Goal: Task Accomplishment & Management: Use online tool/utility

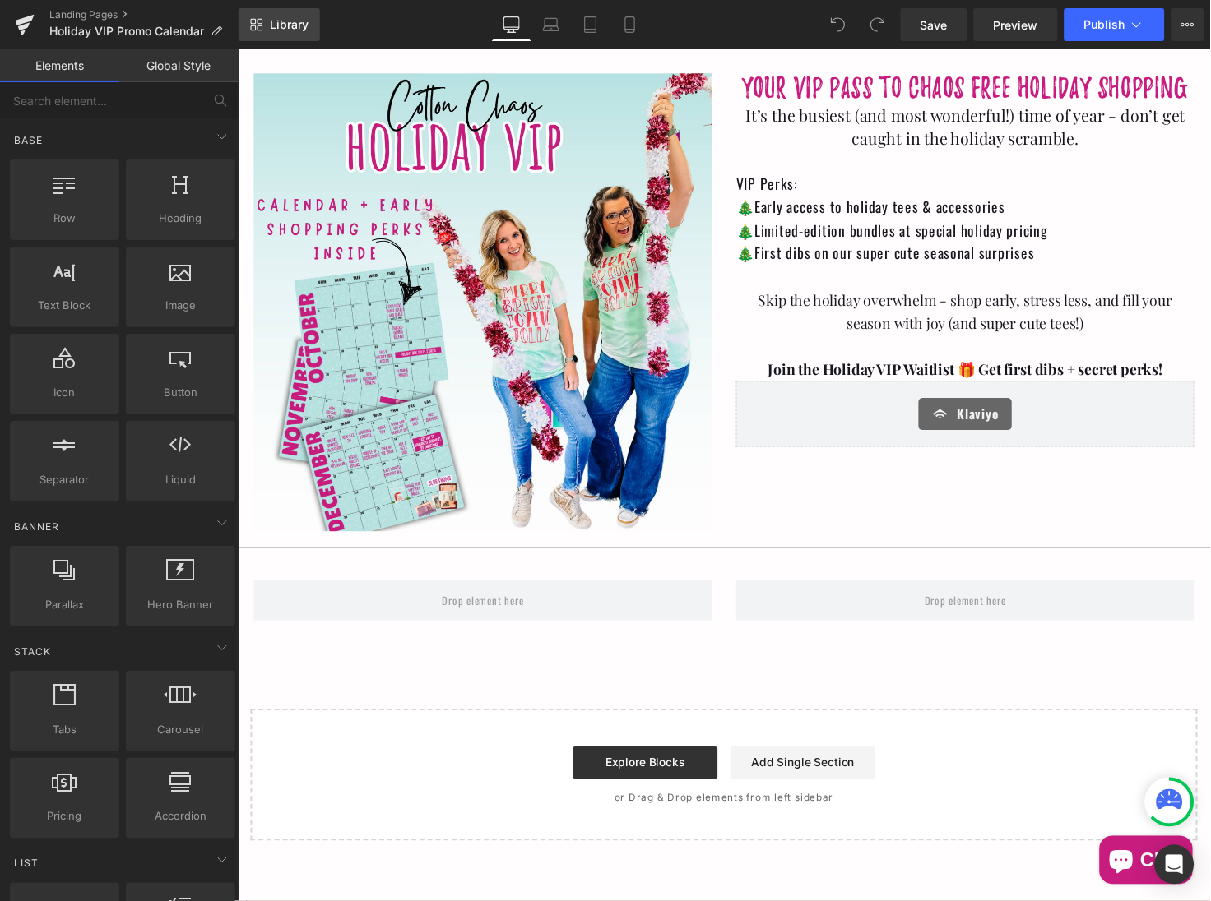
click at [294, 29] on span "Library" at bounding box center [289, 24] width 39 height 15
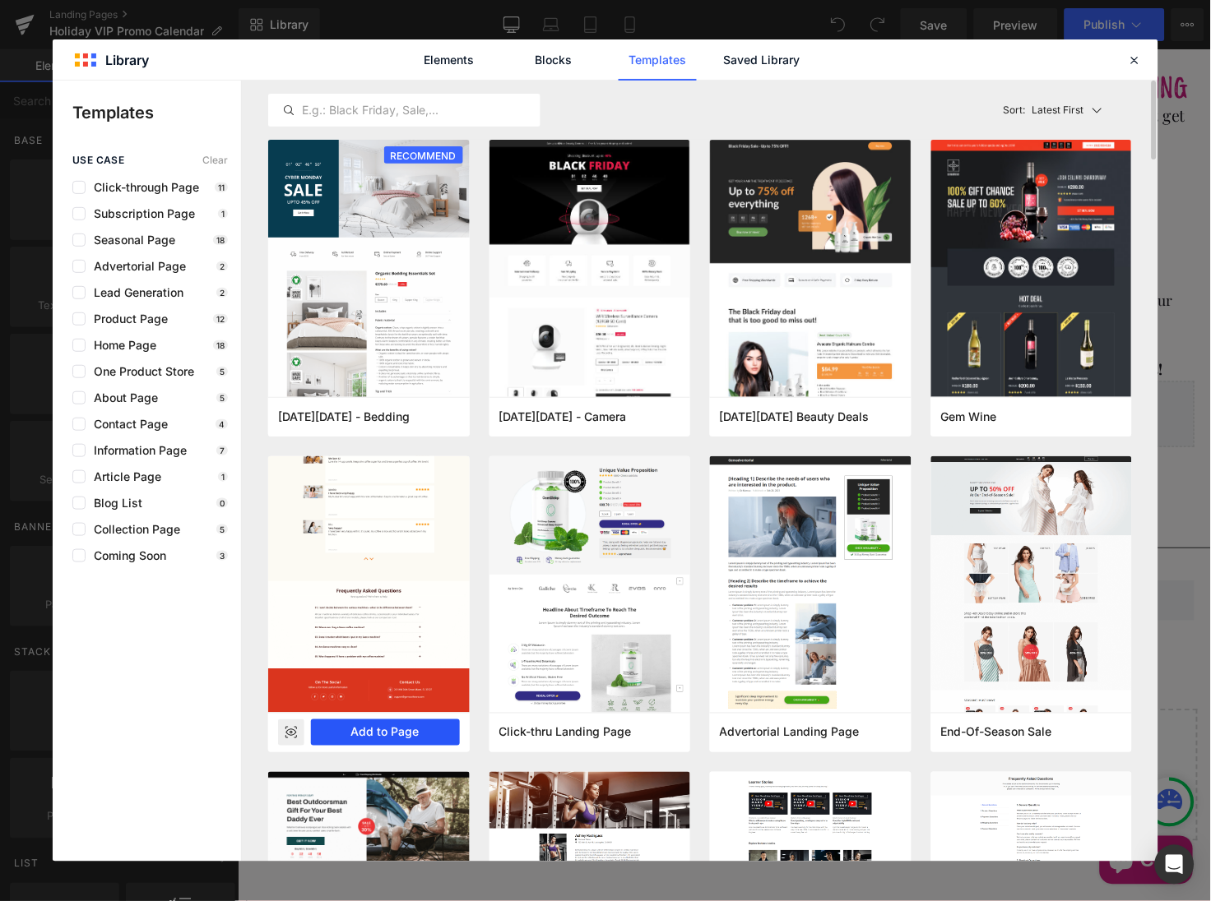
click at [391, 731] on button "Add to Page" at bounding box center [385, 733] width 149 height 26
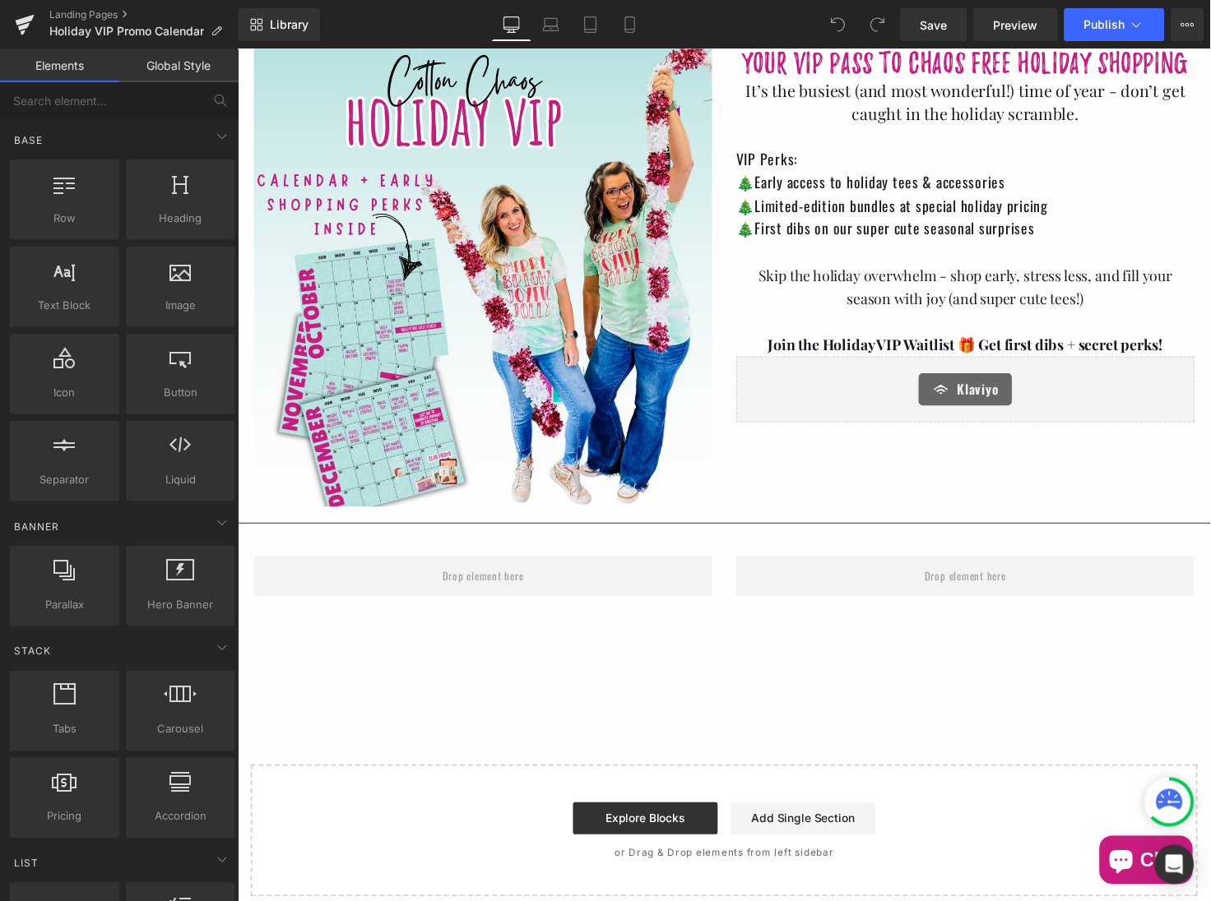
scroll to position [42, 0]
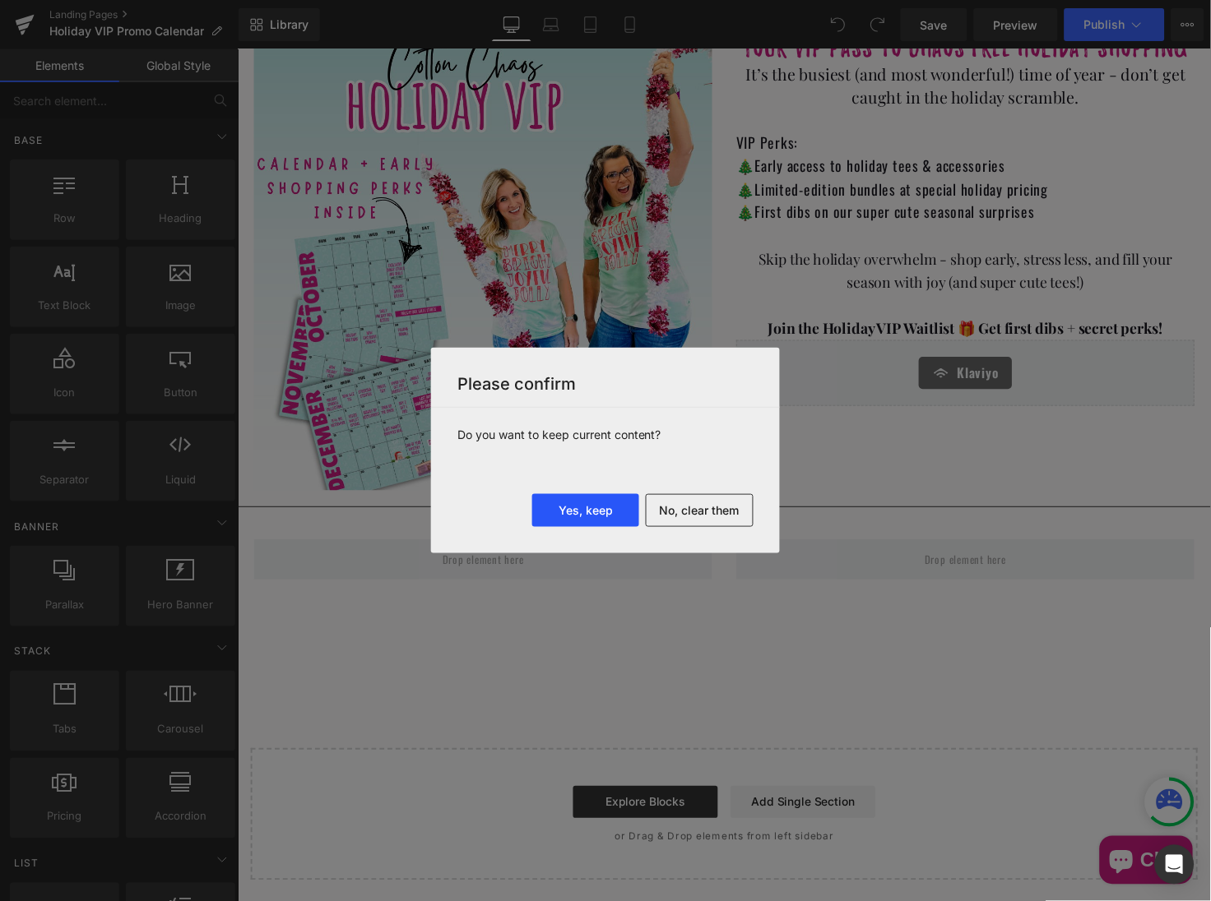
click at [563, 517] on button "Yes, keep" at bounding box center [585, 510] width 107 height 33
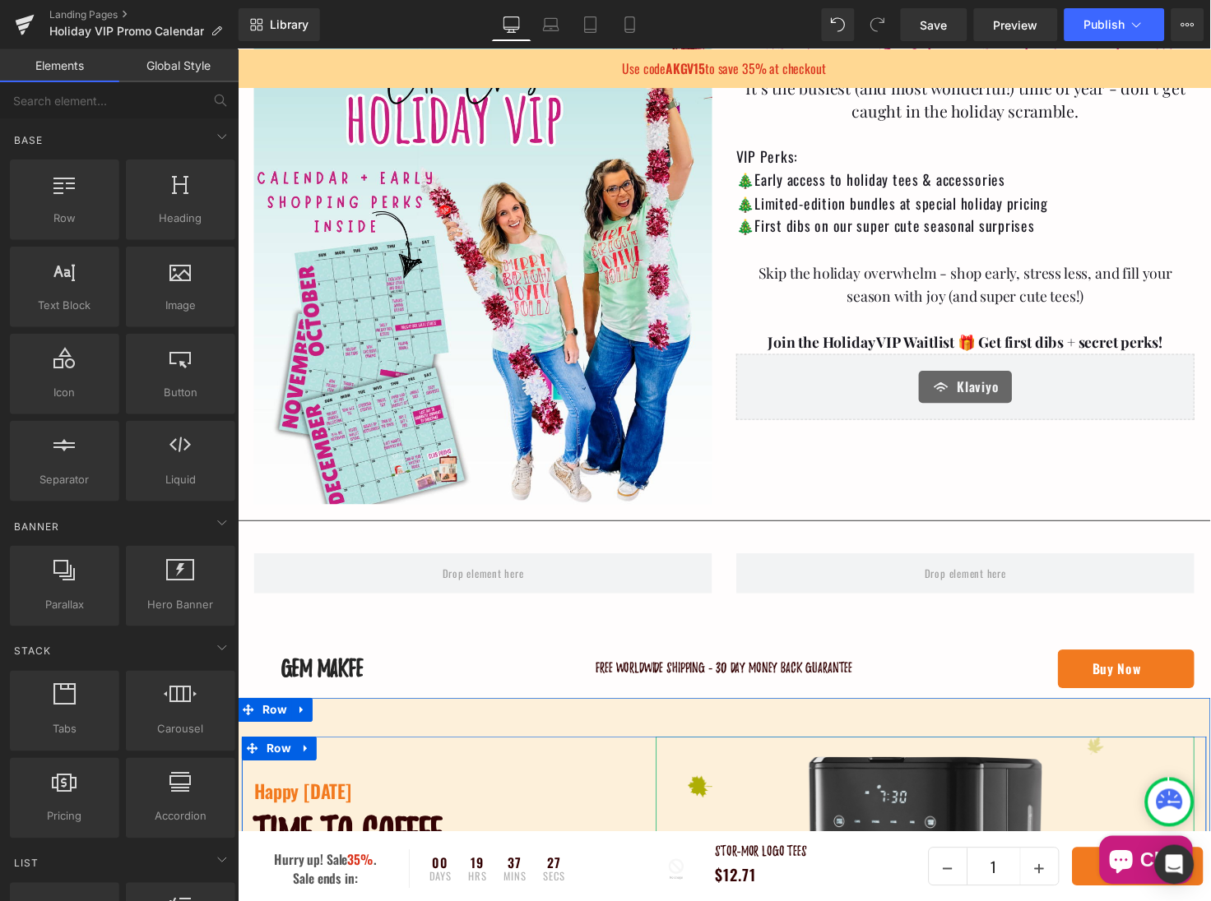
scroll to position [4, 0]
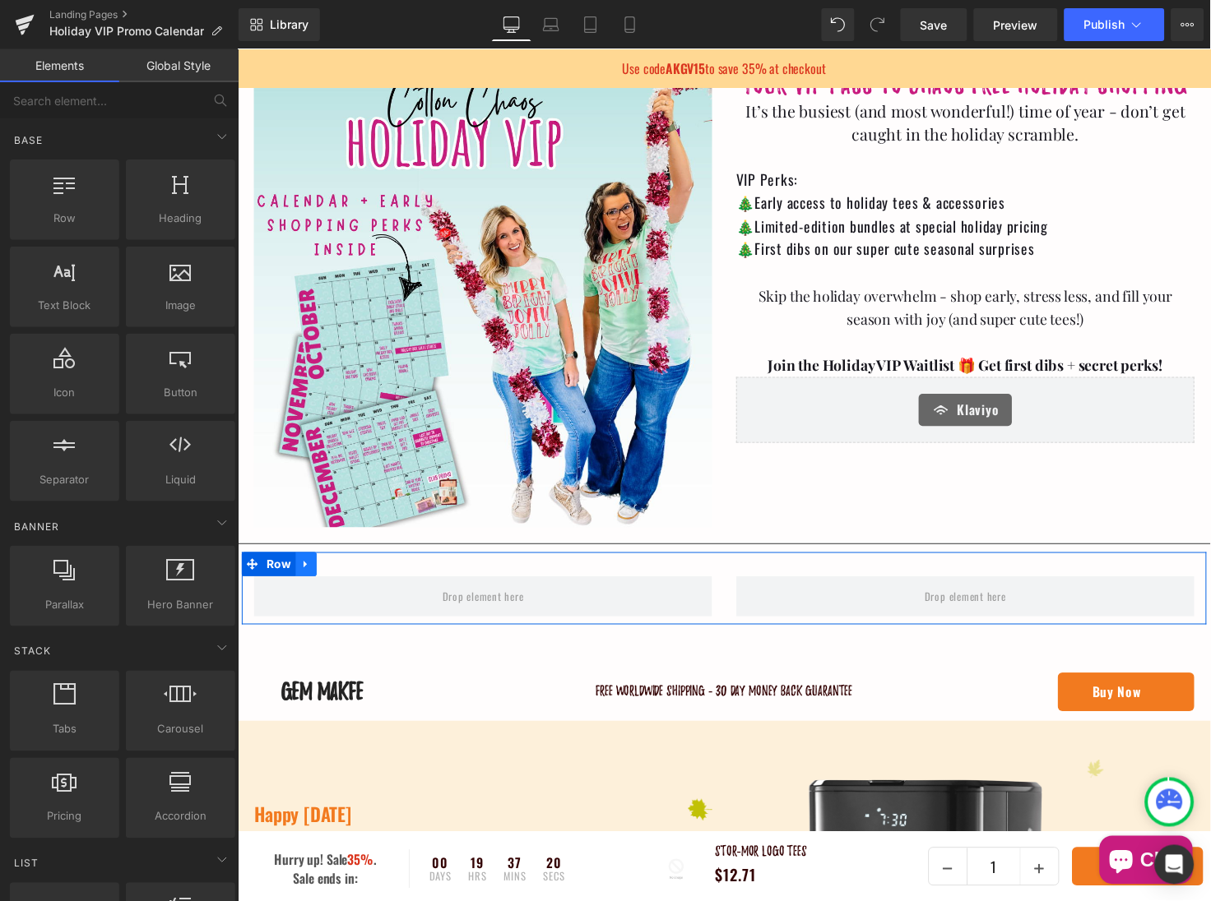
click at [304, 576] on icon at bounding box center [305, 575] width 3 height 7
click at [345, 579] on icon at bounding box center [350, 576] width 12 height 12
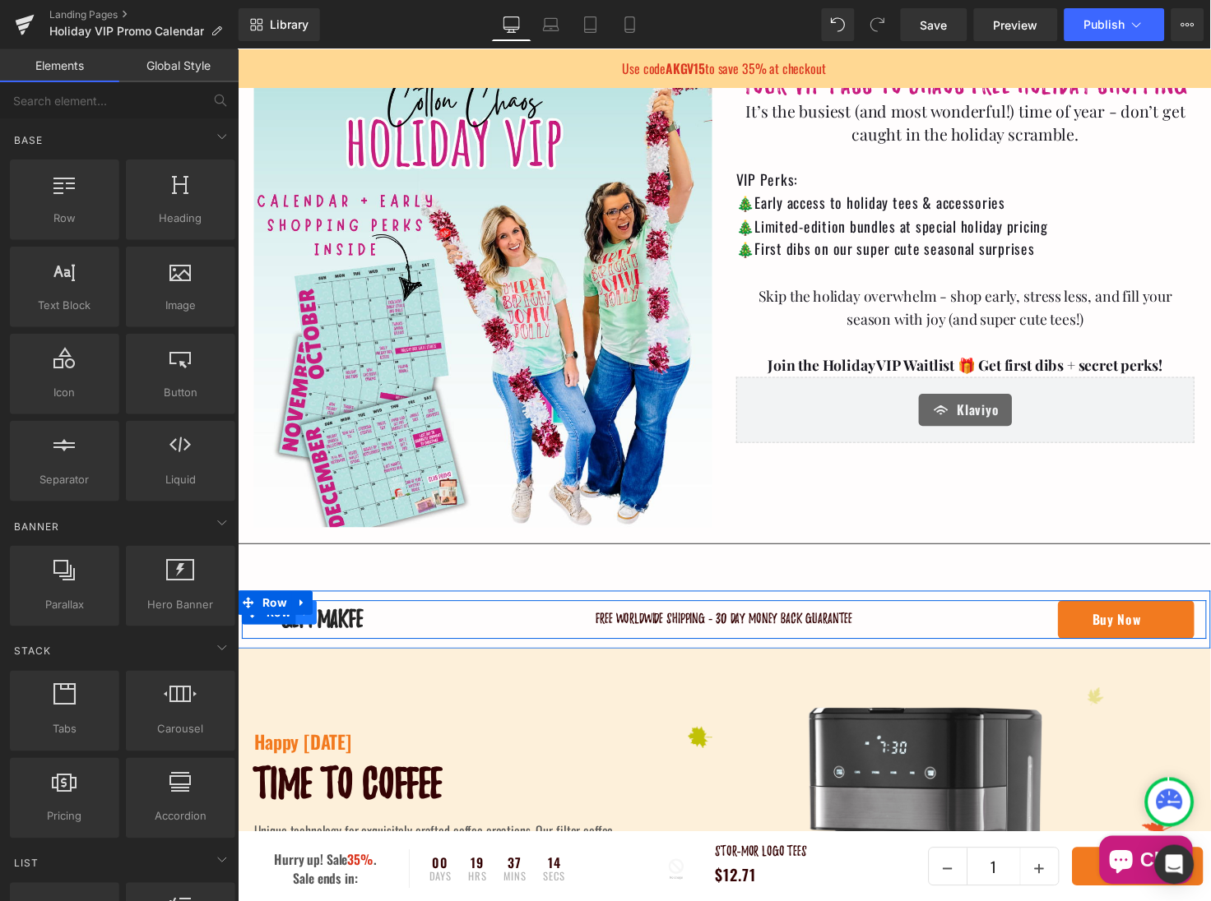
click at [313, 626] on link at bounding box center [306, 625] width 21 height 25
click at [345, 623] on icon at bounding box center [350, 625] width 12 height 12
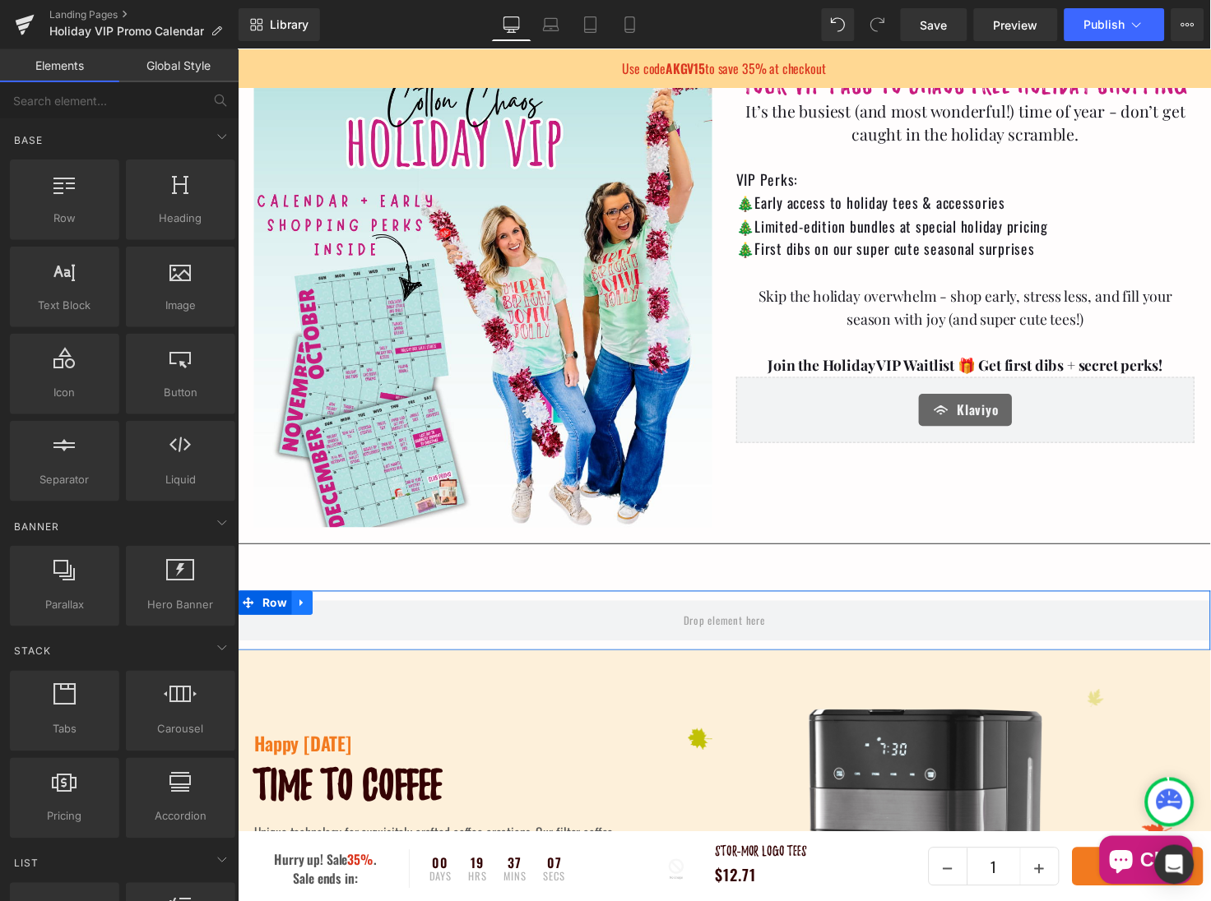
click at [301, 618] on icon at bounding box center [303, 615] width 12 height 12
click at [340, 616] on icon at bounding box center [346, 615] width 12 height 12
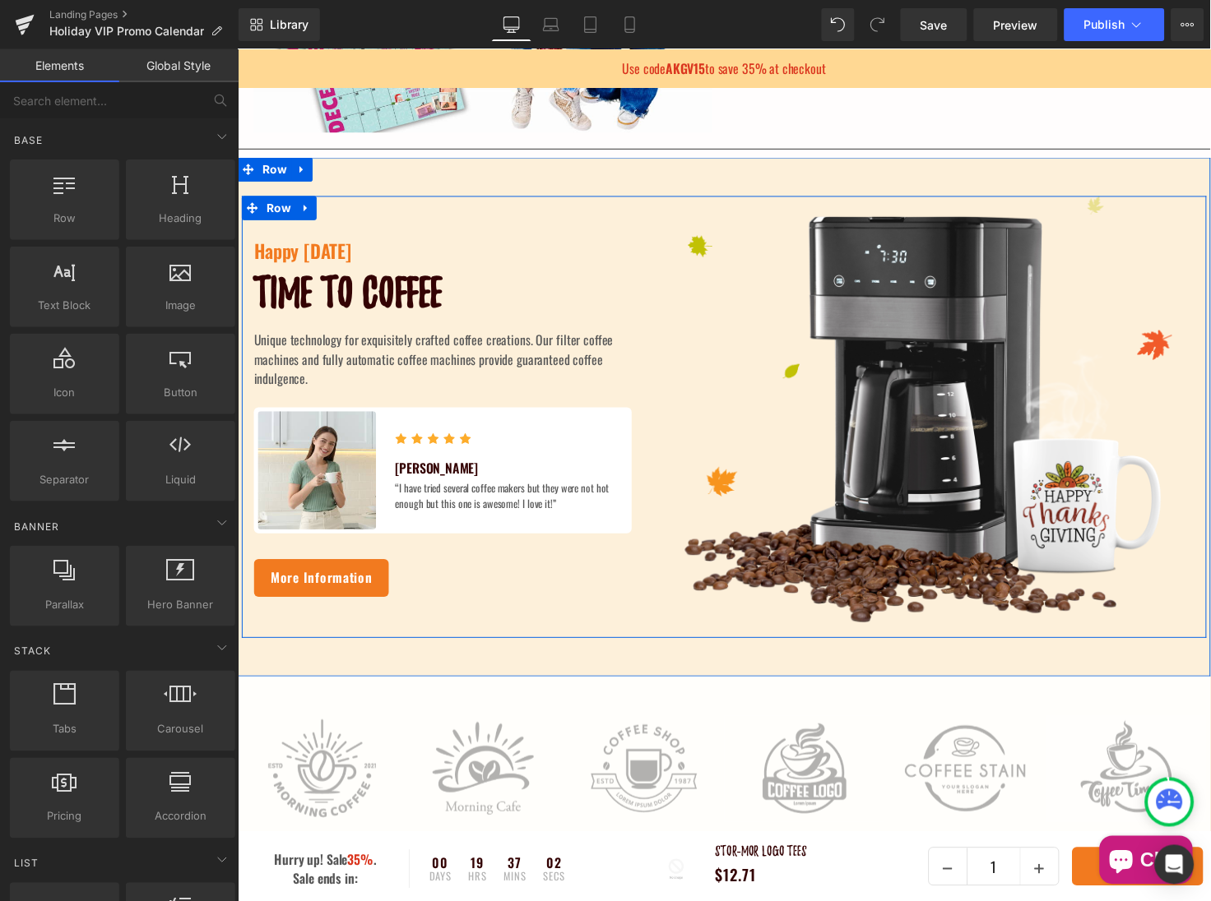
scroll to position [410, 0]
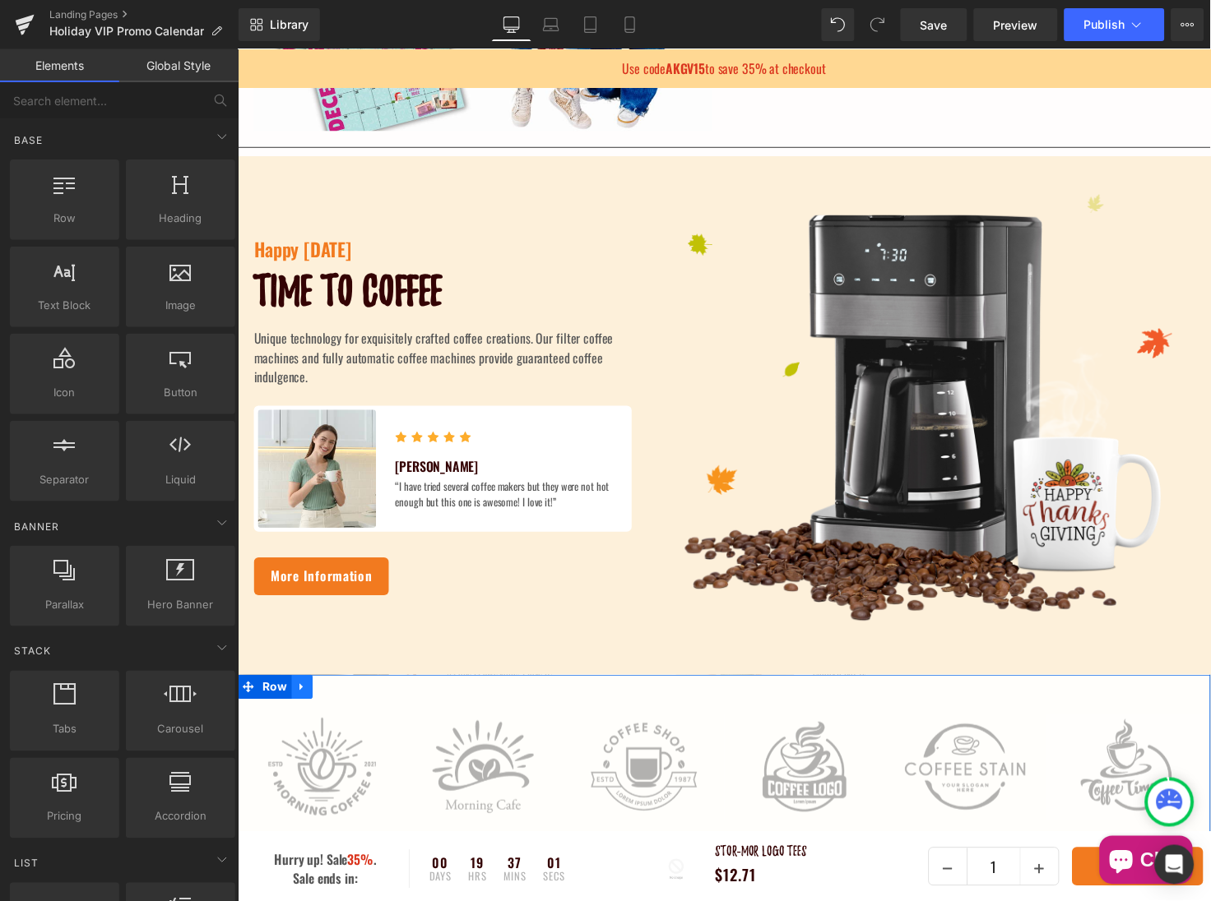
click at [302, 698] on icon at bounding box center [303, 701] width 12 height 12
click at [341, 704] on icon at bounding box center [346, 702] width 12 height 12
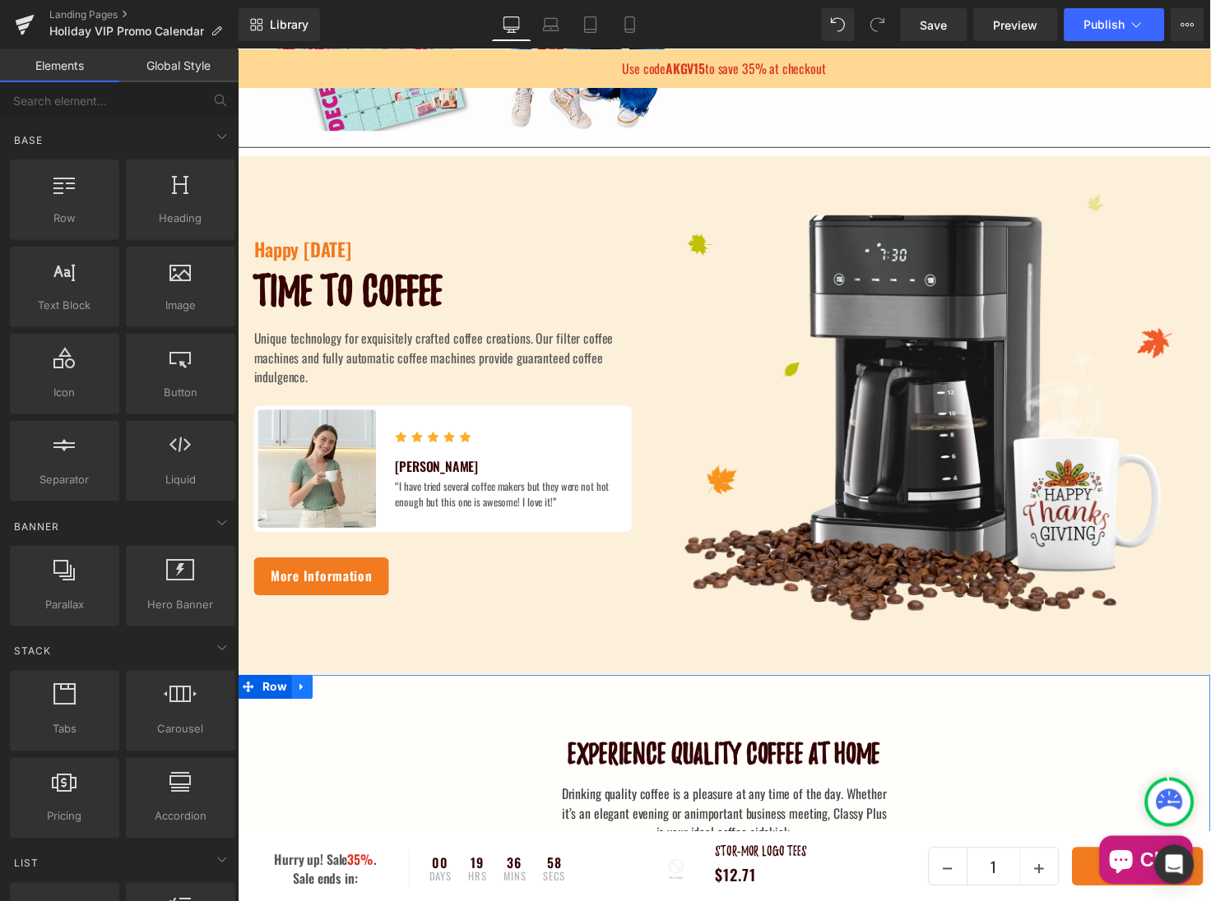
click at [301, 704] on icon at bounding box center [303, 701] width 12 height 12
click at [340, 702] on icon at bounding box center [346, 701] width 12 height 12
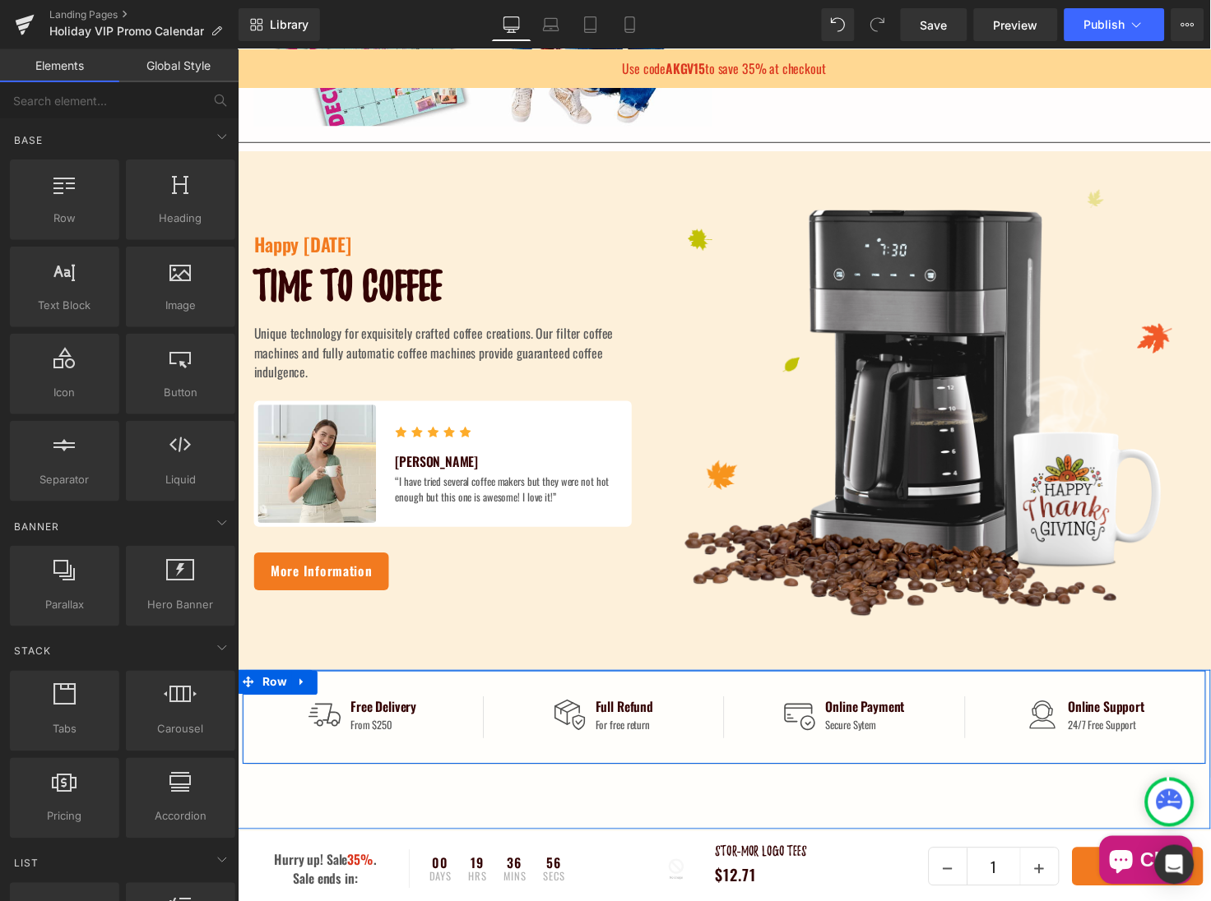
scroll to position [438, 0]
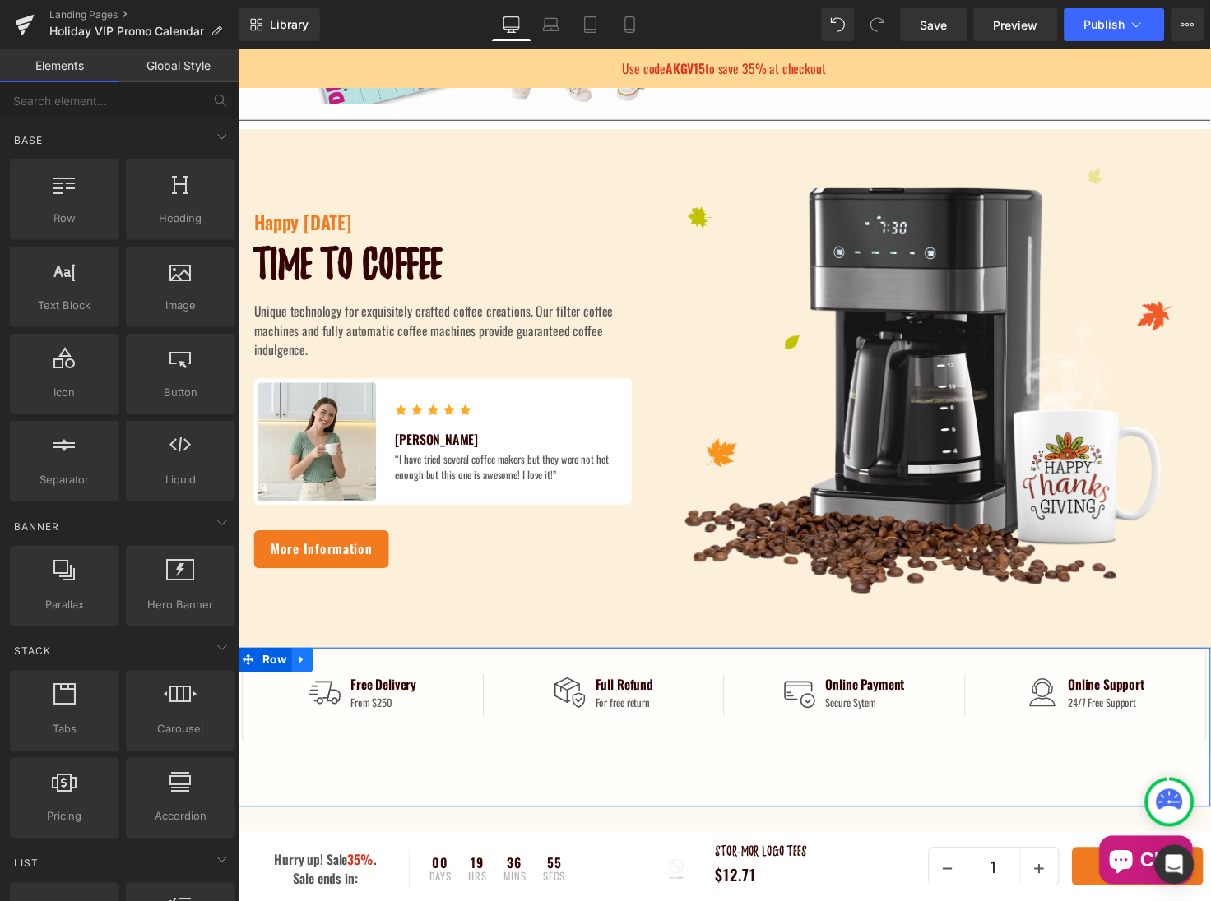
click at [308, 673] on link at bounding box center [302, 673] width 21 height 25
click at [343, 678] on icon at bounding box center [346, 674] width 12 height 12
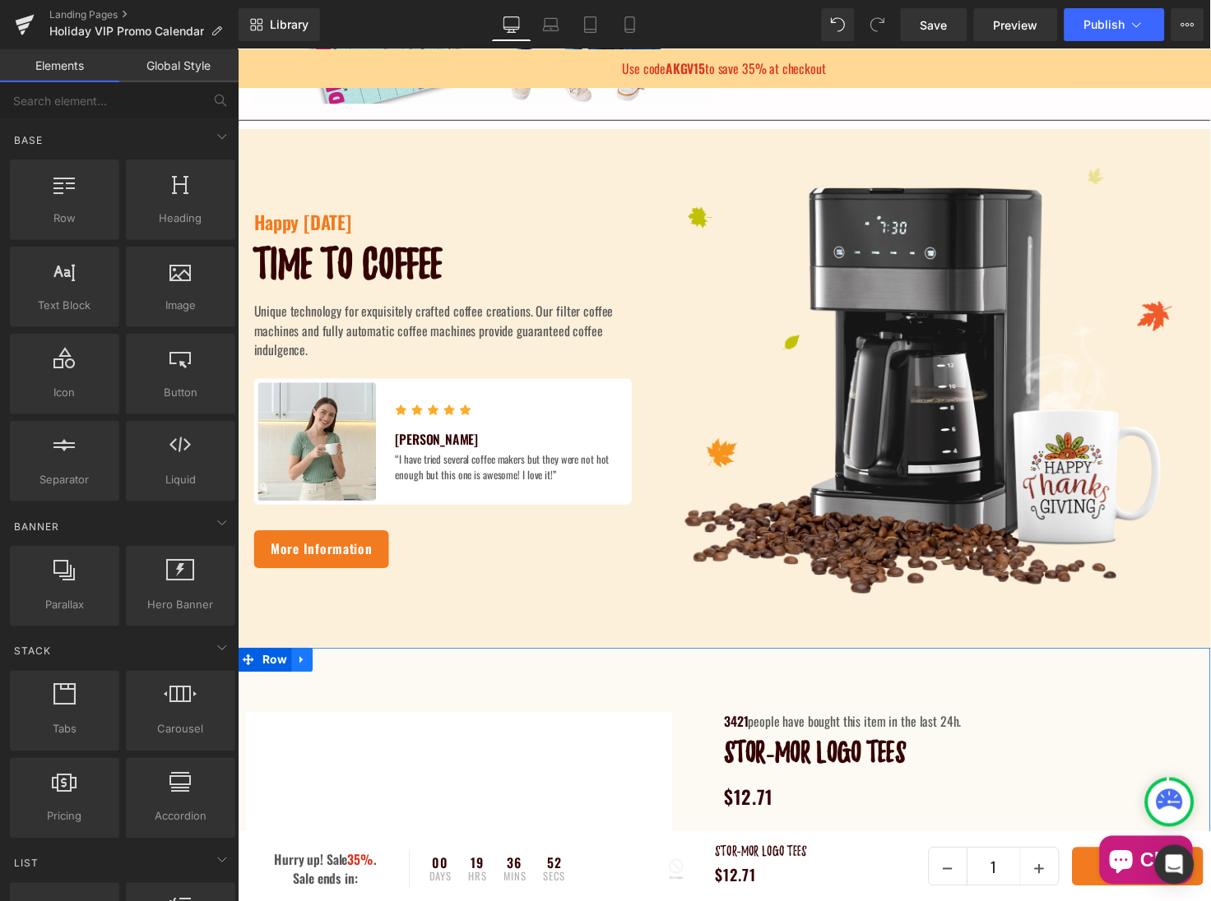
click at [302, 673] on icon at bounding box center [303, 673] width 12 height 12
click at [340, 673] on icon at bounding box center [346, 674] width 12 height 12
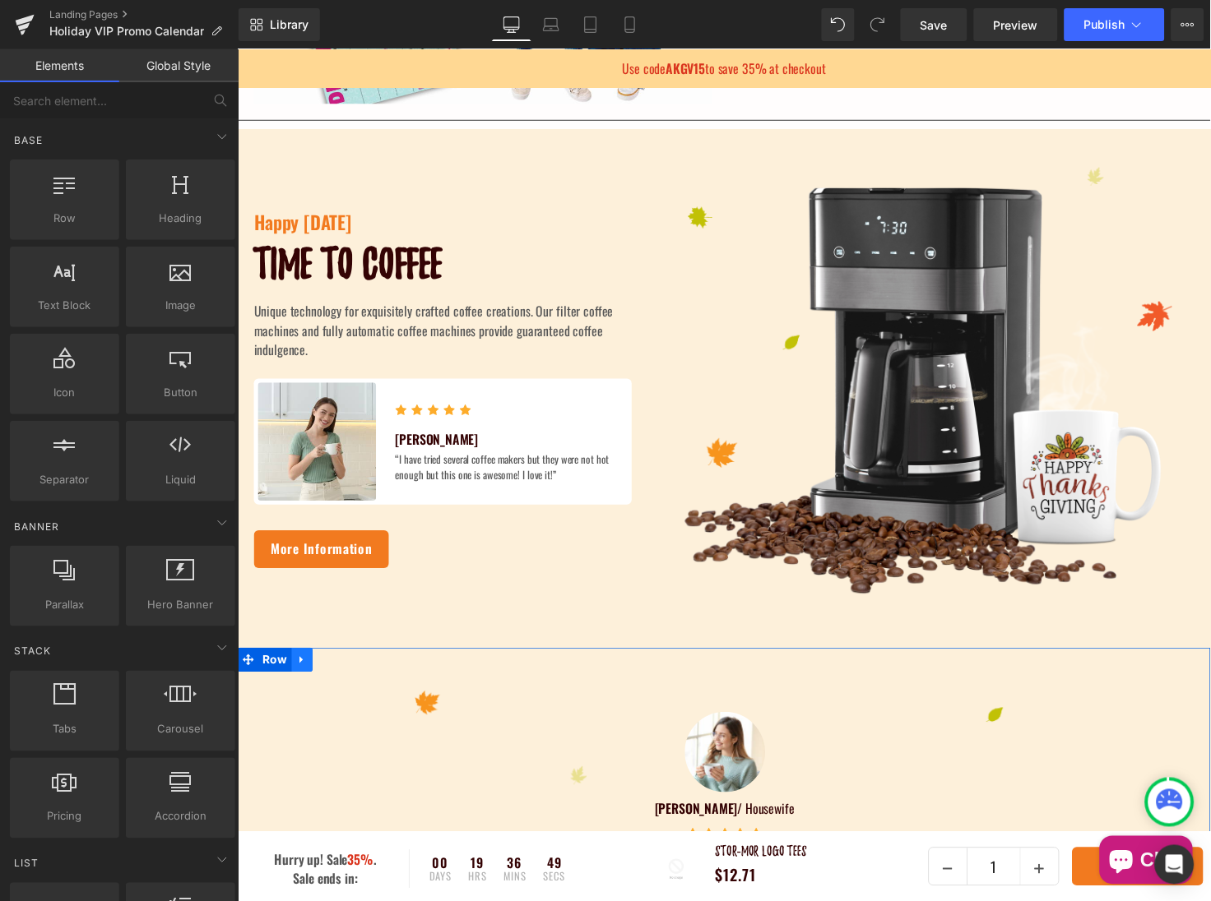
click at [306, 671] on link at bounding box center [302, 673] width 21 height 25
click at [342, 675] on icon at bounding box center [346, 674] width 12 height 12
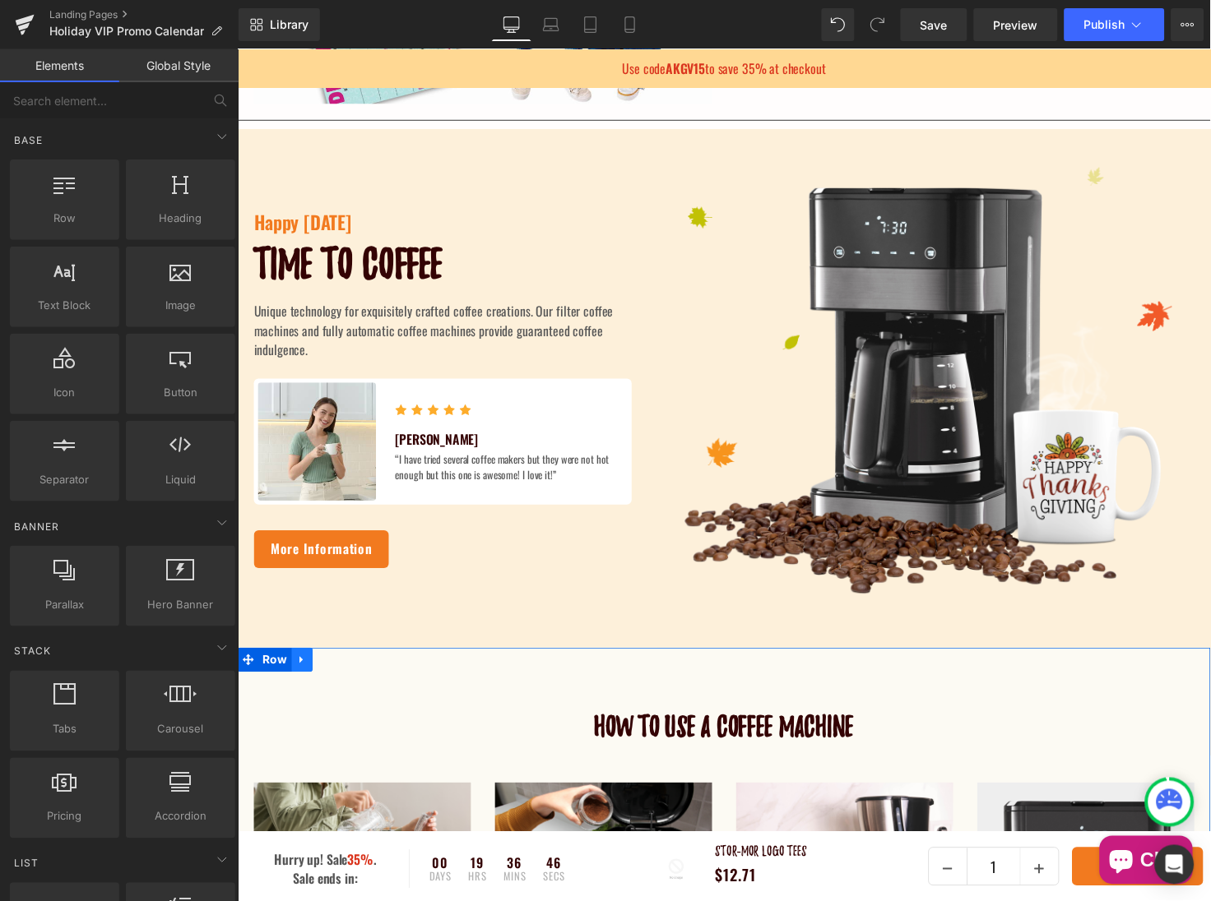
click at [302, 676] on icon at bounding box center [303, 673] width 12 height 12
click at [340, 675] on icon at bounding box center [346, 674] width 12 height 12
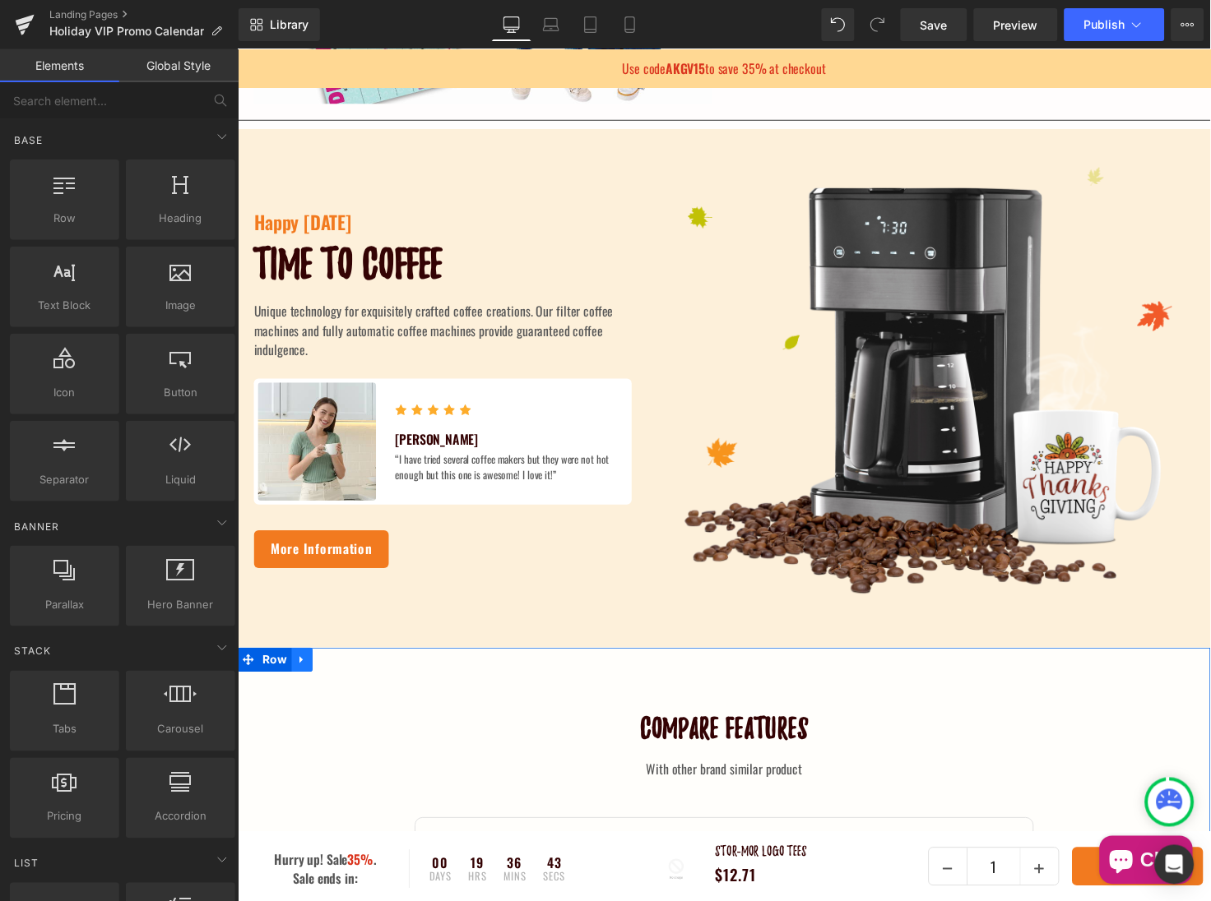
click at [304, 678] on icon at bounding box center [303, 673] width 12 height 12
click at [340, 676] on icon at bounding box center [346, 674] width 12 height 12
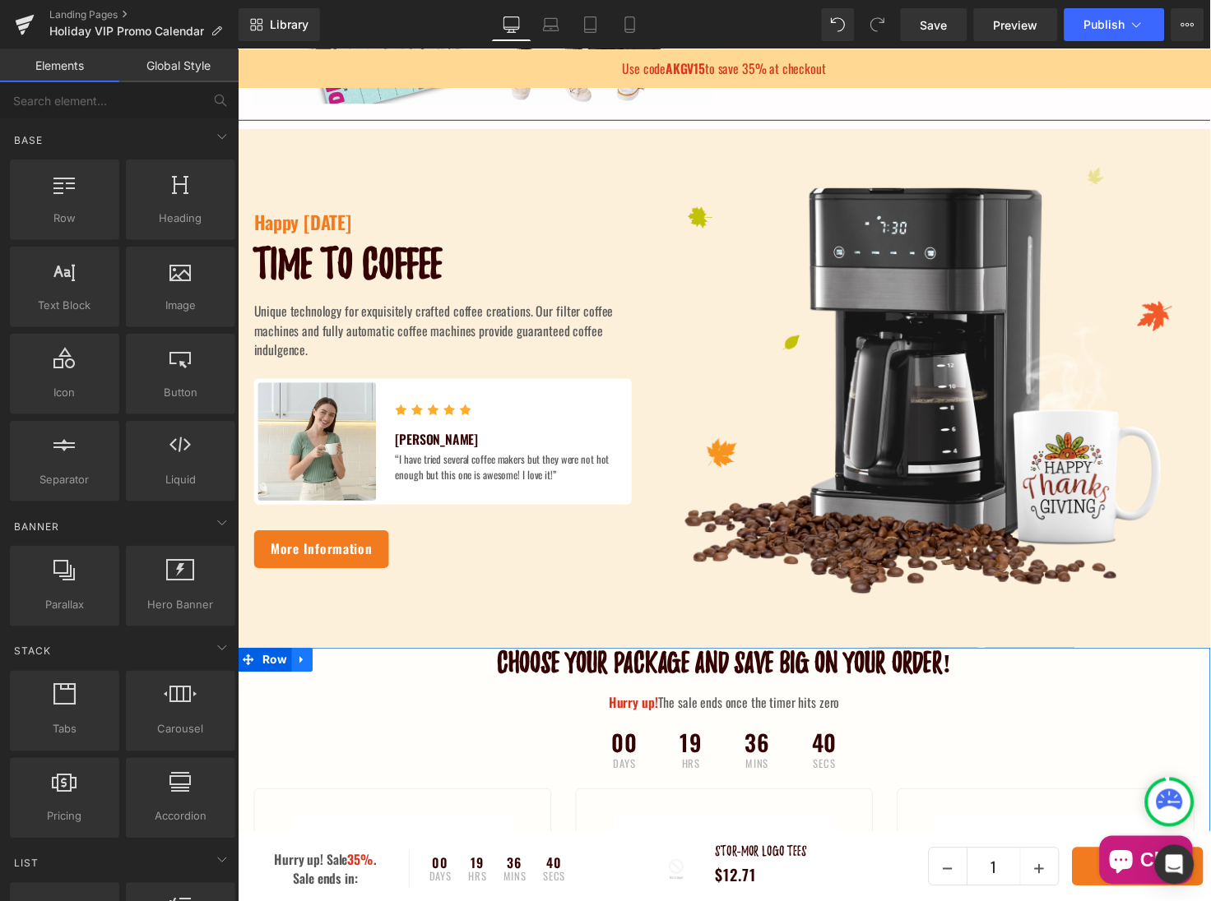
click at [305, 674] on link at bounding box center [302, 673] width 21 height 25
click at [340, 674] on icon at bounding box center [346, 673] width 12 height 12
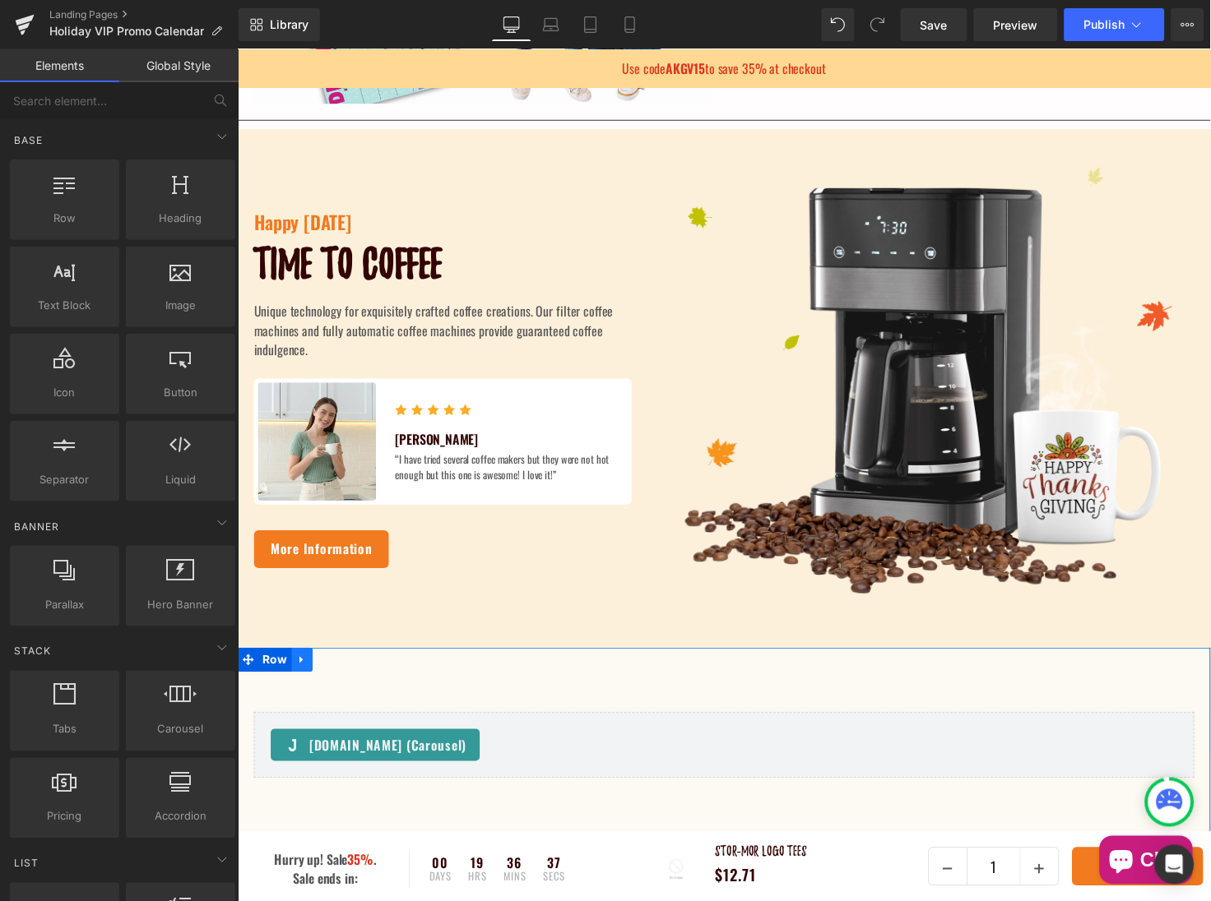
click at [302, 674] on icon at bounding box center [303, 673] width 12 height 12
click at [340, 674] on icon at bounding box center [346, 674] width 12 height 12
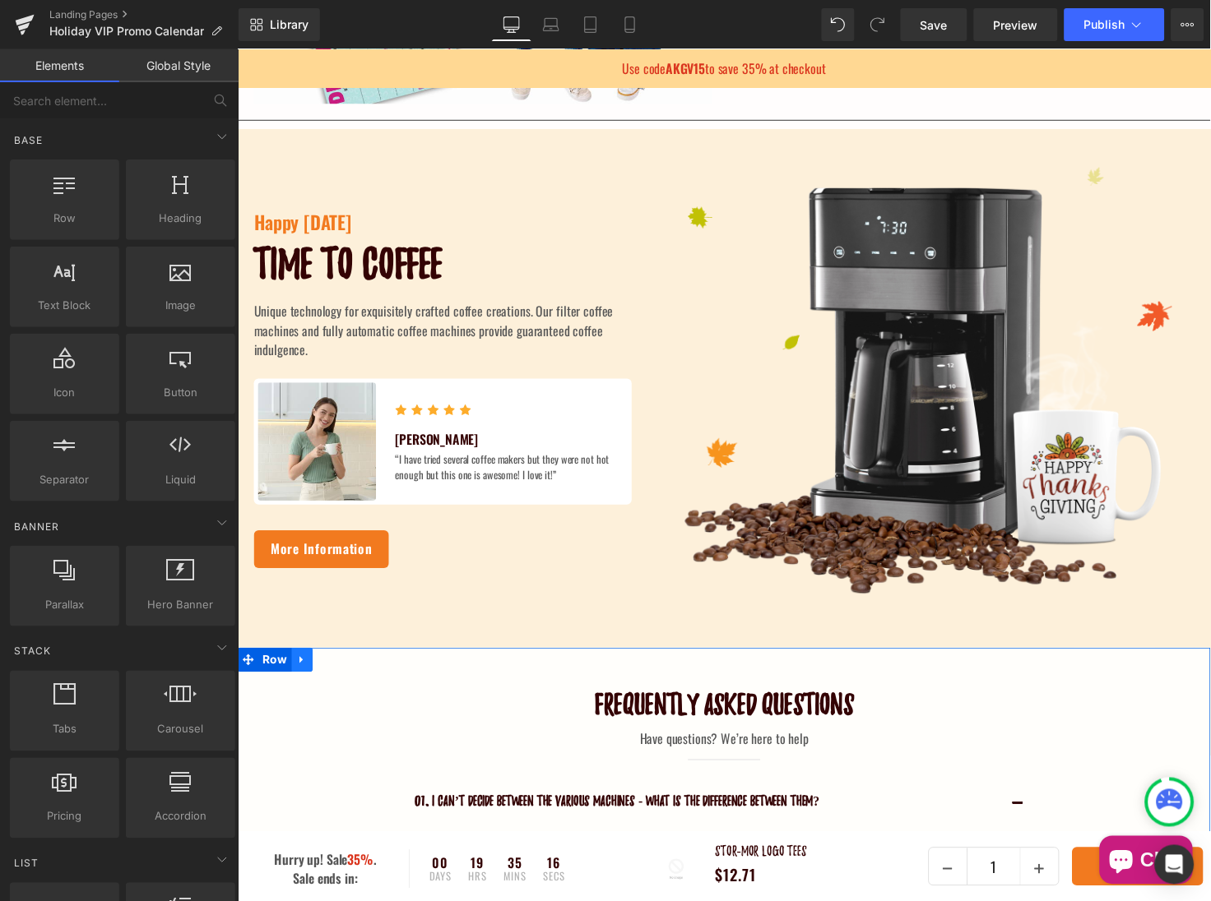
click at [300, 674] on icon at bounding box center [301, 673] width 3 height 7
click at [343, 674] on icon at bounding box center [346, 673] width 12 height 12
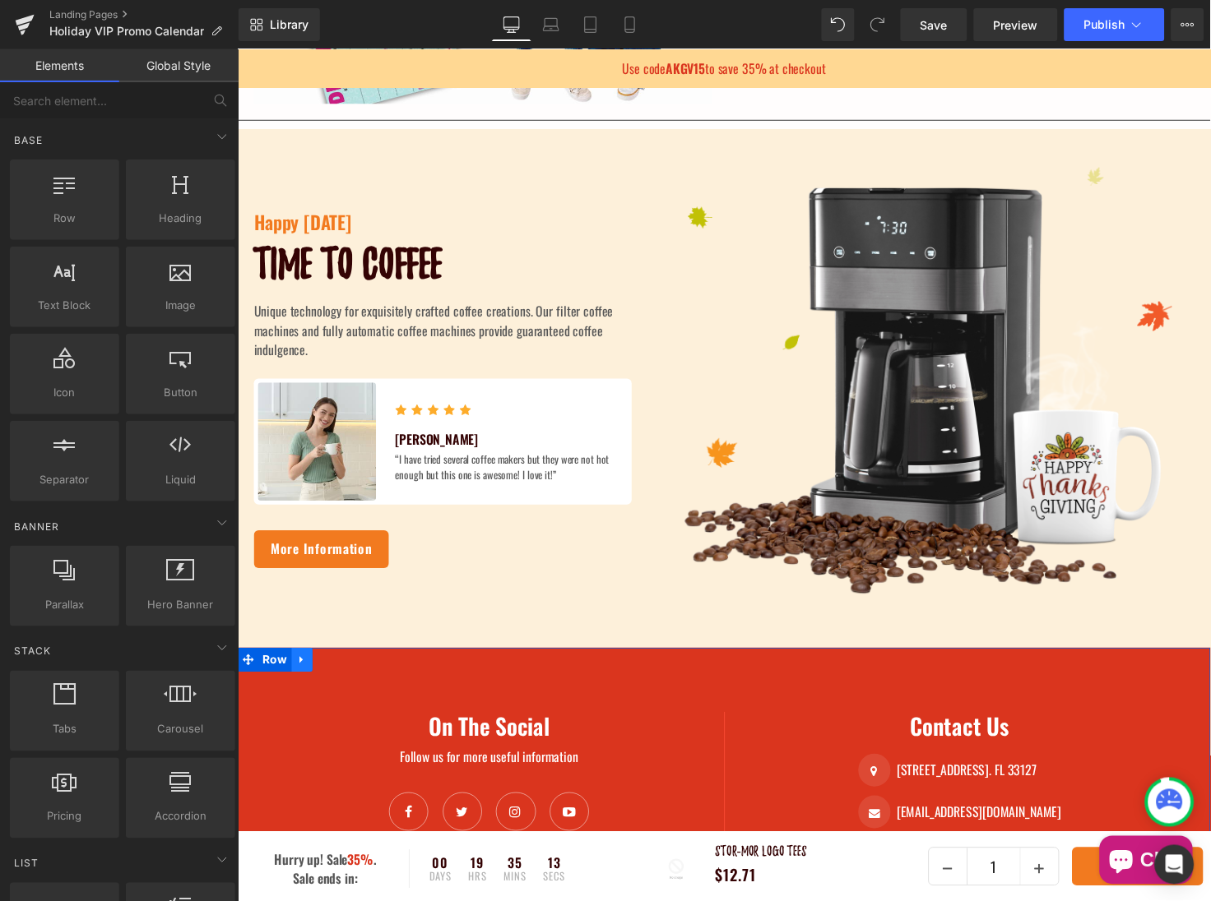
click at [298, 678] on icon at bounding box center [303, 673] width 12 height 12
click at [338, 679] on link at bounding box center [345, 673] width 21 height 25
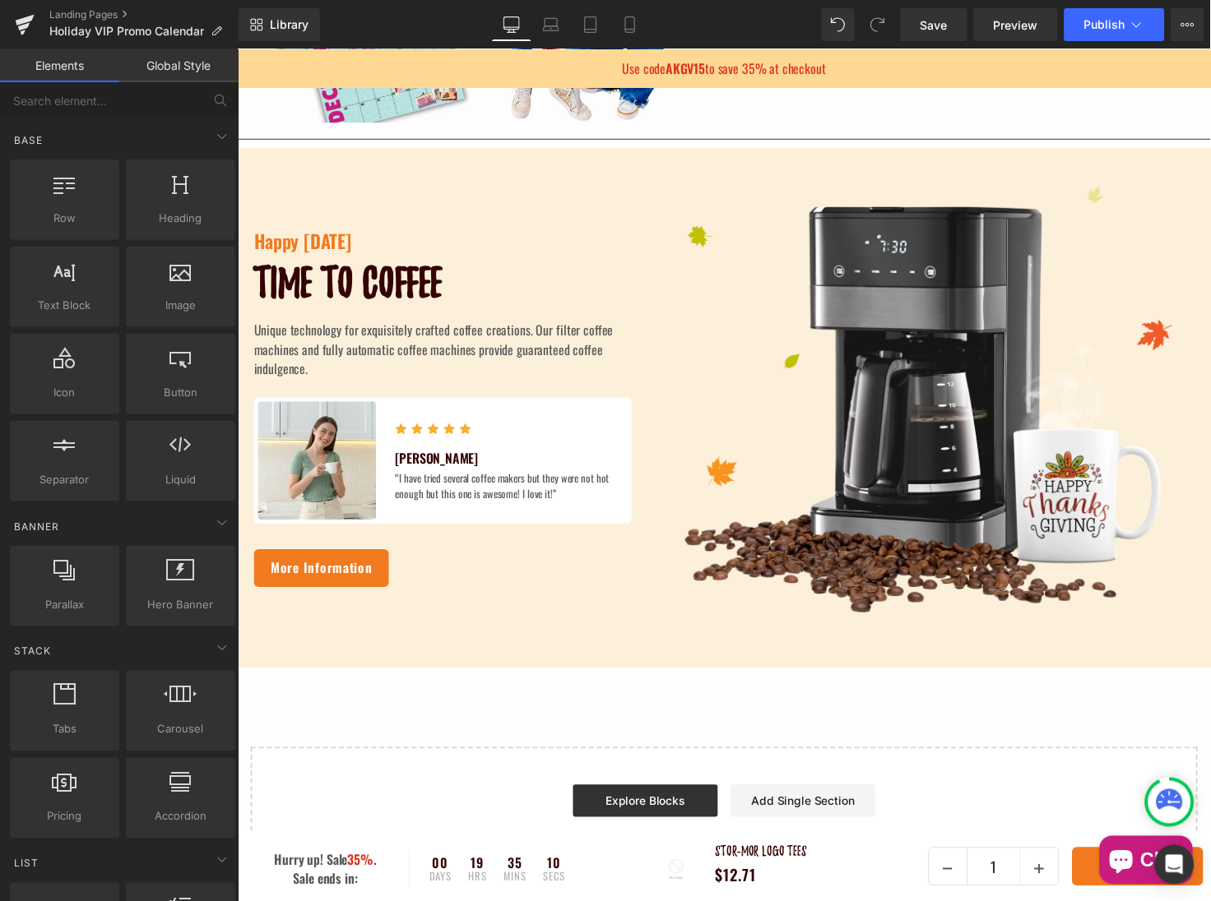
scroll to position [418, 0]
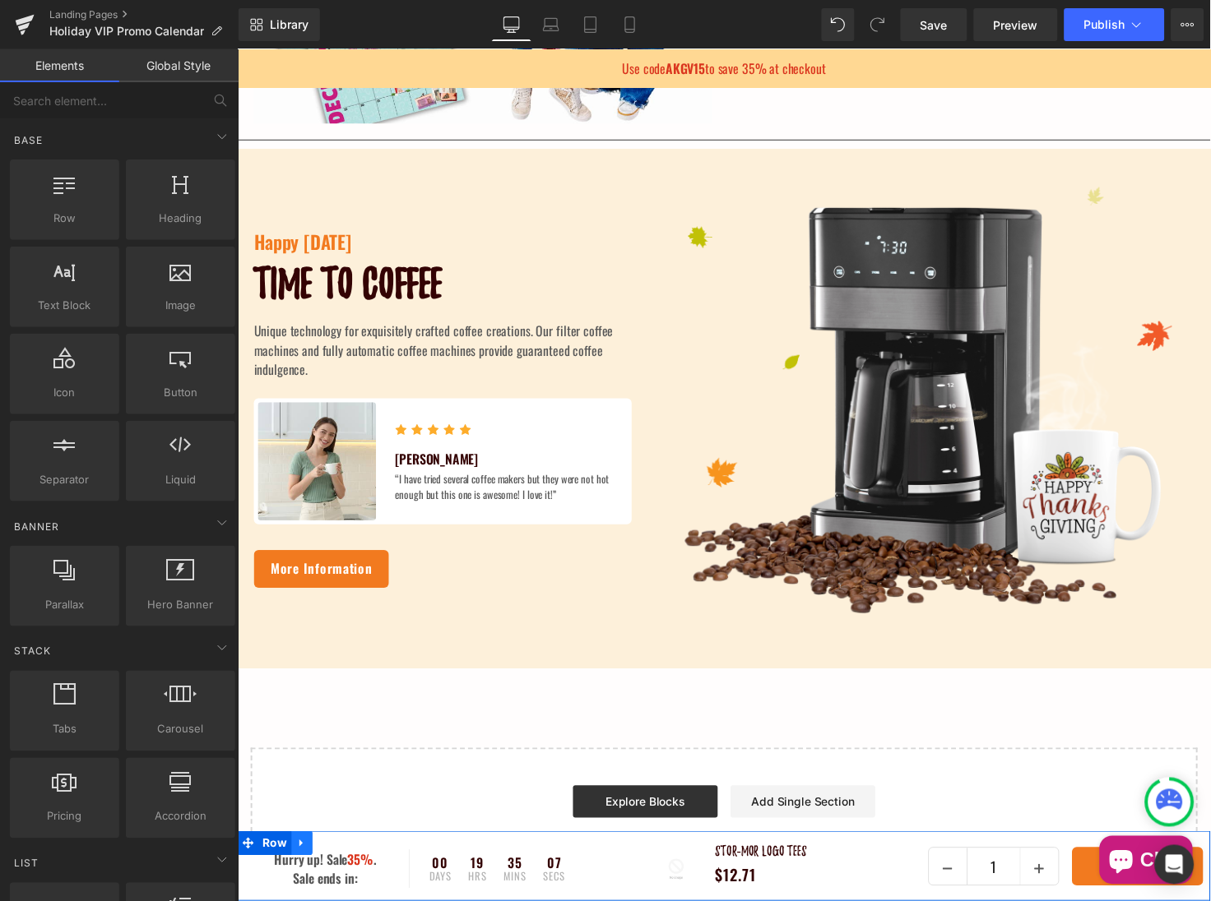
click at [303, 864] on icon at bounding box center [303, 860] width 12 height 12
click at [341, 867] on icon at bounding box center [346, 861] width 12 height 12
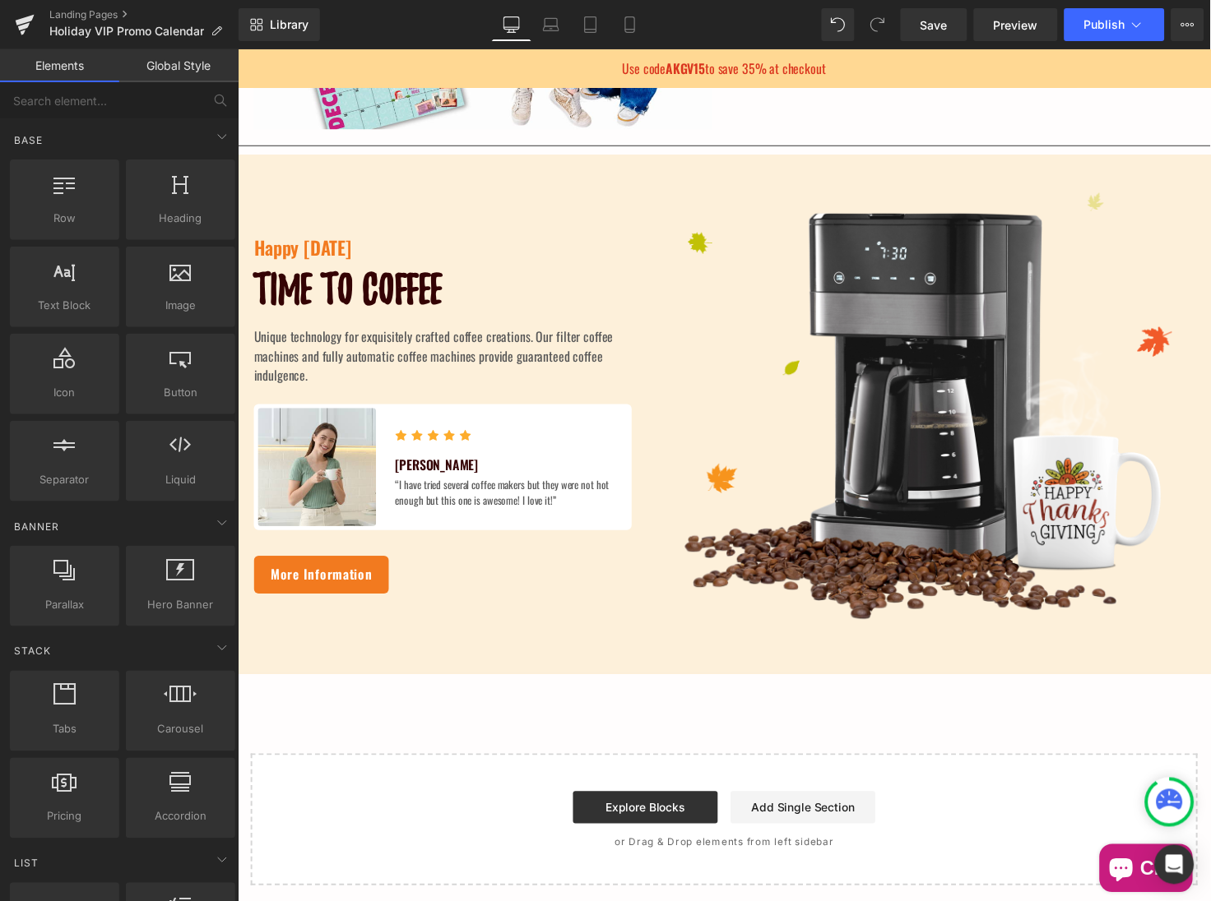
scroll to position [409, 0]
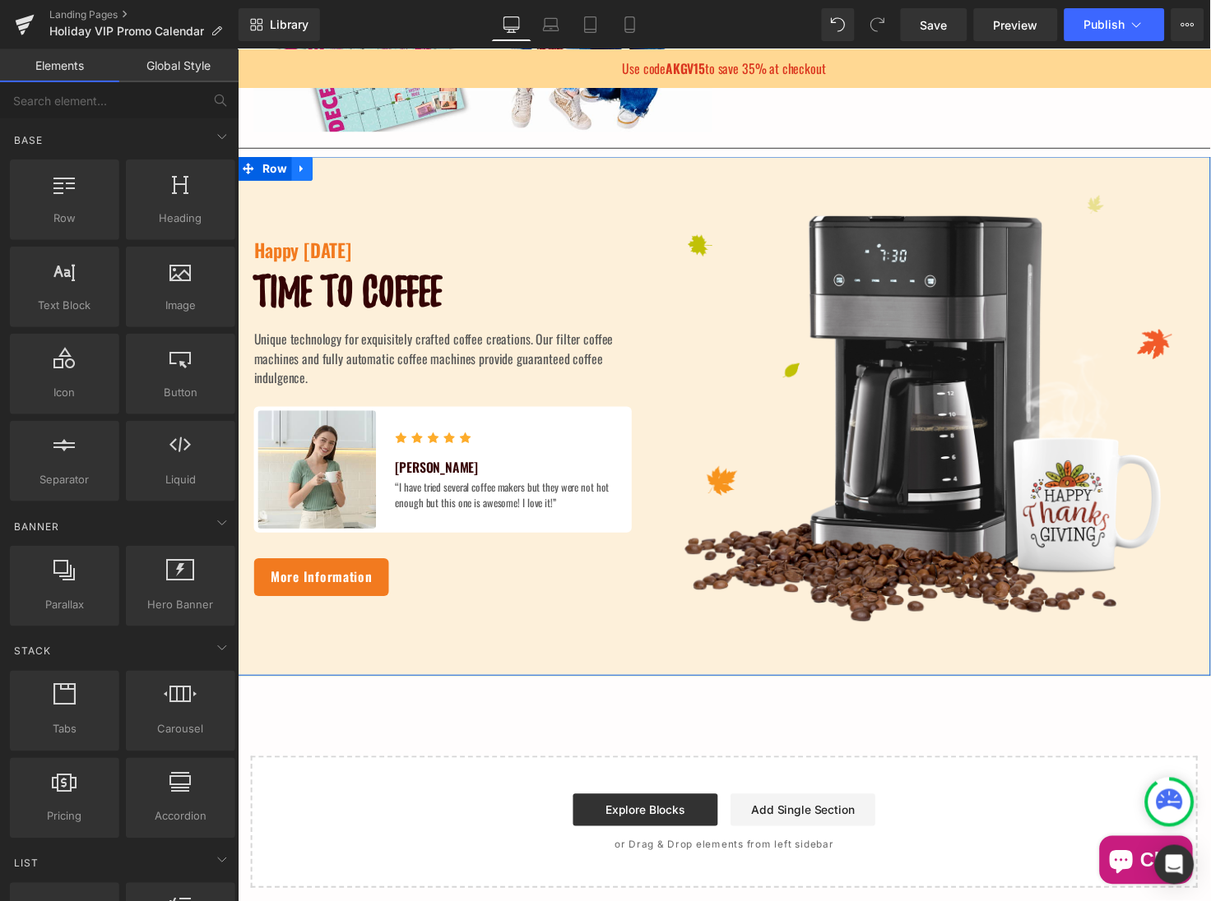
click at [300, 172] on icon at bounding box center [301, 171] width 3 height 7
click at [318, 172] on icon at bounding box center [324, 171] width 12 height 12
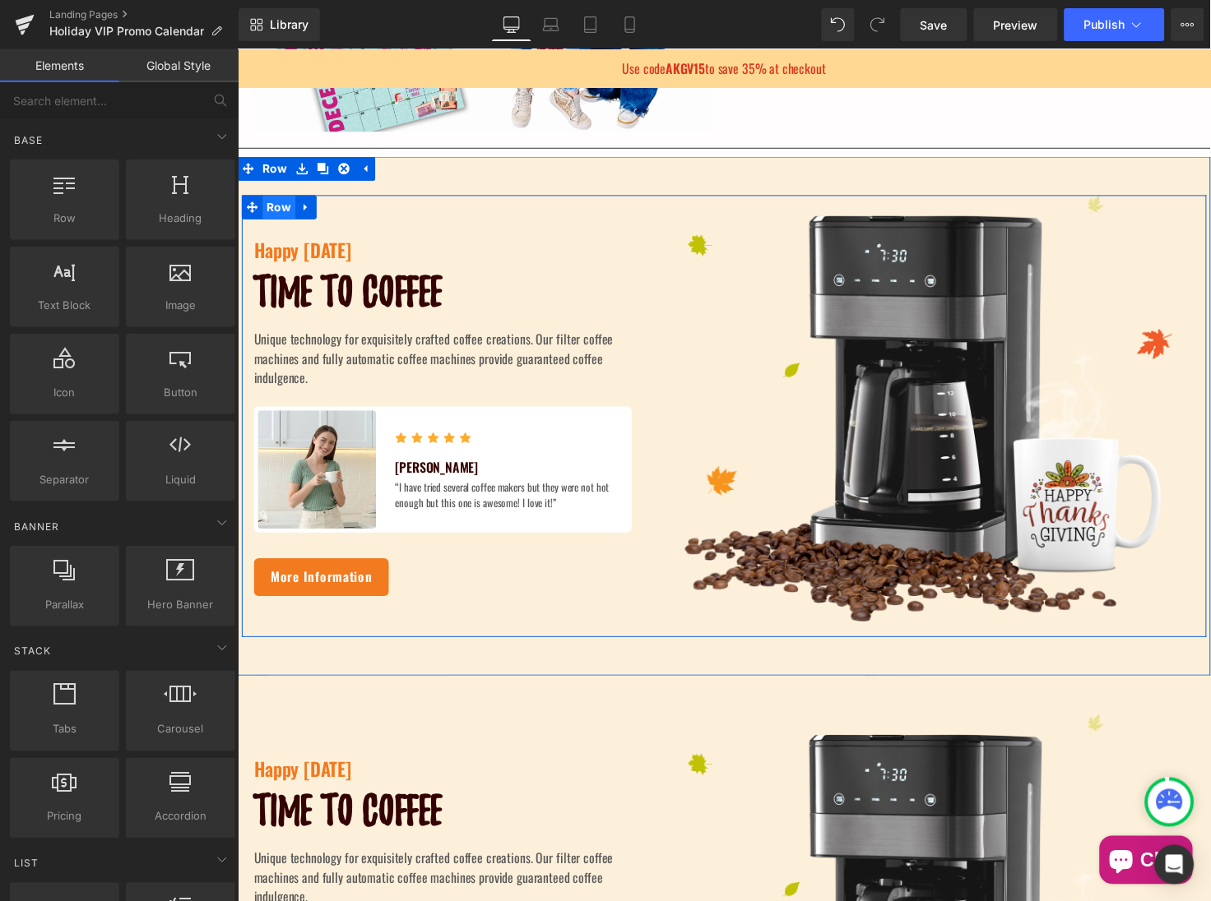
click at [279, 212] on span "Row" at bounding box center [279, 210] width 34 height 25
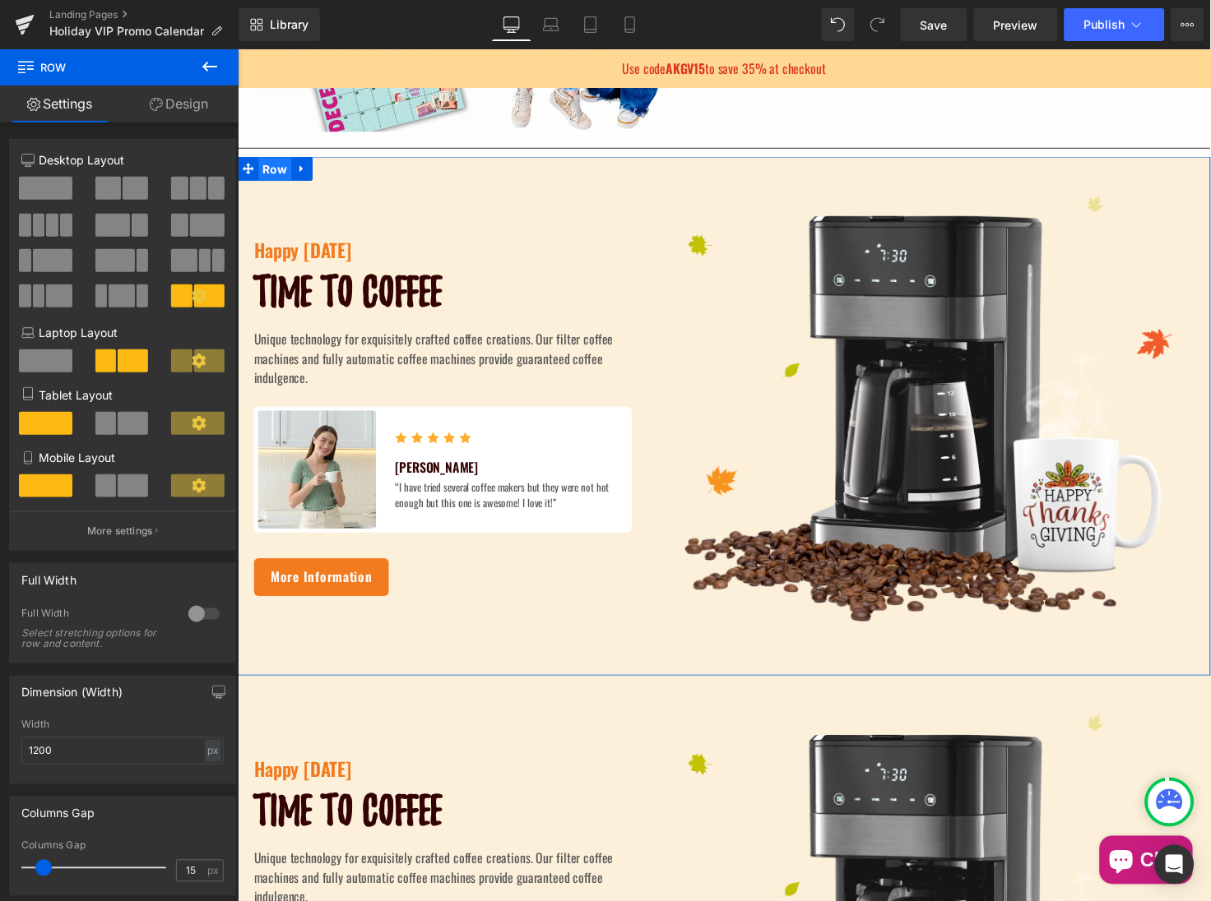
click at [271, 171] on span "Row" at bounding box center [275, 172] width 34 height 25
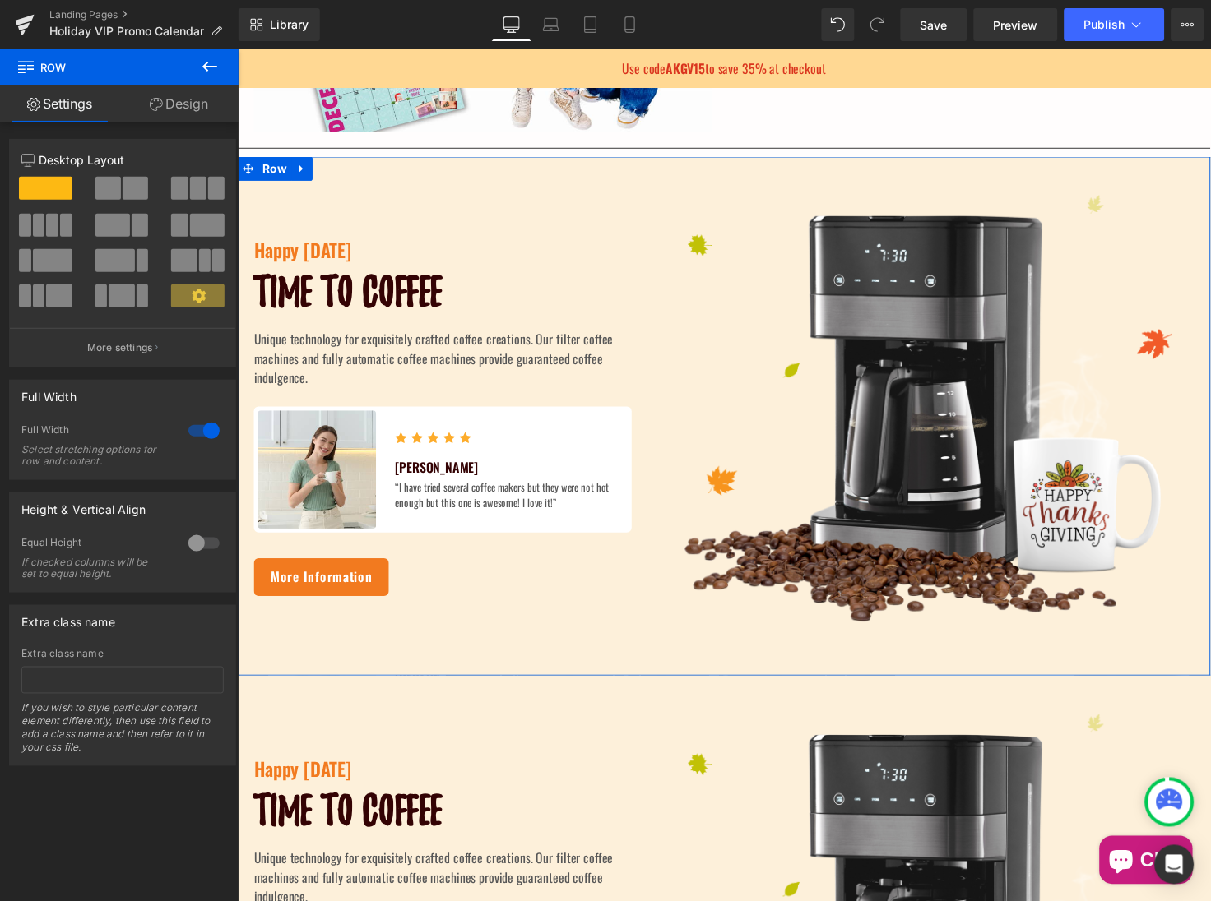
click at [178, 102] on link "Design" at bounding box center [178, 104] width 119 height 37
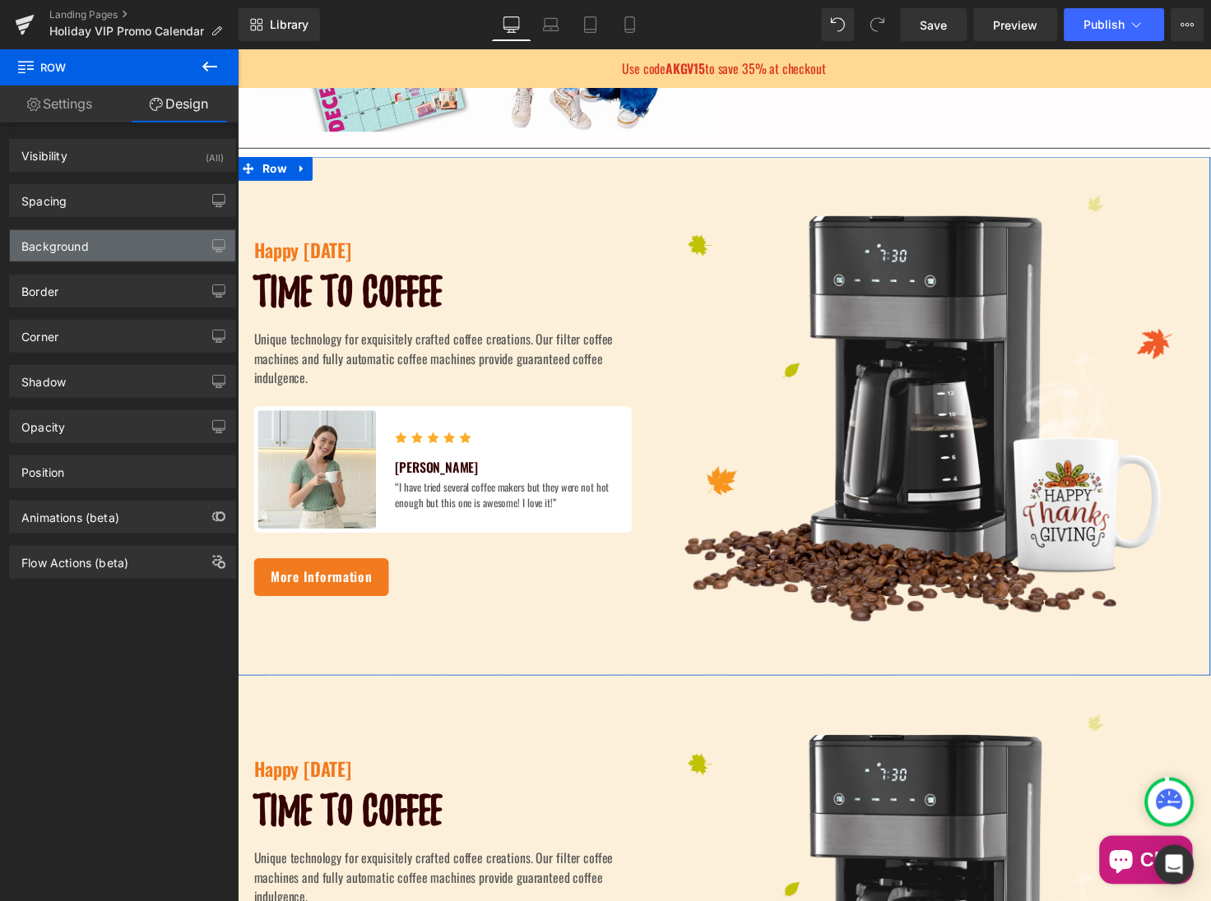
click at [134, 243] on div "Background" at bounding box center [122, 245] width 225 height 31
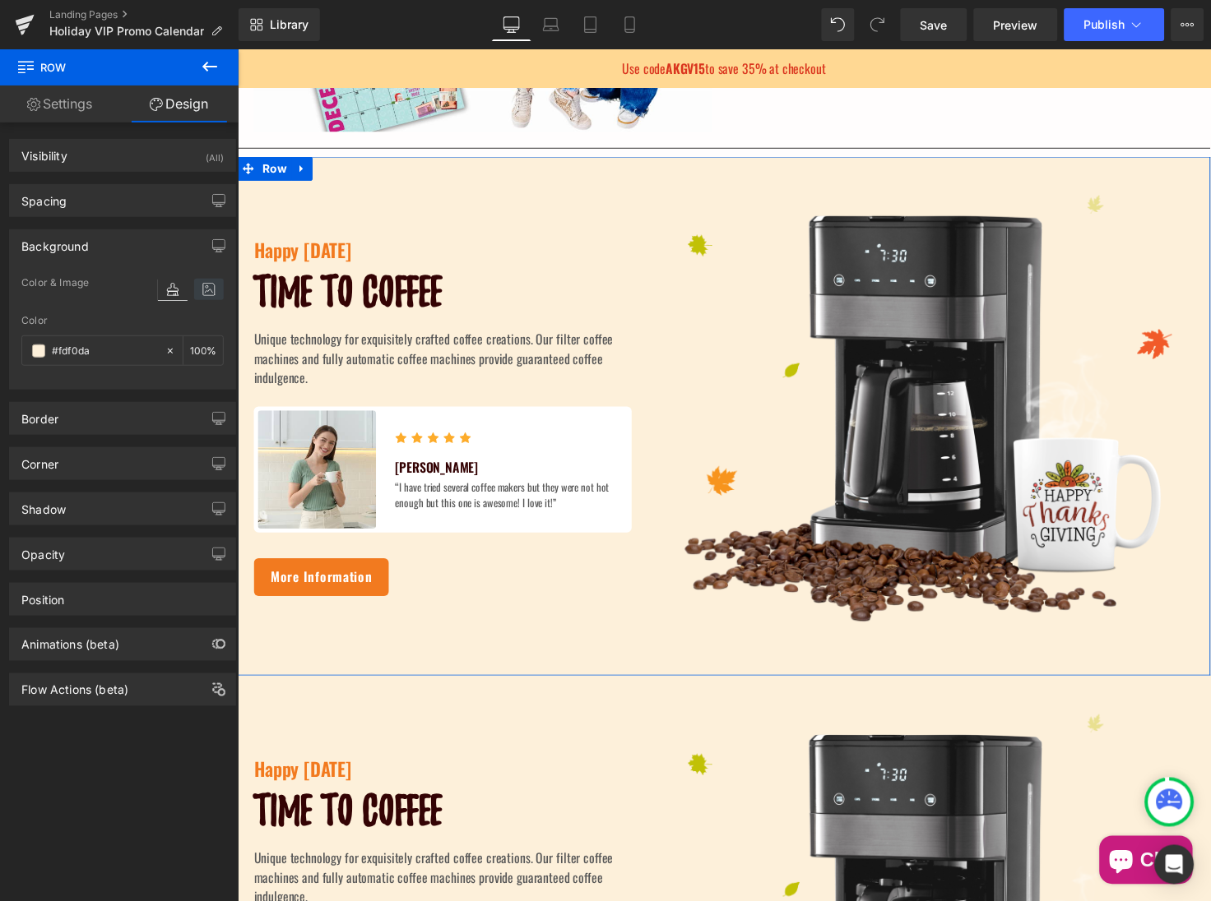
click at [199, 283] on icon at bounding box center [209, 289] width 30 height 21
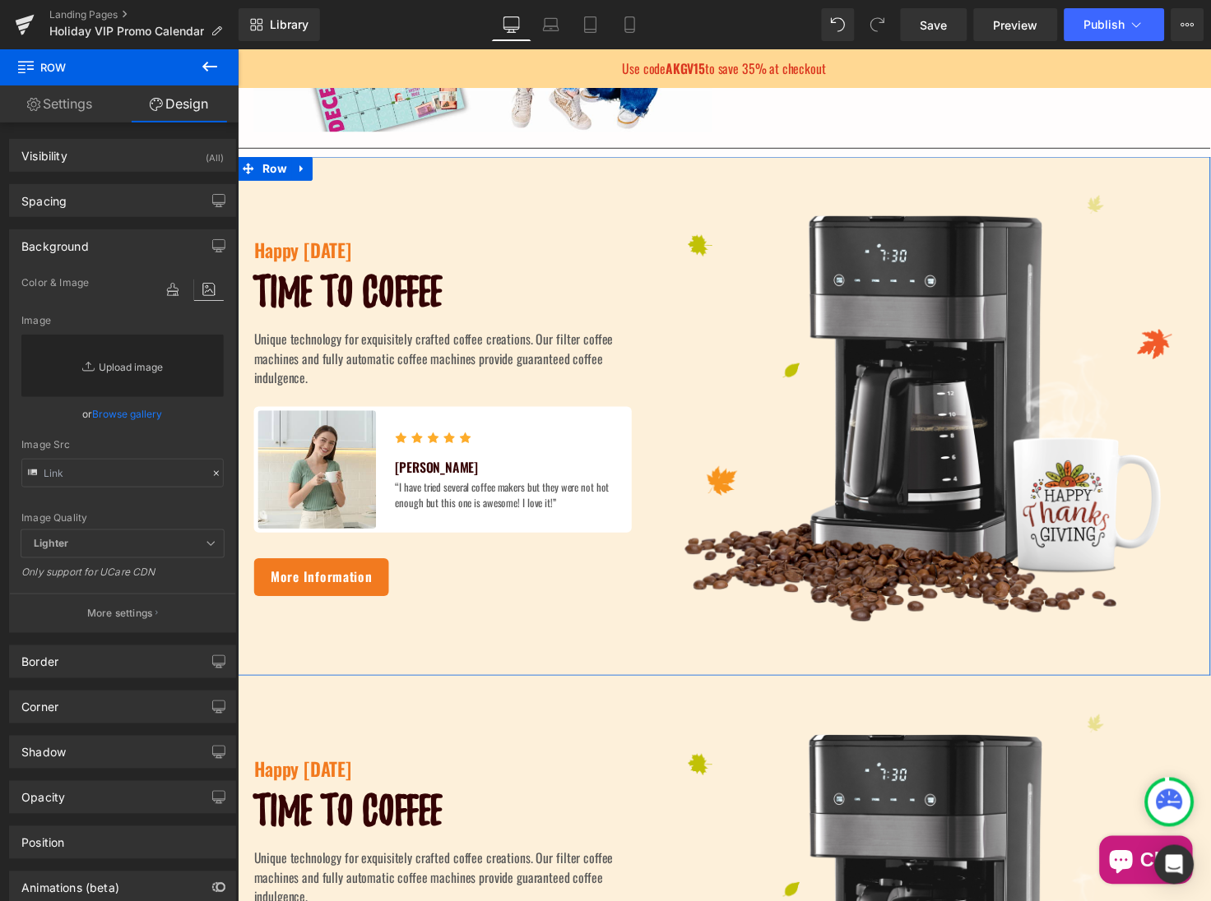
click at [121, 377] on link "Replace Image" at bounding box center [122, 366] width 202 height 63
click at [146, 606] on p "More settings" at bounding box center [120, 613] width 66 height 15
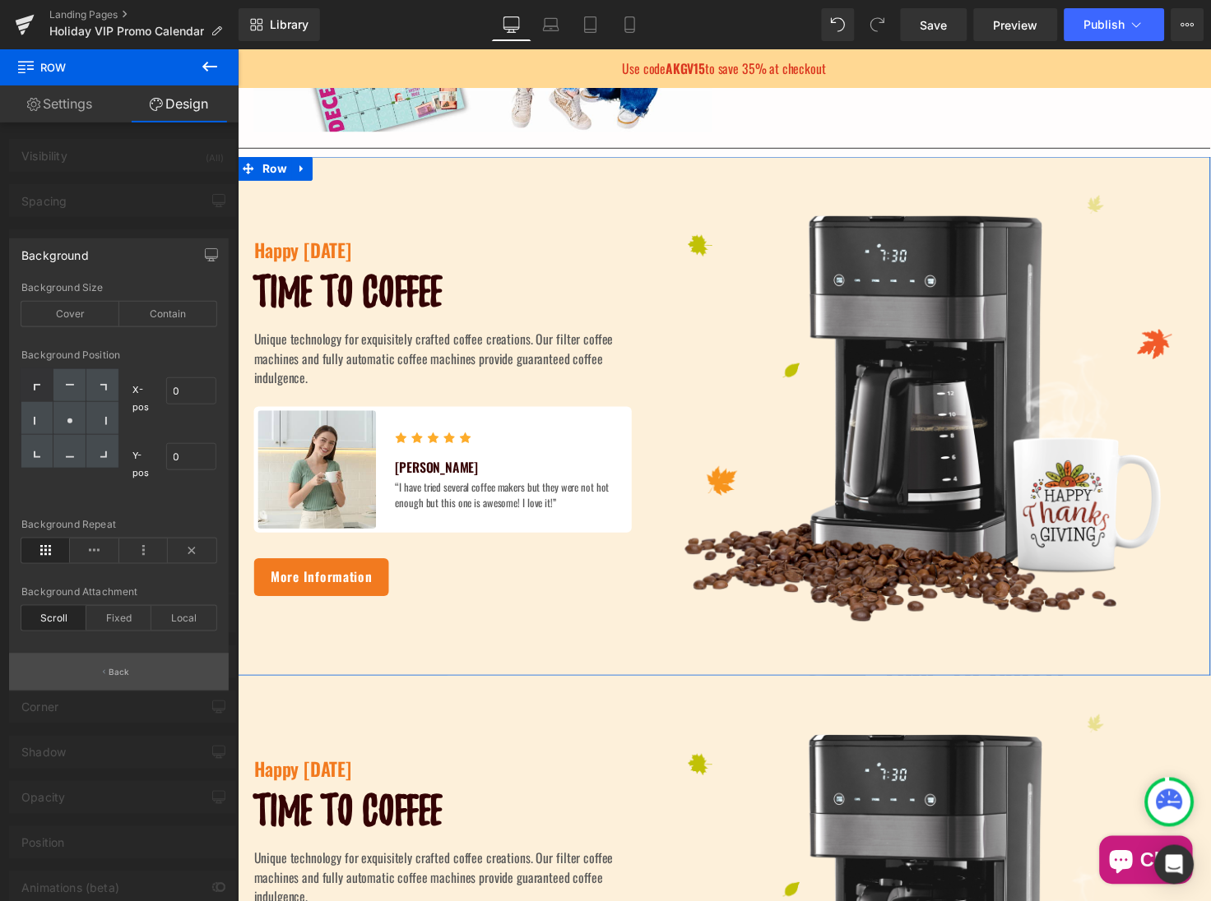
click at [107, 673] on button "Back" at bounding box center [119, 672] width 220 height 37
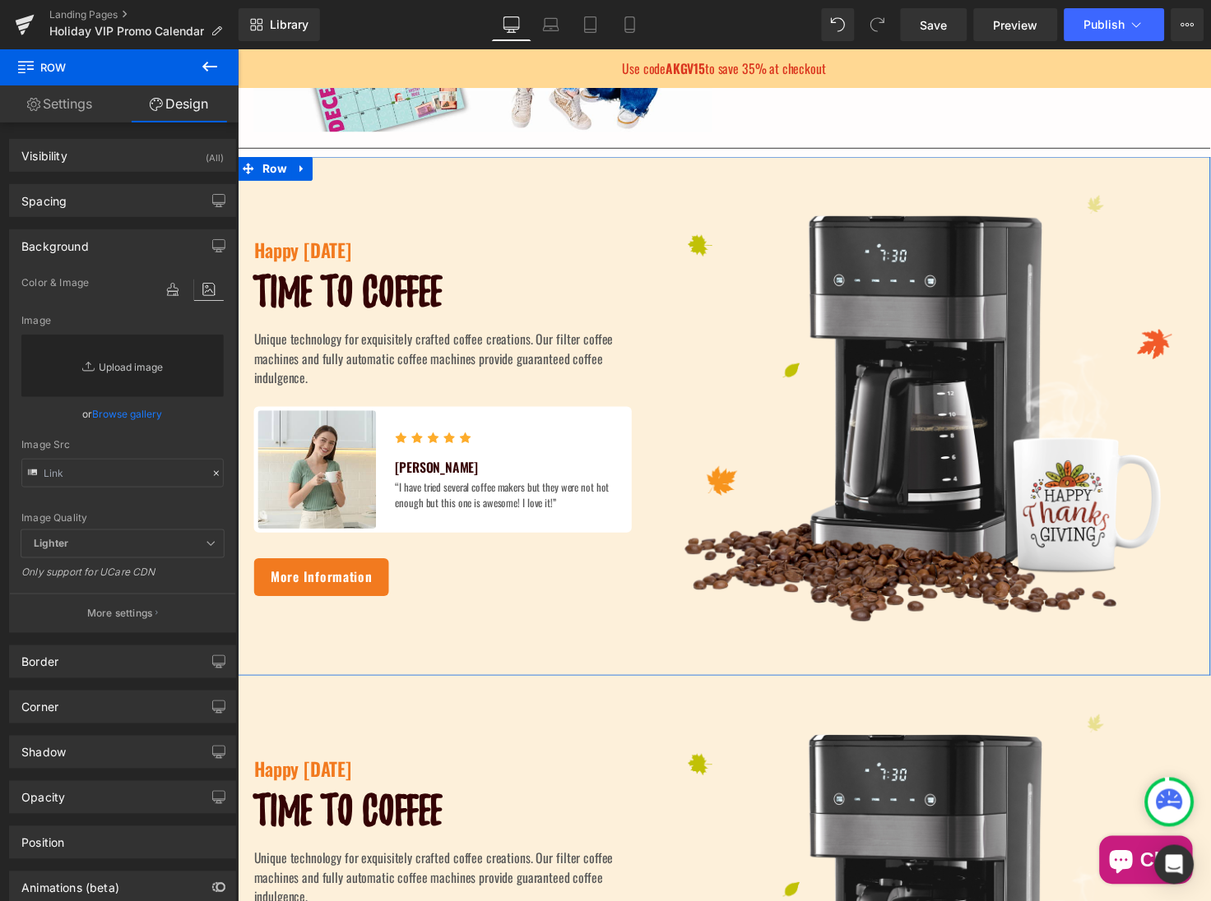
click at [154, 351] on link "Replace Image" at bounding box center [122, 366] width 202 height 63
type input "C:\fakepath\Gempages Hero Designs (1920 x 800 px)-5.png"
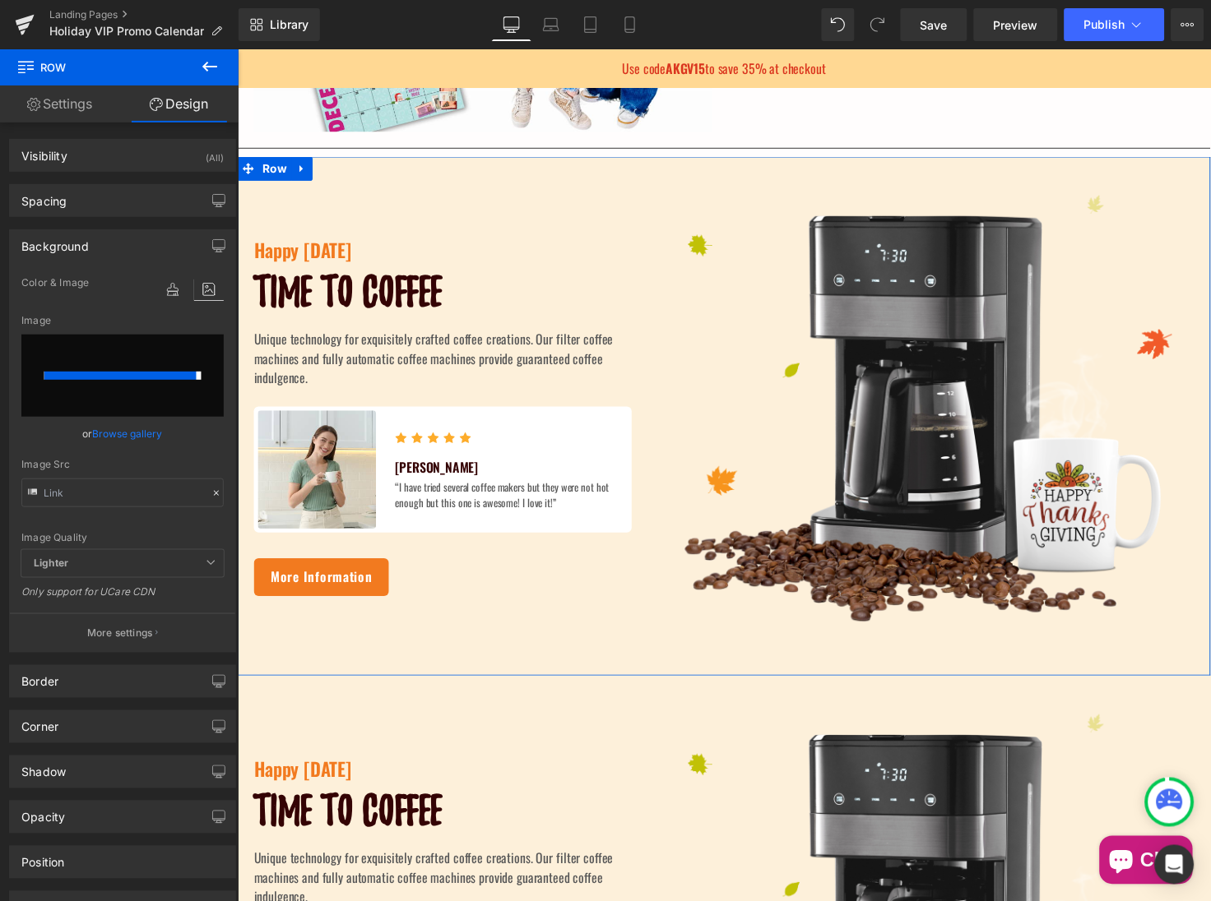
type input "https://ucarecdn.com/e8d77bdb-9b08-47be-b0b7-1f0a69007605/-/format/auto/-/previ…"
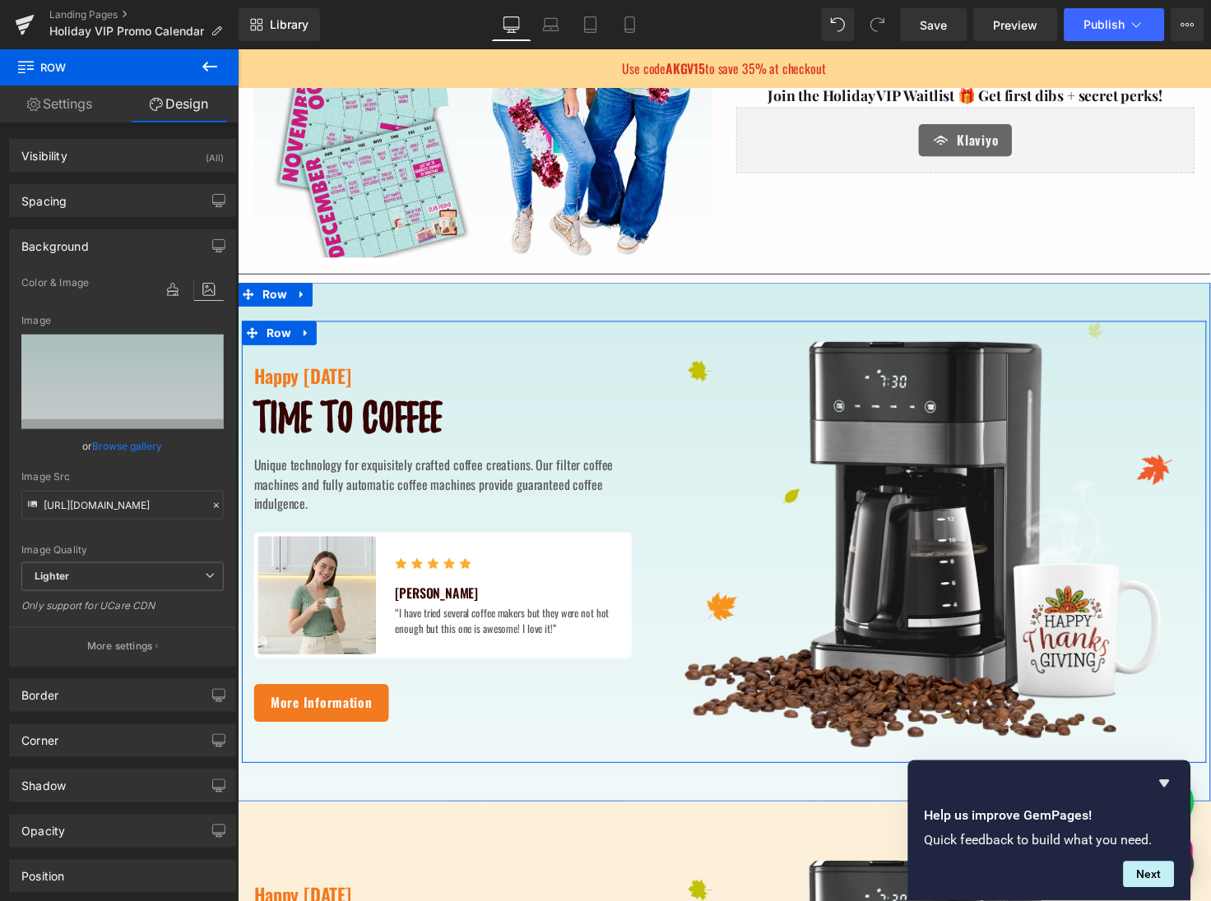
scroll to position [327, 0]
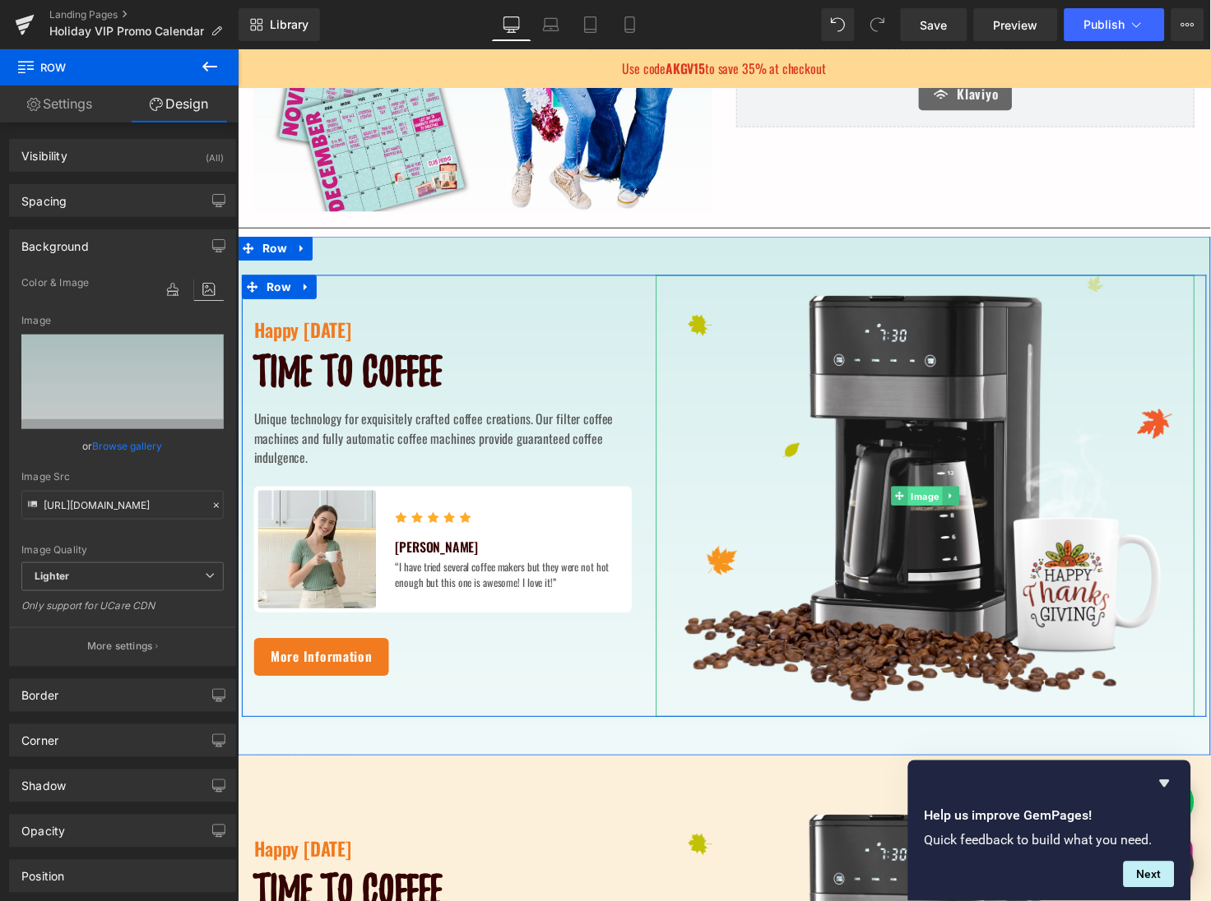
click at [938, 502] on span "Image" at bounding box center [940, 507] width 35 height 20
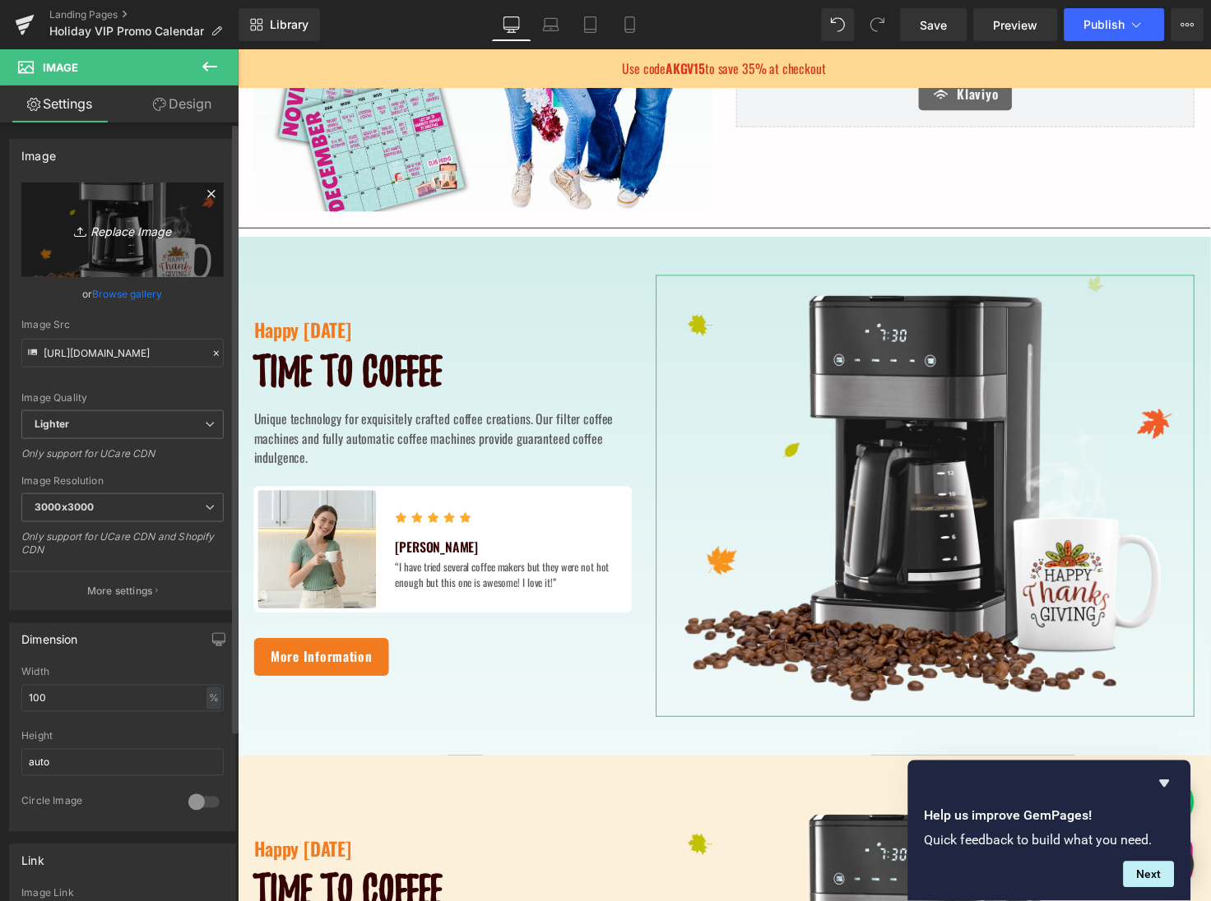
click at [139, 233] on icon "Replace Image" at bounding box center [123, 230] width 132 height 21
type input "C:\fakepath\4th quarter holiday deals -3.png"
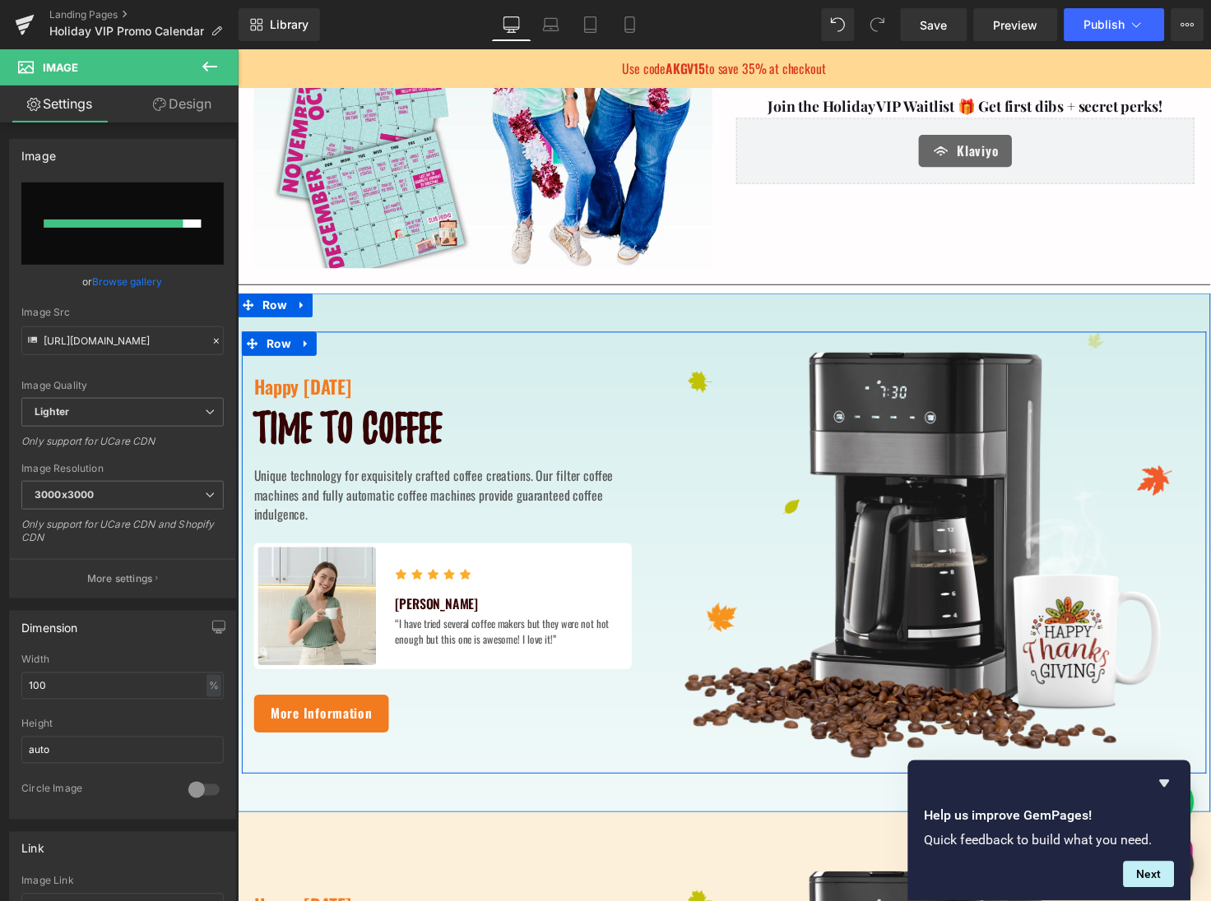
scroll to position [411, 0]
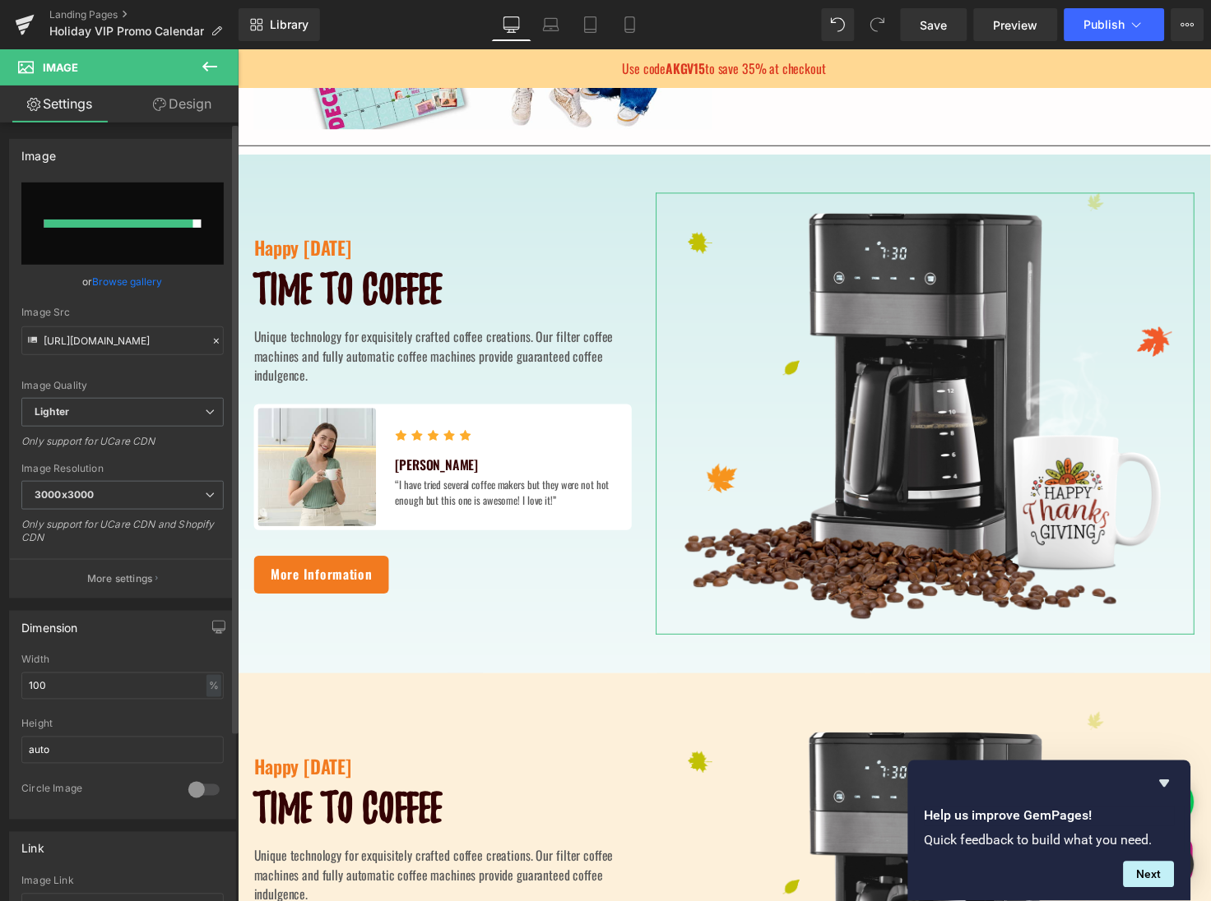
click at [143, 278] on link "Browse gallery" at bounding box center [128, 281] width 70 height 29
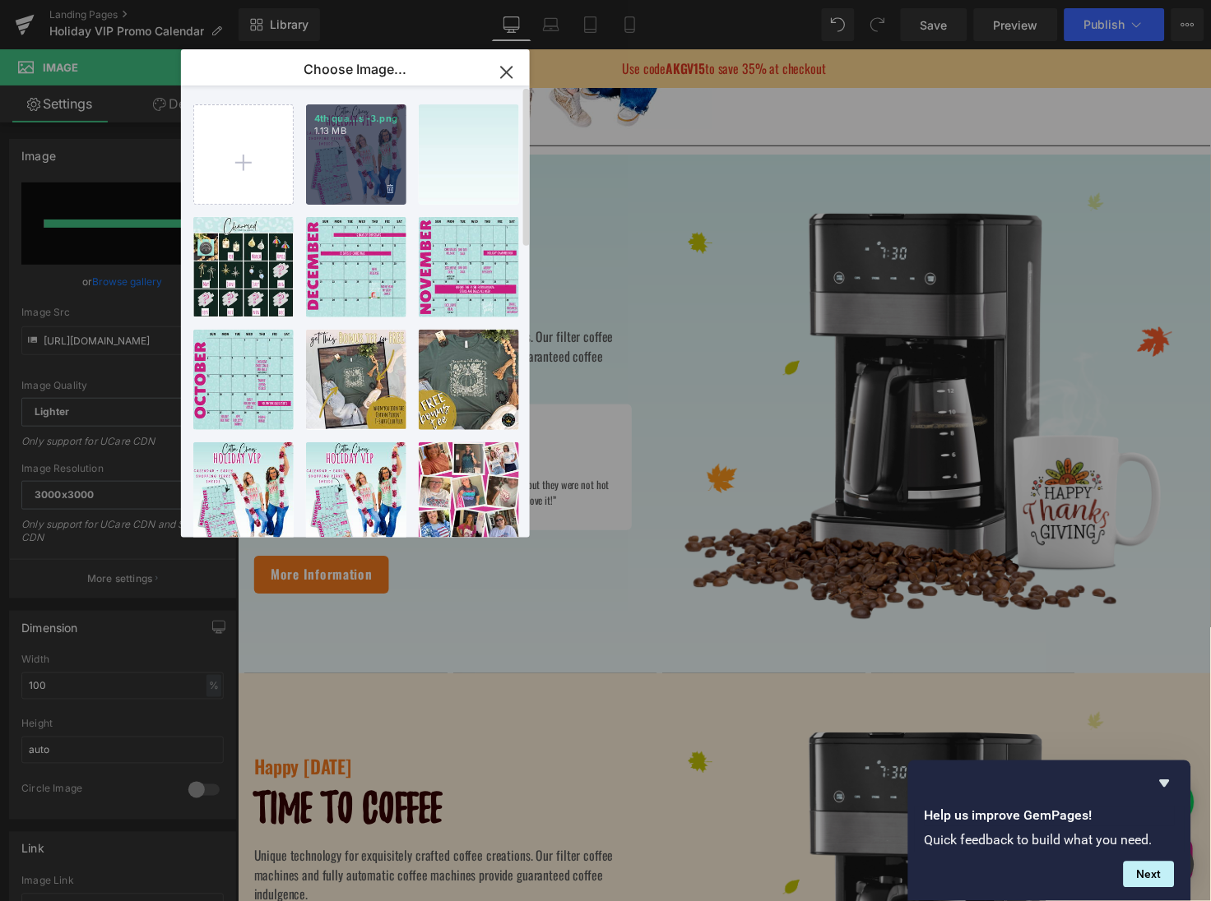
click at [343, 161] on div "4th qua...s -3.png 1.13 MB" at bounding box center [356, 154] width 100 height 100
type input "https://ucarecdn.com/7c08da41-ec33-44a3-ab16-ae02fdcbe878/-/format/auto/-/previ…"
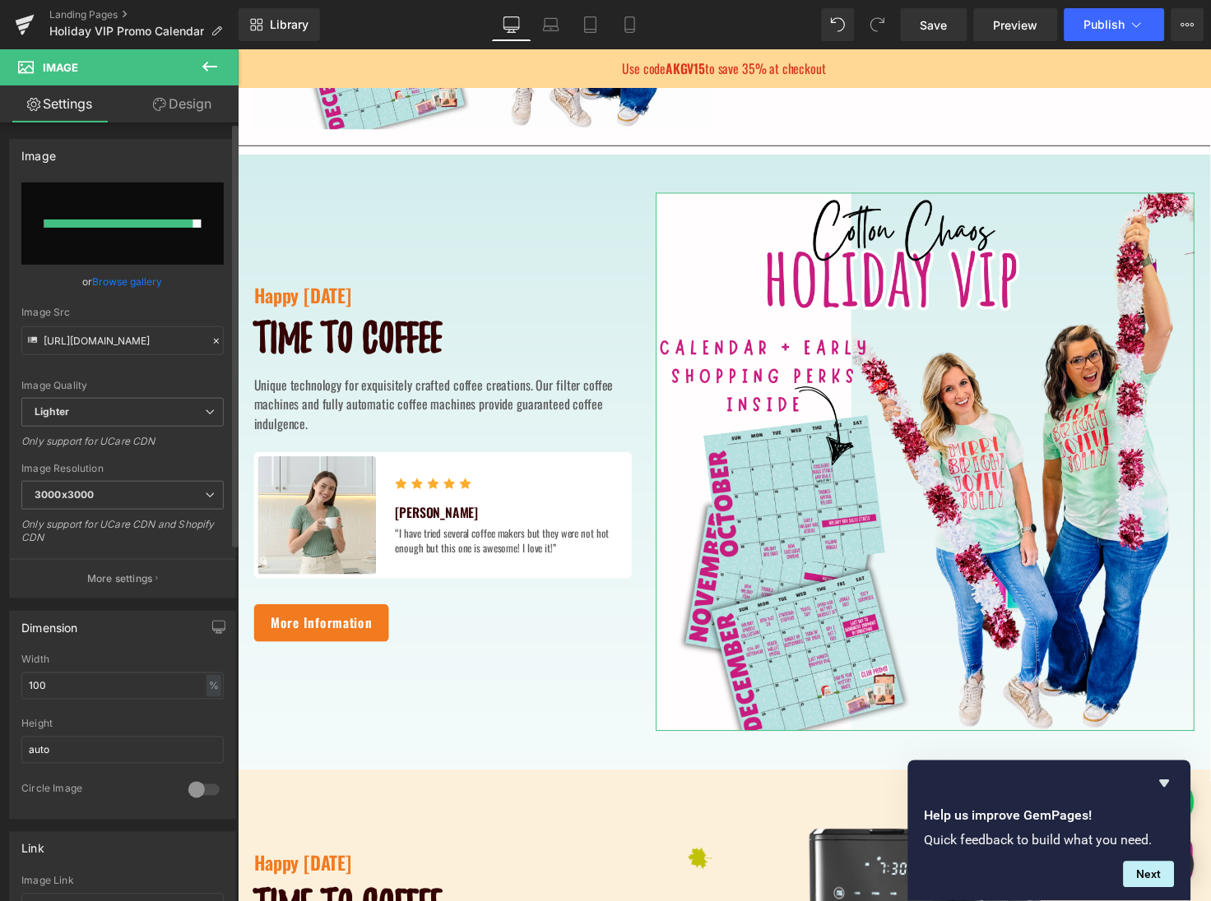
click at [114, 282] on link "Browse gallery" at bounding box center [128, 281] width 70 height 29
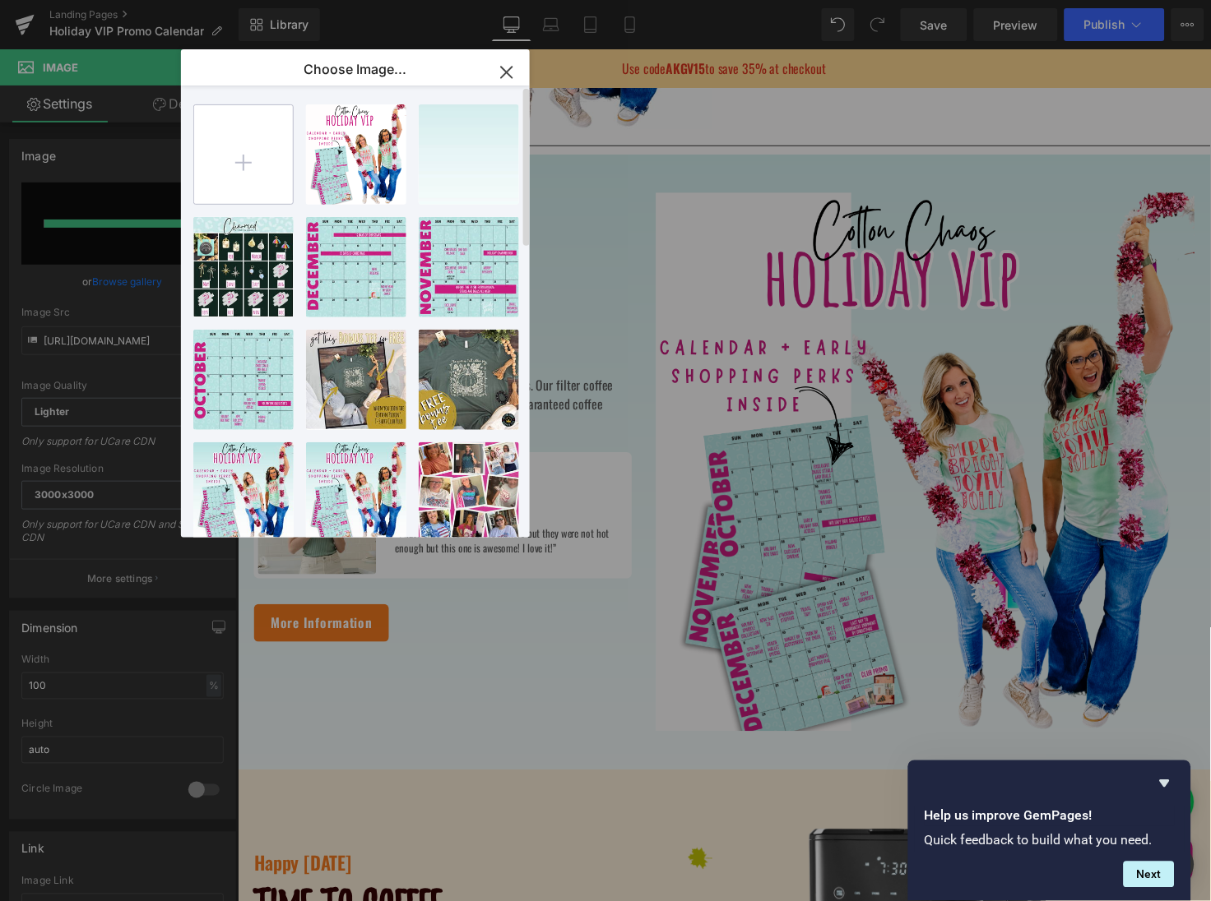
click at [251, 161] on input "file" at bounding box center [243, 154] width 99 height 99
type input "C:\fakepath\2025 4th quarter holiday deals .png"
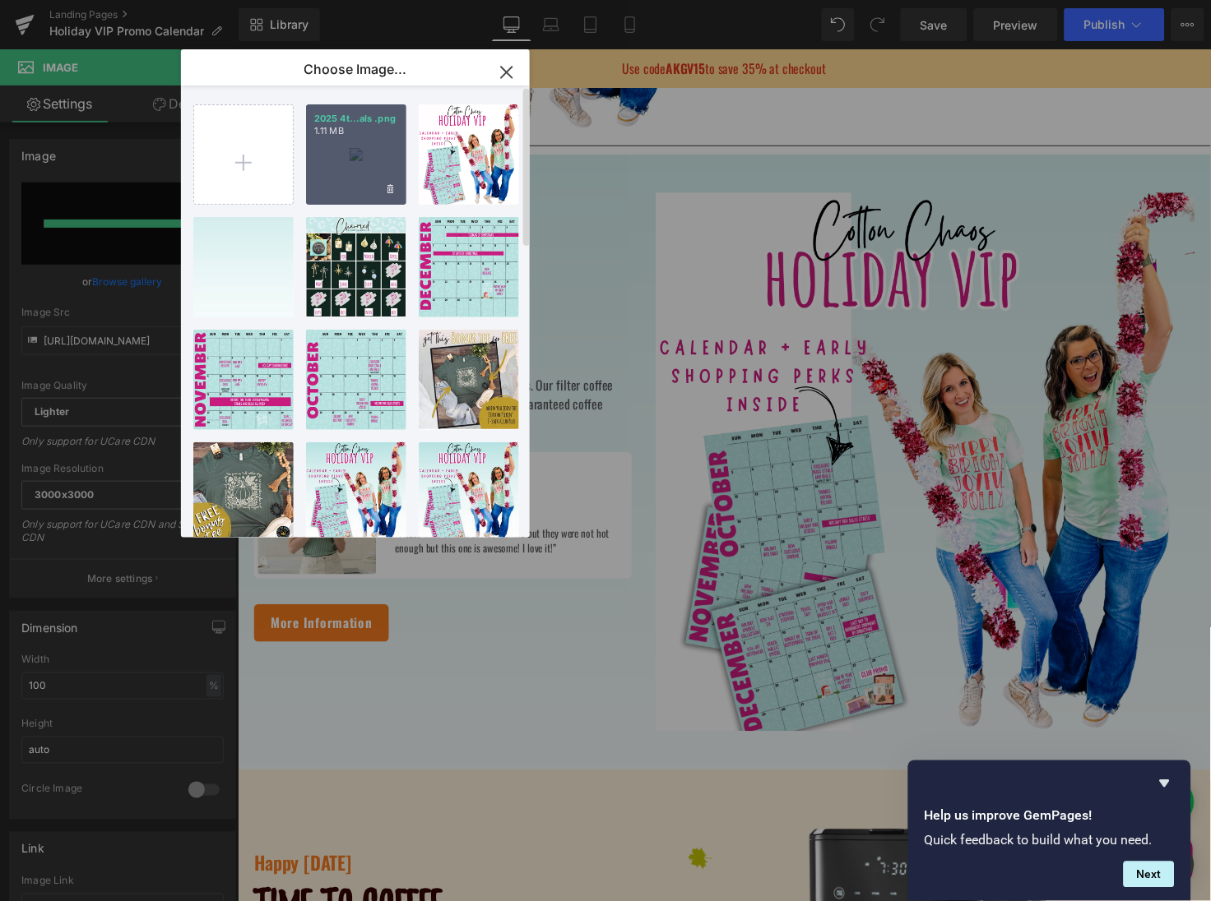
click at [355, 155] on div "2025 4t...als .png 1.11 MB" at bounding box center [356, 154] width 100 height 100
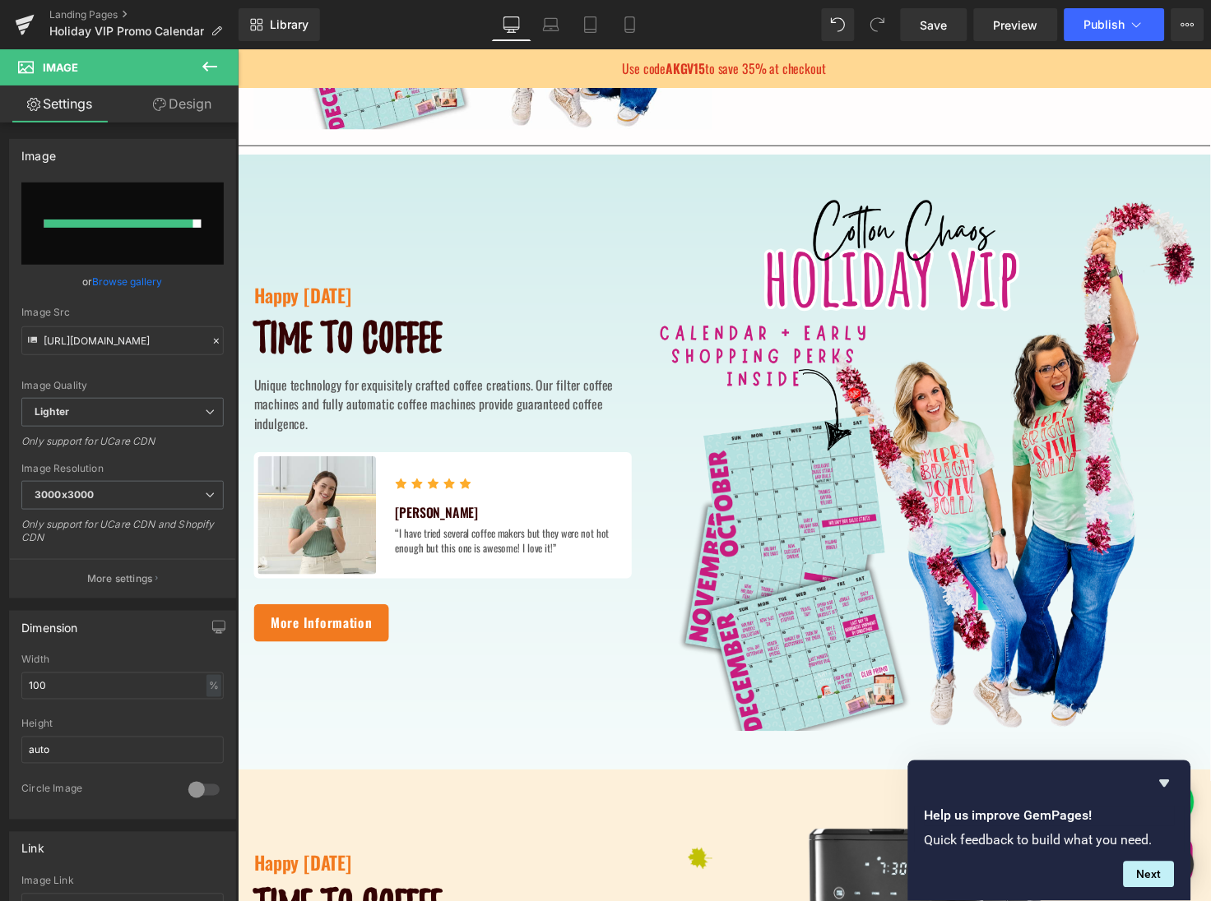
type input "https://ucarecdn.com/ab494072-2c9f-4068-9e14-8c7cdc57ff13/-/format/auto/-/previ…"
click at [141, 284] on link "Browse gallery" at bounding box center [128, 281] width 70 height 29
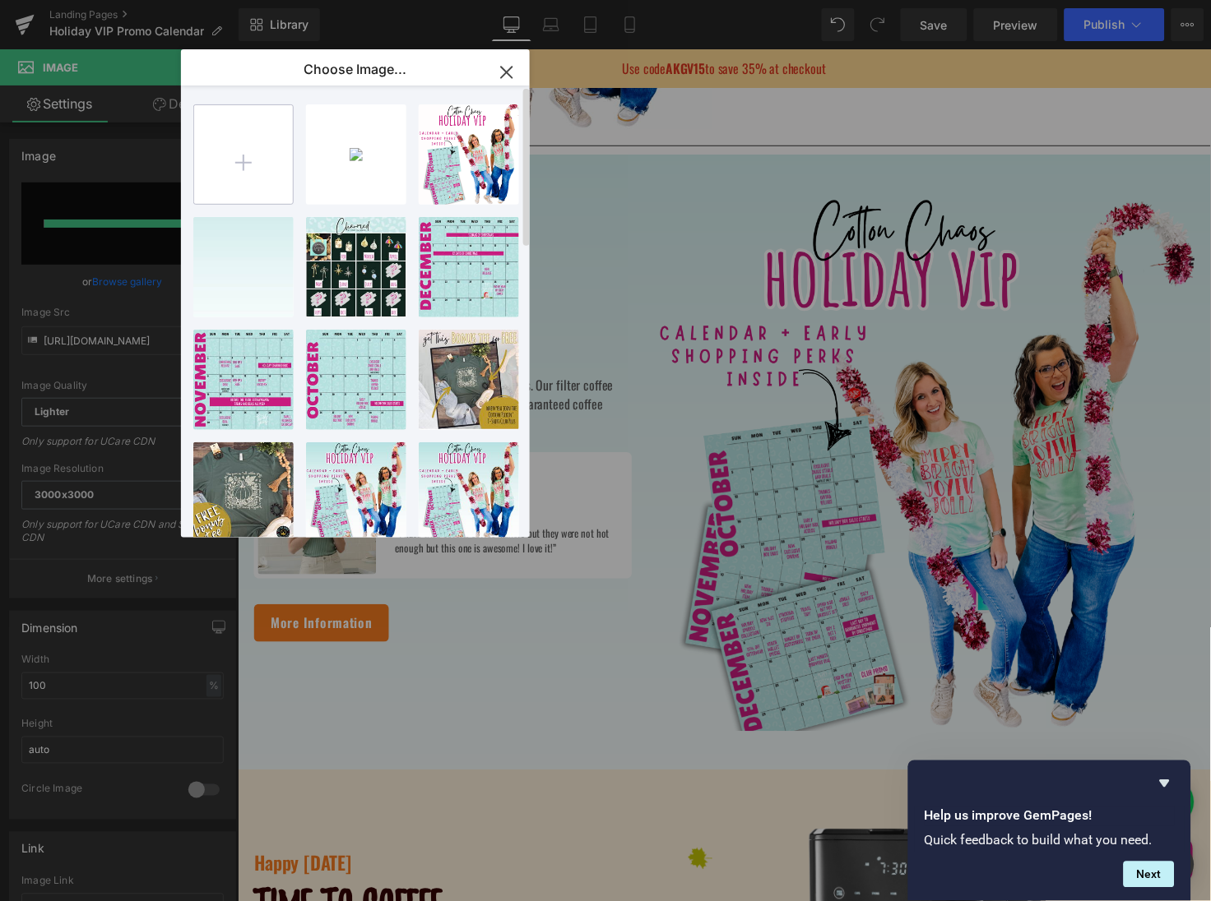
click at [243, 183] on input "file" at bounding box center [243, 154] width 99 height 99
type input "C:\fakepath\2025 4th quarter holiday deals -2.png"
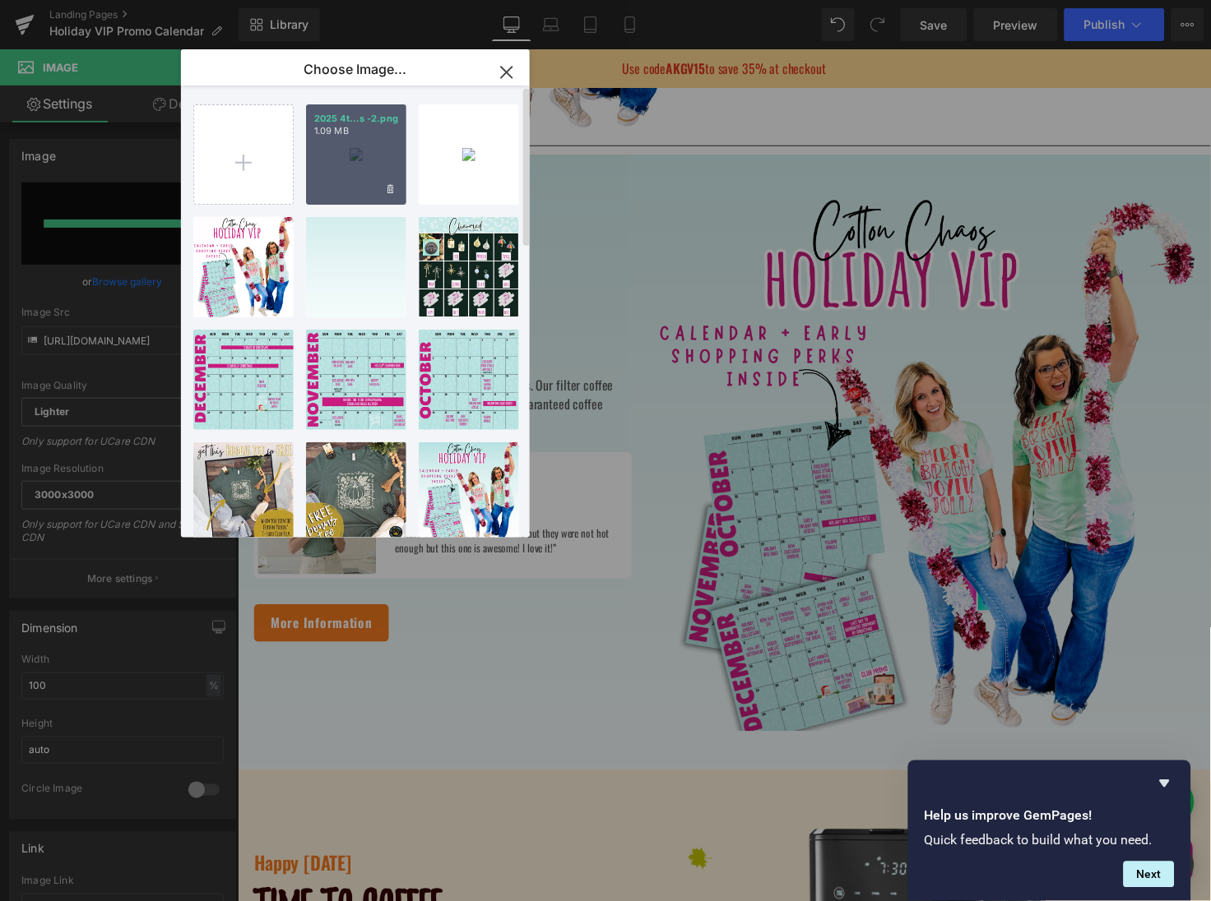
click at [337, 166] on div "2025 4t...s -2.png 1.09 MB" at bounding box center [356, 154] width 100 height 100
type input "https://ucarecdn.com/c4dd47ba-469e-4998-8b6b-58366ab68224/-/format/auto/-/previ…"
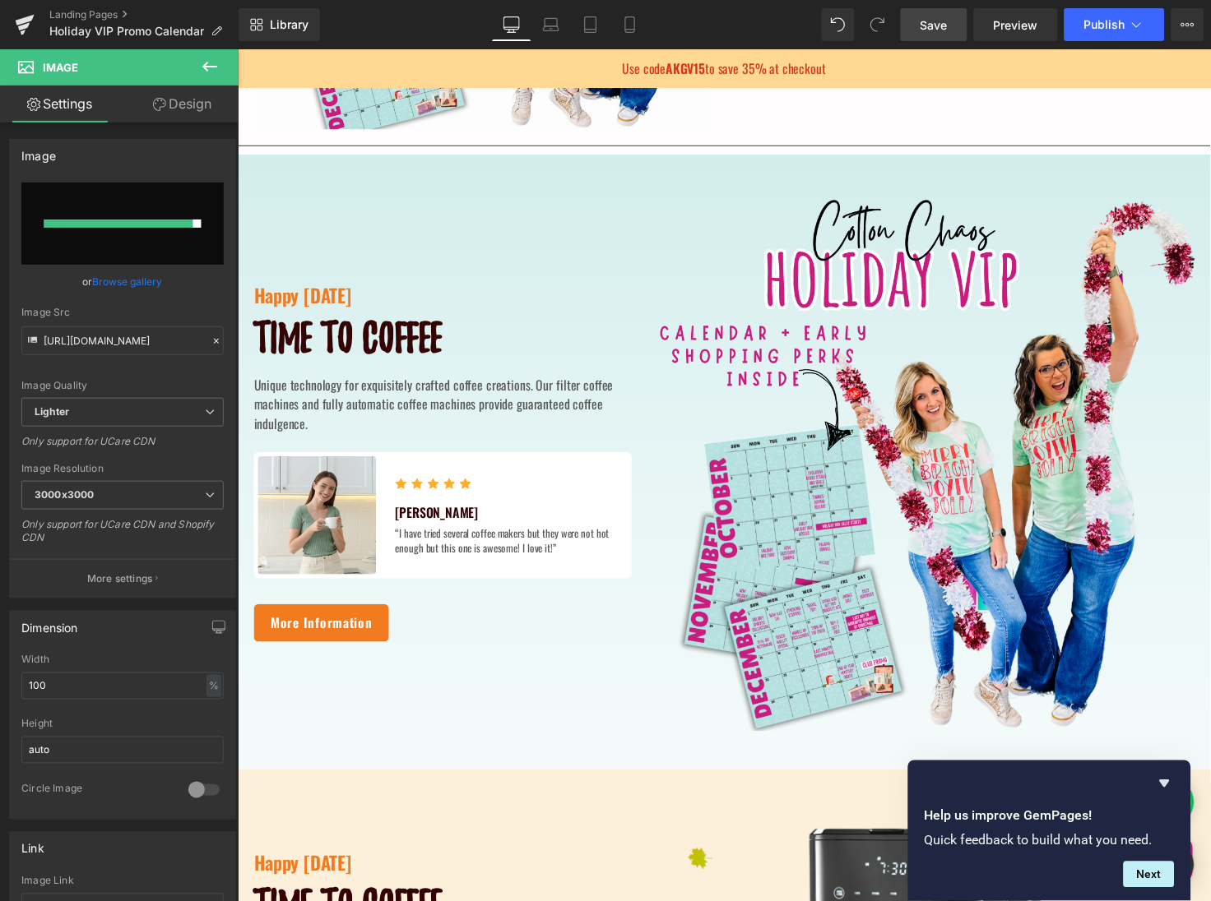
click at [951, 25] on link "Save" at bounding box center [934, 24] width 67 height 33
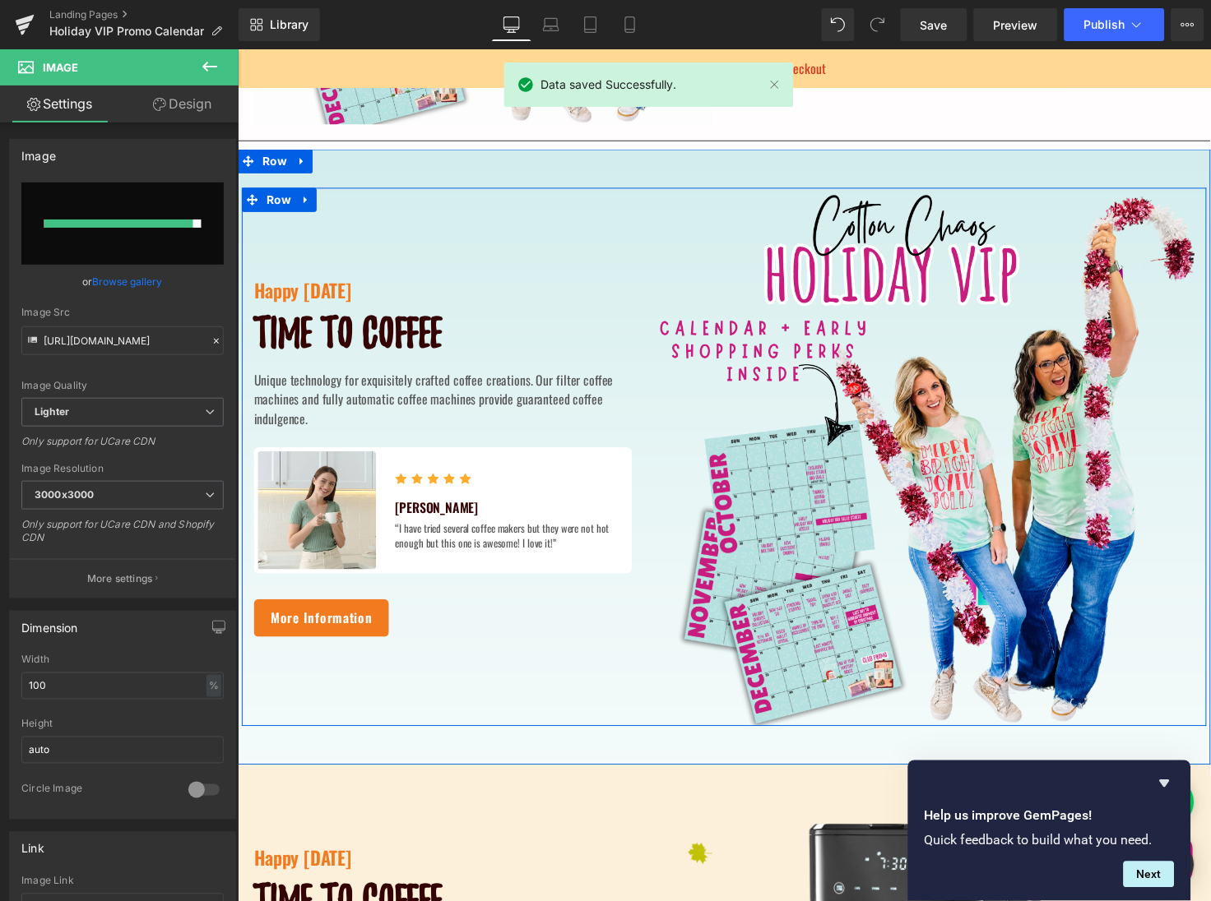
scroll to position [419, 0]
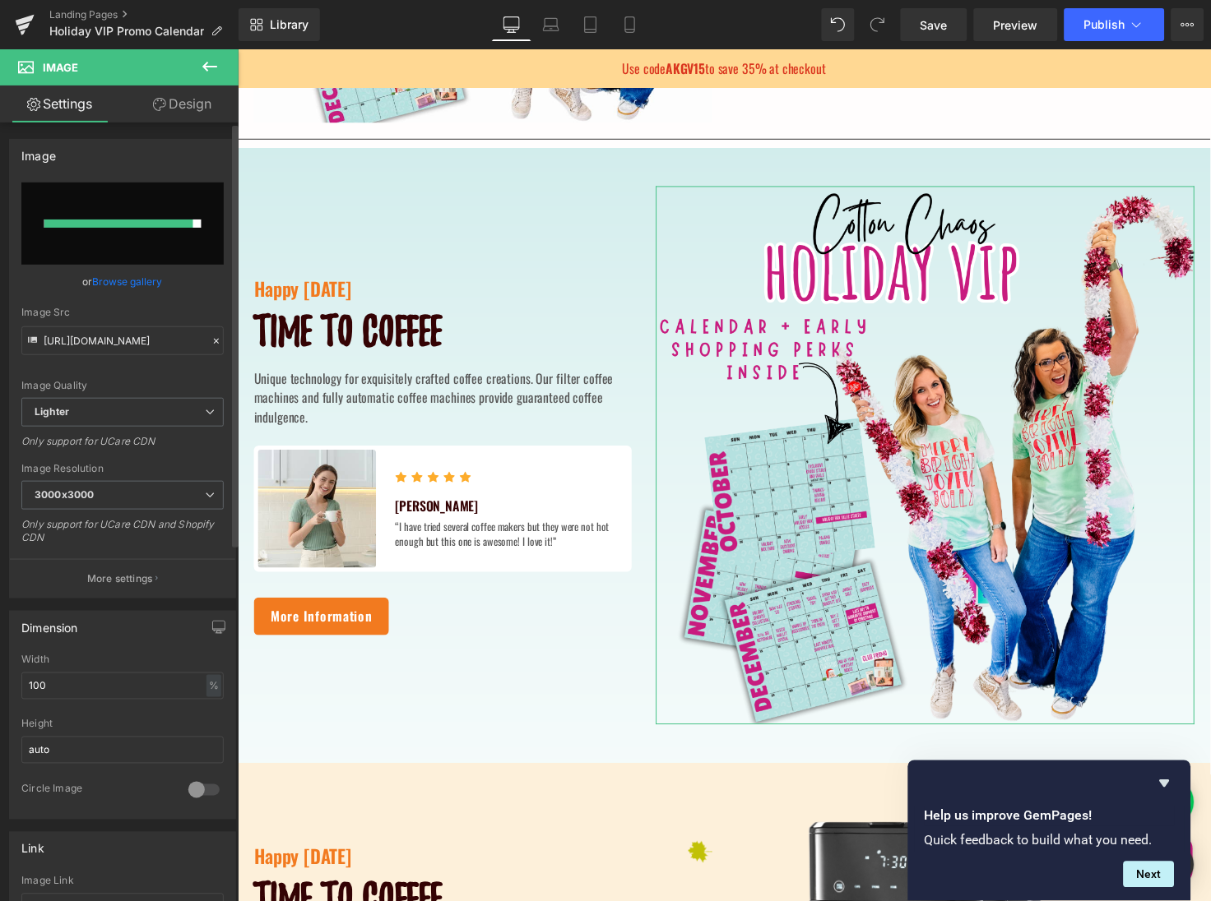
click at [145, 283] on link "Browse gallery" at bounding box center [128, 281] width 70 height 29
click at [145, 0] on div "Image You are previewing how the will restyle your page. You can not edit Eleme…" at bounding box center [605, 0] width 1211 height 0
click at [144, 280] on link "Browse gallery" at bounding box center [128, 281] width 70 height 29
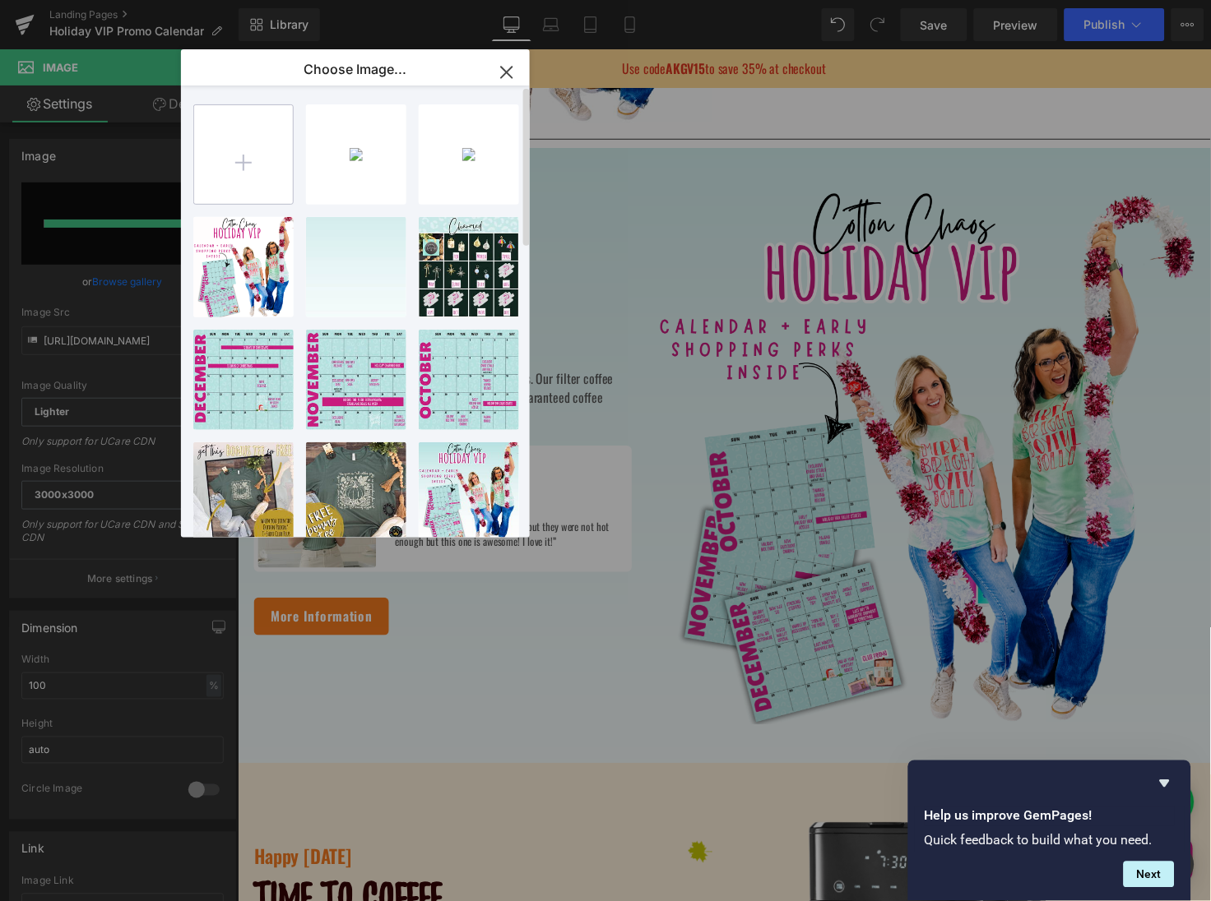
click at [250, 179] on input "file" at bounding box center [243, 154] width 99 height 99
type input "C:\fakepath\2025 4th quarter holiday deals -3.png"
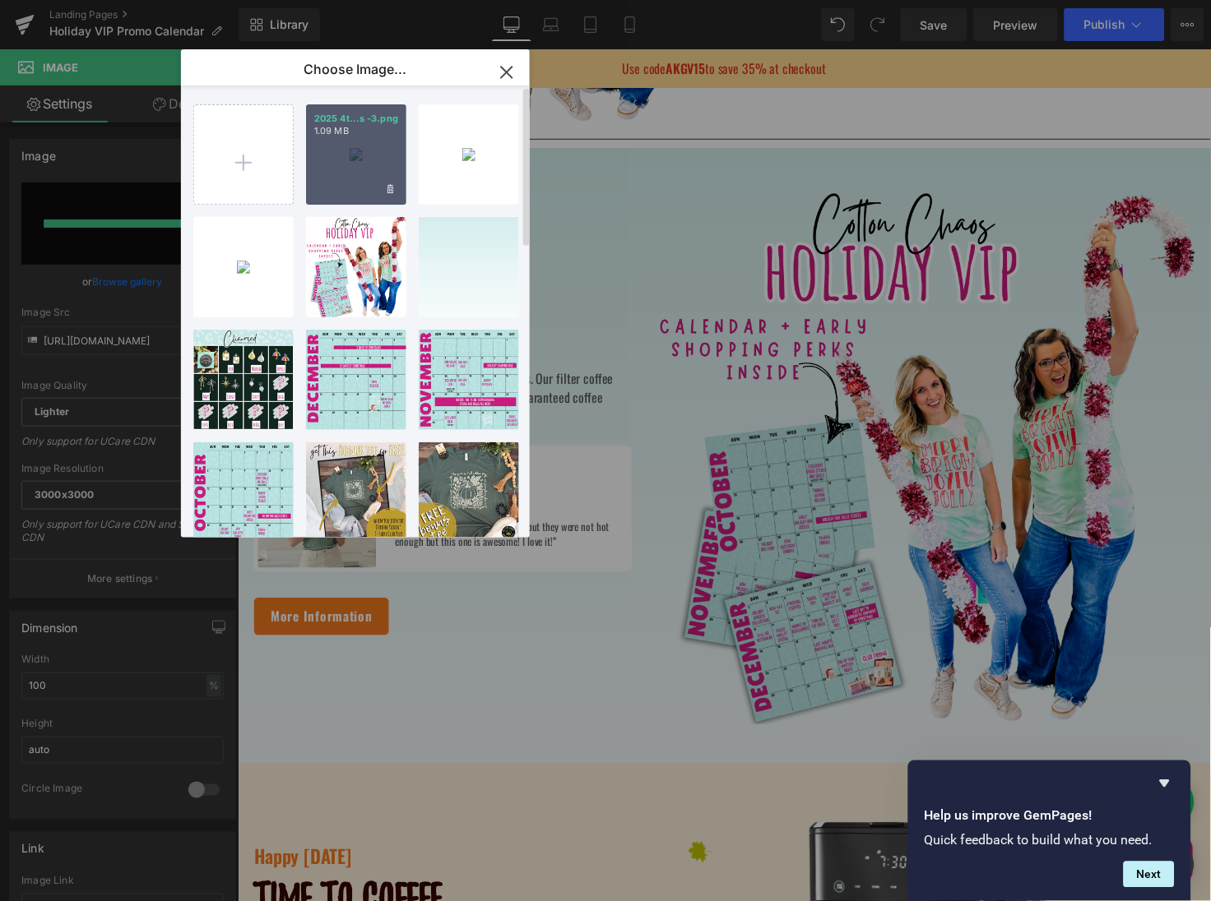
click at [369, 170] on div "2025 4t...s -3.png 1.09 MB" at bounding box center [356, 154] width 100 height 100
type input "[URL][DOMAIN_NAME]"
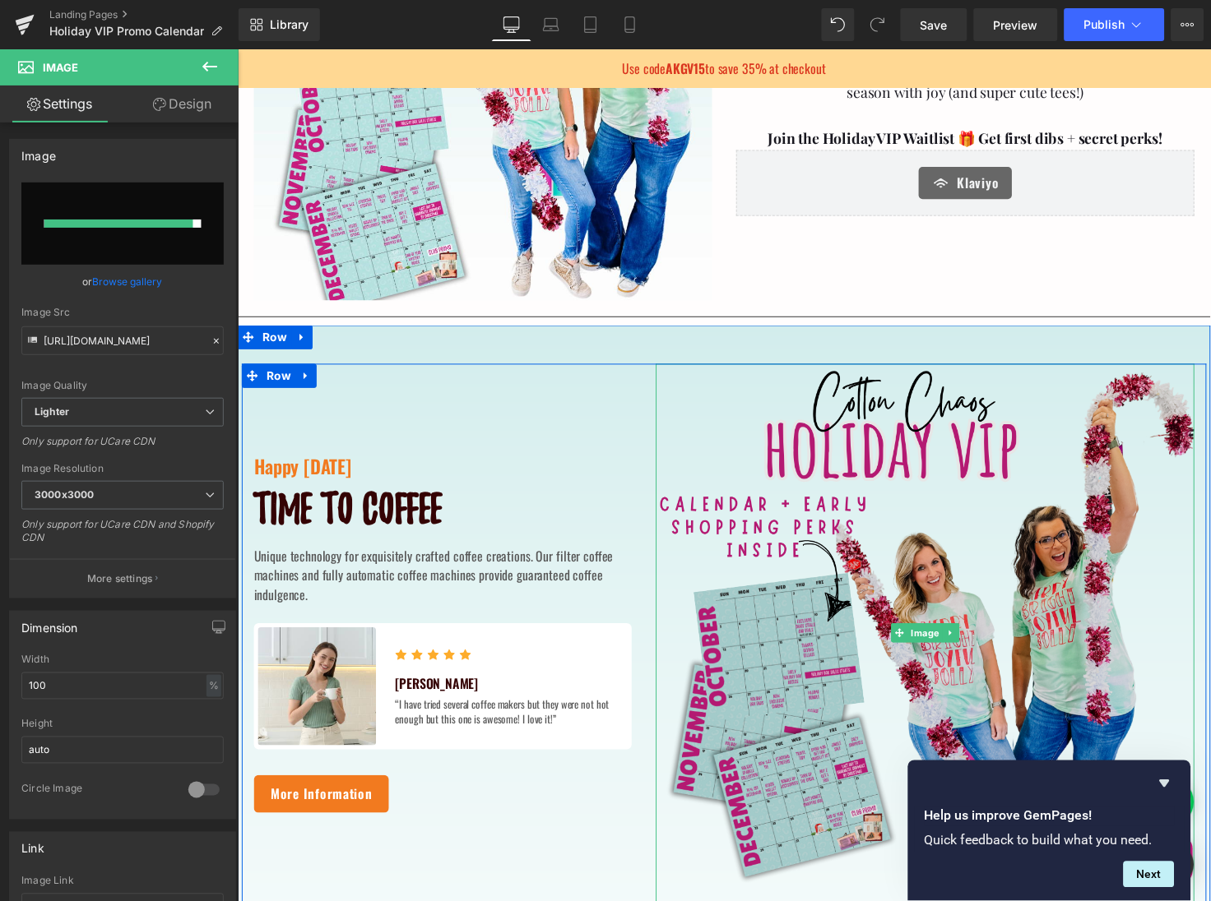
scroll to position [281, 0]
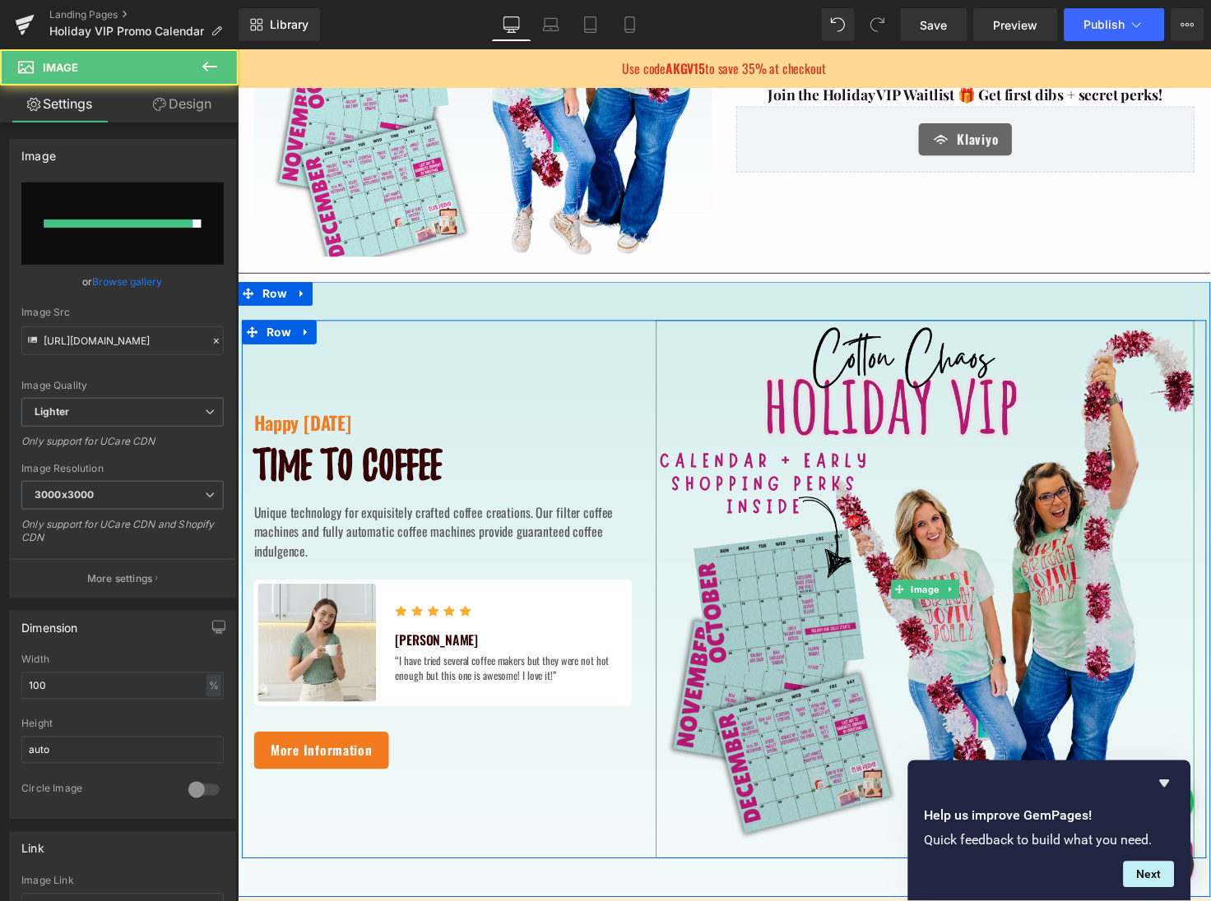
click at [744, 389] on img at bounding box center [939, 601] width 551 height 551
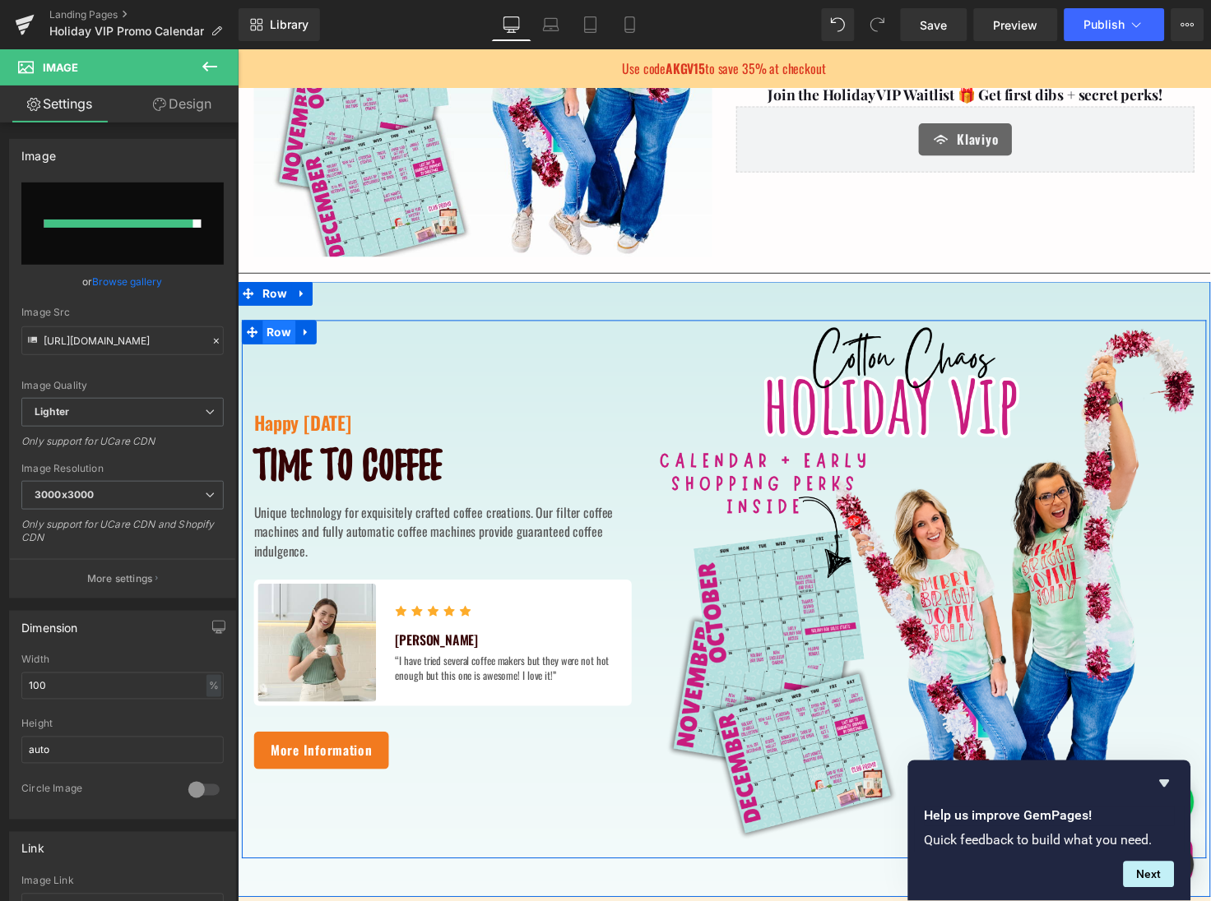
click at [281, 338] on span "Row" at bounding box center [279, 338] width 34 height 25
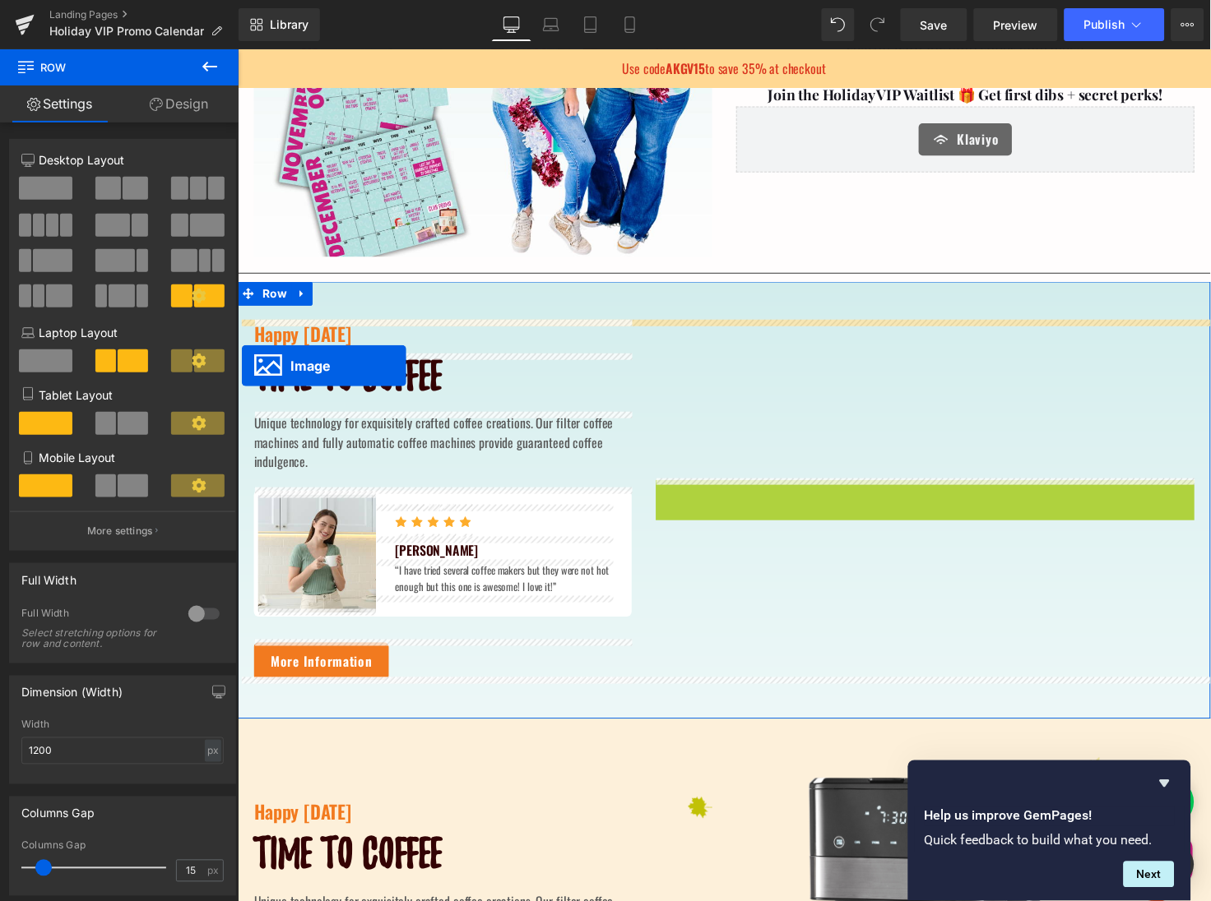
drag, startPoint x: 930, startPoint y: 595, endPoint x: 240, endPoint y: 373, distance: 724.8
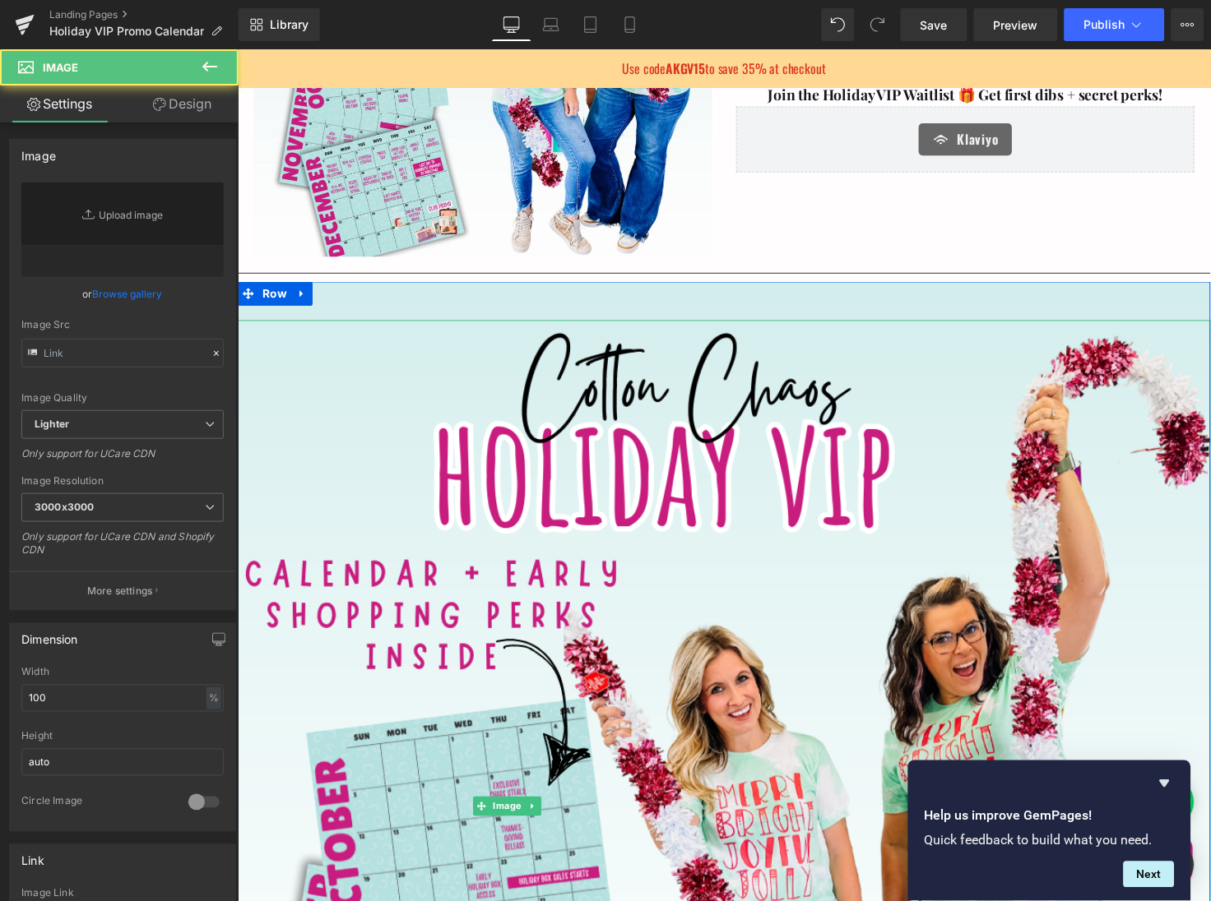
type input "[URL][DOMAIN_NAME]"
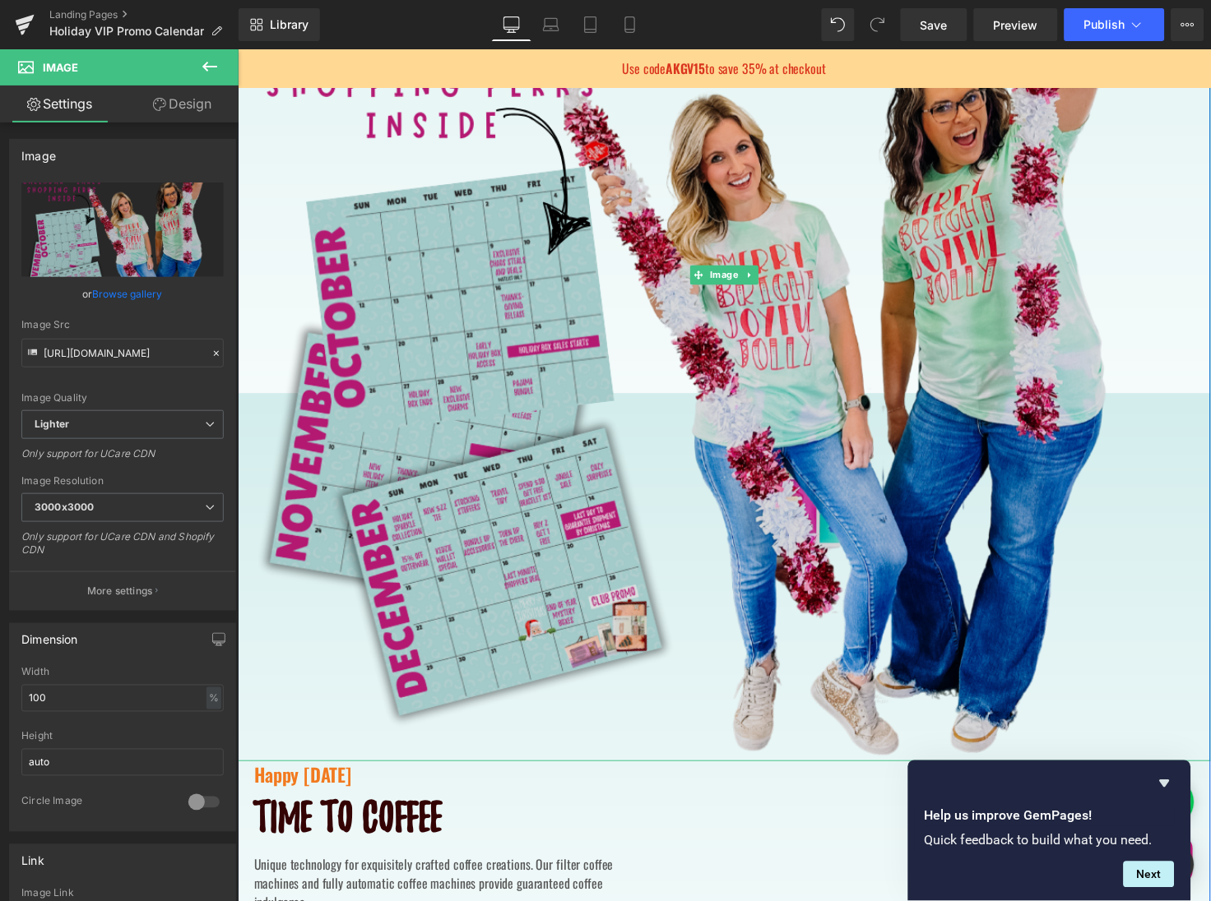
scroll to position [1029, 0]
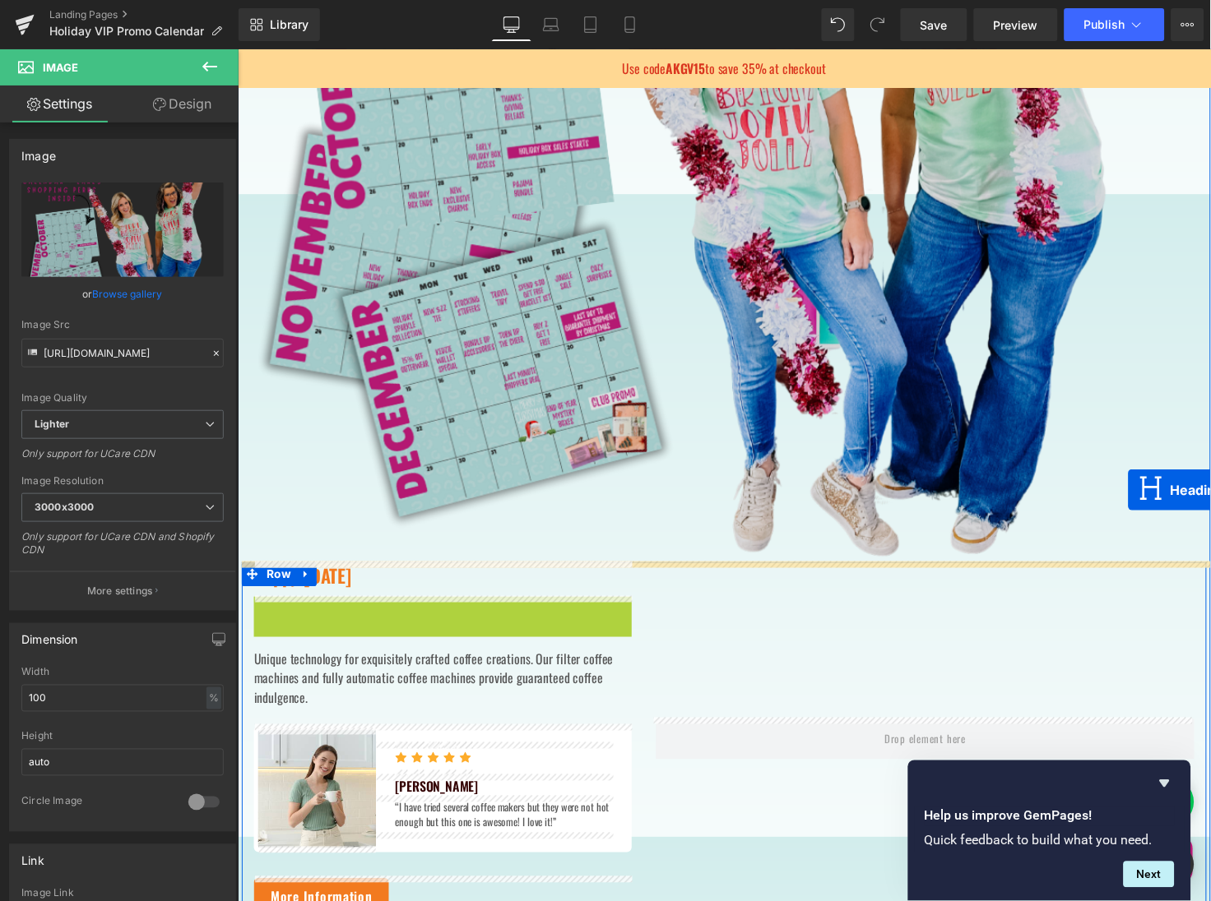
drag, startPoint x: 433, startPoint y: 630, endPoint x: 1146, endPoint y: 497, distance: 724.5
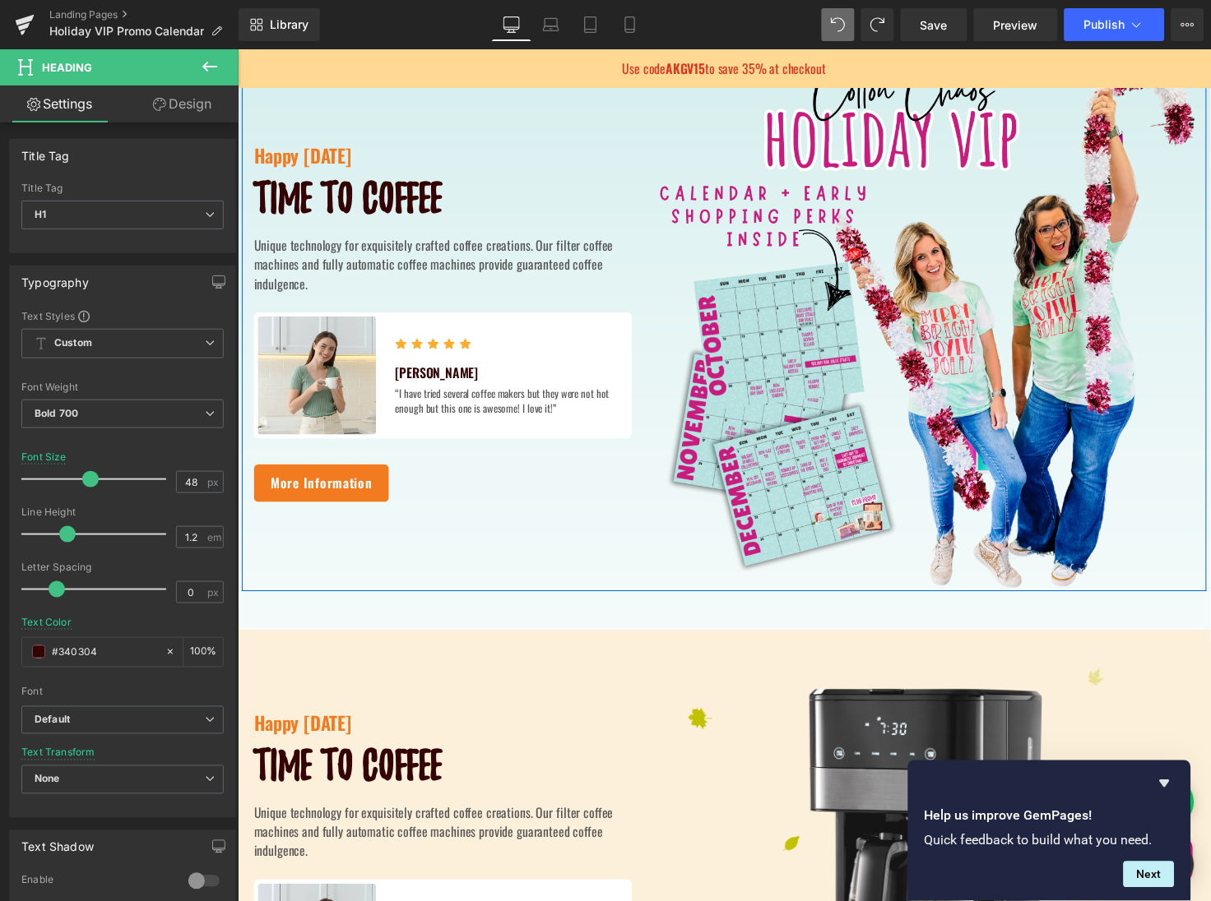
scroll to position [271, 0]
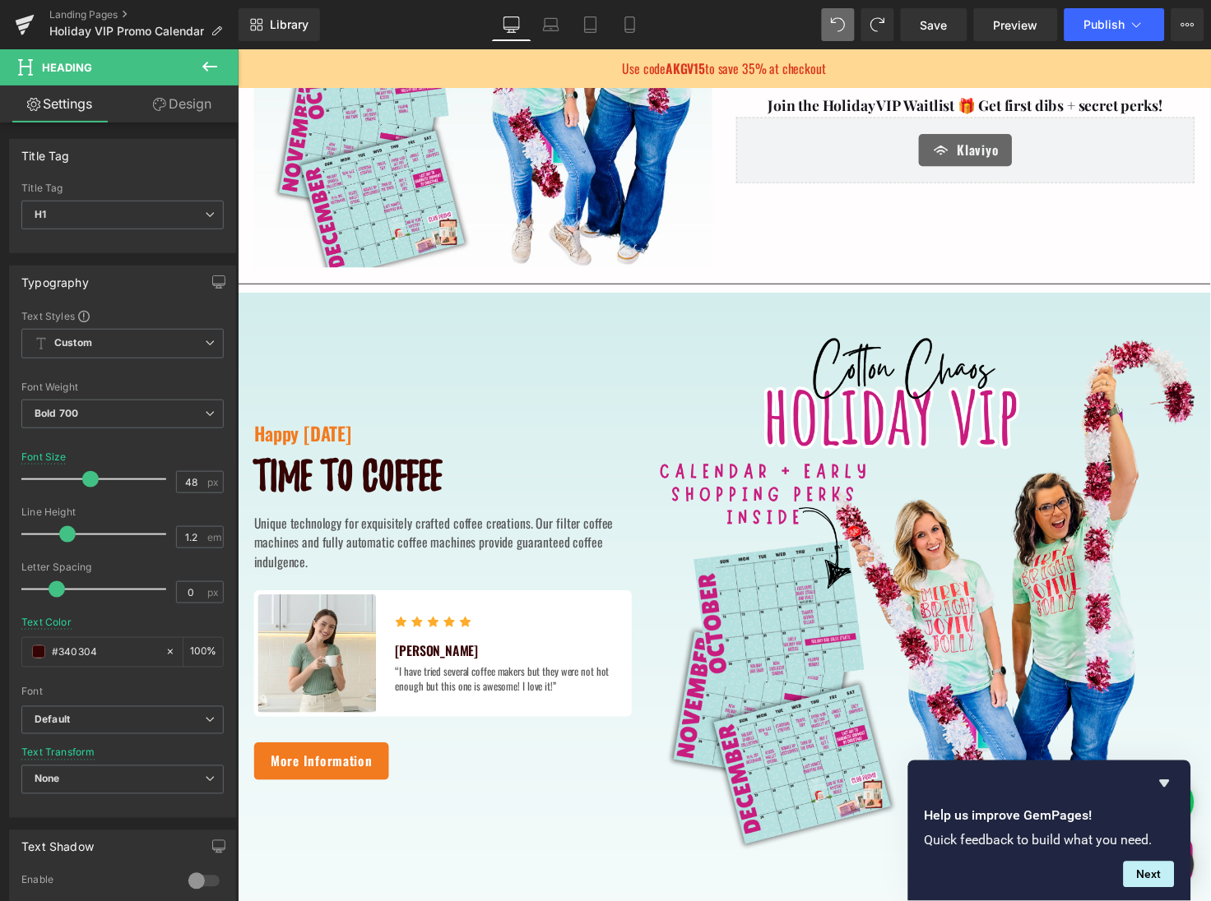
click at [216, 63] on icon at bounding box center [210, 67] width 20 height 20
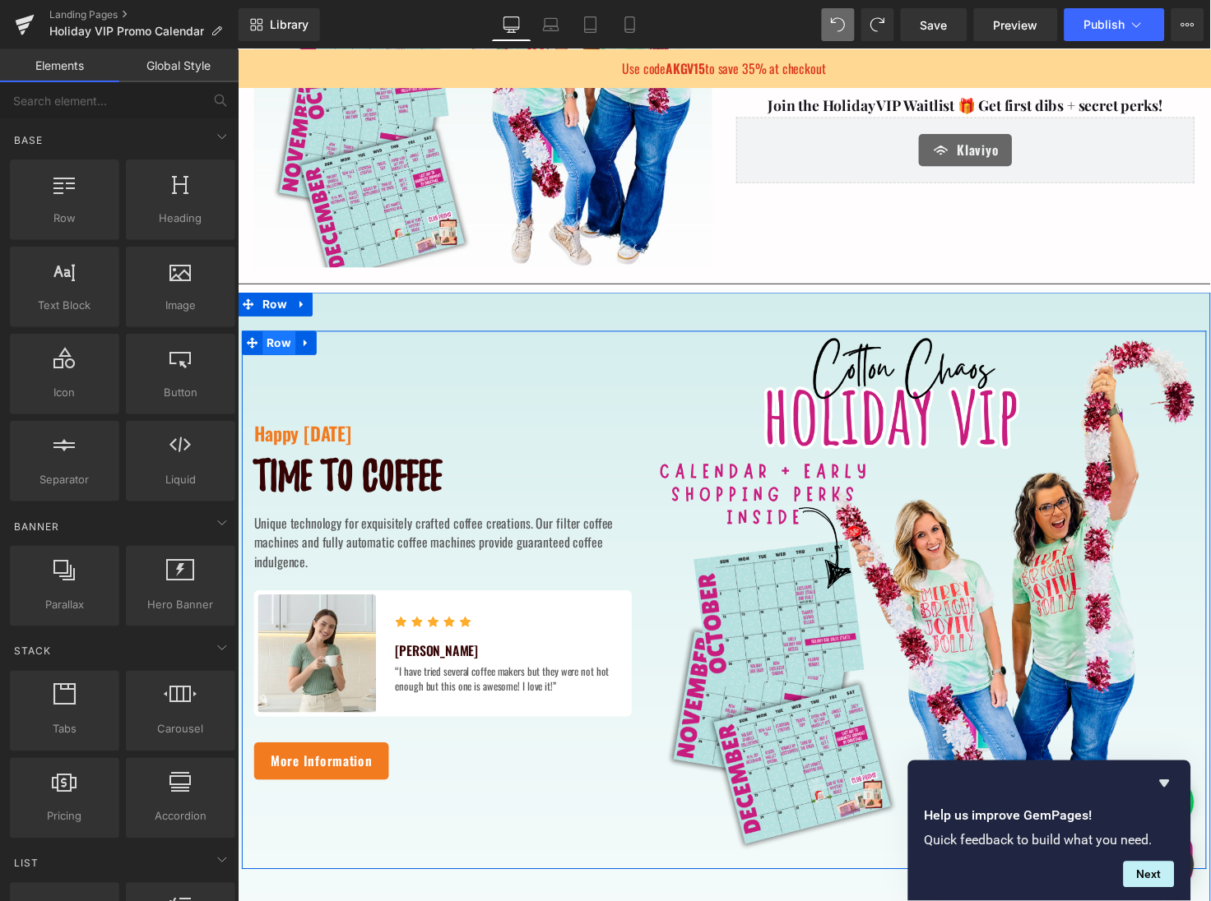
click at [276, 346] on span "Row" at bounding box center [279, 348] width 34 height 25
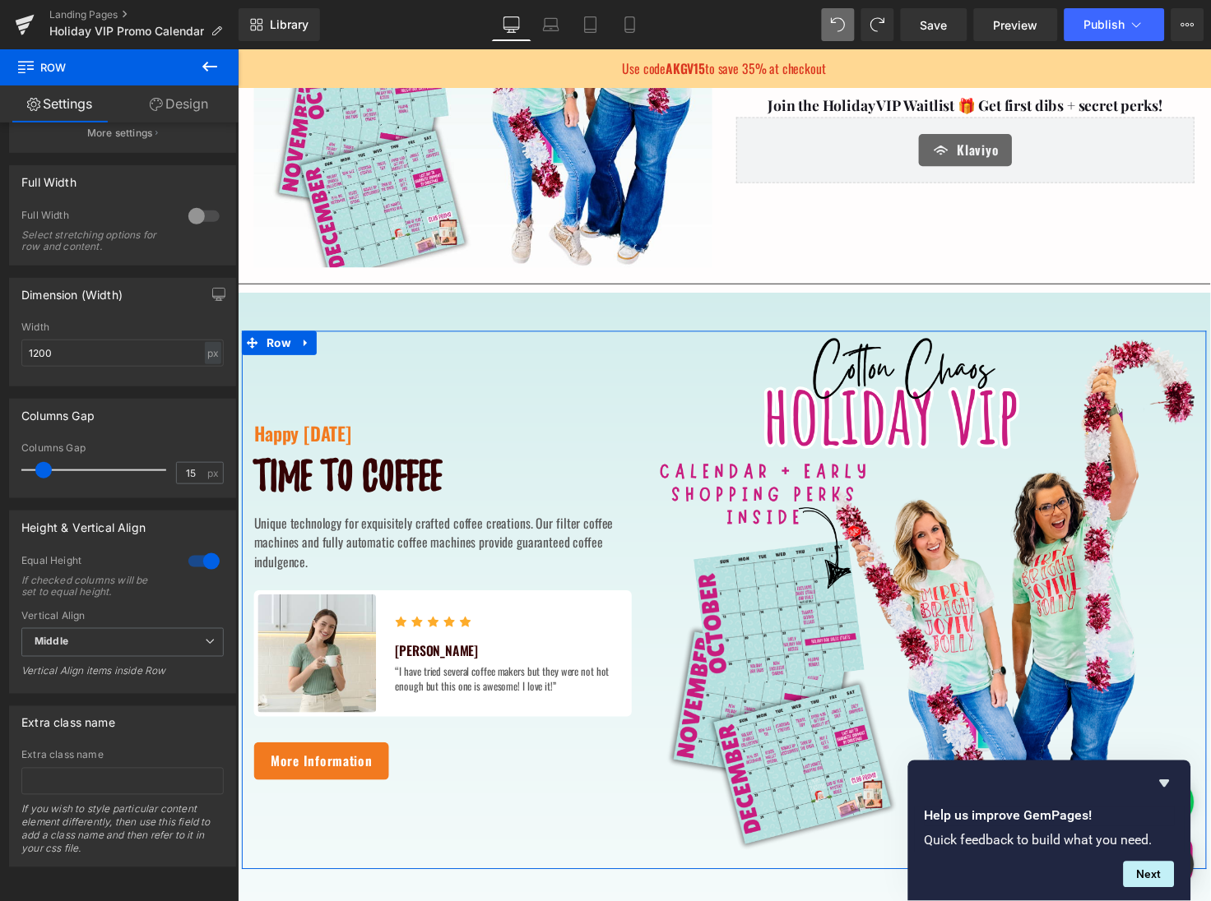
scroll to position [403, 0]
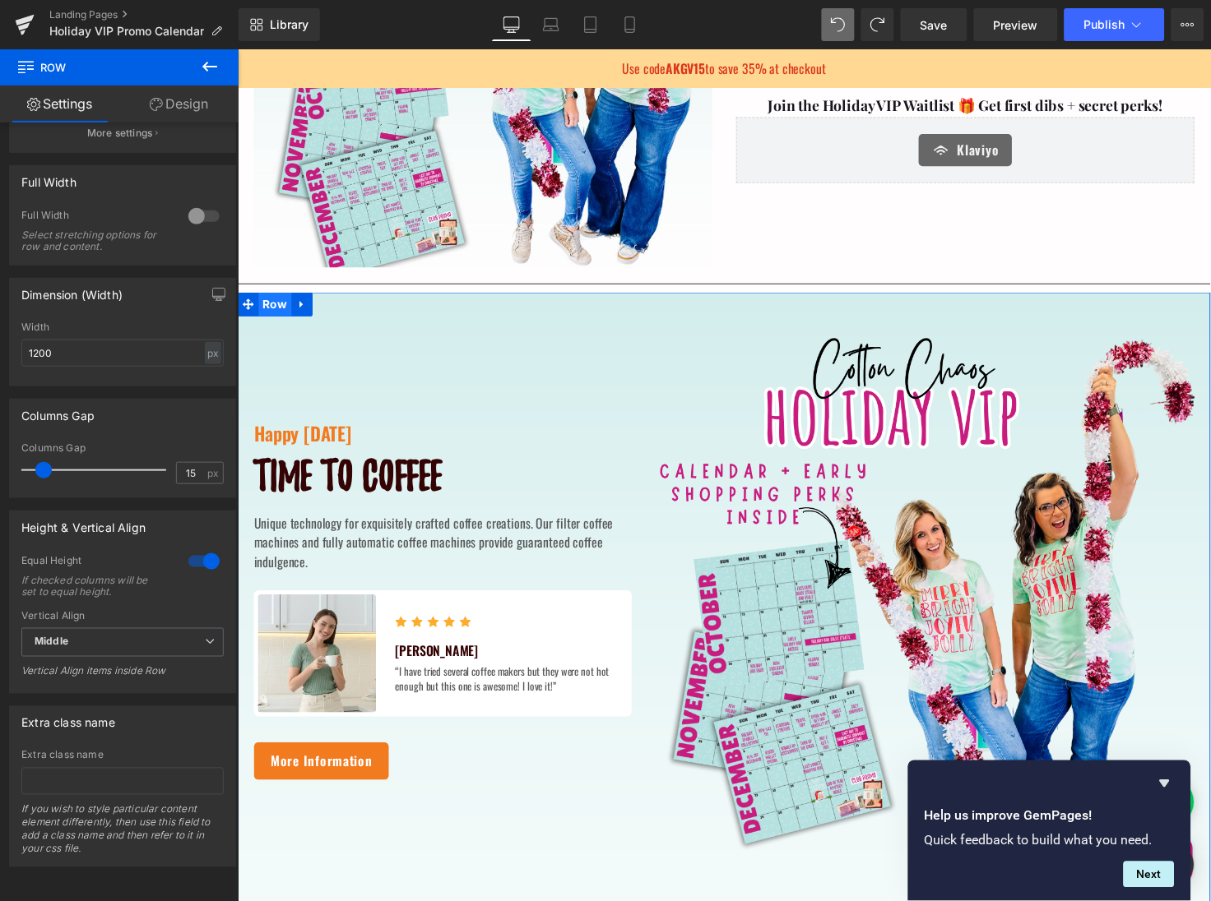
click at [274, 309] on span "Row" at bounding box center [275, 309] width 34 height 25
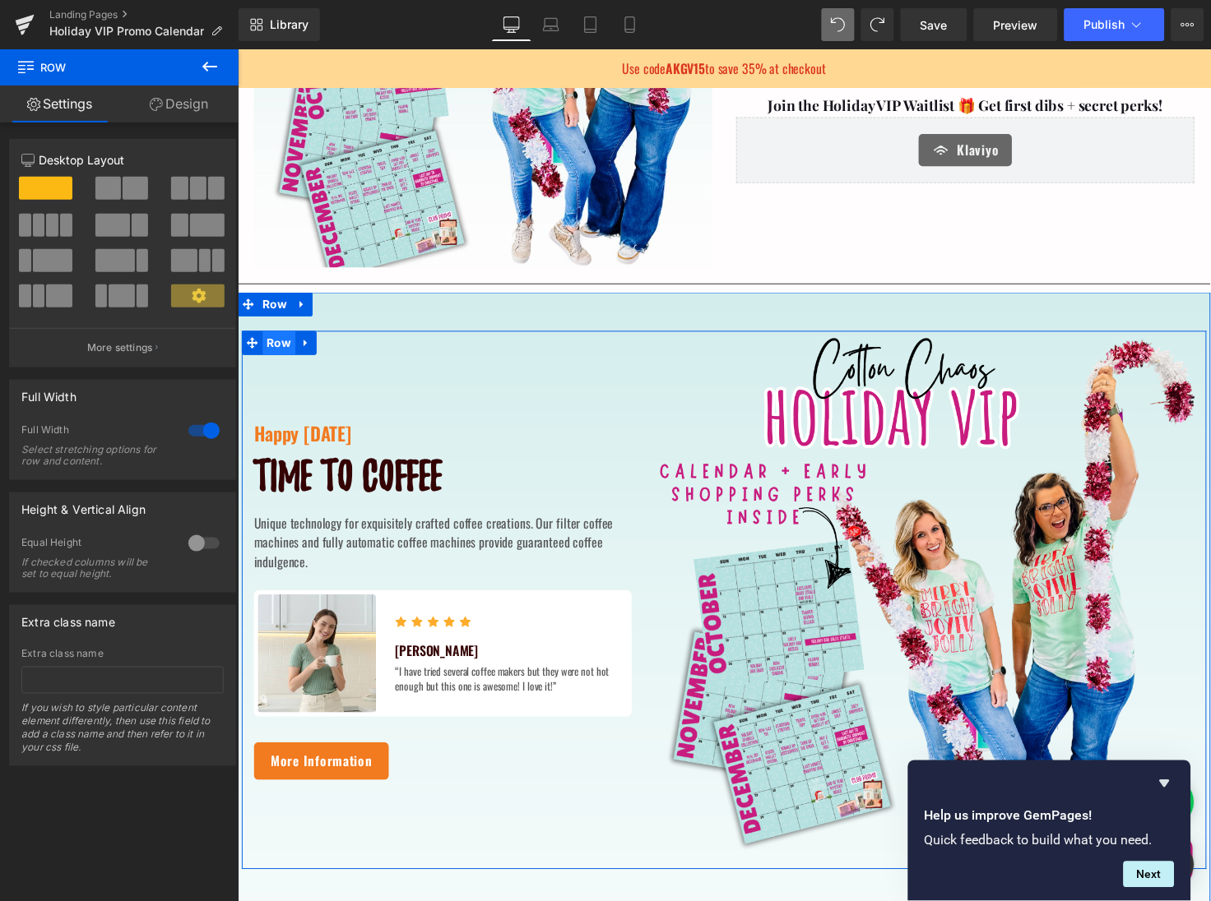
click at [277, 343] on span "Row" at bounding box center [279, 348] width 34 height 25
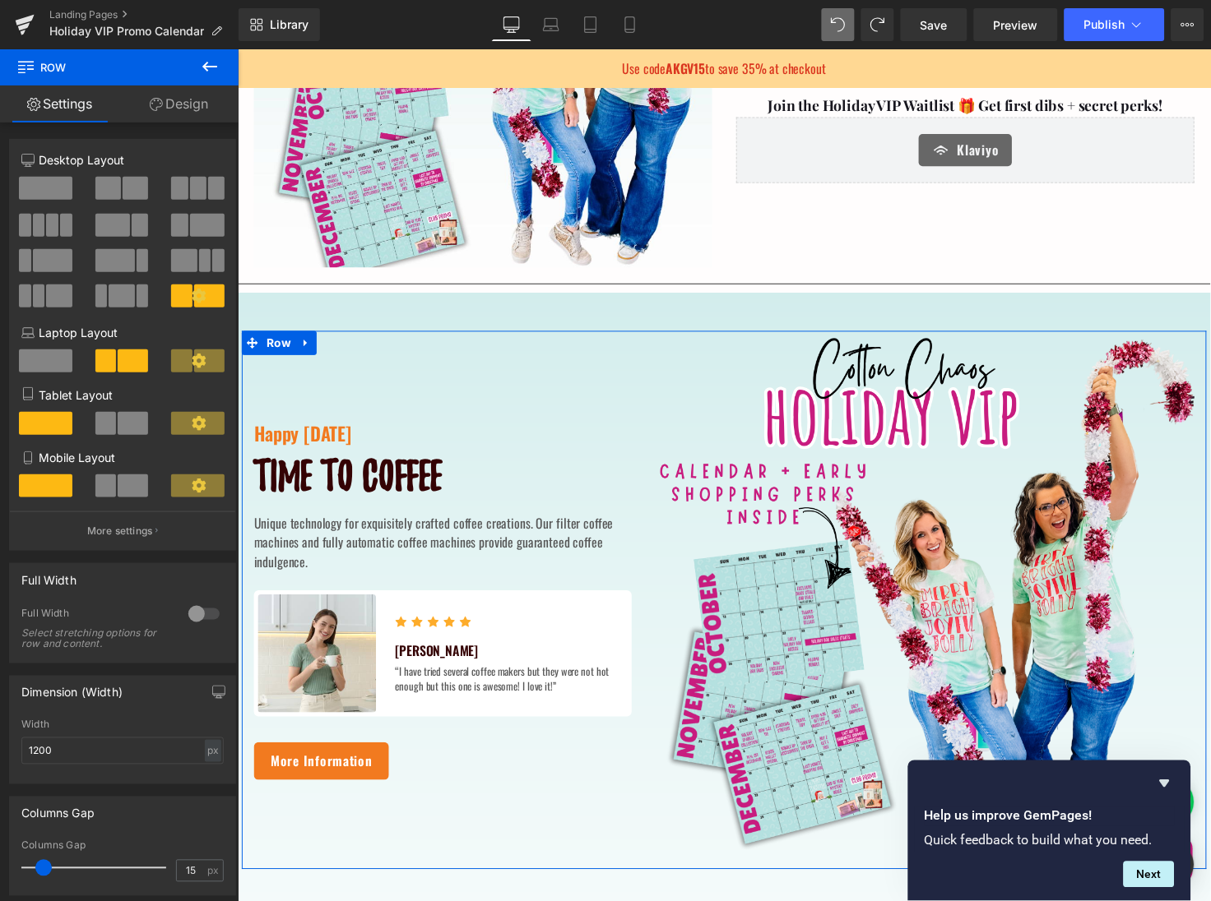
click at [189, 109] on link "Design" at bounding box center [178, 104] width 119 height 37
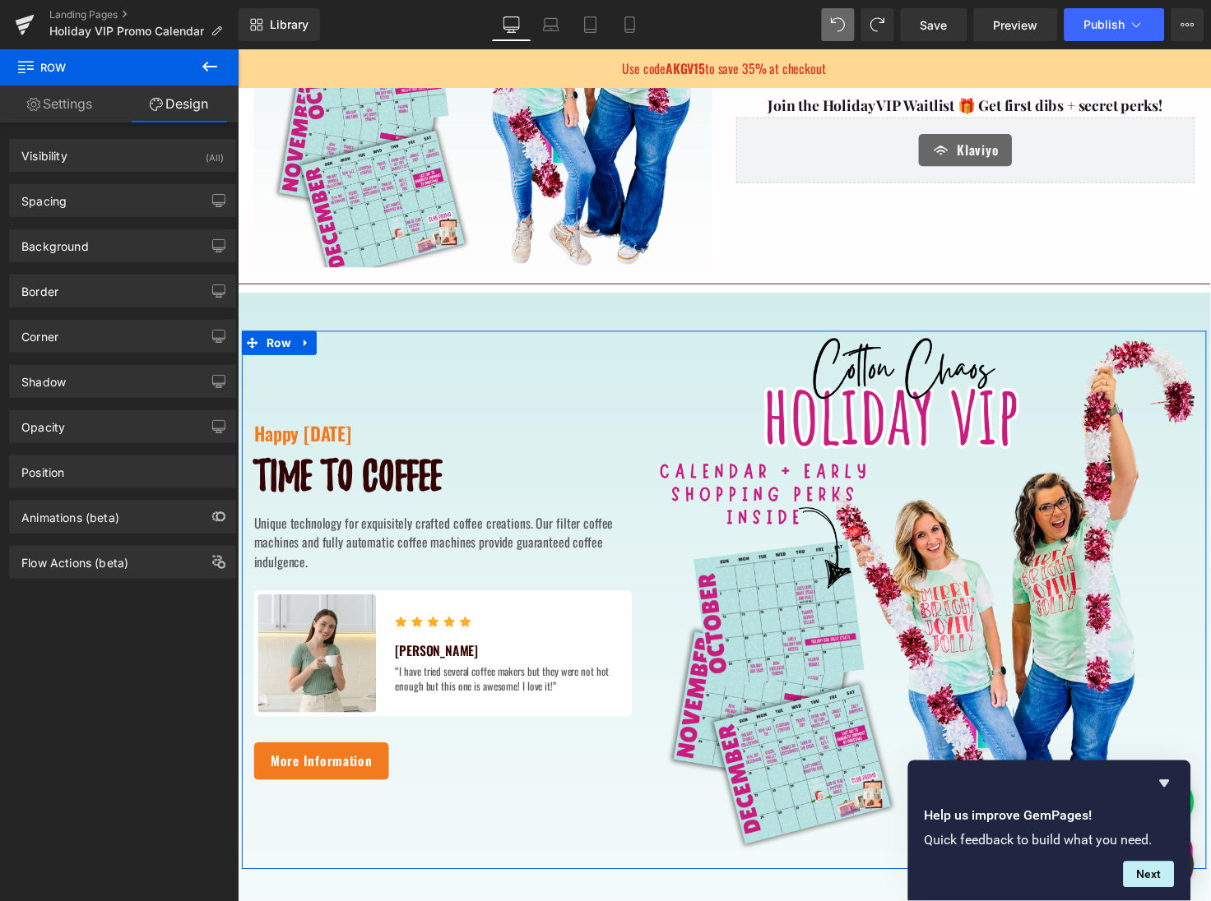
click at [70, 102] on link "Settings" at bounding box center [59, 104] width 119 height 37
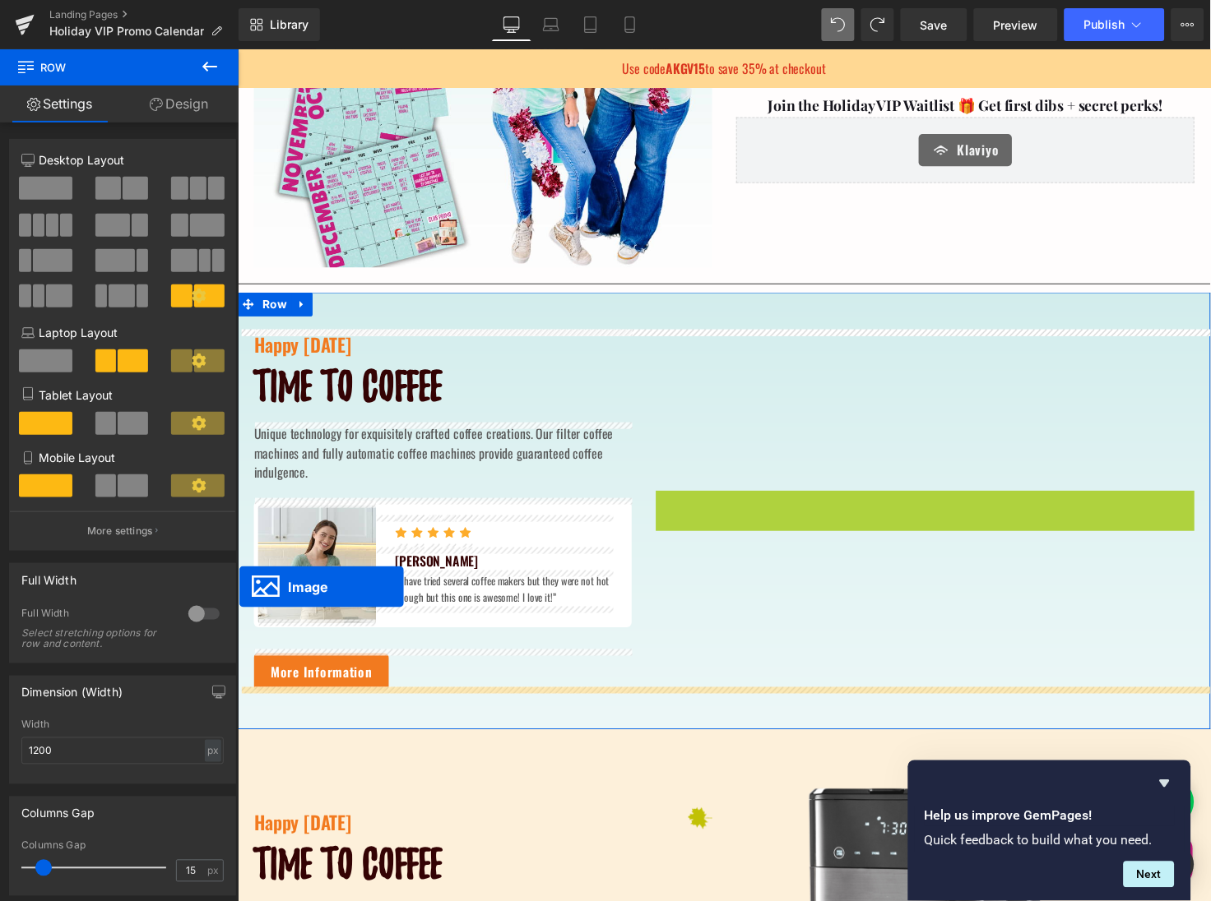
drag, startPoint x: 933, startPoint y: 609, endPoint x: 238, endPoint y: 599, distance: 695.8
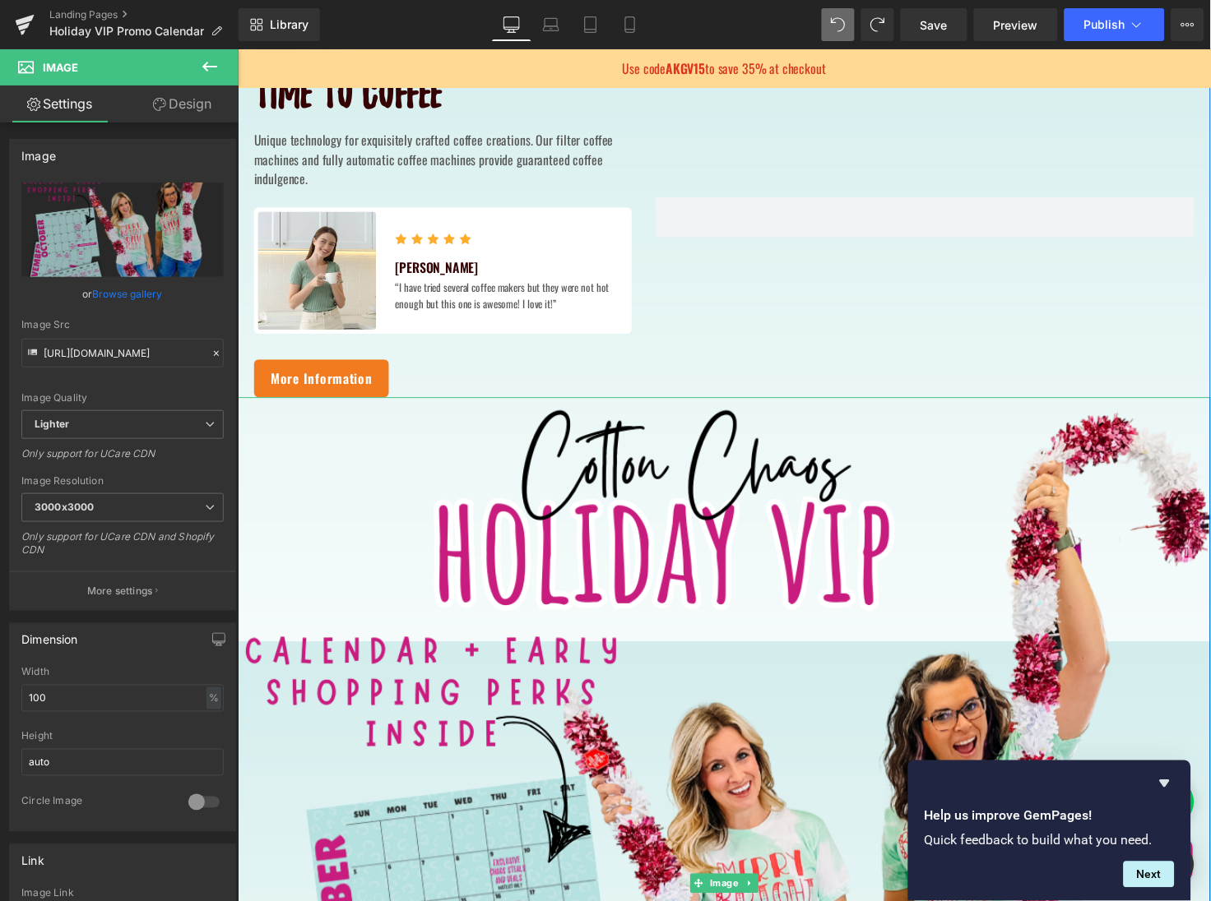
scroll to position [586, 0]
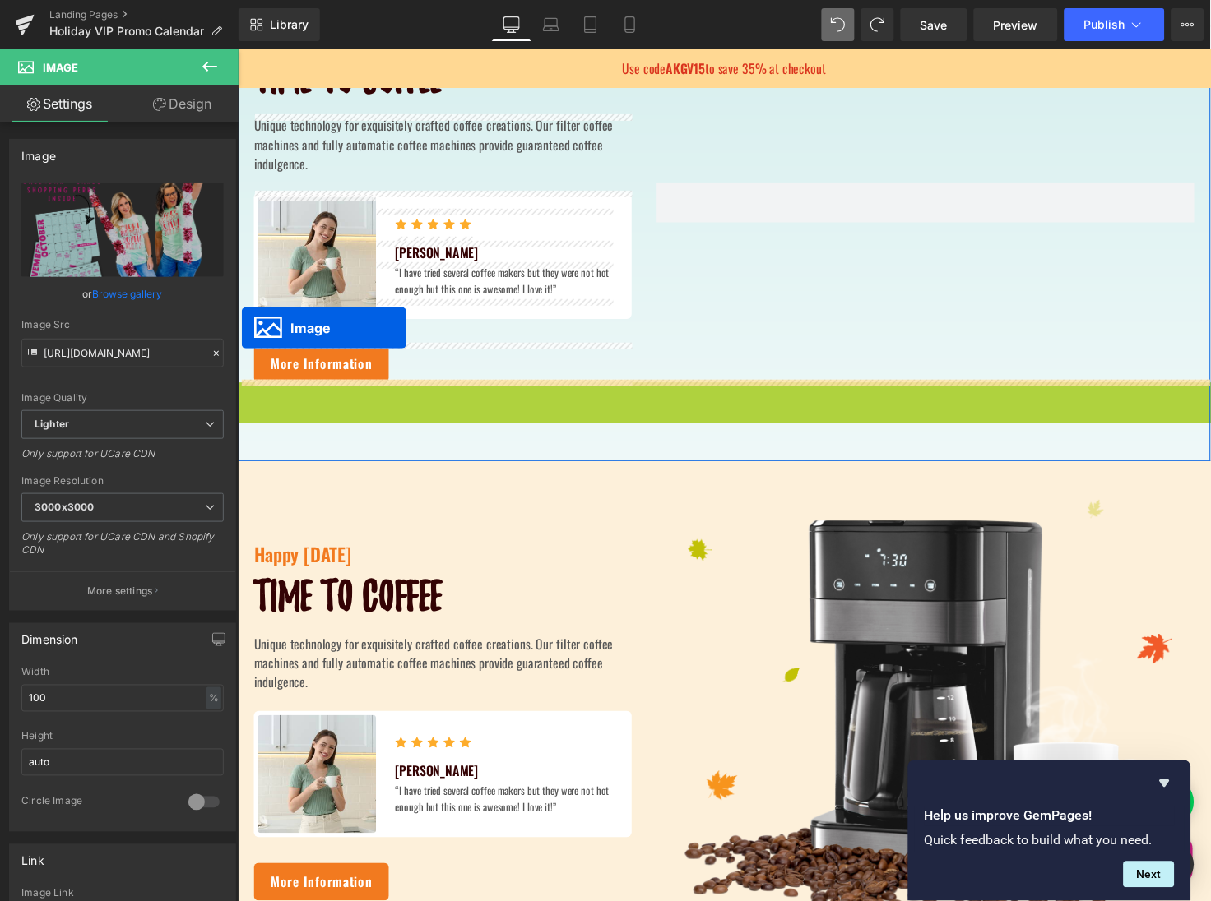
drag, startPoint x: 717, startPoint y: 896, endPoint x: 240, endPoint y: 334, distance: 737.5
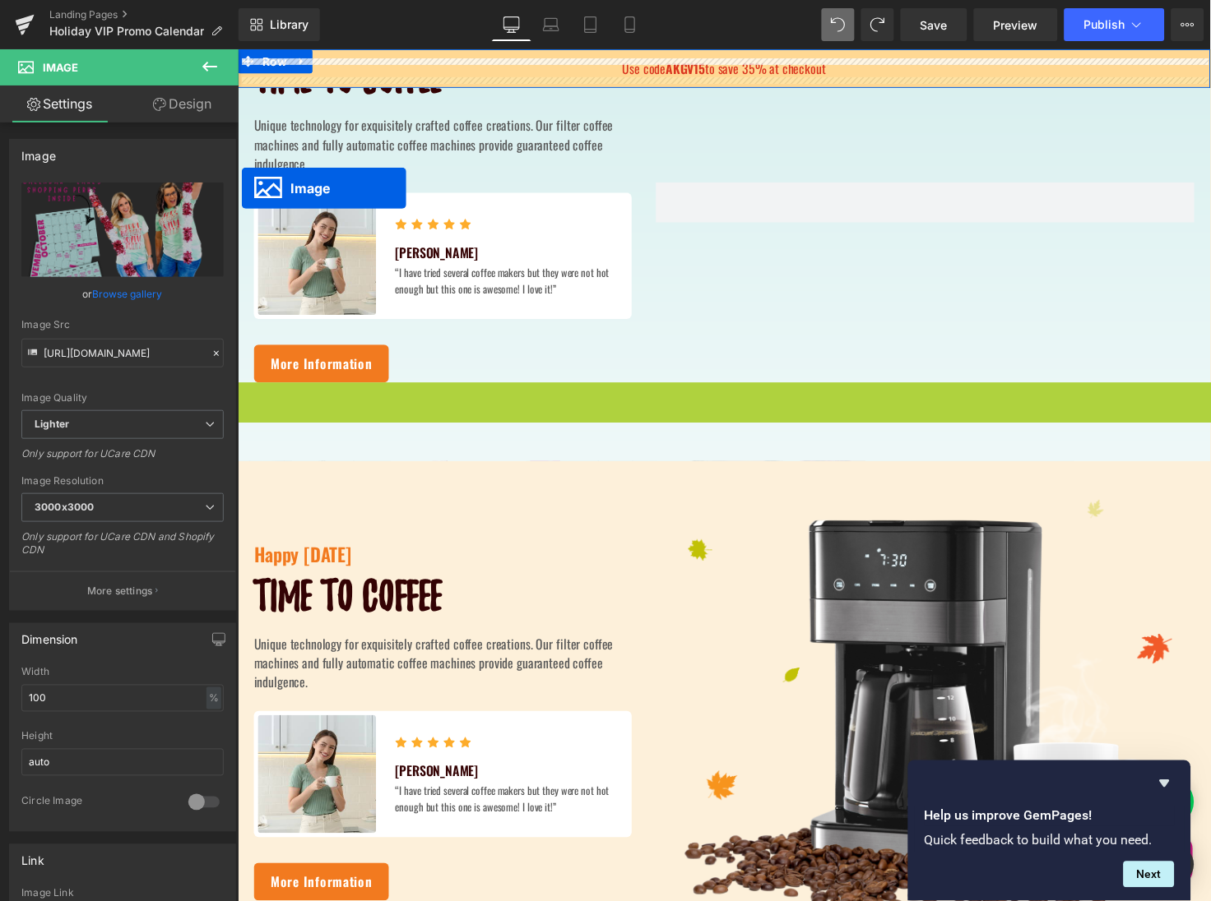
drag, startPoint x: 725, startPoint y: 878, endPoint x: 240, endPoint y: 190, distance: 842.2
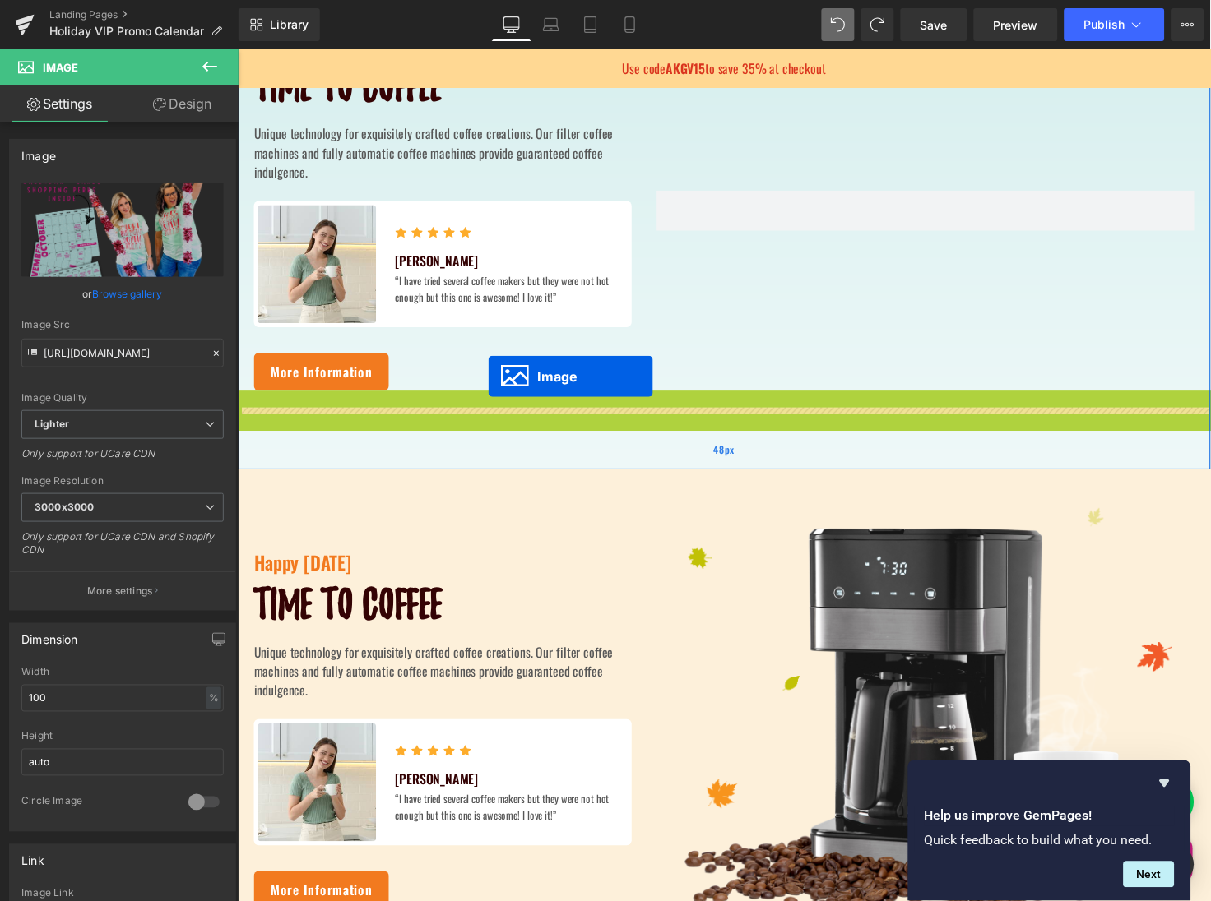
scroll to position [563, 0]
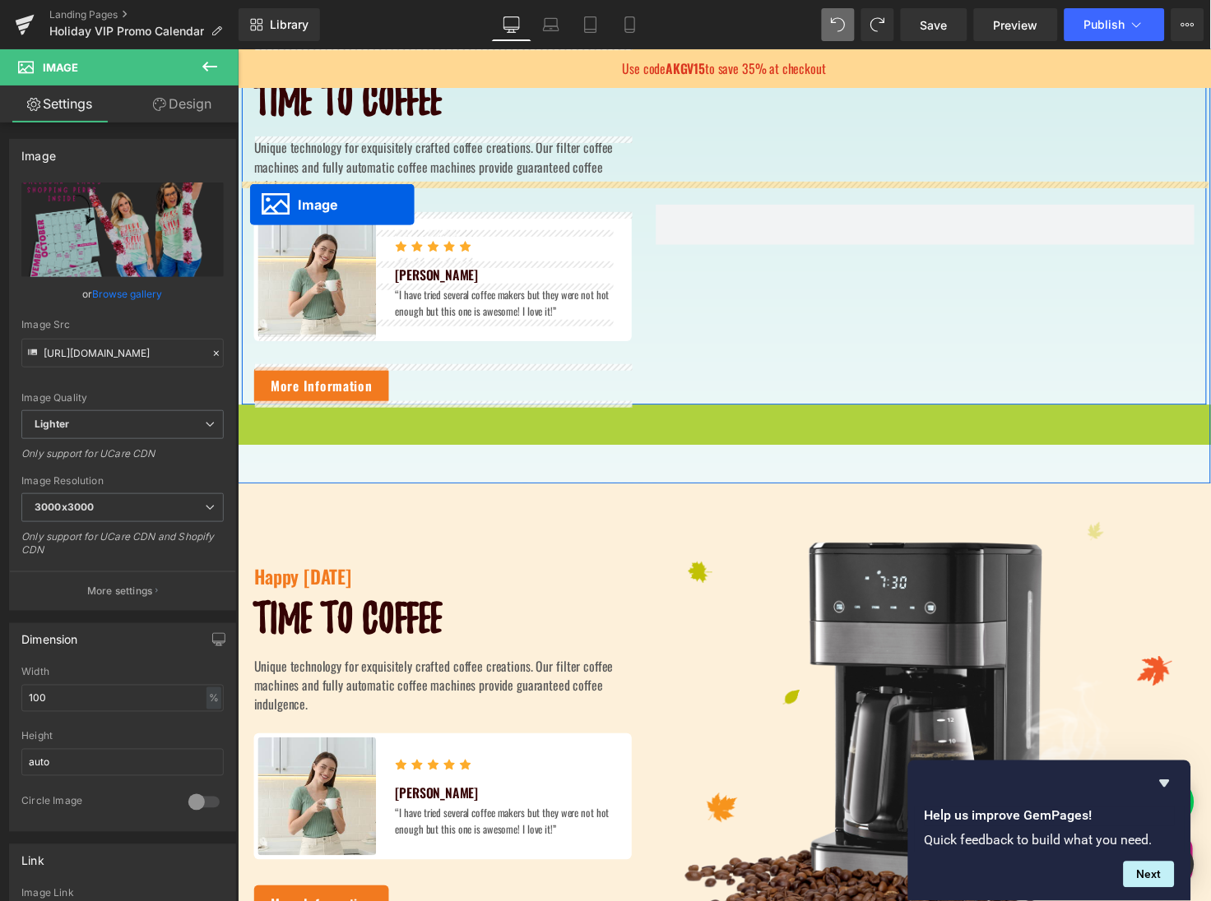
drag, startPoint x: 722, startPoint y: 794, endPoint x: 248, endPoint y: 206, distance: 755.1
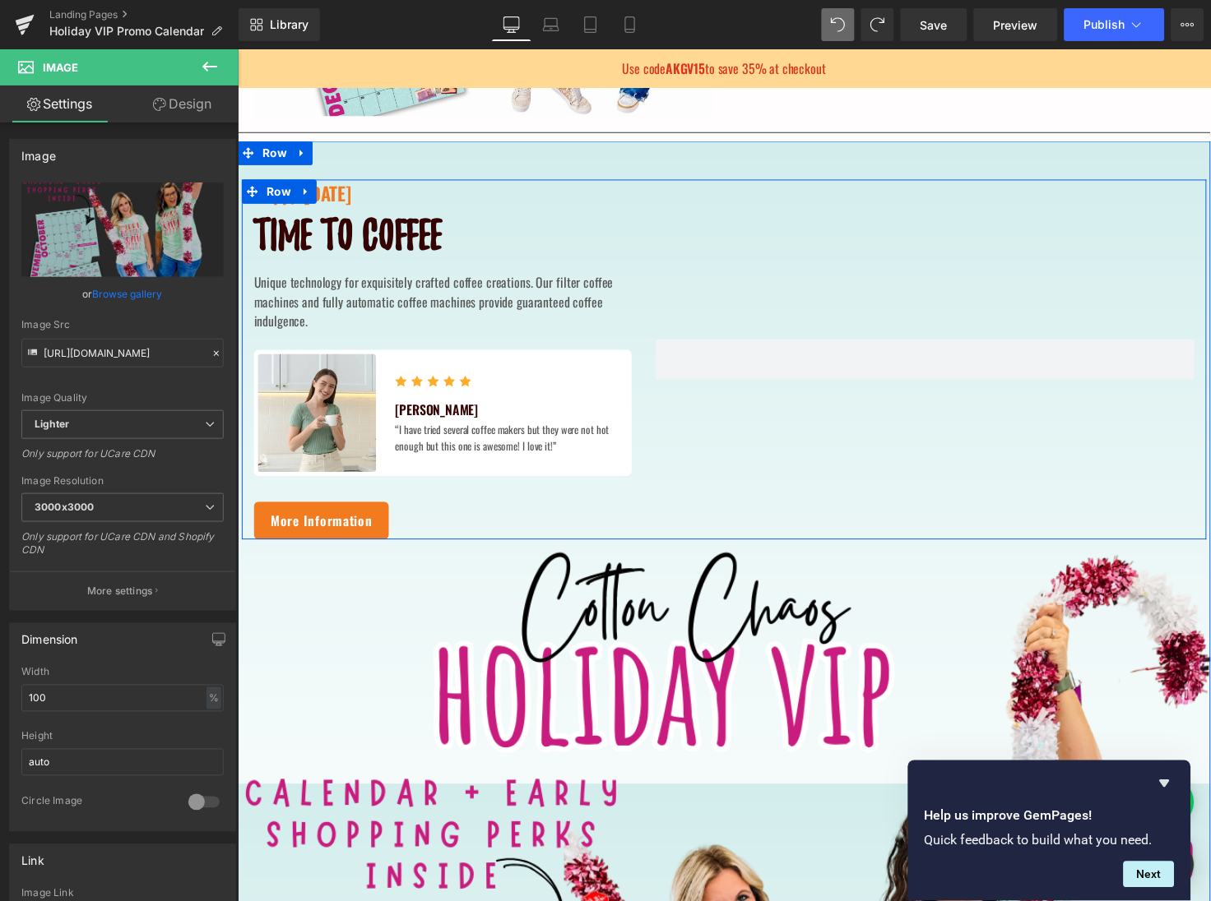
scroll to position [375, 0]
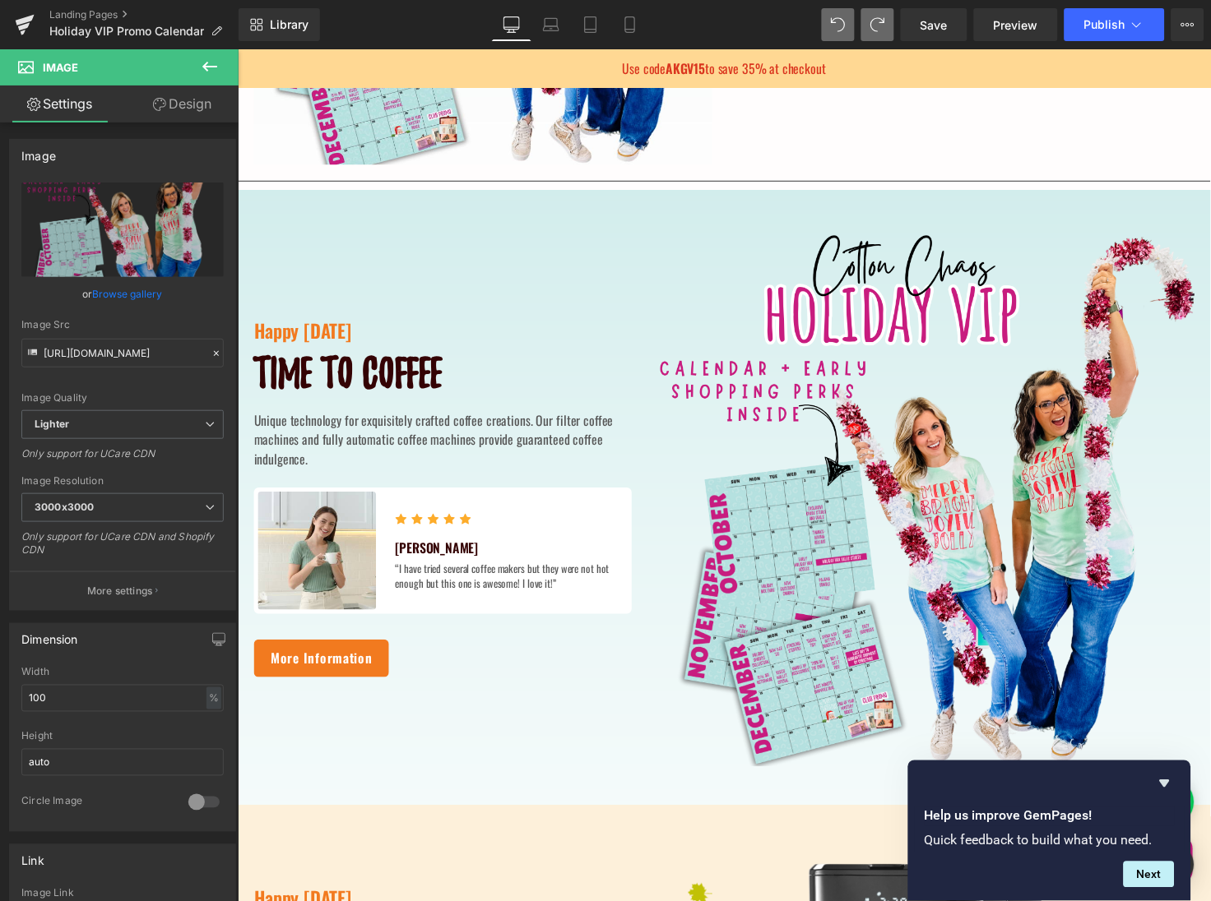
type input "[URL][DOMAIN_NAME]"
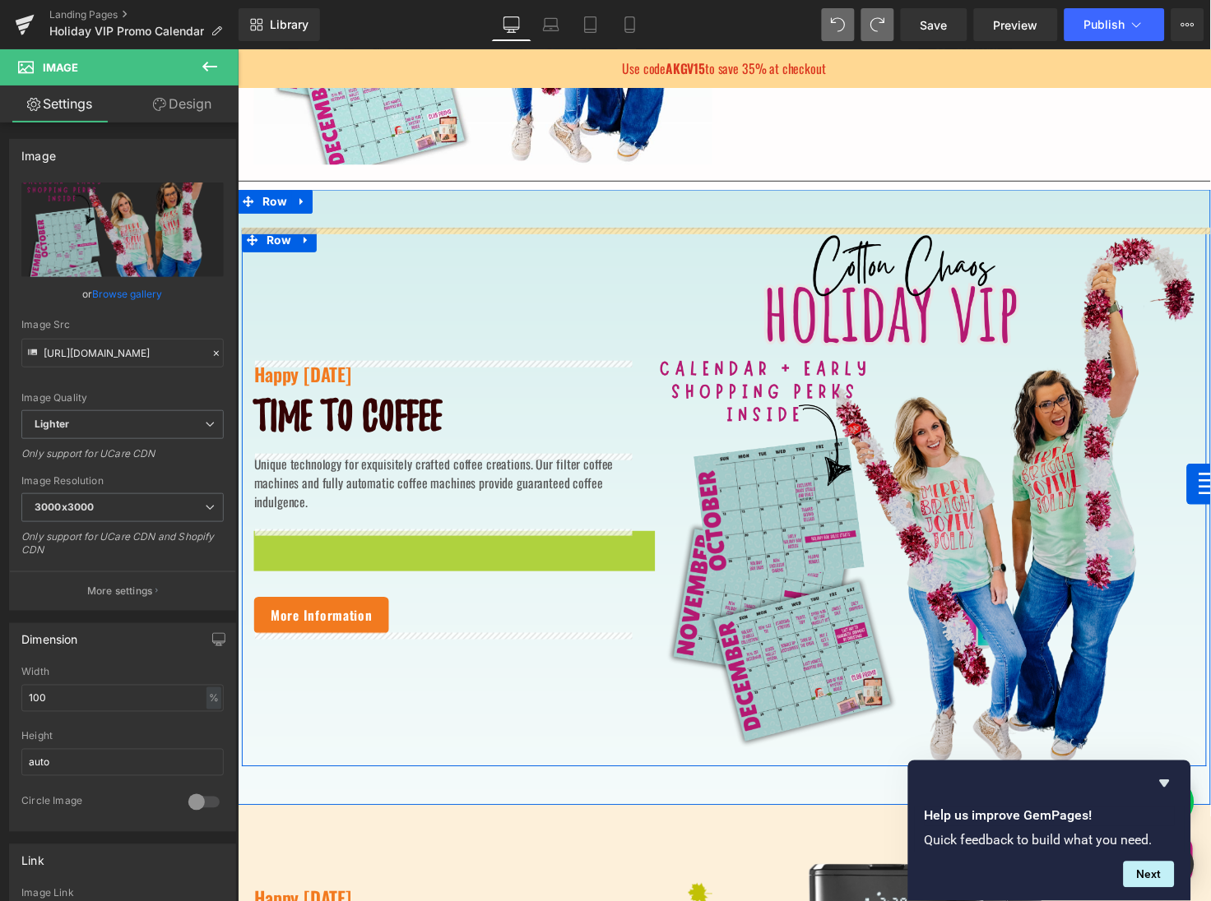
drag, startPoint x: 289, startPoint y: 508, endPoint x: 1206, endPoint y: 493, distance: 917.9
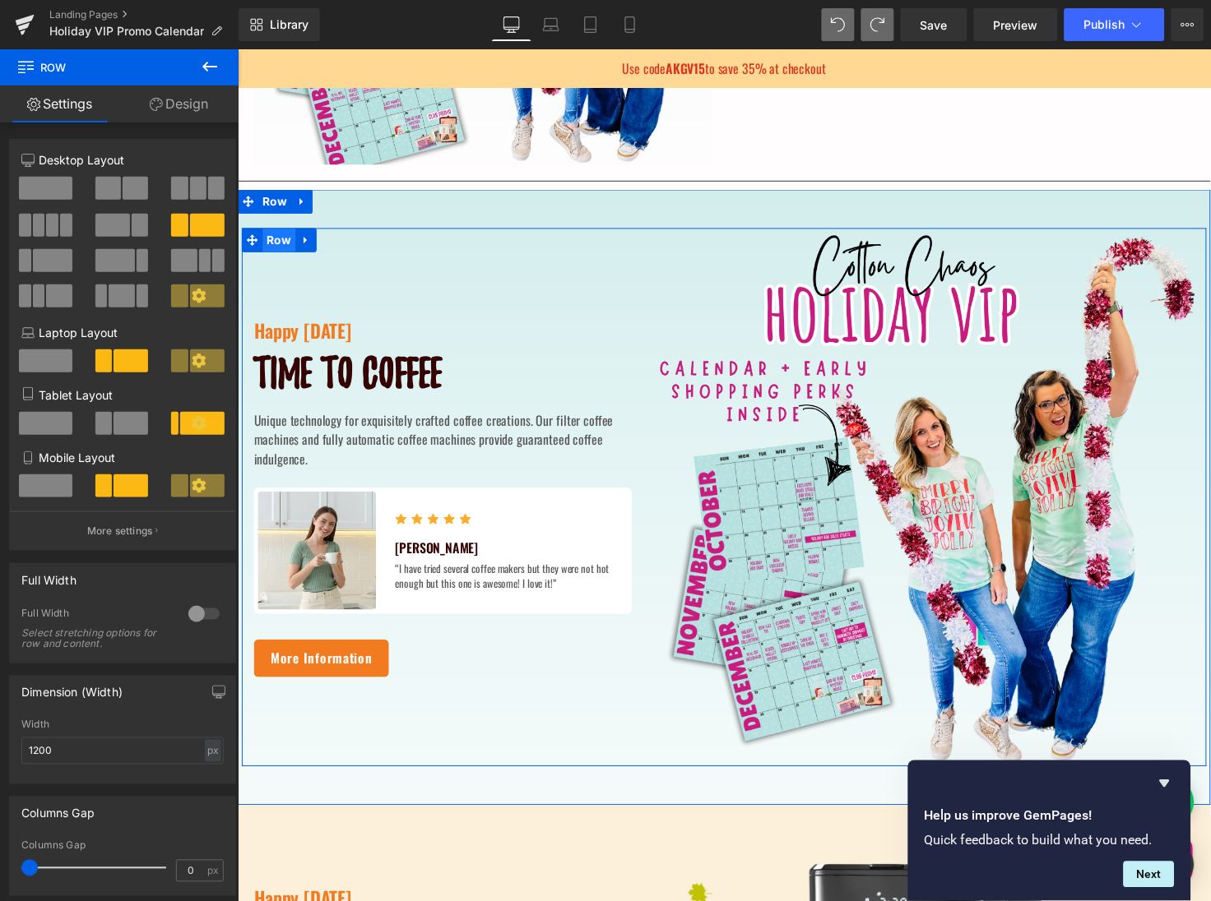
click at [277, 247] on span "Row" at bounding box center [279, 244] width 34 height 25
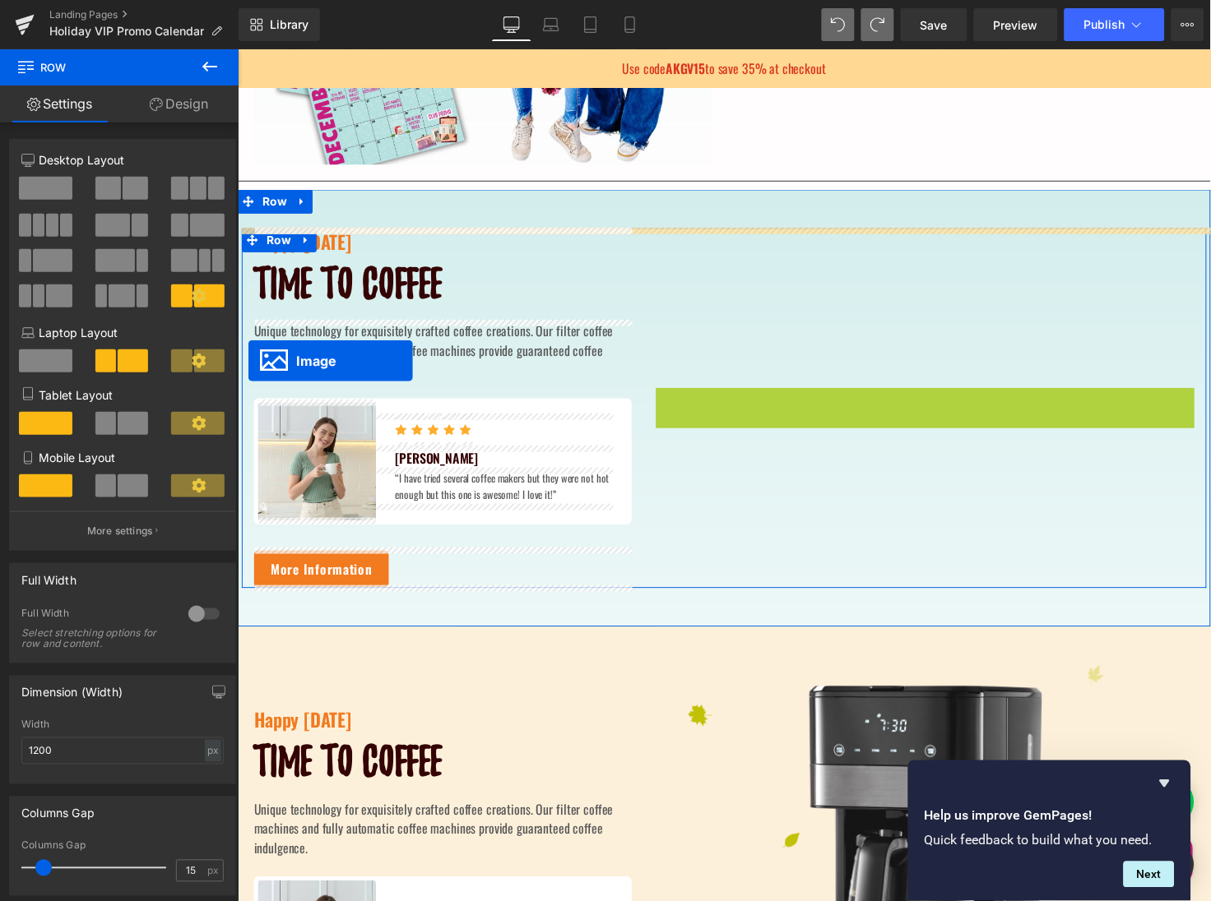
drag, startPoint x: 910, startPoint y: 506, endPoint x: 247, endPoint y: 368, distance: 677.9
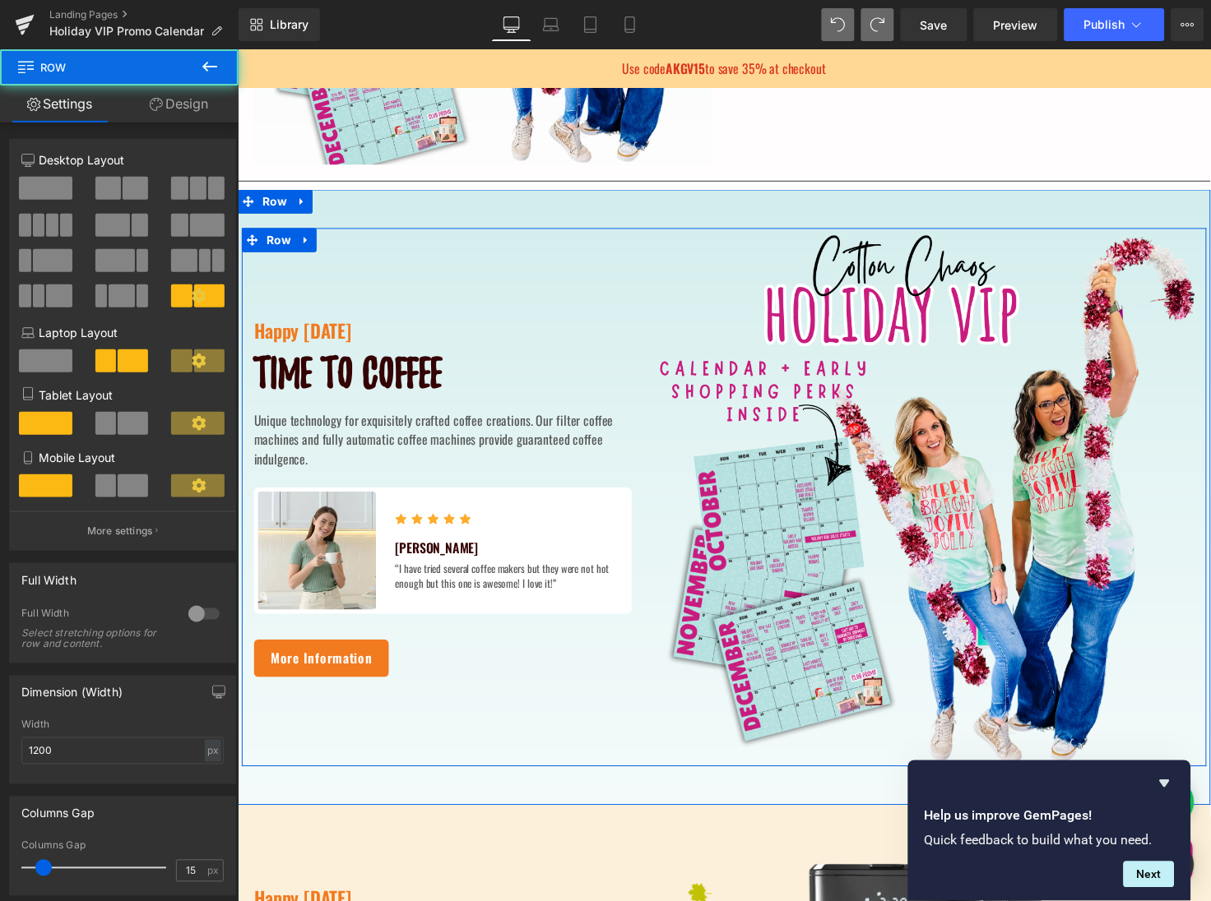
click at [641, 299] on div "Happy Thanksgiving Text Block Time to coffee Heading Unique technology for exqu…" at bounding box center [446, 507] width 411 height 551
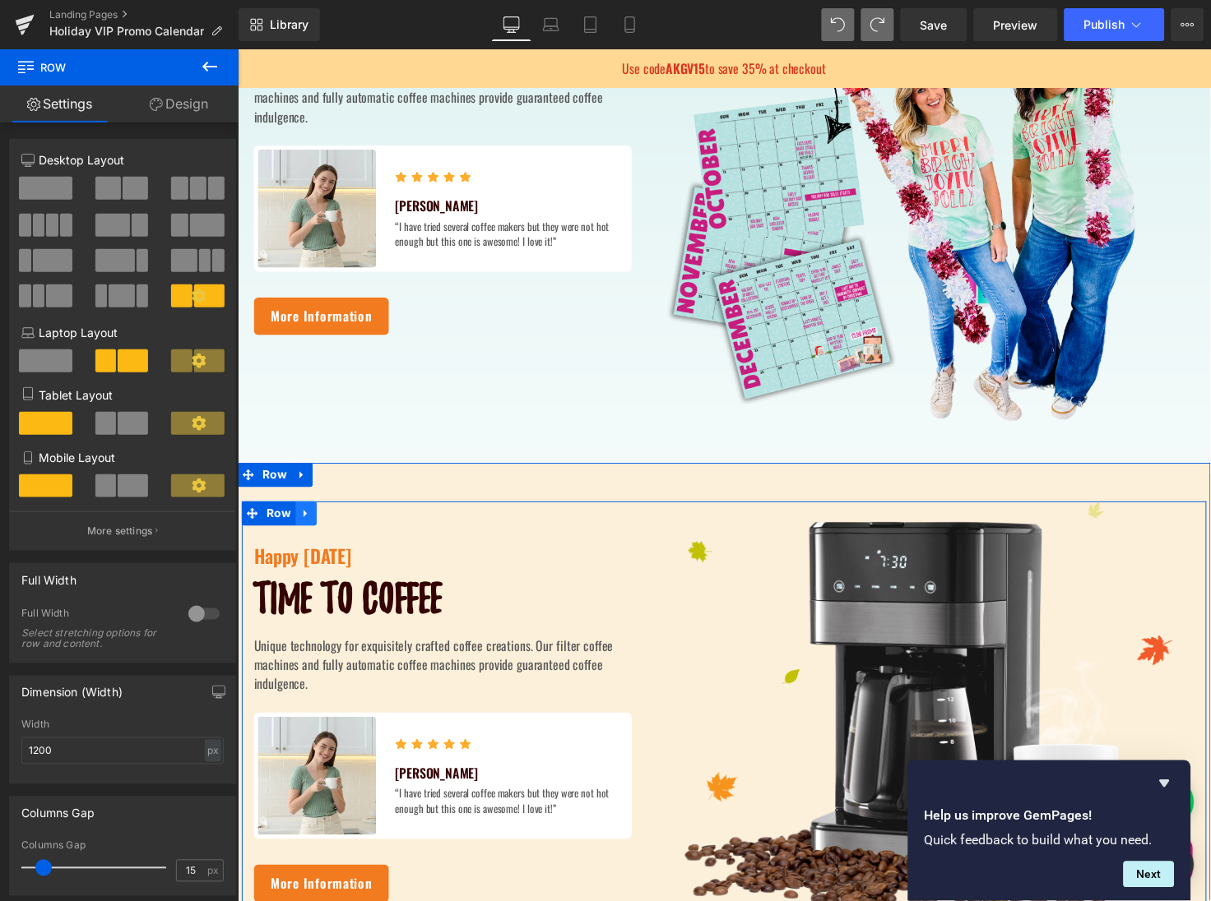
scroll to position [788, 0]
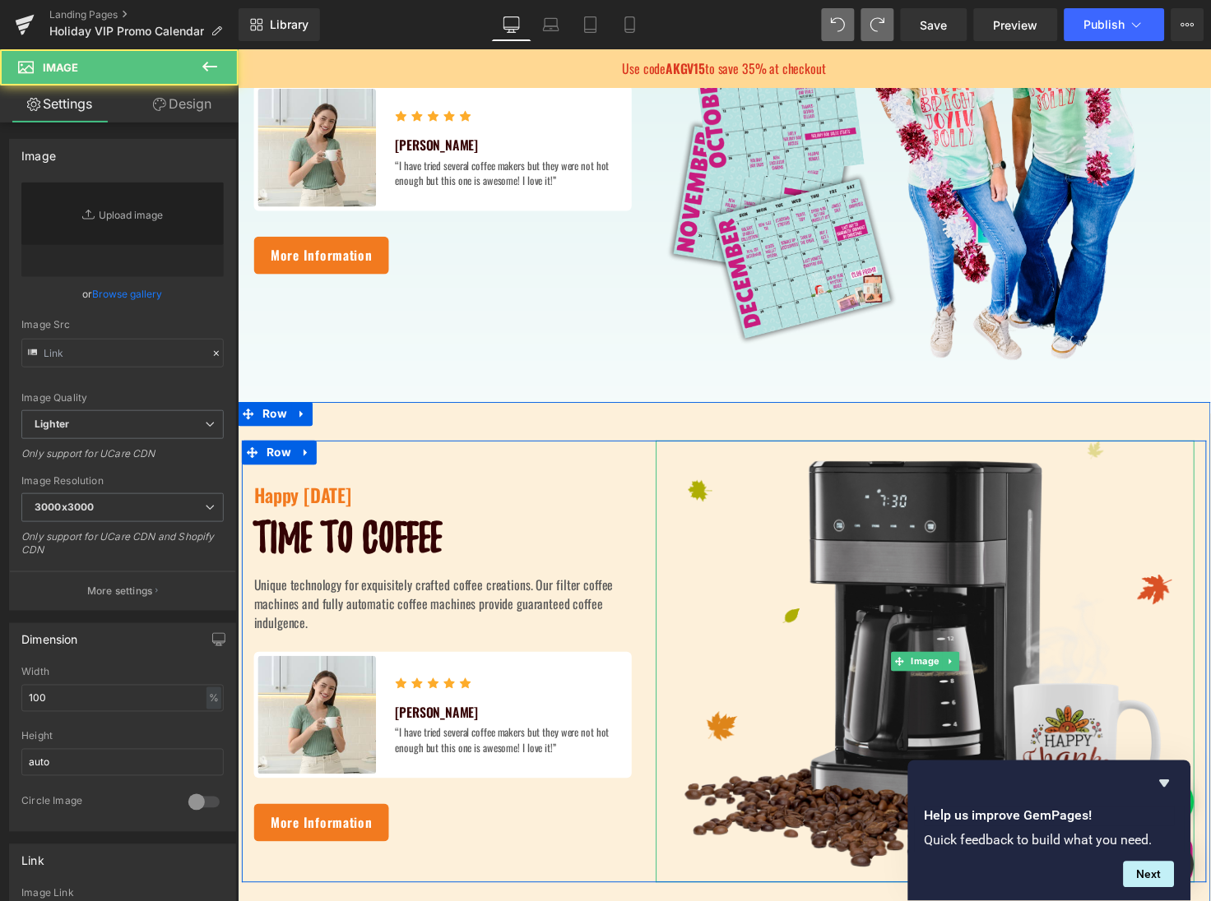
type input "https://ucarecdn.com/9850e285-1c03-47a5-9906-da59c2b5e22b/-/format/auto/-/previ…"
click at [896, 610] on img at bounding box center [939, 675] width 551 height 452
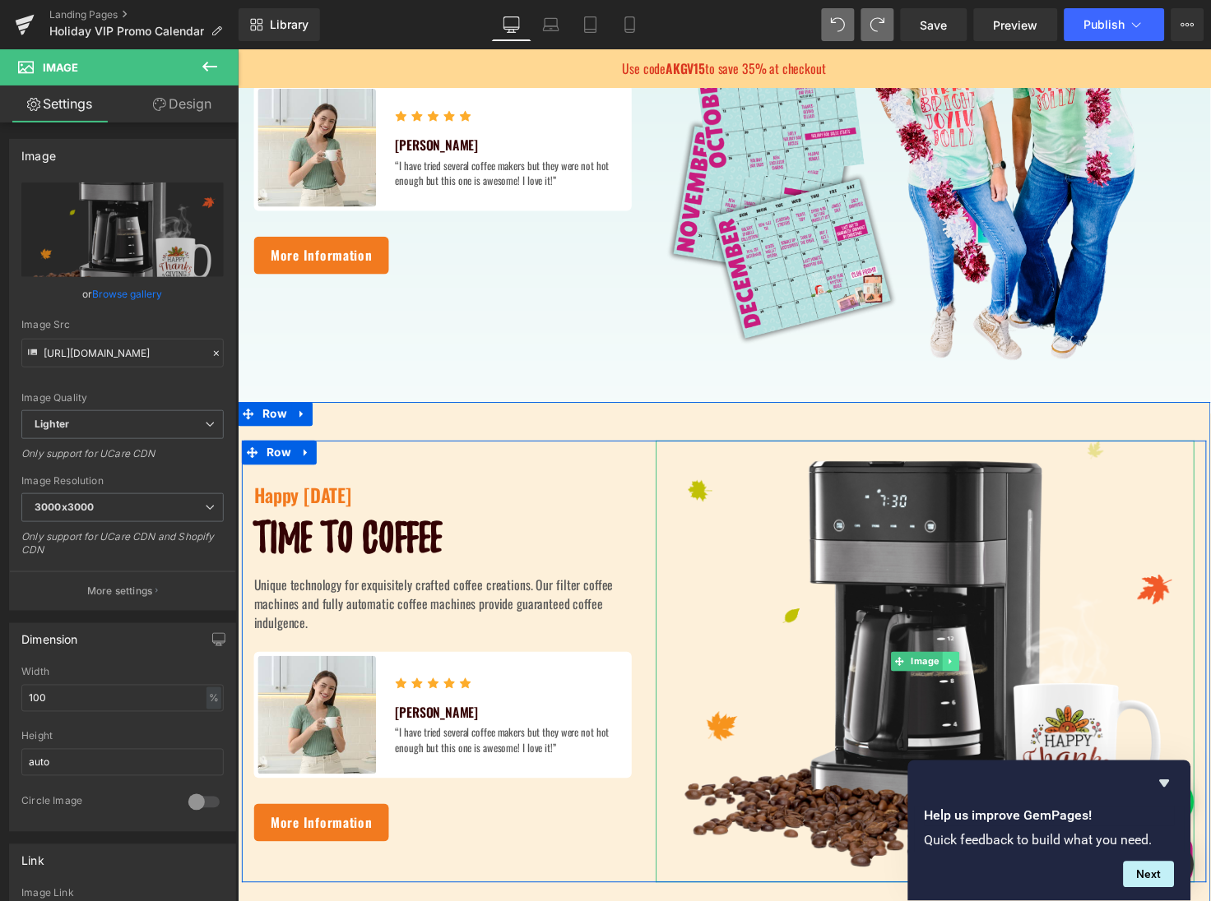
click at [964, 674] on icon at bounding box center [965, 676] width 2 height 6
click at [967, 675] on link at bounding box center [974, 675] width 17 height 20
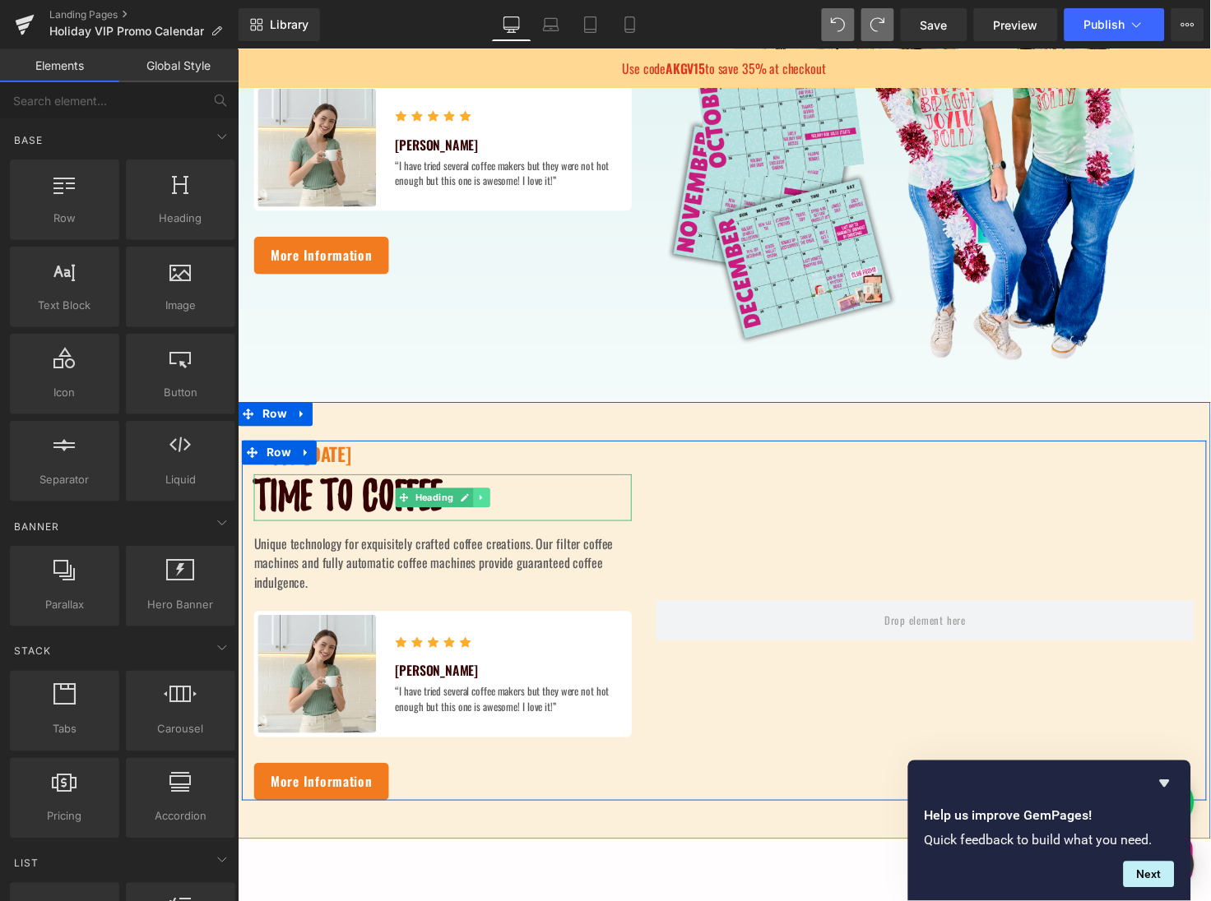
click at [489, 507] on link at bounding box center [486, 508] width 17 height 20
click at [508, 498] on link at bounding box center [511, 508] width 17 height 20
click at [483, 504] on icon at bounding box center [486, 507] width 9 height 10
click at [488, 498] on link at bounding box center [494, 508] width 17 height 20
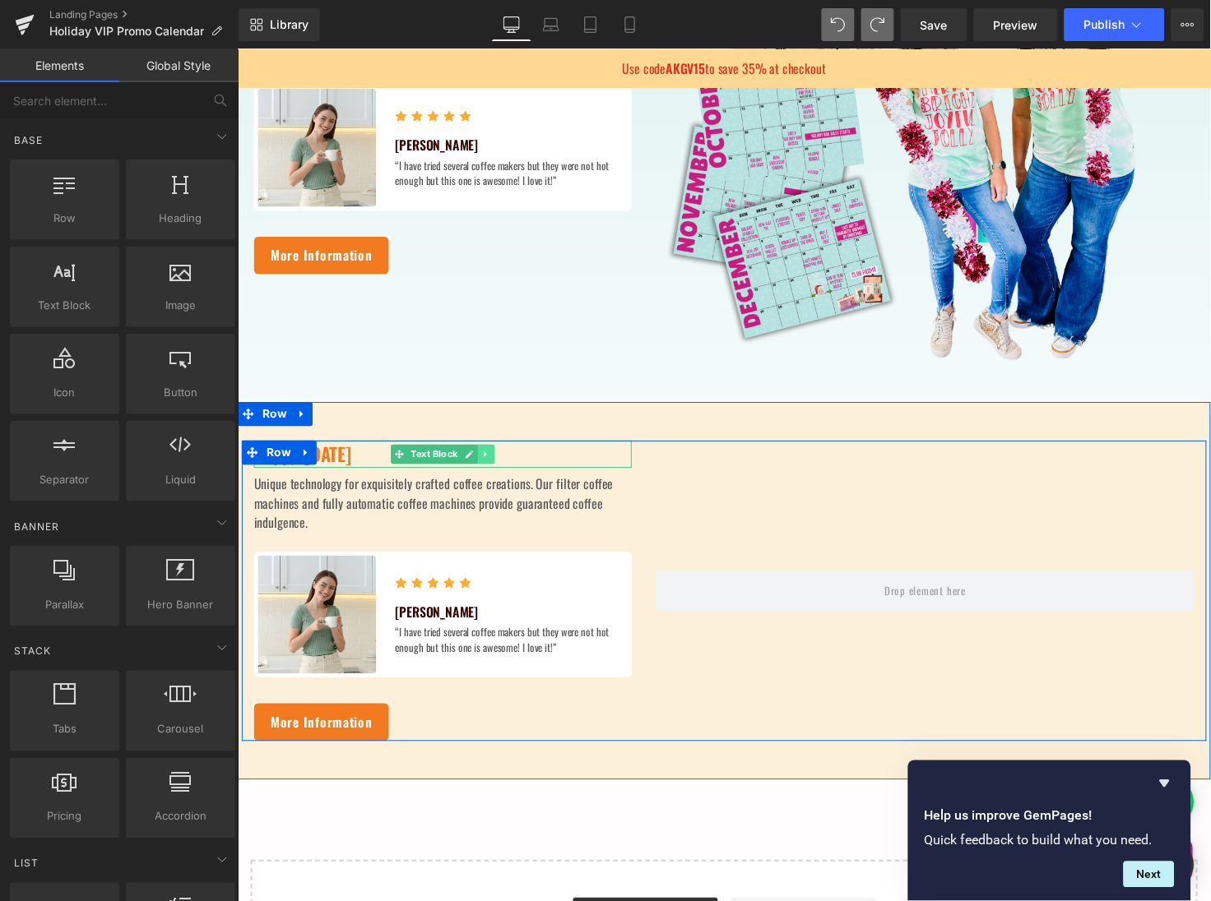
click at [491, 461] on icon at bounding box center [490, 463] width 9 height 10
click at [501, 464] on icon at bounding box center [499, 462] width 9 height 9
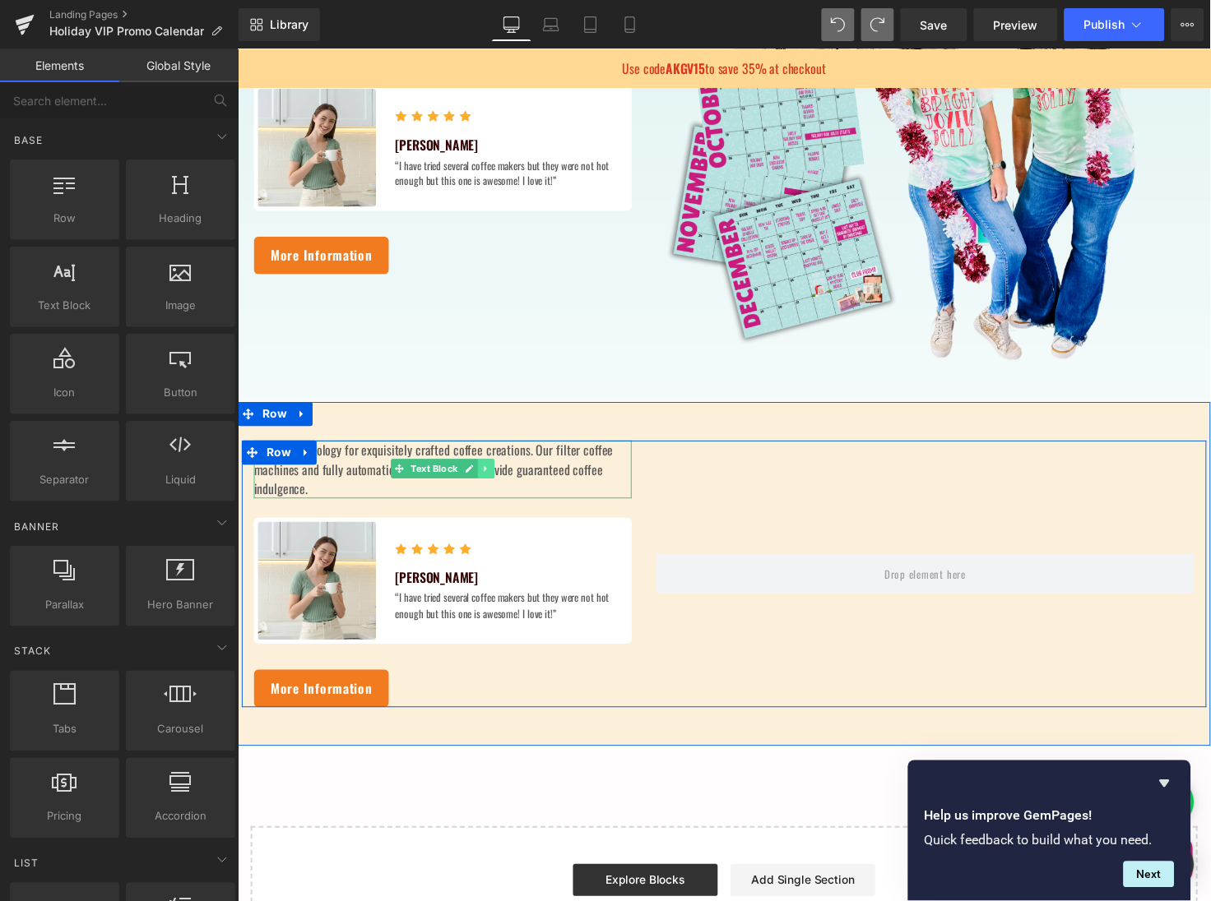
click at [492, 475] on icon at bounding box center [490, 478] width 9 height 10
click at [492, 475] on link at bounding box center [499, 478] width 17 height 20
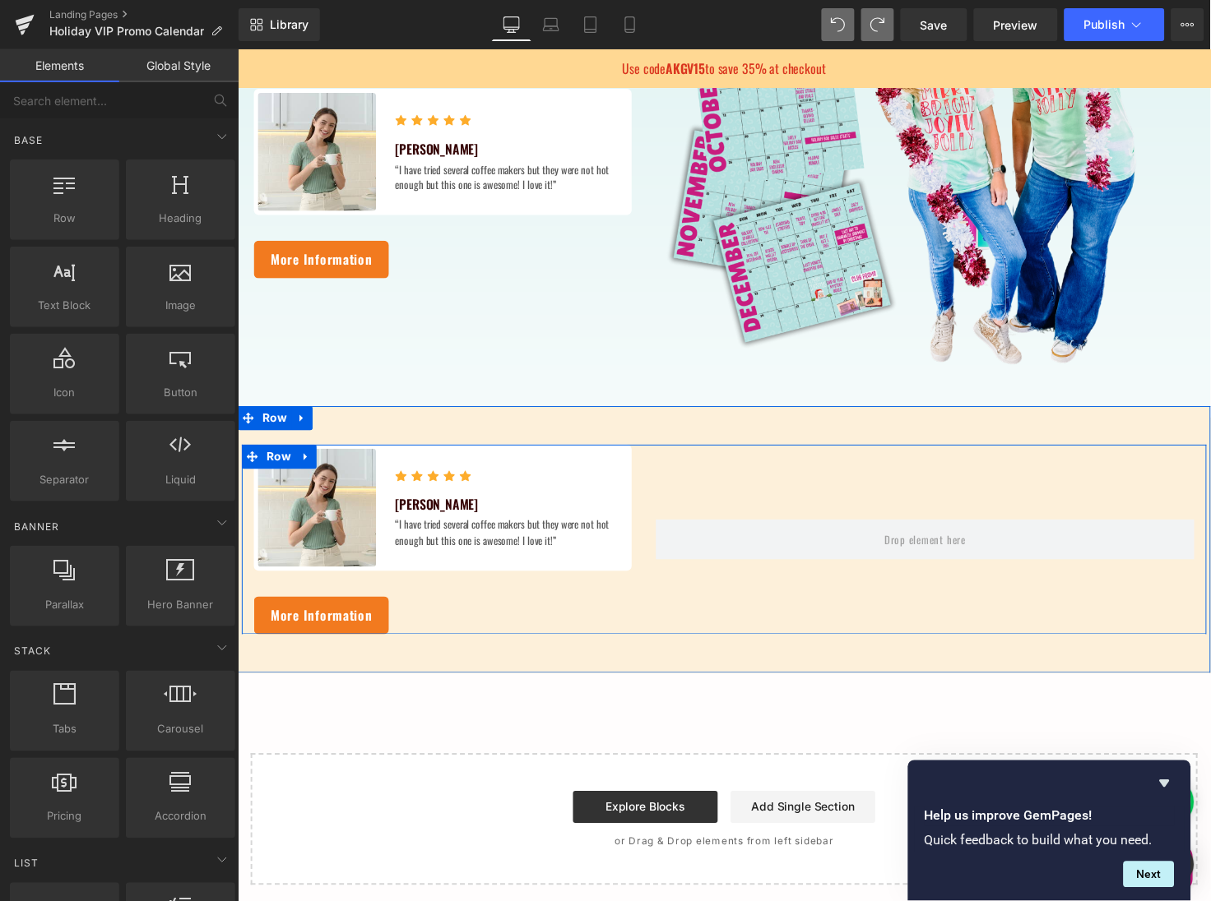
scroll to position [780, 0]
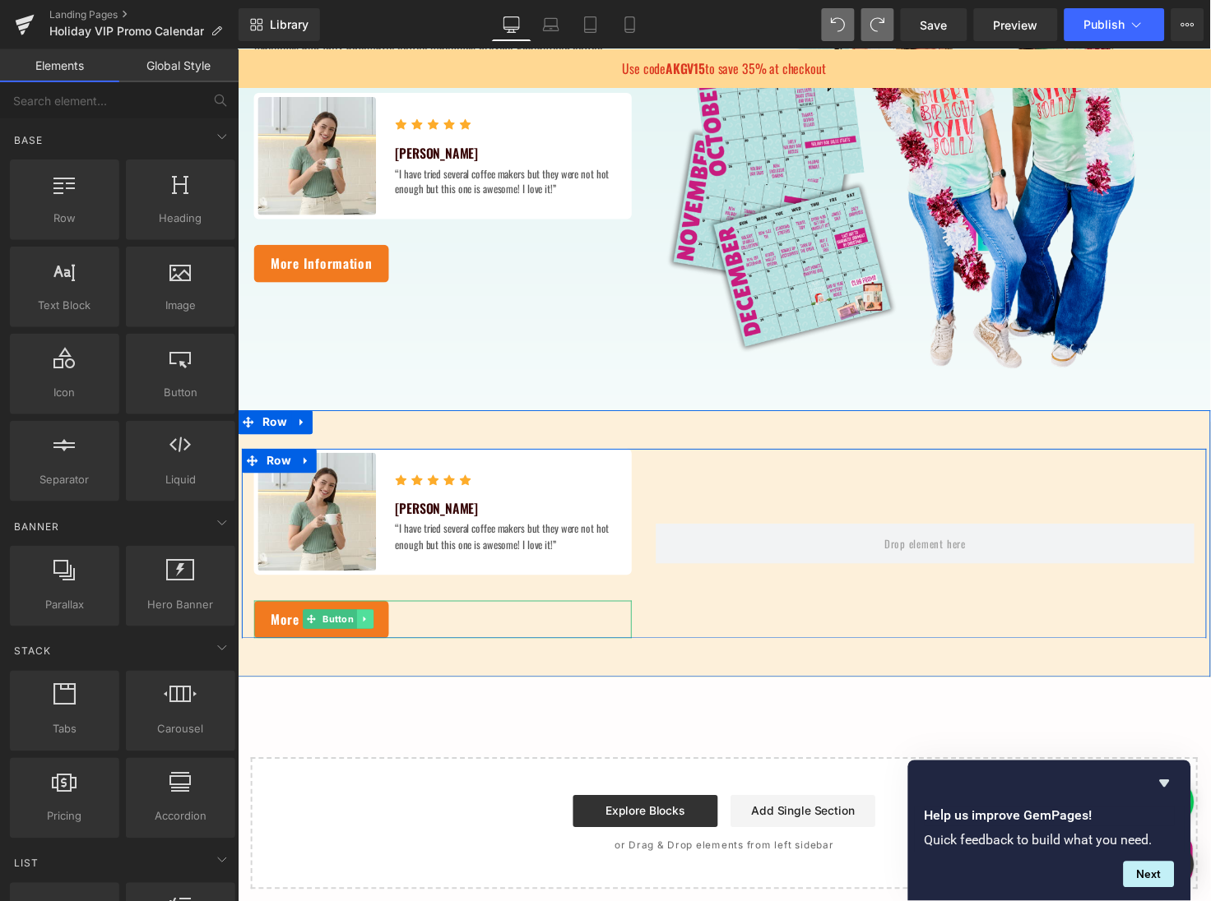
click at [368, 632] on icon at bounding box center [367, 632] width 9 height 10
click at [374, 631] on icon at bounding box center [375, 631] width 9 height 9
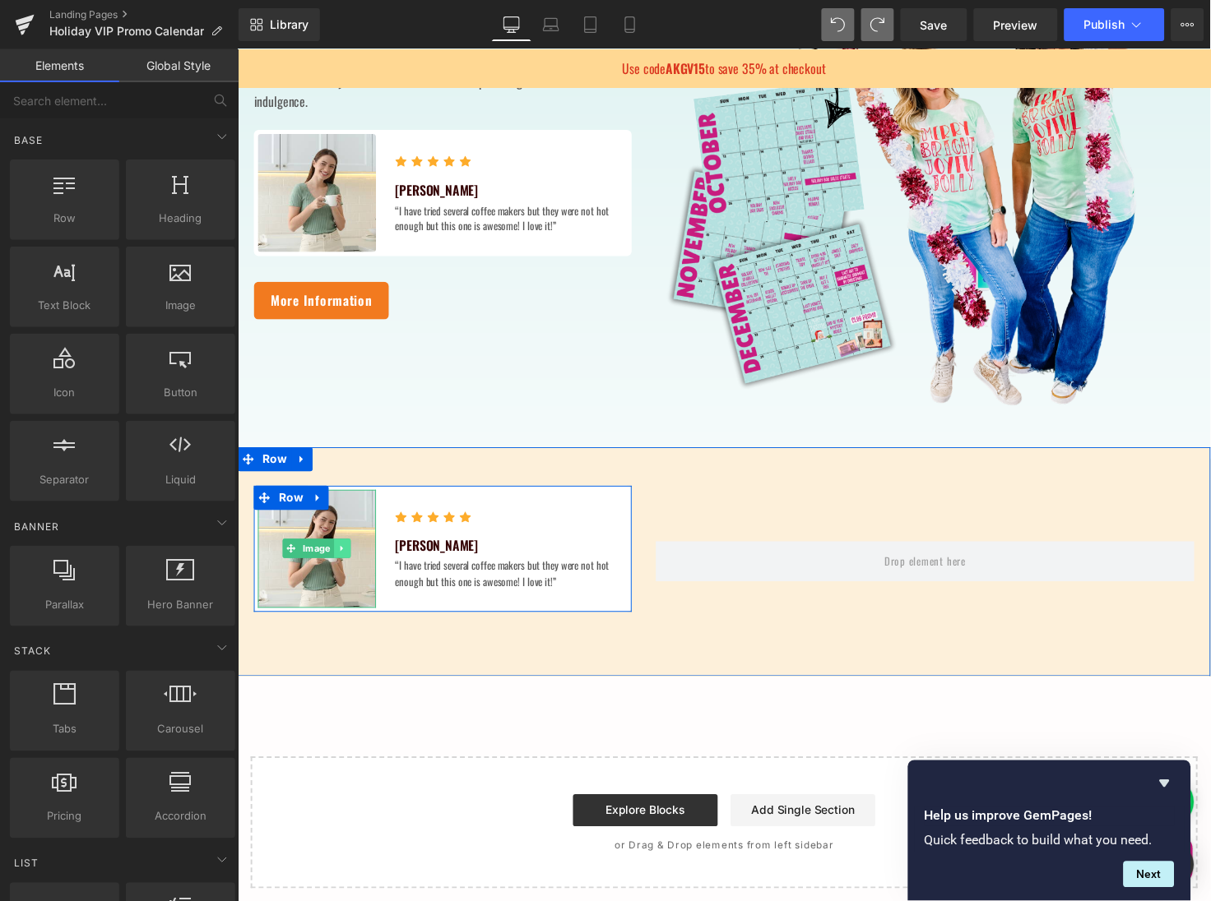
click at [345, 554] on icon at bounding box center [344, 559] width 9 height 10
click at [350, 561] on icon at bounding box center [352, 559] width 9 height 9
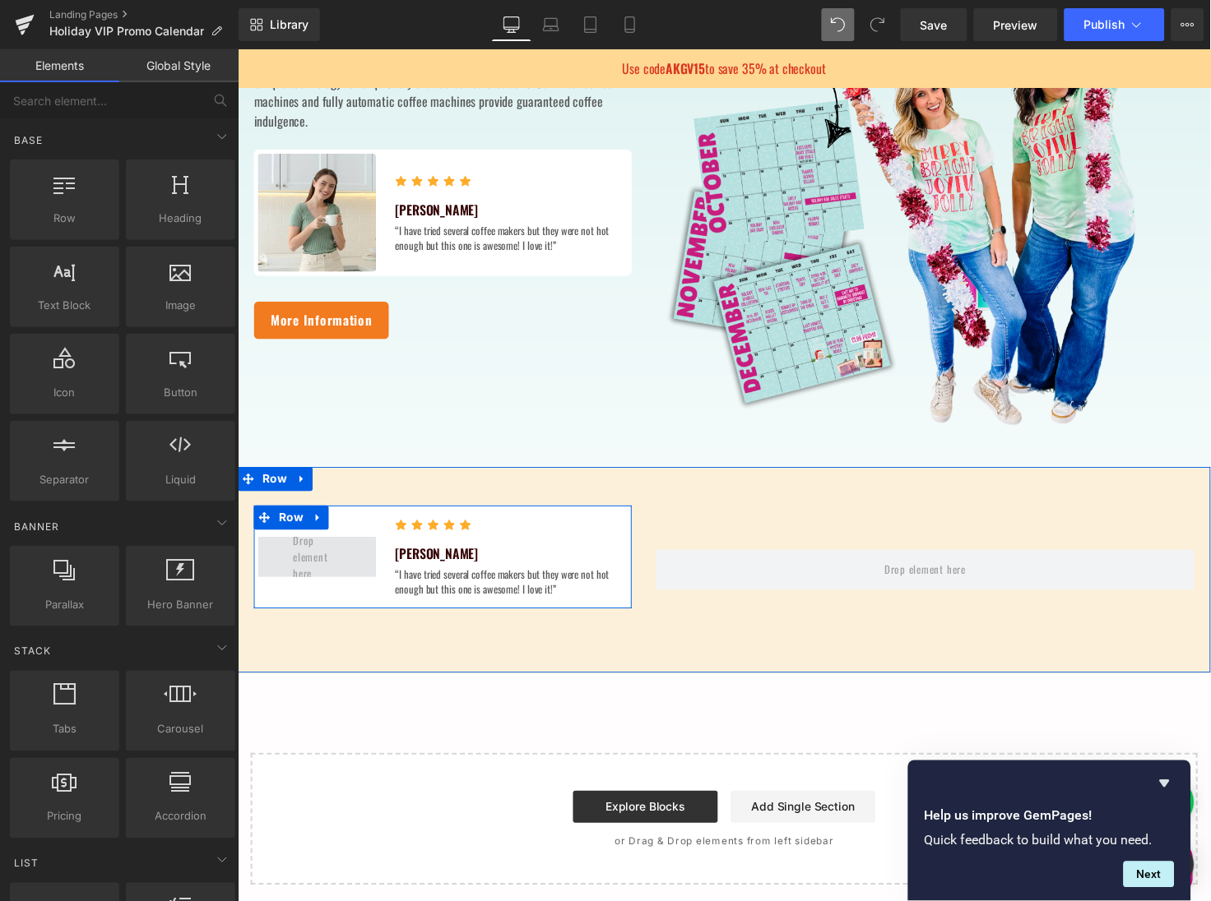
scroll to position [714, 0]
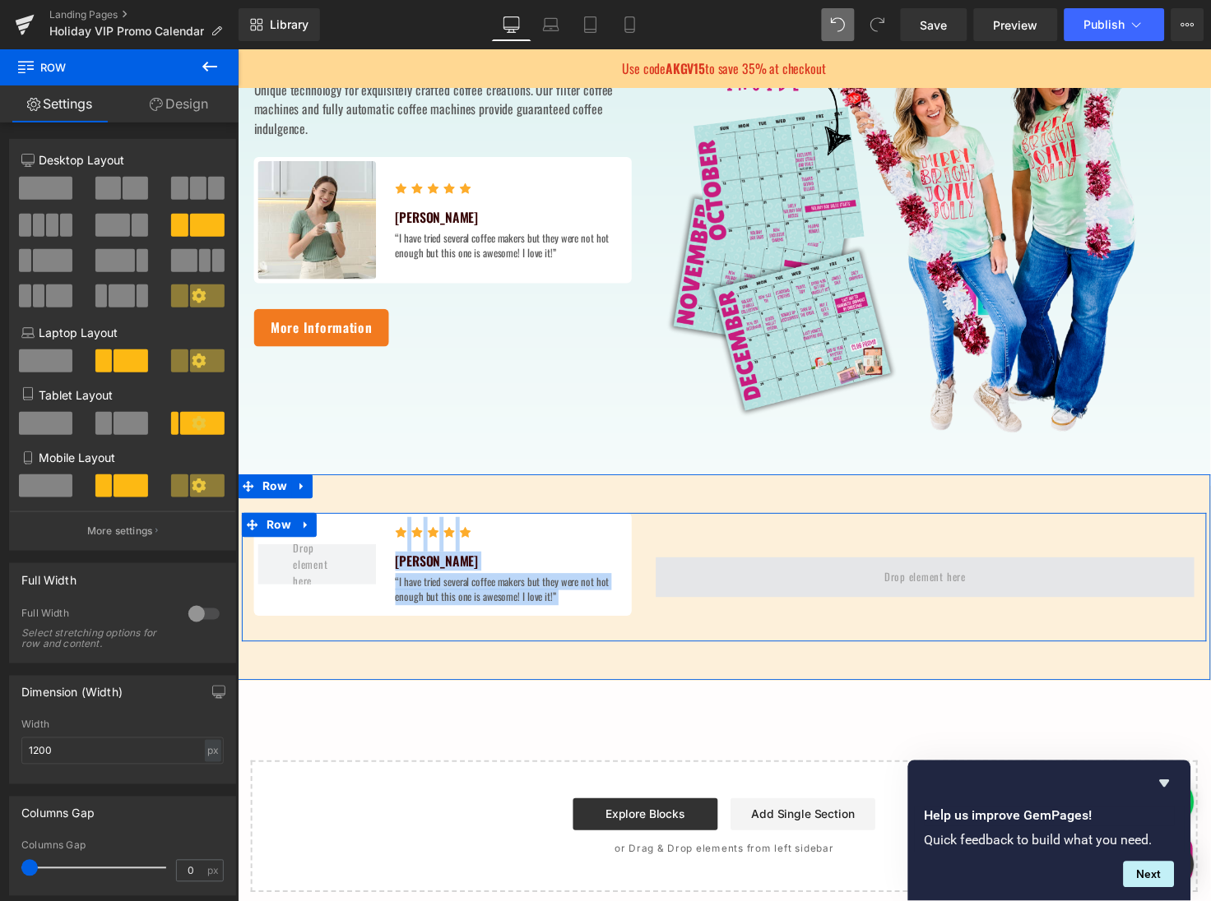
drag, startPoint x: 334, startPoint y: 544, endPoint x: 875, endPoint y: 582, distance: 542.5
click at [875, 582] on div "Icon Icon Icon Icon Icon Icon List Hoz Annie Spratt Text Block “I have tried se…" at bounding box center [734, 589] width 987 height 132
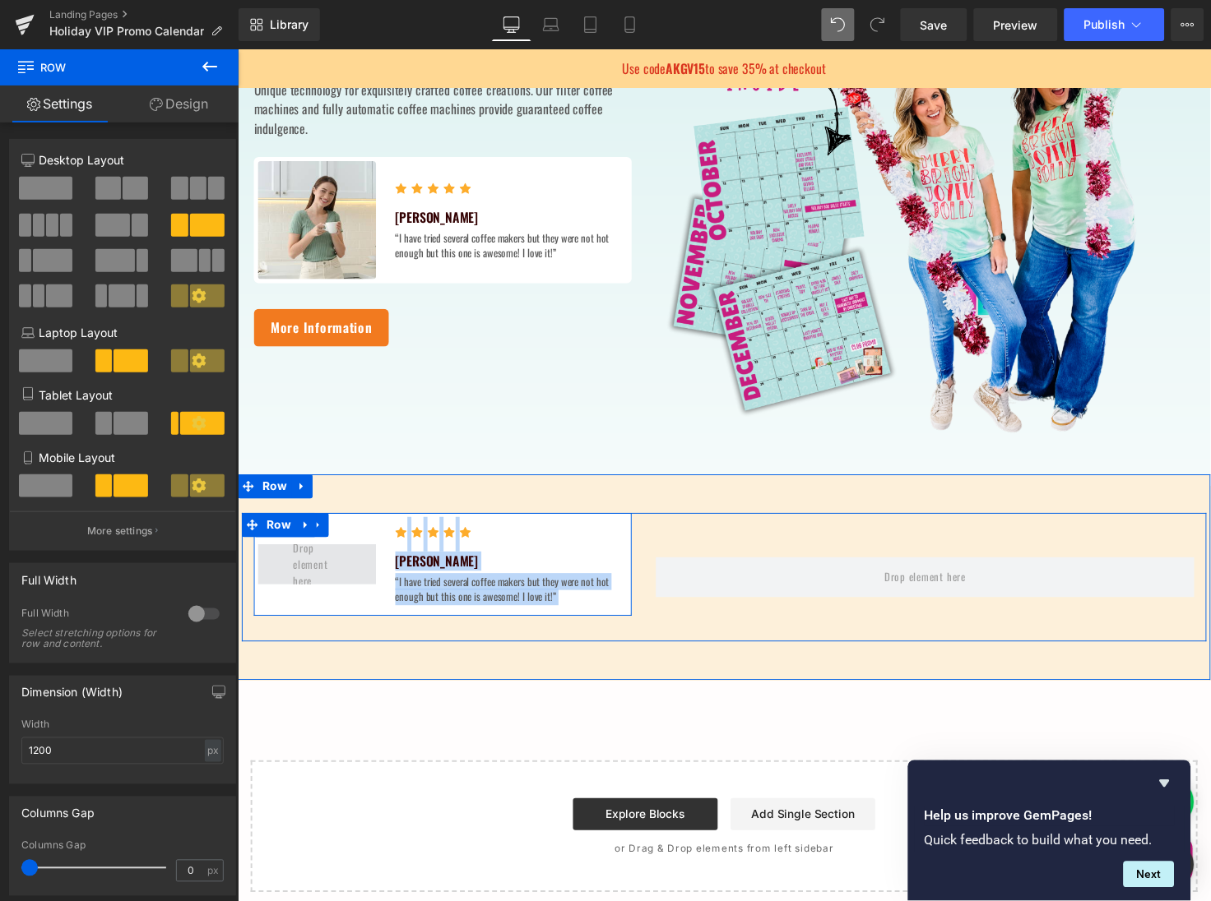
click at [317, 563] on span at bounding box center [318, 575] width 61 height 59
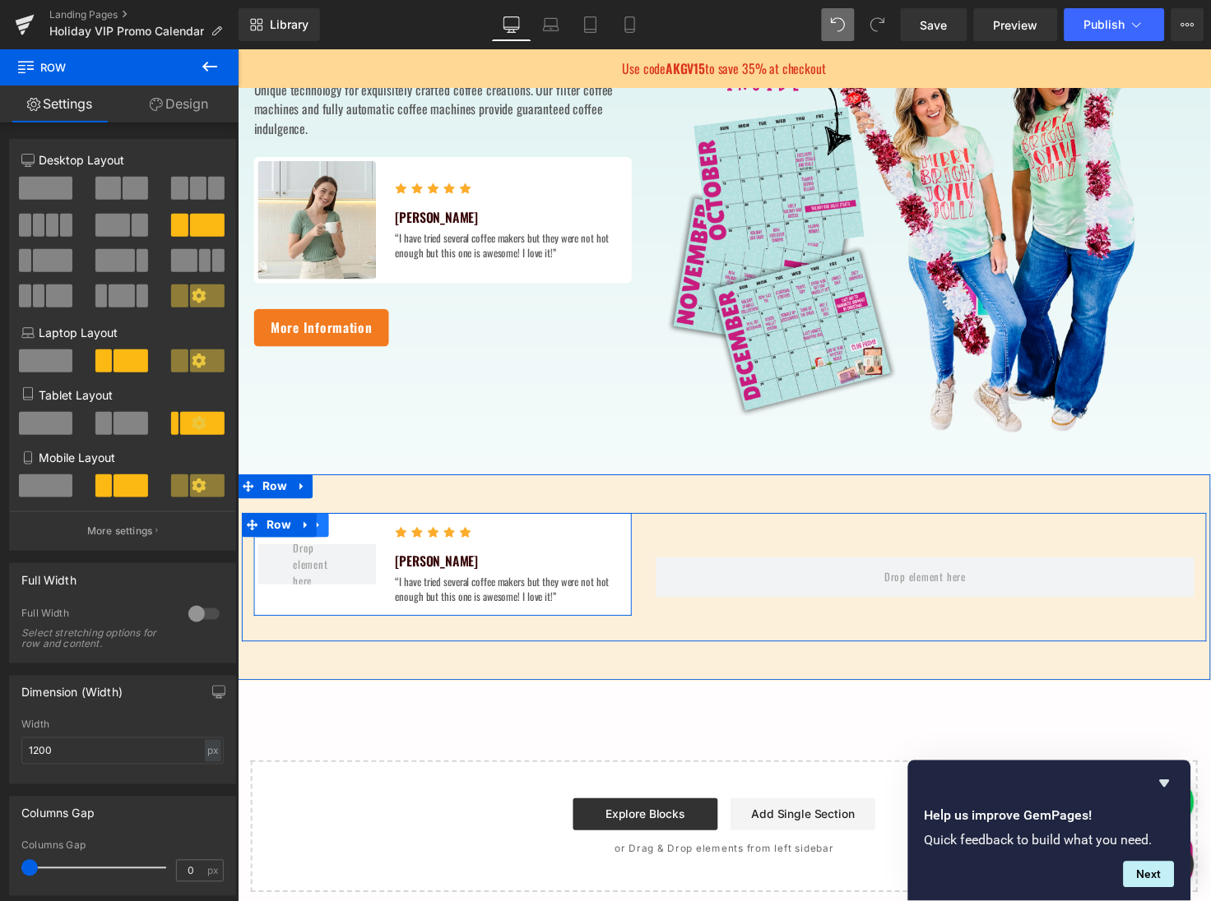
drag, startPoint x: 304, startPoint y: 550, endPoint x: 320, endPoint y: 548, distance: 15.8
click at [320, 548] on div "Icon Icon Icon Icon Icon Icon List Hoz Annie Spratt Text Block “I have tried se…" at bounding box center [446, 575] width 387 height 105
click at [316, 541] on link at bounding box center [318, 535] width 21 height 25
drag, startPoint x: 326, startPoint y: 541, endPoint x: 363, endPoint y: 544, distance: 37.1
click at [363, 544] on li at bounding box center [340, 535] width 64 height 25
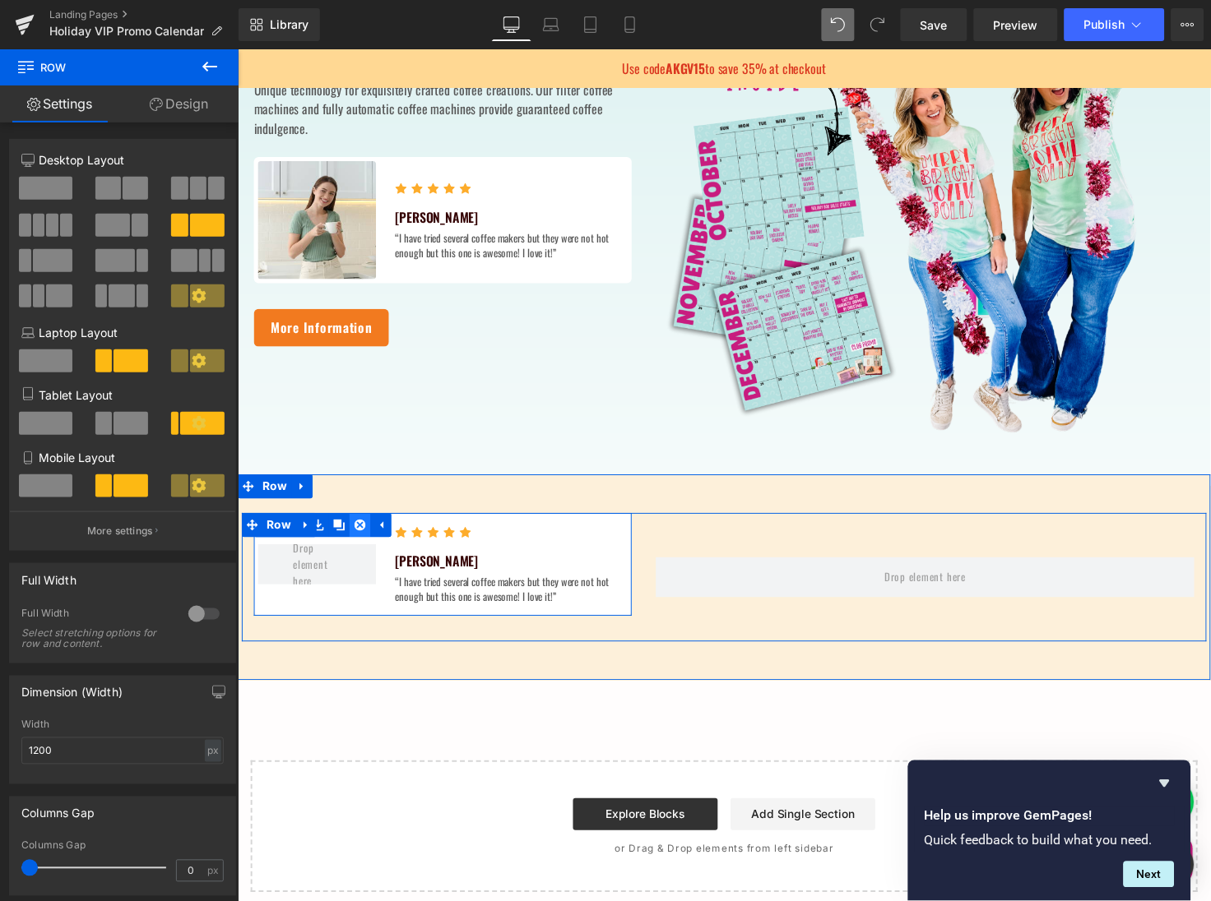
click at [358, 538] on icon at bounding box center [362, 536] width 12 height 12
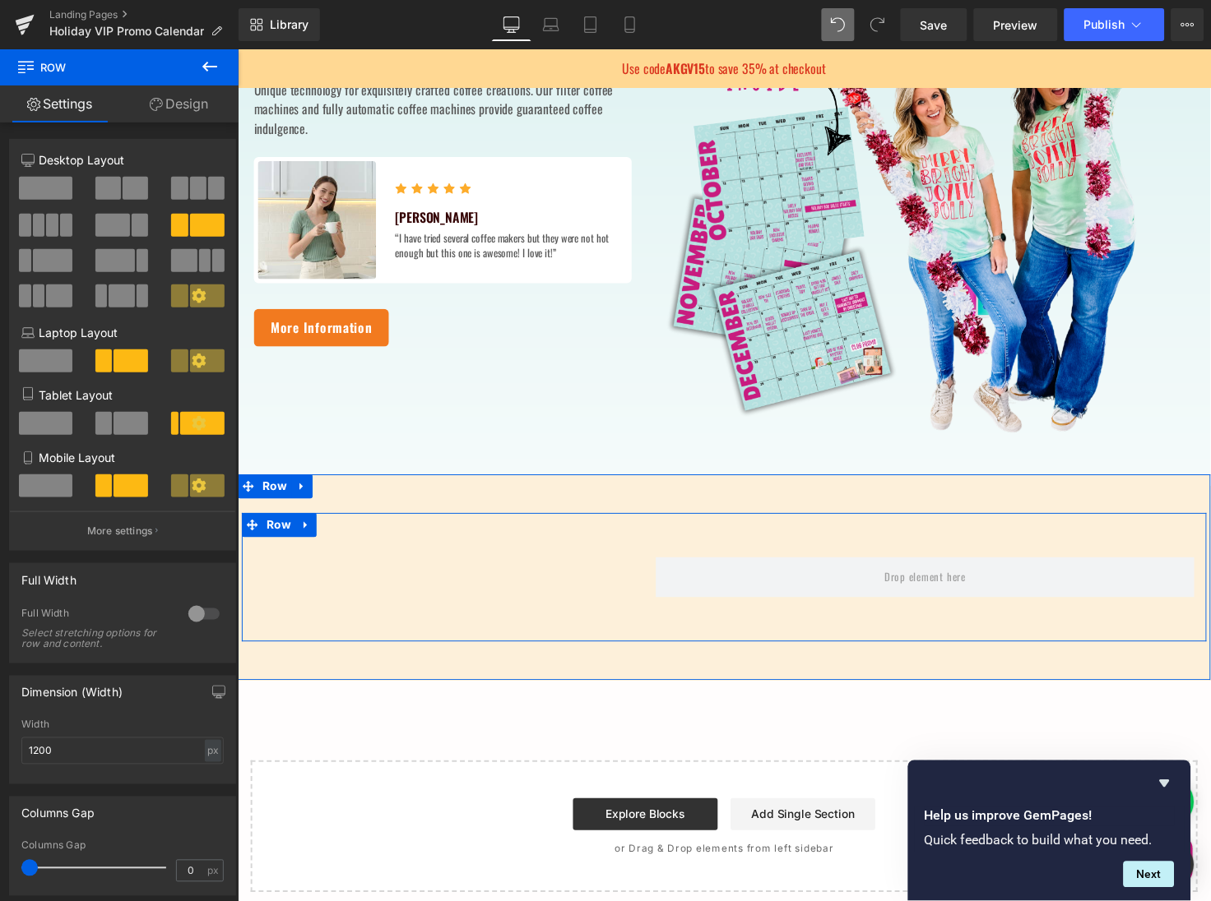
scroll to position [627, 0]
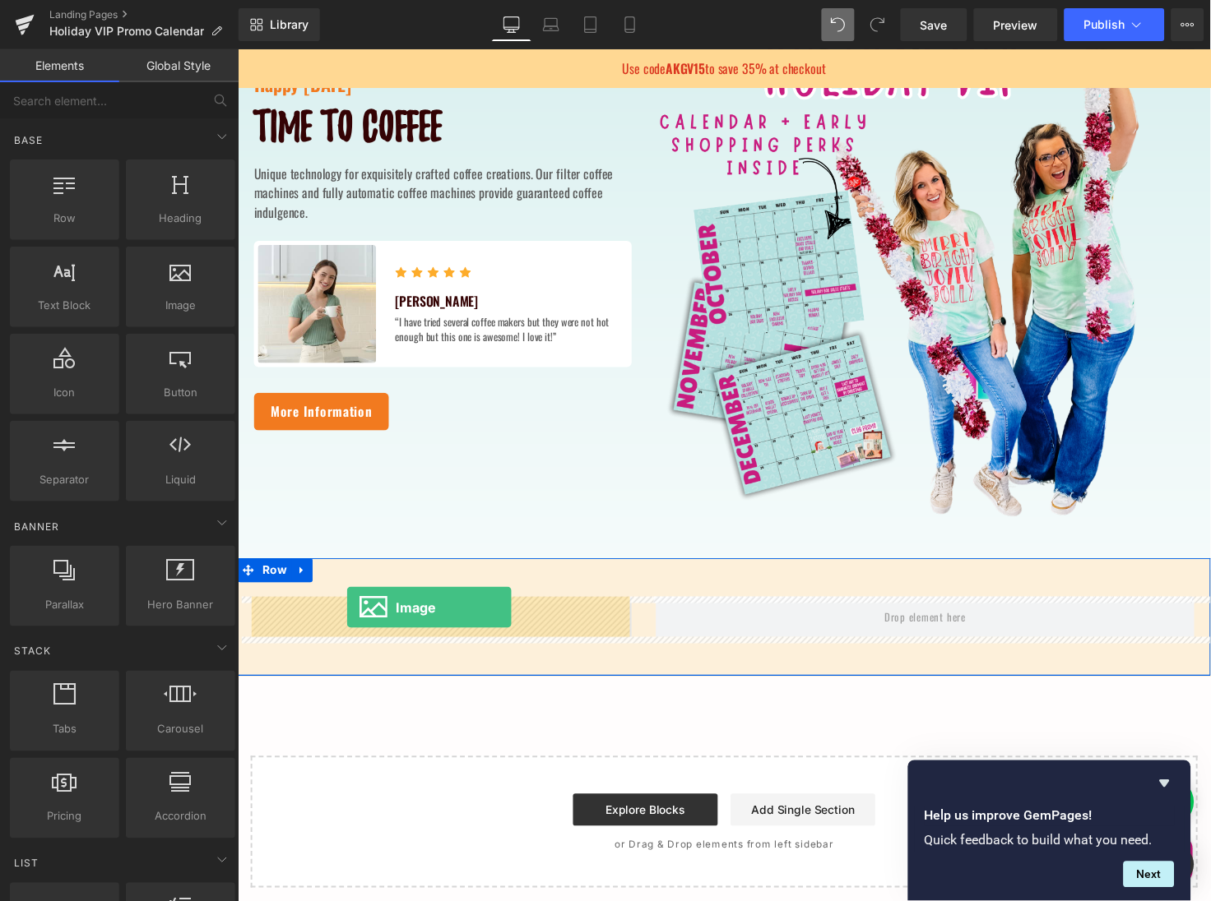
drag, startPoint x: 435, startPoint y: 350, endPoint x: 348, endPoint y: 620, distance: 283.5
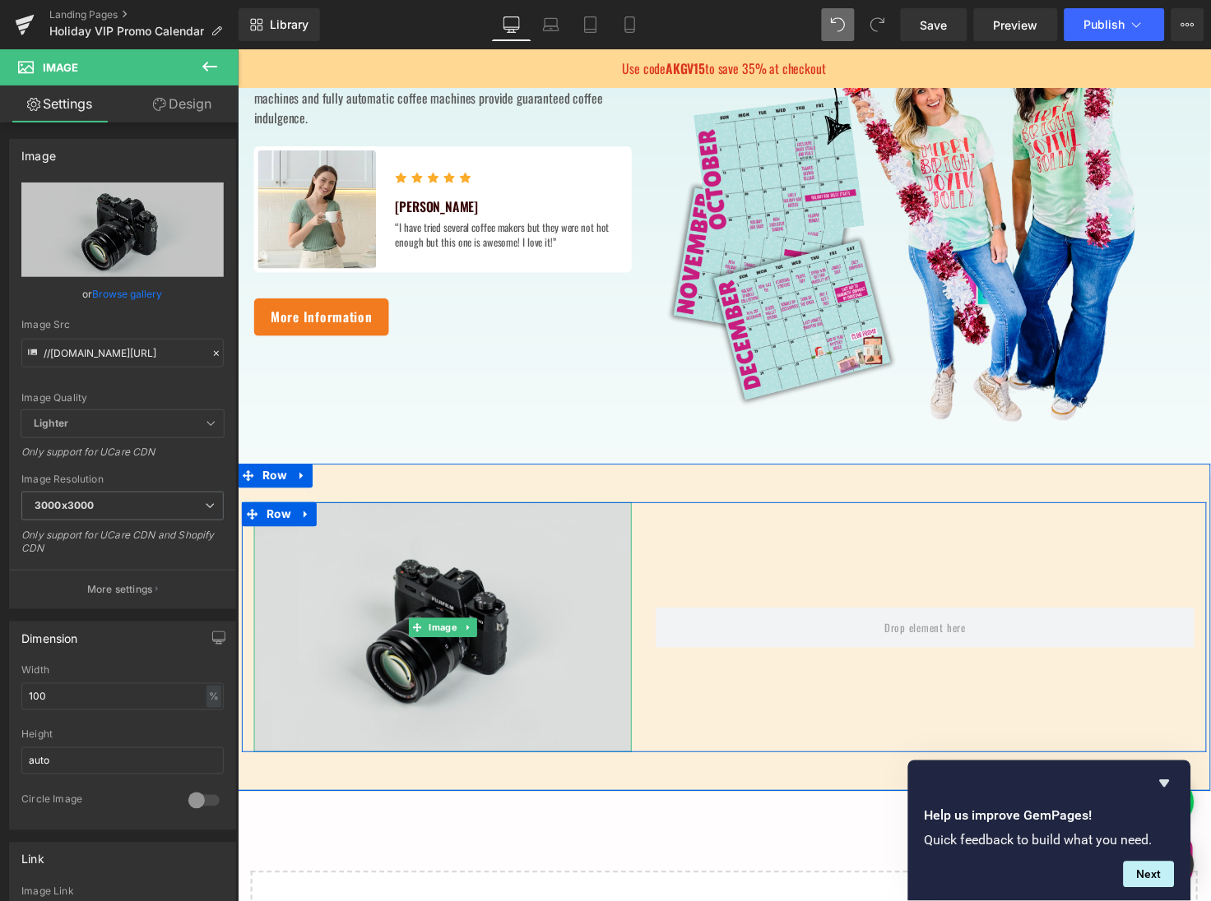
scroll to position [737, 0]
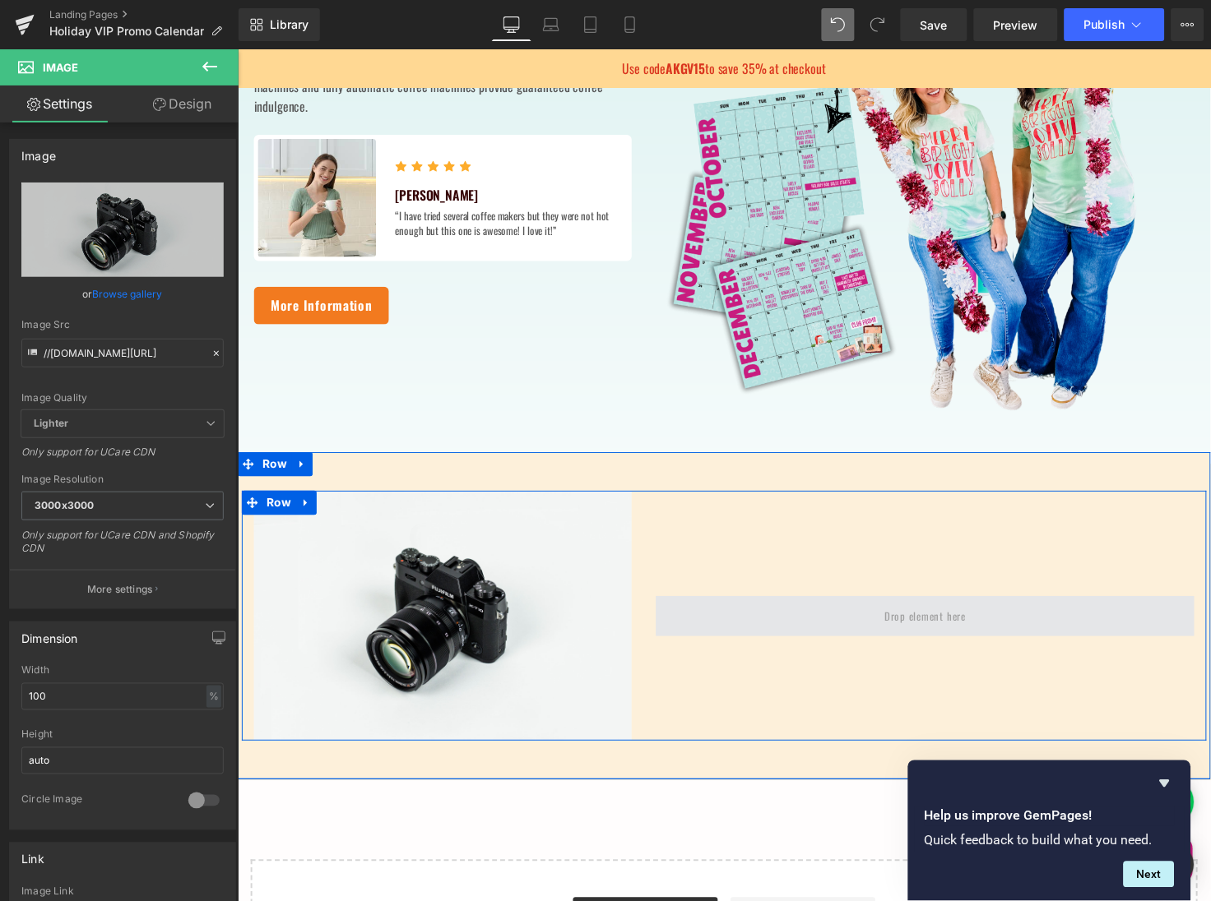
click at [868, 627] on span at bounding box center [939, 628] width 551 height 41
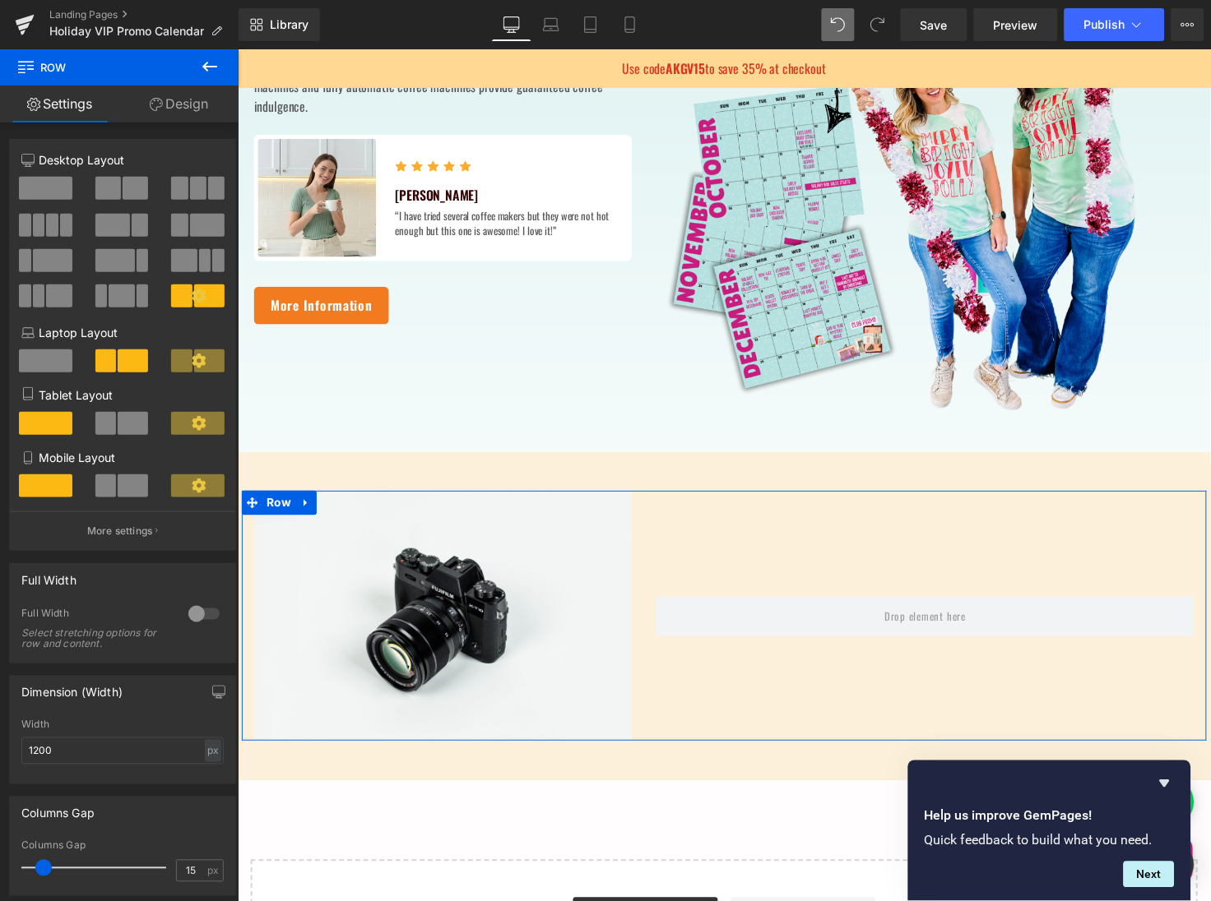
click at [116, 188] on span at bounding box center [107, 188] width 25 height 23
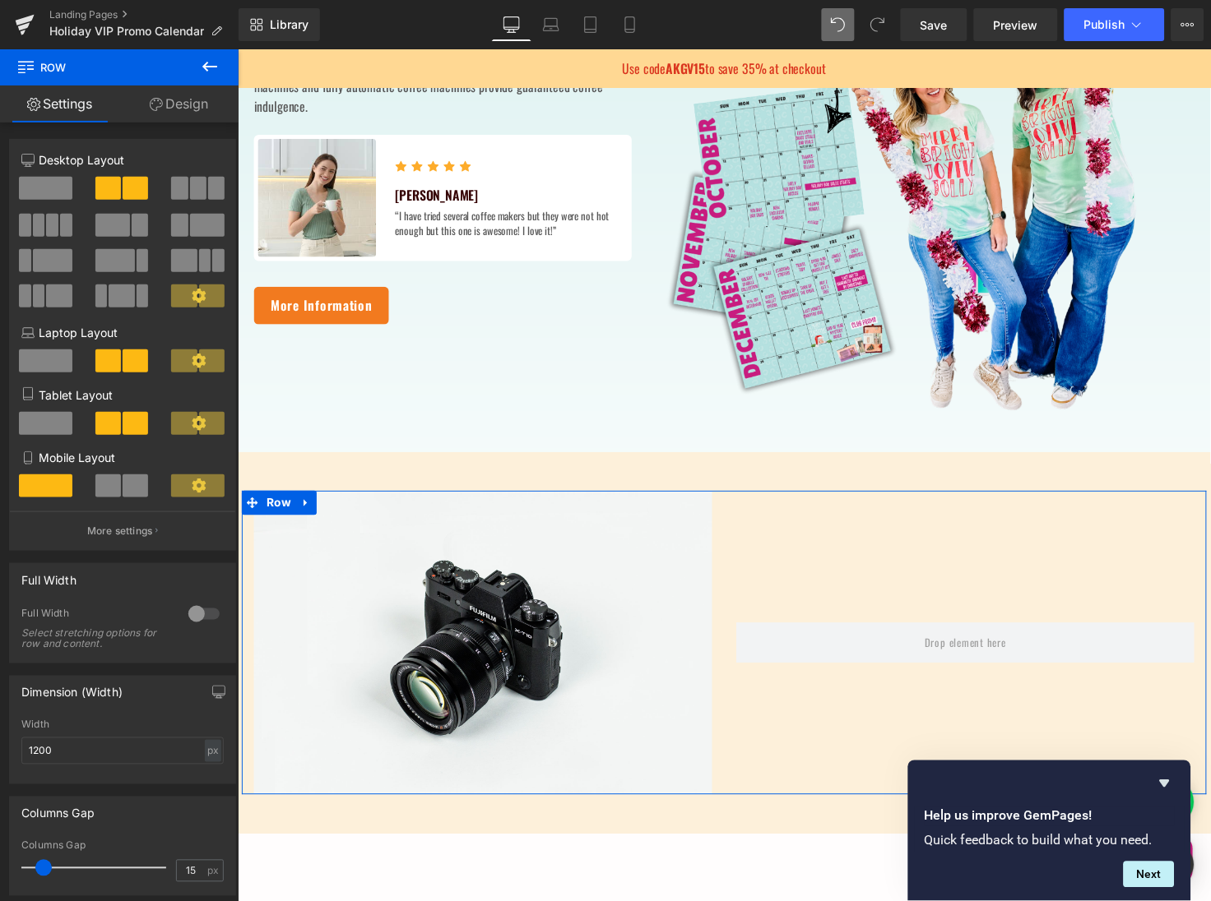
click at [200, 299] on icon at bounding box center [199, 296] width 15 height 15
click at [197, 297] on icon at bounding box center [199, 296] width 14 height 14
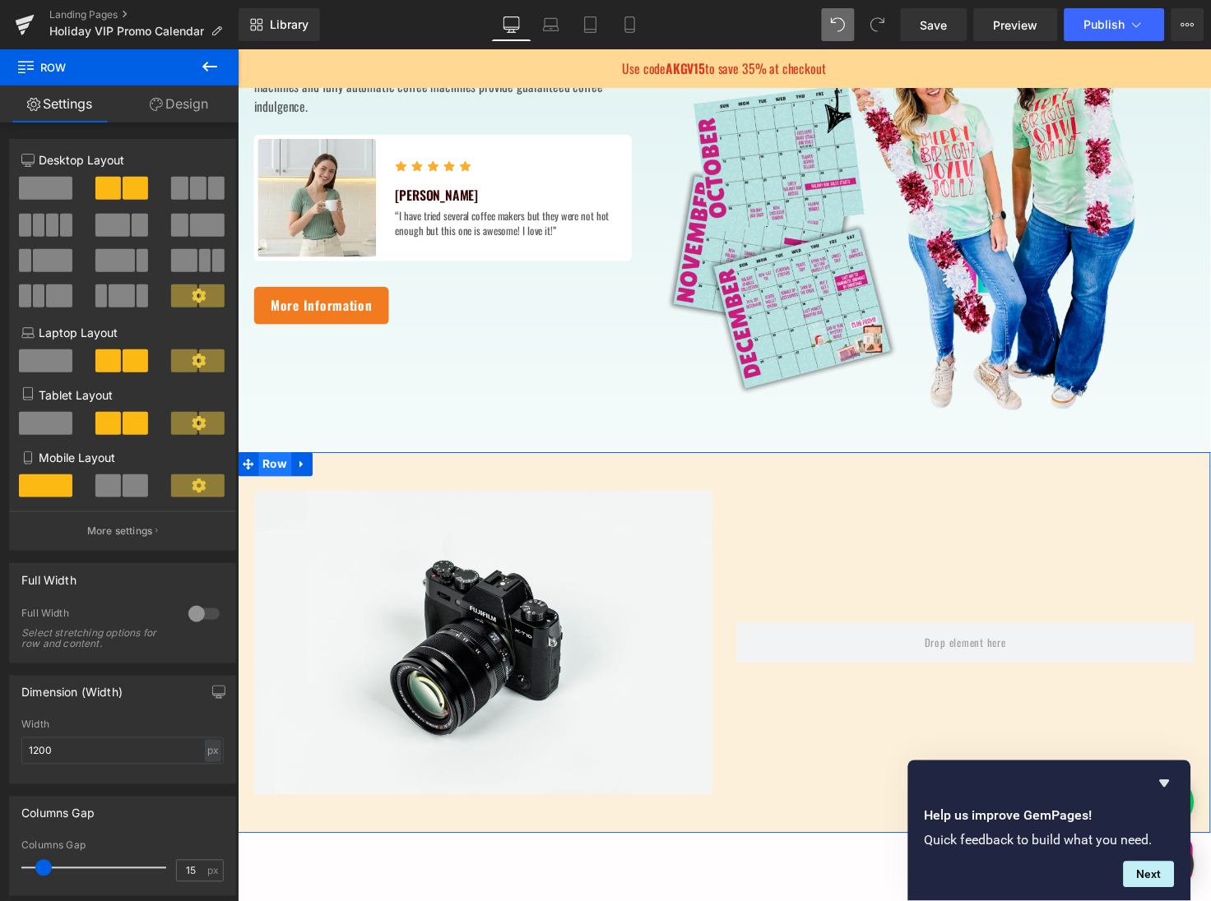
click at [269, 477] on span "Row" at bounding box center [275, 473] width 34 height 25
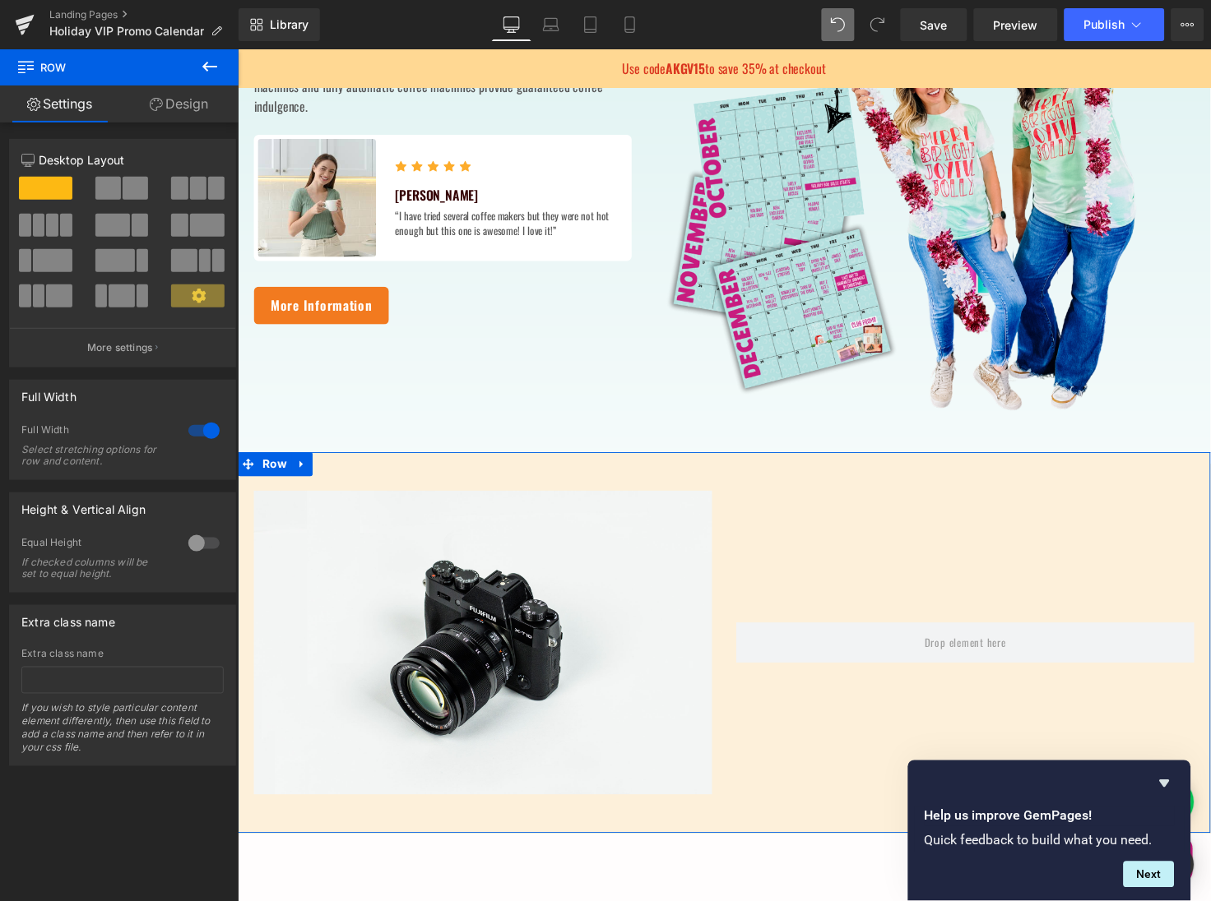
click at [184, 111] on link "Design" at bounding box center [178, 104] width 119 height 37
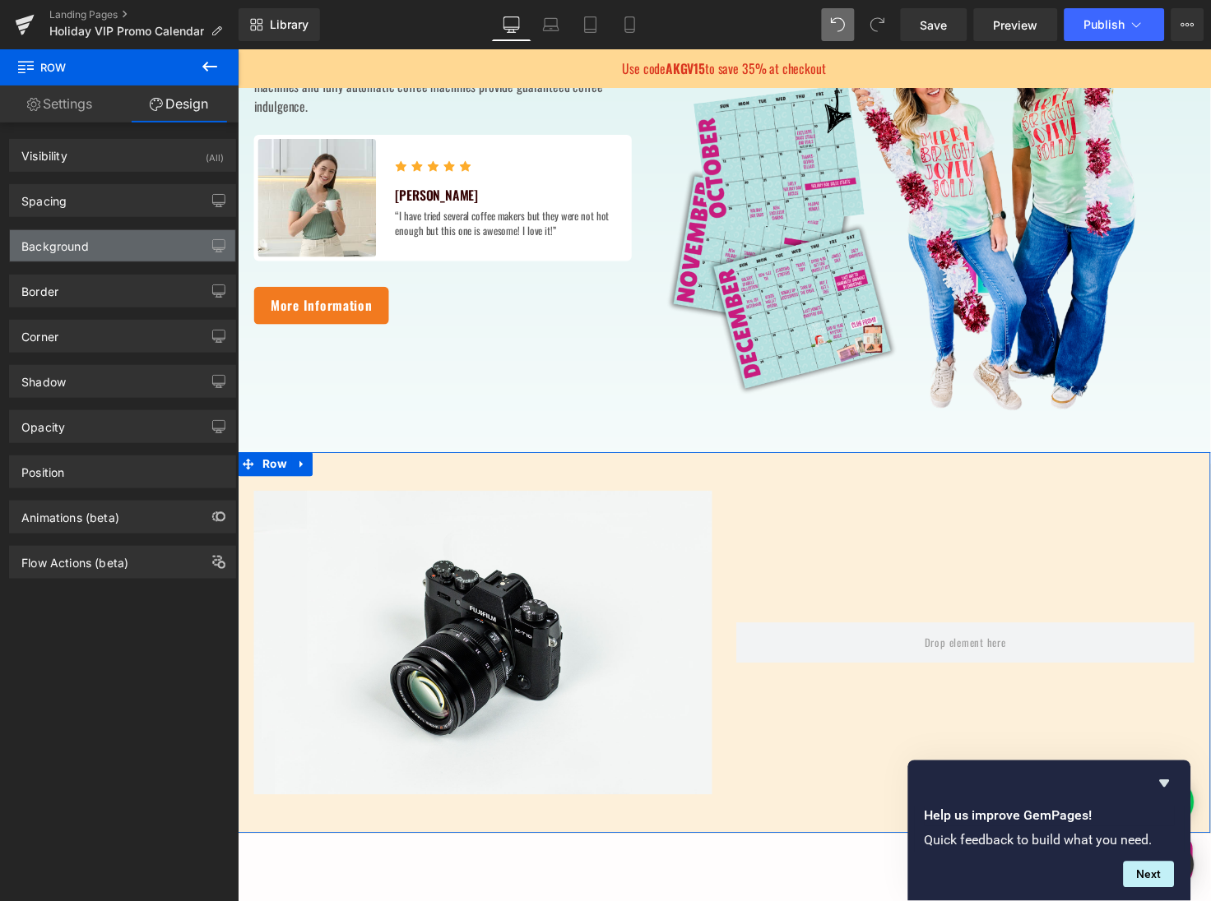
click at [140, 240] on div "Background" at bounding box center [122, 245] width 225 height 31
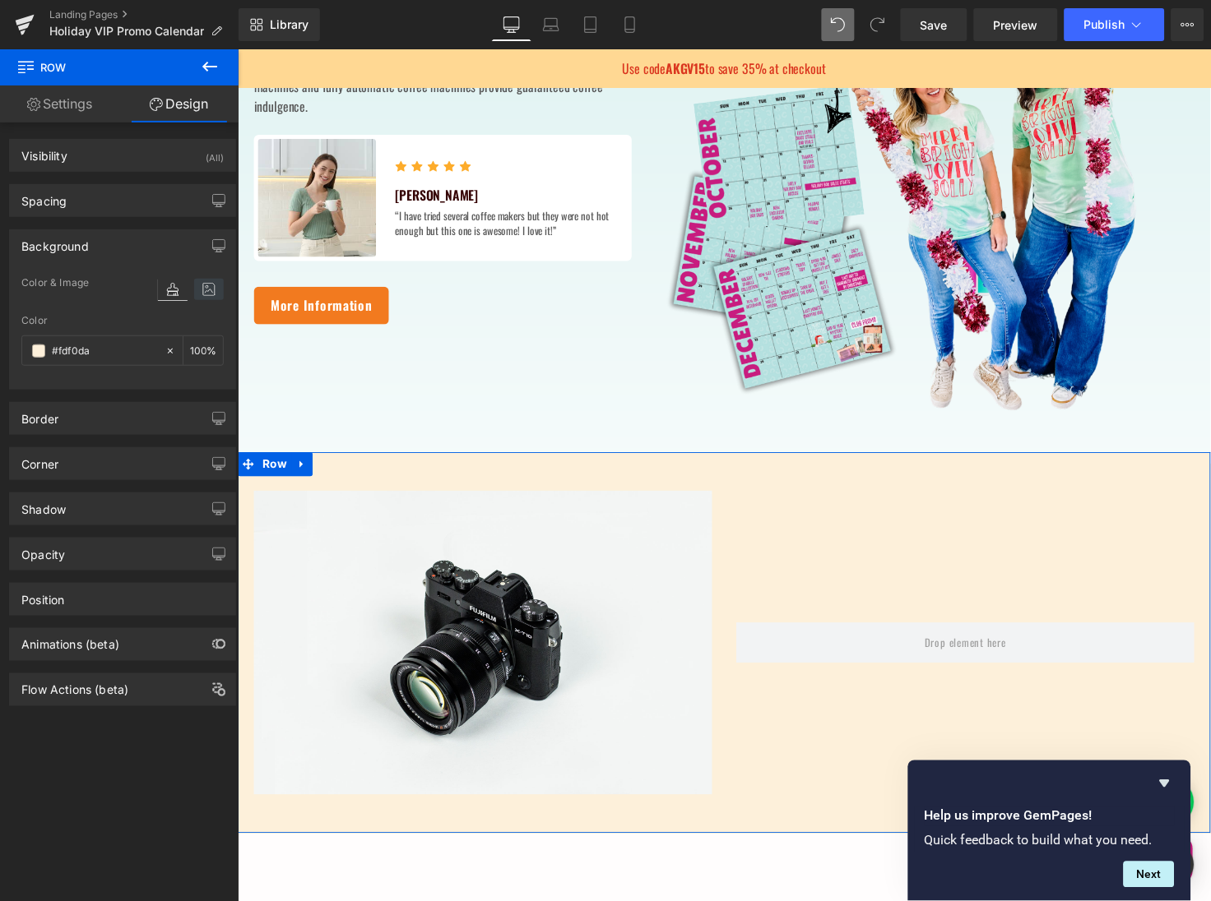
click at [199, 287] on icon at bounding box center [209, 289] width 30 height 21
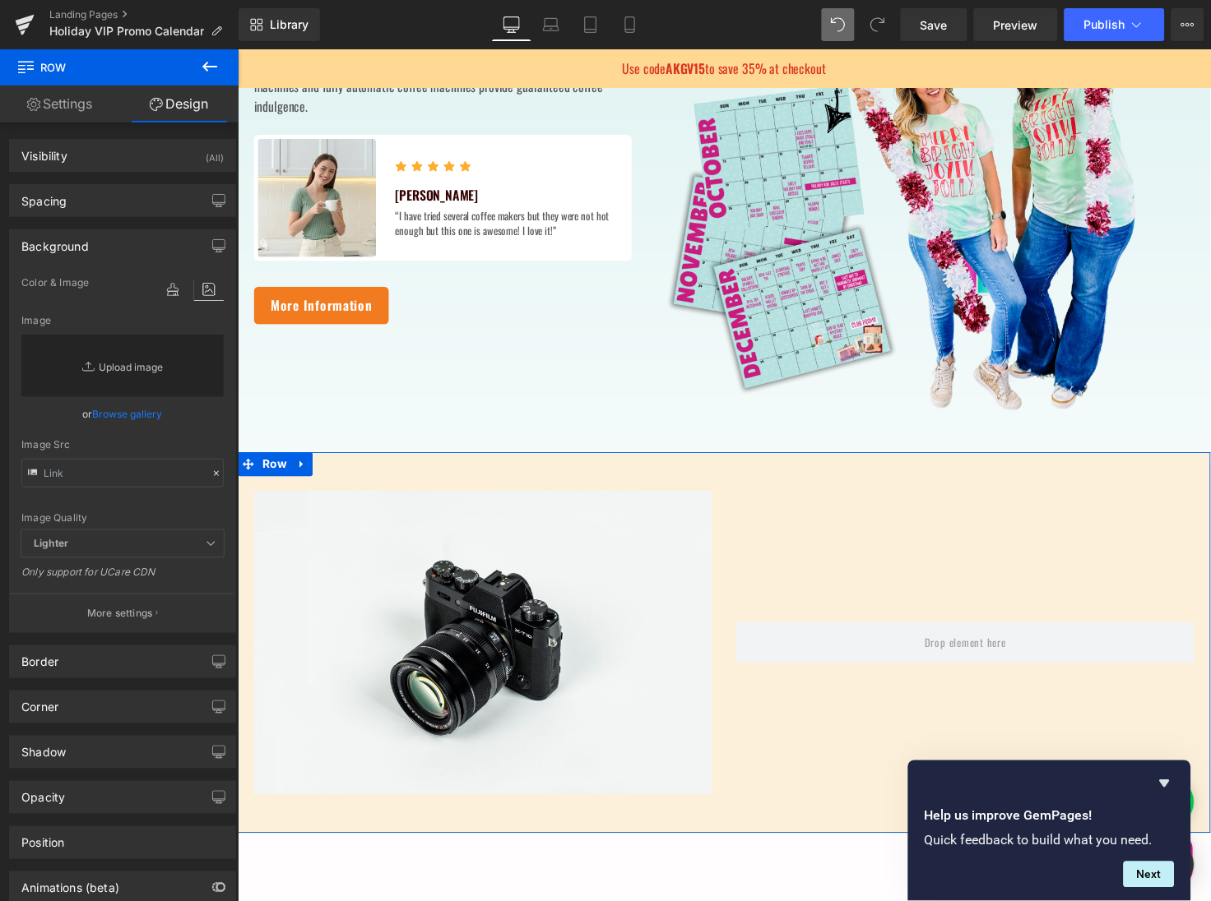
click at [146, 377] on link "Replace Image" at bounding box center [122, 366] width 202 height 63
type input "C:\fakepath\Gempages Hero Designs (1920 x 800 px)-5.png"
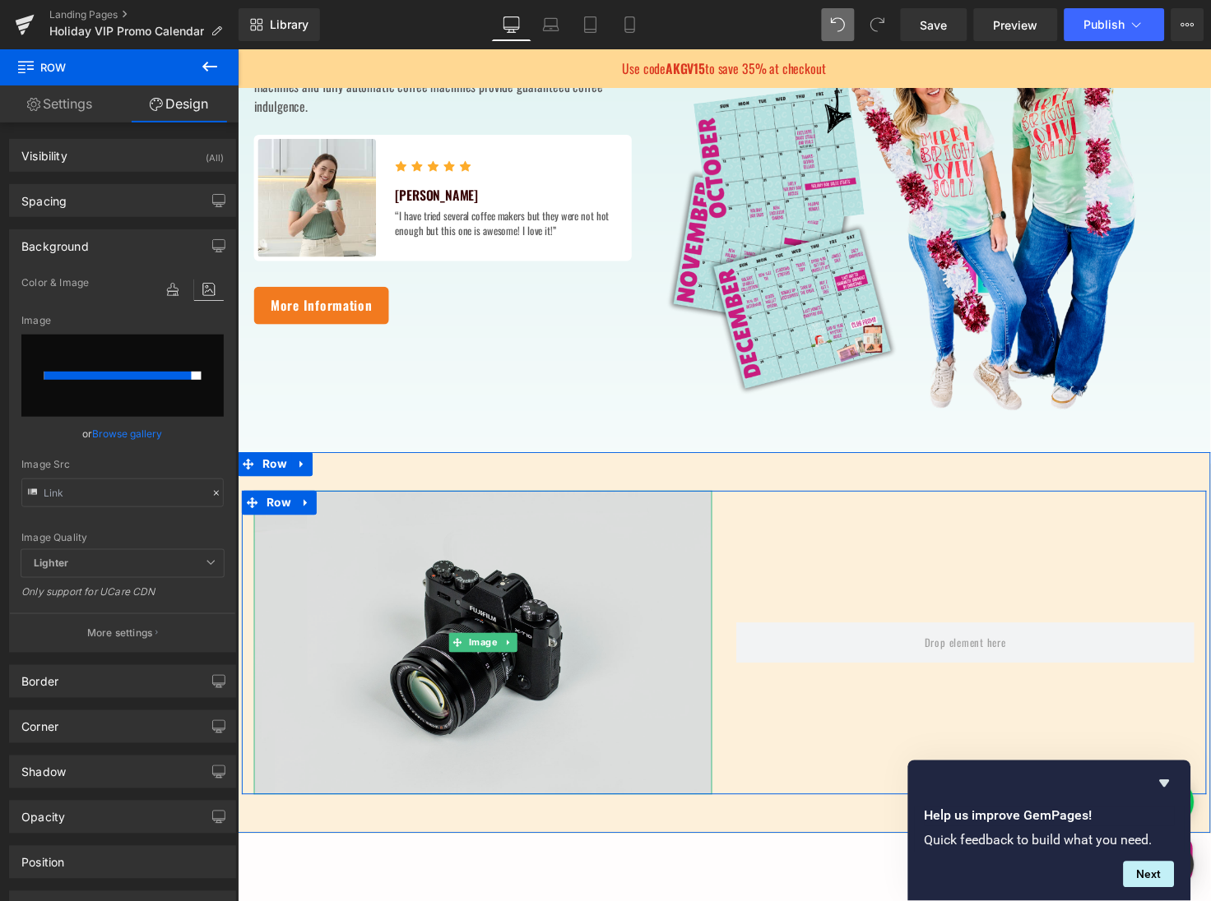
type input "https://ucarecdn.com/1f718526-3274-471f-a425-ffe9af39d02a/-/format/auto/-/previ…"
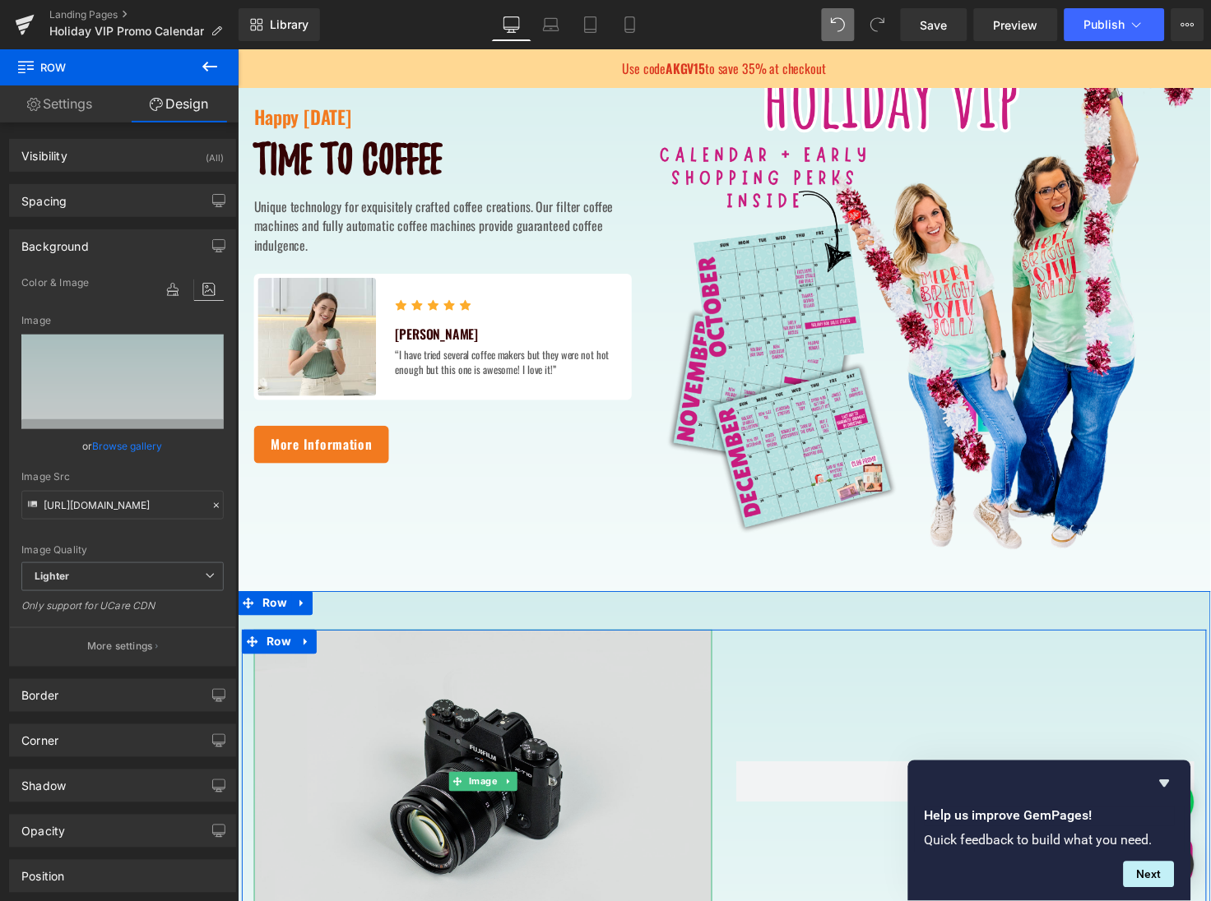
scroll to position [512, 0]
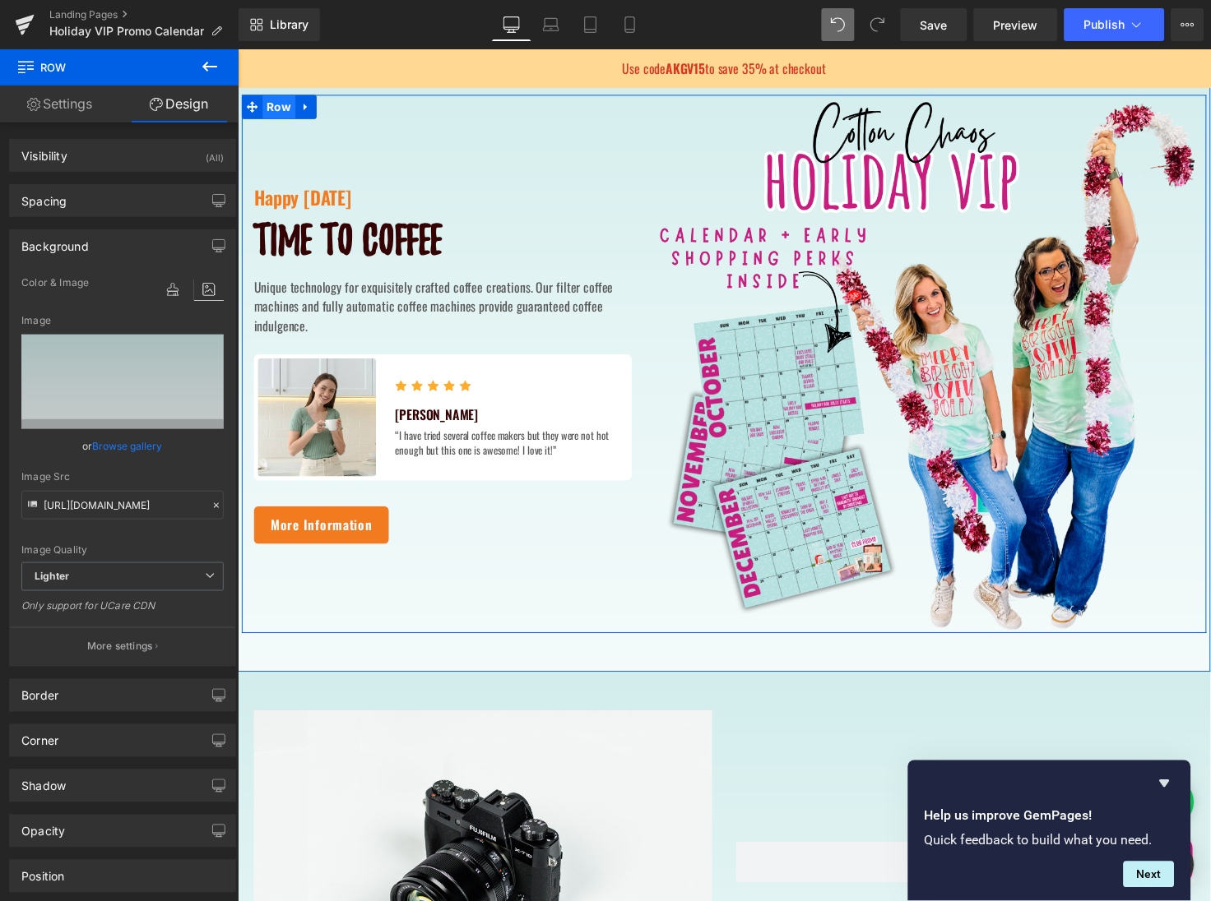
click at [279, 108] on span "Row" at bounding box center [279, 107] width 34 height 25
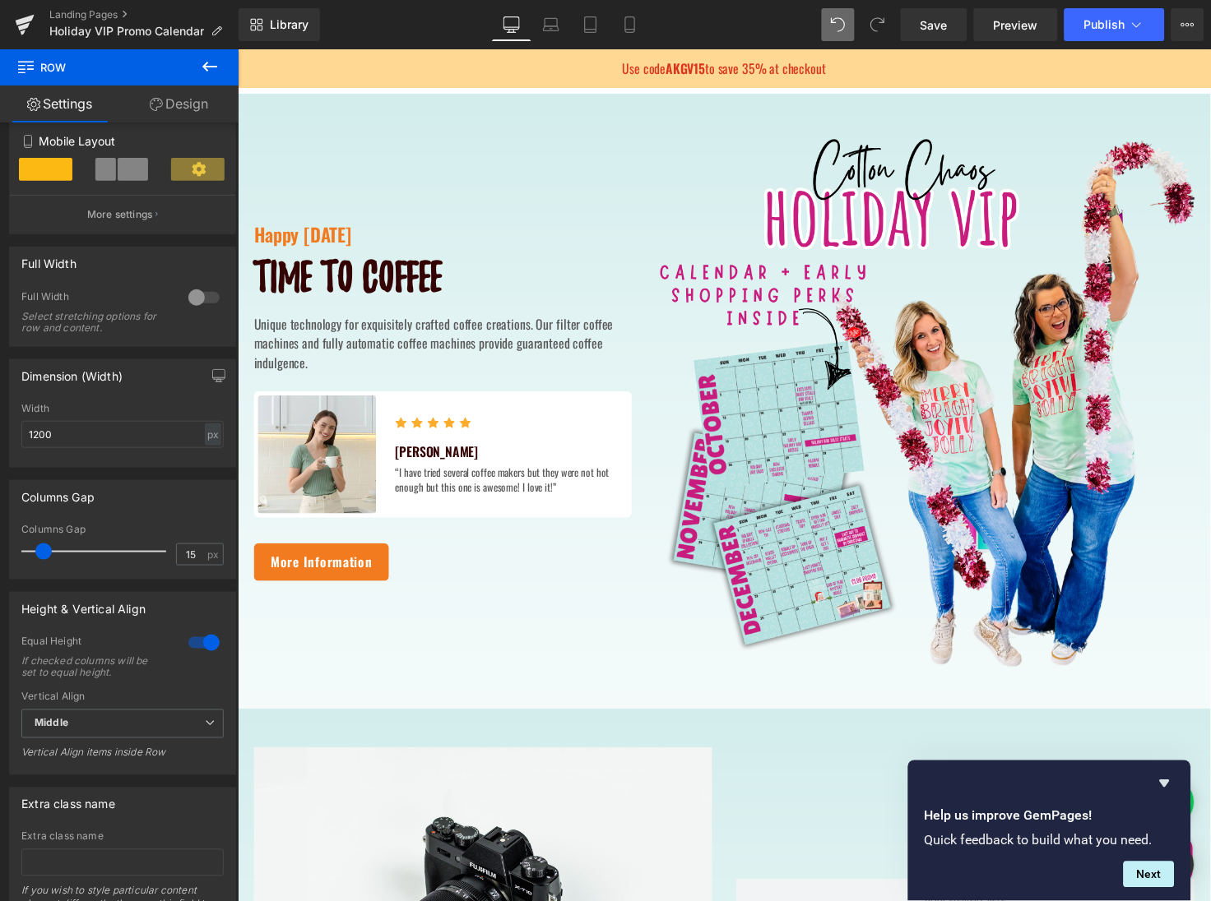
scroll to position [433, 0]
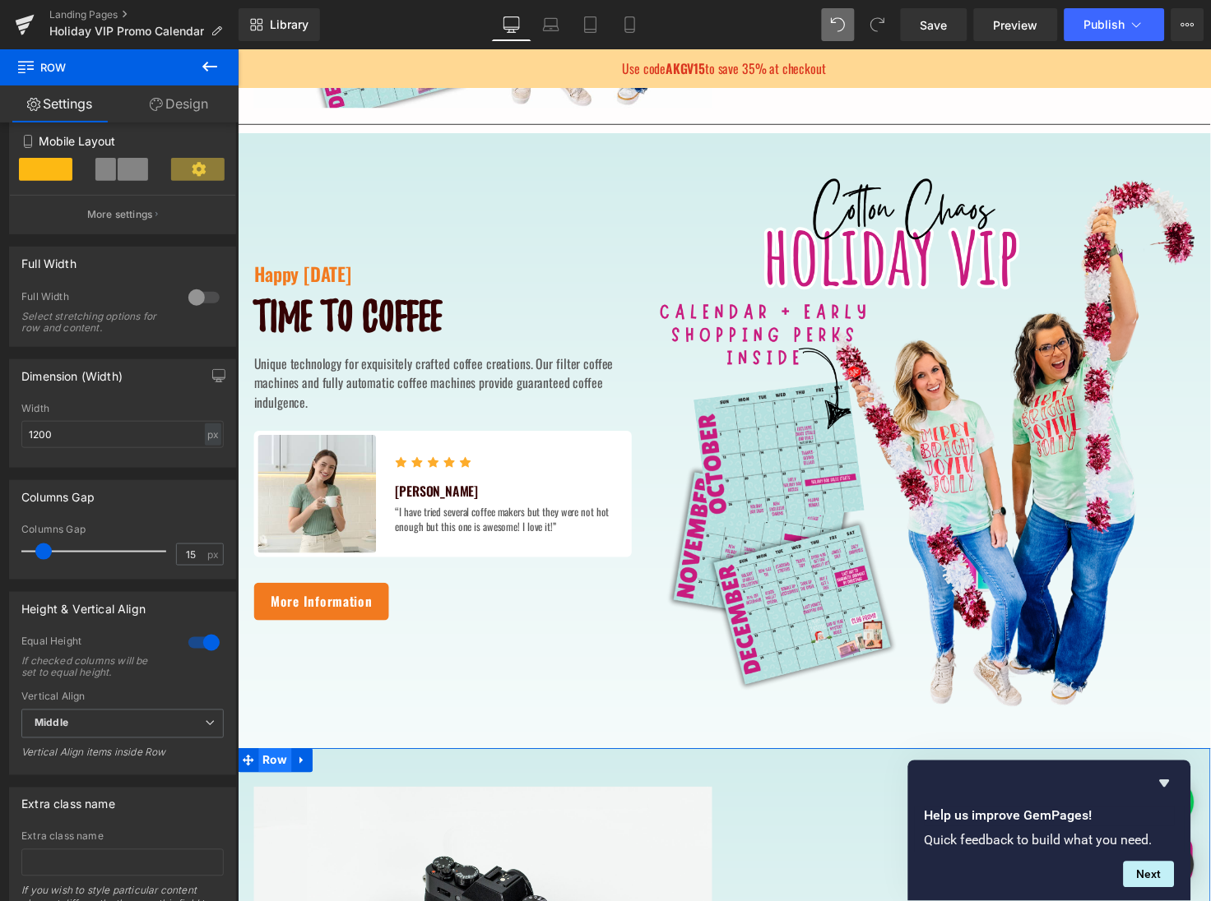
click at [272, 776] on span "Row" at bounding box center [275, 776] width 34 height 25
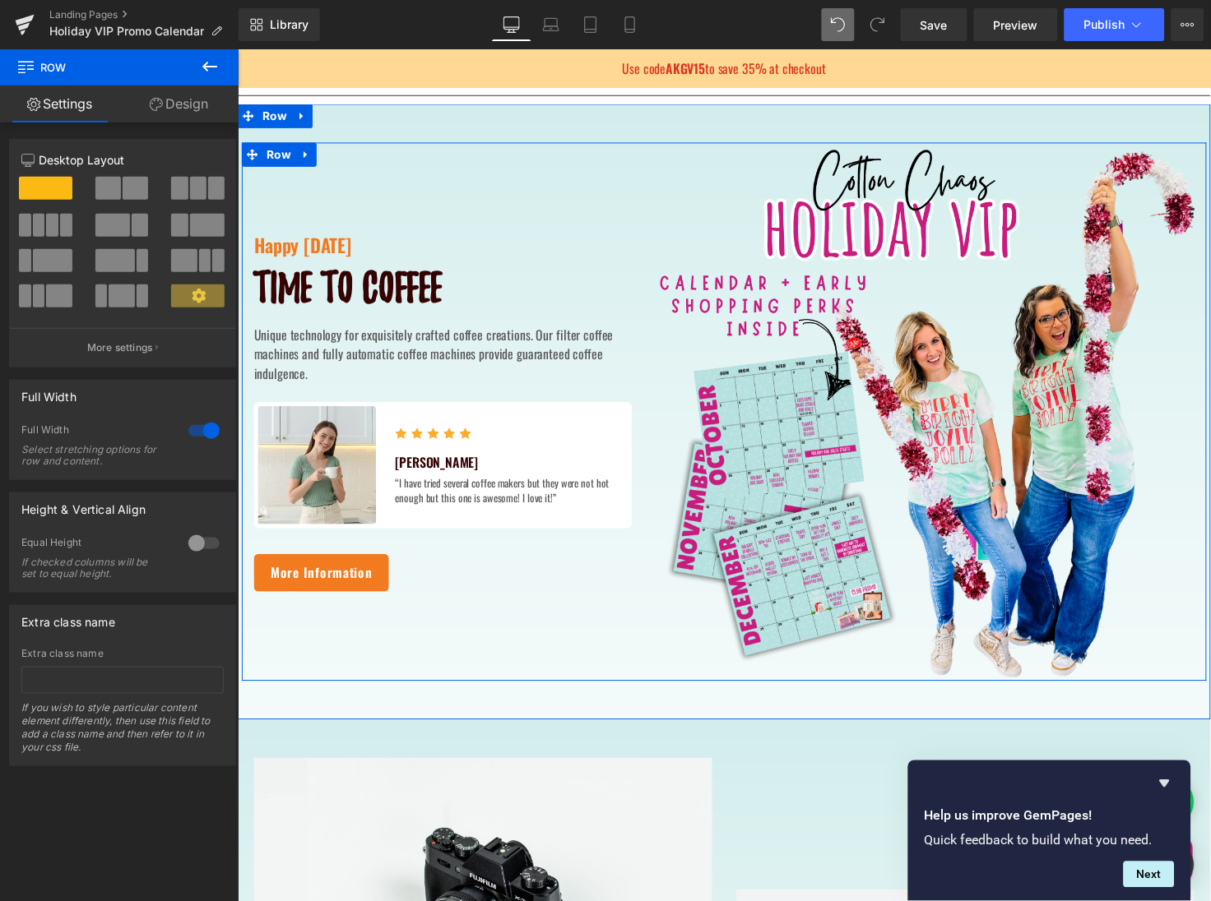
scroll to position [466, 0]
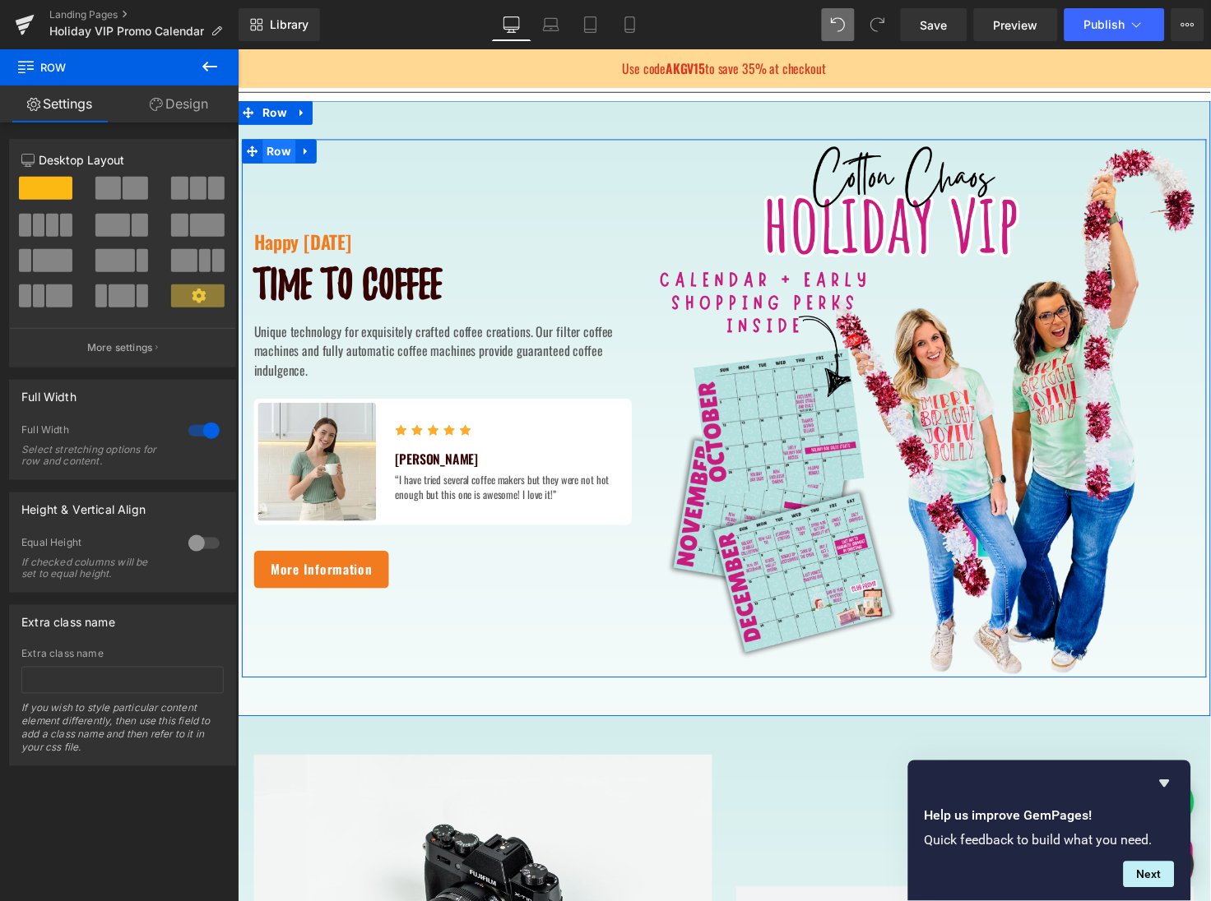
click at [275, 154] on span "Row" at bounding box center [279, 153] width 34 height 25
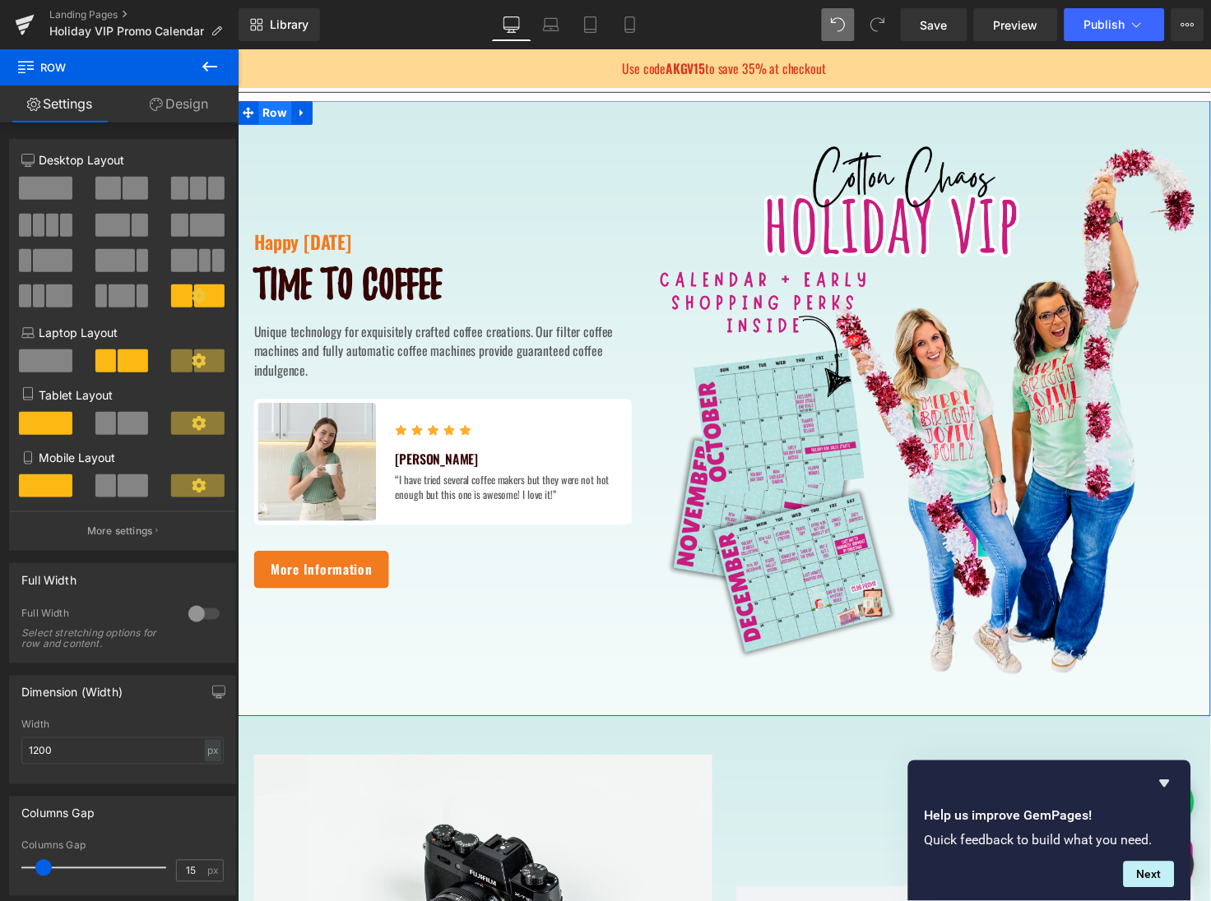
click at [274, 116] on span "Row" at bounding box center [275, 113] width 34 height 25
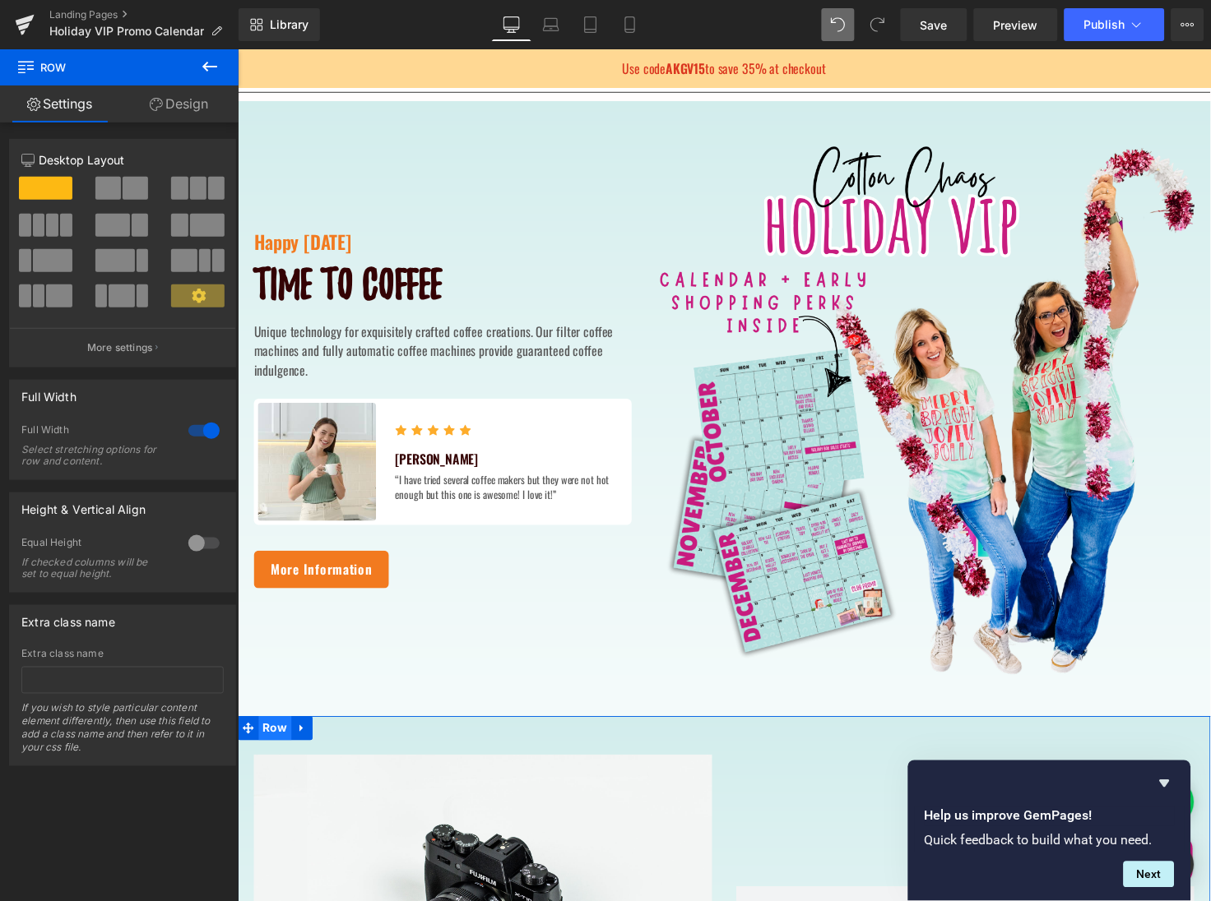
click at [271, 742] on span "Row" at bounding box center [275, 743] width 34 height 25
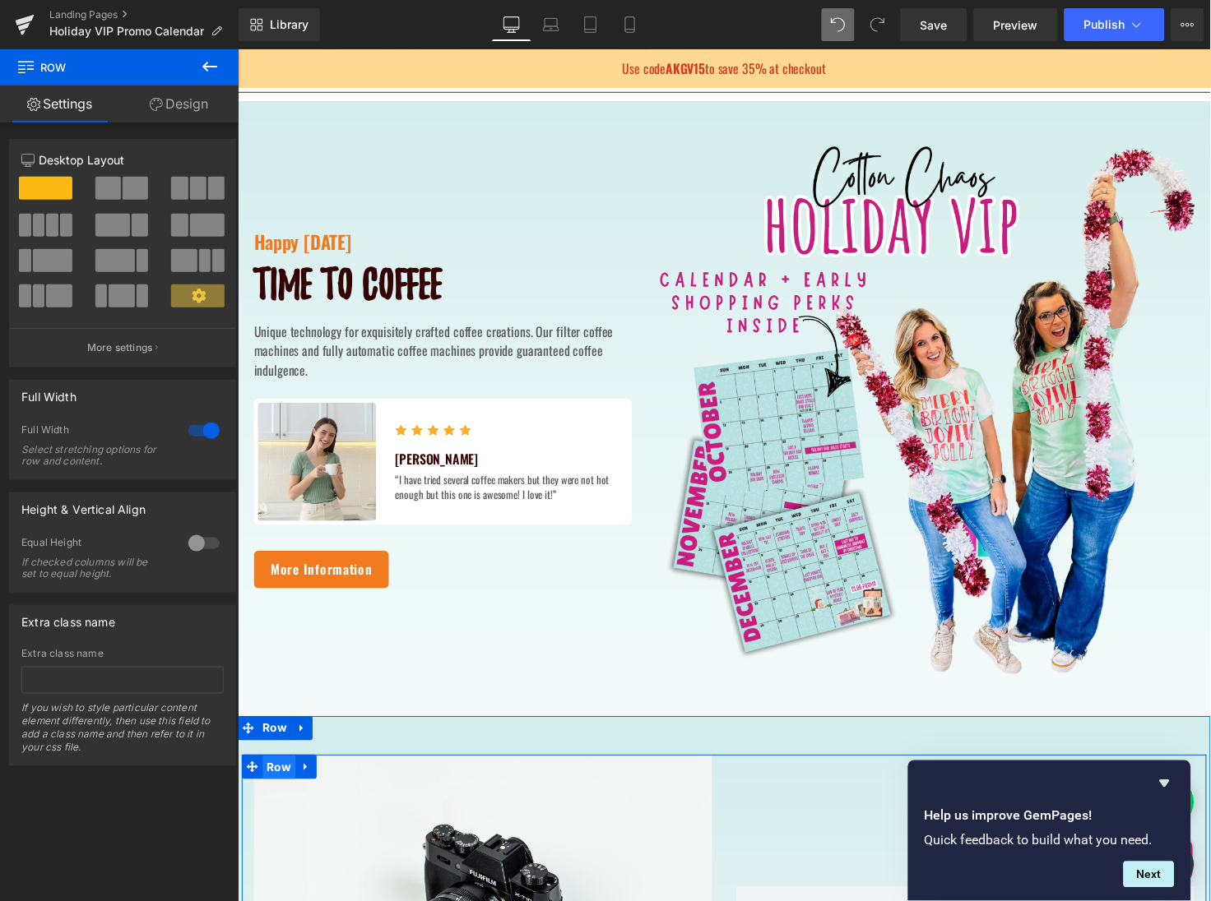
click at [277, 779] on span "Row" at bounding box center [279, 783] width 34 height 25
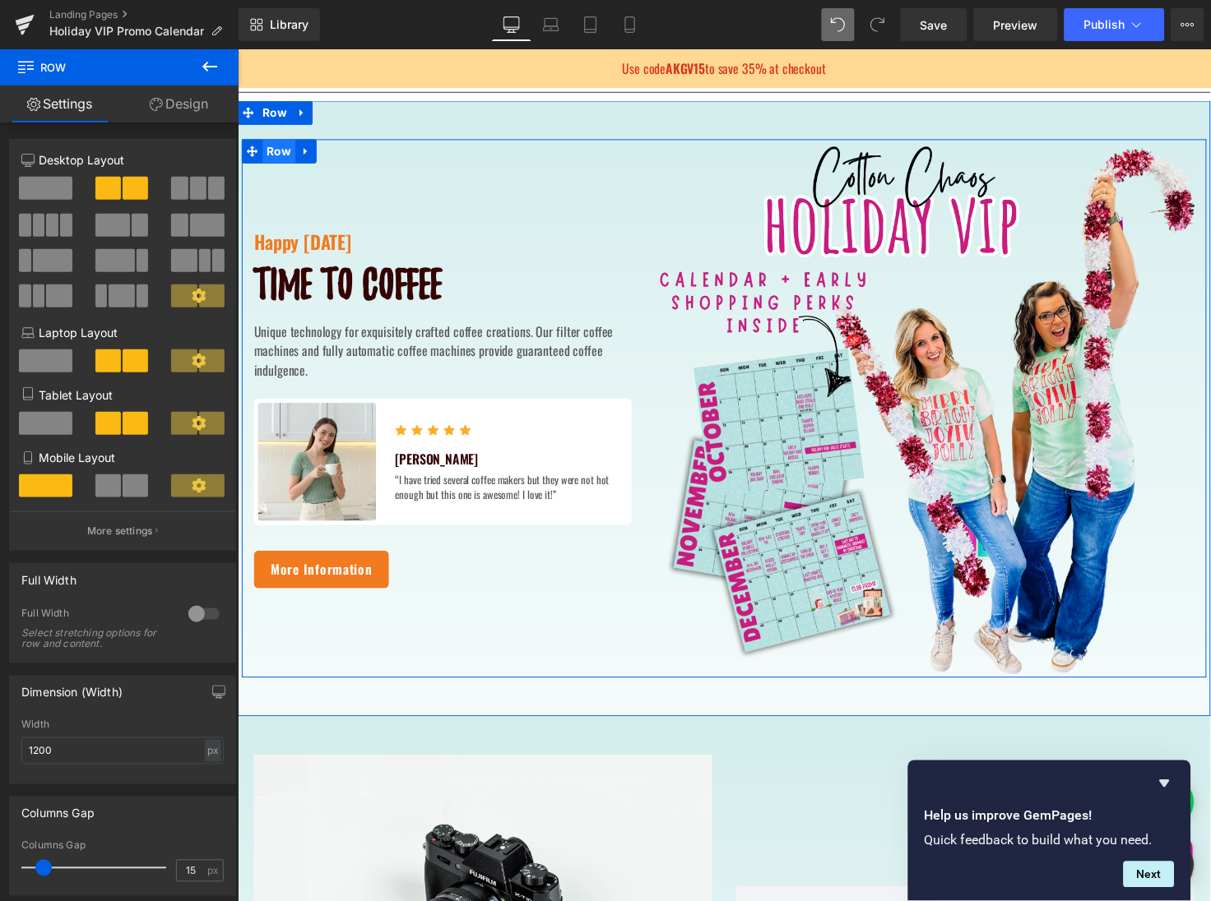
click at [280, 154] on span "Row" at bounding box center [279, 153] width 34 height 25
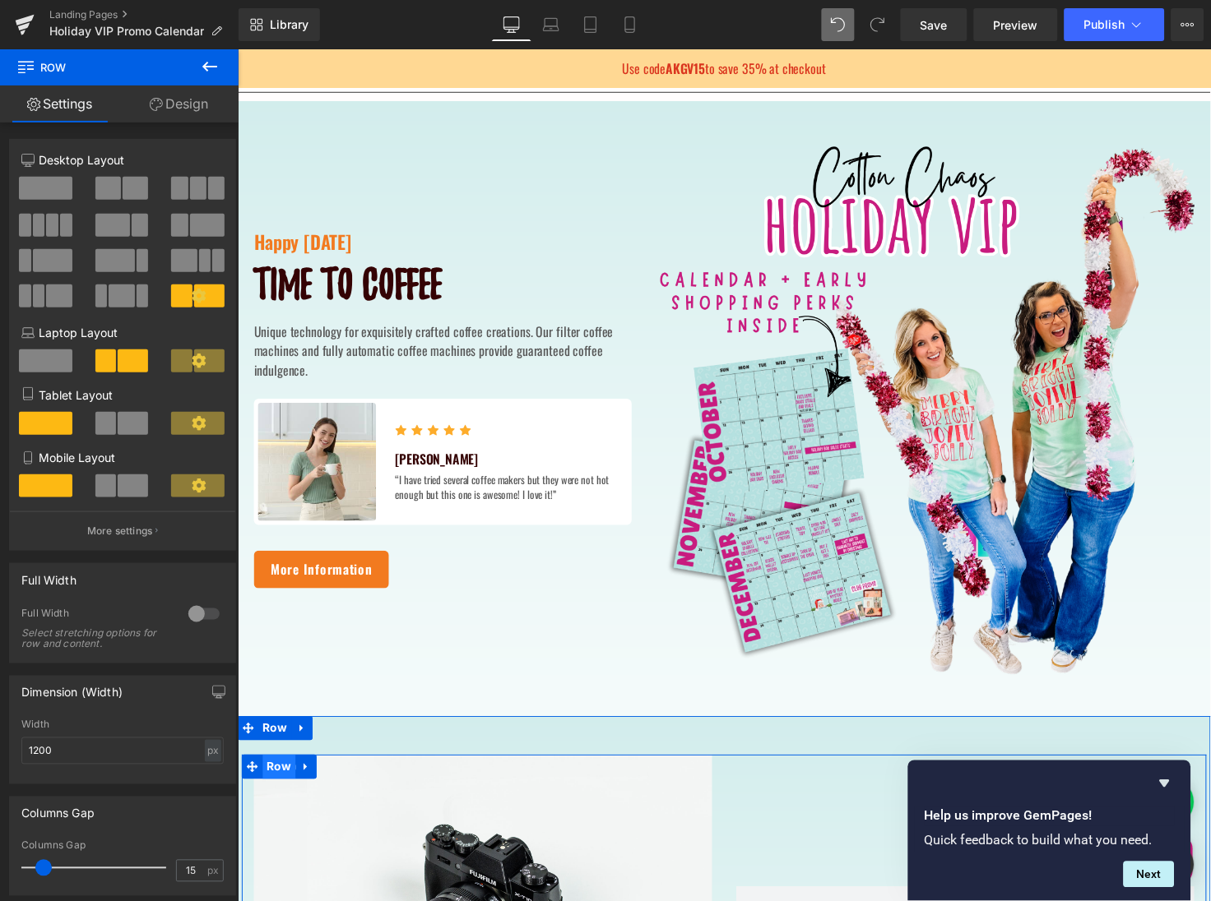
click at [275, 780] on span "Row" at bounding box center [279, 783] width 34 height 25
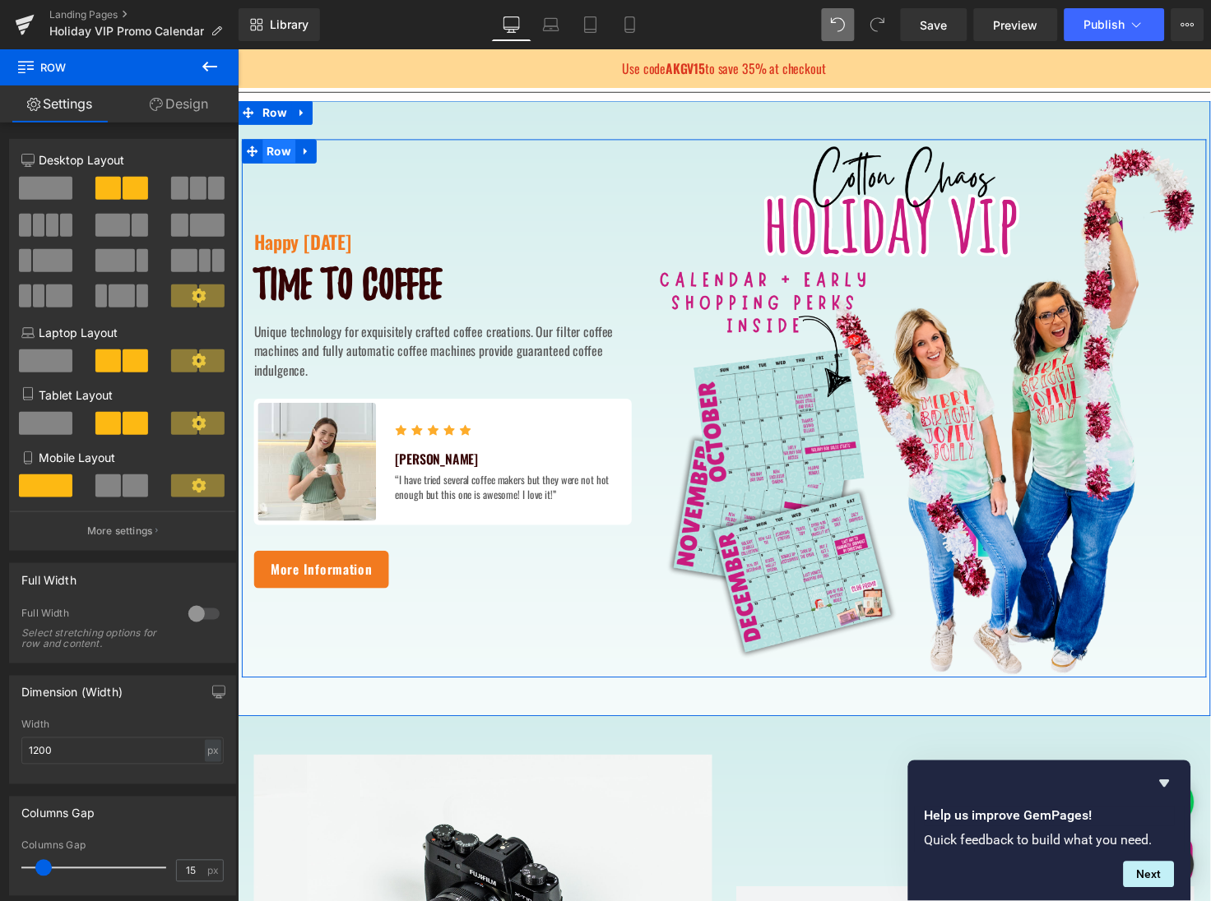
click at [274, 155] on span "Row" at bounding box center [279, 153] width 34 height 25
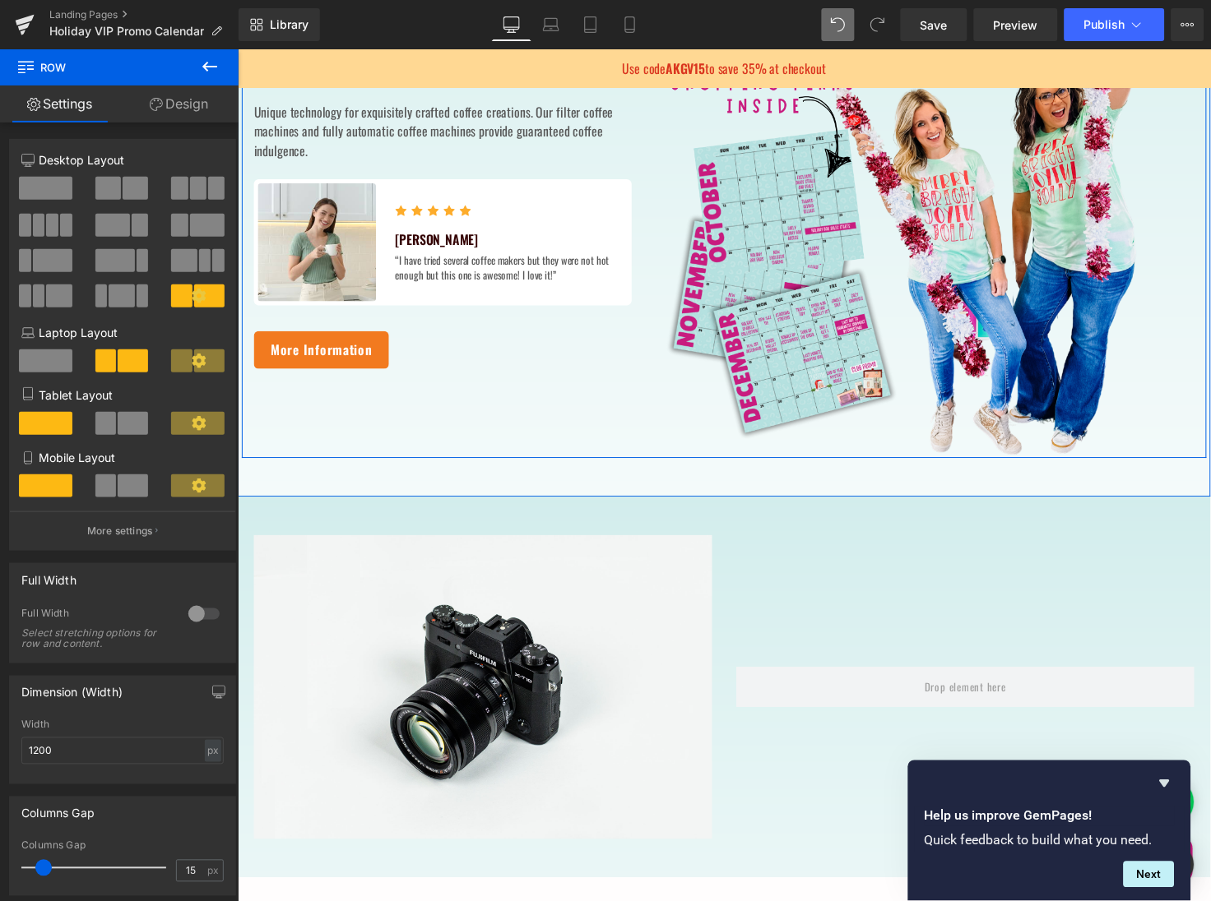
scroll to position [770, 0]
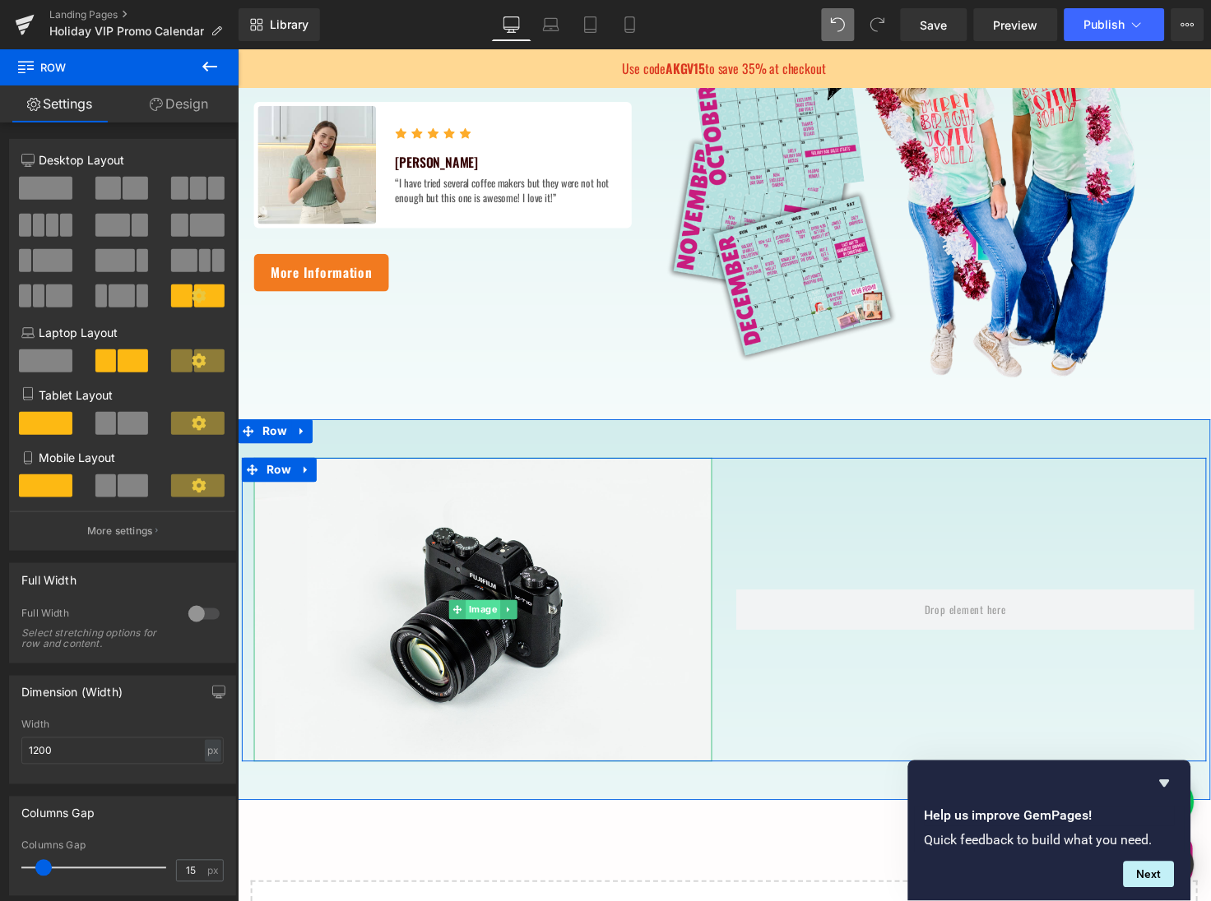
click at [483, 625] on span "Image" at bounding box center [487, 623] width 35 height 20
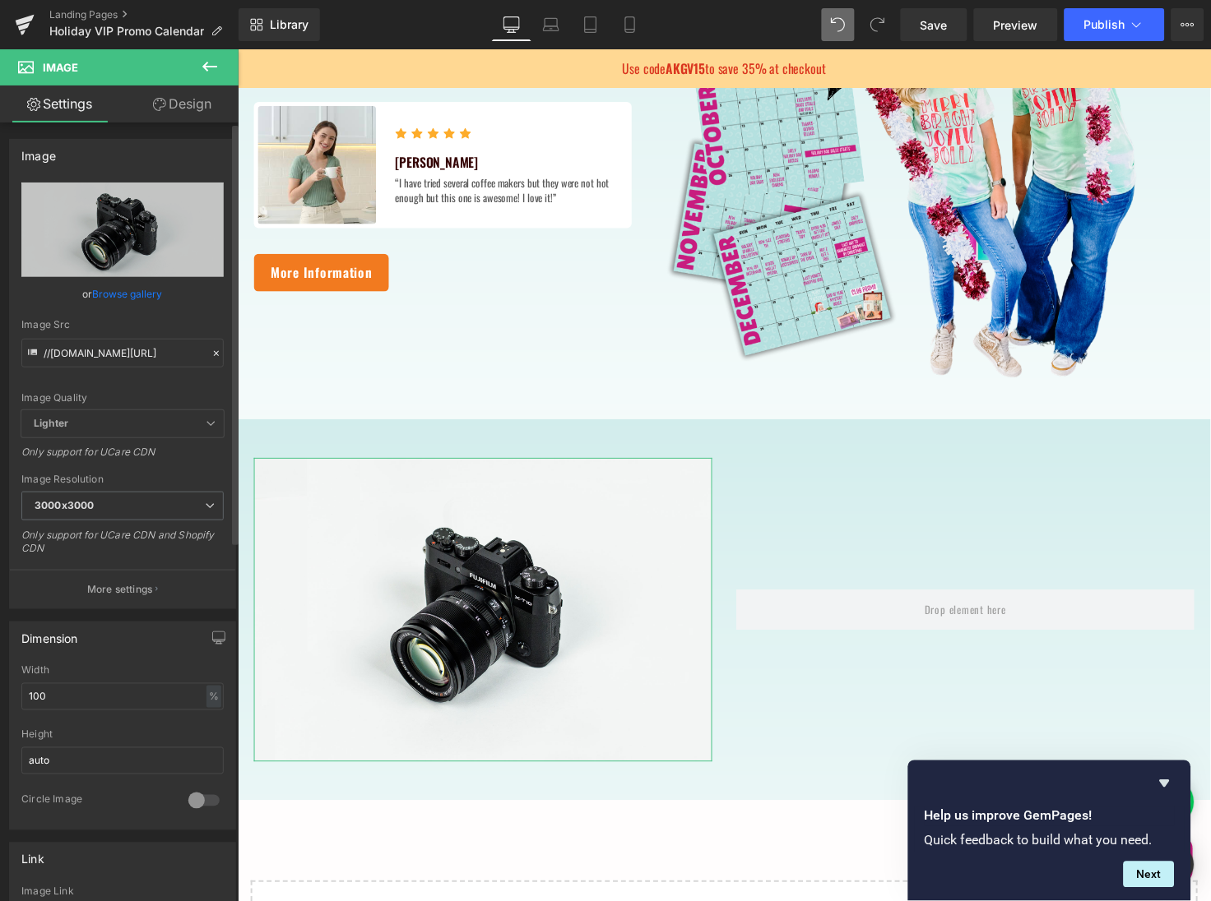
click at [140, 291] on link "Browse gallery" at bounding box center [128, 294] width 70 height 29
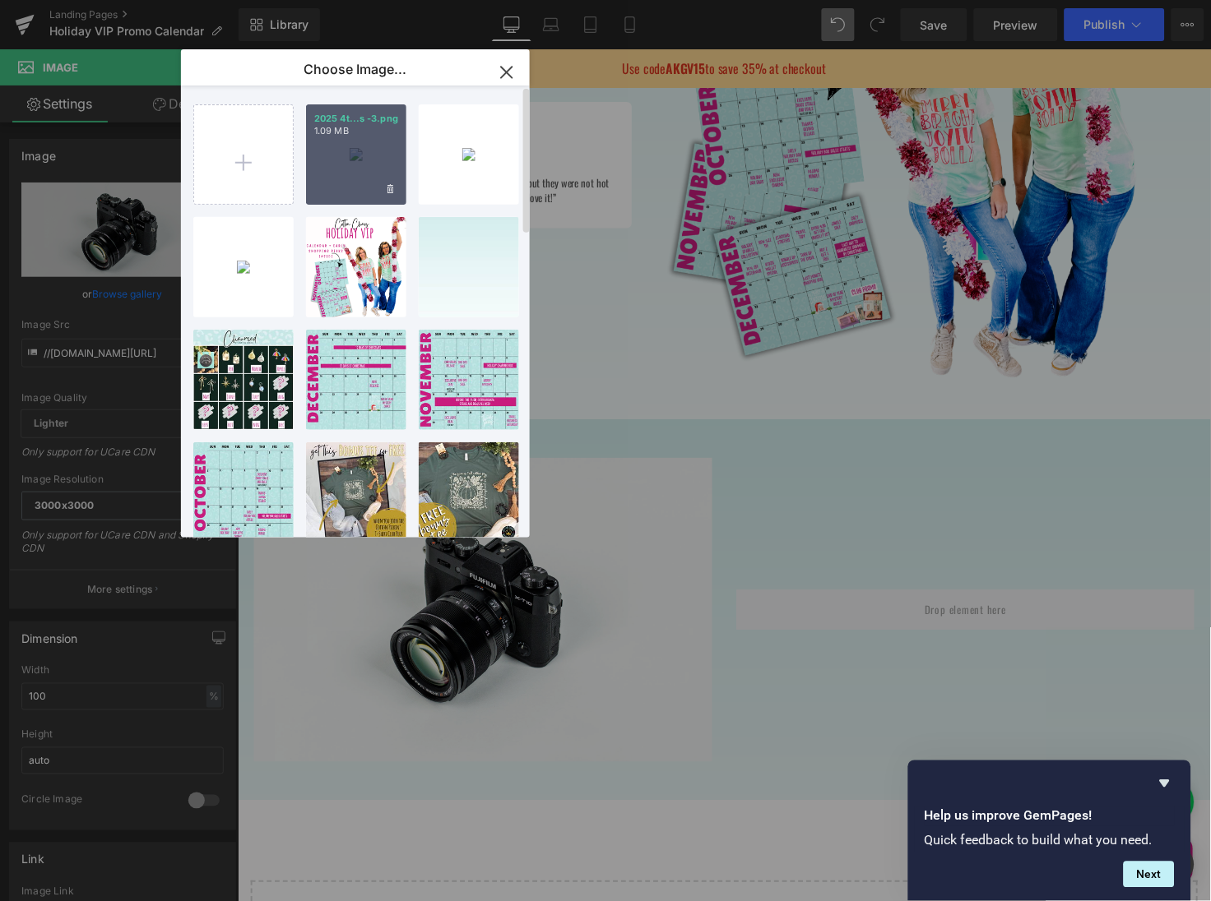
click at [375, 150] on div "2025 4t...s -3.png 1.09 MB" at bounding box center [356, 154] width 100 height 100
type input "[URL][DOMAIN_NAME]"
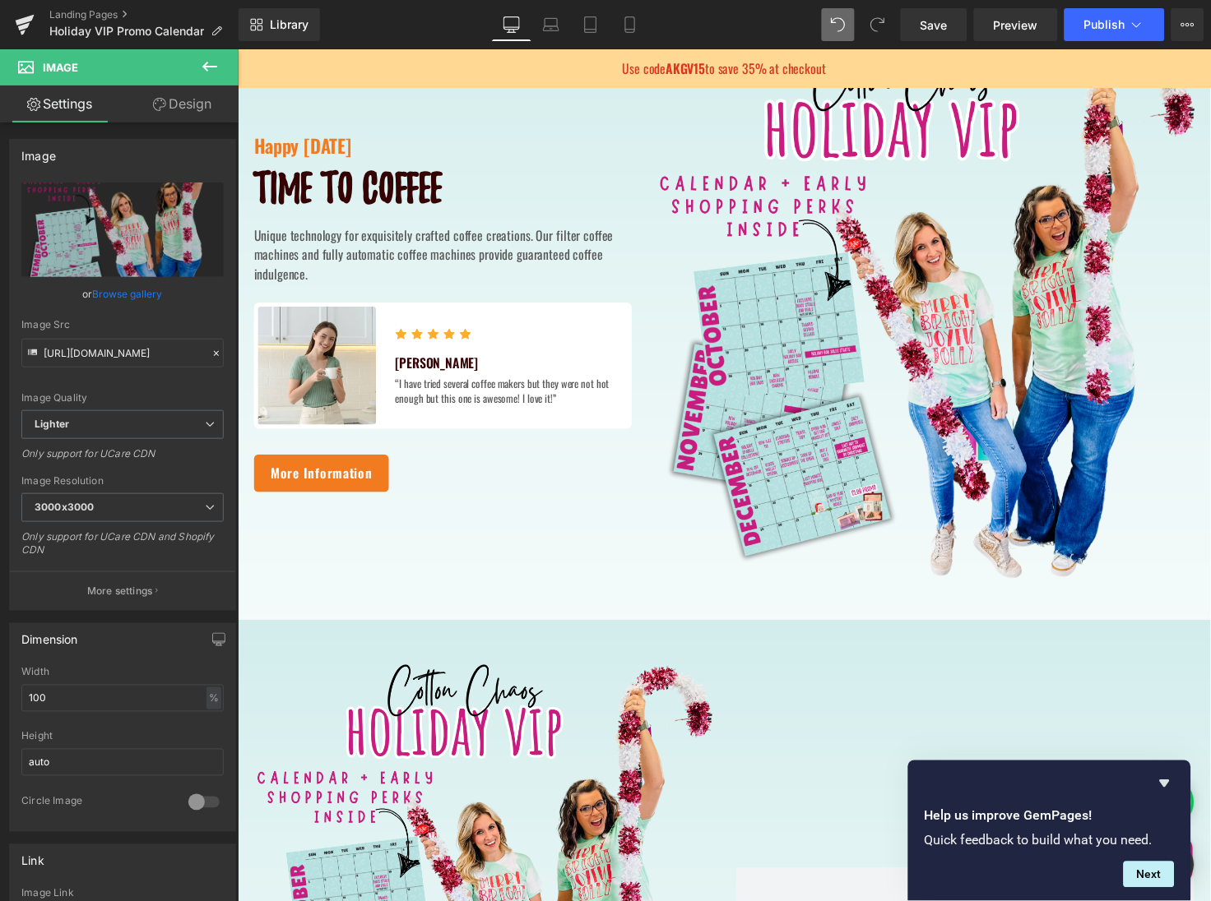
scroll to position [507, 0]
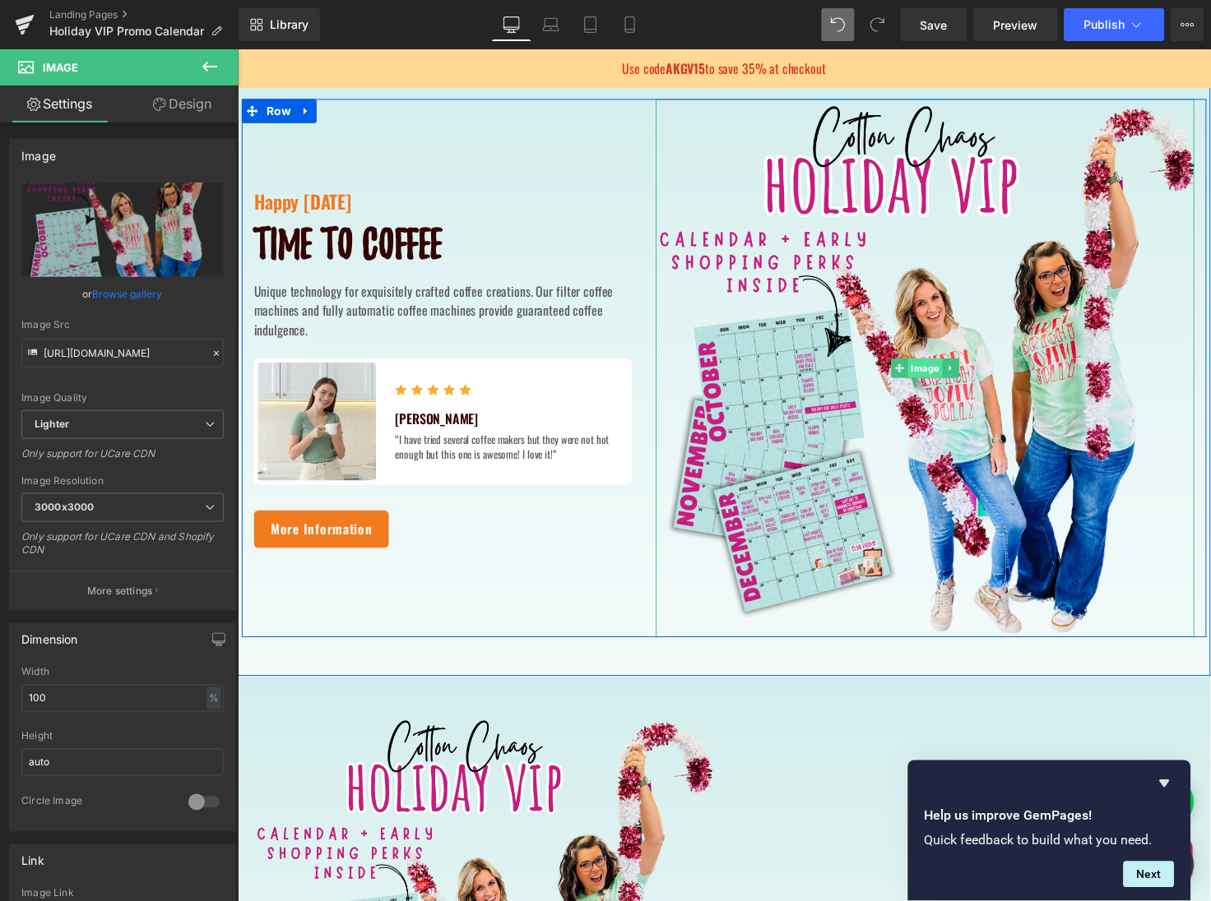
click at [936, 374] on span "Image" at bounding box center [940, 375] width 35 height 20
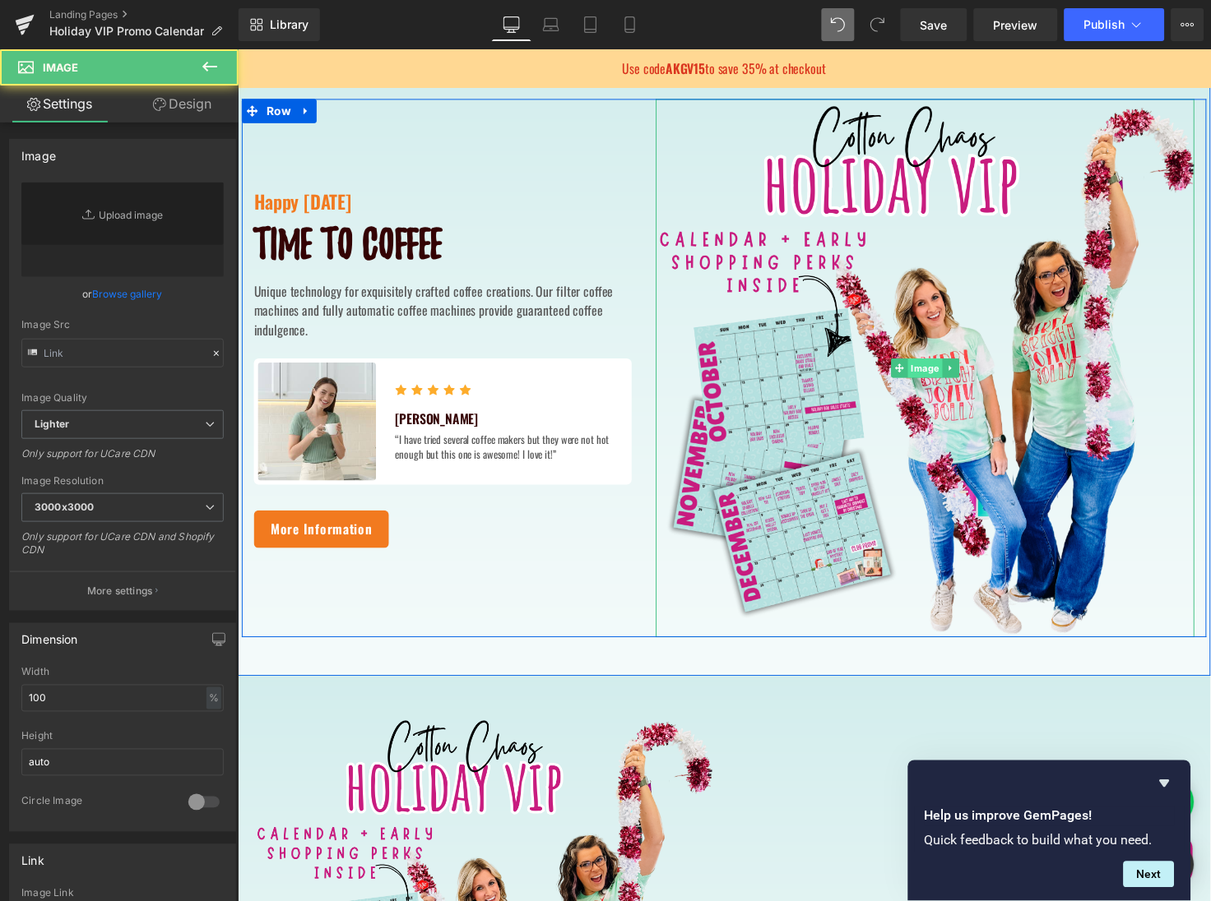
type input "[URL][DOMAIN_NAME]"
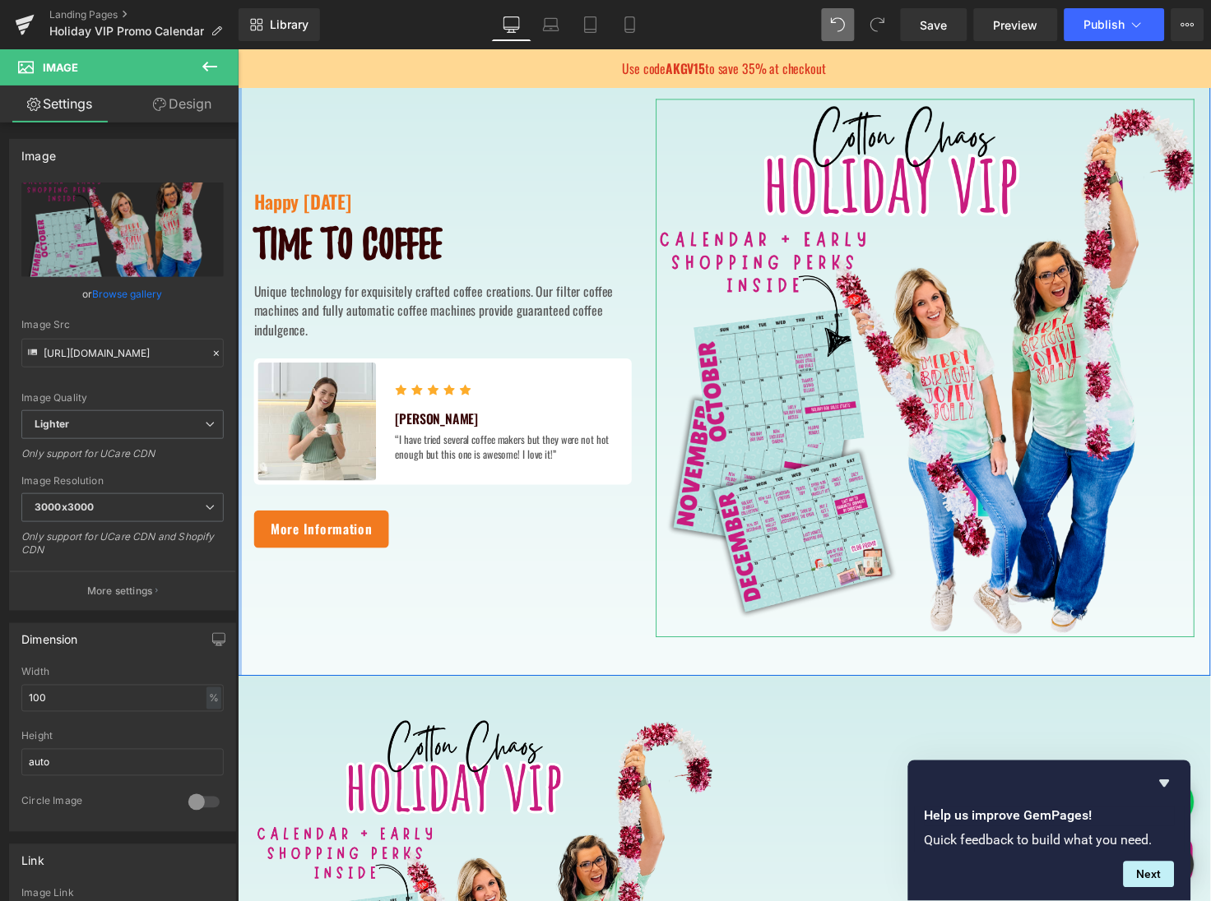
click at [187, 102] on link "Design" at bounding box center [182, 104] width 119 height 37
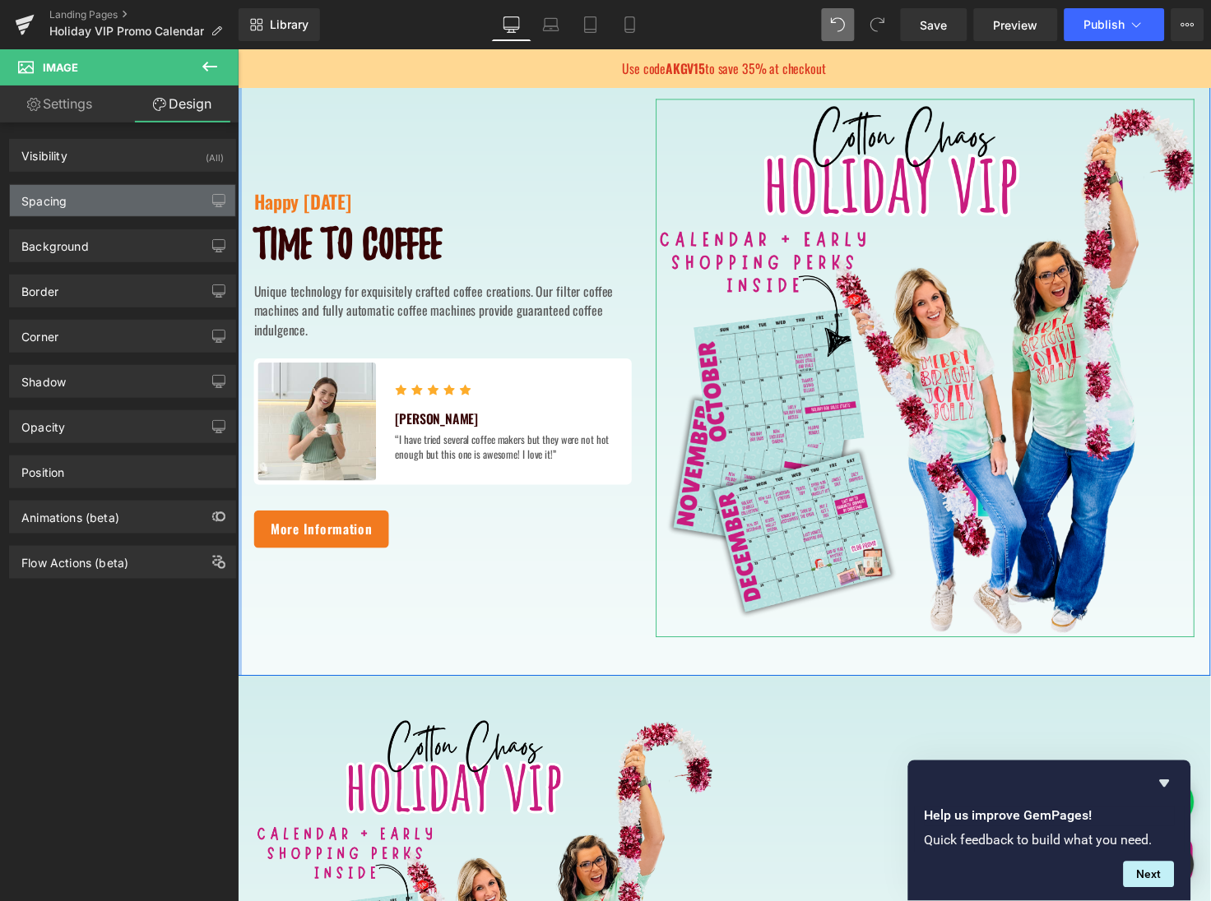
click at [154, 205] on div "Spacing" at bounding box center [122, 200] width 225 height 31
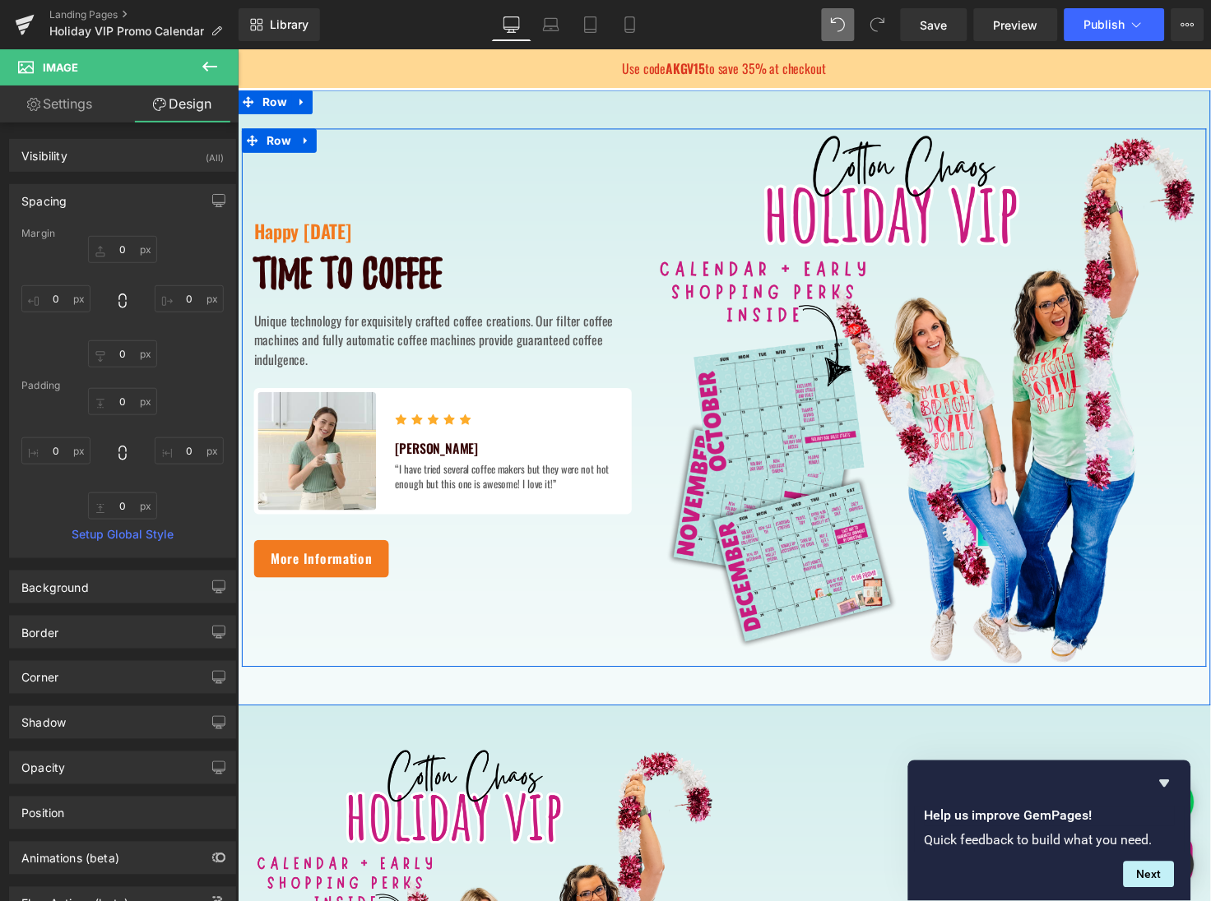
scroll to position [463, 0]
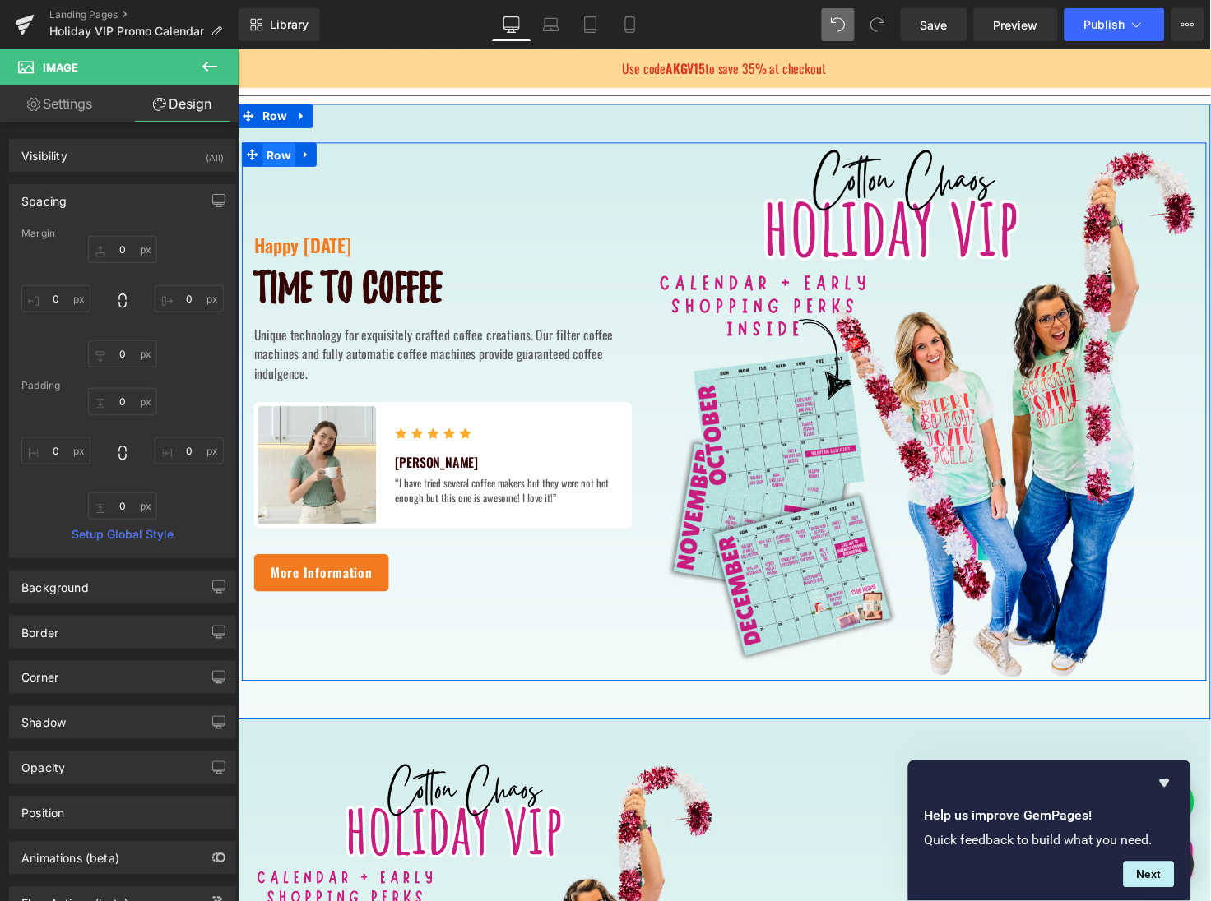
click at [280, 151] on span "Row" at bounding box center [279, 157] width 34 height 25
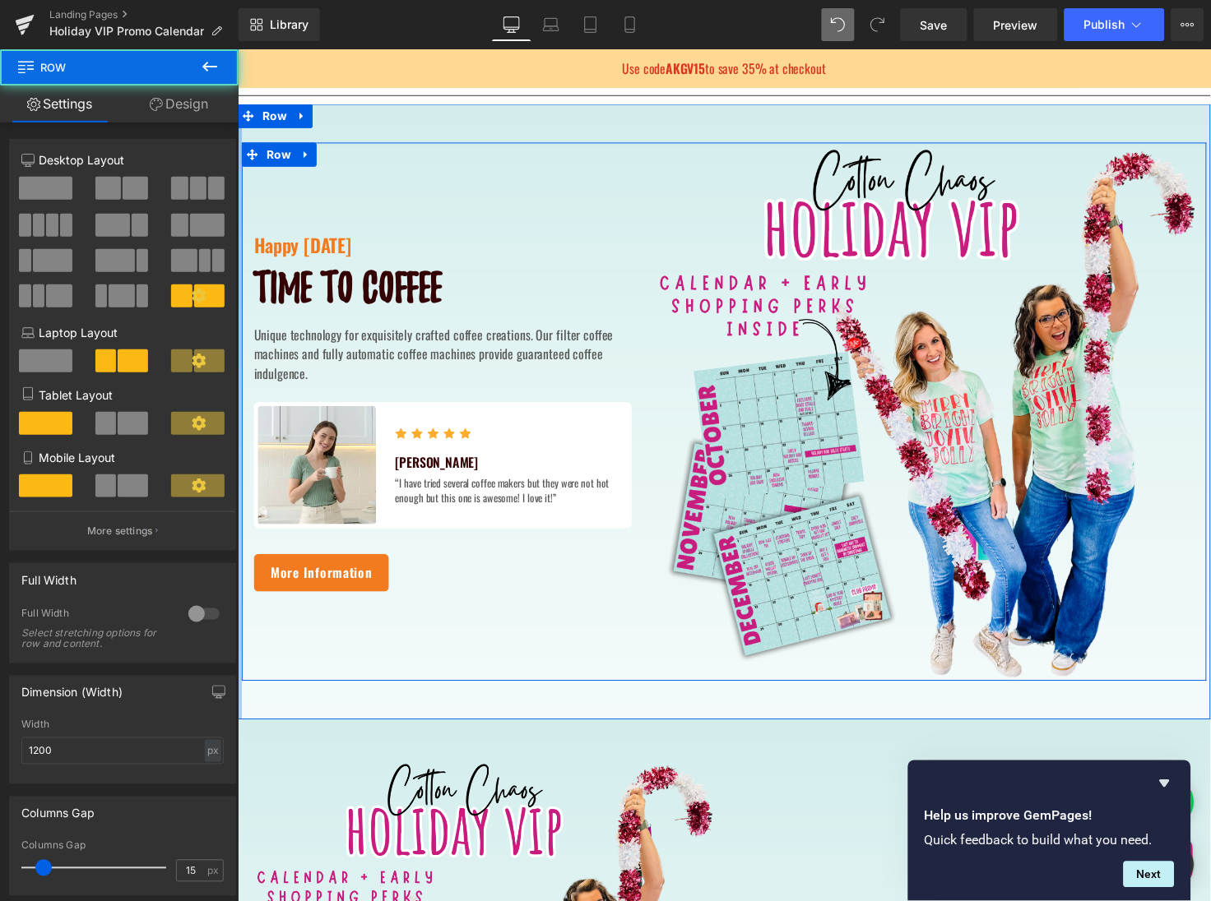
click at [194, 109] on link "Design" at bounding box center [178, 104] width 119 height 37
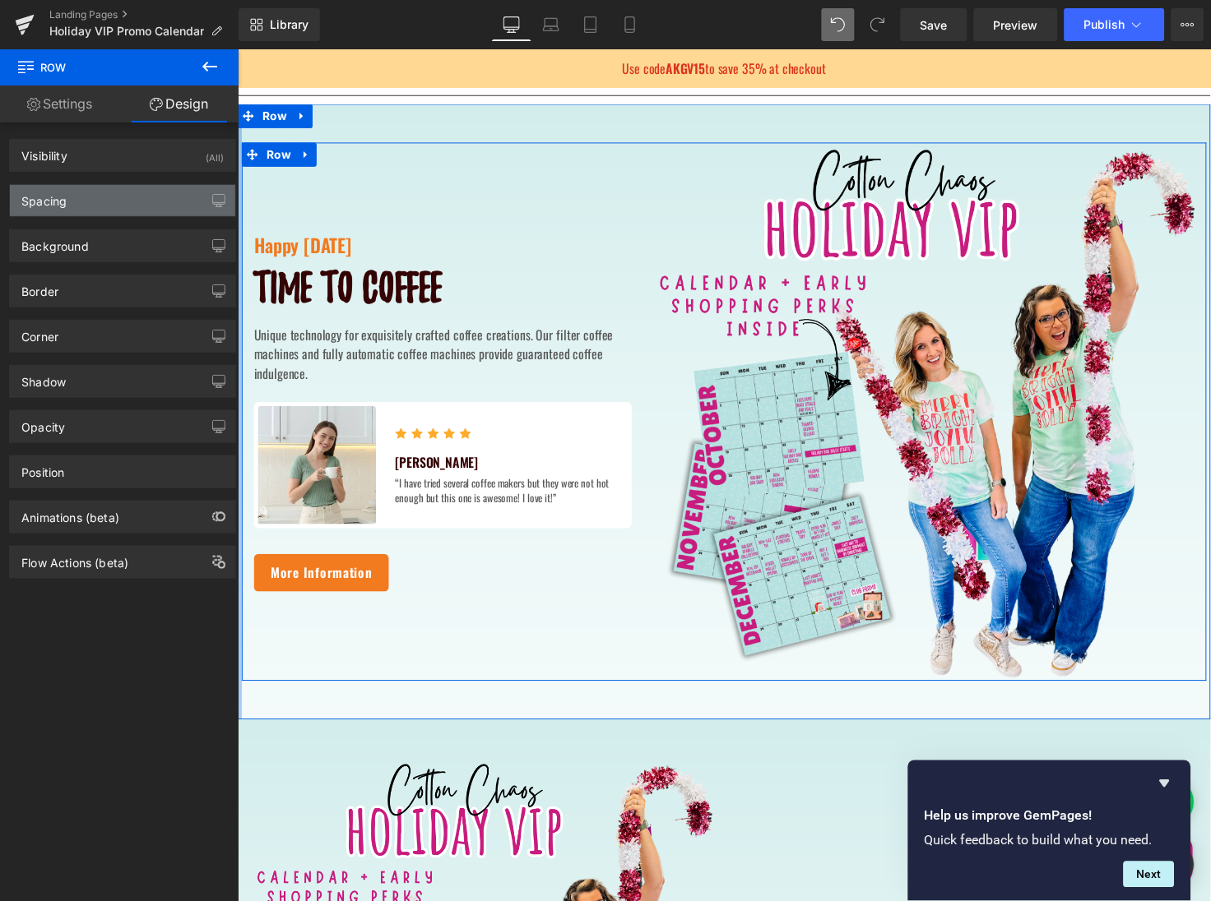
click at [149, 188] on div "Spacing" at bounding box center [122, 200] width 225 height 31
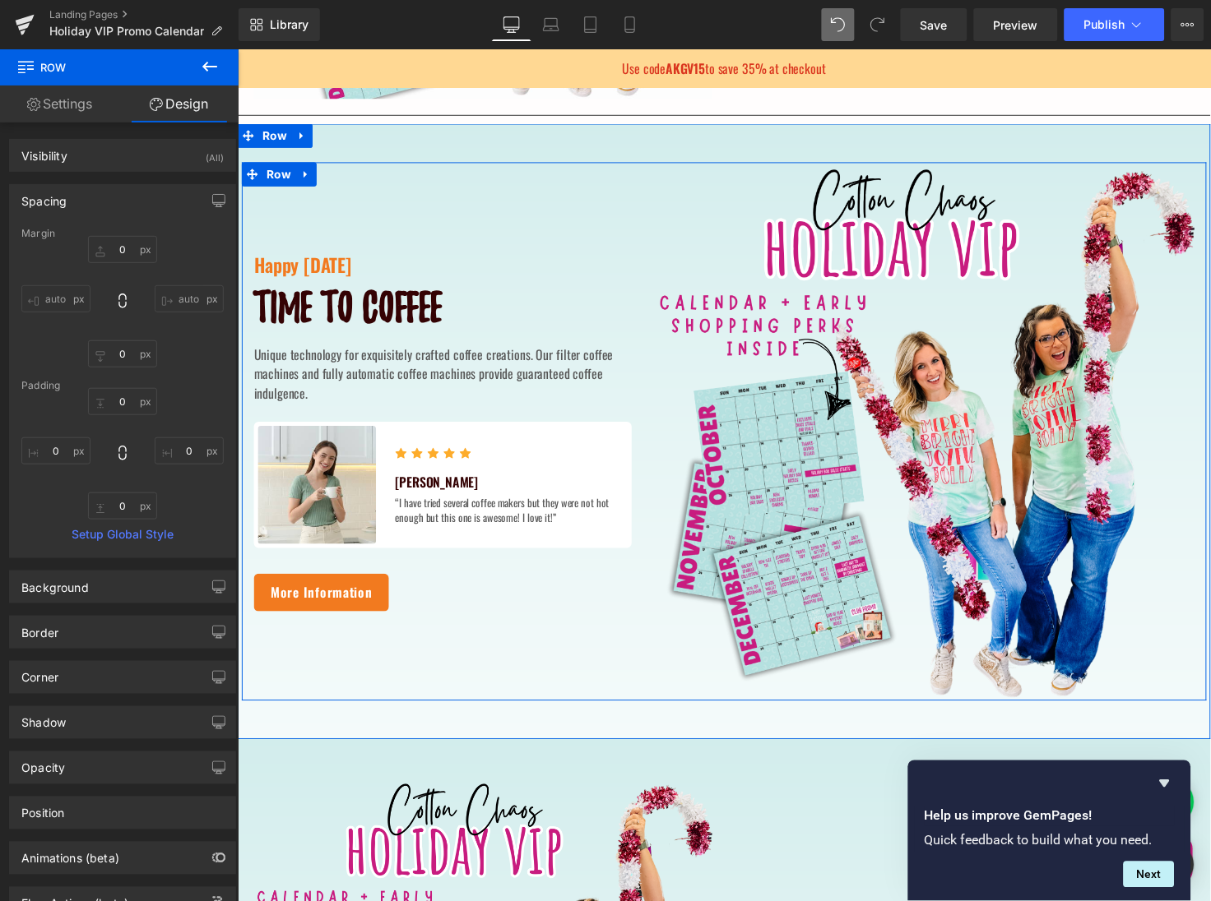
scroll to position [428, 0]
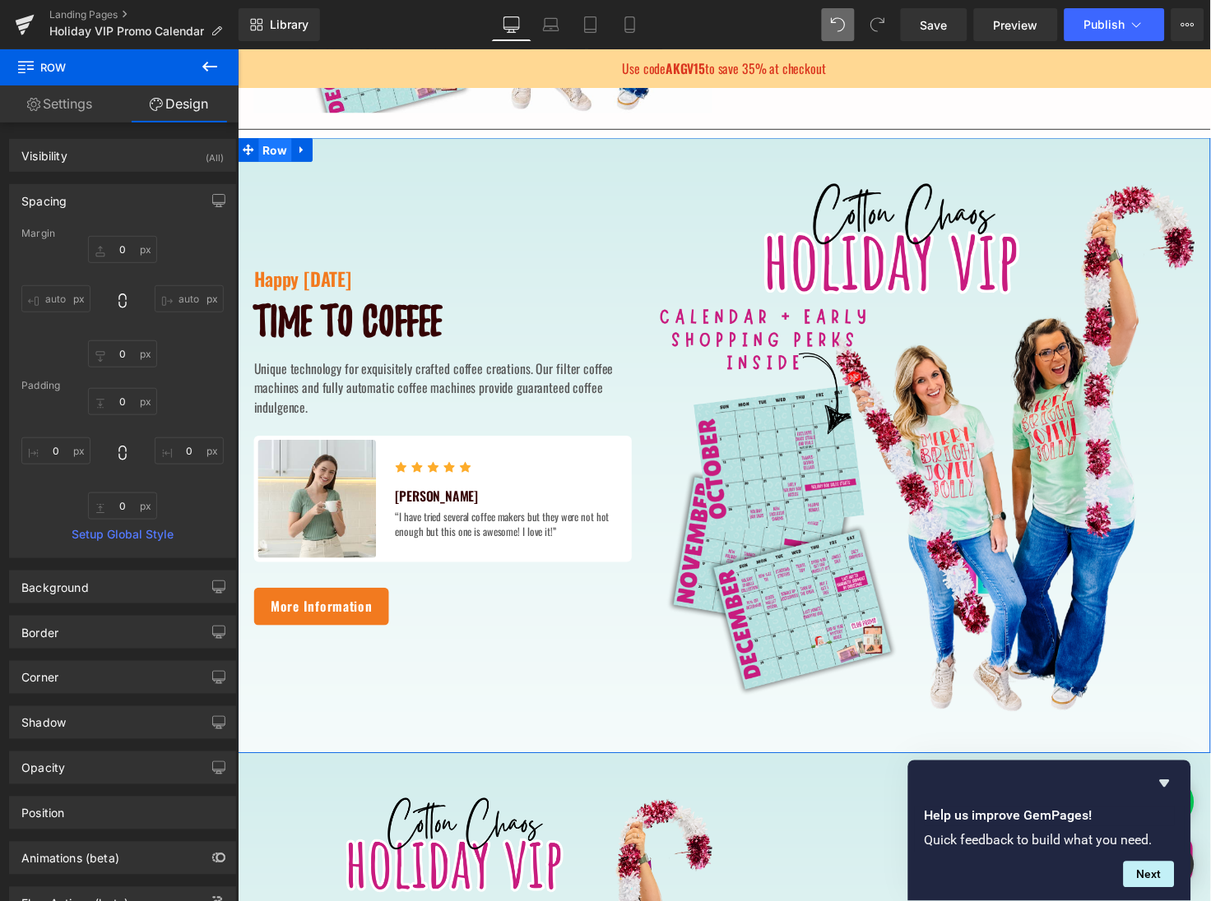
click at [272, 148] on span "Row" at bounding box center [275, 152] width 34 height 25
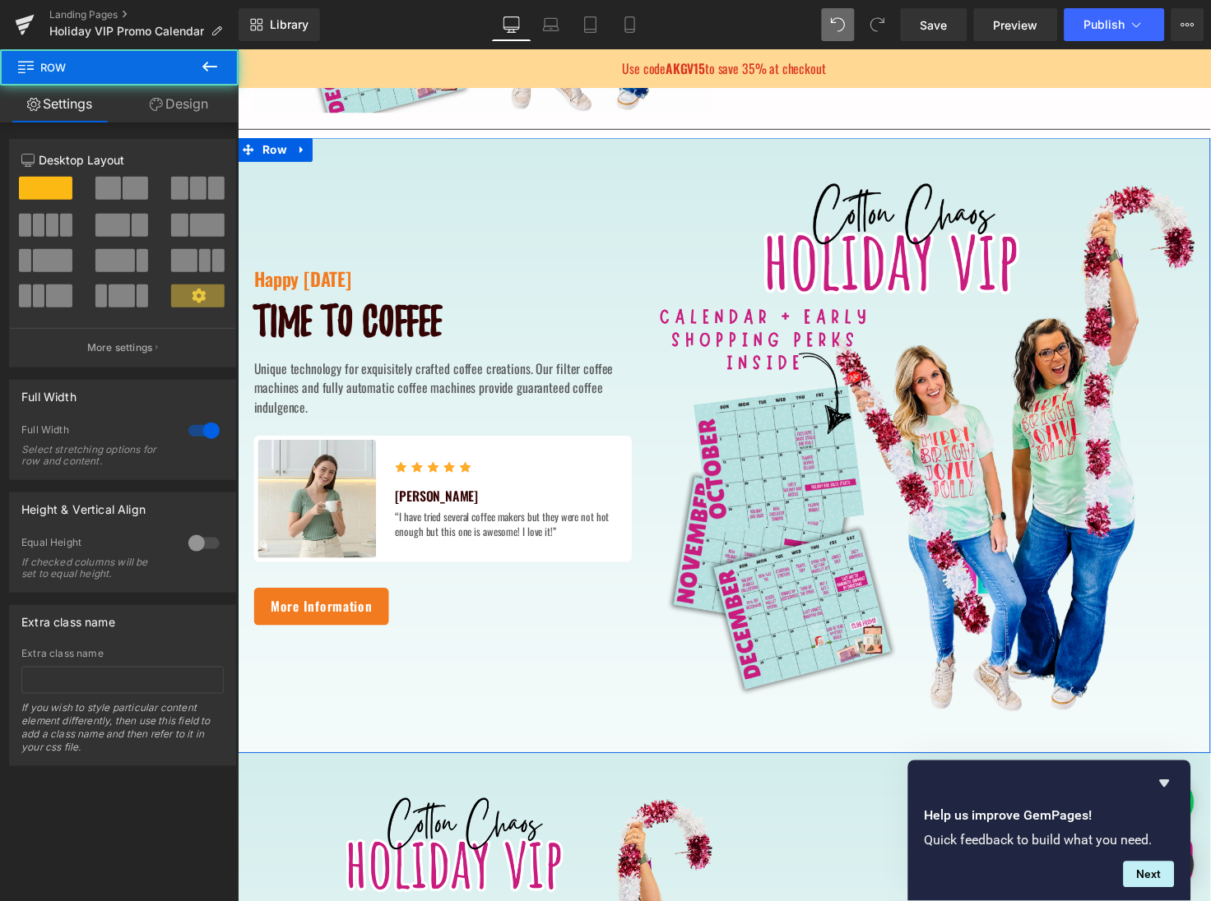
click at [184, 110] on link "Design" at bounding box center [178, 104] width 119 height 37
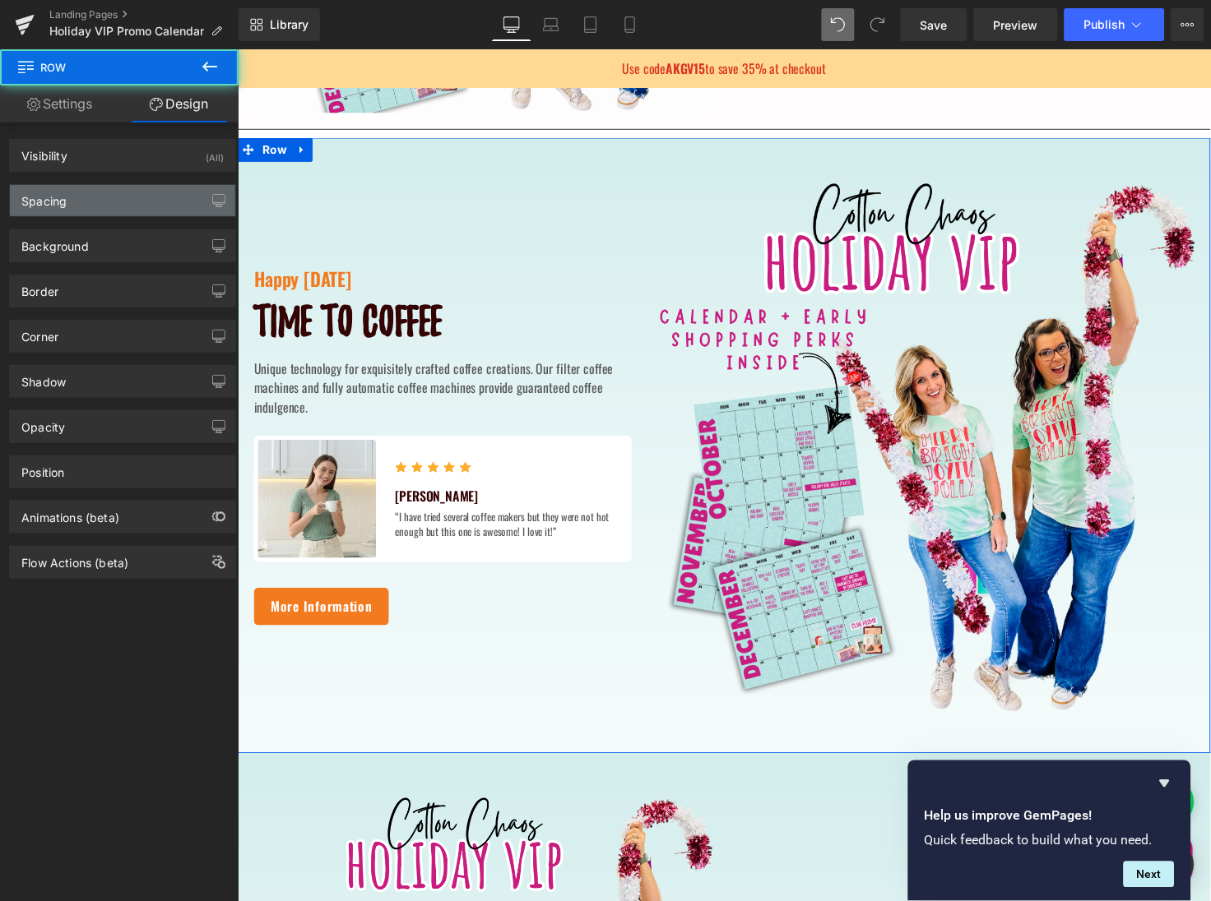
type input "0"
type input "48.000004"
type input "0"
type input "48.000004"
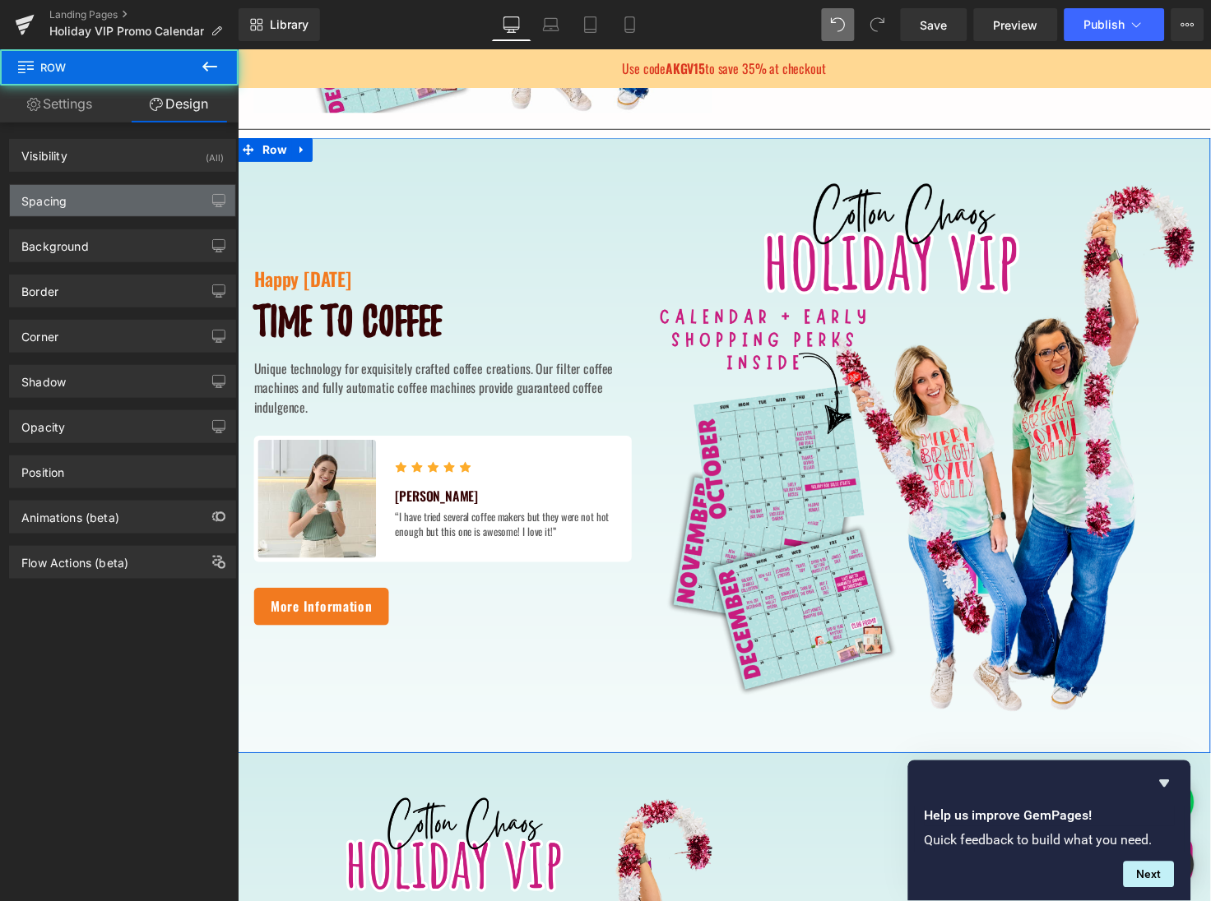
type input "0"
click at [170, 203] on div "Spacing" at bounding box center [122, 200] width 225 height 31
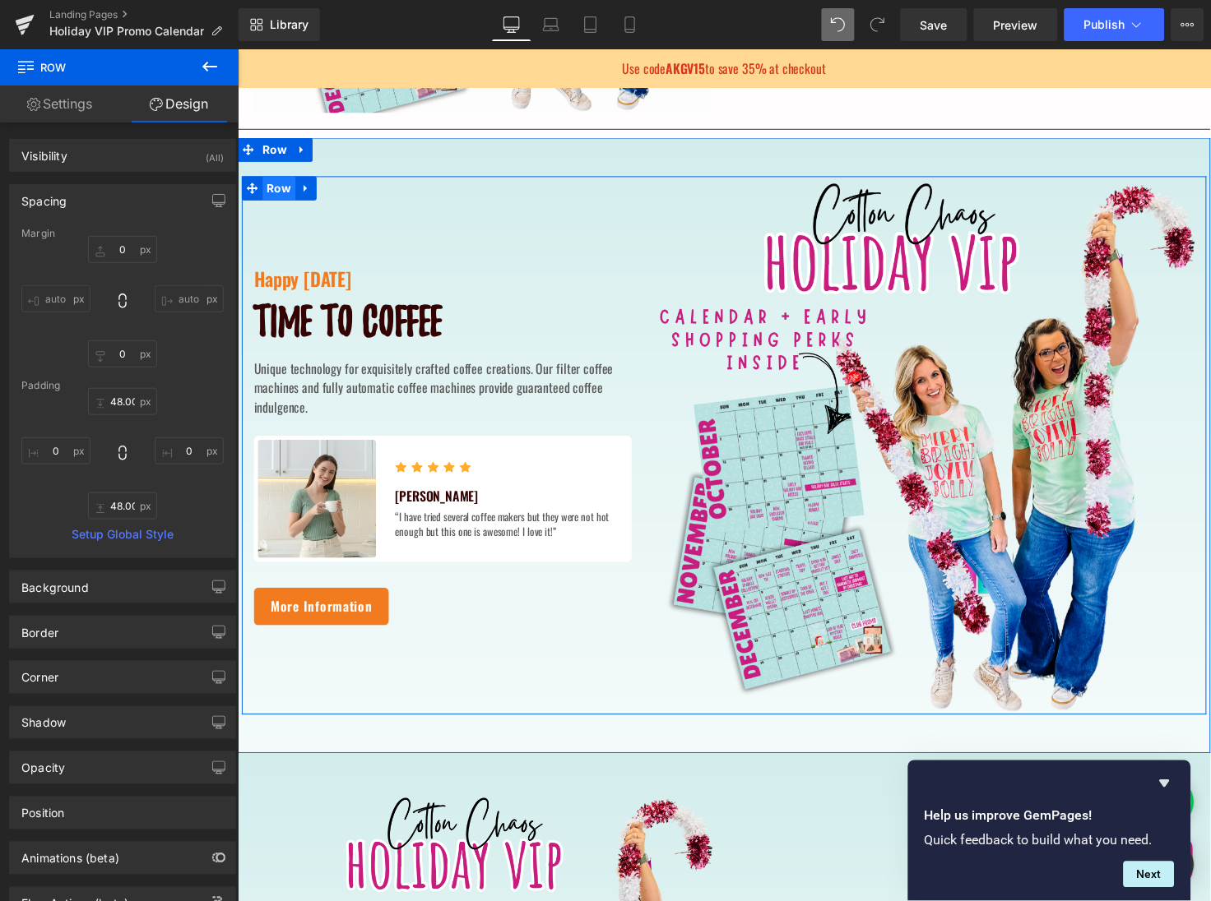
click at [281, 189] on span "Row" at bounding box center [279, 190] width 34 height 25
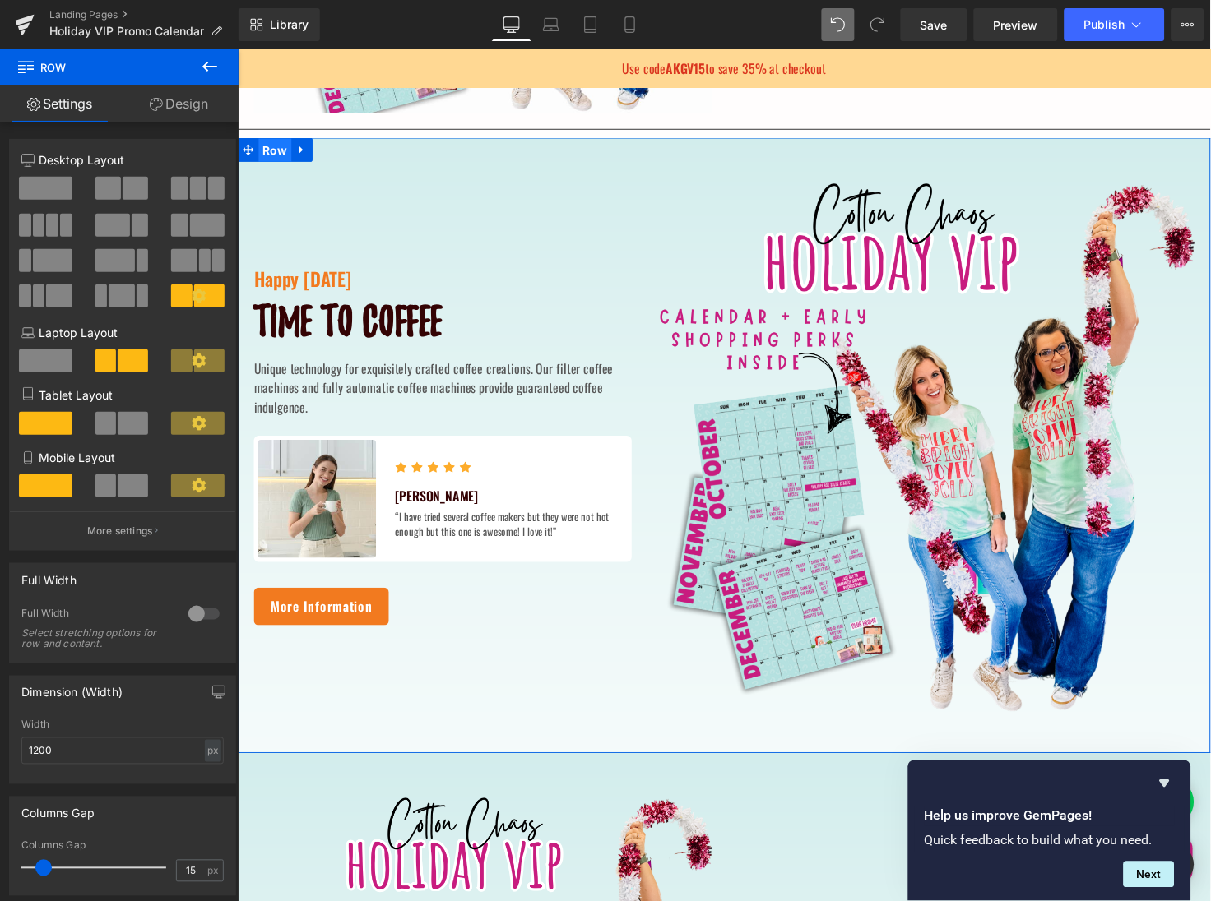
click at [273, 146] on span "Row" at bounding box center [275, 152] width 34 height 25
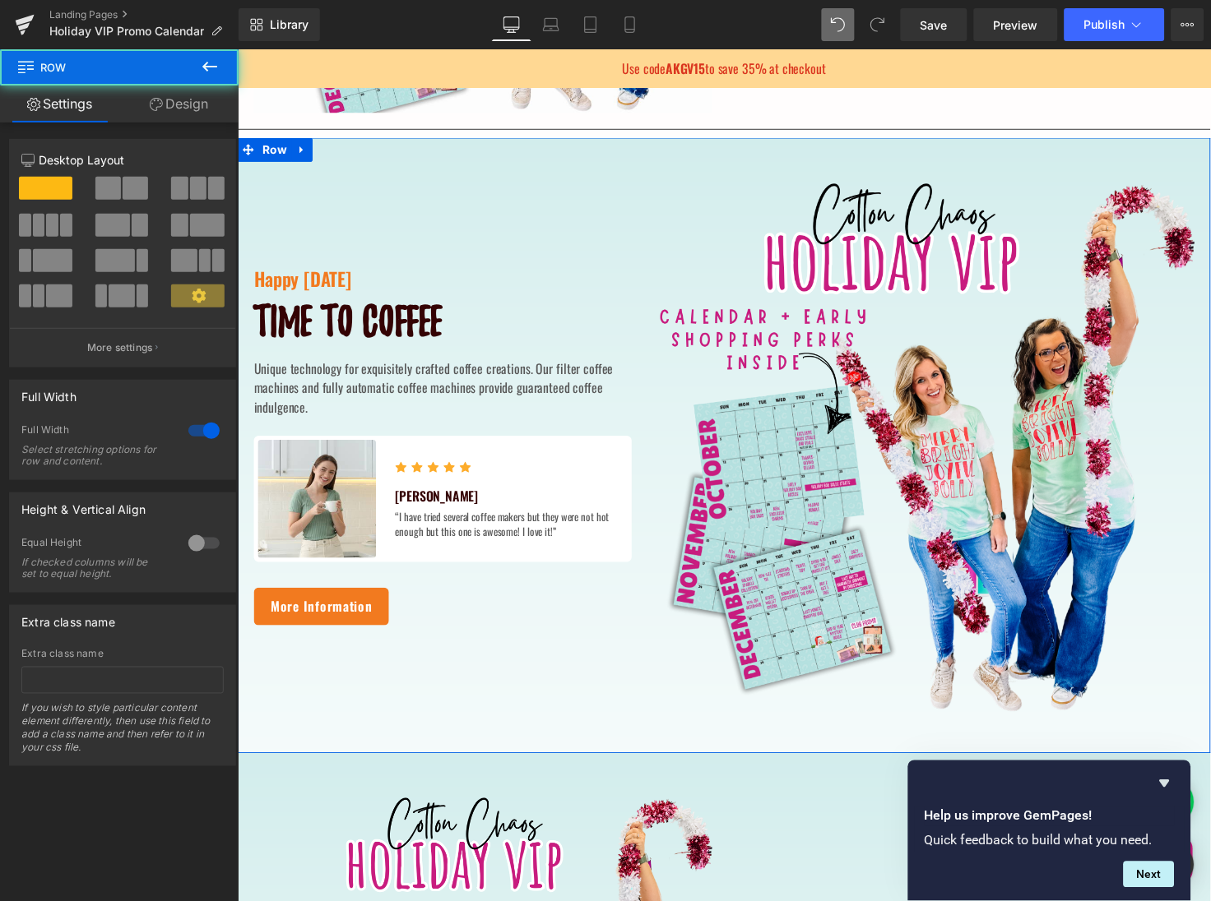
click at [178, 108] on link "Design" at bounding box center [178, 104] width 119 height 37
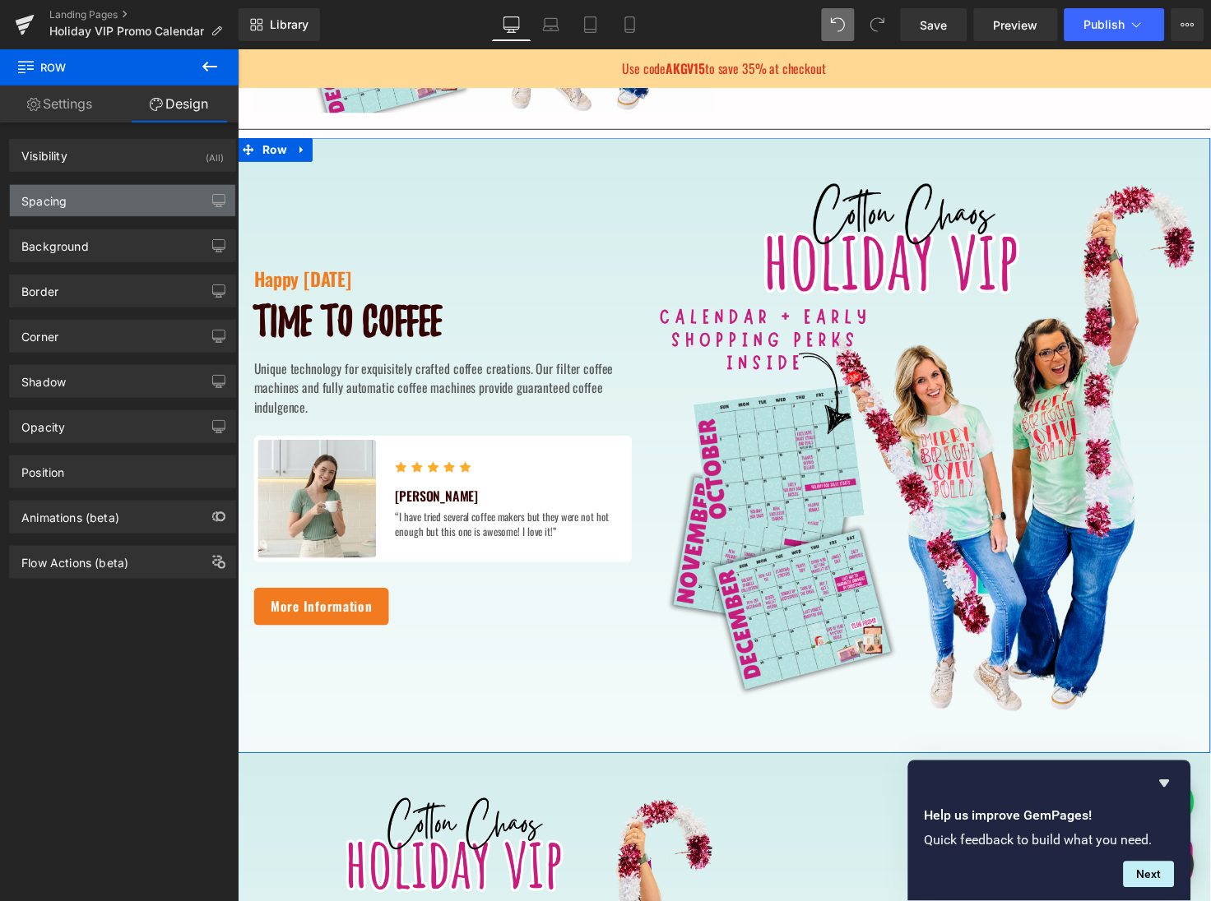
click at [155, 212] on div "Spacing" at bounding box center [122, 200] width 225 height 31
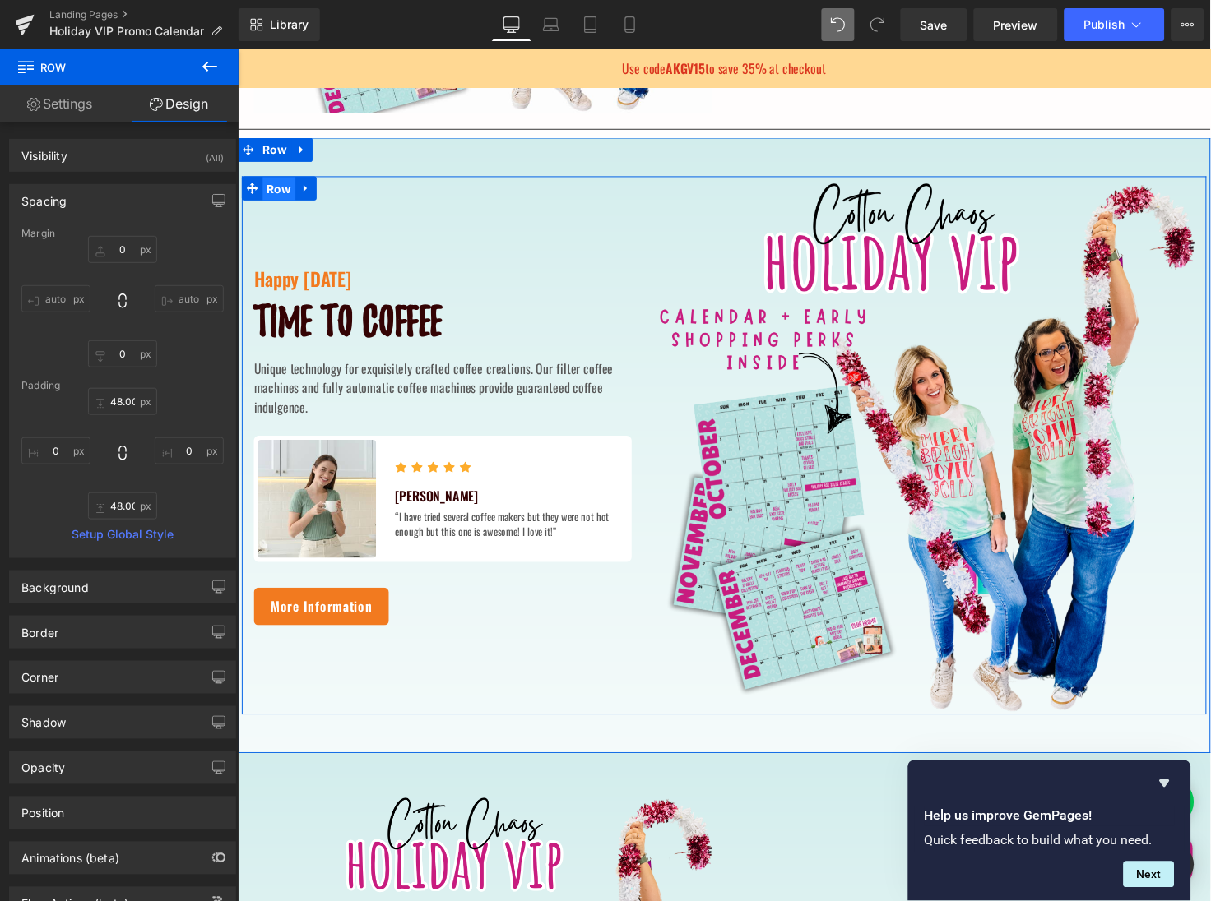
click at [276, 192] on span "Row" at bounding box center [279, 191] width 34 height 25
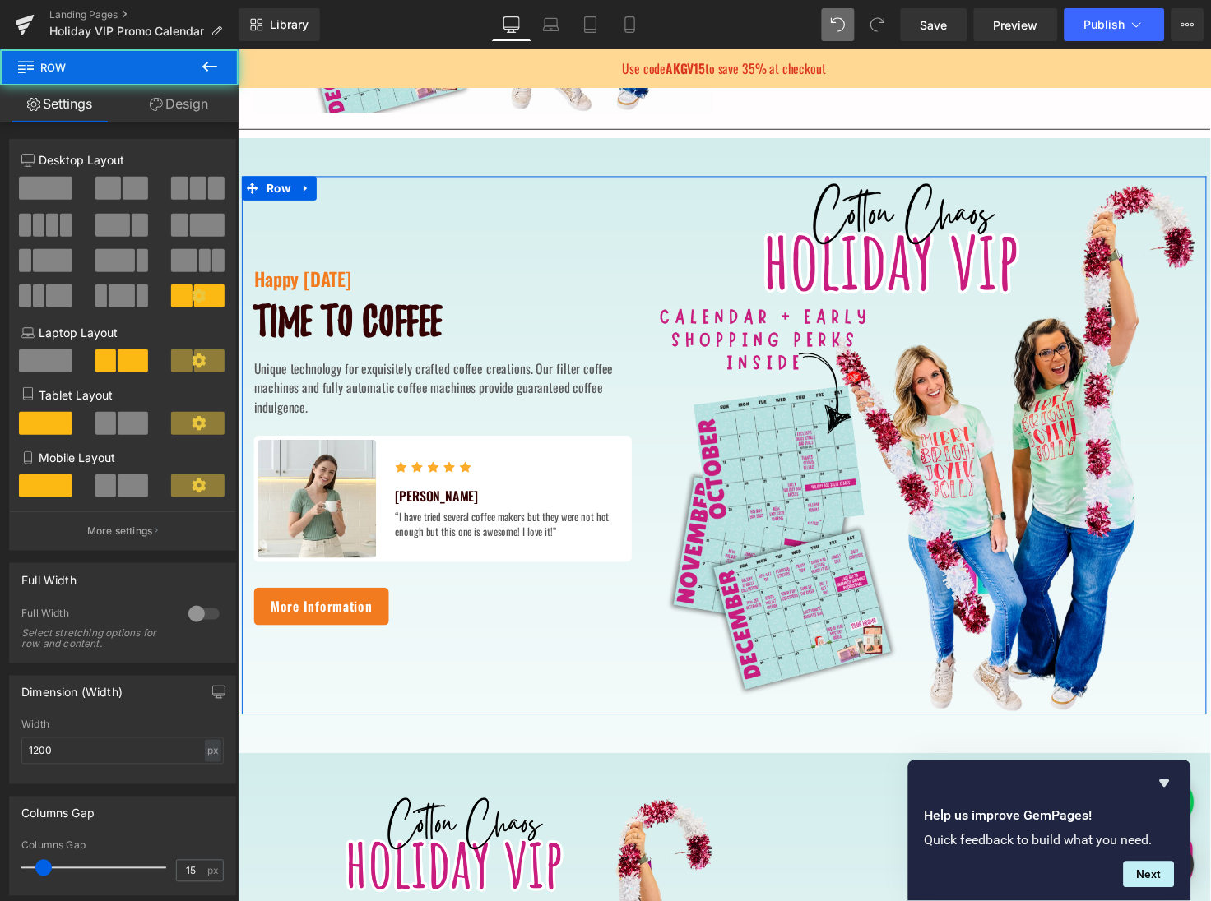
click at [178, 108] on link "Design" at bounding box center [178, 104] width 119 height 37
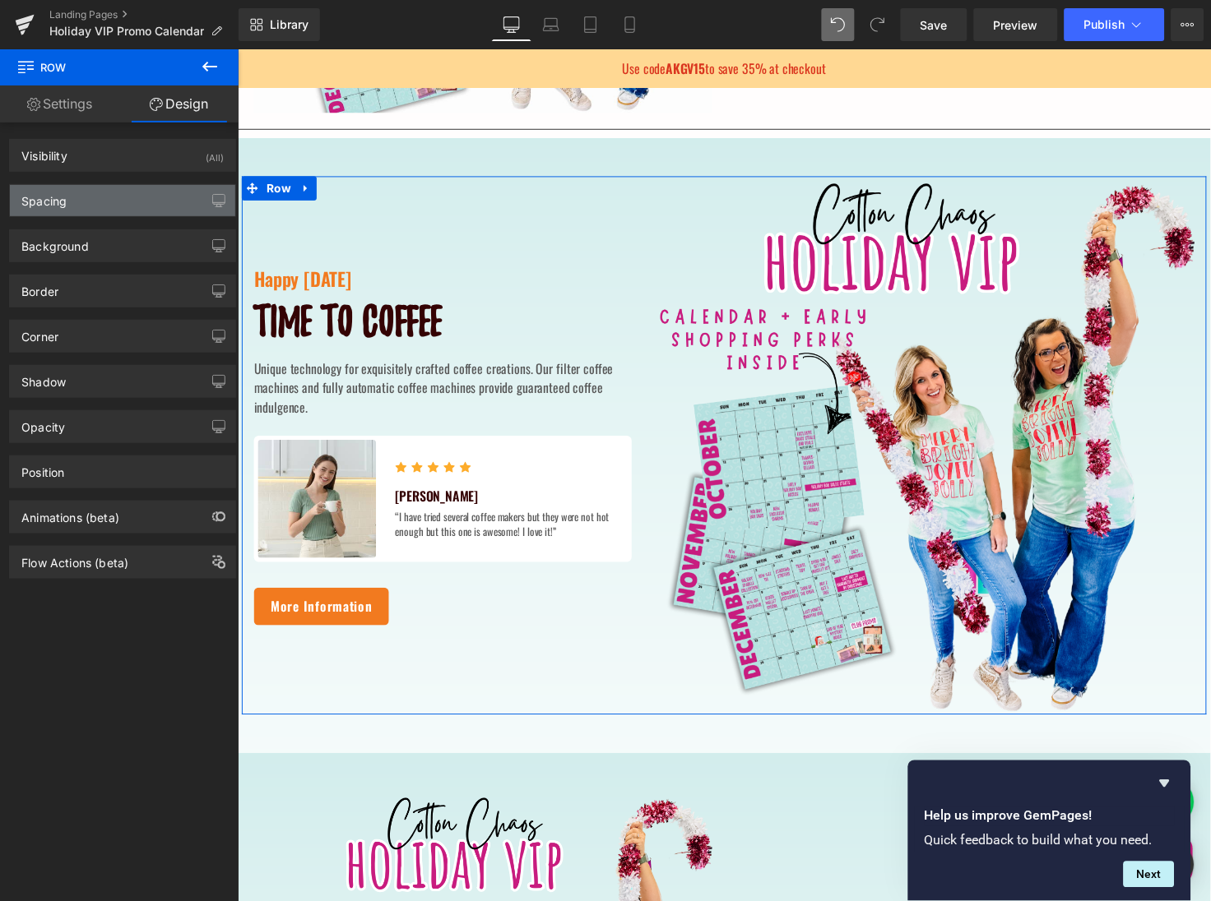
click at [145, 206] on div "Spacing" at bounding box center [122, 200] width 225 height 31
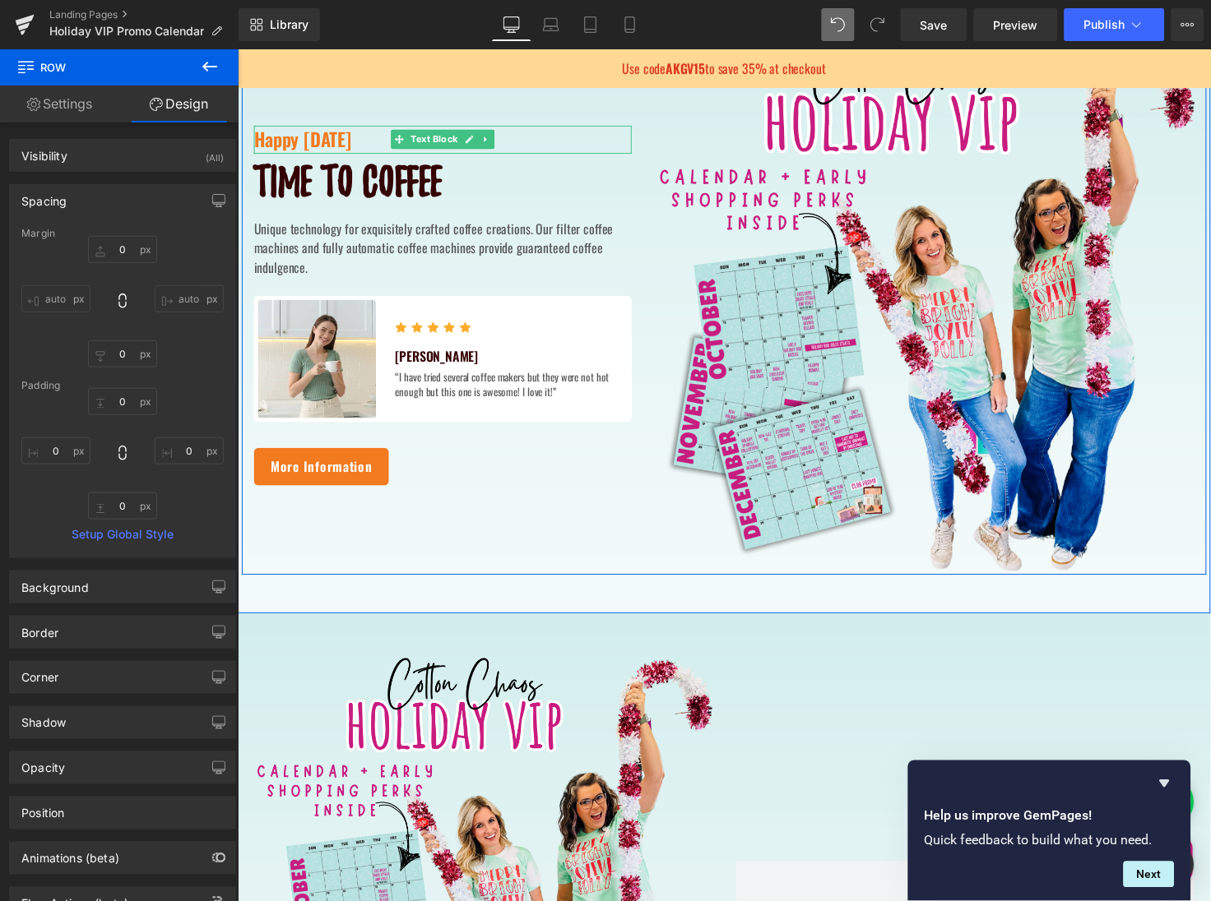
scroll to position [902, 0]
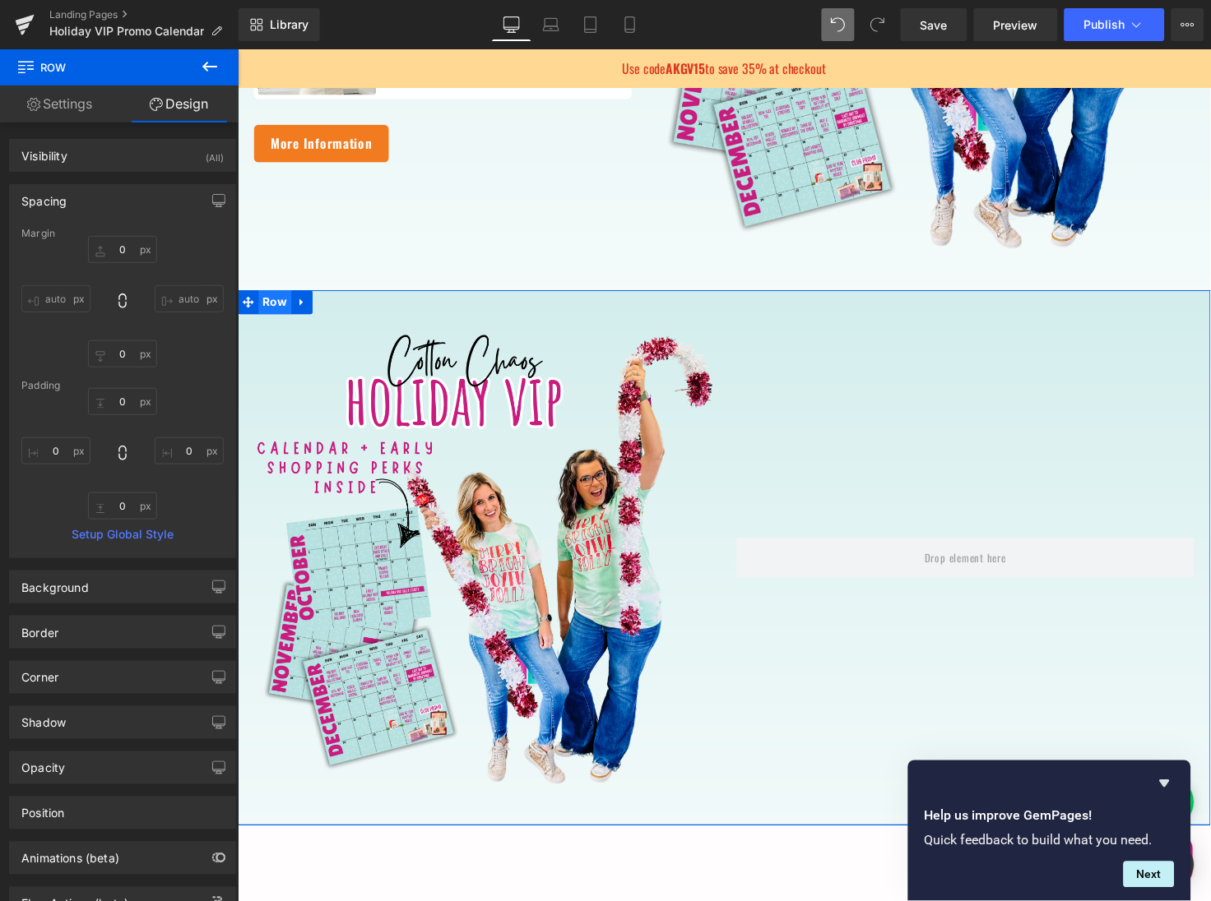
click at [272, 309] on span "Row" at bounding box center [275, 307] width 34 height 25
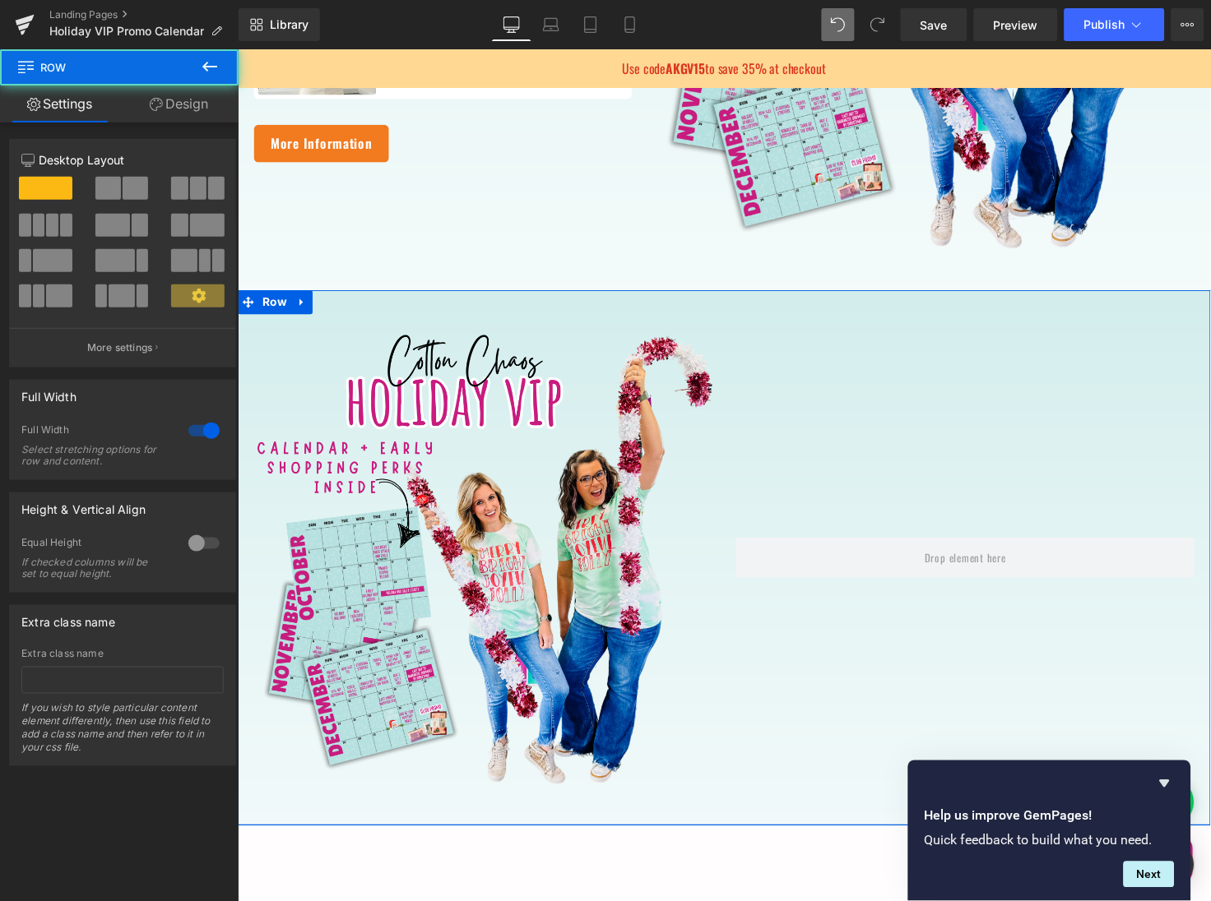
click at [173, 106] on link "Design" at bounding box center [178, 104] width 119 height 37
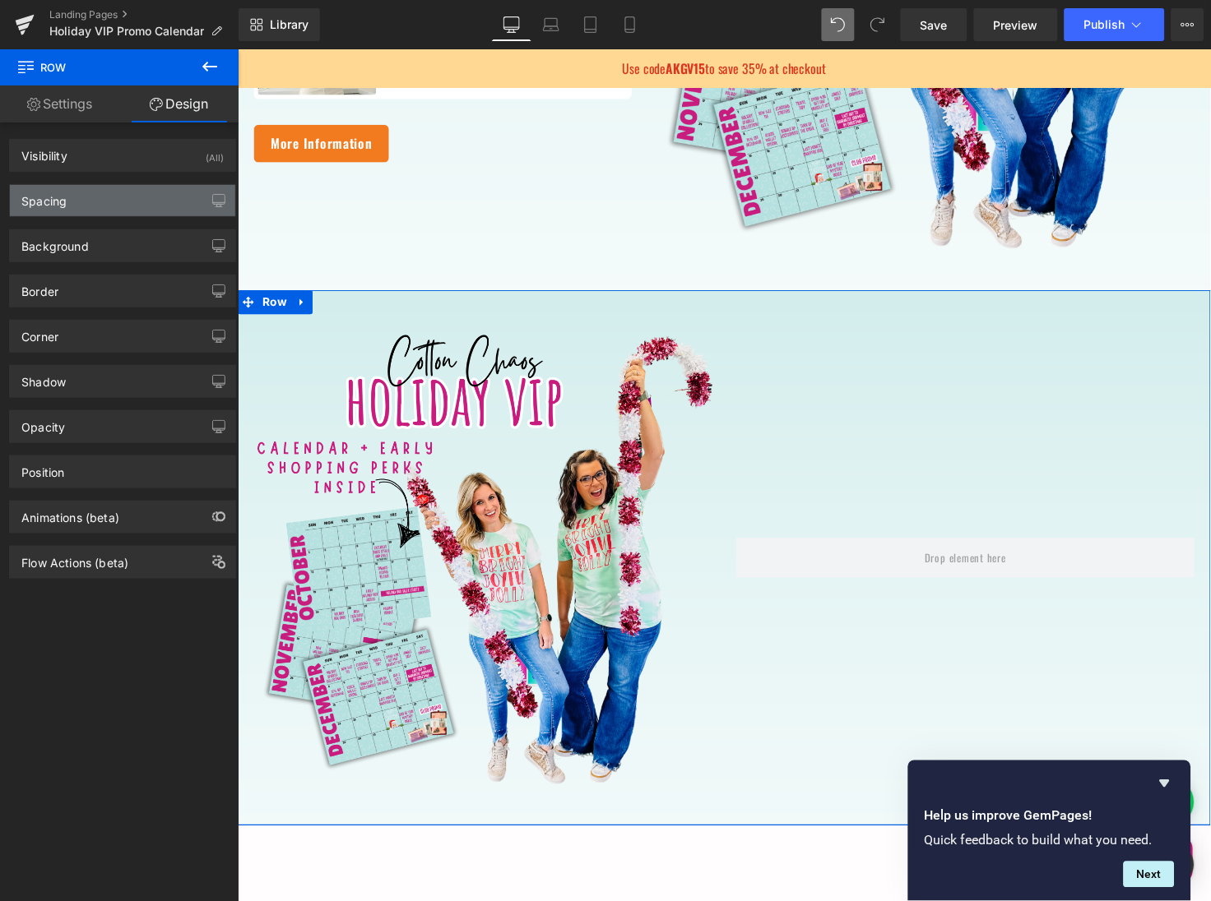
click at [141, 197] on div "Spacing" at bounding box center [122, 200] width 225 height 31
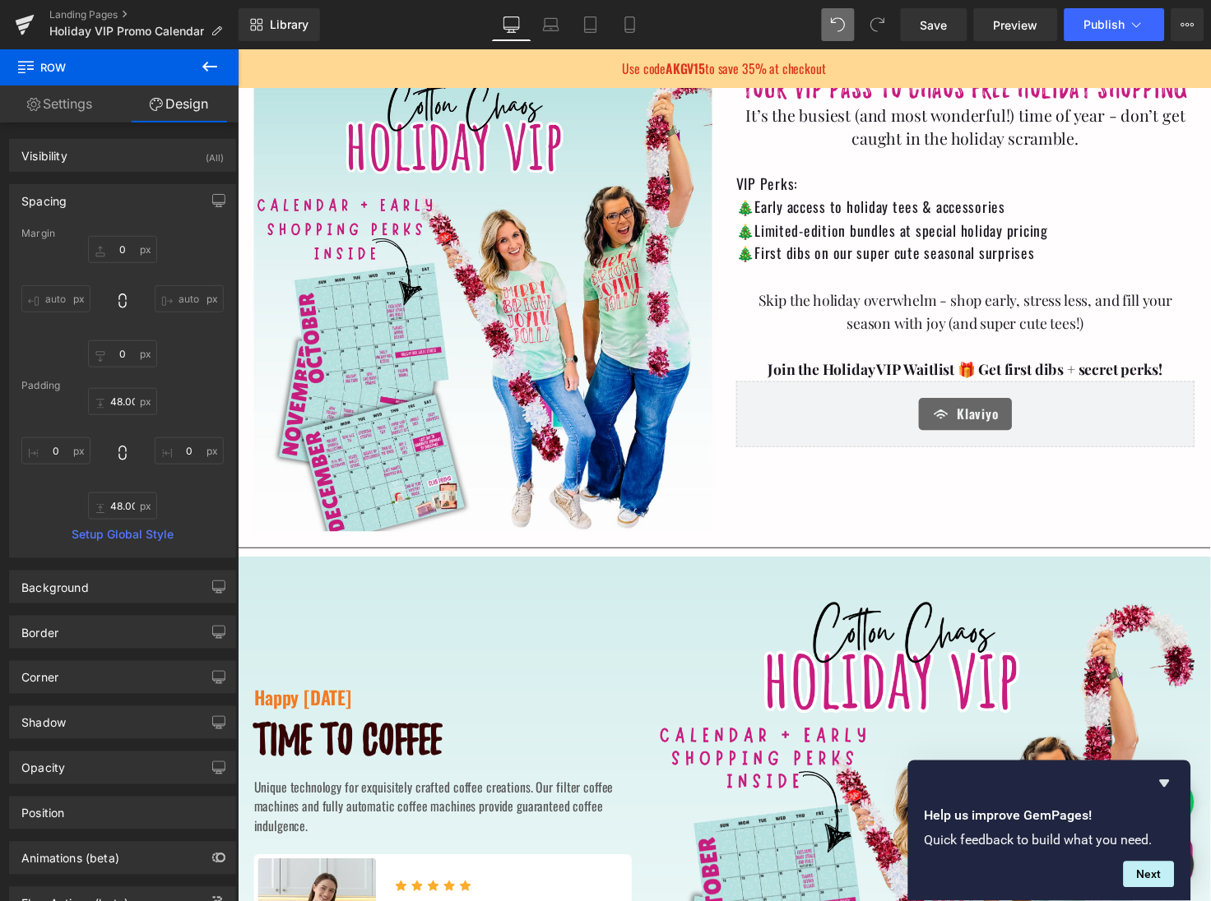
scroll to position [0, 0]
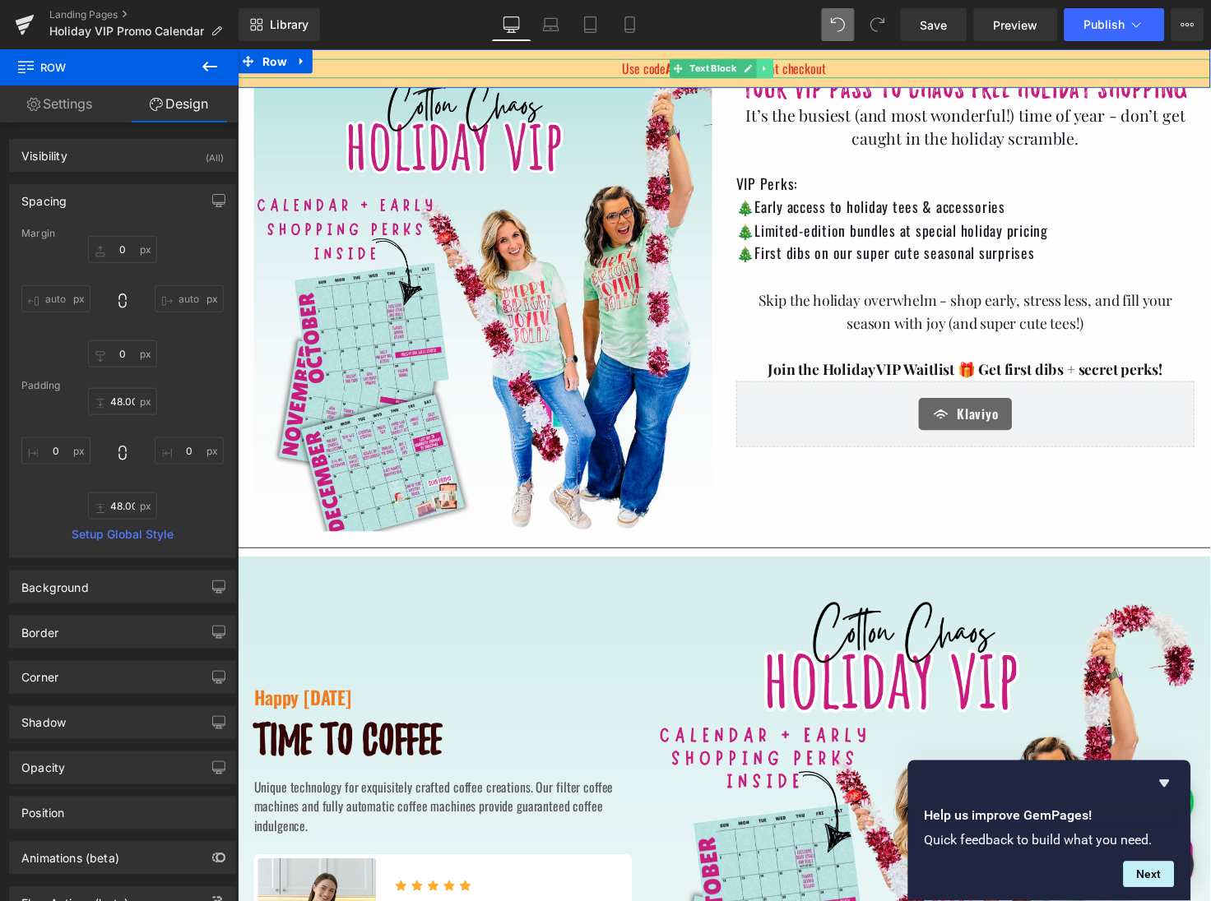
click at [772, 68] on icon at bounding box center [775, 68] width 9 height 10
click at [780, 67] on icon at bounding box center [784, 67] width 9 height 9
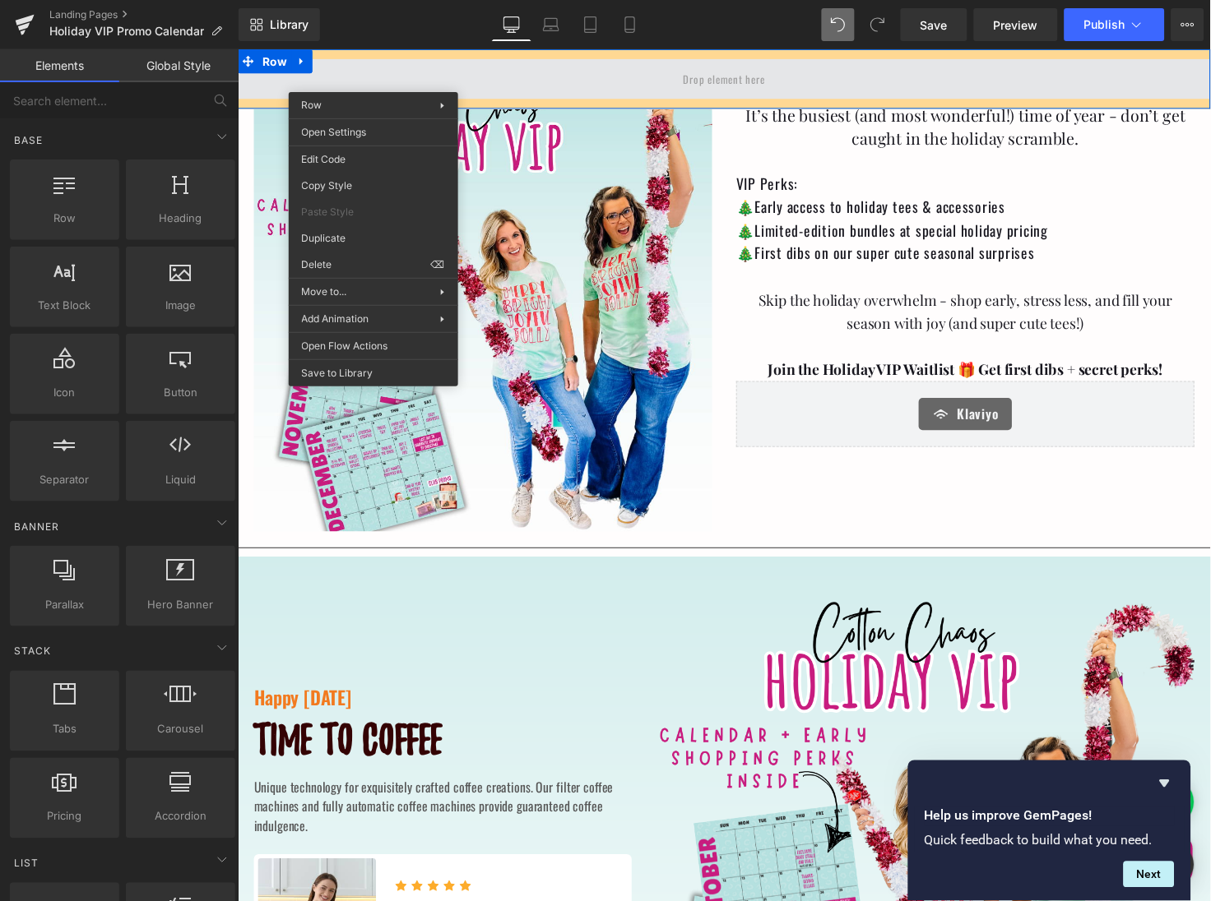
click at [414, 61] on span at bounding box center [734, 78] width 995 height 41
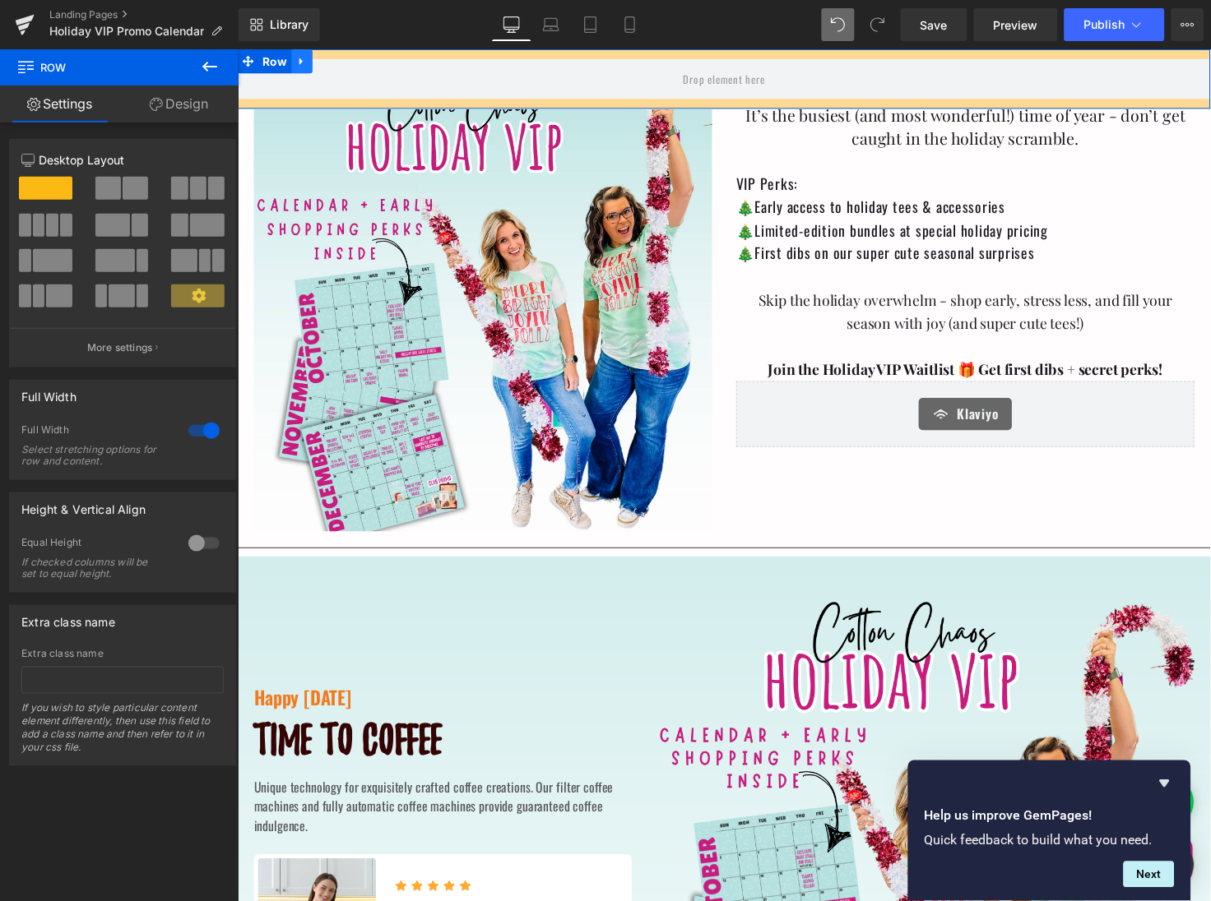
click at [300, 64] on icon at bounding box center [303, 61] width 12 height 12
click at [337, 62] on link at bounding box center [345, 61] width 21 height 25
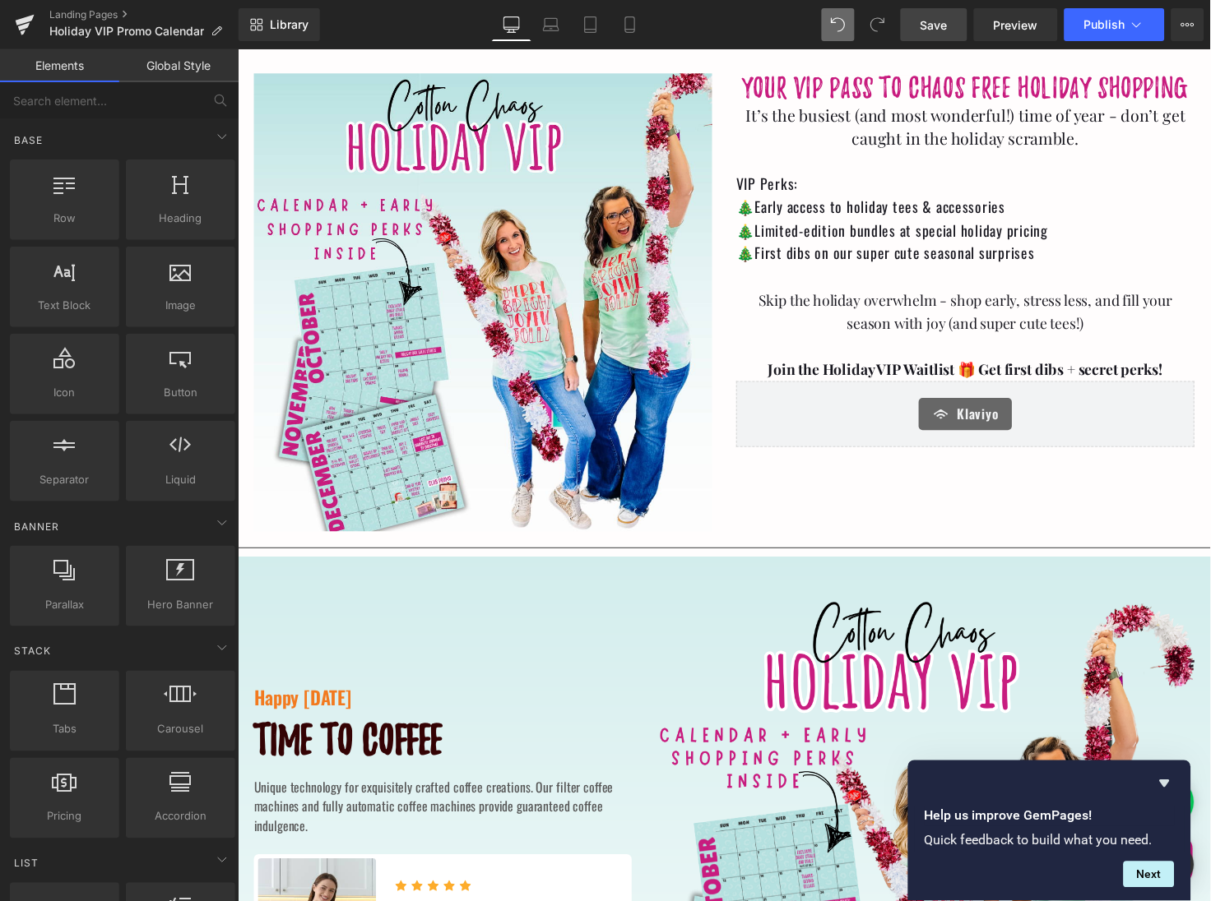
click at [924, 24] on span "Save" at bounding box center [933, 24] width 27 height 17
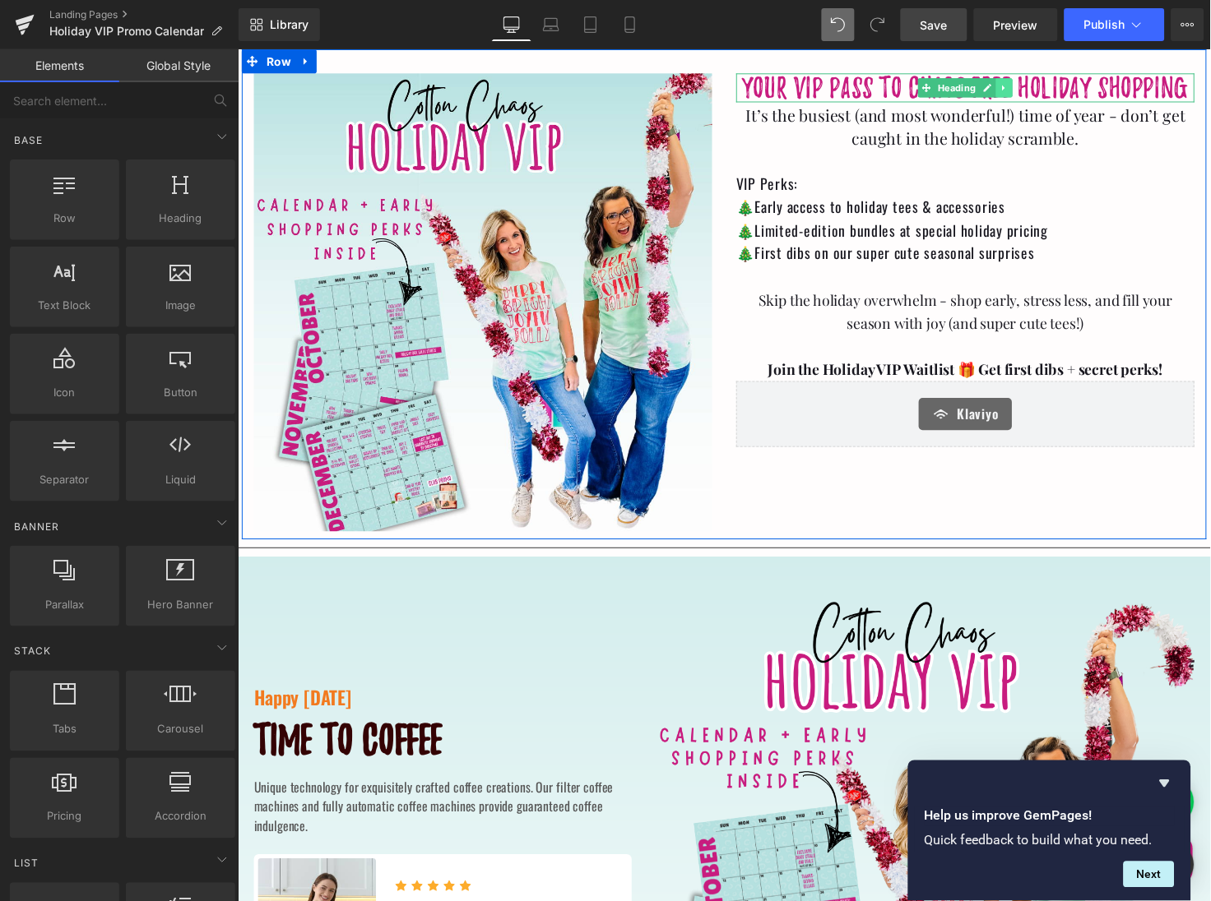
click at [1020, 88] on icon at bounding box center [1020, 88] width 9 height 10
click at [1008, 93] on link at bounding box center [1012, 88] width 17 height 20
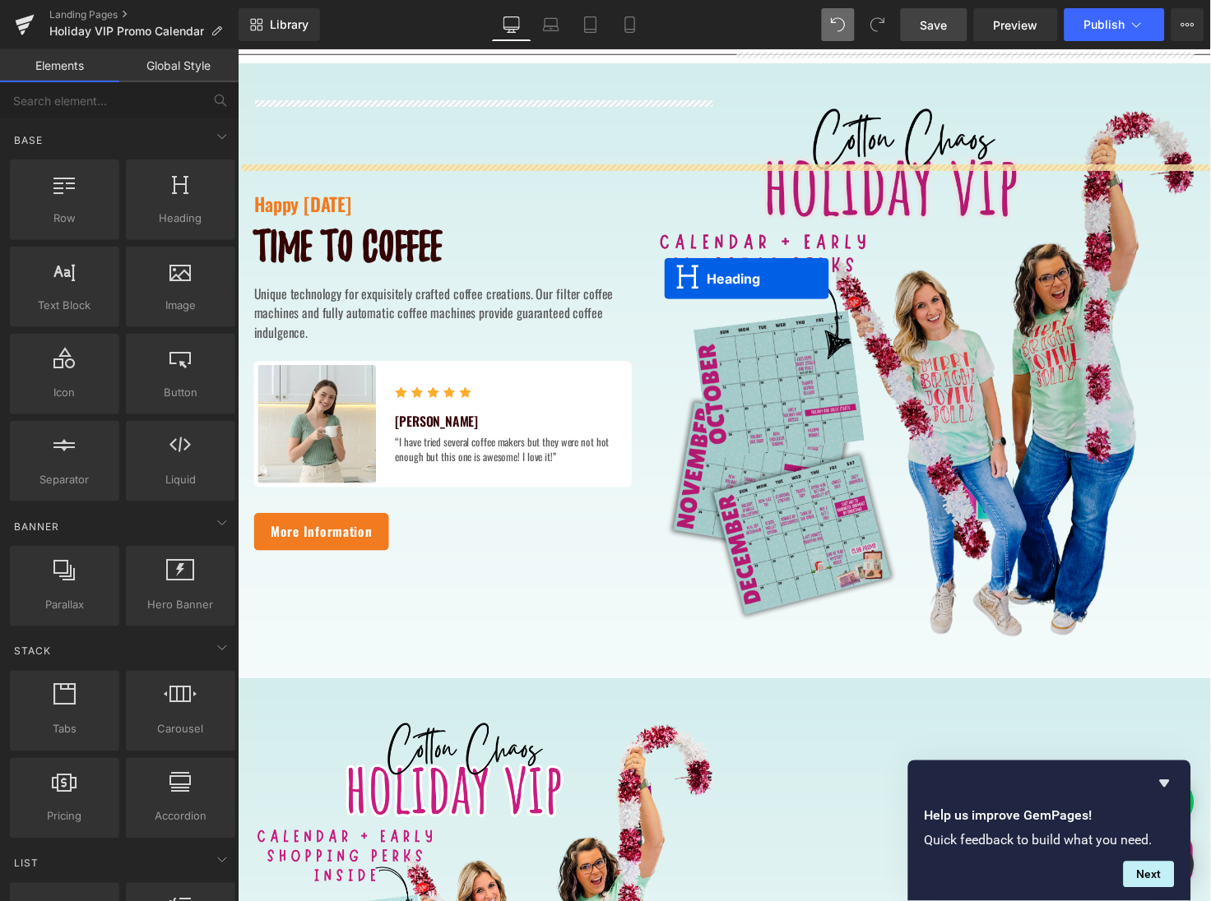
scroll to position [707, 0]
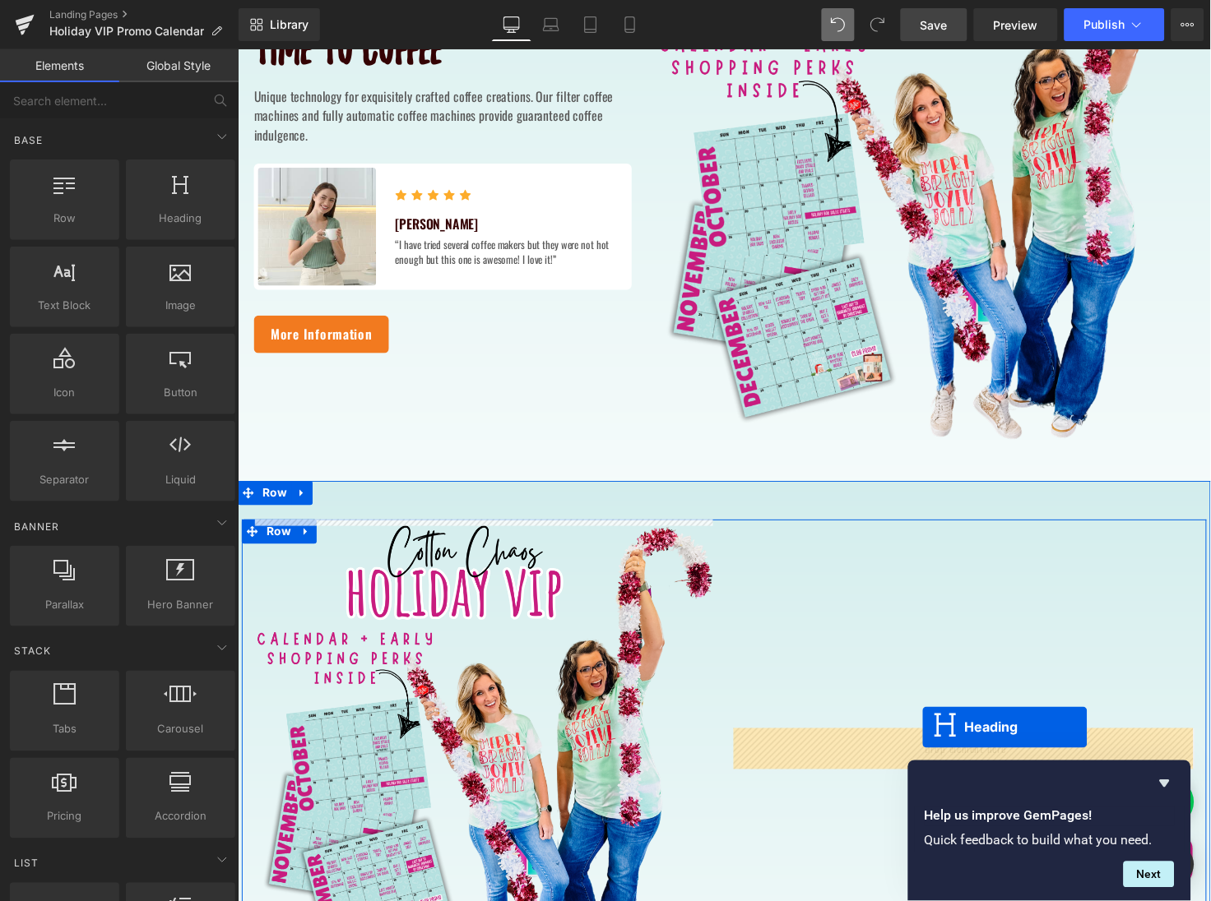
drag, startPoint x: 975, startPoint y: 113, endPoint x: 937, endPoint y: 742, distance: 629.5
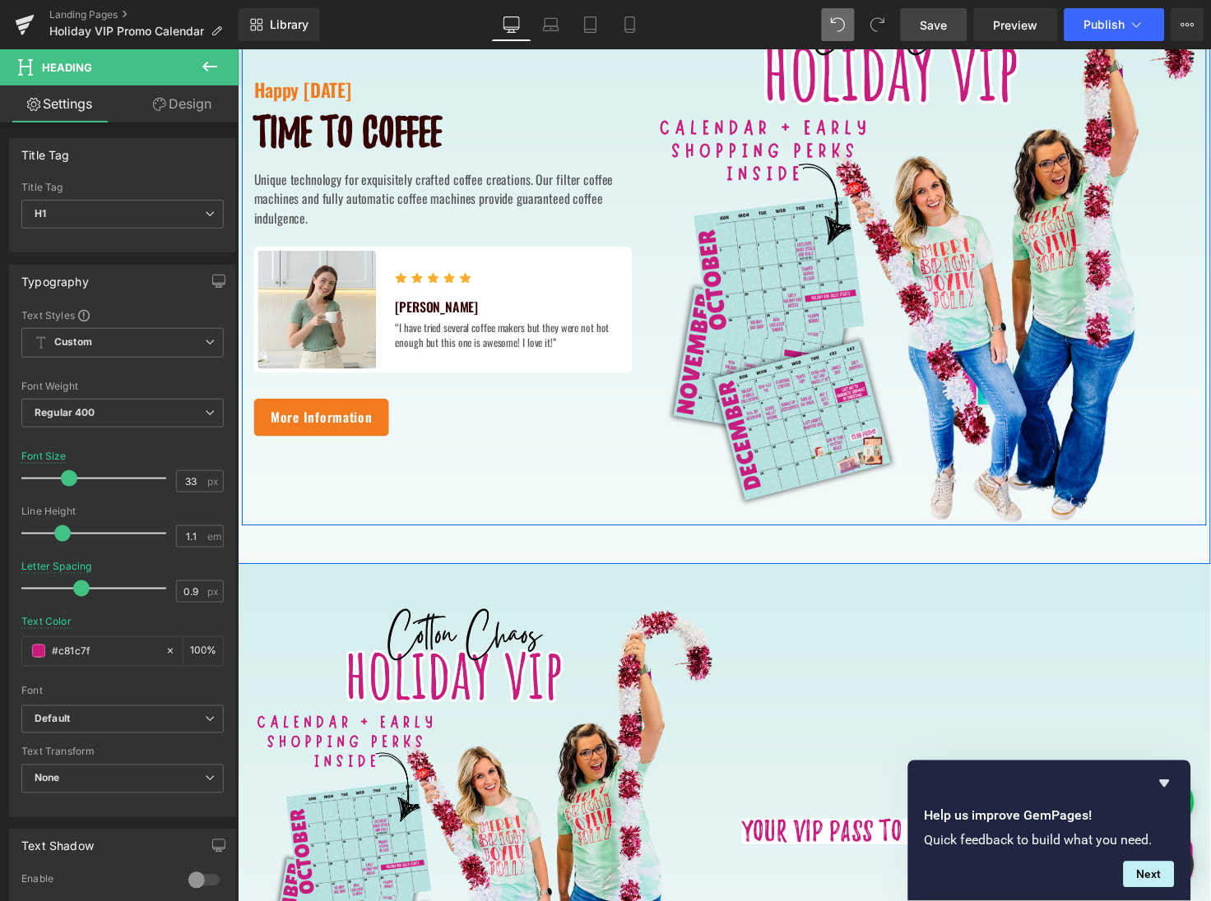
scroll to position [588, 0]
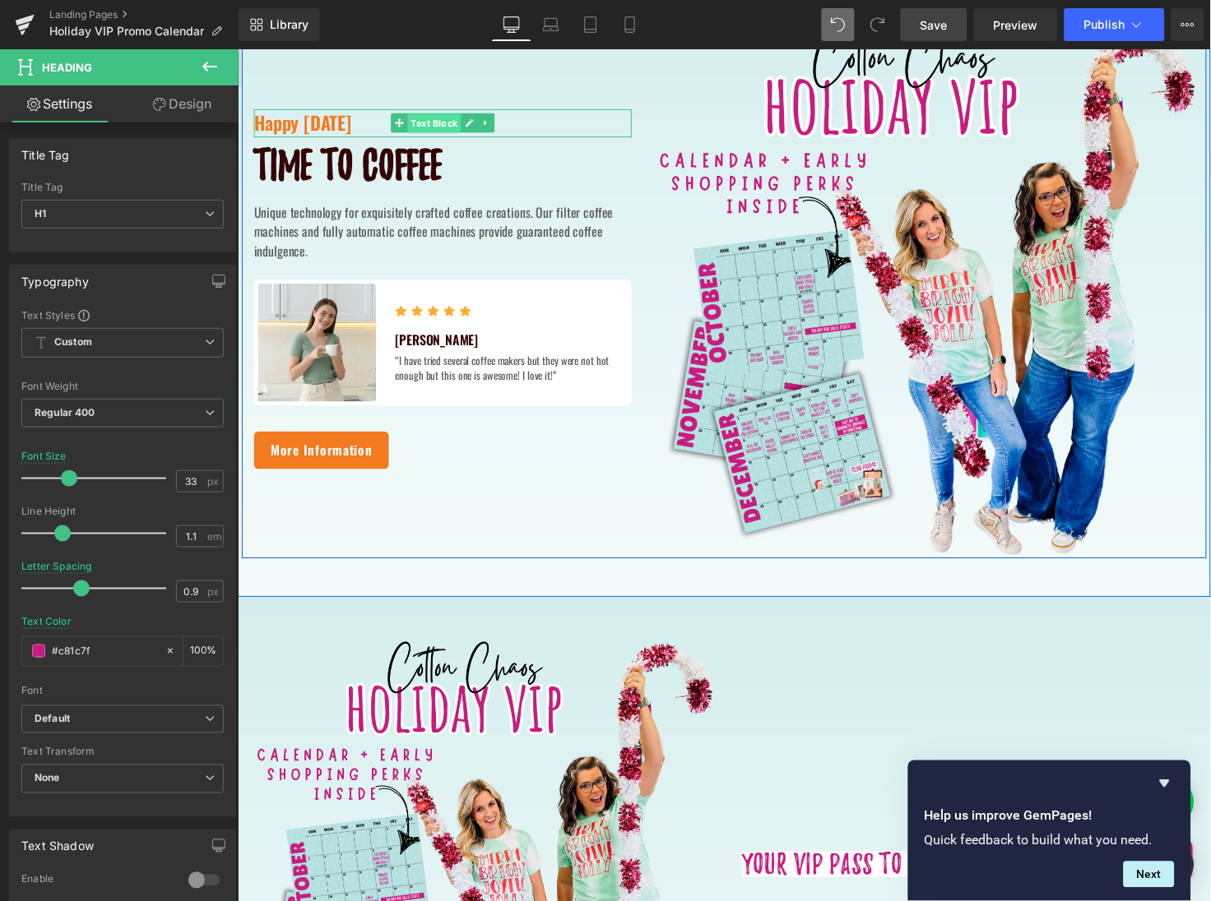
click at [438, 127] on span "Text Block" at bounding box center [437, 125] width 54 height 20
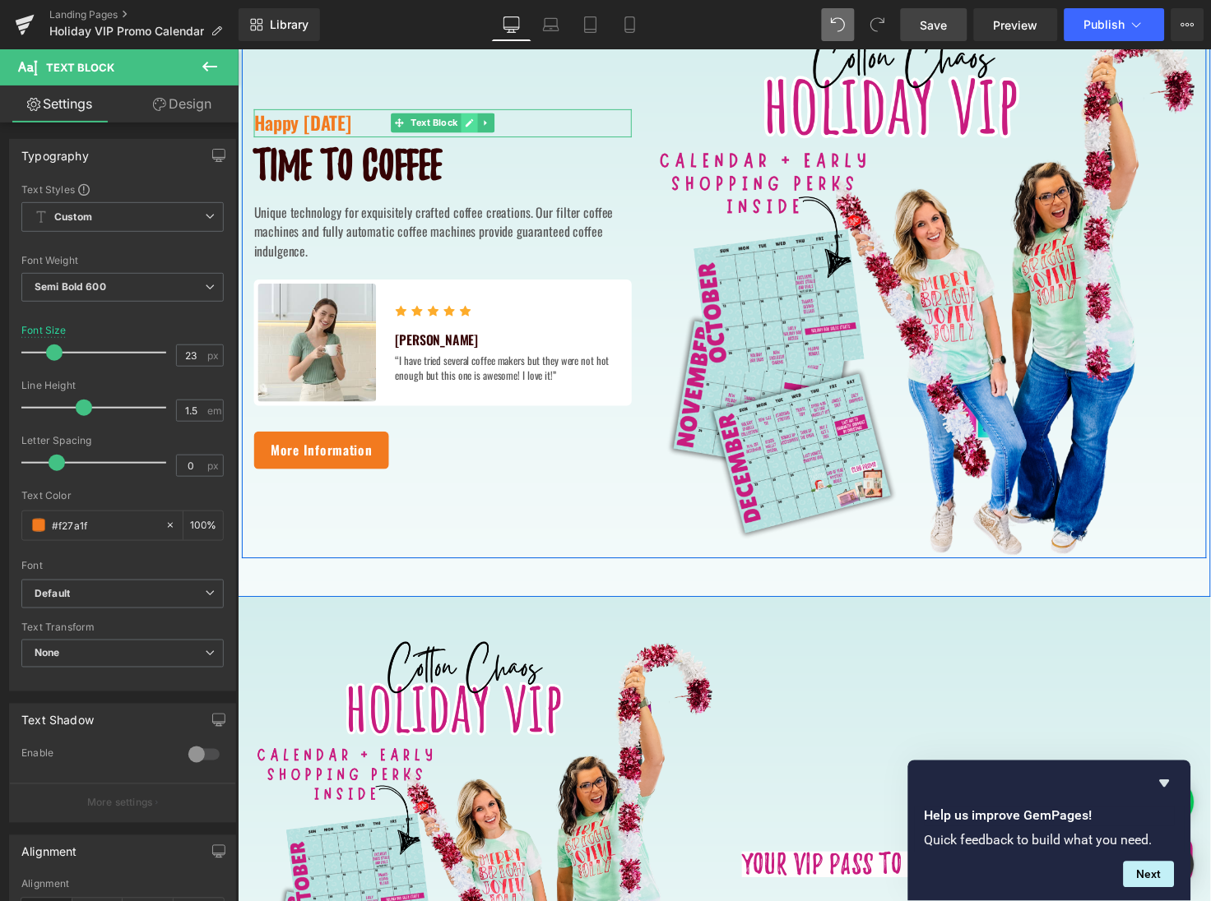
click at [468, 130] on link at bounding box center [473, 124] width 17 height 20
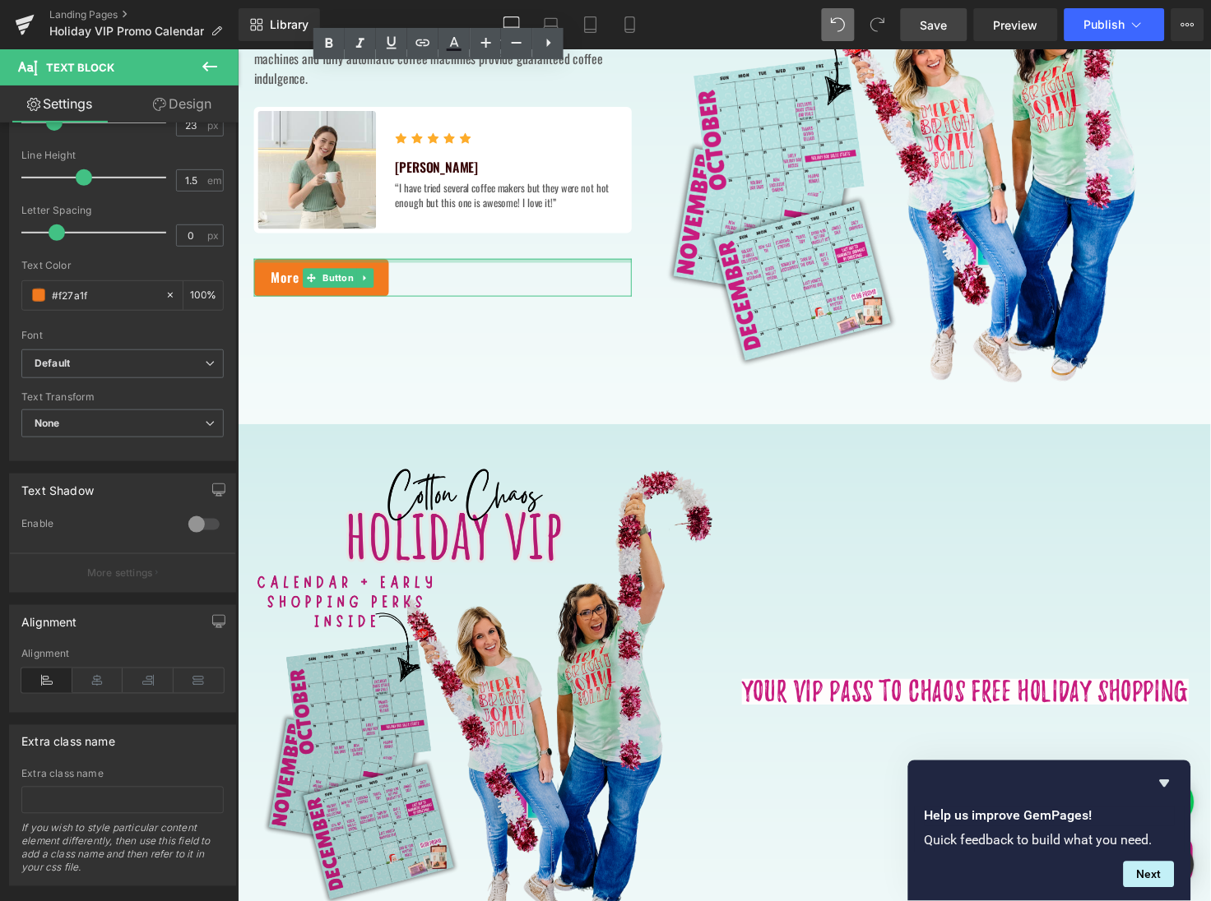
scroll to position [785, 0]
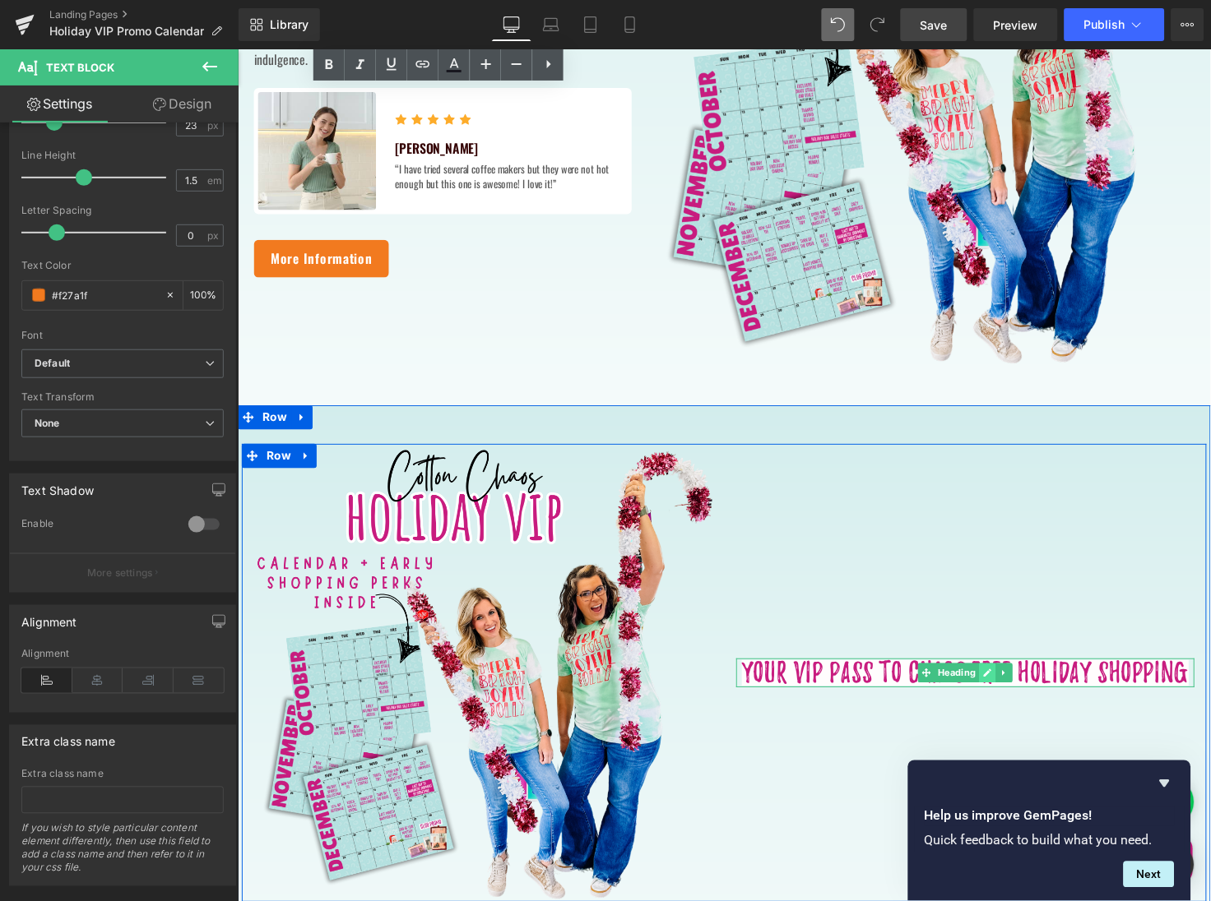
click at [1000, 689] on icon at bounding box center [1004, 687] width 8 height 8
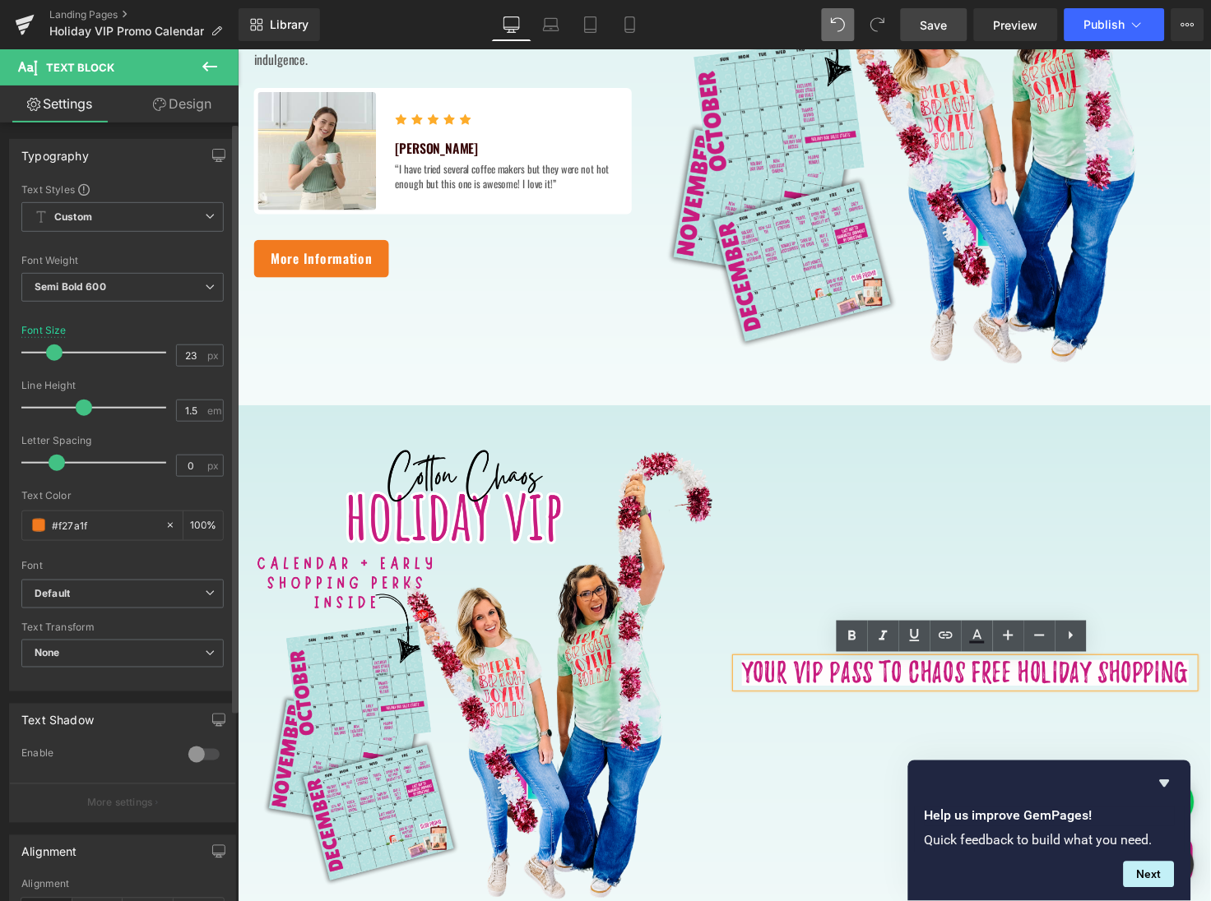
scroll to position [0, 0]
click at [163, 111] on link "Design" at bounding box center [182, 104] width 119 height 37
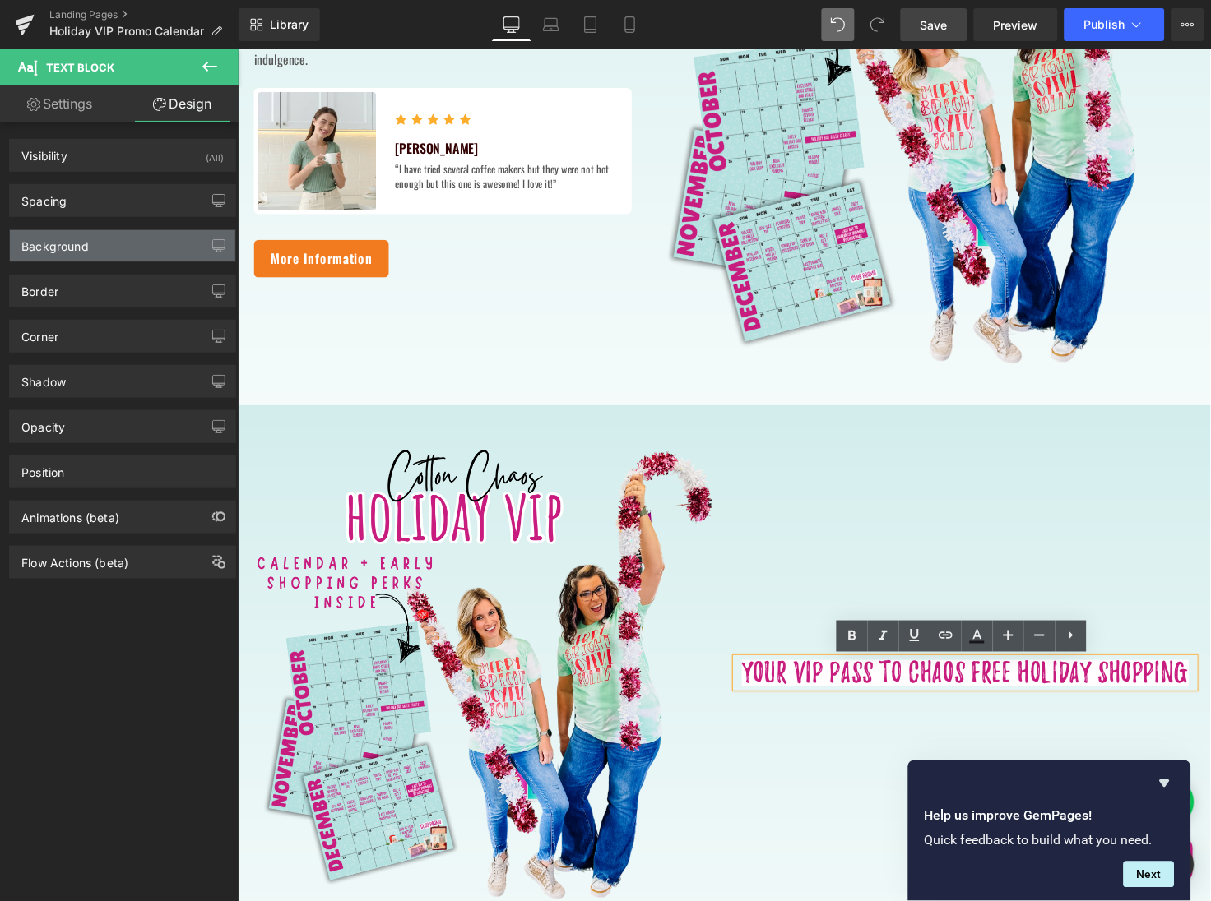
click at [149, 242] on div "Background" at bounding box center [122, 245] width 225 height 31
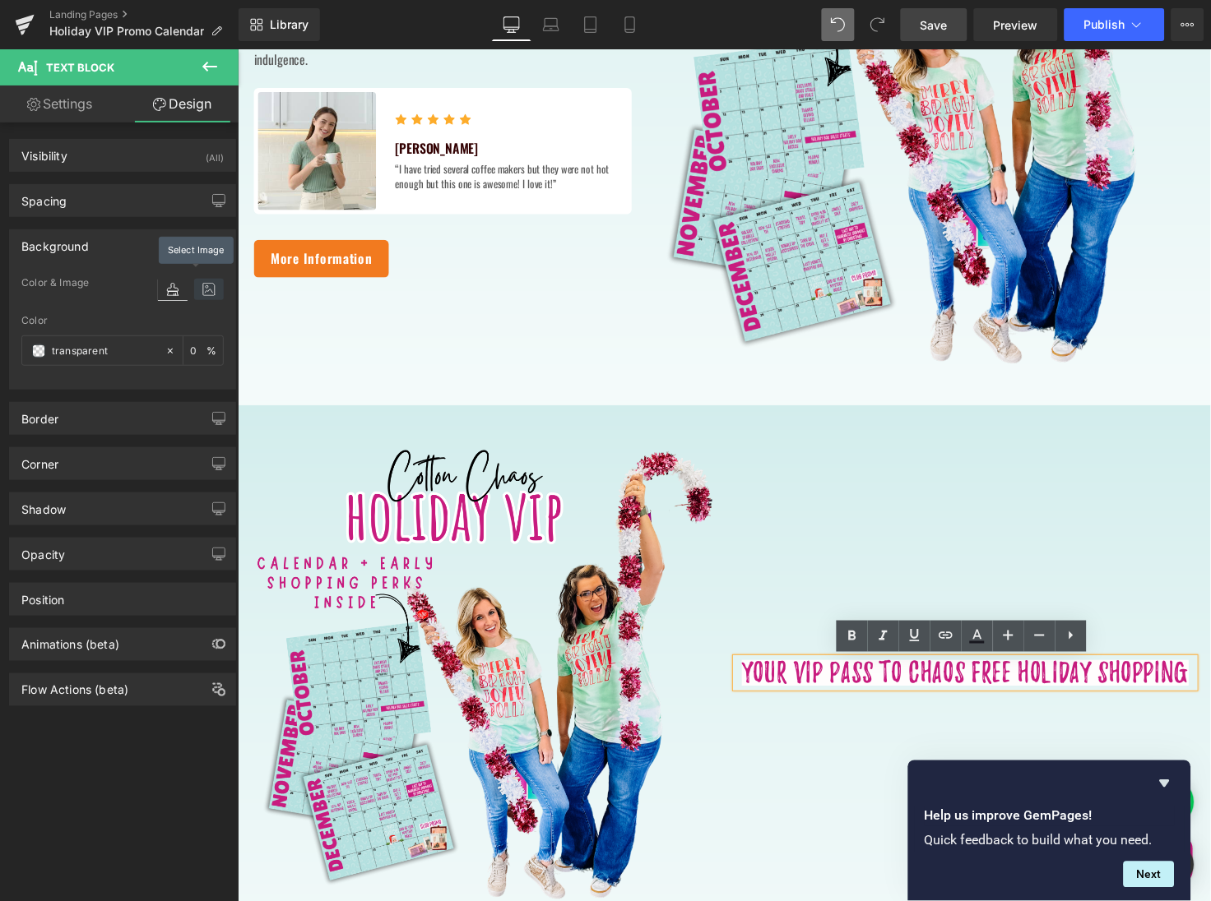
click at [201, 292] on icon at bounding box center [209, 289] width 30 height 21
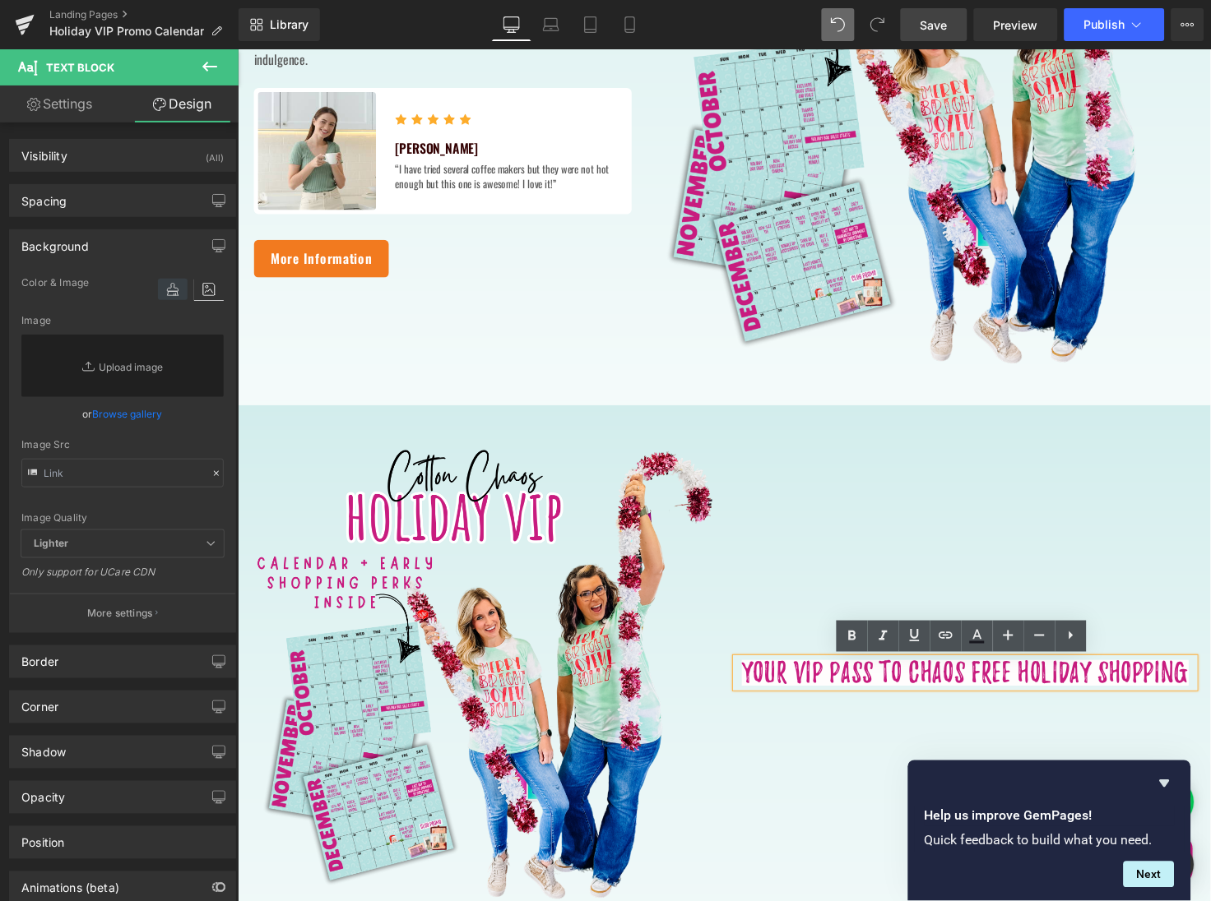
click at [169, 292] on icon at bounding box center [173, 289] width 30 height 21
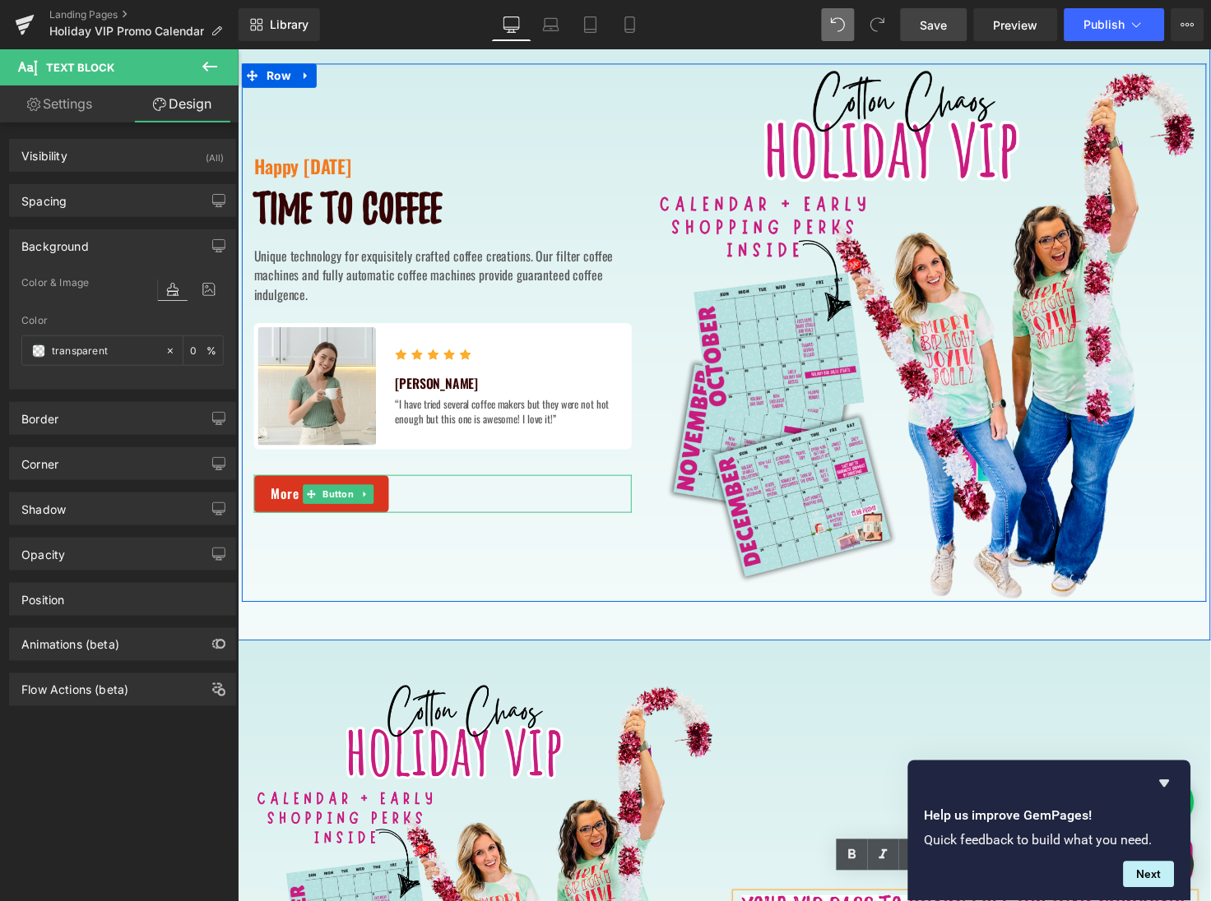
scroll to position [447, 0]
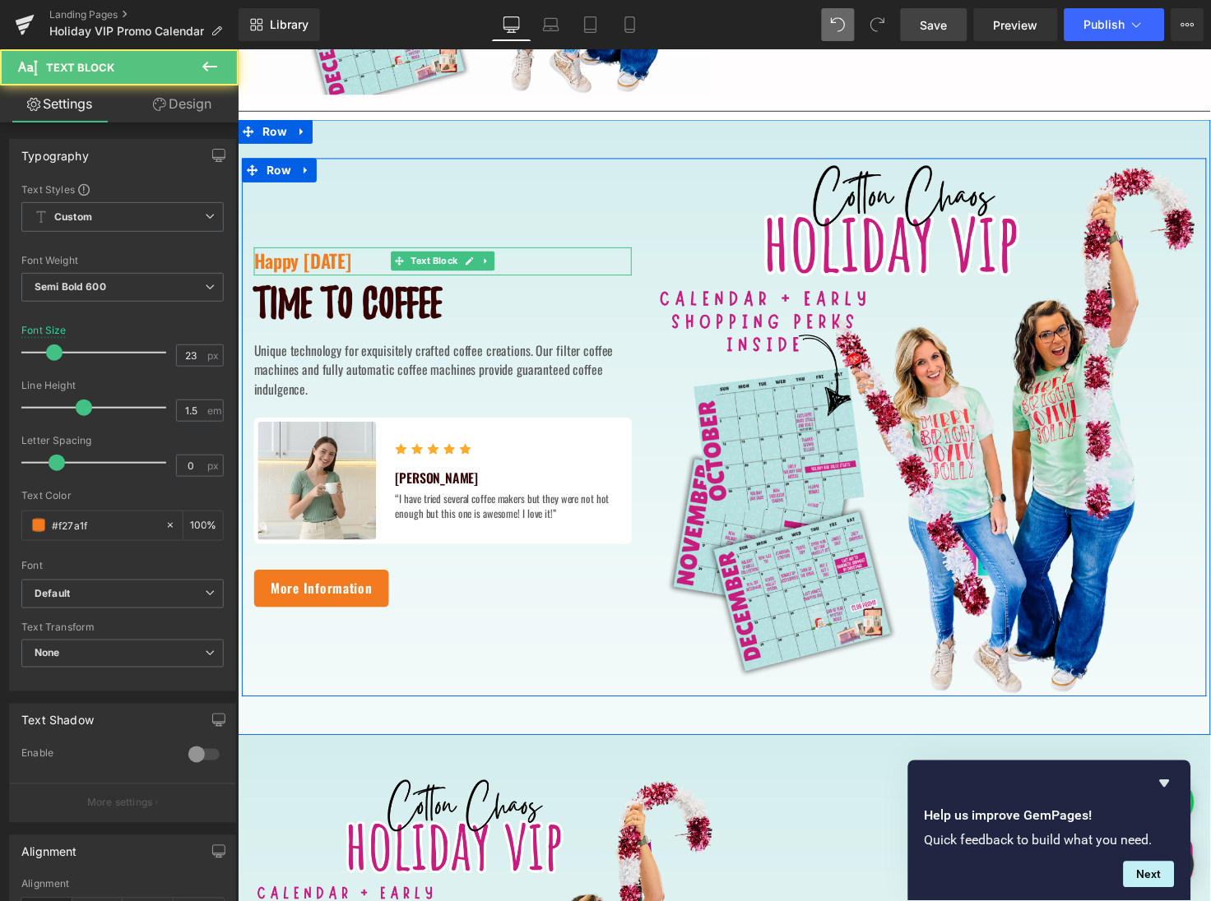
click at [375, 269] on p "Happy [DATE]" at bounding box center [446, 266] width 387 height 29
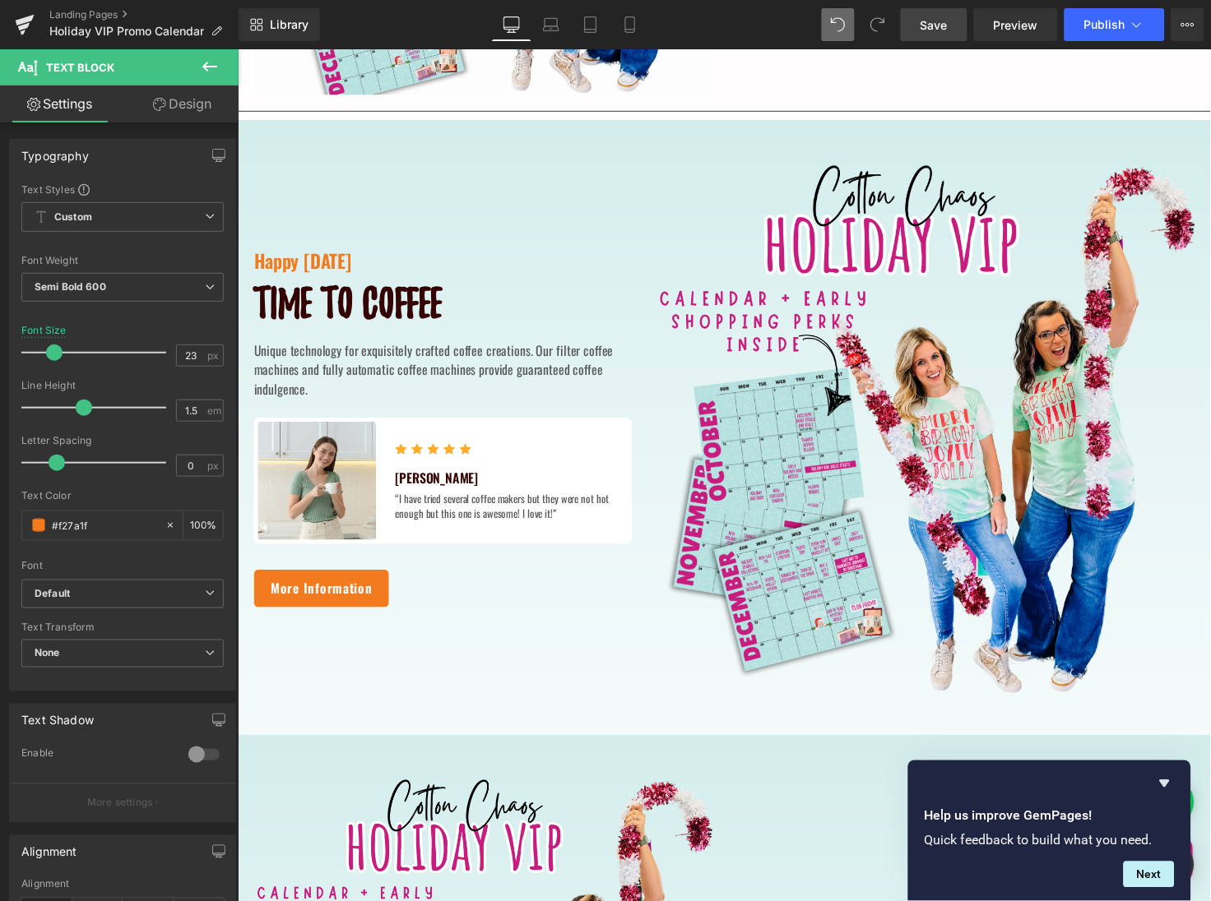
click at [182, 101] on link "Design" at bounding box center [182, 104] width 119 height 37
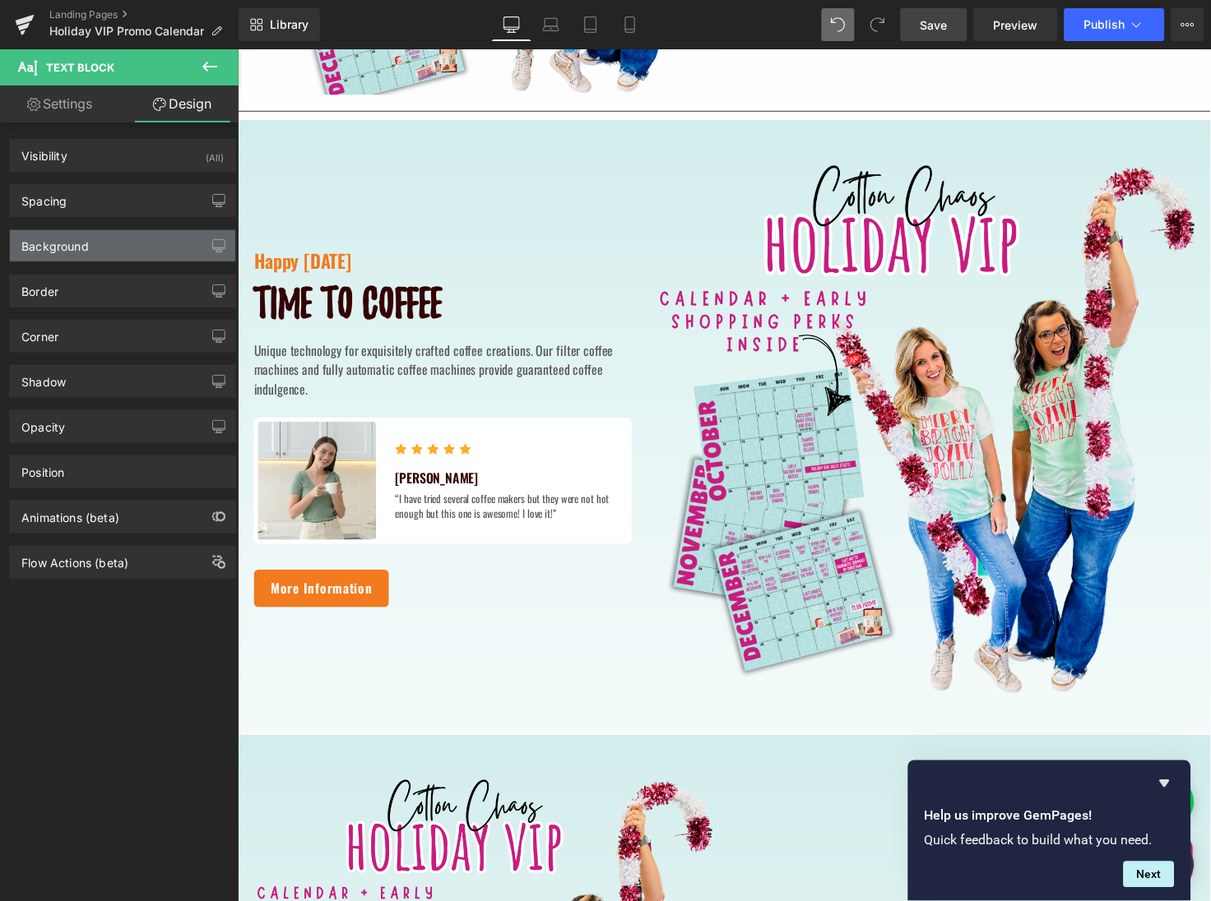
click at [133, 254] on div "Background" at bounding box center [122, 245] width 225 height 31
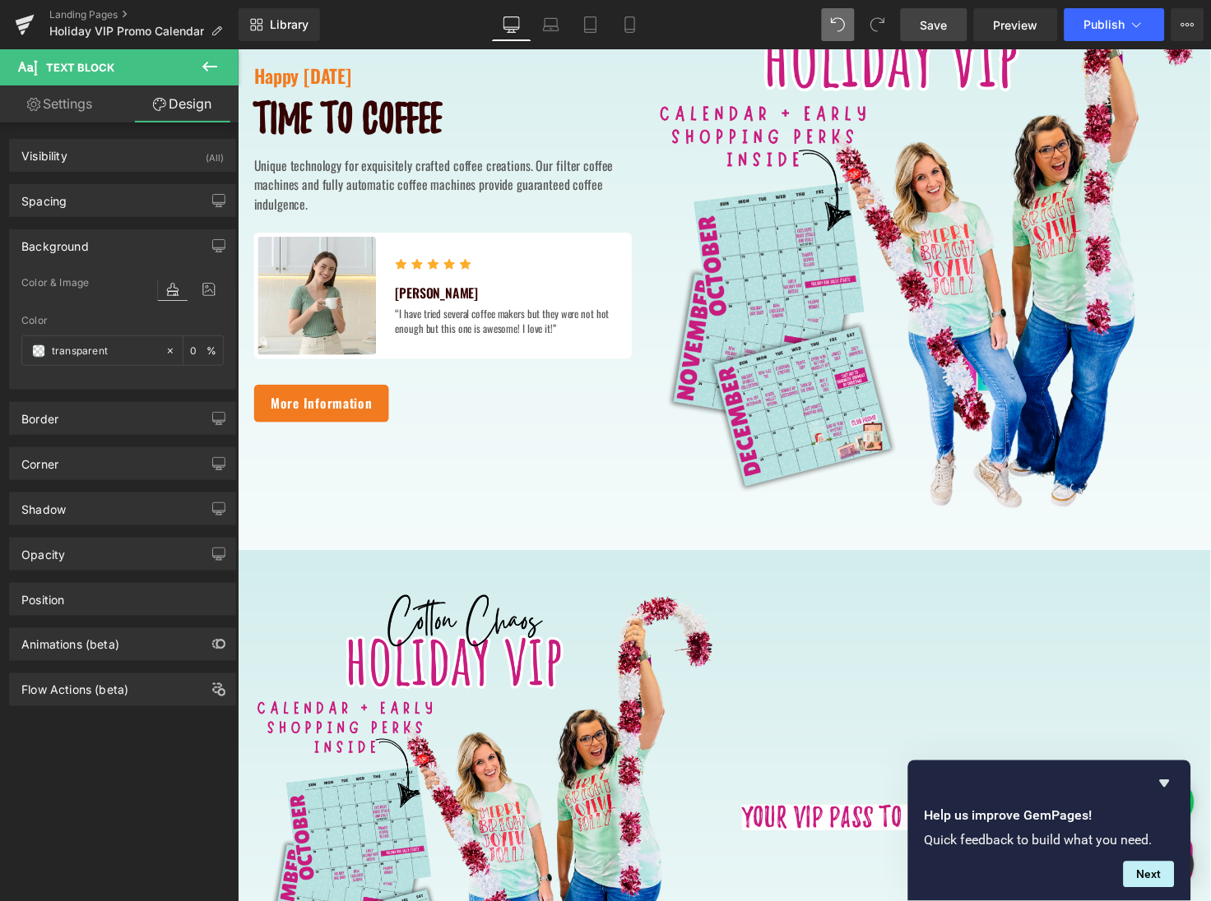
scroll to position [633, 0]
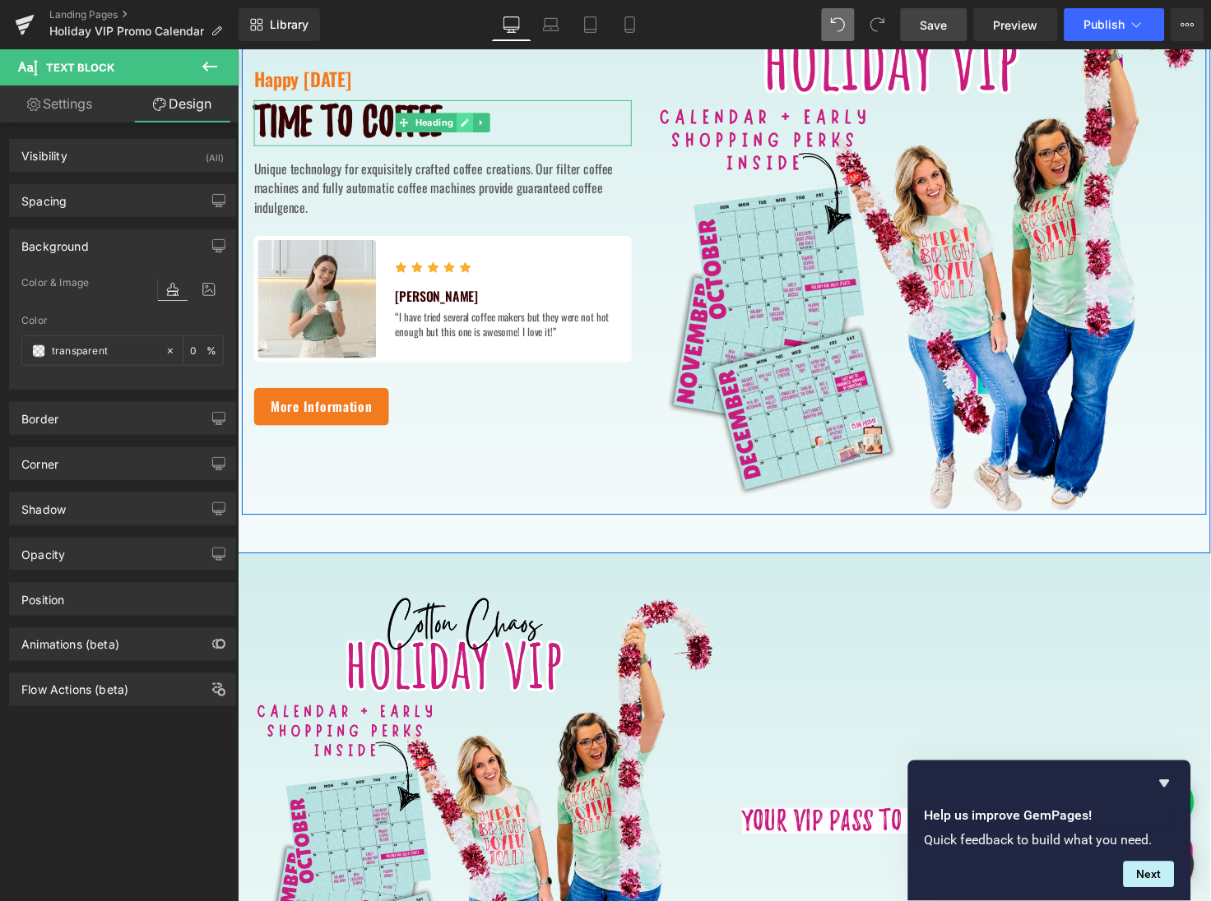
click at [466, 124] on icon at bounding box center [469, 124] width 8 height 8
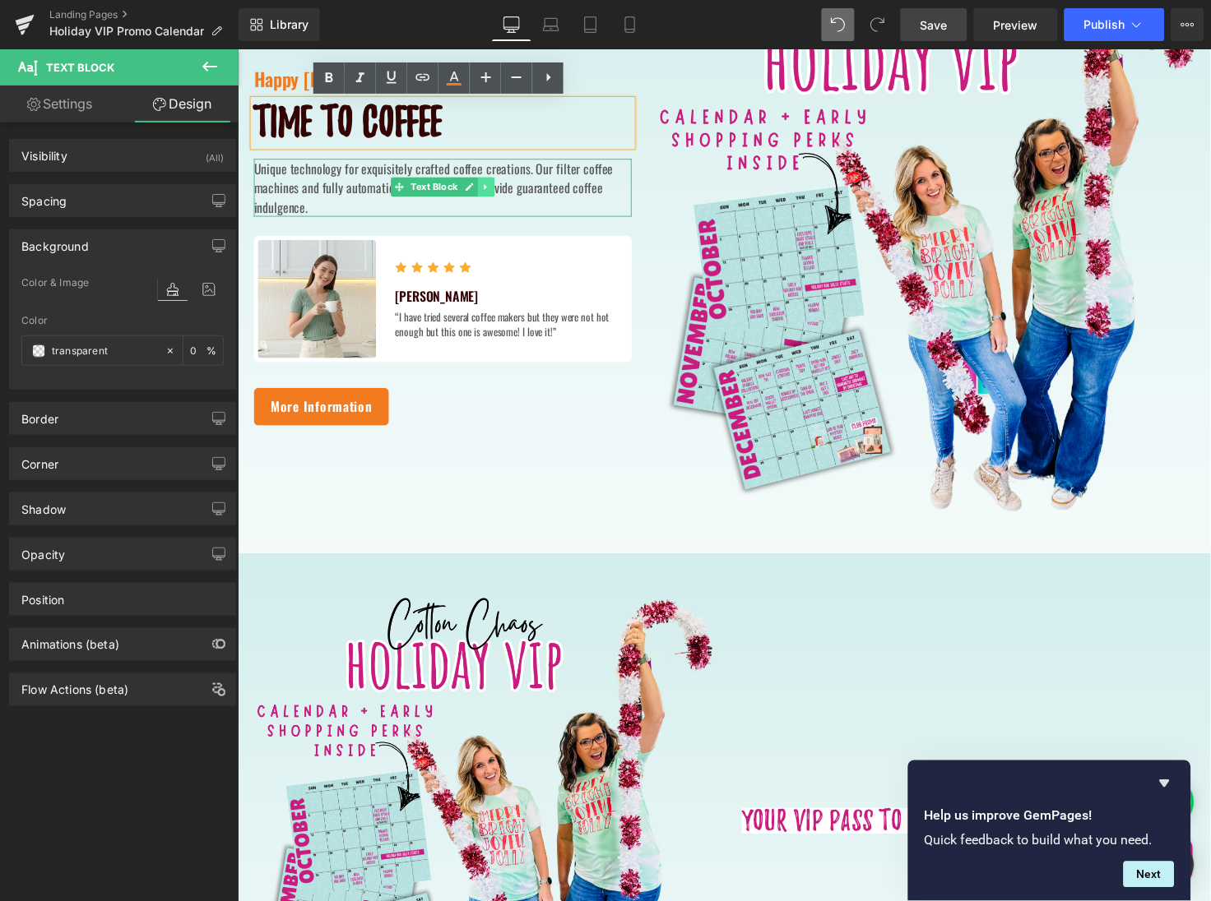
click at [483, 184] on link at bounding box center [491, 189] width 17 height 20
click at [518, 211] on p "Unique technology for exquisitely crafted coffee creations. Our filter coffee m…" at bounding box center [446, 189] width 387 height 59
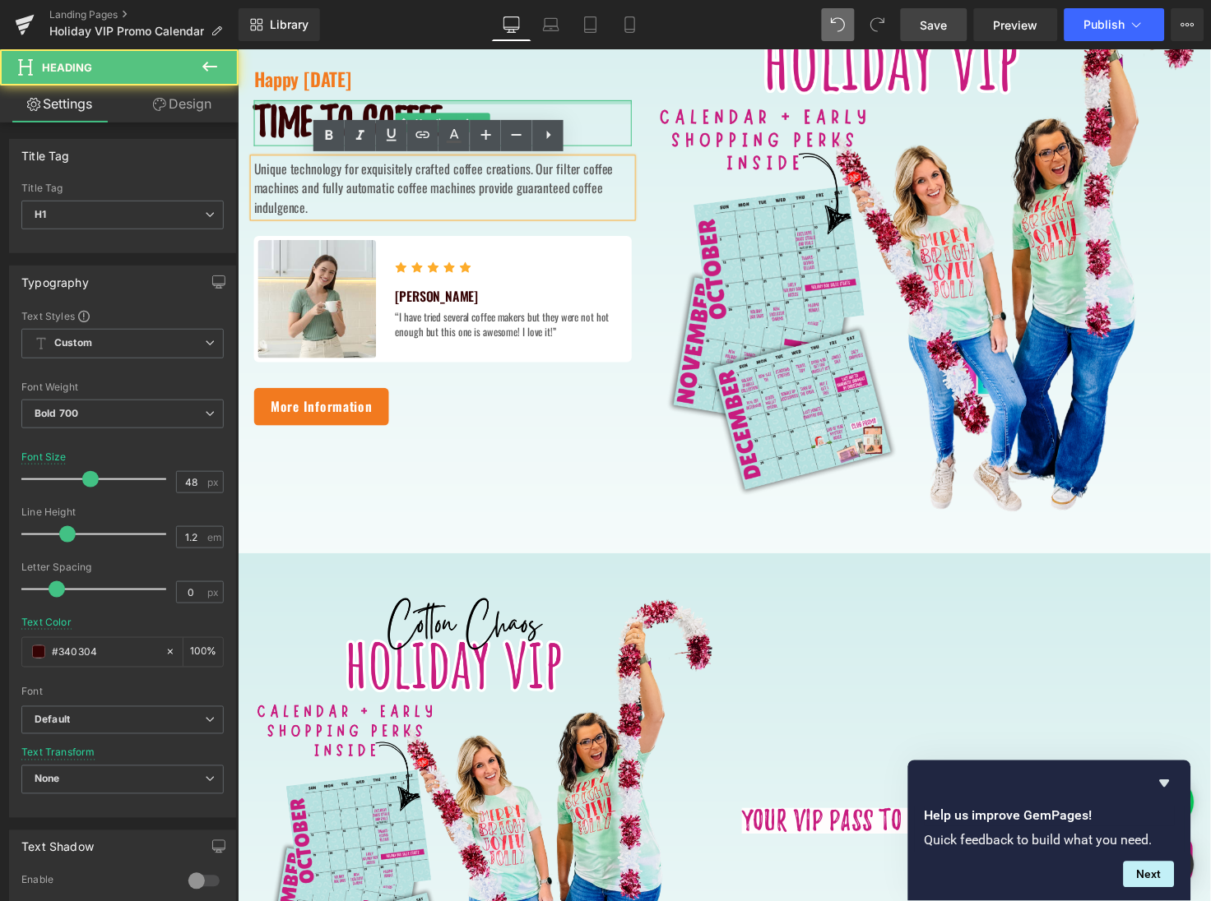
click at [470, 100] on div at bounding box center [446, 102] width 387 height 4
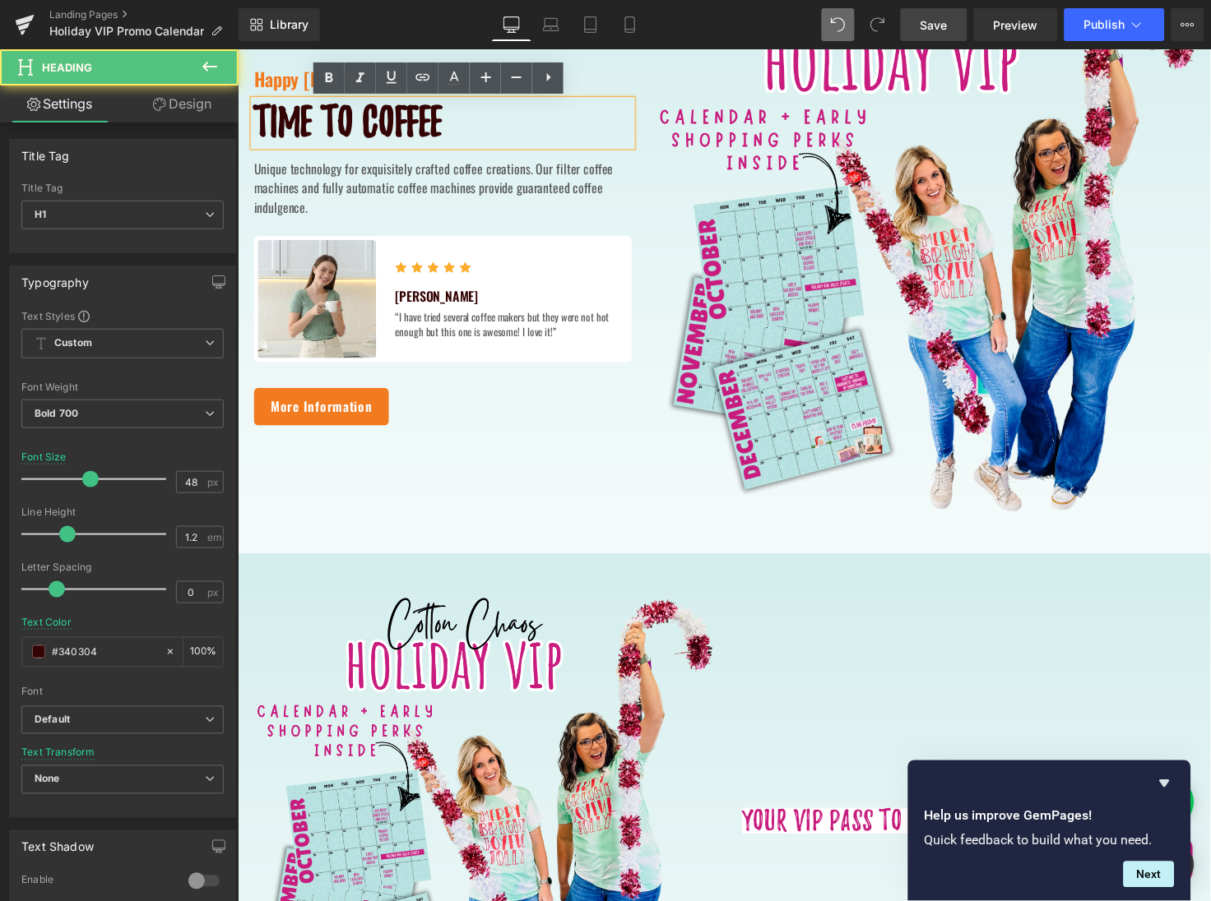
click at [477, 130] on h1 "Time to coffee" at bounding box center [446, 124] width 387 height 48
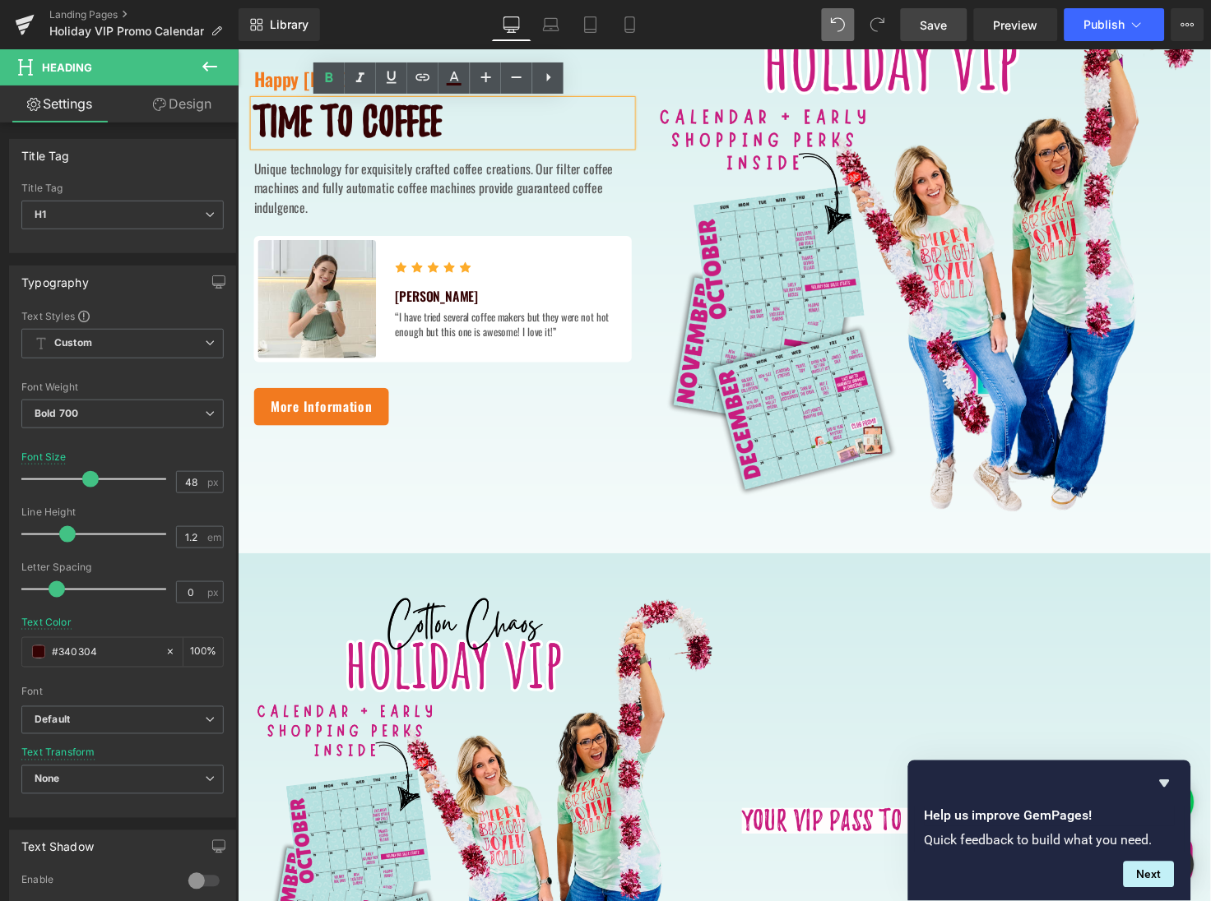
click at [512, 188] on icon at bounding box center [516, 189] width 9 height 10
click at [658, 183] on div "Image" at bounding box center [940, 249] width 576 height 551
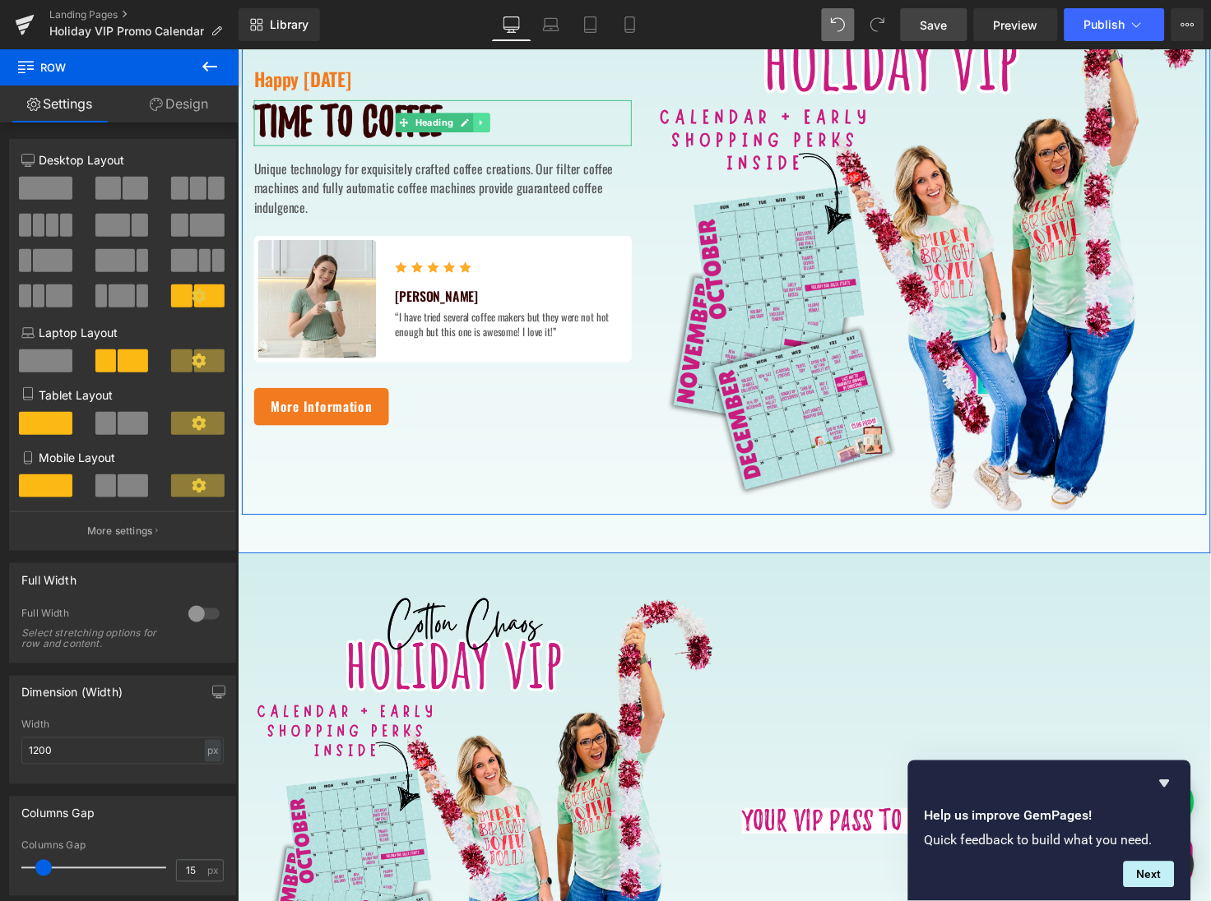
click at [484, 124] on icon at bounding box center [486, 123] width 9 height 10
click at [476, 123] on icon at bounding box center [477, 123] width 9 height 9
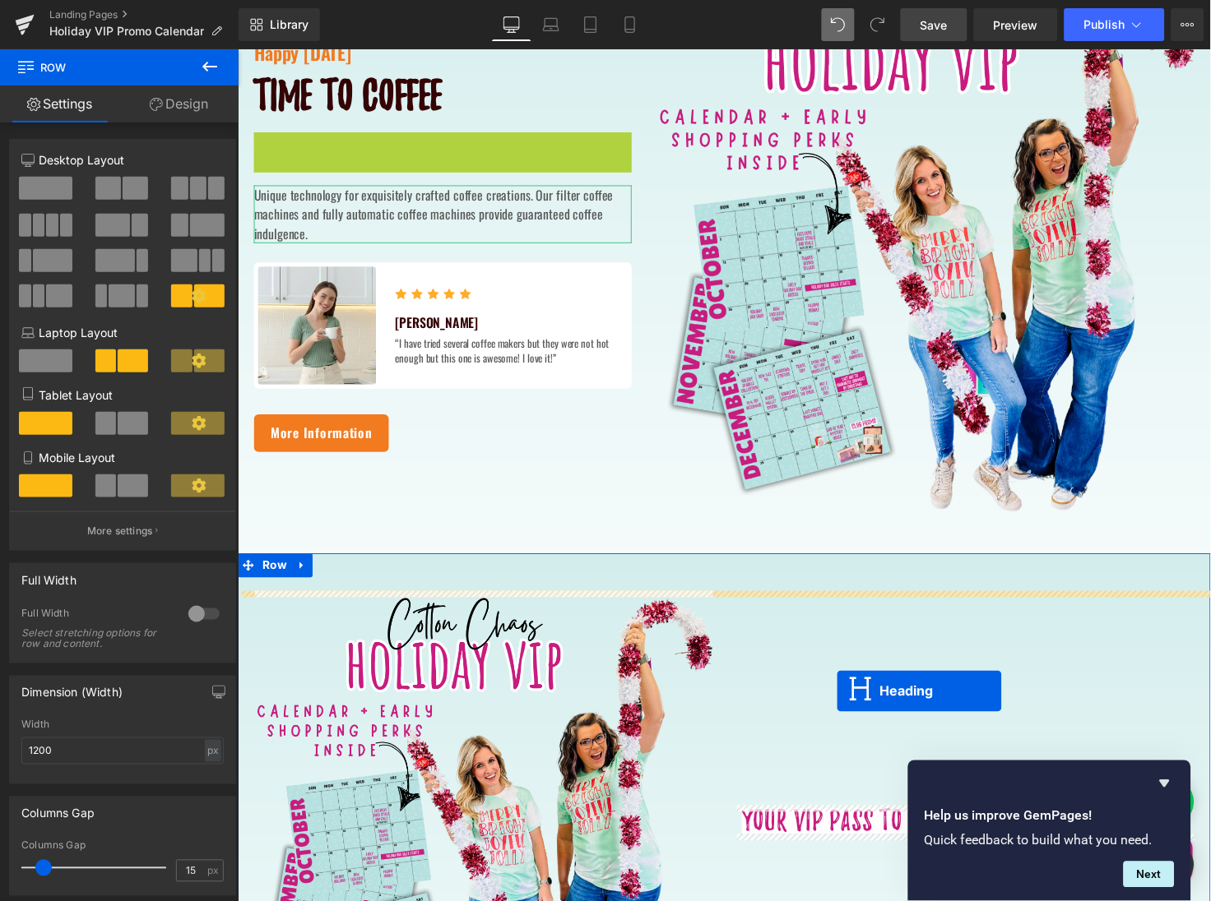
drag, startPoint x: 428, startPoint y: 150, endPoint x: 850, endPoint y: 705, distance: 696.6
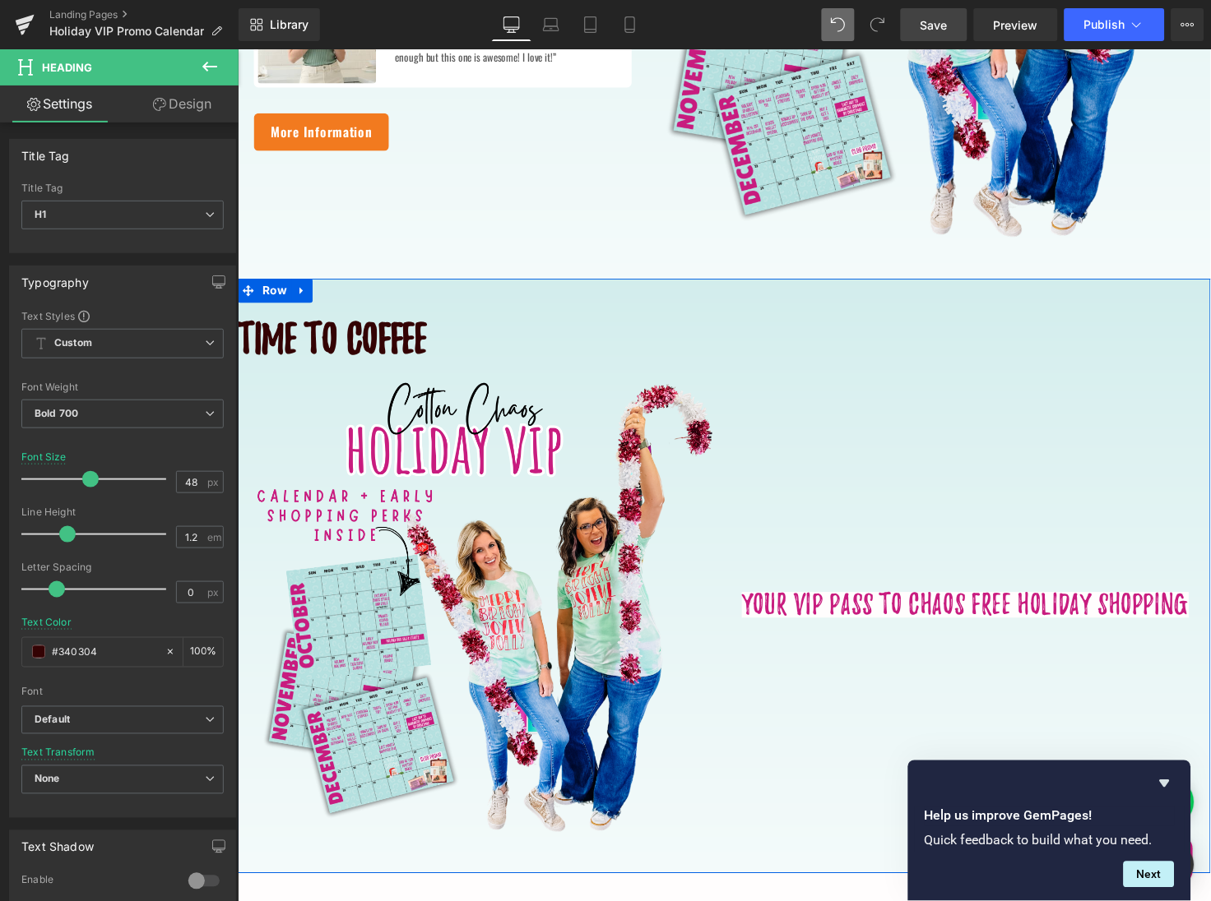
scroll to position [978, 0]
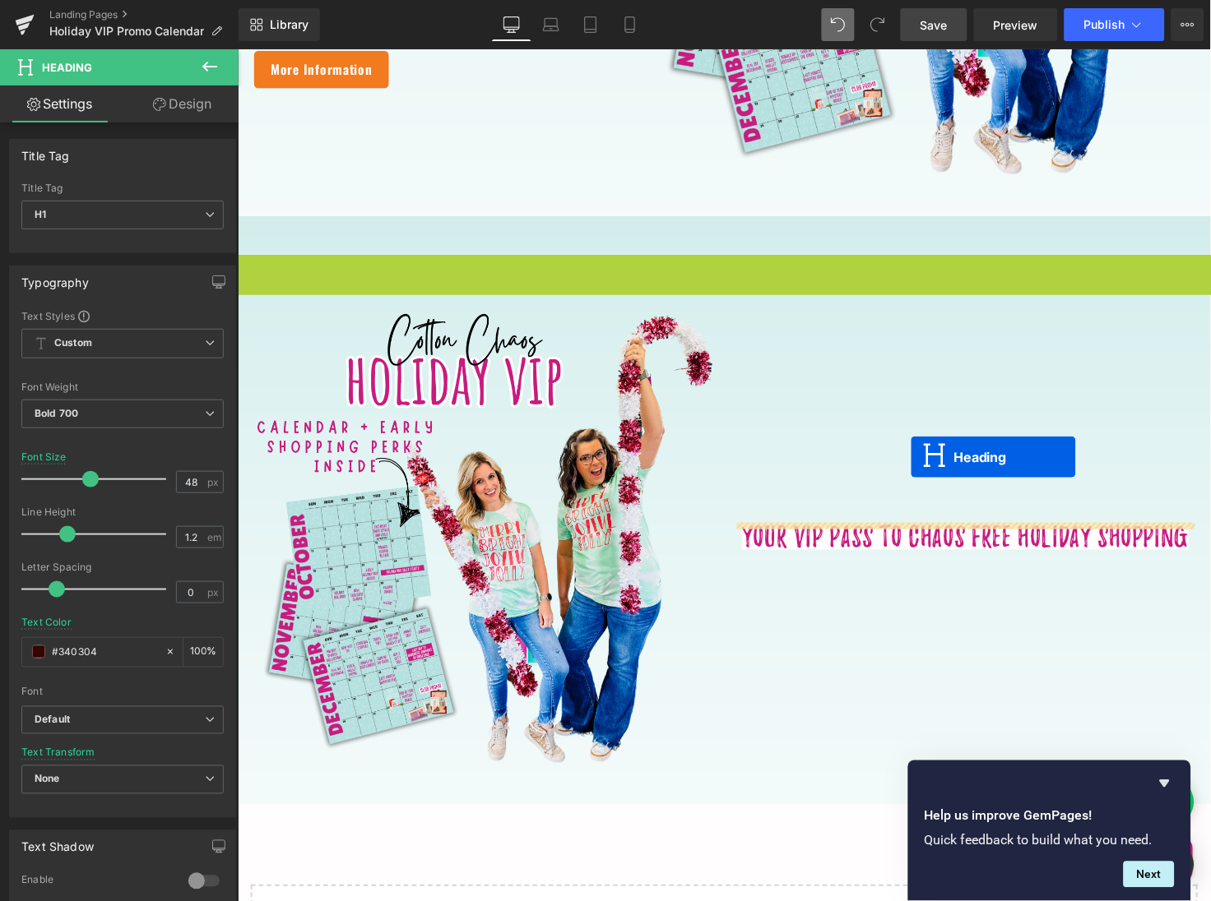
drag, startPoint x: 726, startPoint y: 280, endPoint x: 925, endPoint y: 465, distance: 272.3
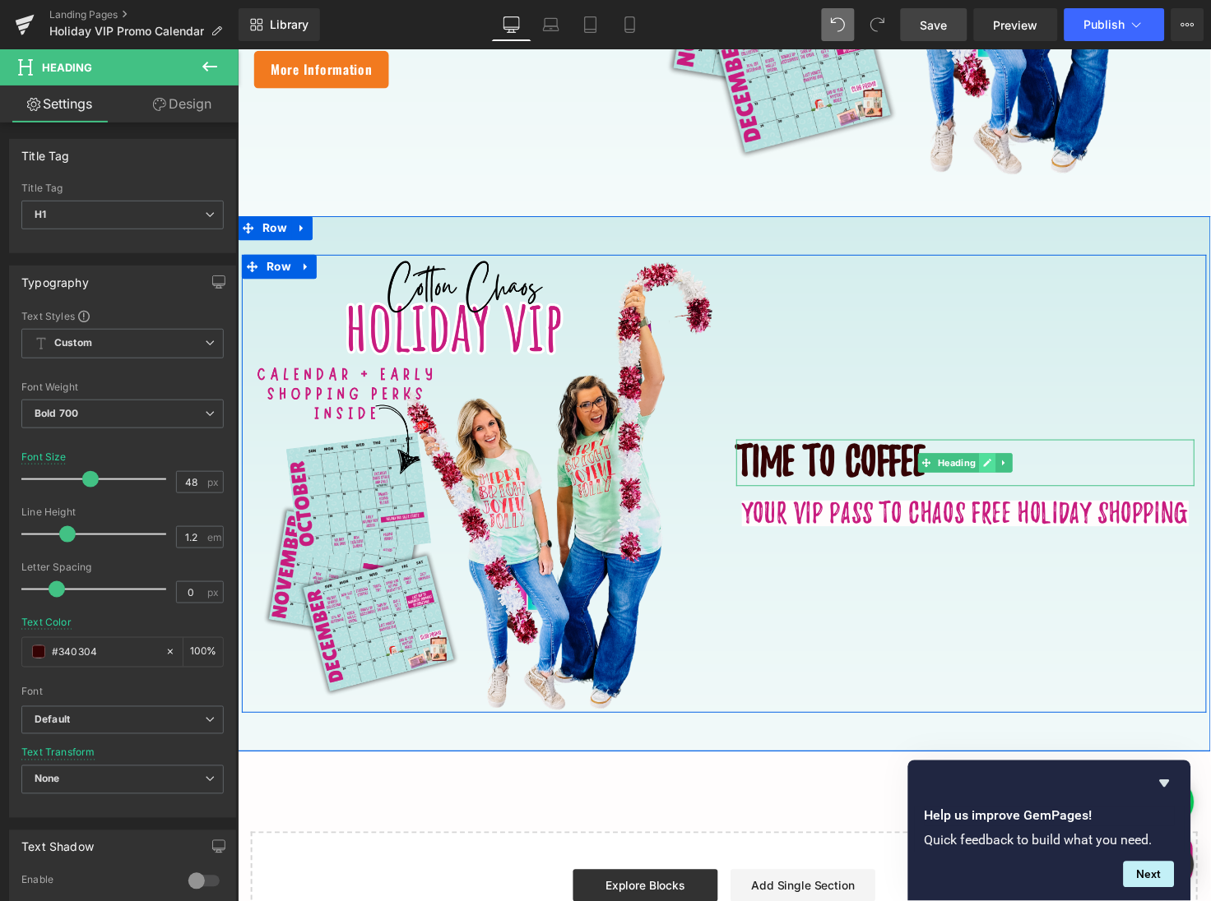
click at [1001, 471] on icon at bounding box center [1004, 472] width 8 height 8
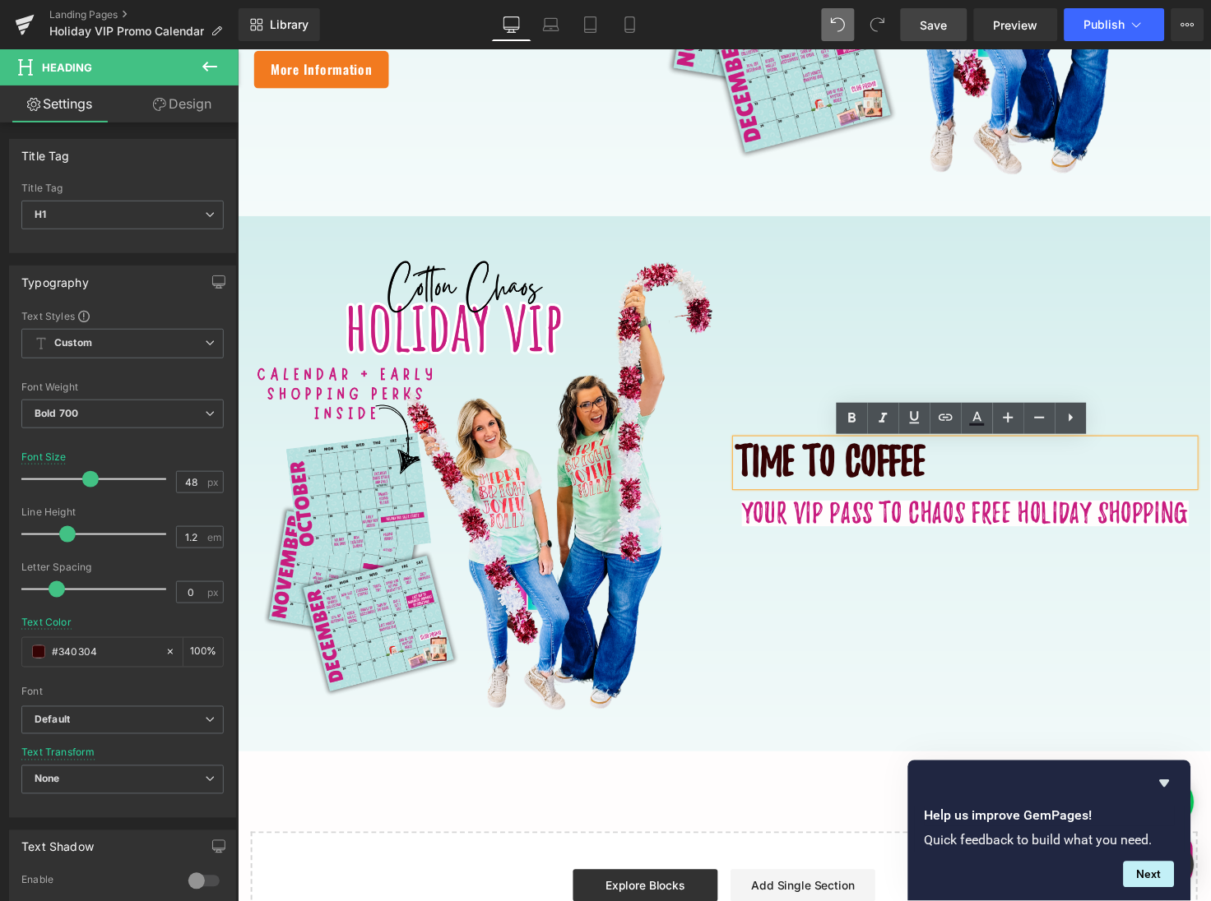
click at [981, 470] on h1 "Time to coffee" at bounding box center [981, 472] width 469 height 48
drag, startPoint x: 981, startPoint y: 470, endPoint x: 748, endPoint y: 463, distance: 232.8
click at [748, 463] on h1 "Time to coffee" at bounding box center [981, 472] width 469 height 48
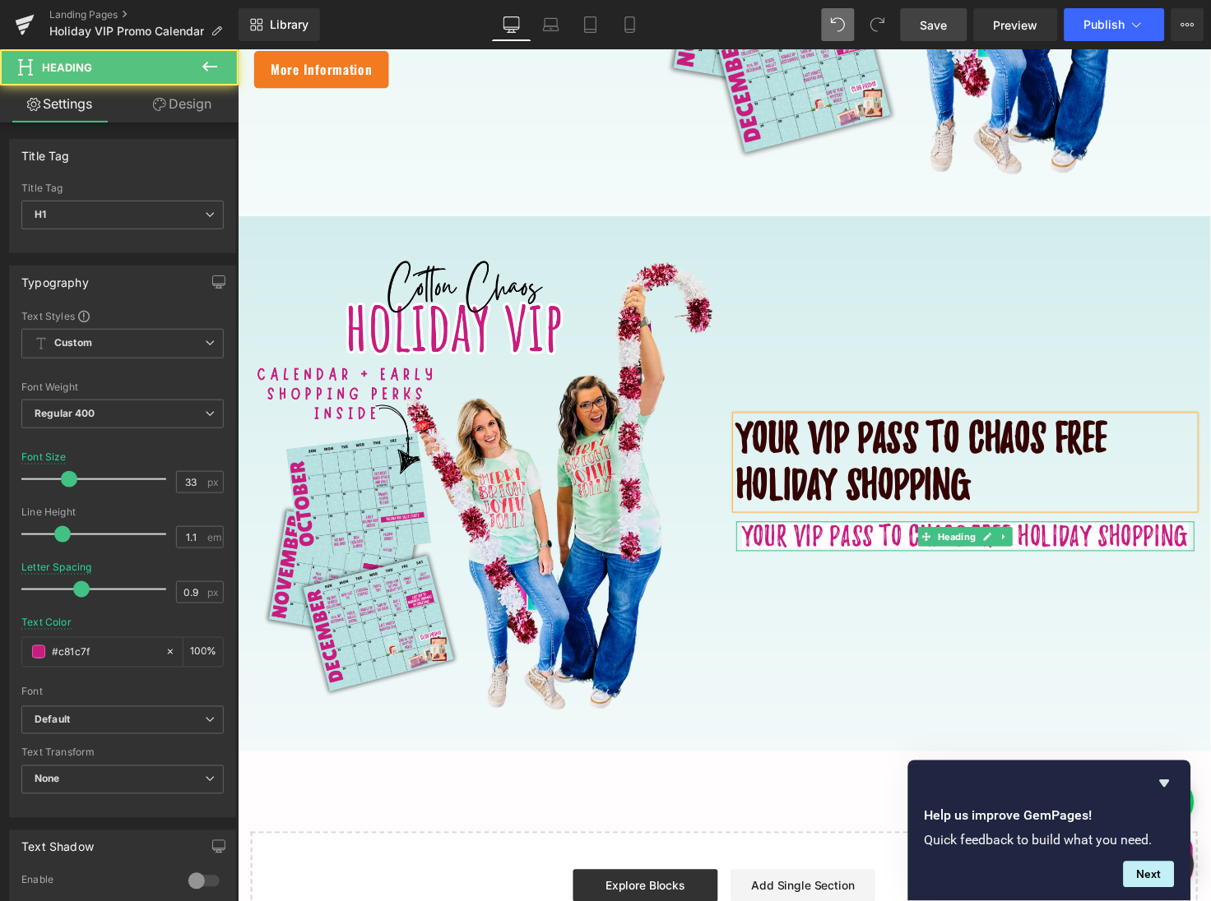
click at [859, 551] on span "Your VIP Pass TO CHAOS FREE HOLIDAY SHOPPING" at bounding box center [980, 547] width 457 height 26
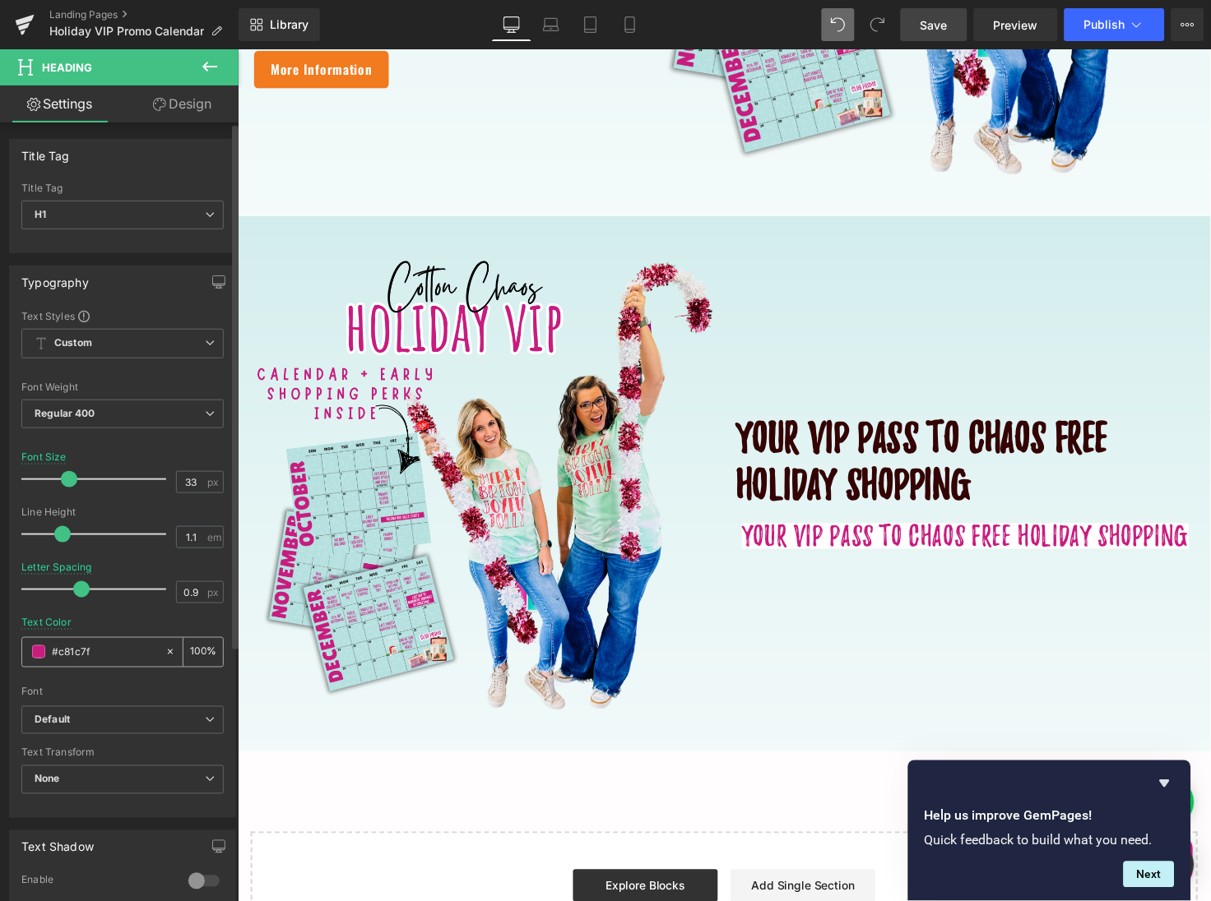
drag, startPoint x: 97, startPoint y: 644, endPoint x: 51, endPoint y: 642, distance: 46.1
click at [52, 643] on input "#c81c7f" at bounding box center [104, 652] width 105 height 18
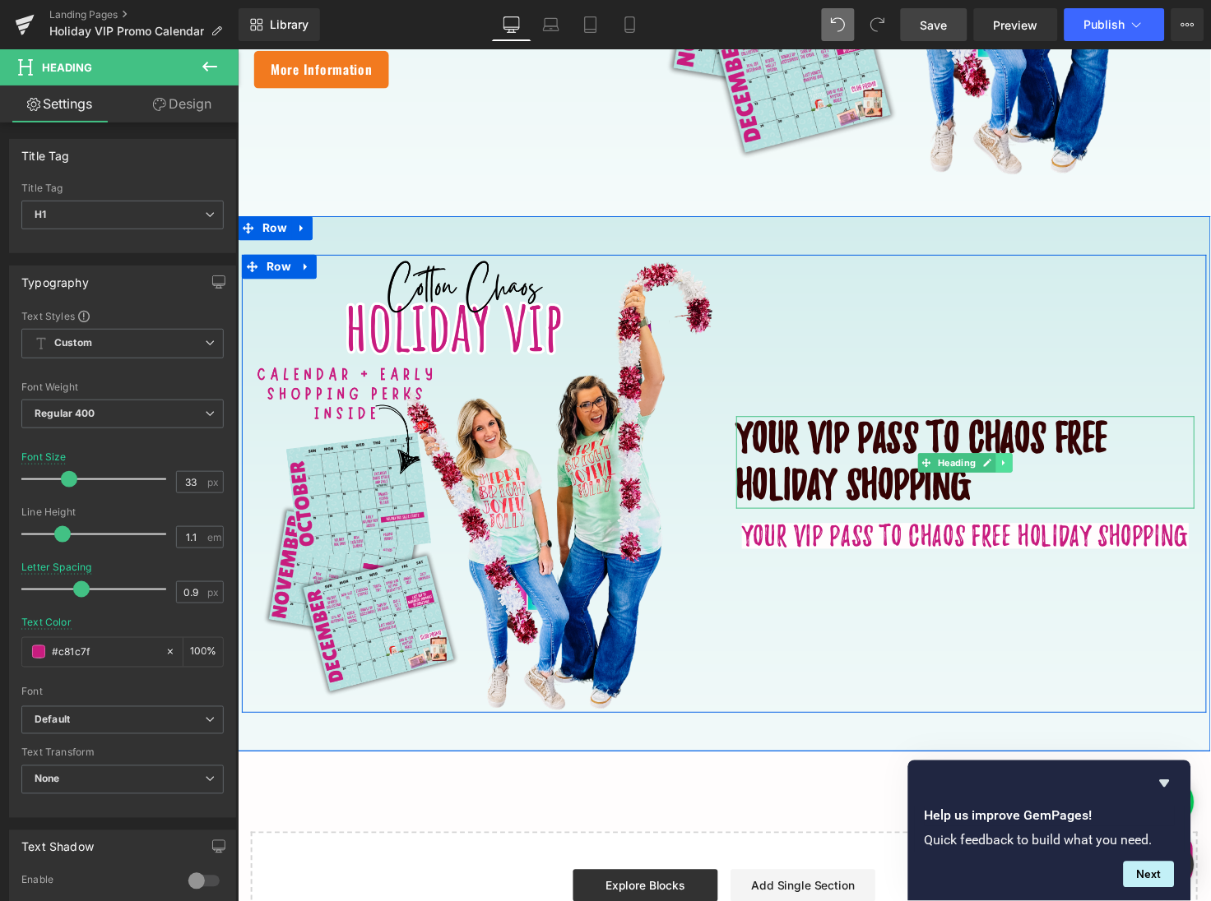
click at [1023, 473] on link at bounding box center [1020, 472] width 17 height 20
click at [1012, 498] on h1 "Your VIP pass to chaos free holiday shopping" at bounding box center [981, 471] width 469 height 95
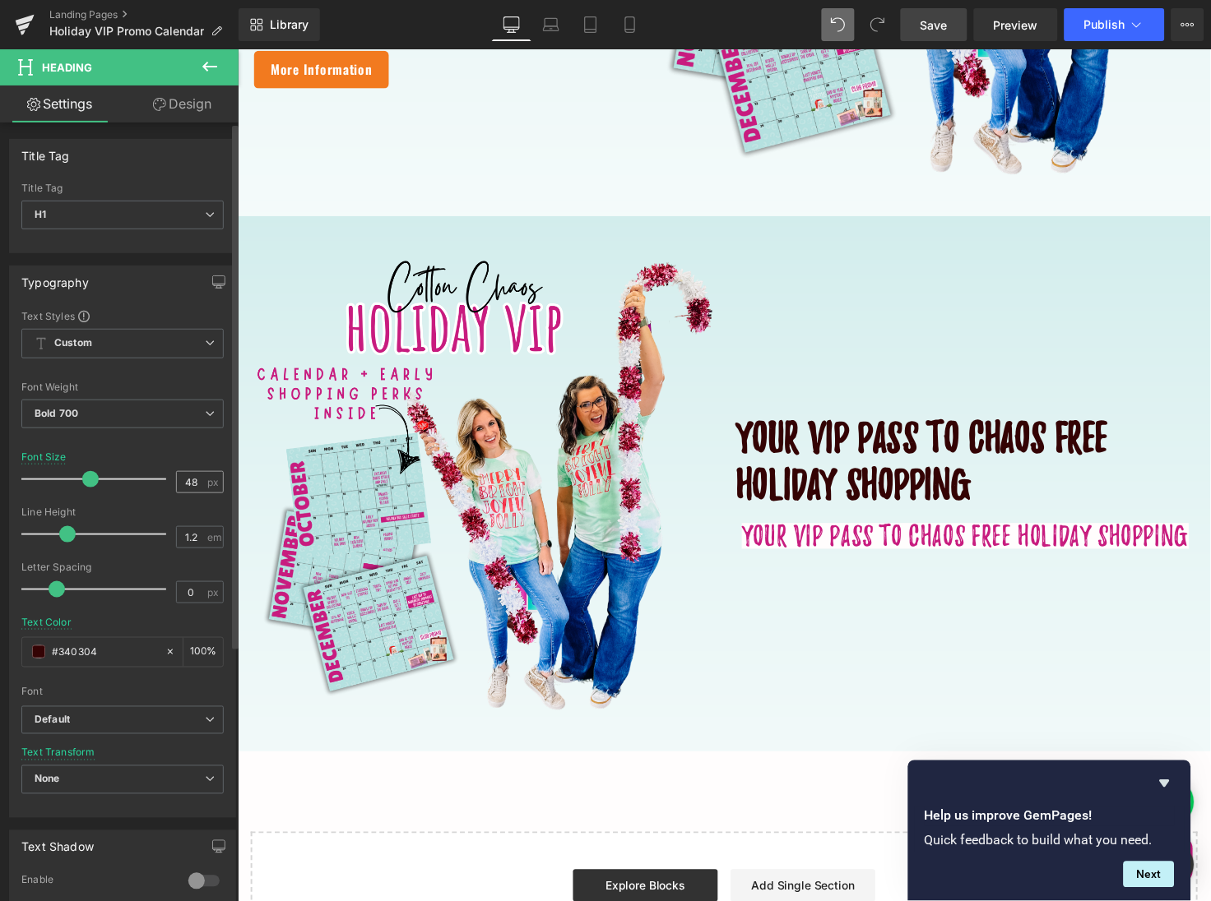
click at [204, 475] on div "48 px" at bounding box center [200, 482] width 48 height 22
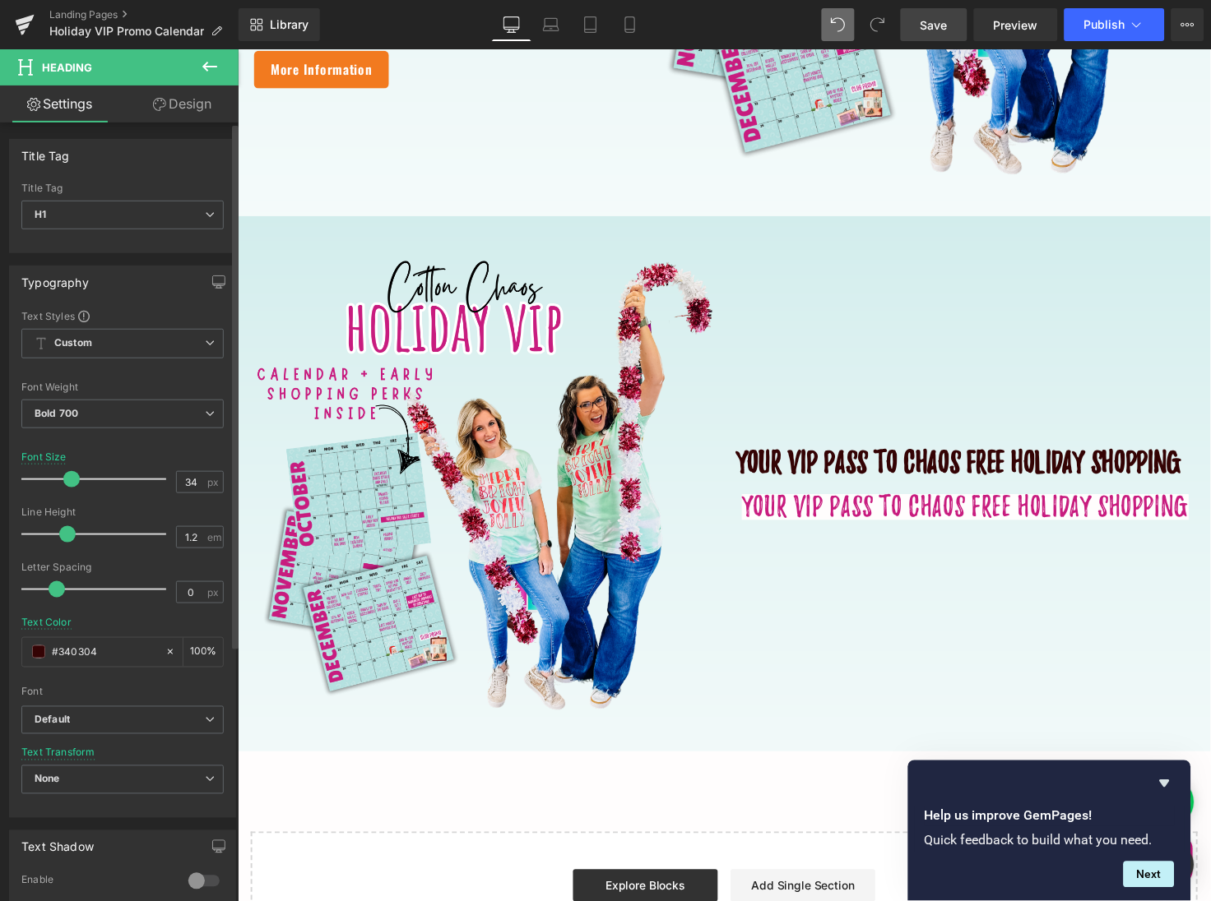
type input "33"
drag, startPoint x: 85, startPoint y: 478, endPoint x: 64, endPoint y: 478, distance: 20.6
click at [64, 478] on span at bounding box center [69, 479] width 16 height 16
click at [112, 643] on input "#340304" at bounding box center [104, 652] width 105 height 18
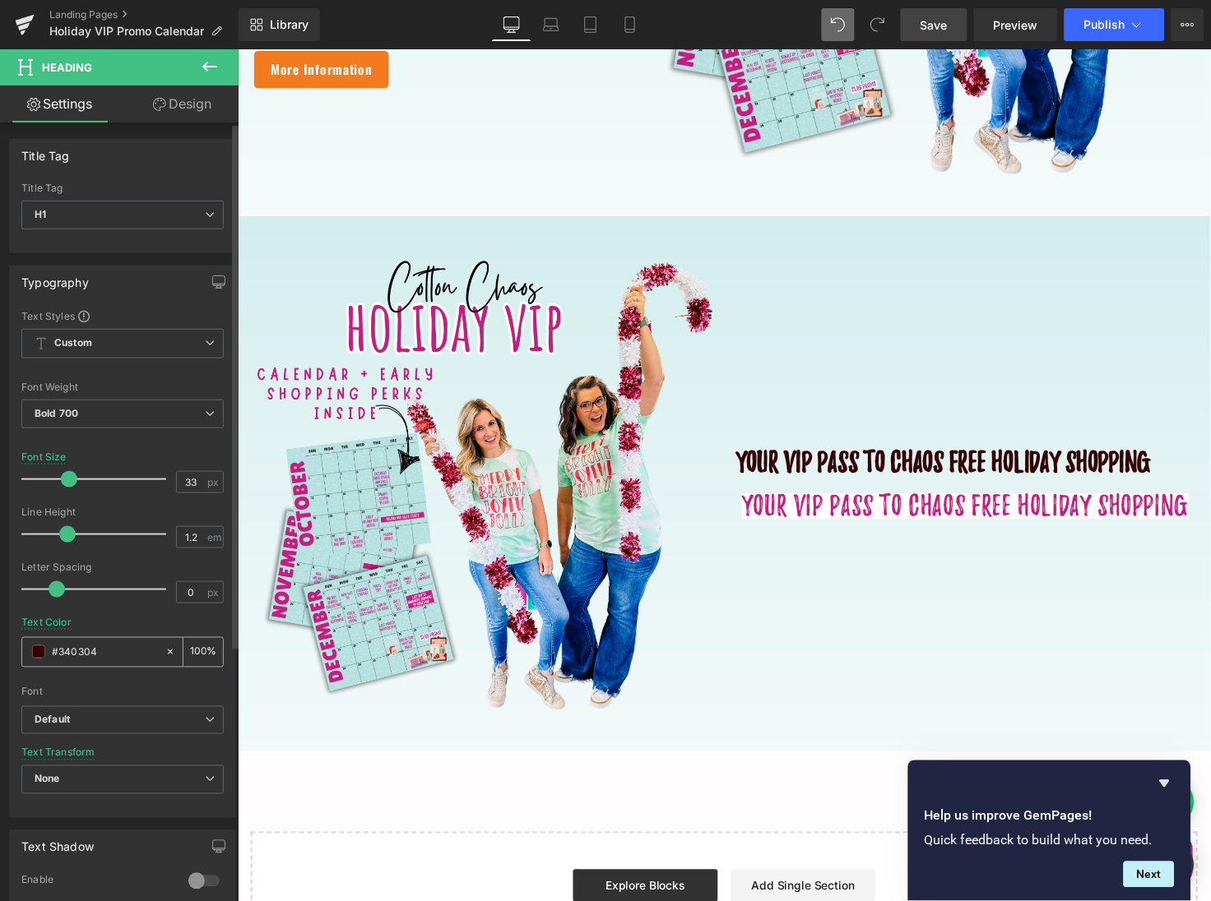
click at [112, 643] on input "#340304" at bounding box center [104, 652] width 105 height 18
drag, startPoint x: 112, startPoint y: 641, endPoint x: 32, endPoint y: 638, distance: 79.8
click at [32, 639] on div "#340304" at bounding box center [93, 652] width 142 height 29
paste input "c81c7f"
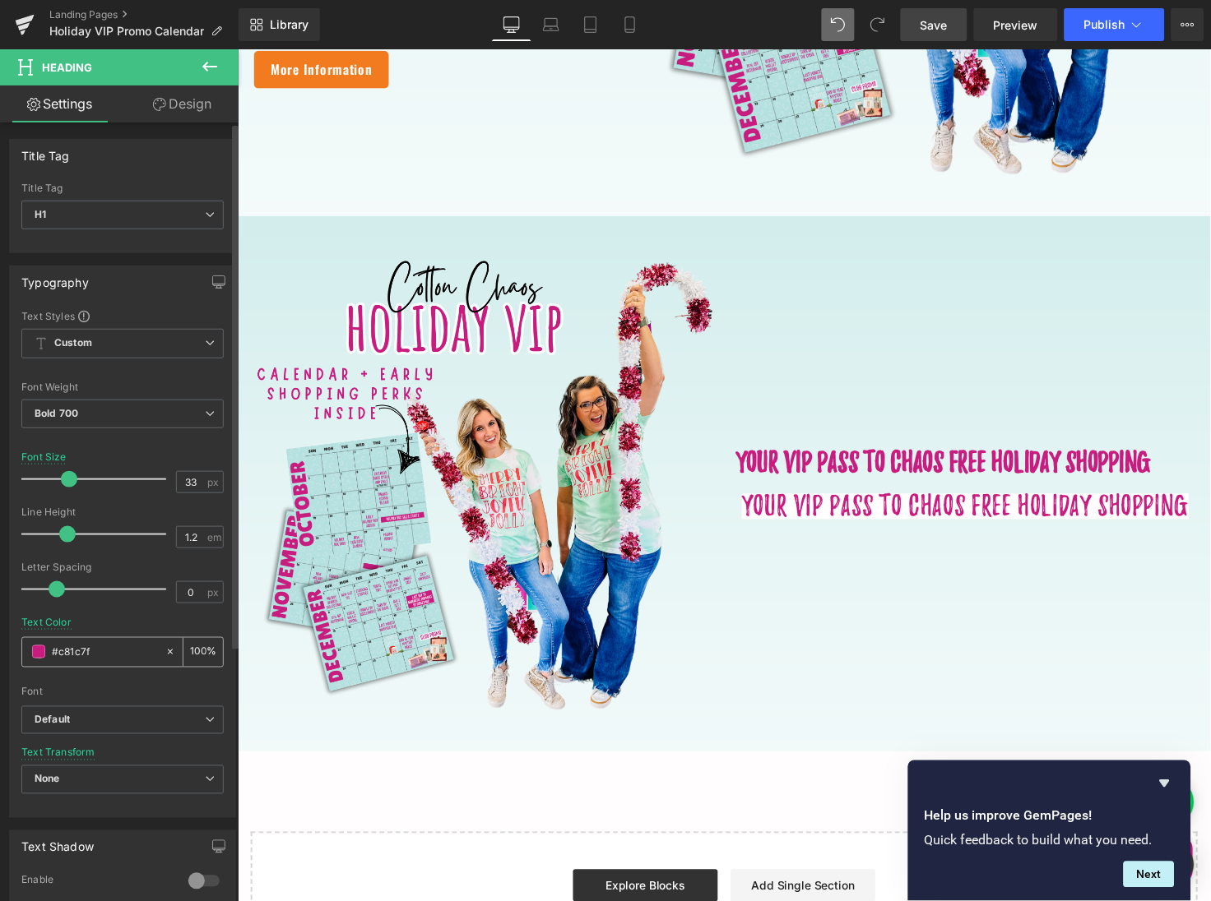
type input "#c81c7f"
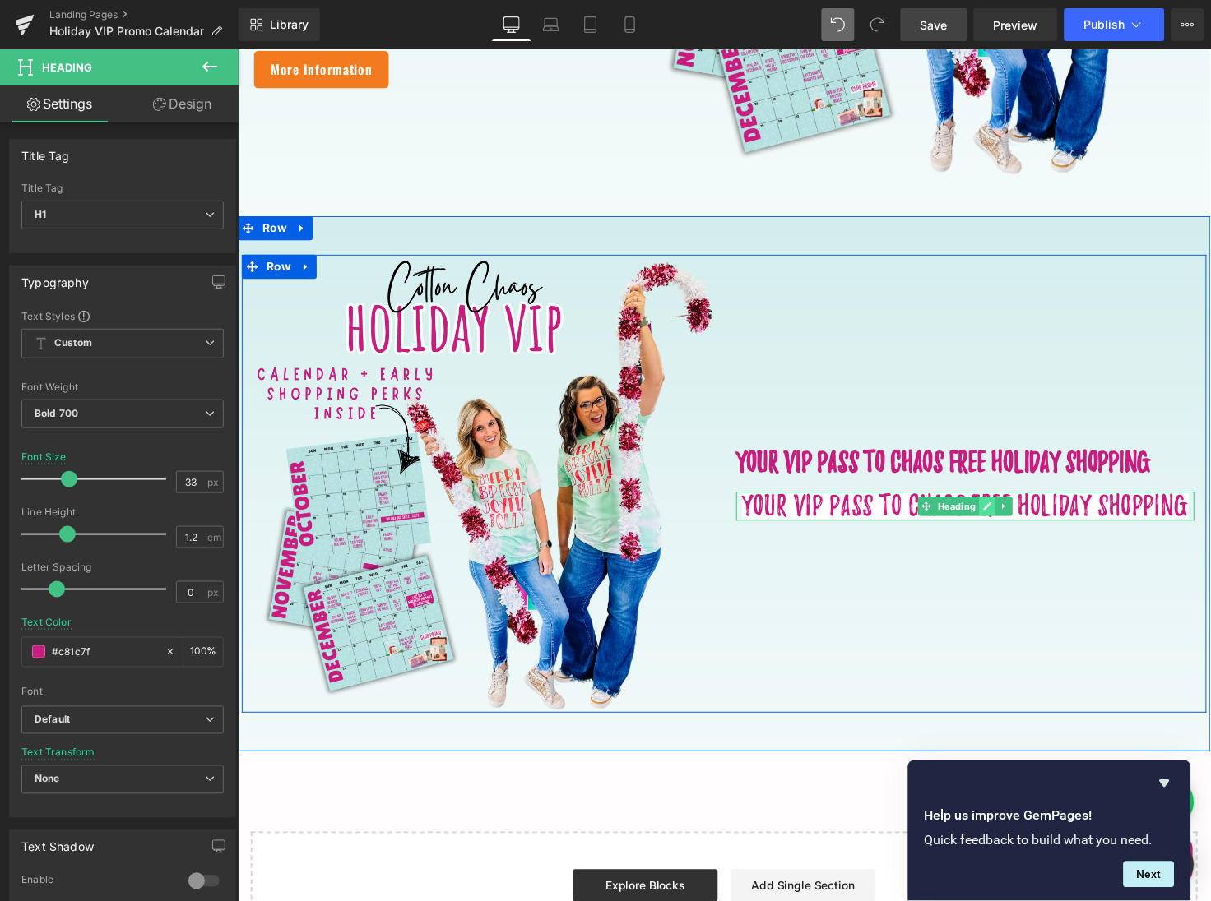
click at [1002, 515] on icon at bounding box center [1004, 516] width 8 height 8
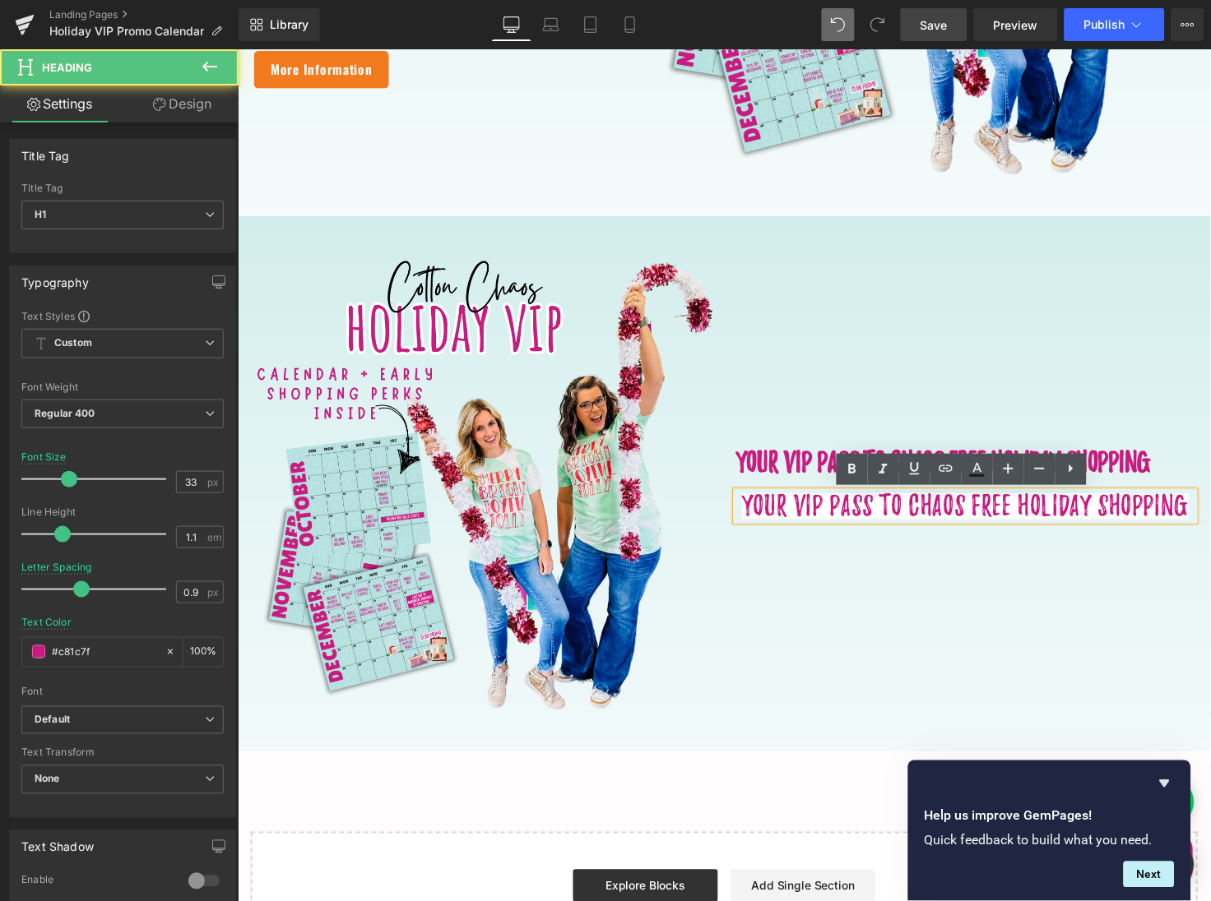
click at [1020, 524] on span "Your VIP Pass TO CHAOS FREE HOLIDAY SHOPPING" at bounding box center [980, 516] width 457 height 26
click at [1140, 470] on h1 "Your VIP pass to chaos free holiday shopping" at bounding box center [981, 472] width 469 height 33
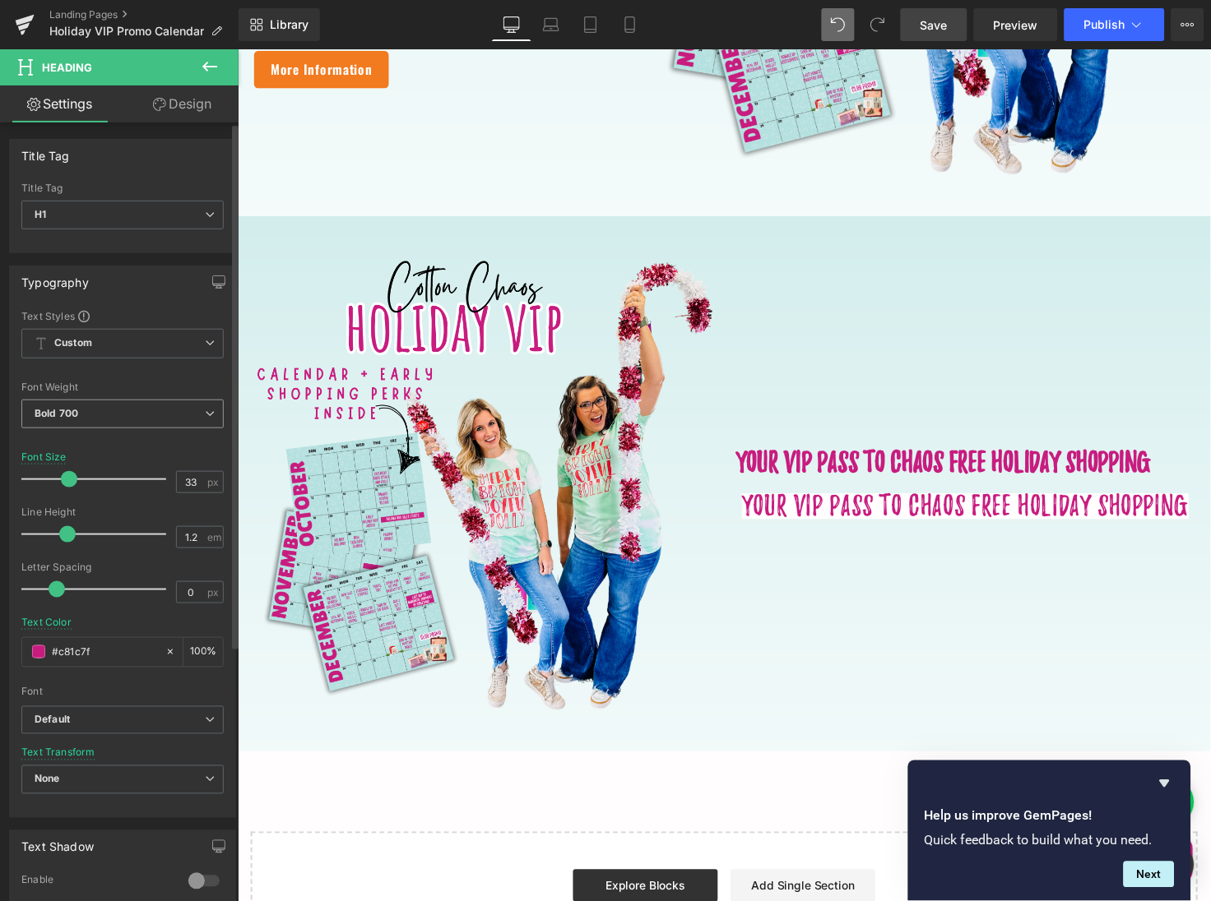
click at [131, 410] on span "Bold 700" at bounding box center [122, 414] width 202 height 29
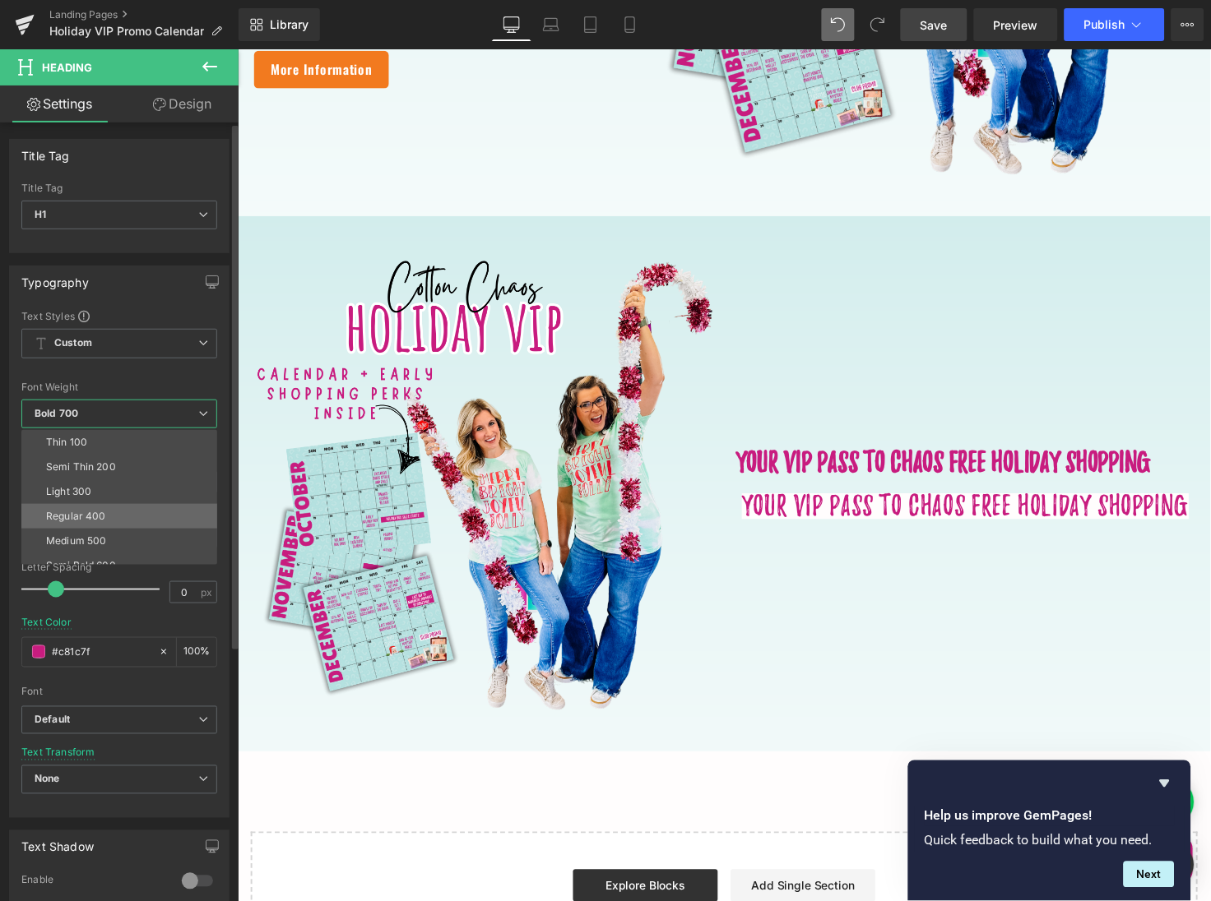
click at [125, 507] on li "Regular 400" at bounding box center [122, 516] width 203 height 25
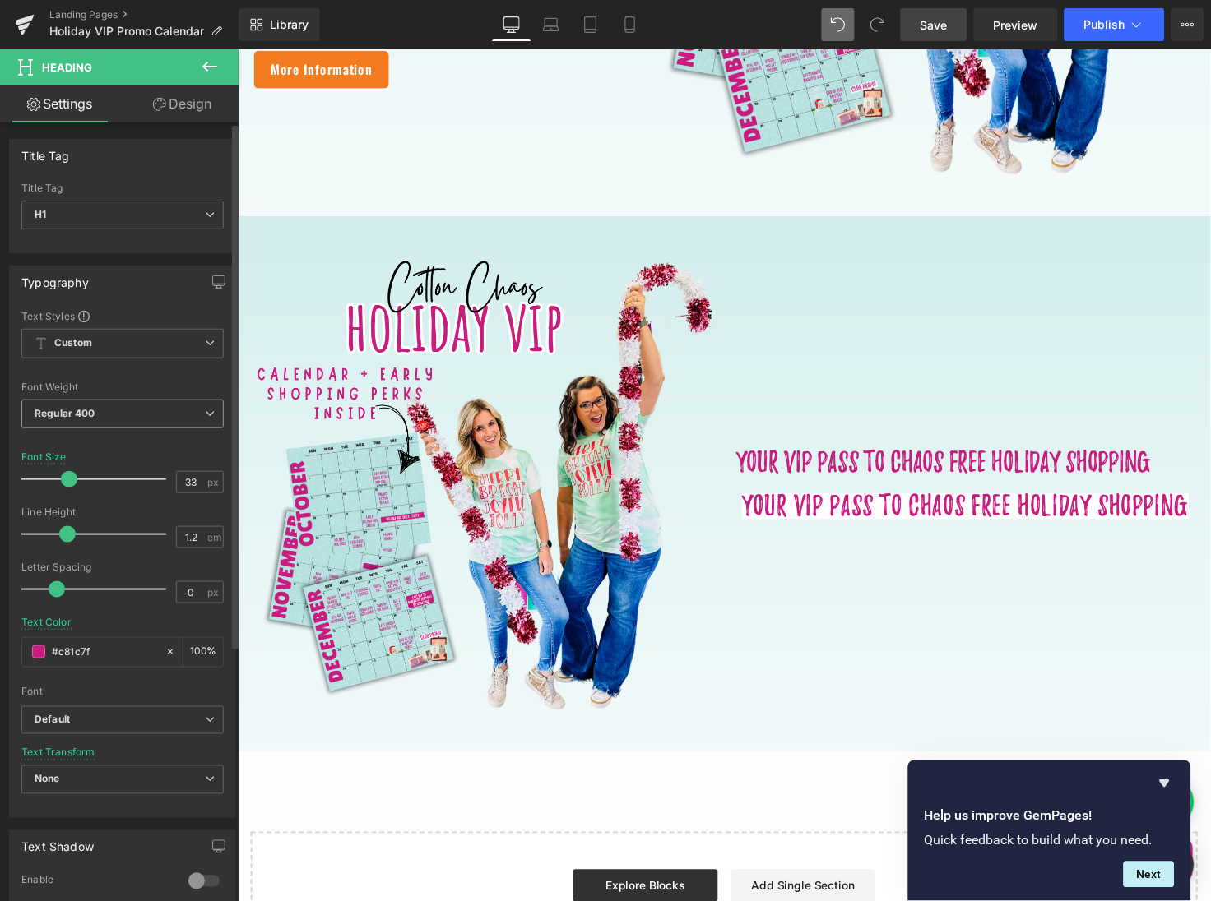
click at [137, 413] on span "Regular 400" at bounding box center [122, 414] width 202 height 29
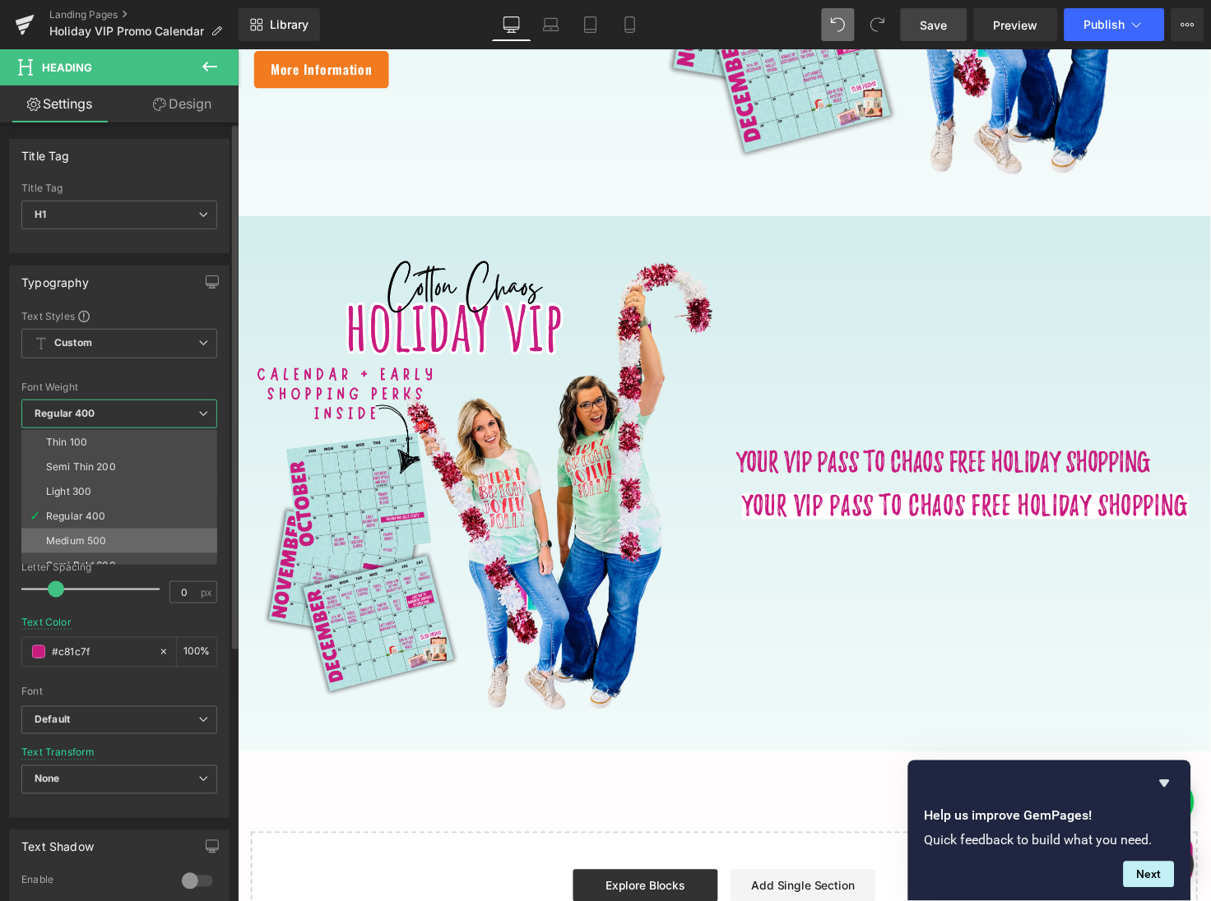
click at [133, 529] on li "Medium 500" at bounding box center [122, 541] width 203 height 25
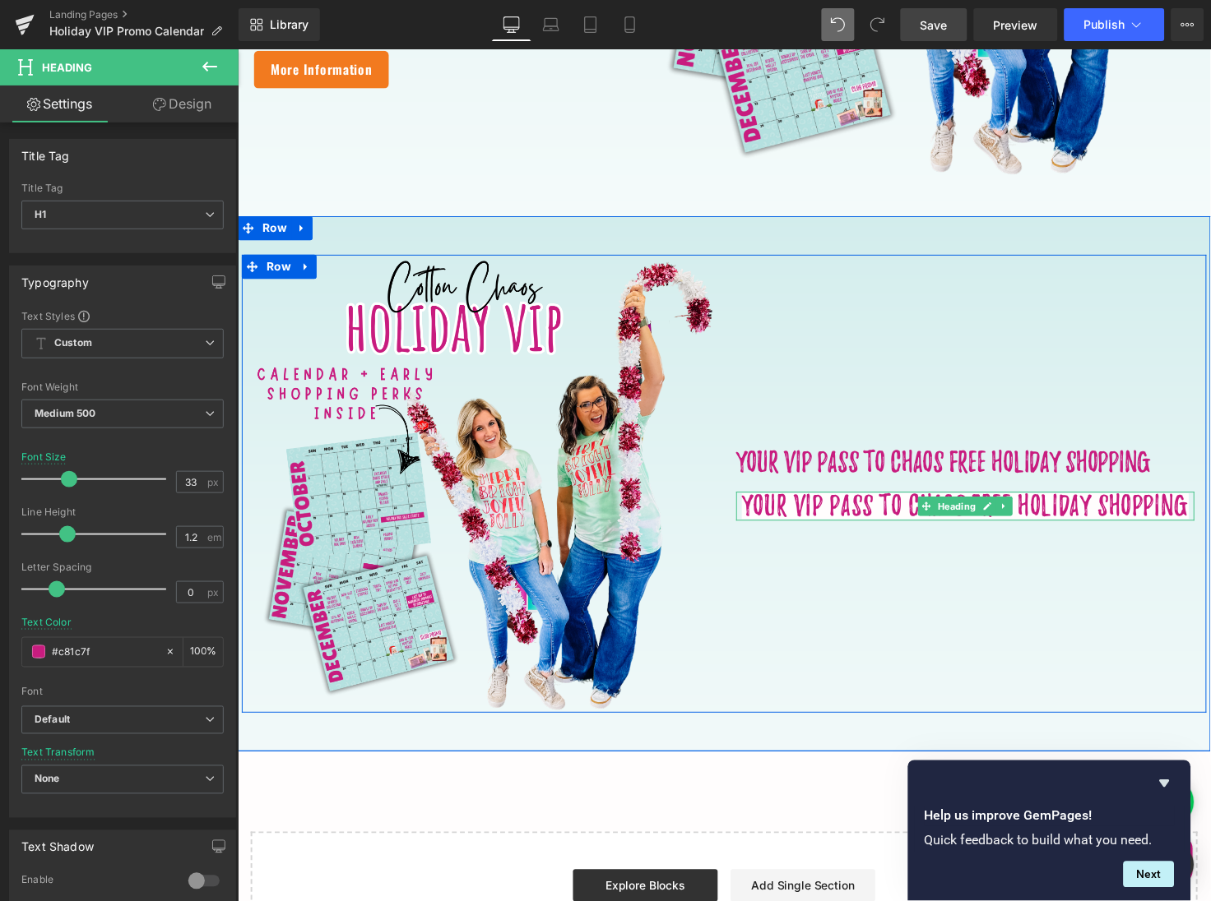
click at [865, 517] on span "Your VIP Pass TO CHAOS FREE HOLIDAY SHOPPING" at bounding box center [980, 516] width 457 height 26
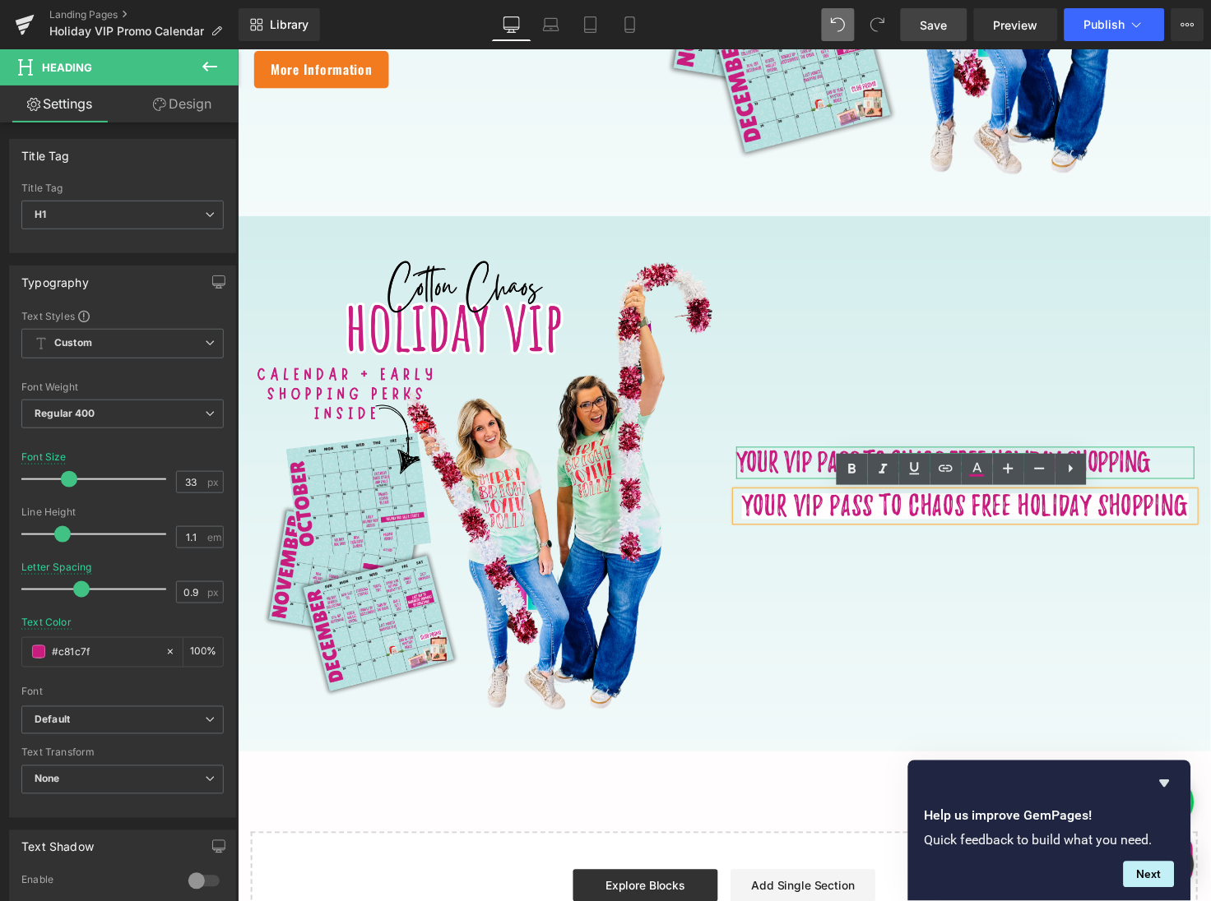
click at [819, 469] on h1 "Your VIP pass to chaos free holiday shopping" at bounding box center [981, 472] width 469 height 33
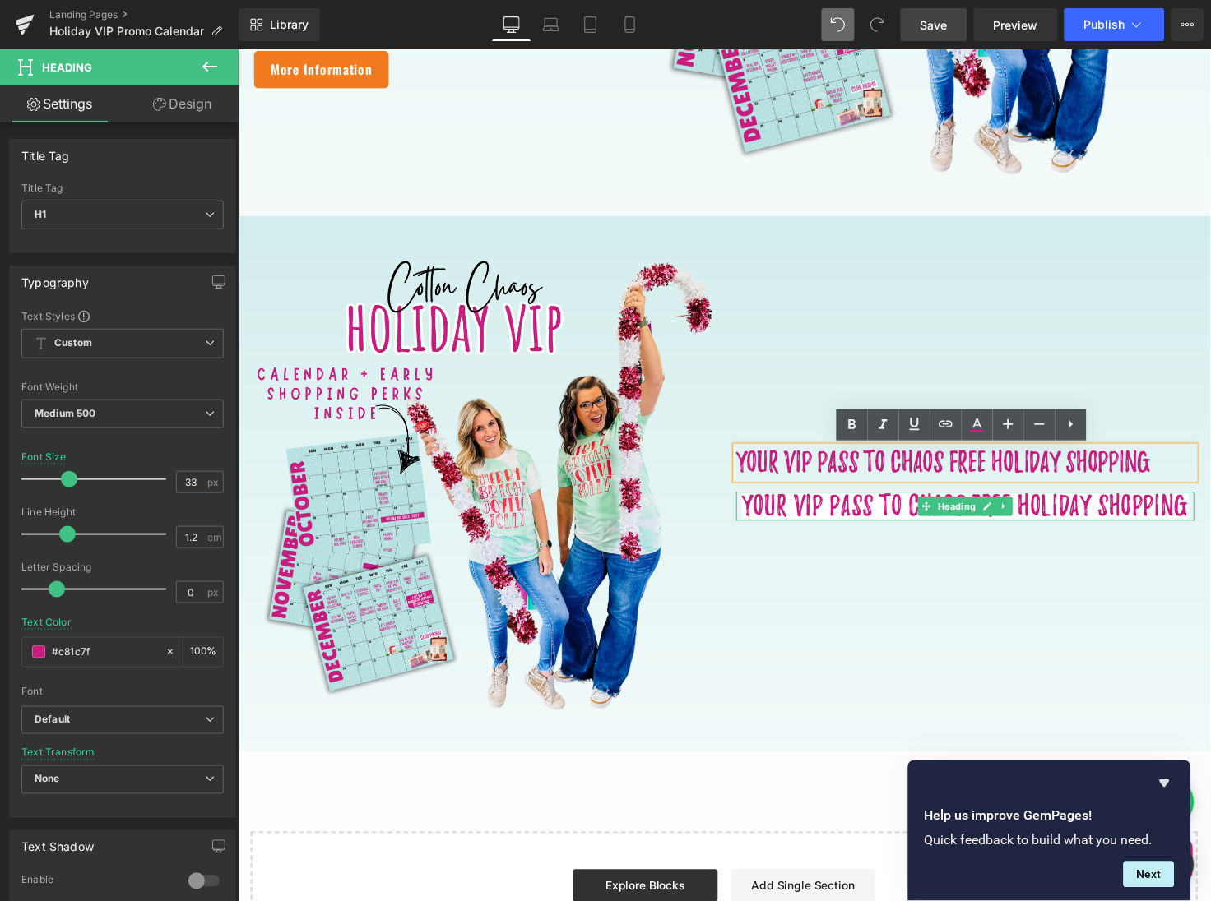
click at [824, 516] on span "Your VIP Pass TO CHAOS FREE HOLIDAY SHOPPING" at bounding box center [980, 516] width 457 height 26
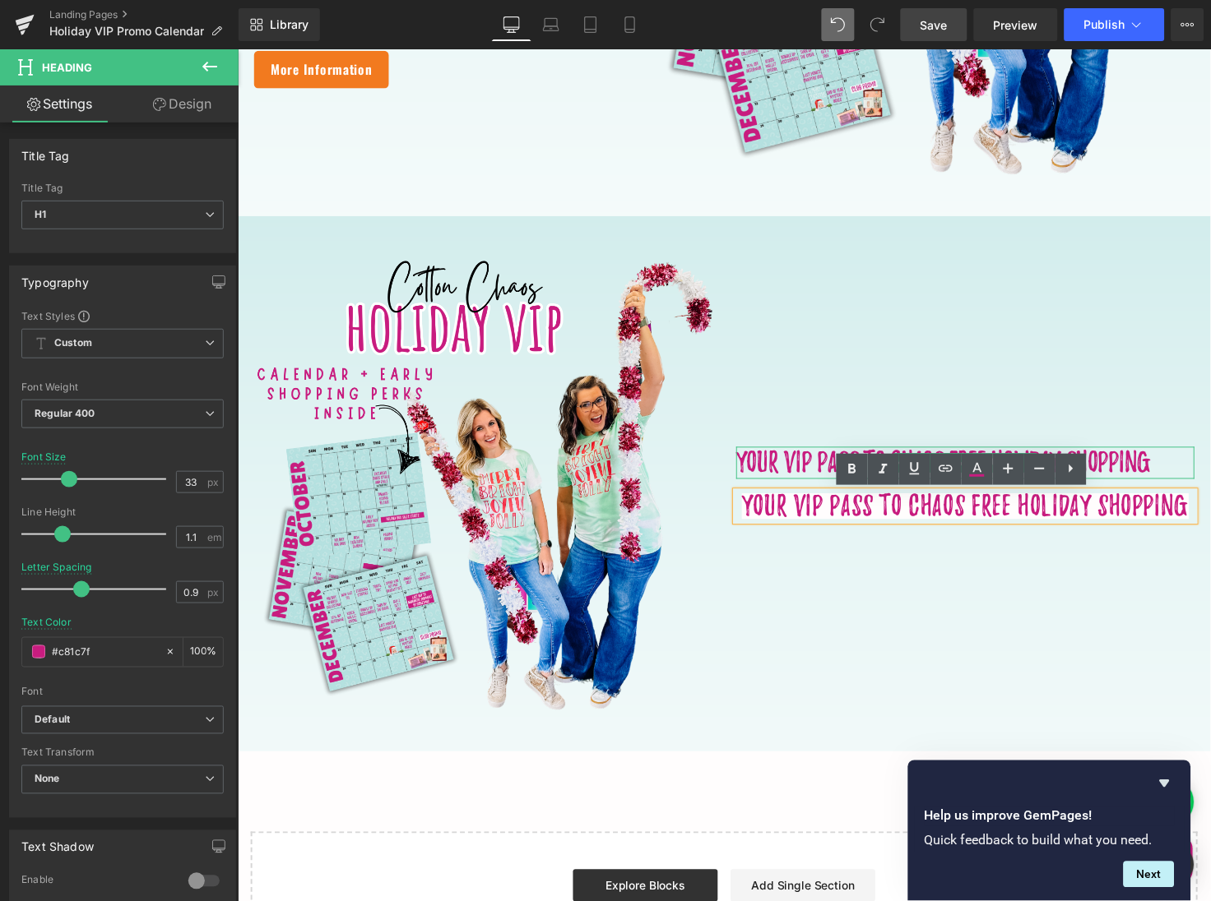
click at [811, 474] on h1 "Your VIP pass to chaos free holiday shopping" at bounding box center [981, 472] width 469 height 33
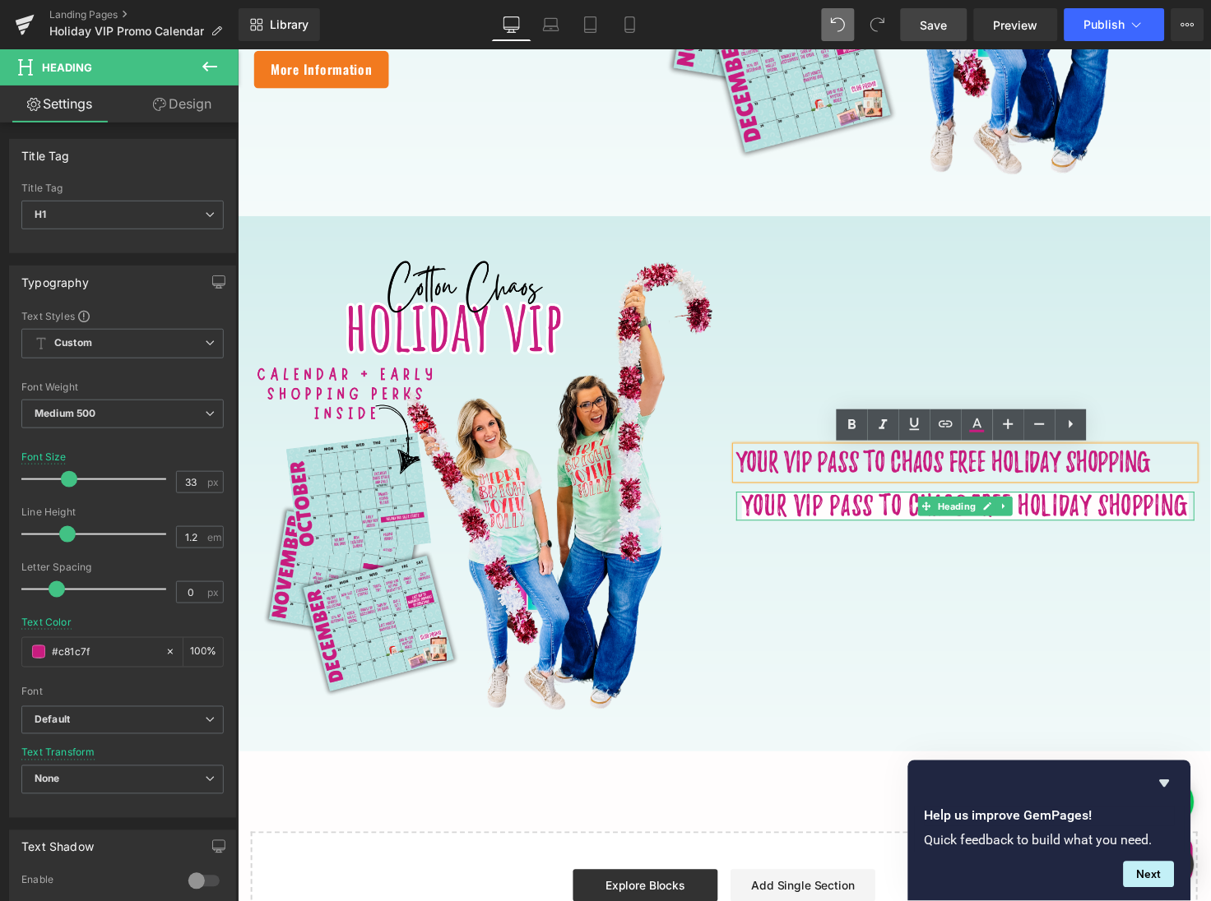
click at [854, 510] on span "Your VIP Pass TO CHAOS FREE HOLIDAY SHOPPING" at bounding box center [980, 516] width 457 height 26
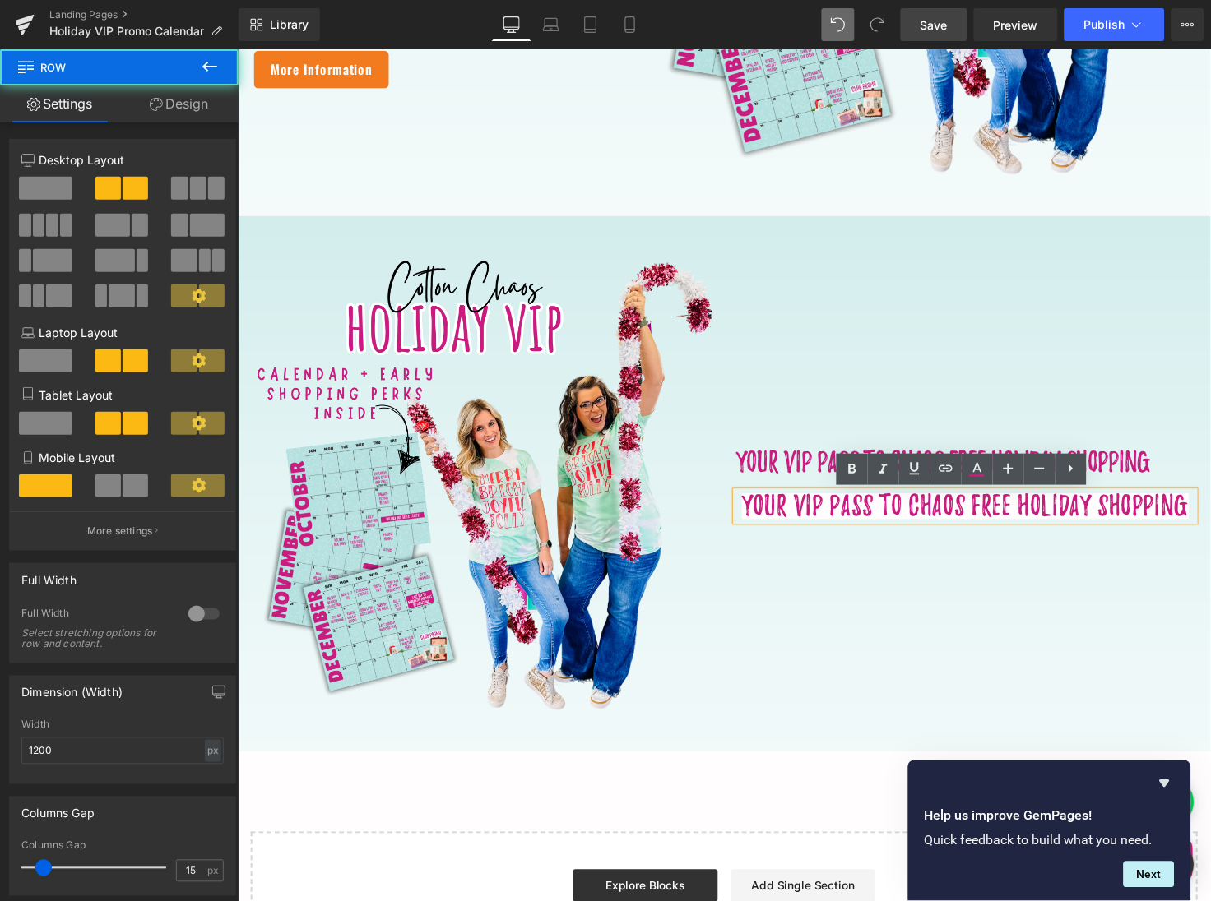
click at [1016, 567] on div "Your VIP pass to chaos free holiday shopping Heading Your VIP Pass TO CHAOS FRE…" at bounding box center [980, 493] width 493 height 469
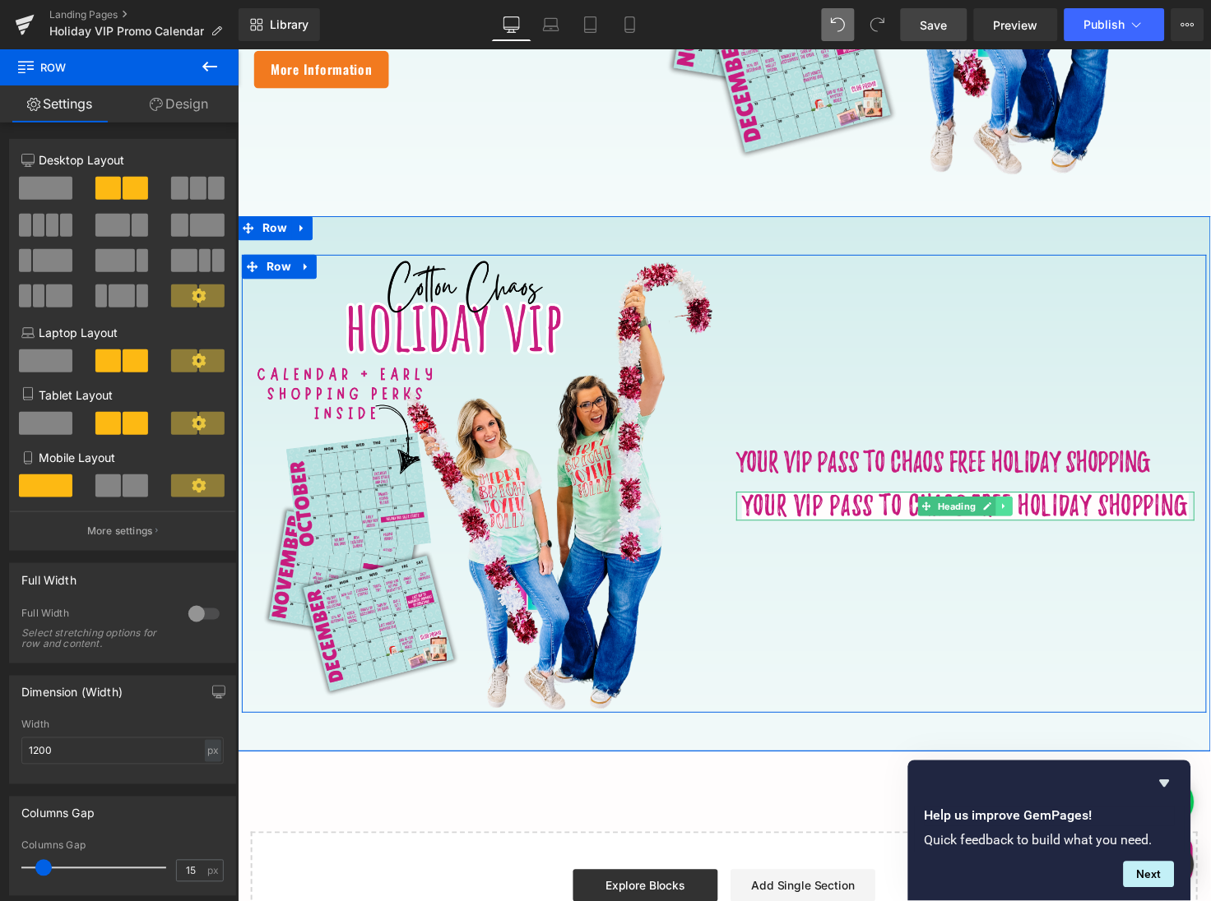
click at [1024, 516] on link at bounding box center [1020, 517] width 17 height 20
click at [1027, 518] on icon at bounding box center [1029, 516] width 9 height 9
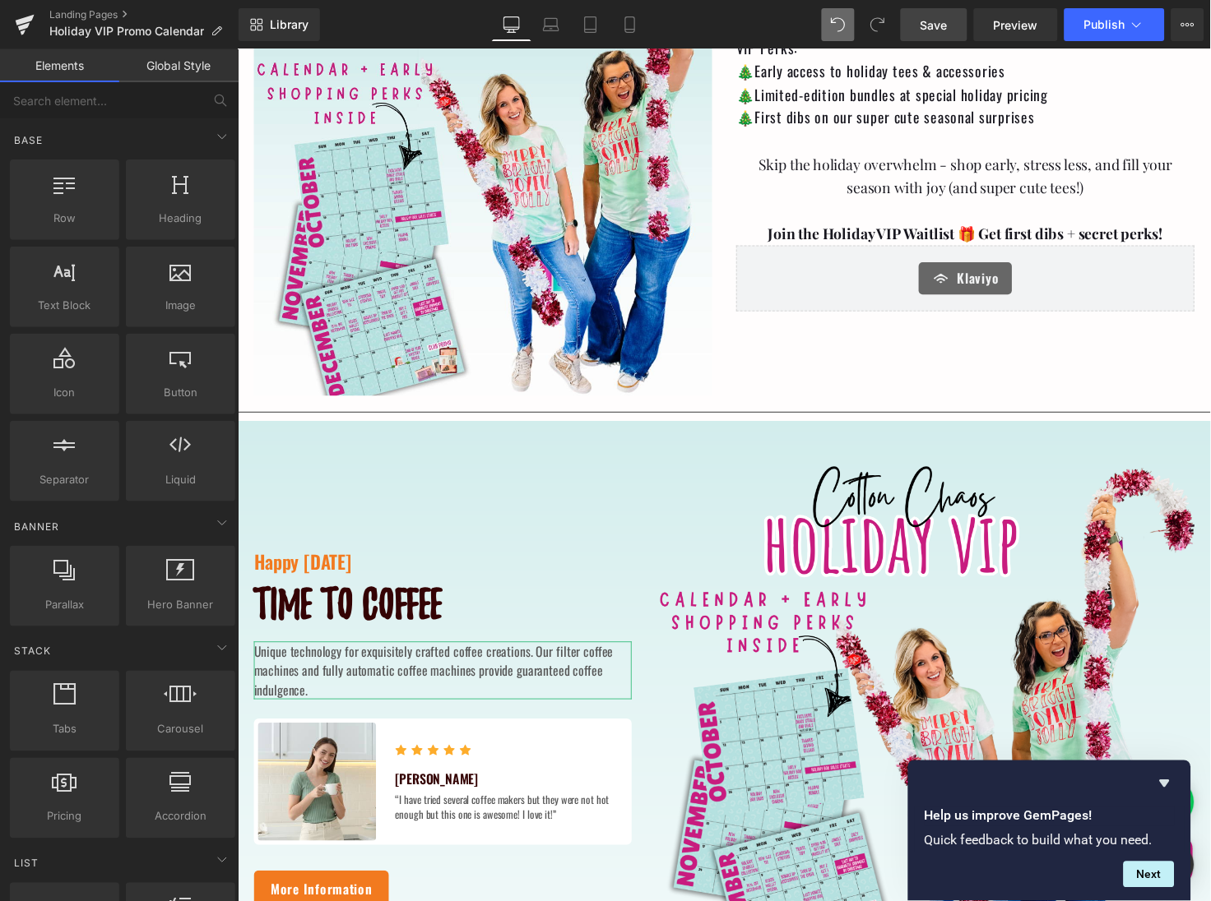
scroll to position [0, 0]
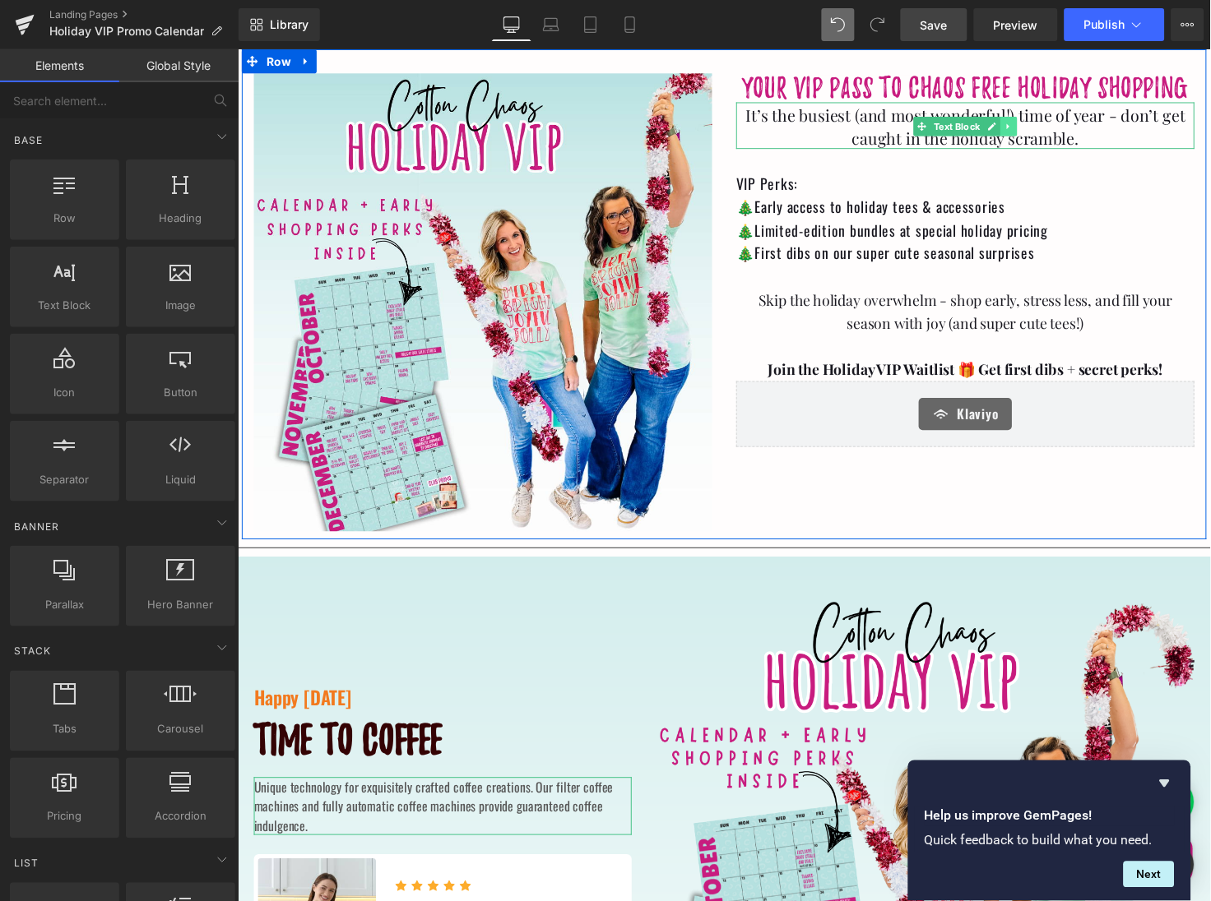
click at [1027, 130] on icon at bounding box center [1025, 128] width 9 height 10
click at [1016, 128] on icon at bounding box center [1016, 128] width 9 height 10
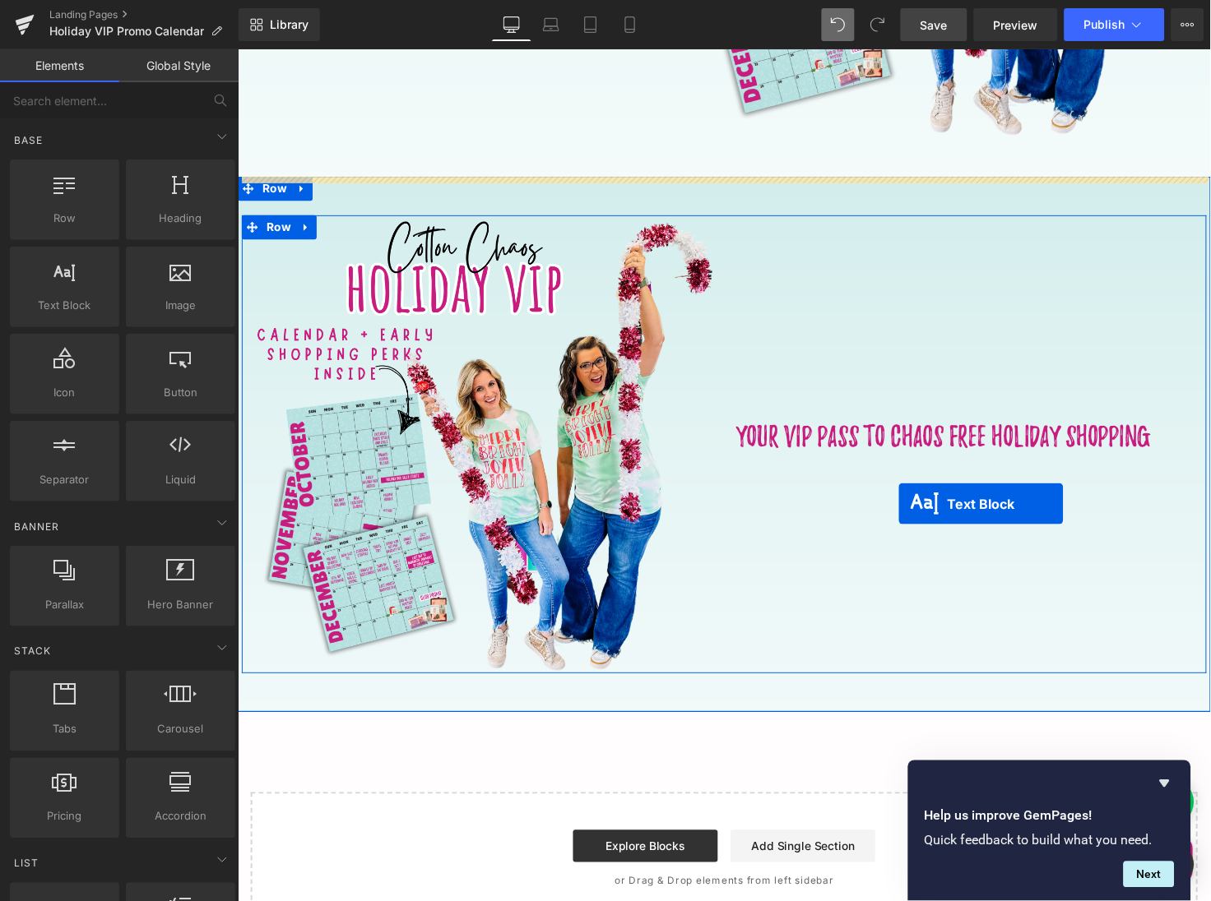
scroll to position [1021, 0]
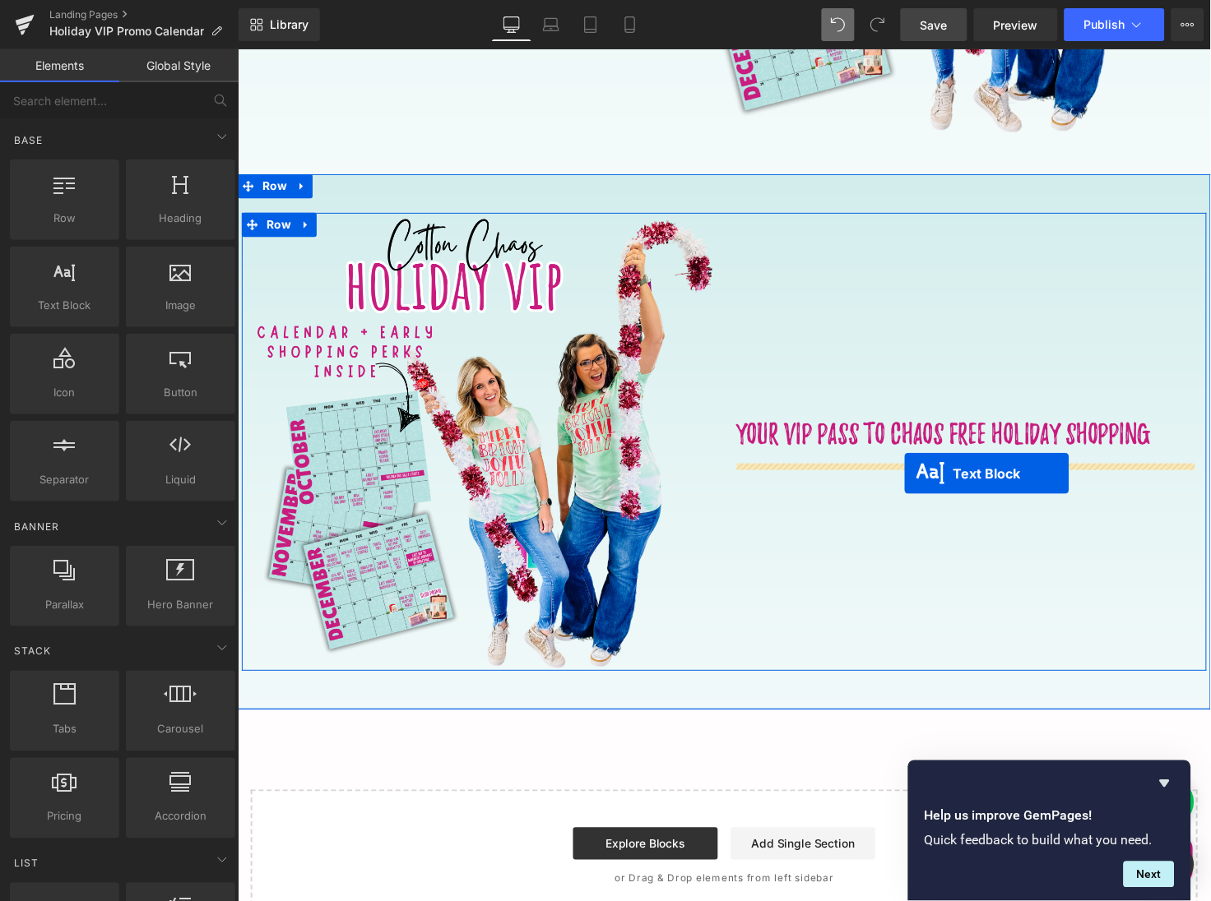
drag, startPoint x: 981, startPoint y: 177, endPoint x: 919, endPoint y: 483, distance: 312.2
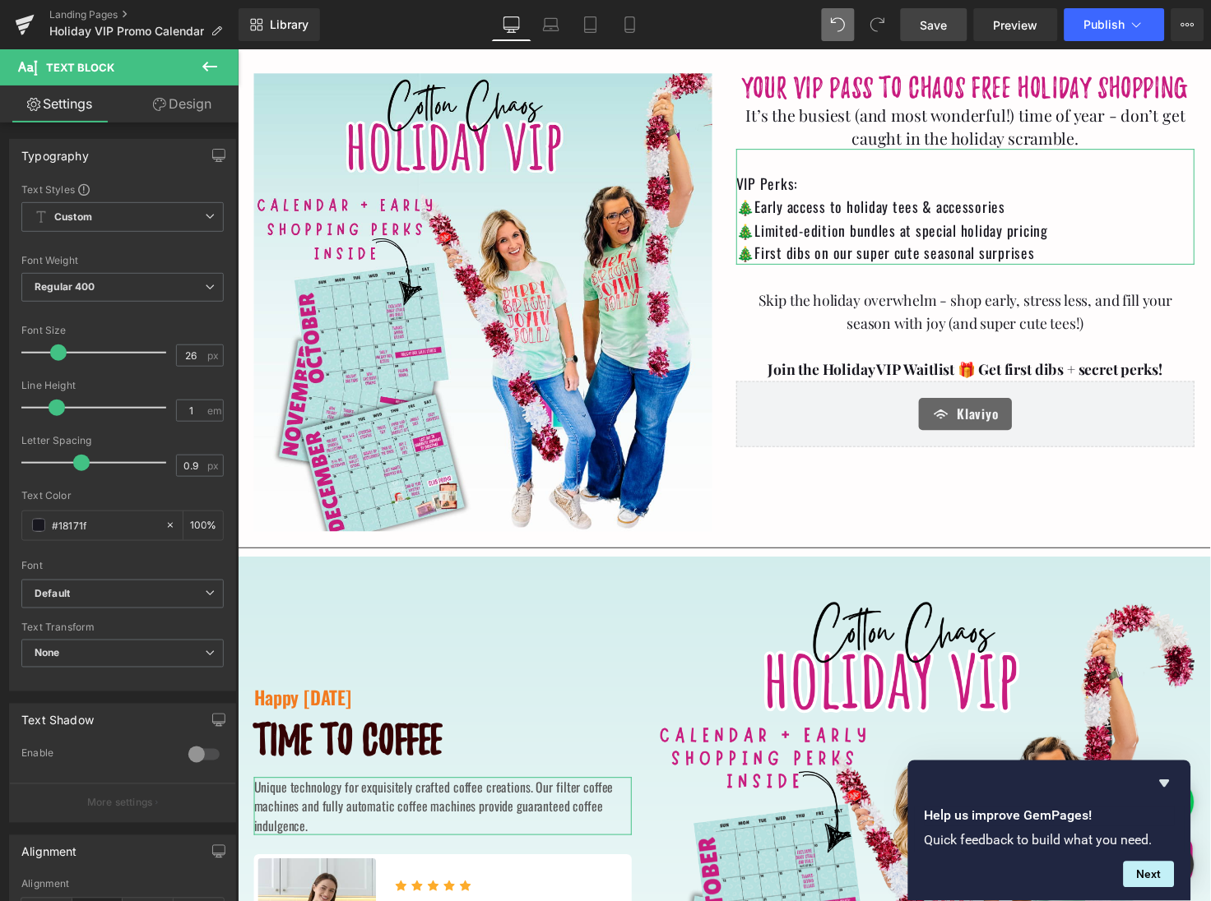
scroll to position [0, 0]
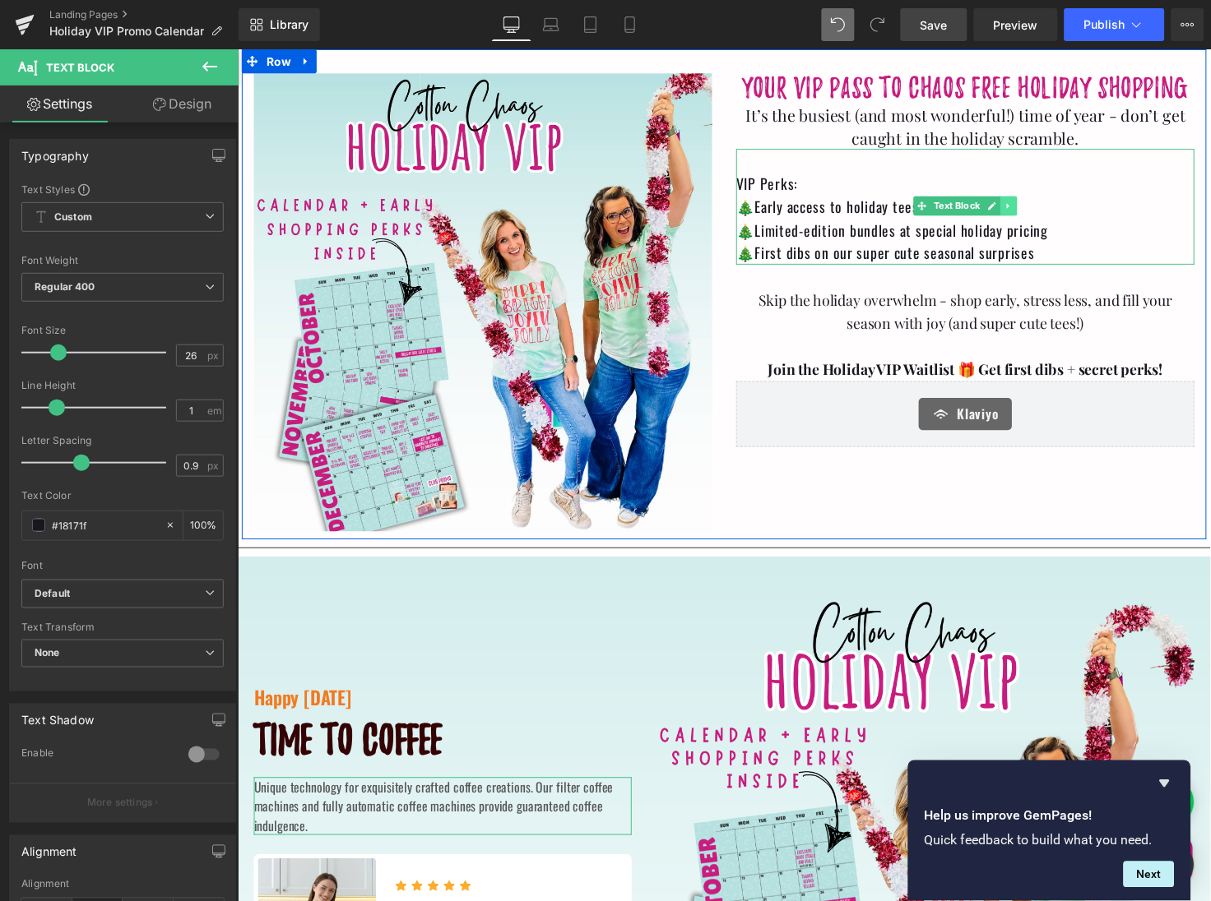
click at [1025, 211] on icon at bounding box center [1025, 209] width 9 height 10
click at [1018, 211] on icon at bounding box center [1016, 208] width 9 height 9
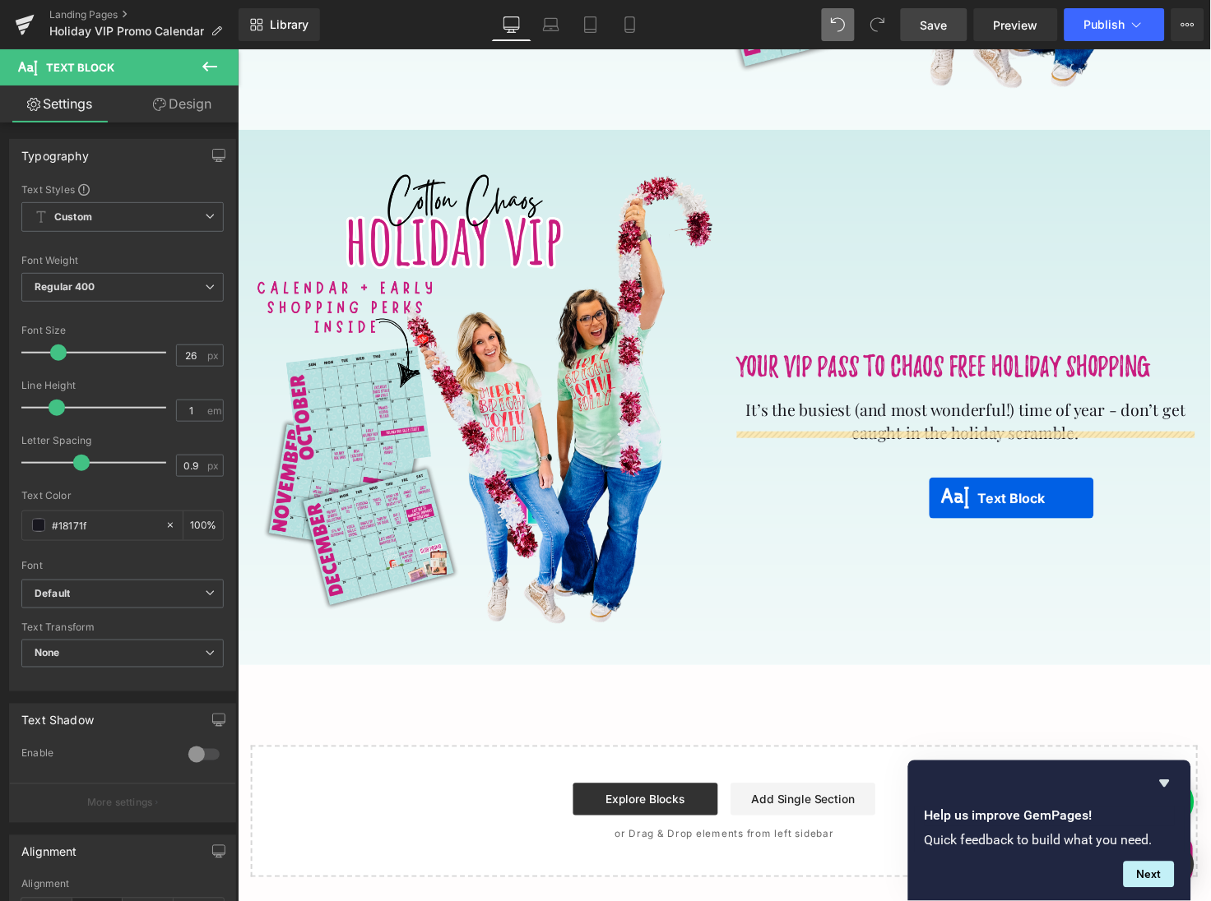
scroll to position [1064, 0]
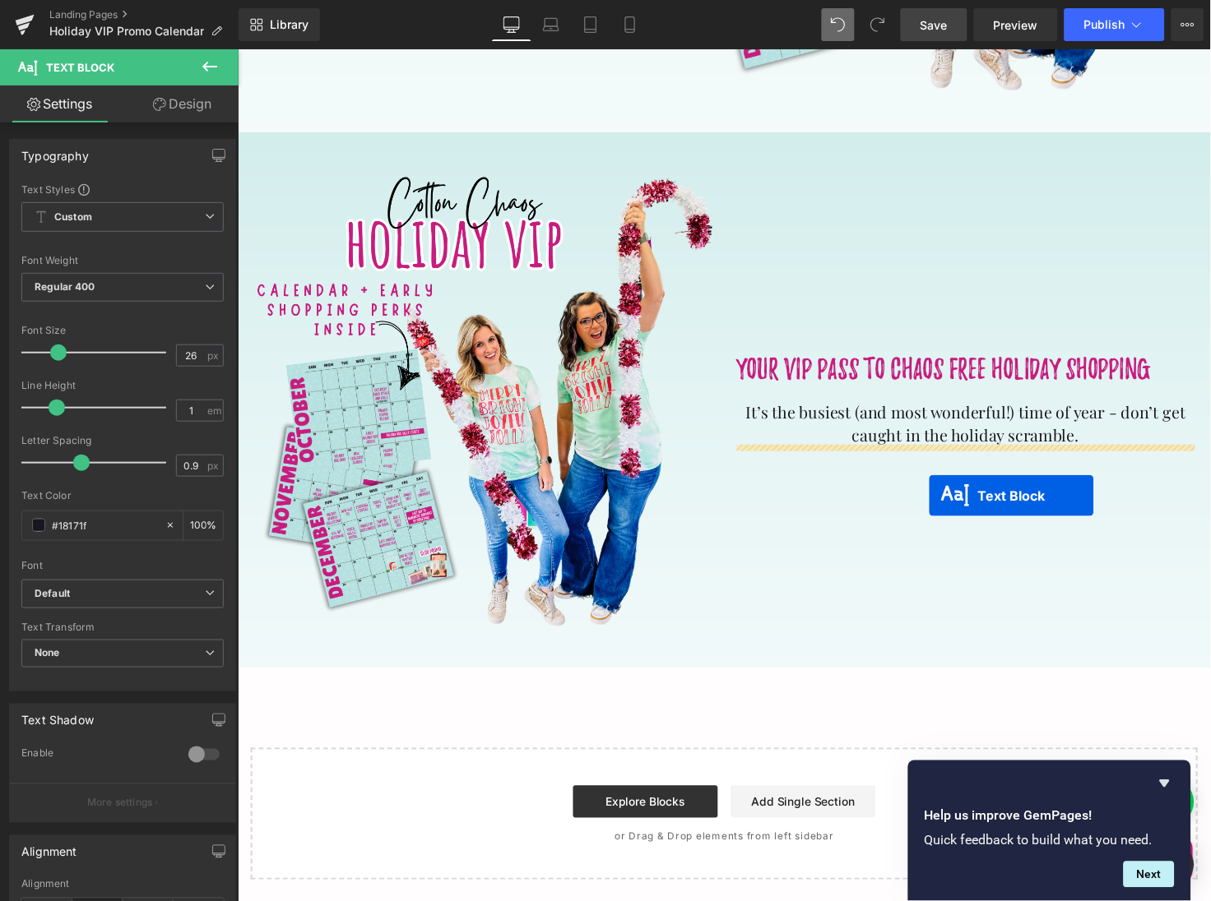
drag, startPoint x: 968, startPoint y: 323, endPoint x: 942, endPoint y: 499, distance: 177.8
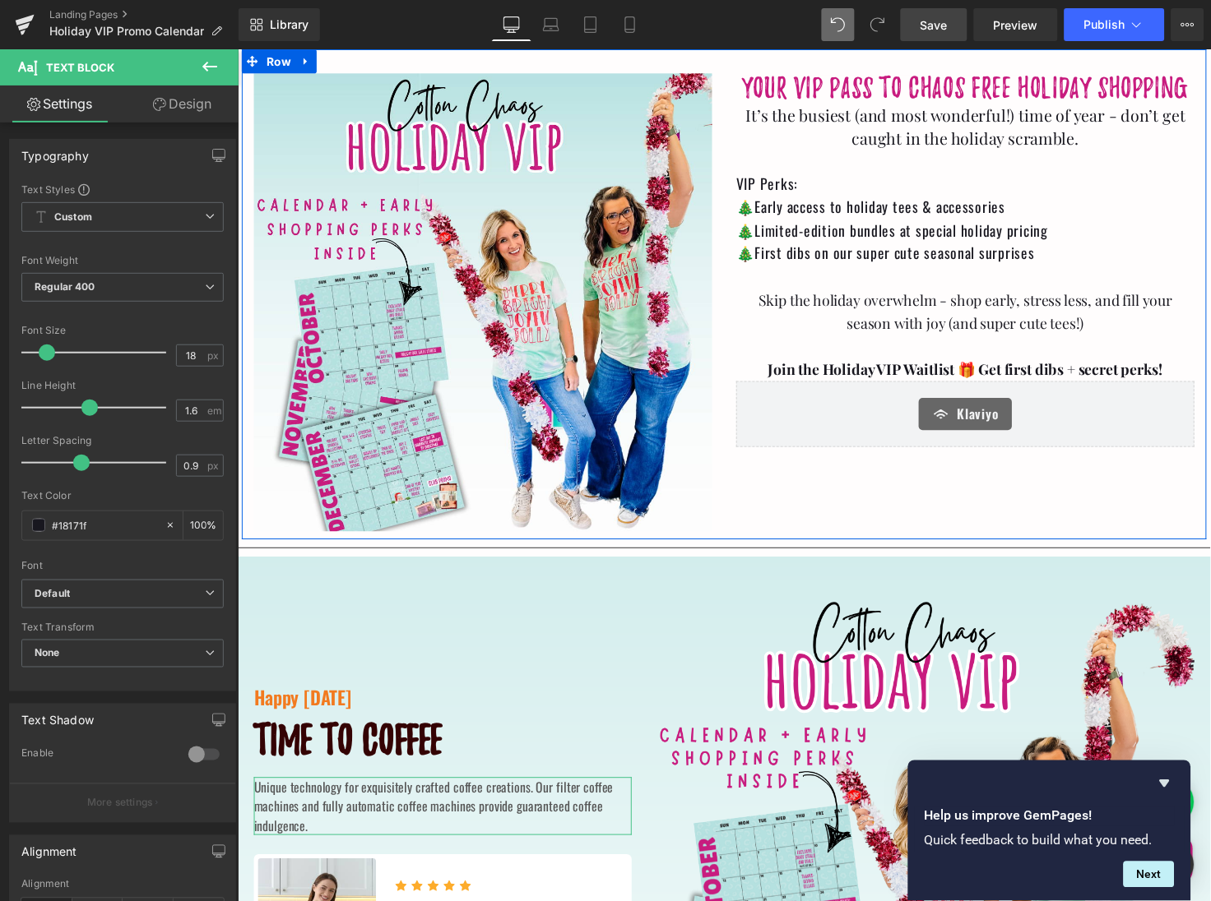
scroll to position [0, 0]
click at [1023, 329] on icon at bounding box center [1025, 327] width 9 height 10
click at [1019, 327] on link at bounding box center [1016, 327] width 17 height 20
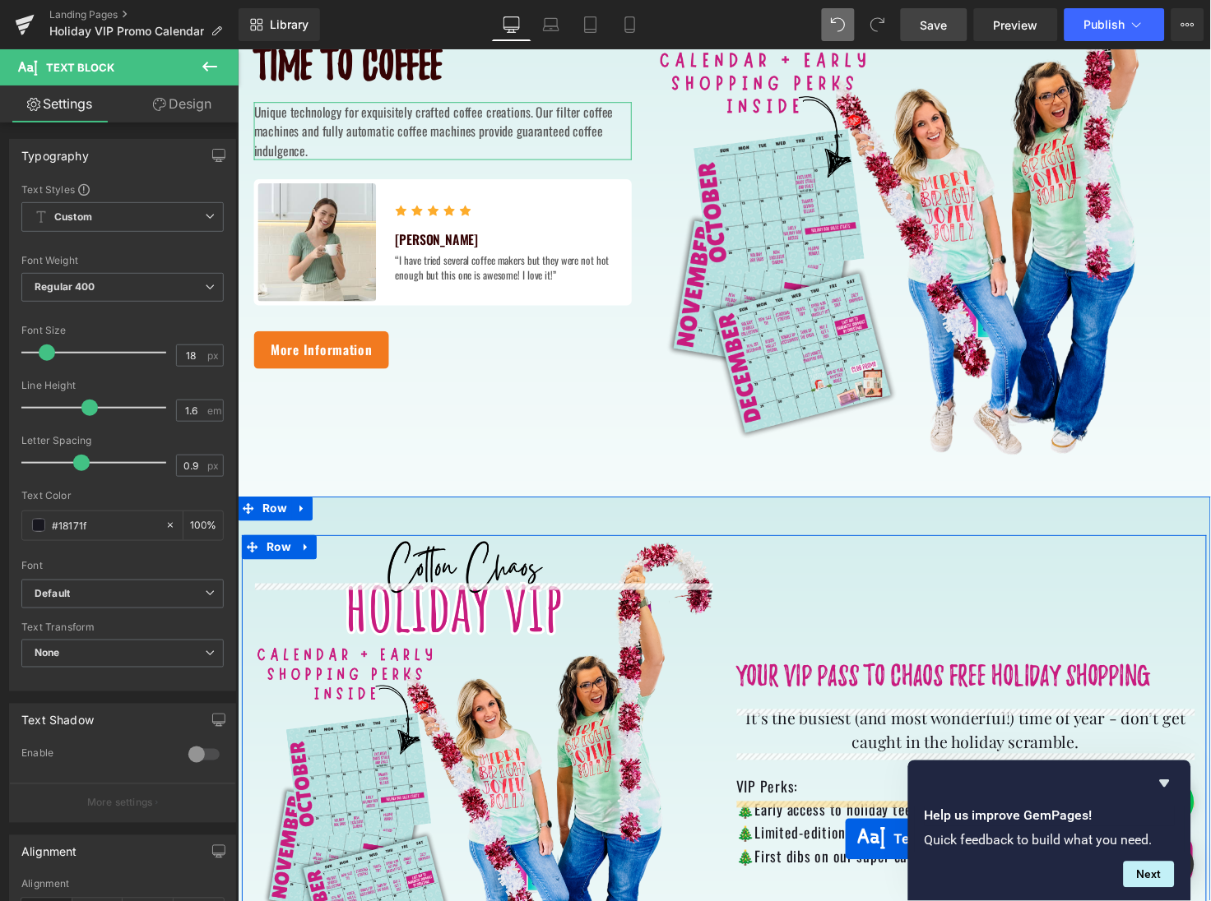
scroll to position [757, 0]
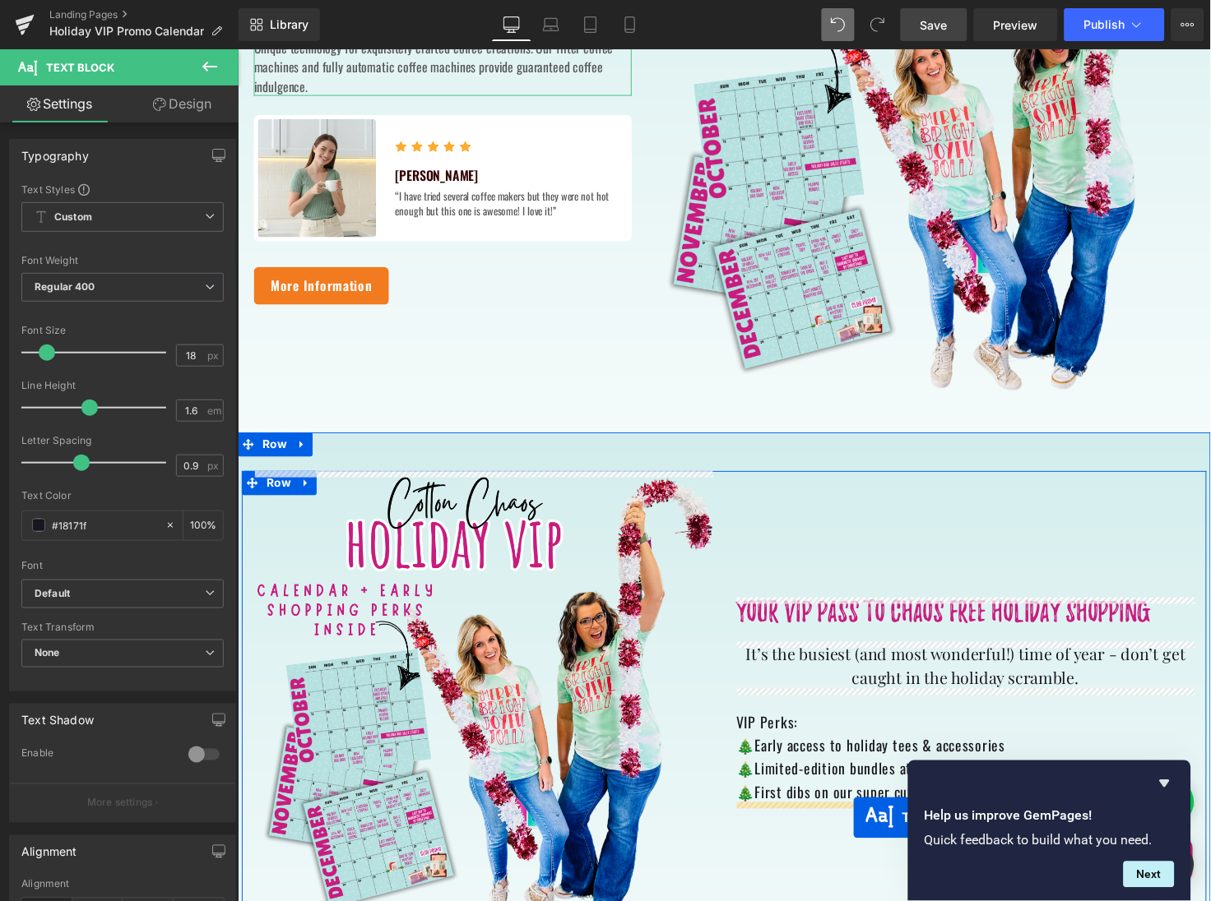
drag, startPoint x: 981, startPoint y: 441, endPoint x: 866, endPoint y: 835, distance: 410.4
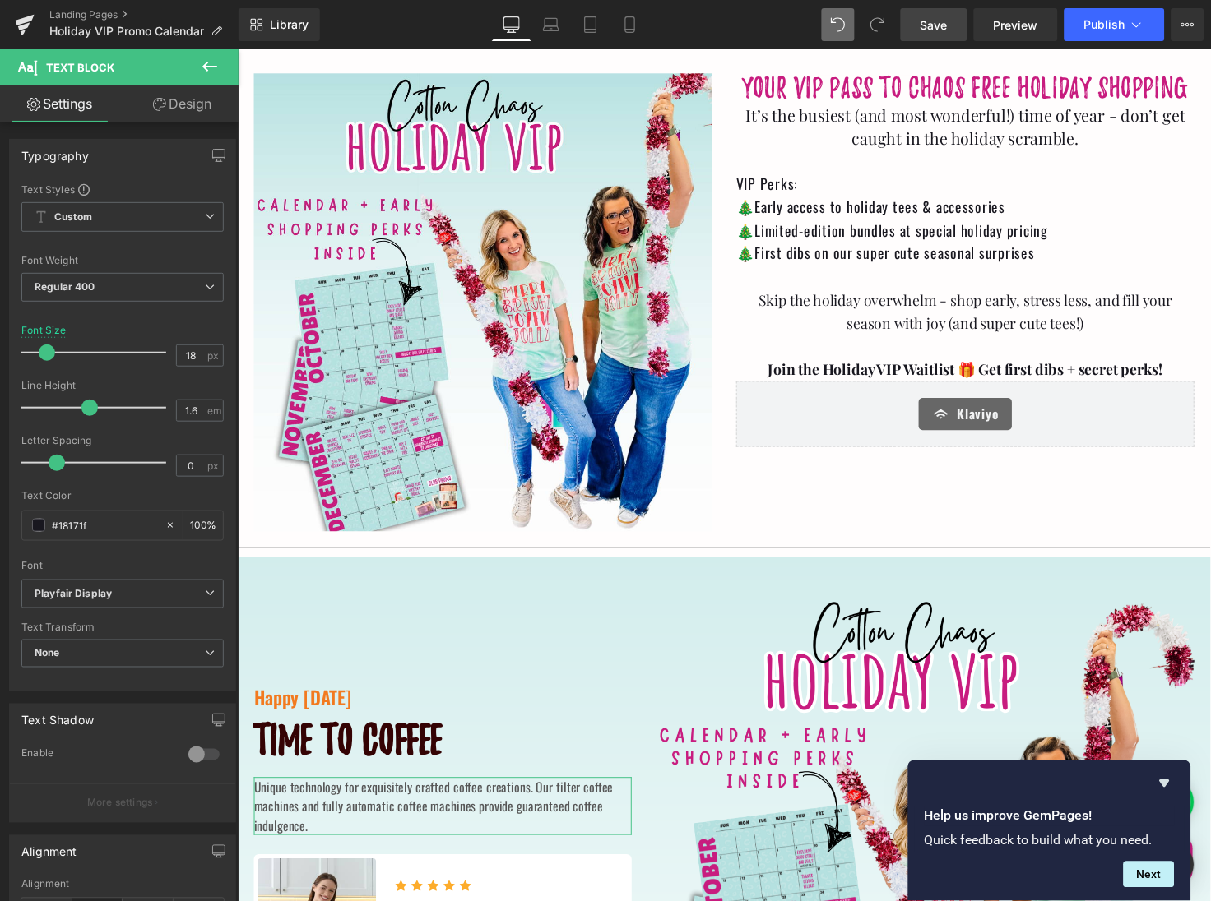
scroll to position [0, 0]
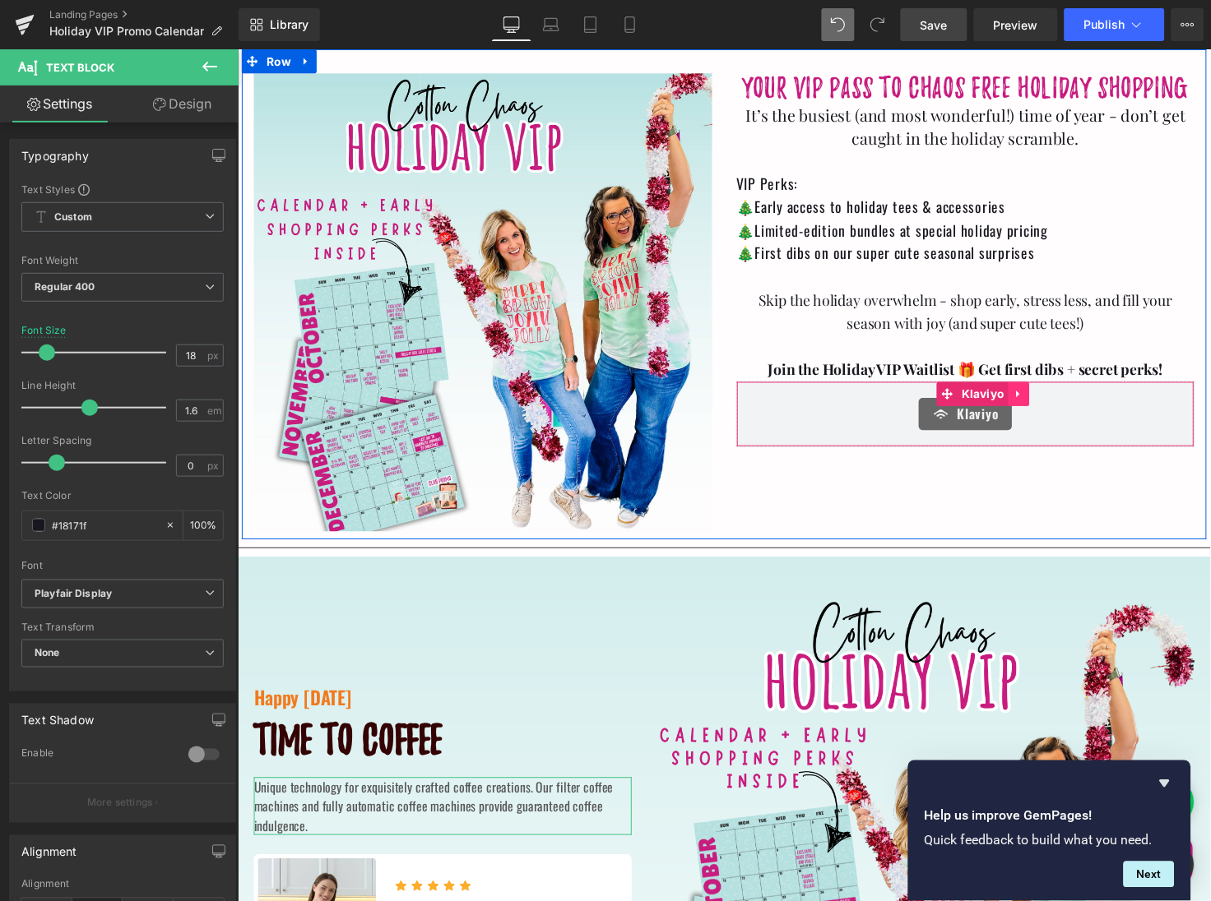
click at [1033, 398] on icon at bounding box center [1036, 402] width 12 height 12
click at [1028, 398] on icon at bounding box center [1026, 402] width 12 height 12
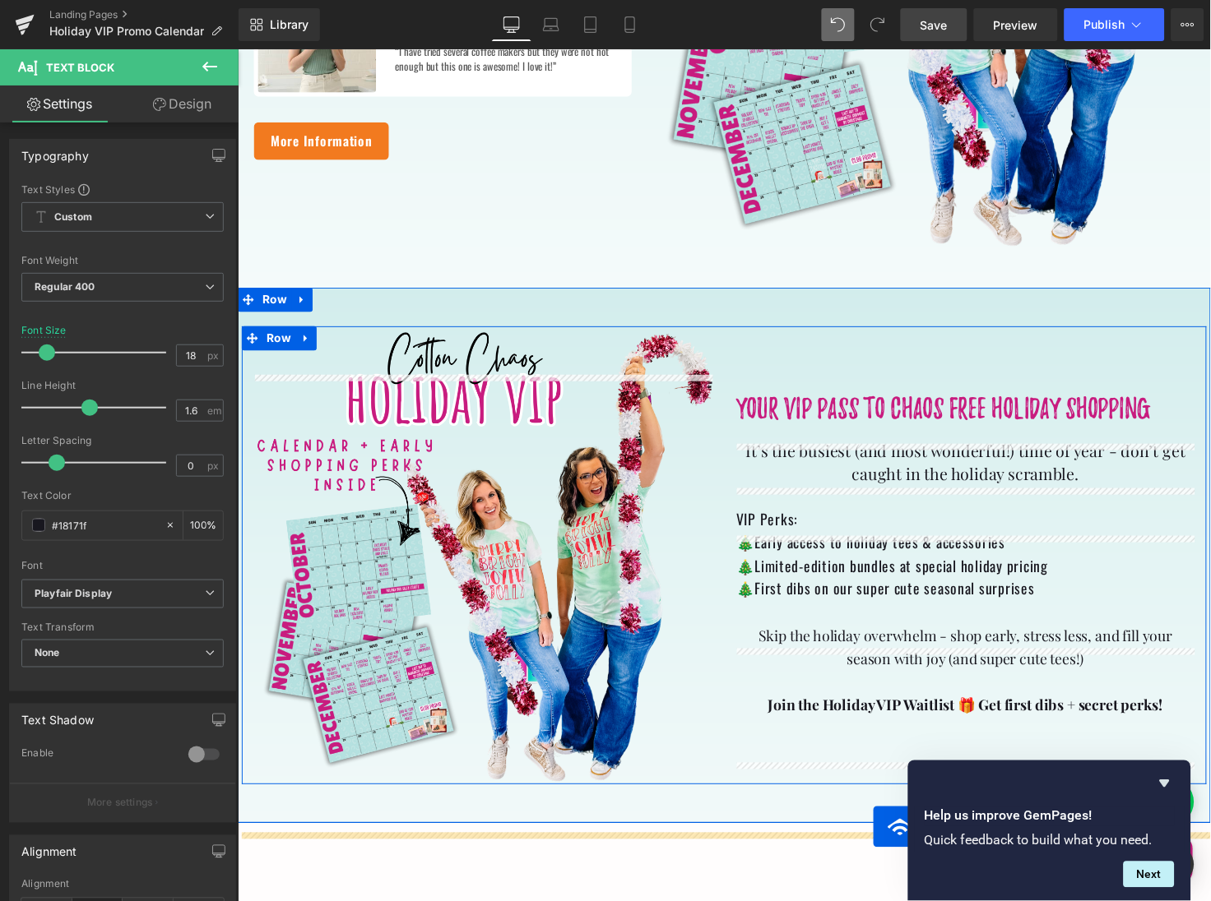
scroll to position [921, 0]
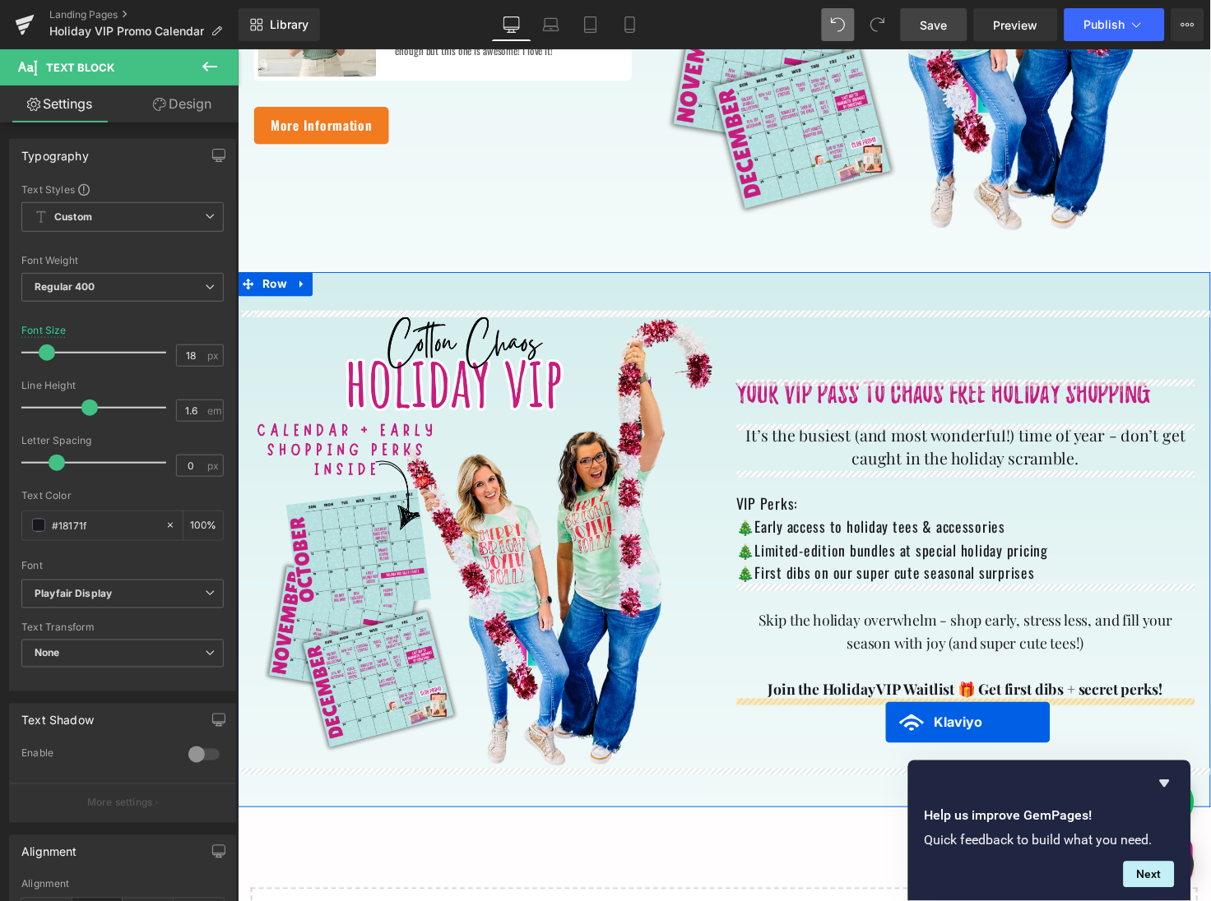
drag, startPoint x: 995, startPoint y: 464, endPoint x: 899, endPoint y: 738, distance: 290.3
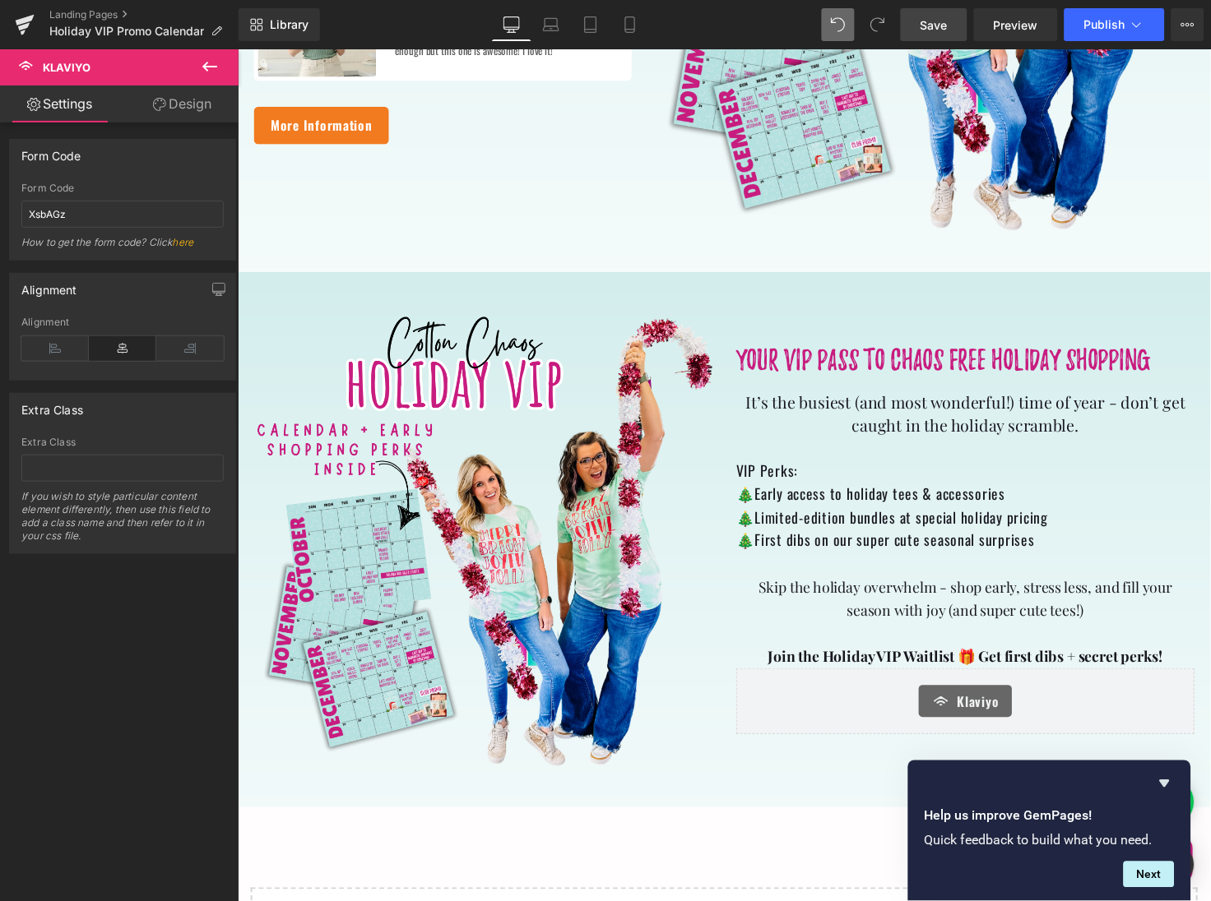
click at [937, 31] on span "Save" at bounding box center [933, 24] width 27 height 17
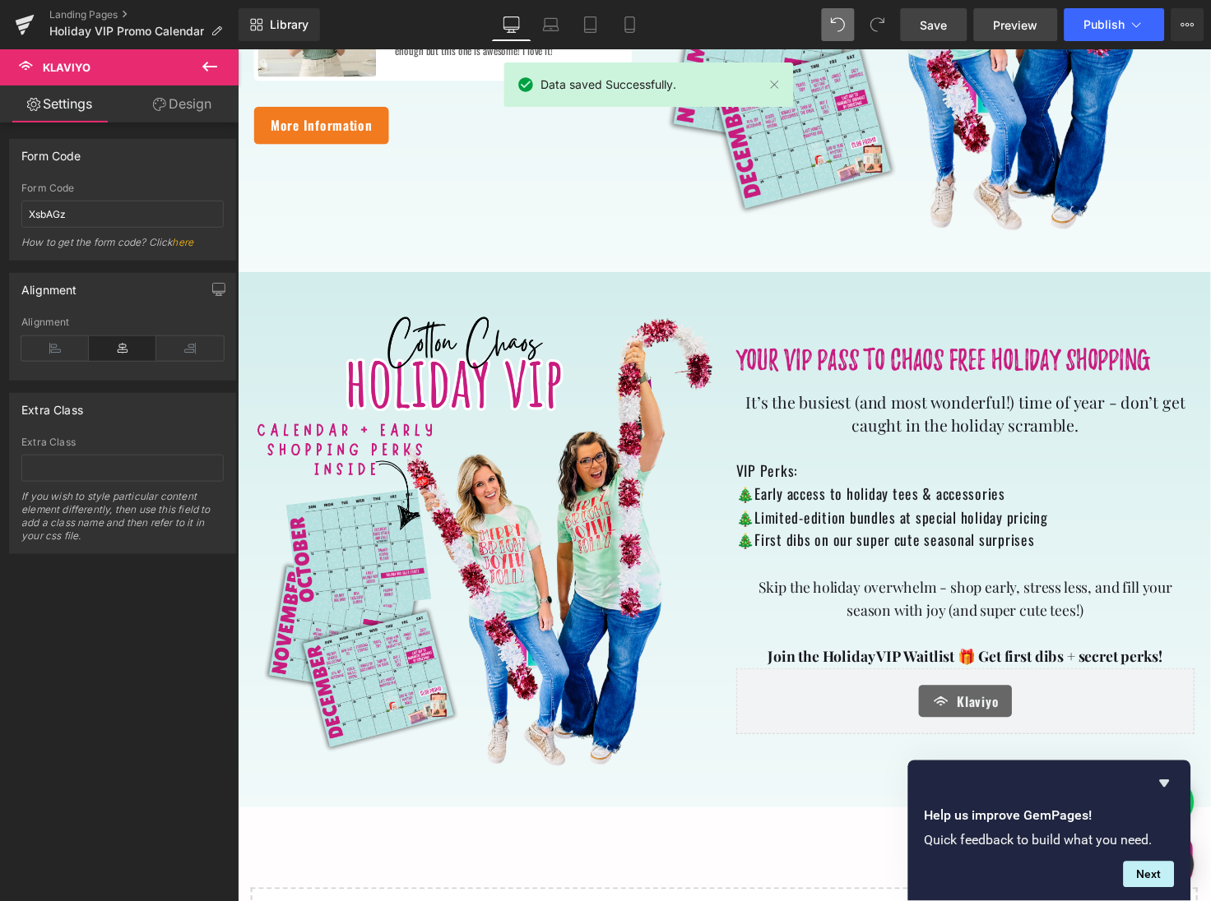
click at [1016, 28] on span "Preview" at bounding box center [1015, 24] width 44 height 17
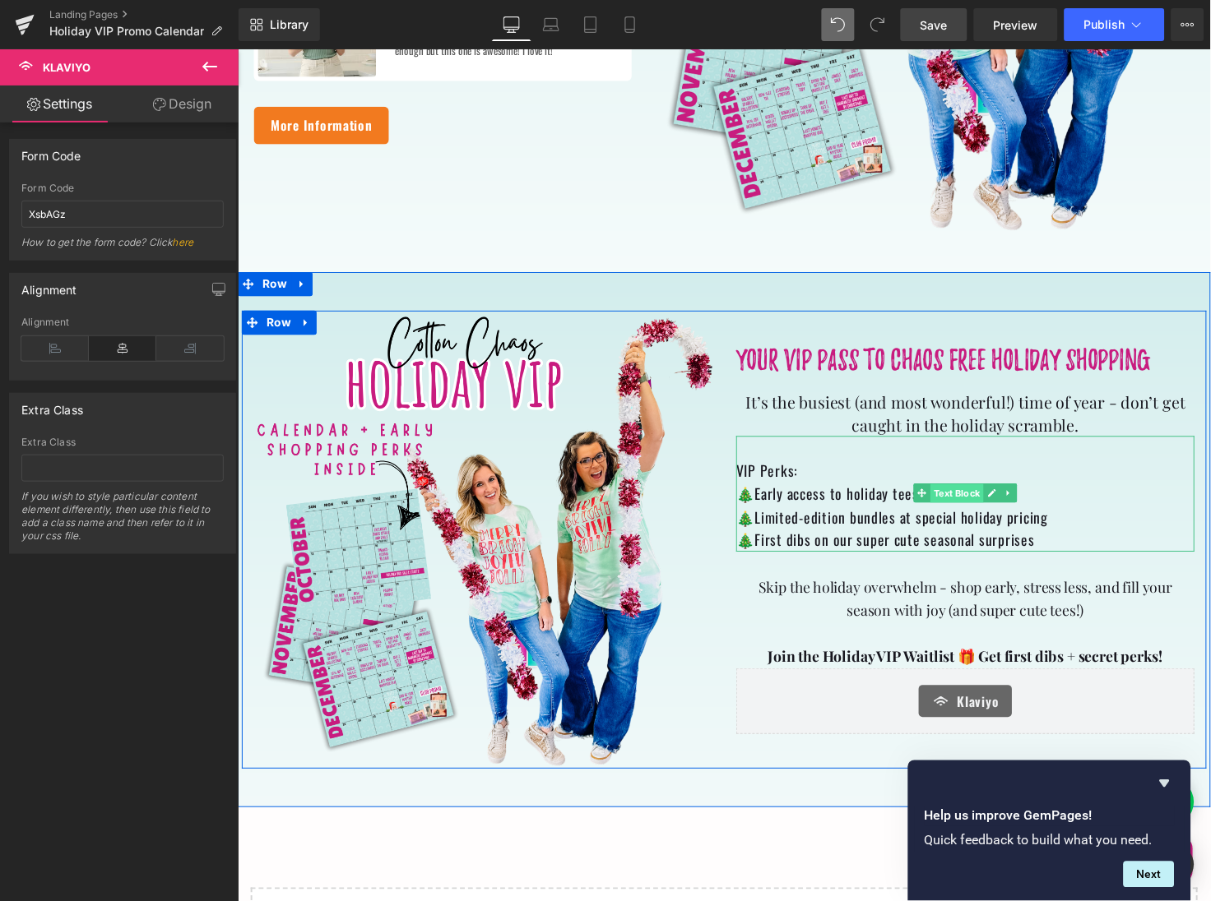
click at [978, 502] on span "Text Block" at bounding box center [972, 503] width 54 height 20
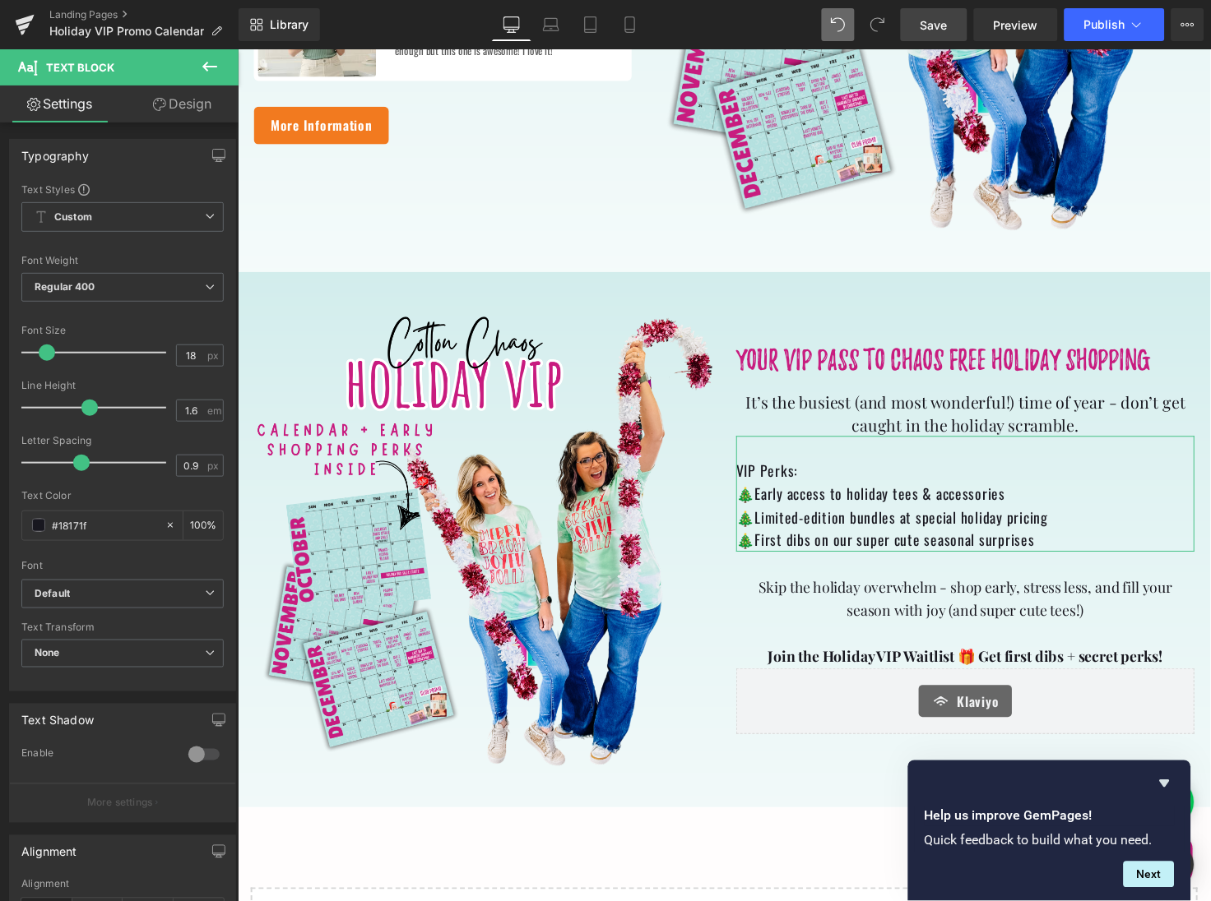
click at [201, 107] on link "Design" at bounding box center [182, 104] width 119 height 37
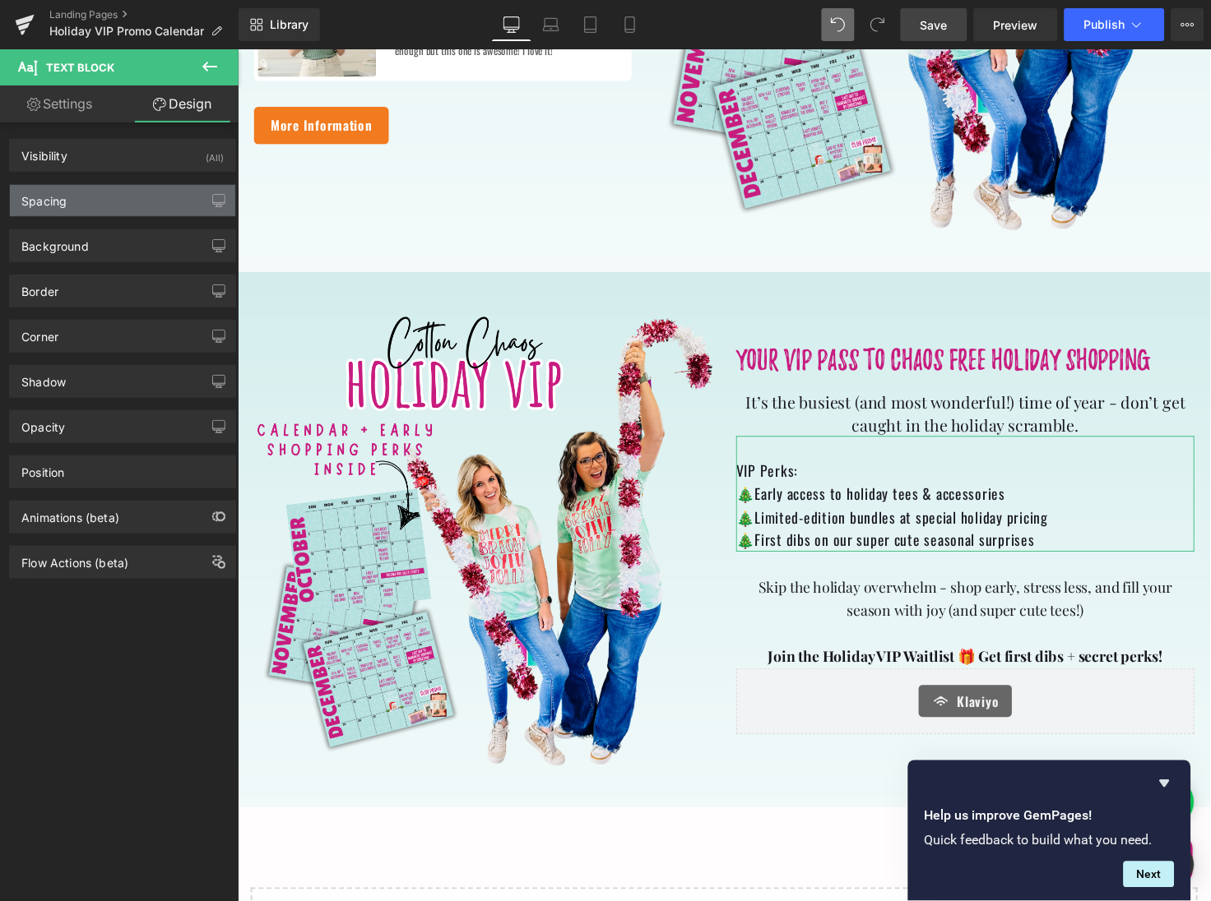
click at [162, 209] on div "Spacing" at bounding box center [122, 200] width 225 height 31
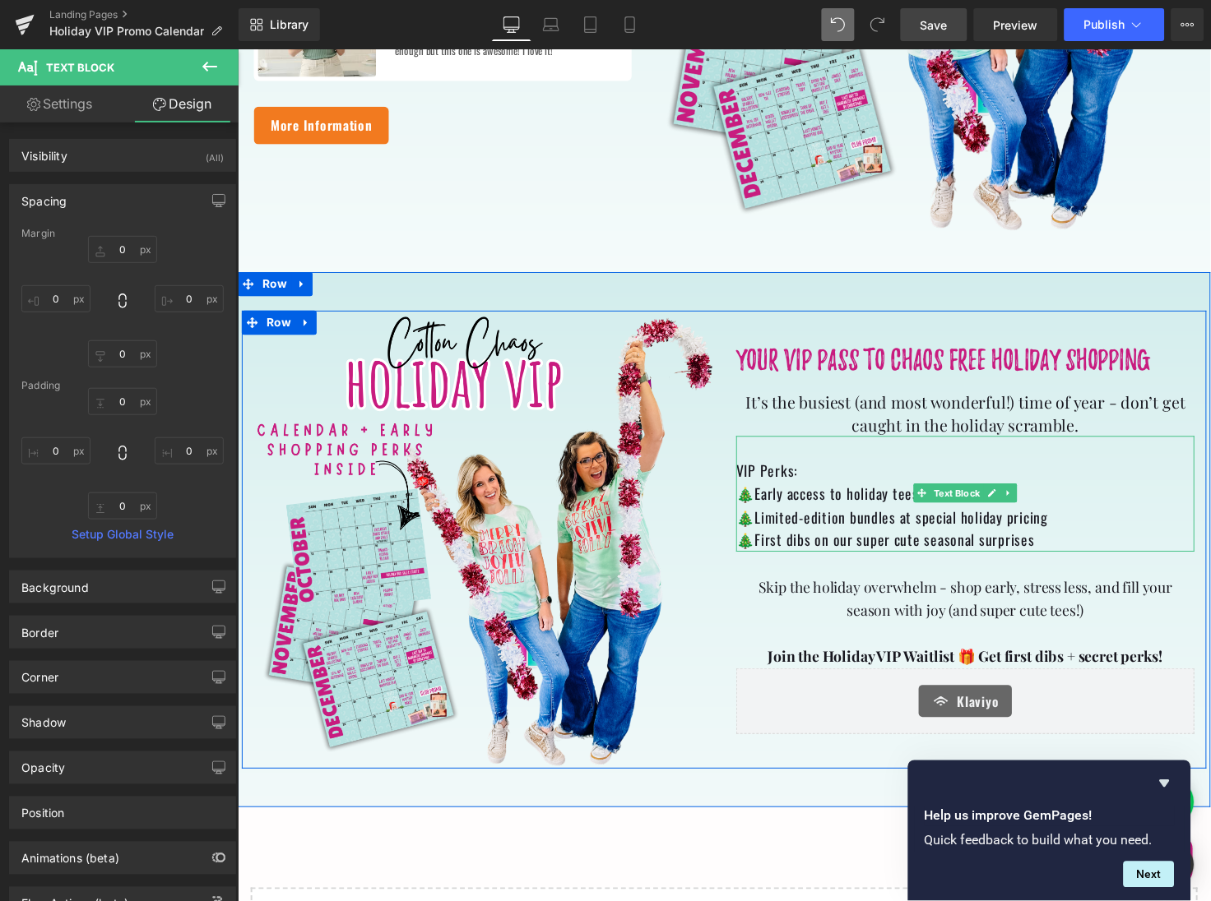
click at [786, 458] on p at bounding box center [981, 456] width 469 height 24
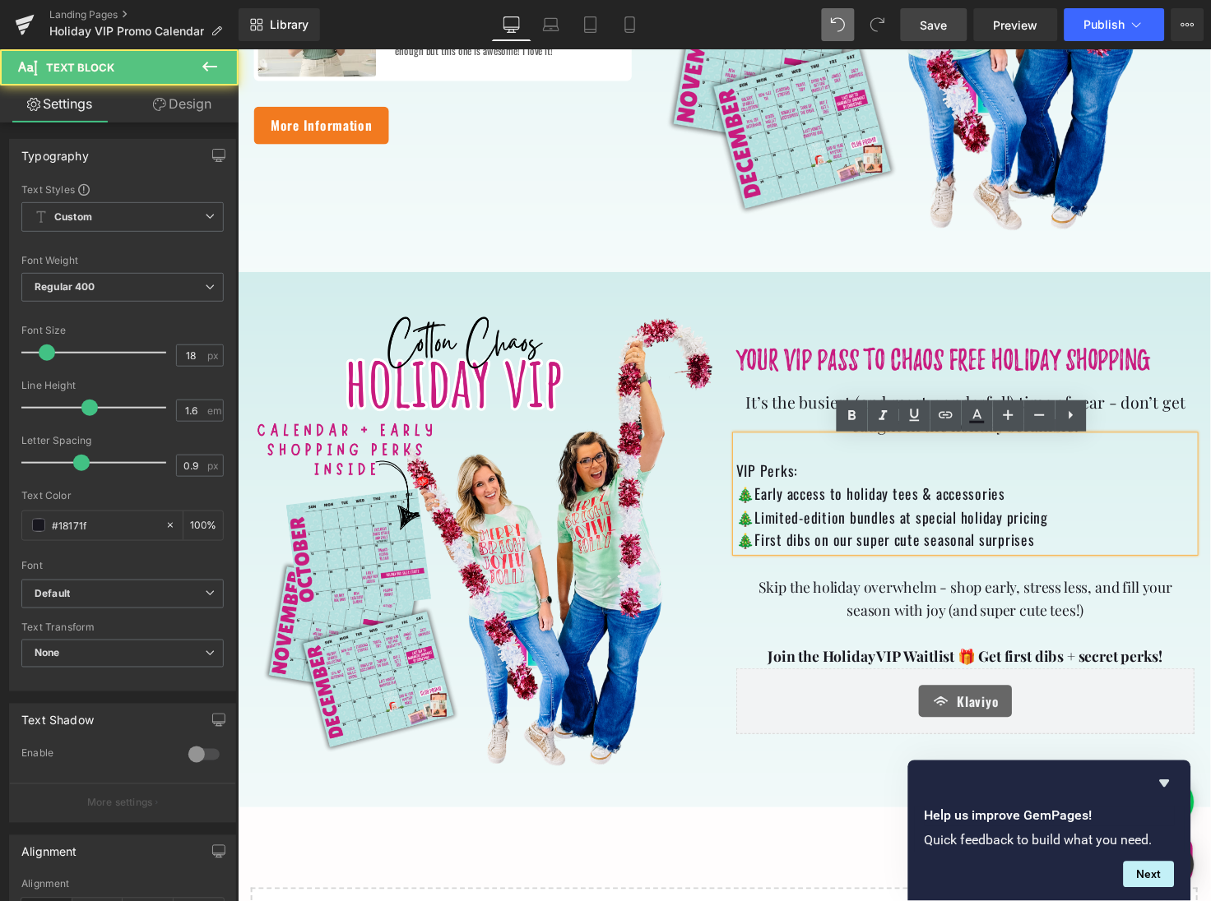
click at [749, 478] on span "VIP Perks:" at bounding box center [778, 479] width 63 height 21
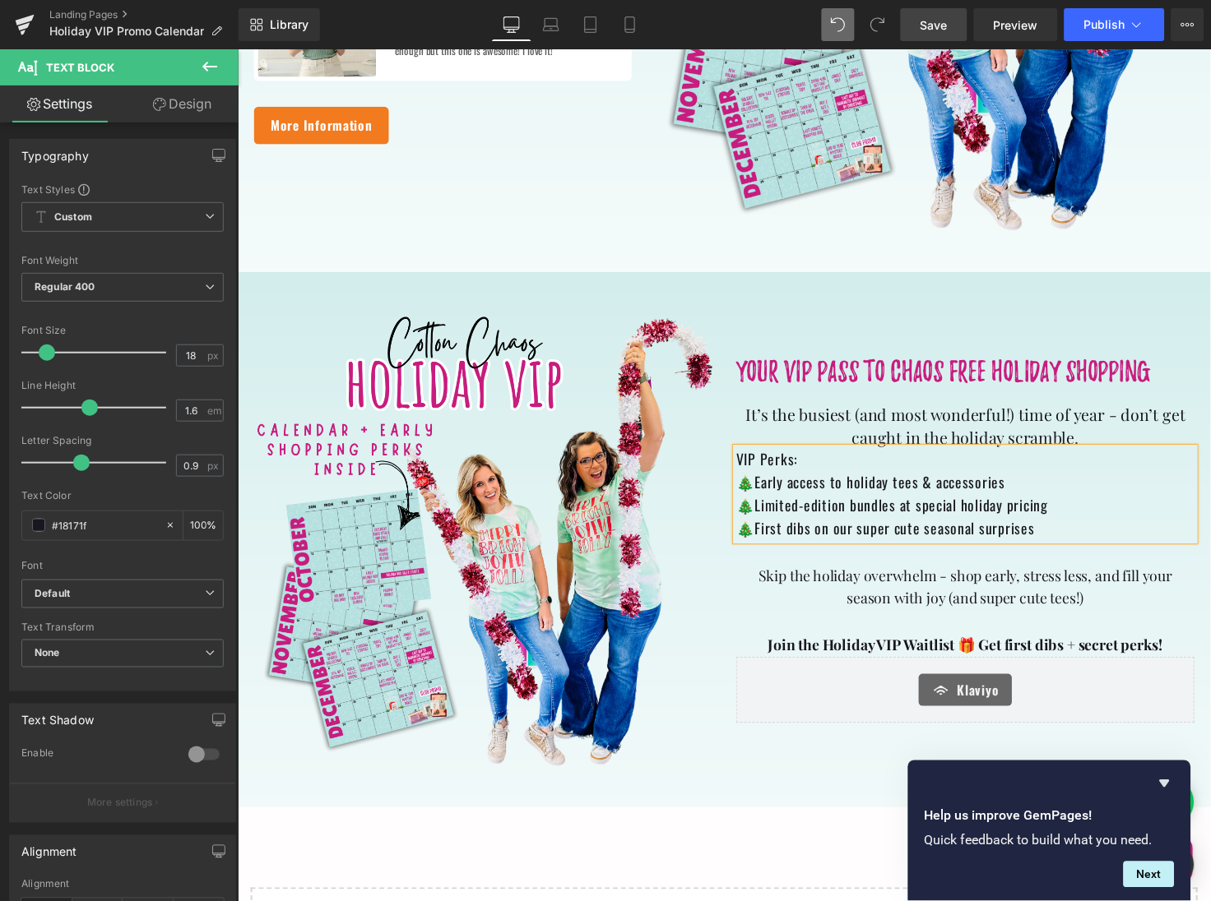
click at [940, 25] on span "Save" at bounding box center [933, 24] width 27 height 17
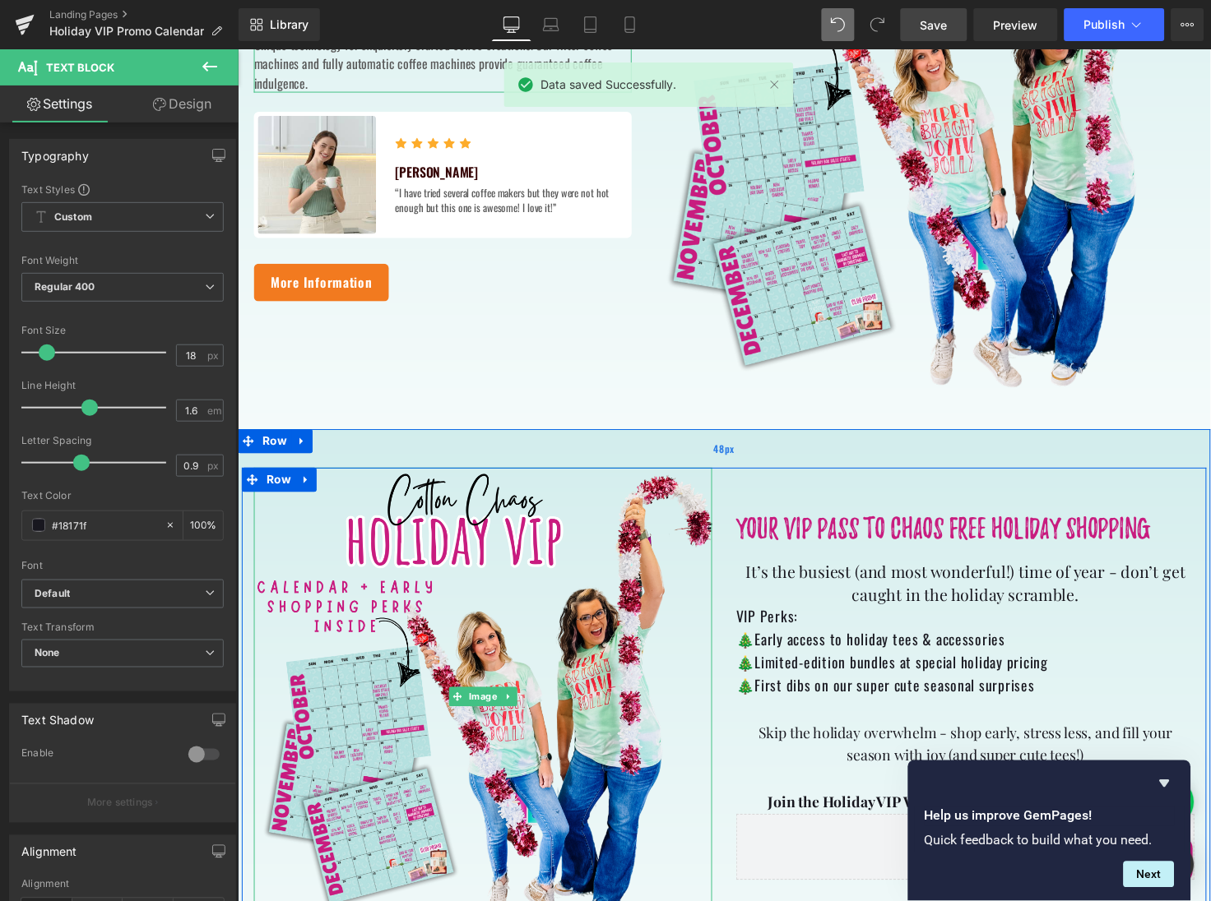
scroll to position [738, 0]
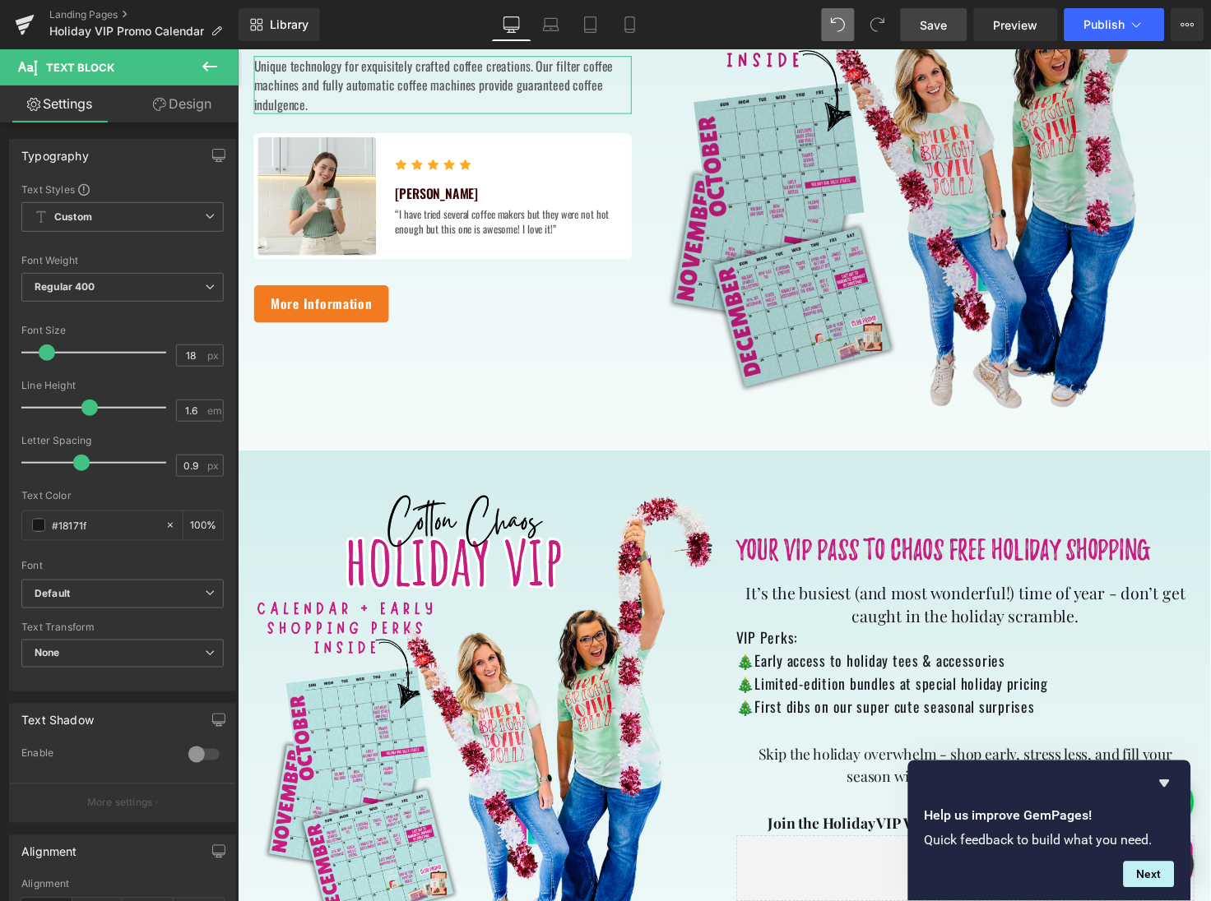
click at [778, 263] on img at bounding box center [939, 143] width 551 height 551
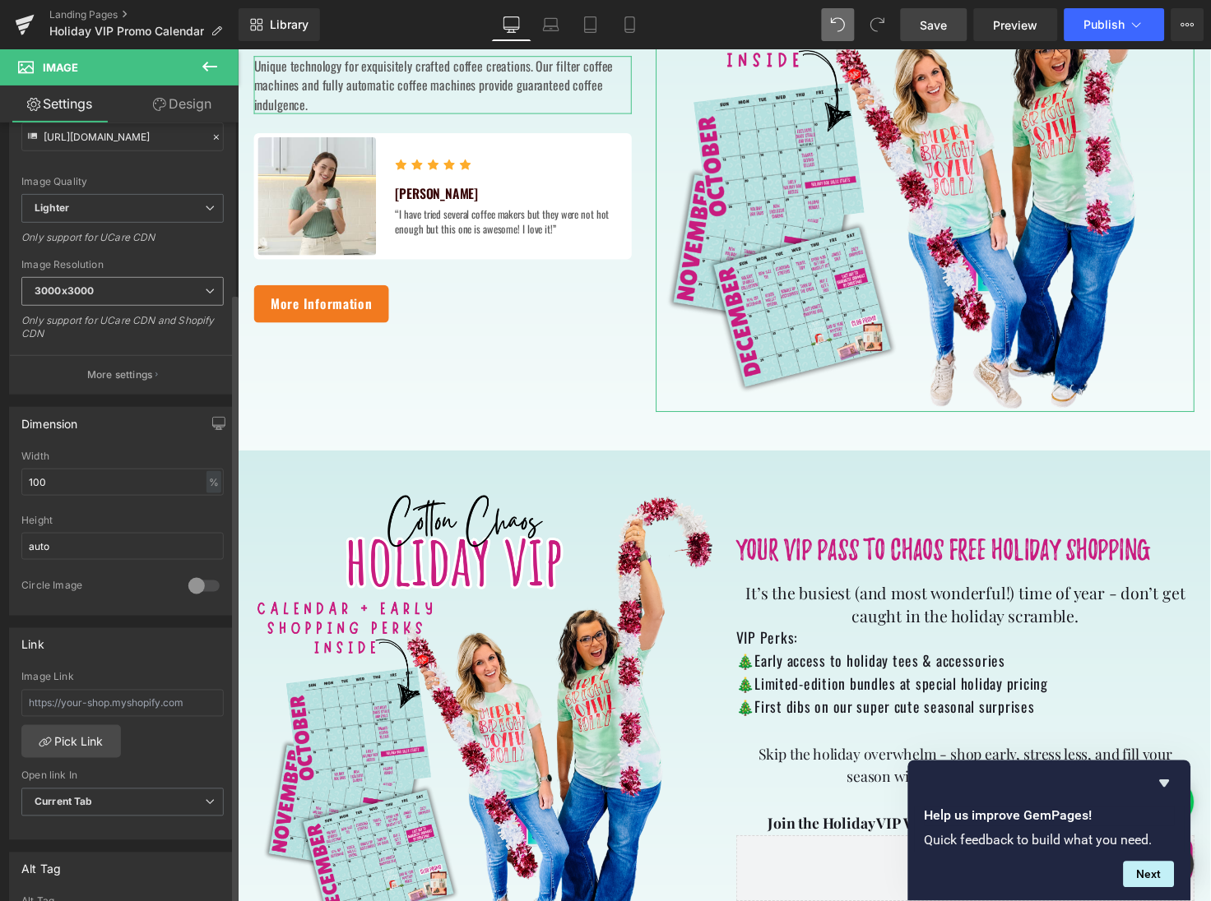
scroll to position [288, 0]
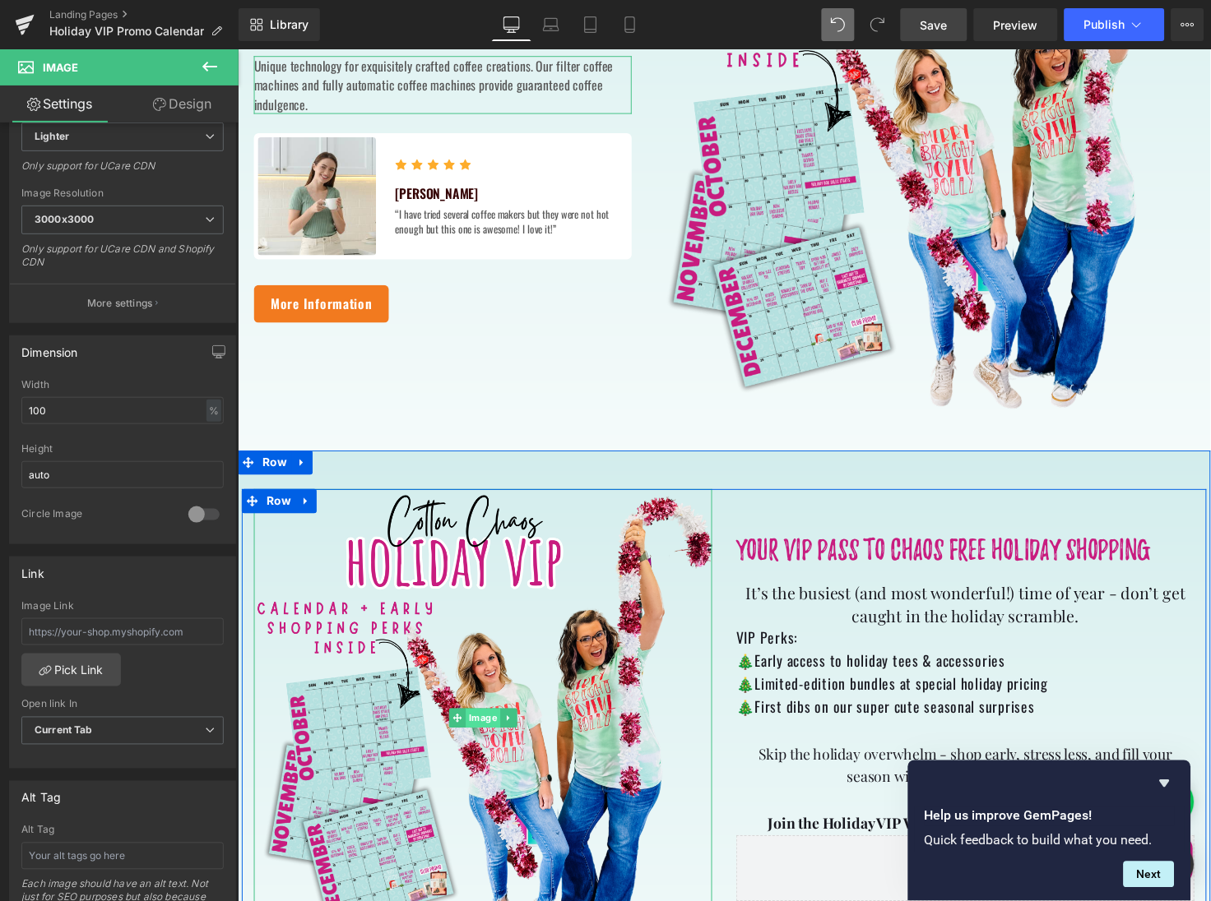
click at [480, 733] on span "Image" at bounding box center [487, 733] width 35 height 20
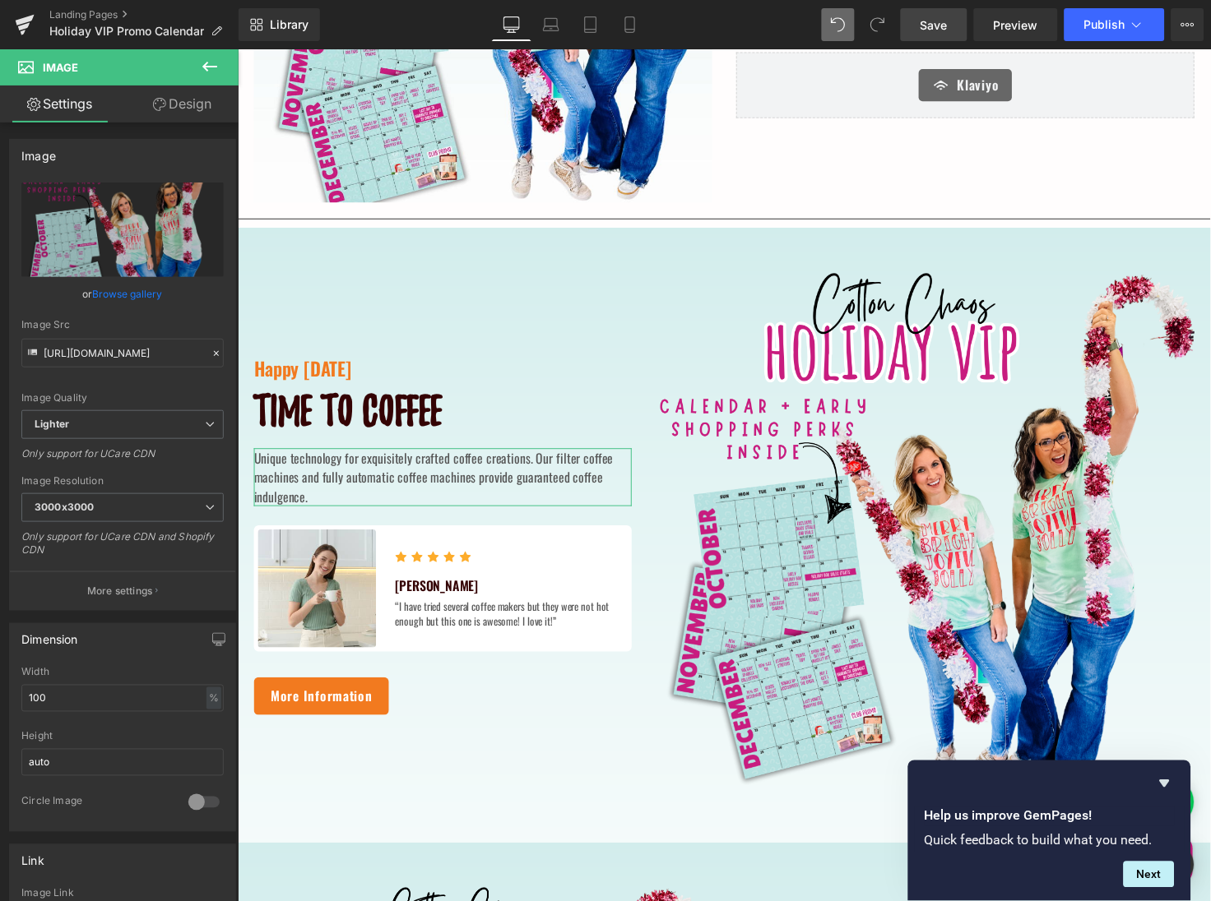
scroll to position [296, 0]
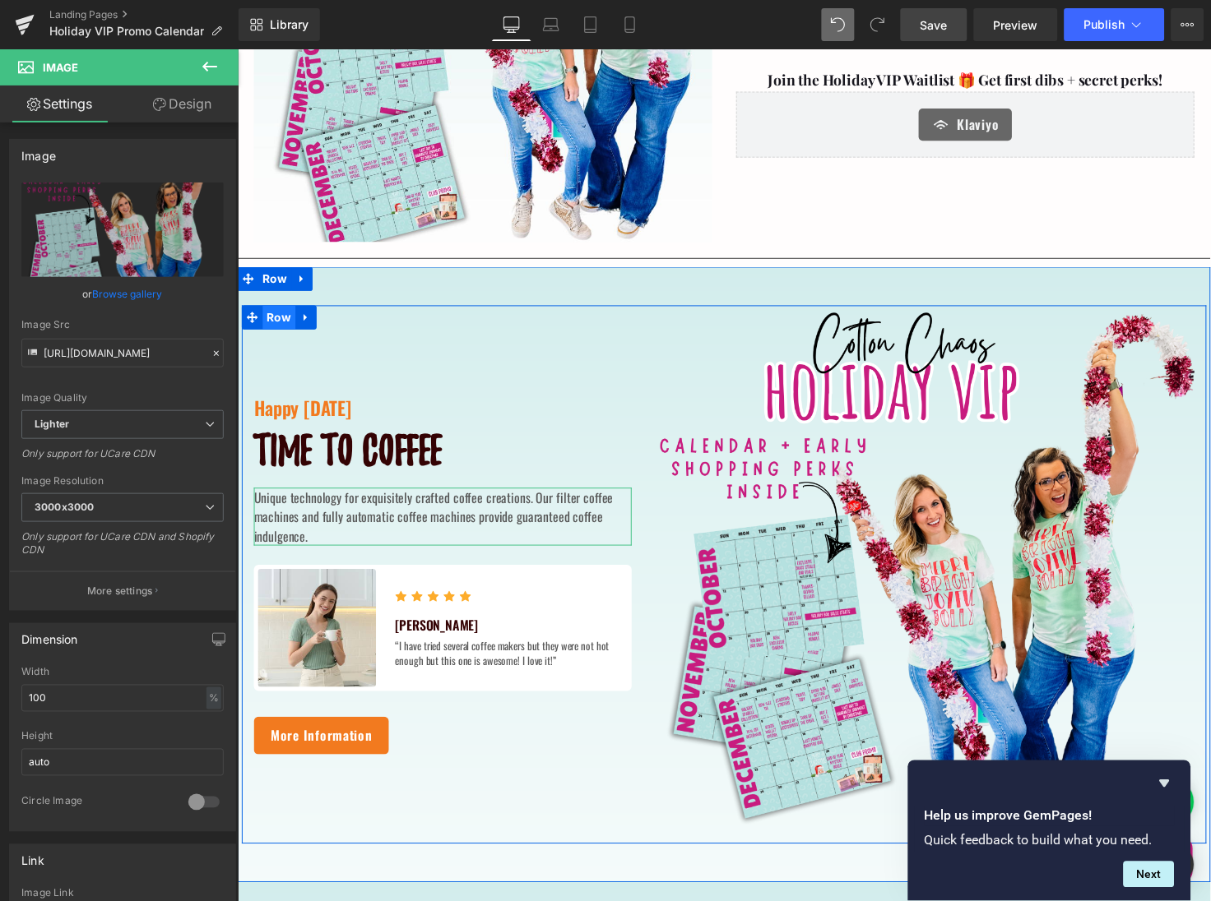
click at [279, 322] on span "Row" at bounding box center [279, 323] width 34 height 25
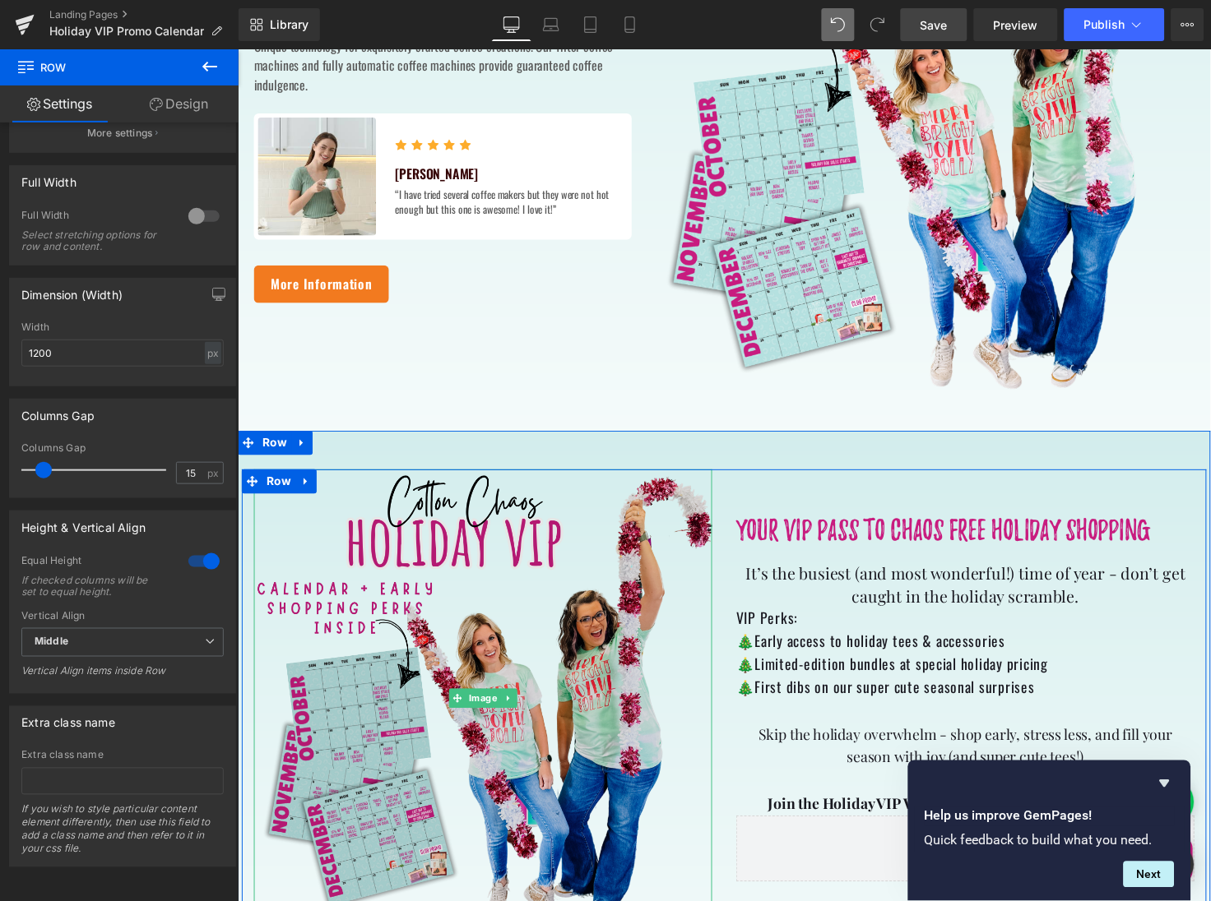
scroll to position [903, 0]
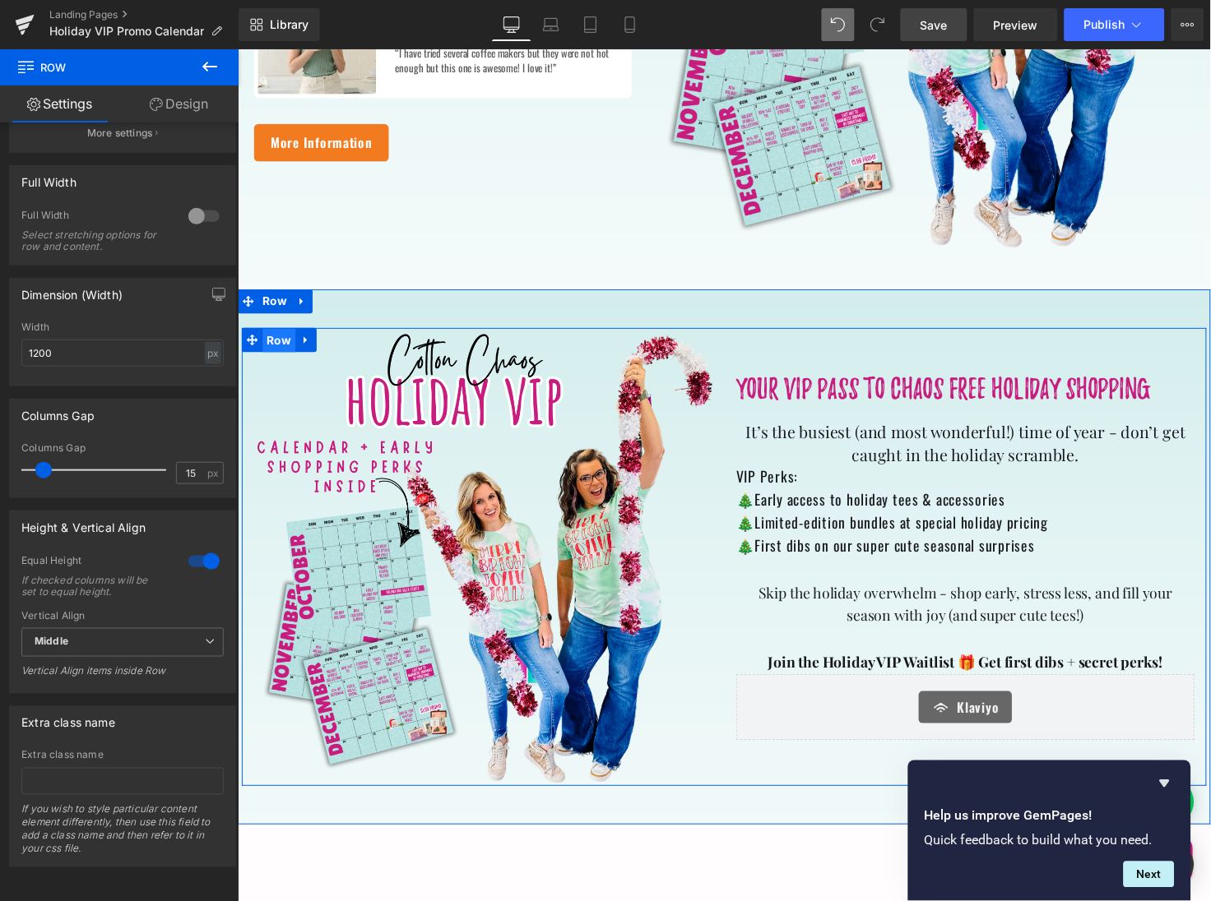
click at [277, 348] on span "Row" at bounding box center [279, 347] width 34 height 25
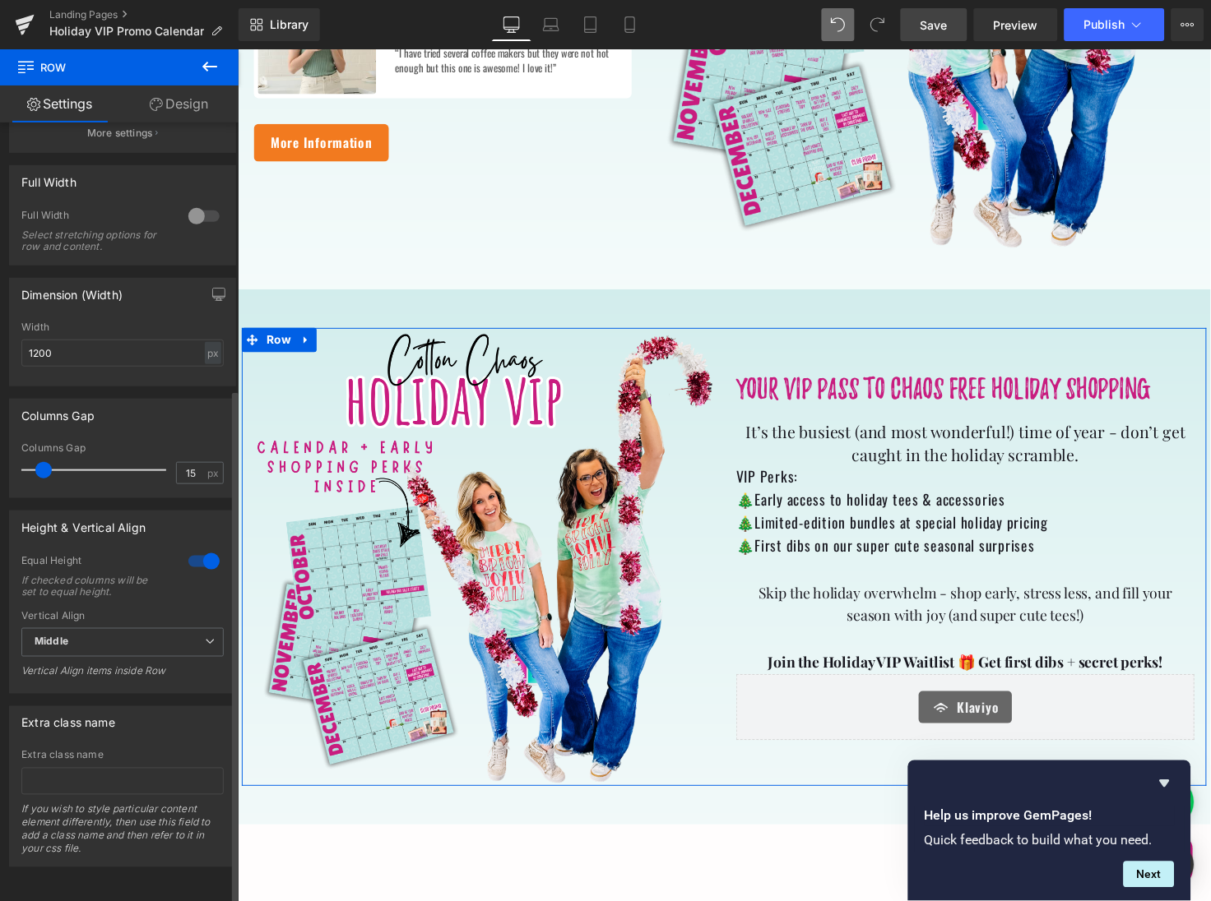
scroll to position [403, 0]
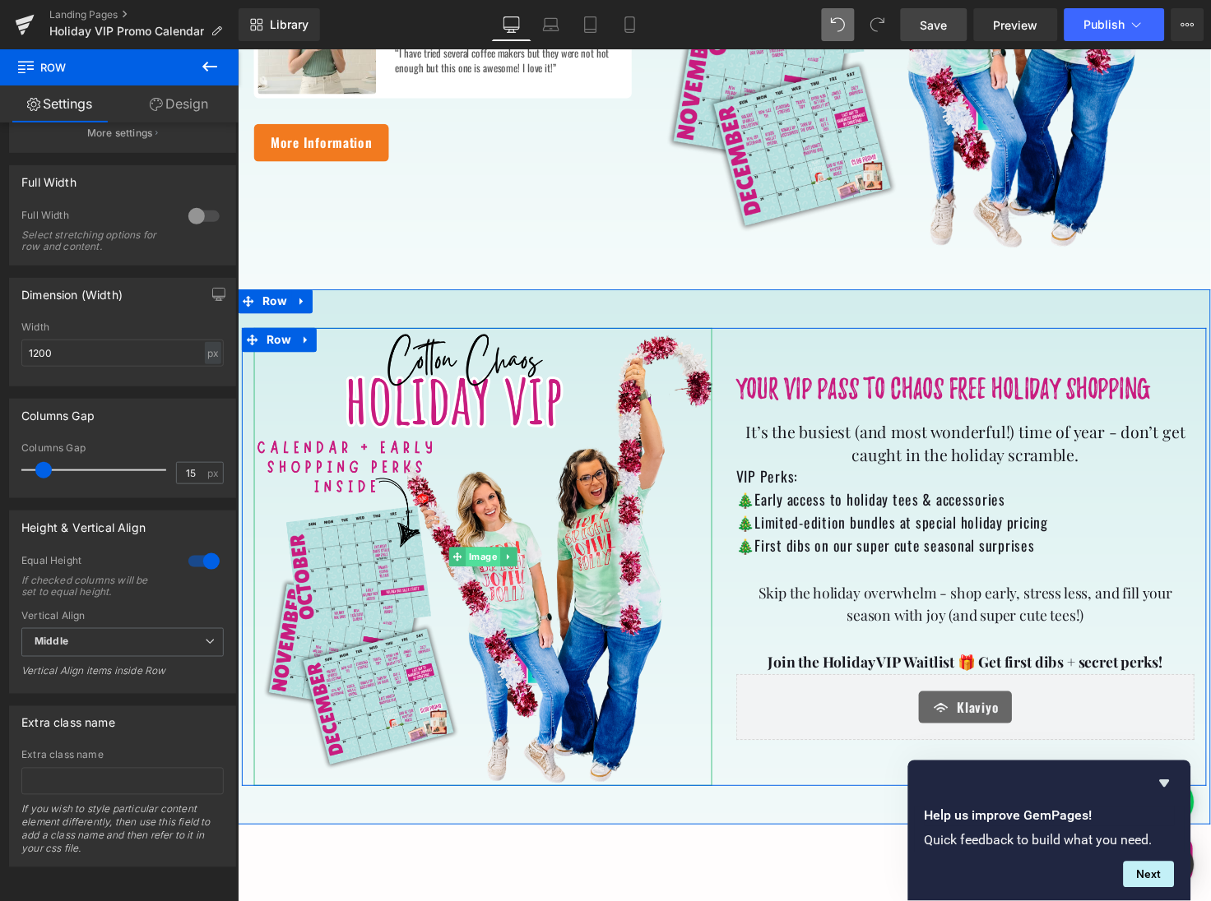
click at [486, 567] on span "Image" at bounding box center [487, 568] width 35 height 20
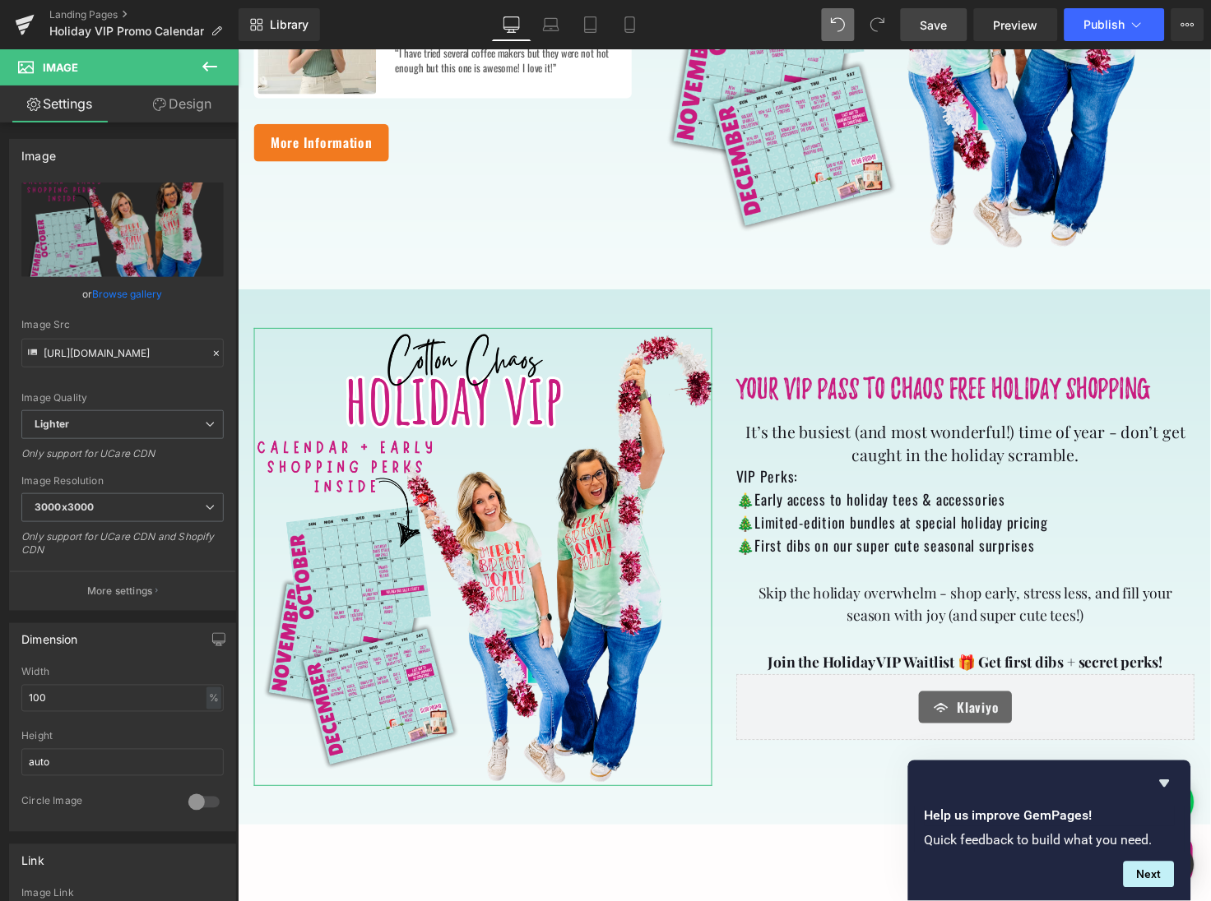
click at [185, 109] on link "Design" at bounding box center [182, 104] width 119 height 37
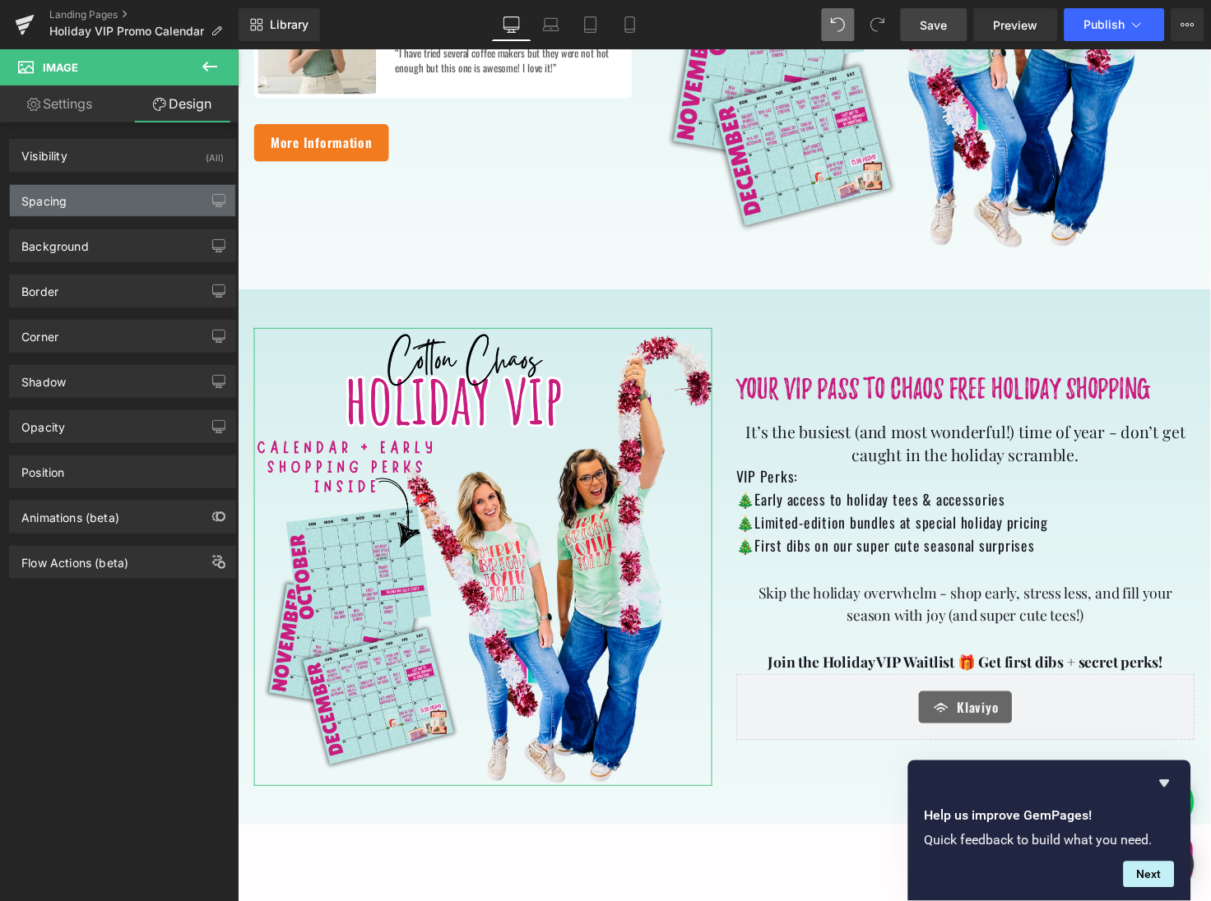
click at [145, 193] on div "Spacing" at bounding box center [122, 200] width 225 height 31
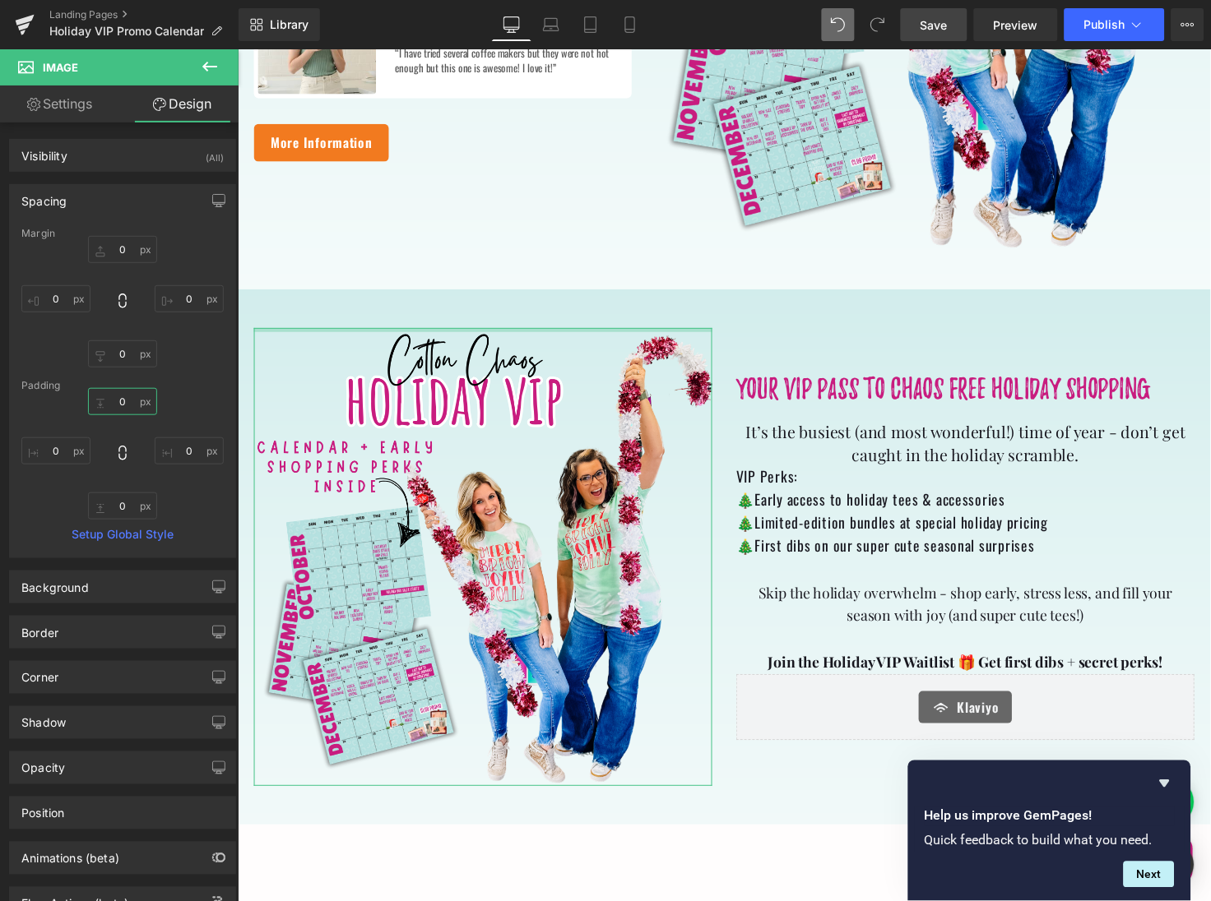
click at [118, 399] on input "0" at bounding box center [122, 401] width 69 height 27
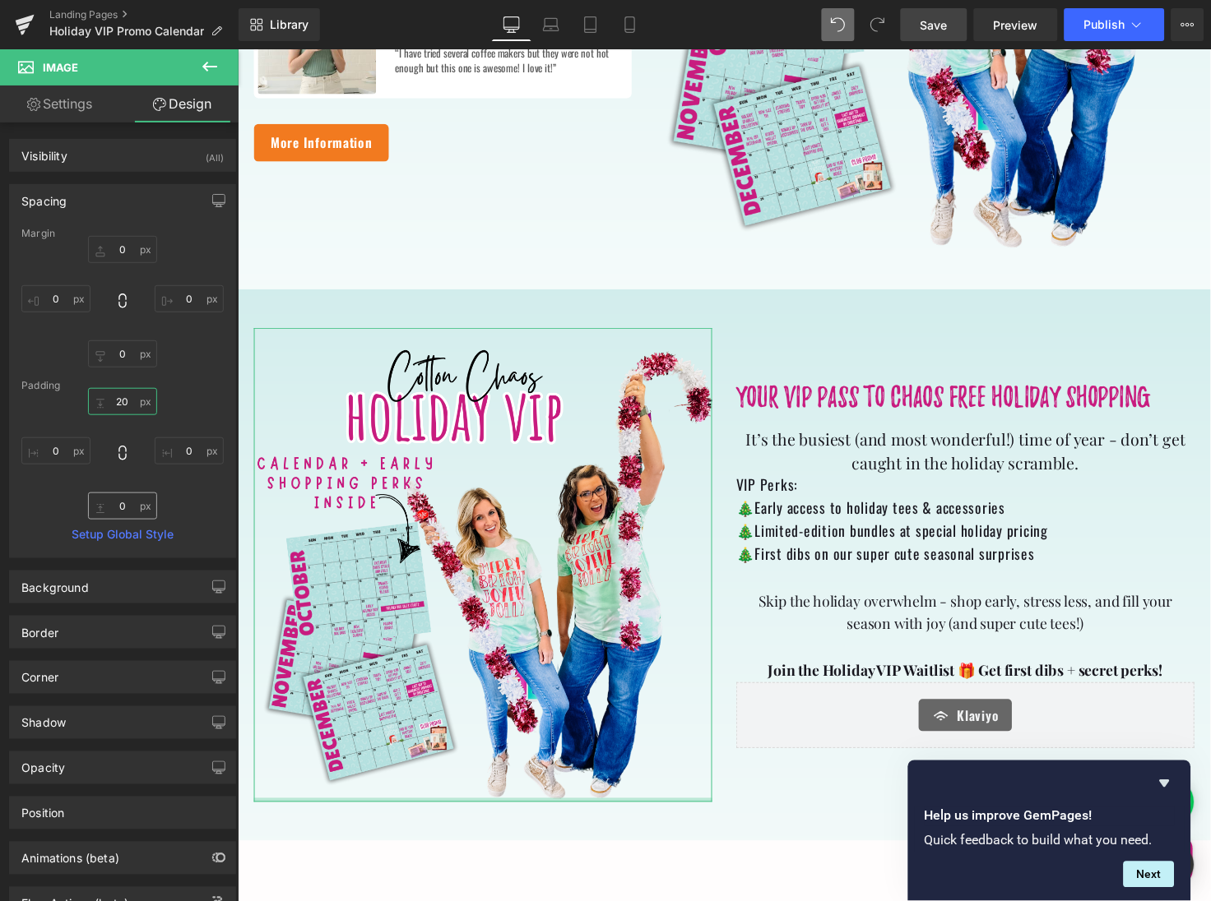
type input "20"
click at [118, 505] on input "0" at bounding box center [122, 506] width 69 height 27
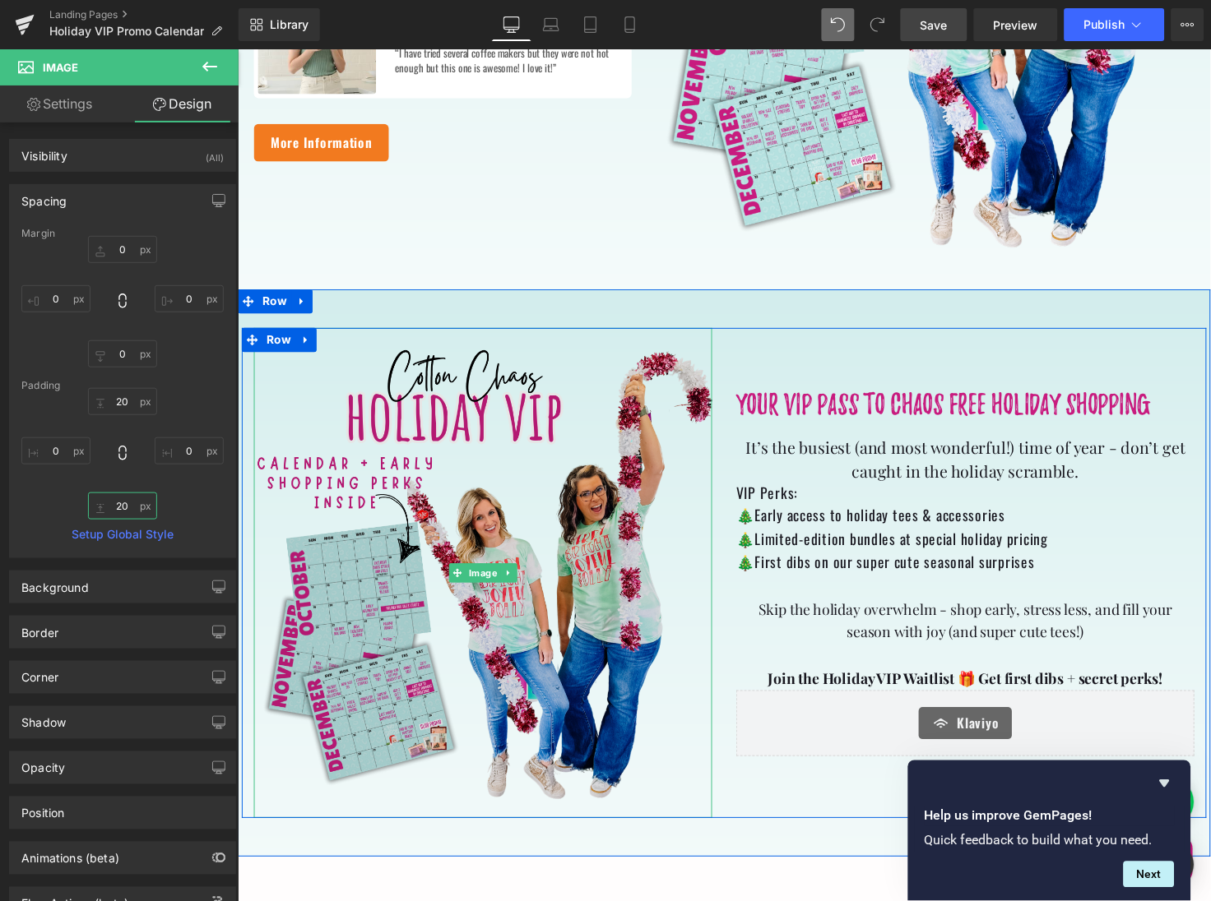
scroll to position [1073, 0]
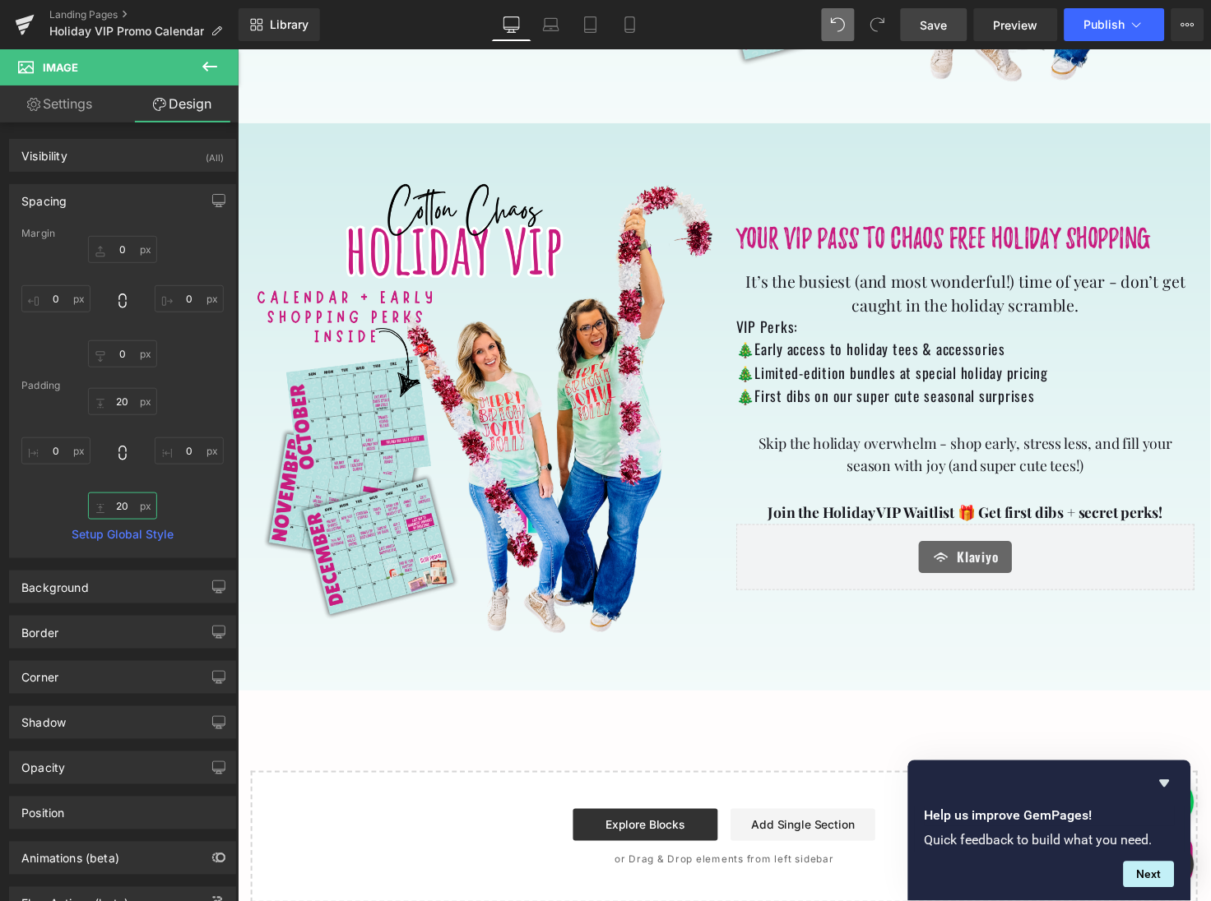
type input "20"
click at [936, 31] on span "Save" at bounding box center [933, 24] width 27 height 17
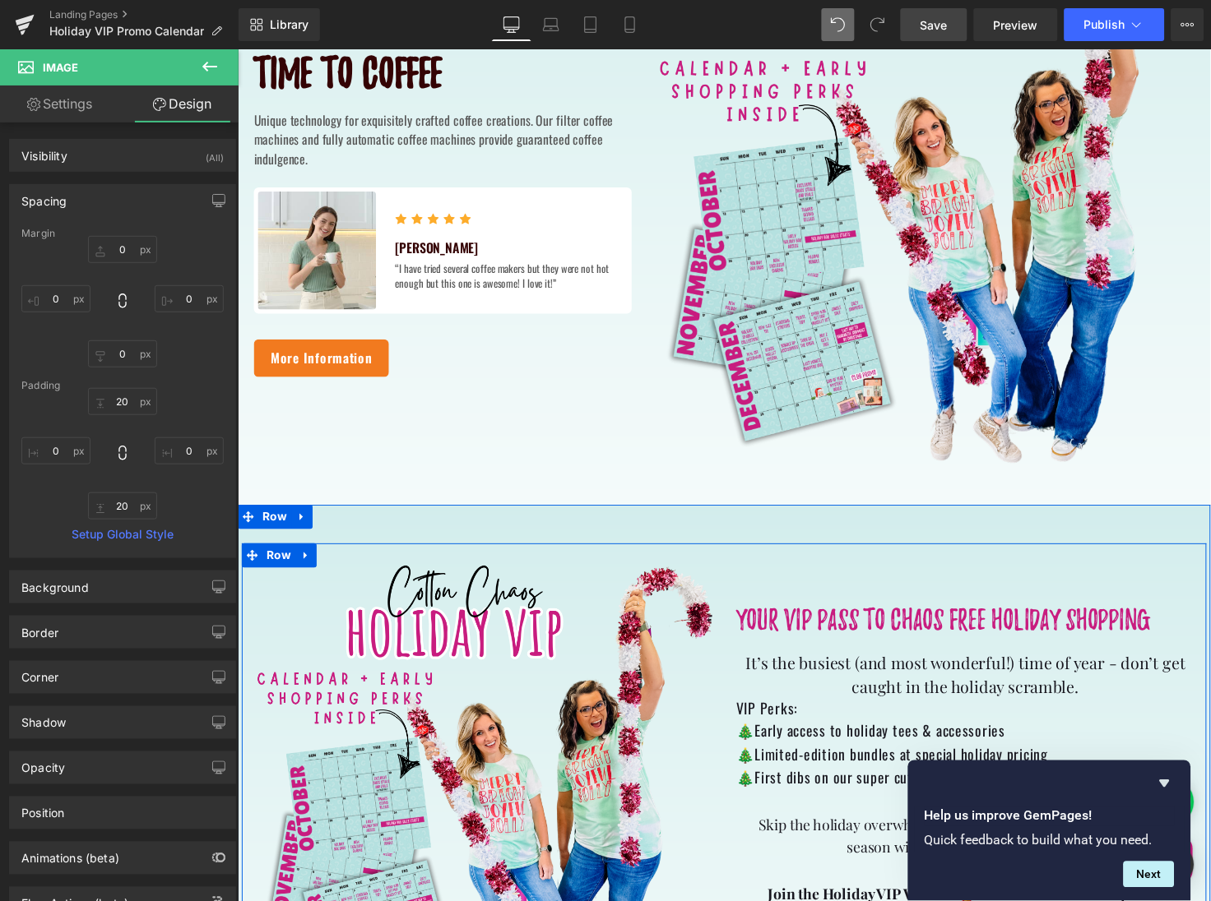
scroll to position [539, 0]
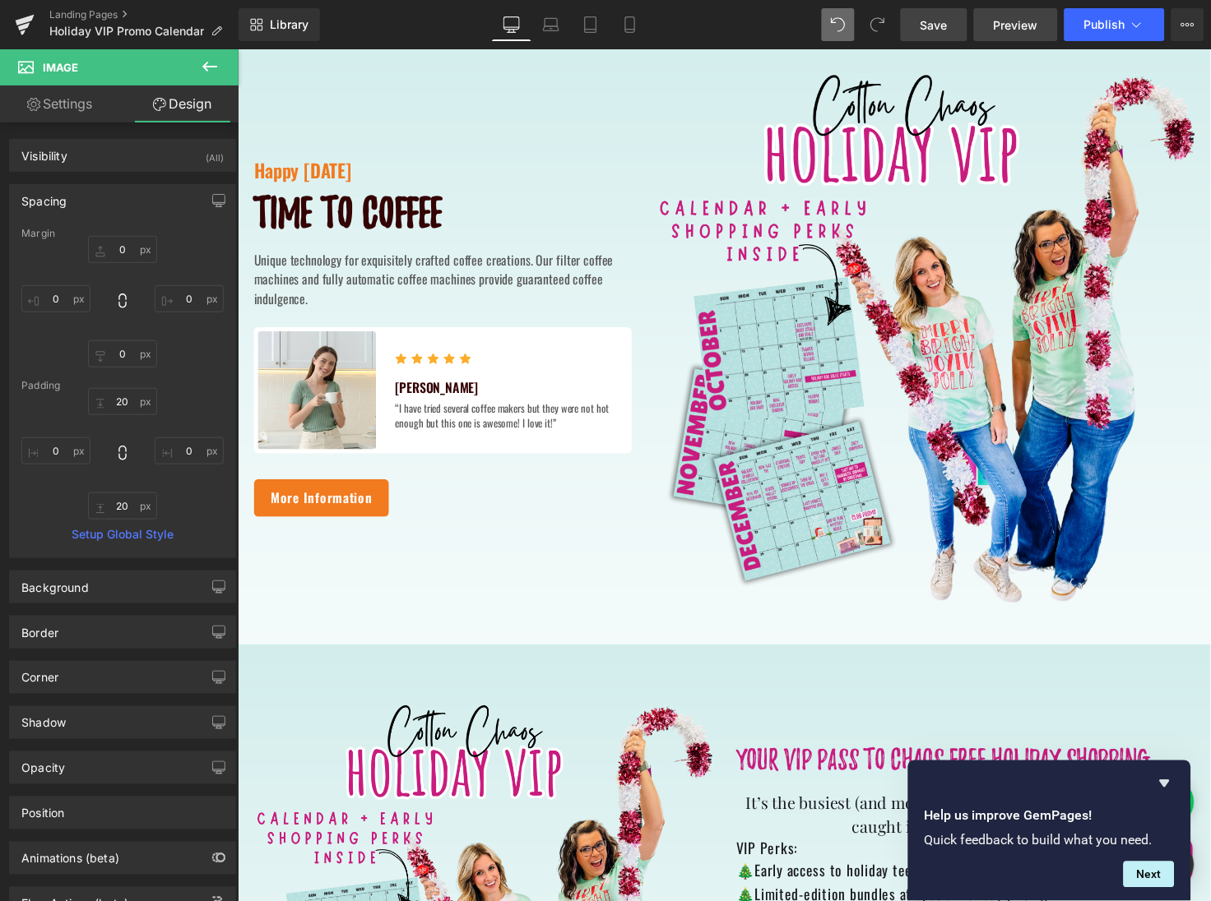
click at [1018, 24] on span "Preview" at bounding box center [1015, 24] width 44 height 17
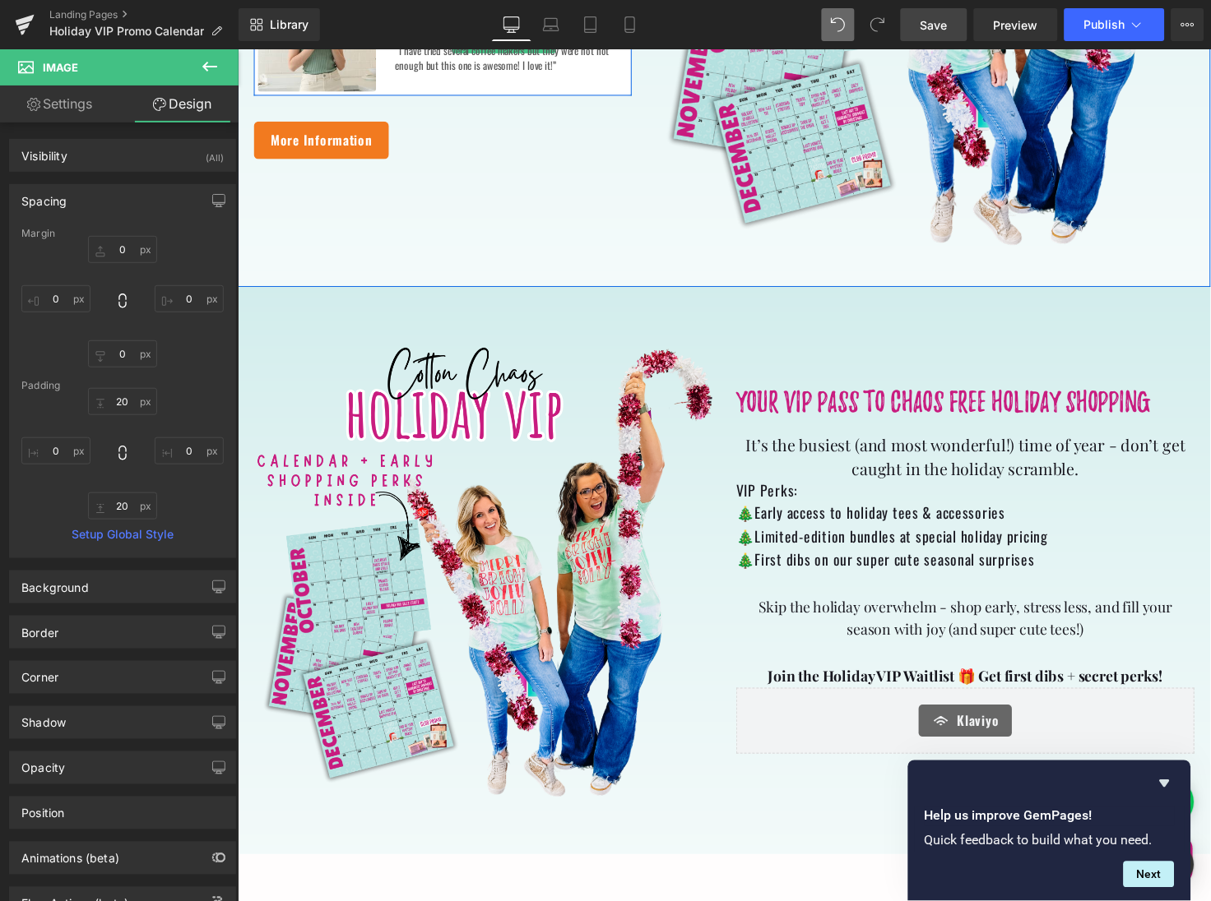
scroll to position [928, 0]
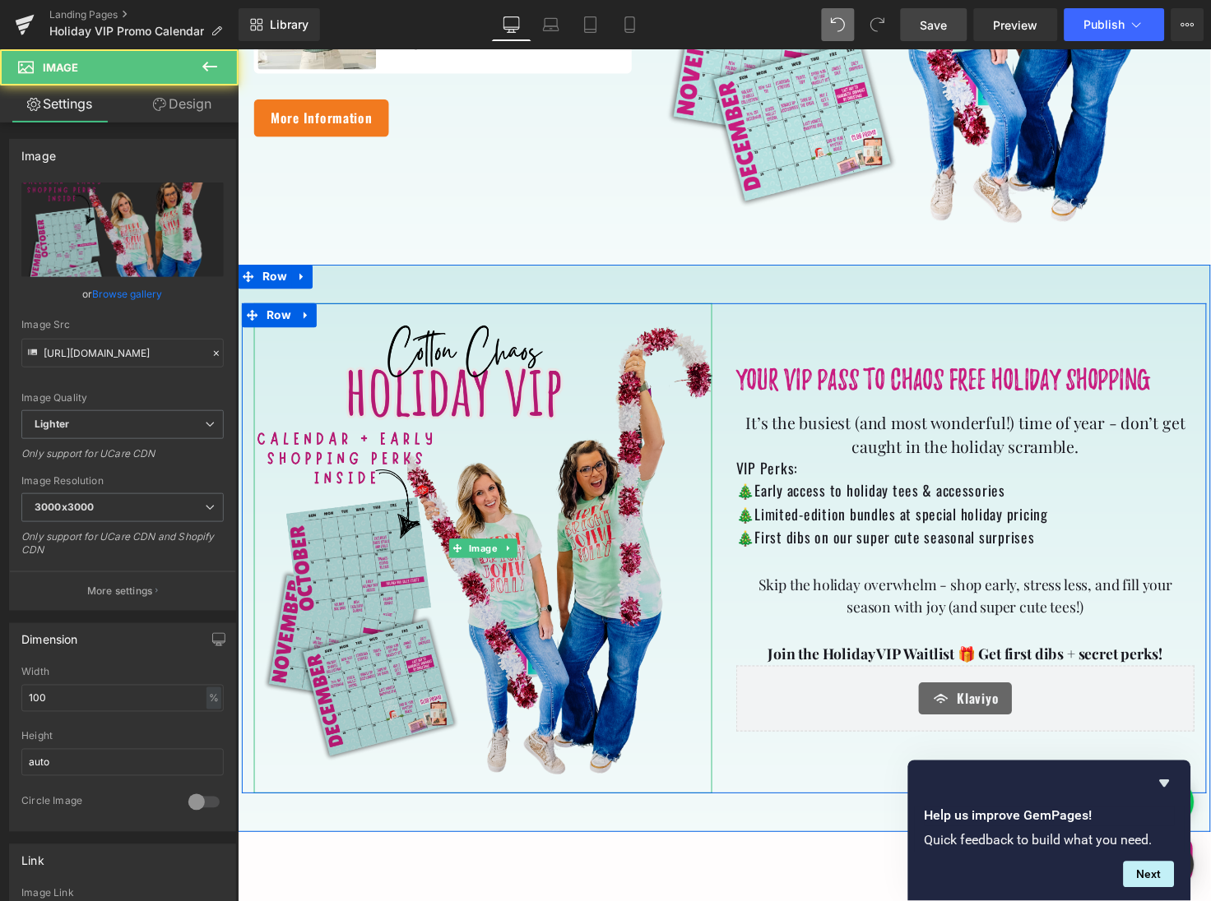
click at [498, 576] on img at bounding box center [487, 559] width 469 height 502
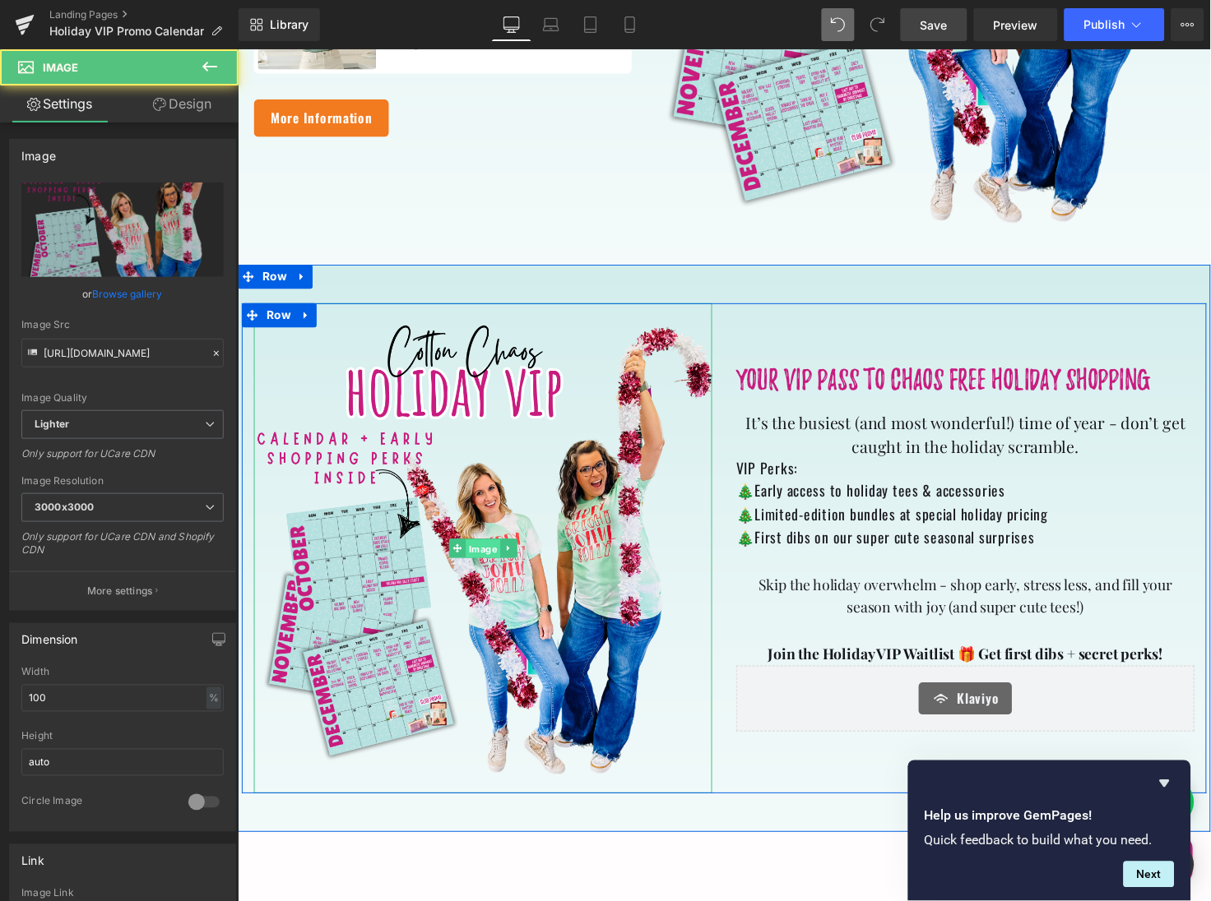
click at [484, 559] on span "Image" at bounding box center [487, 560] width 35 height 20
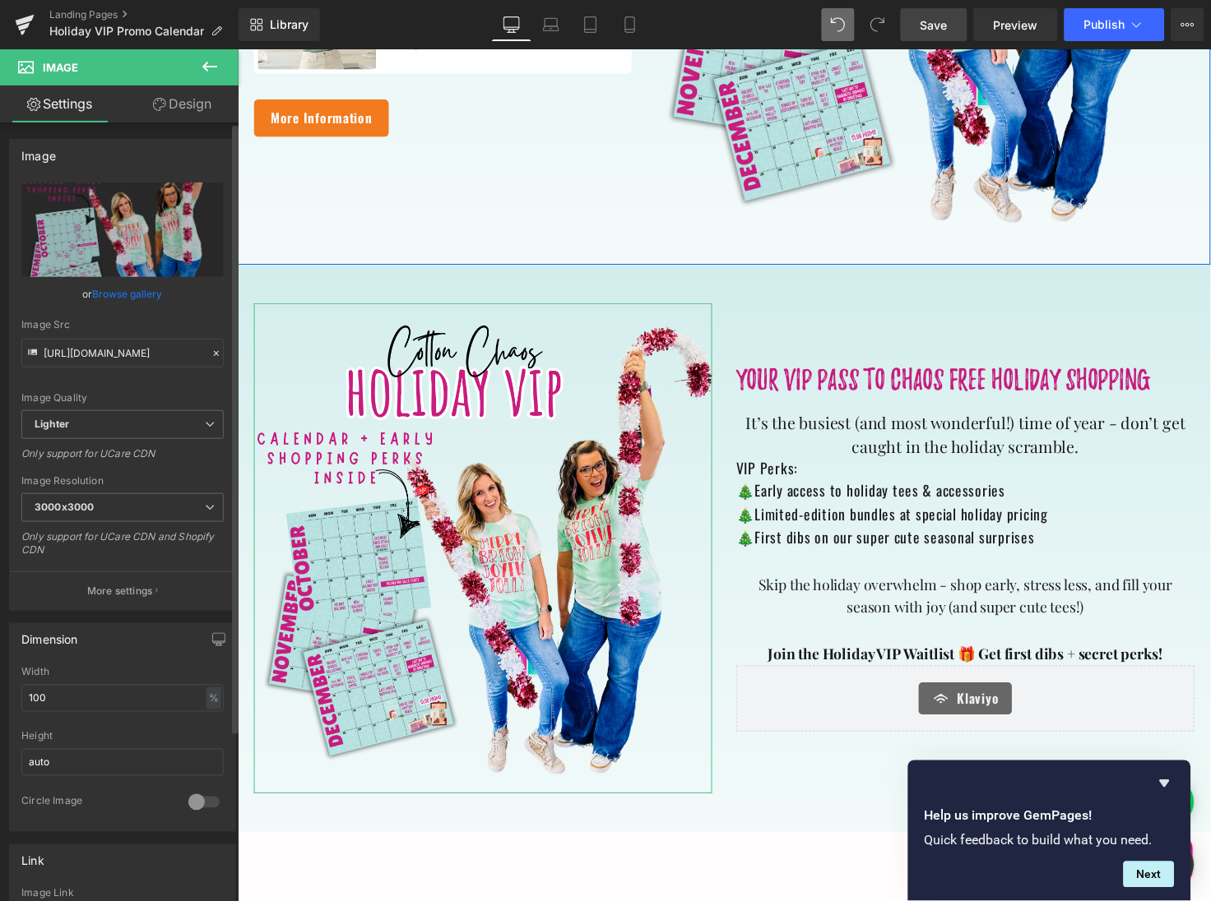
click at [144, 292] on link "Browse gallery" at bounding box center [128, 294] width 70 height 29
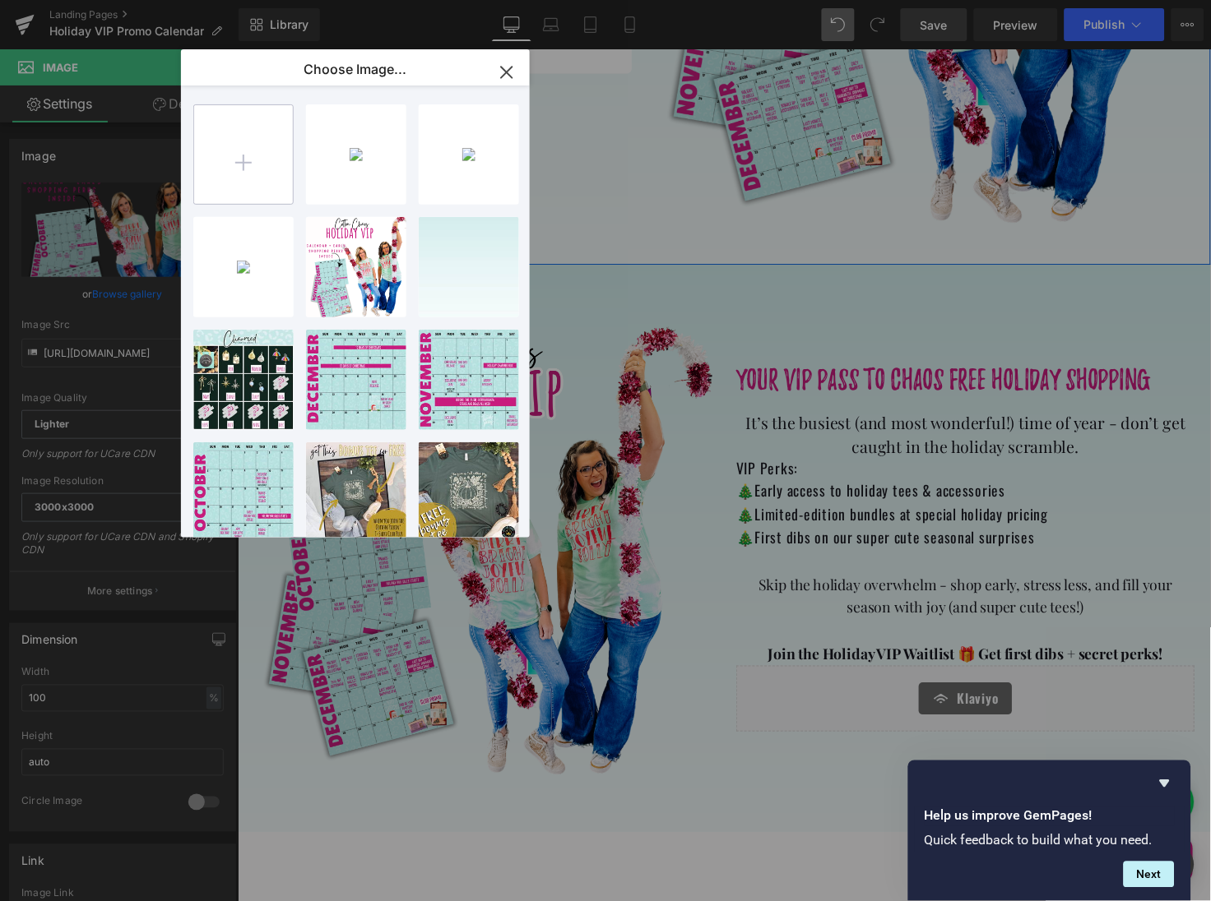
click at [254, 156] on input "file" at bounding box center [243, 154] width 99 height 99
type input "C:\fakepath\2025 4th quarter holiday deals -4.png"
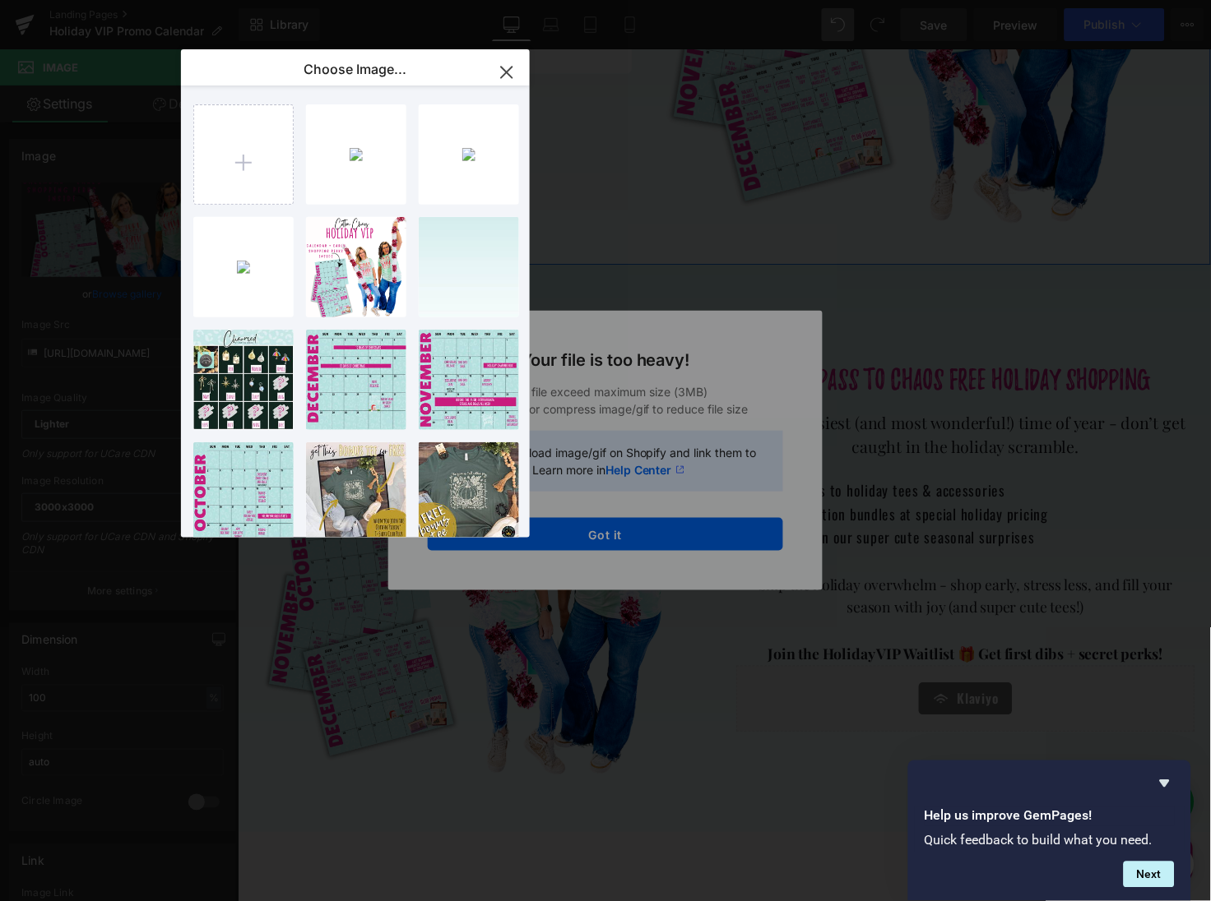
click at [513, 69] on icon "button" at bounding box center [506, 72] width 26 height 26
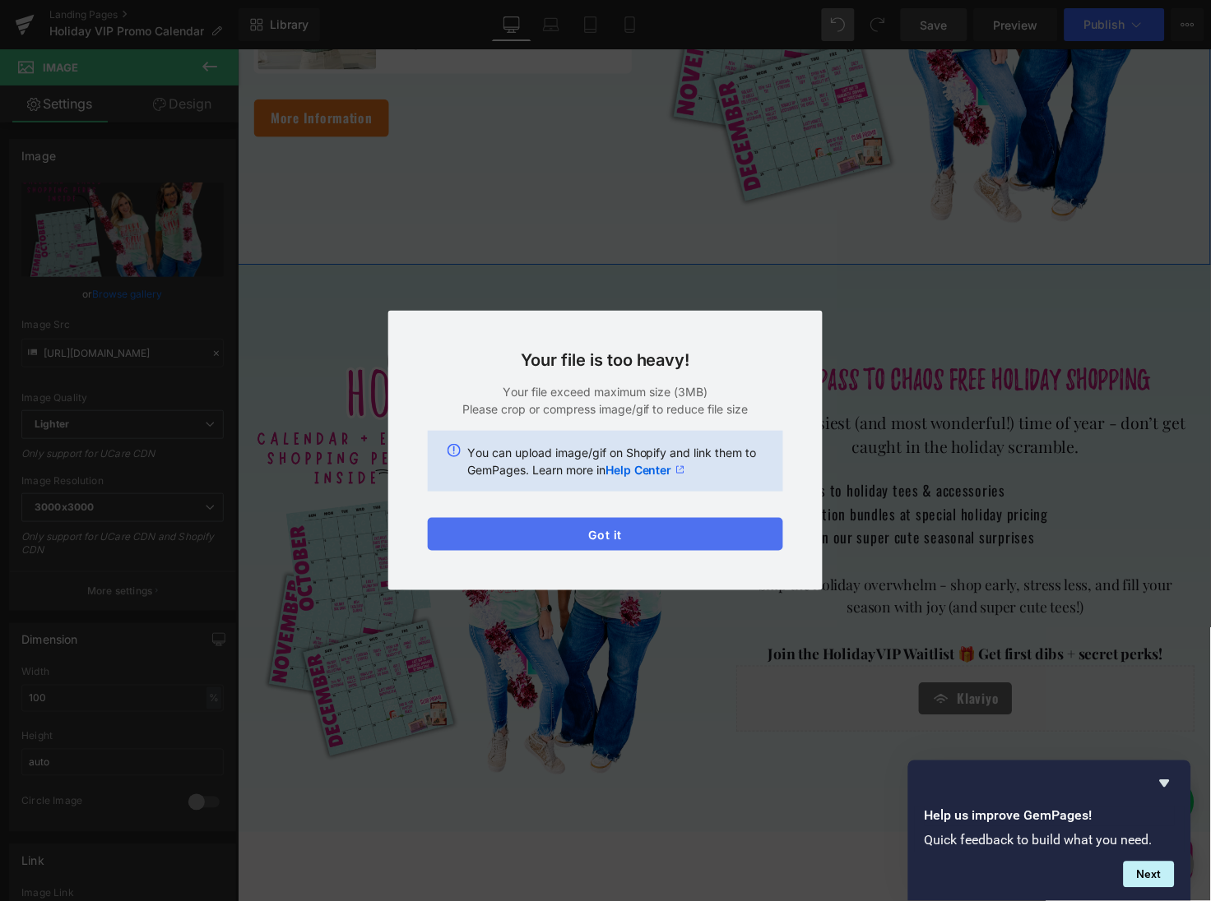
click at [558, 532] on button "Got it" at bounding box center [605, 534] width 355 height 33
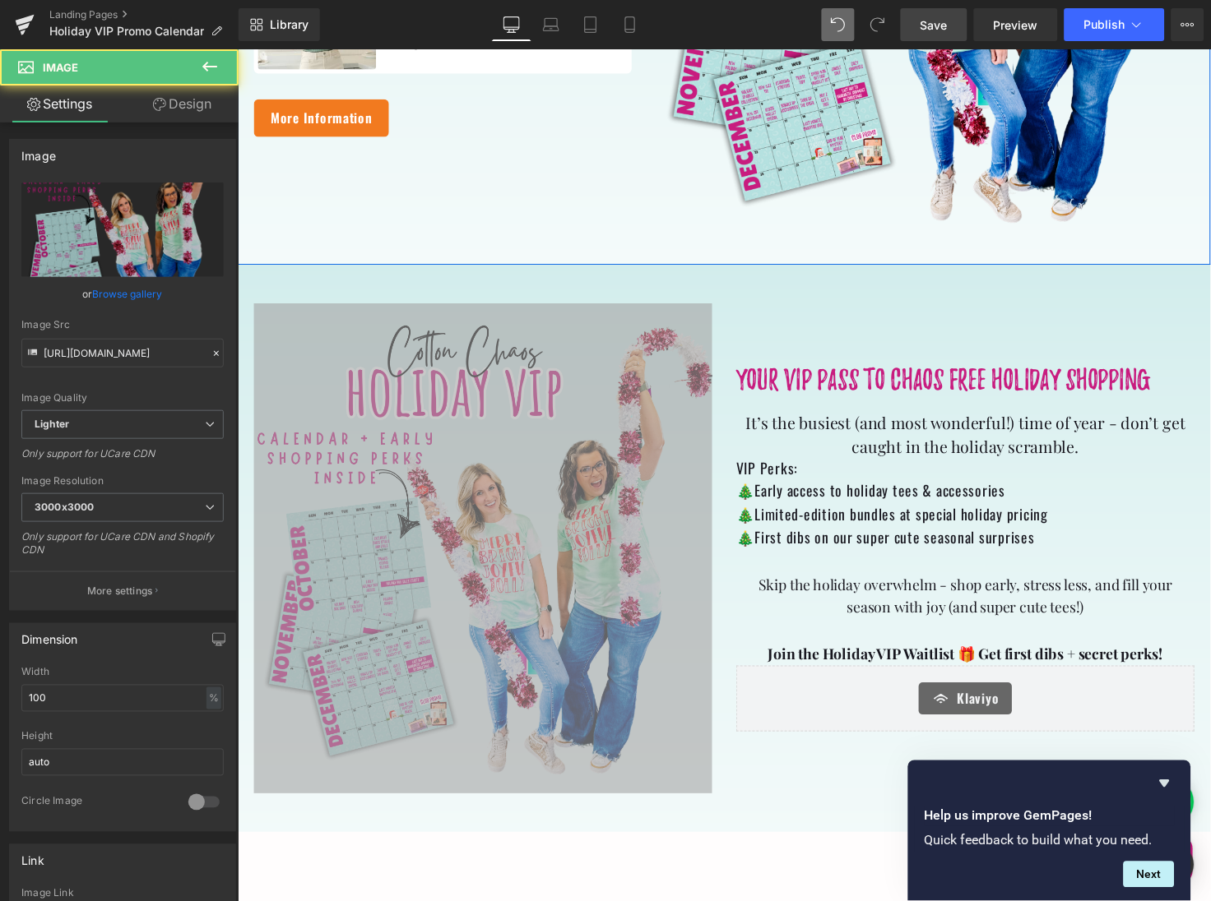
click at [563, 541] on img at bounding box center [487, 559] width 469 height 502
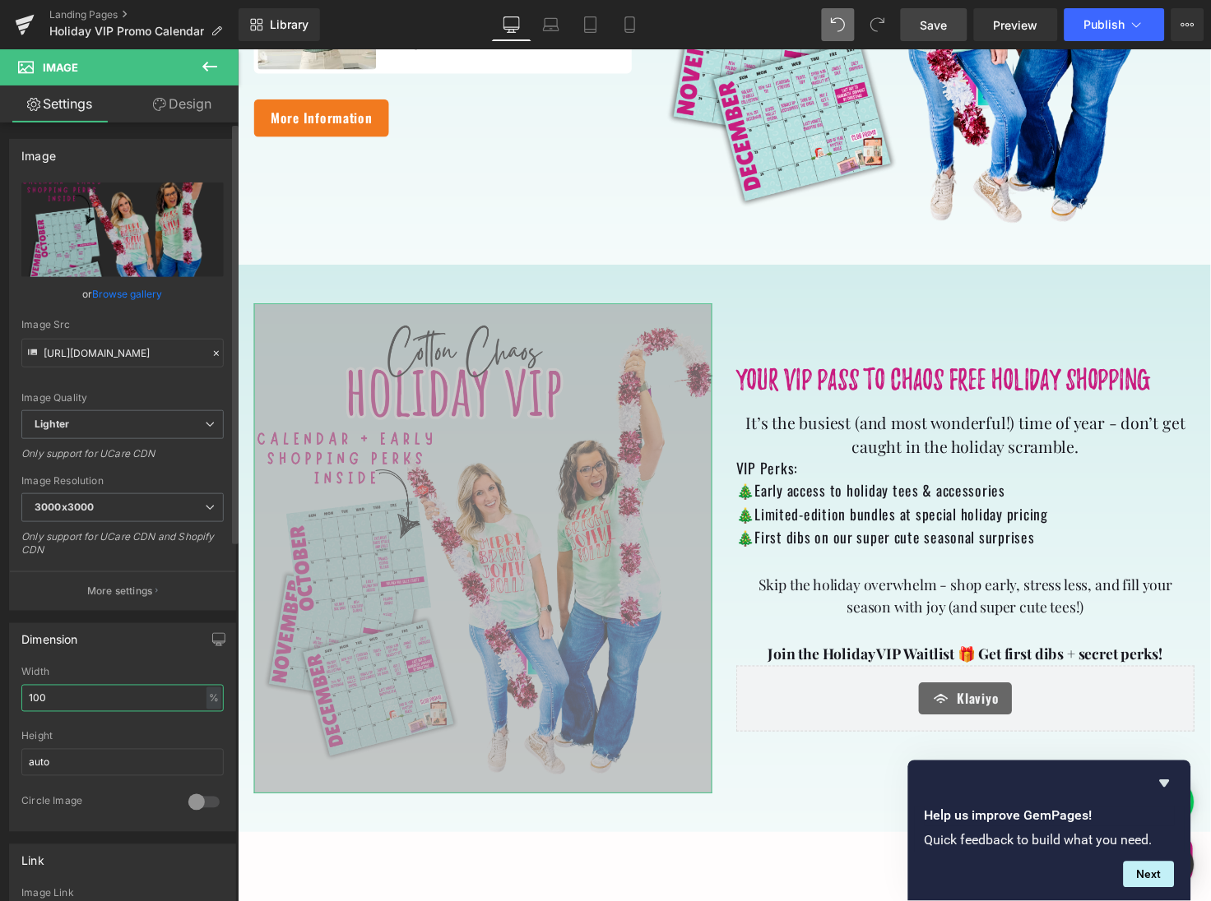
click at [55, 688] on input "100" at bounding box center [122, 698] width 202 height 27
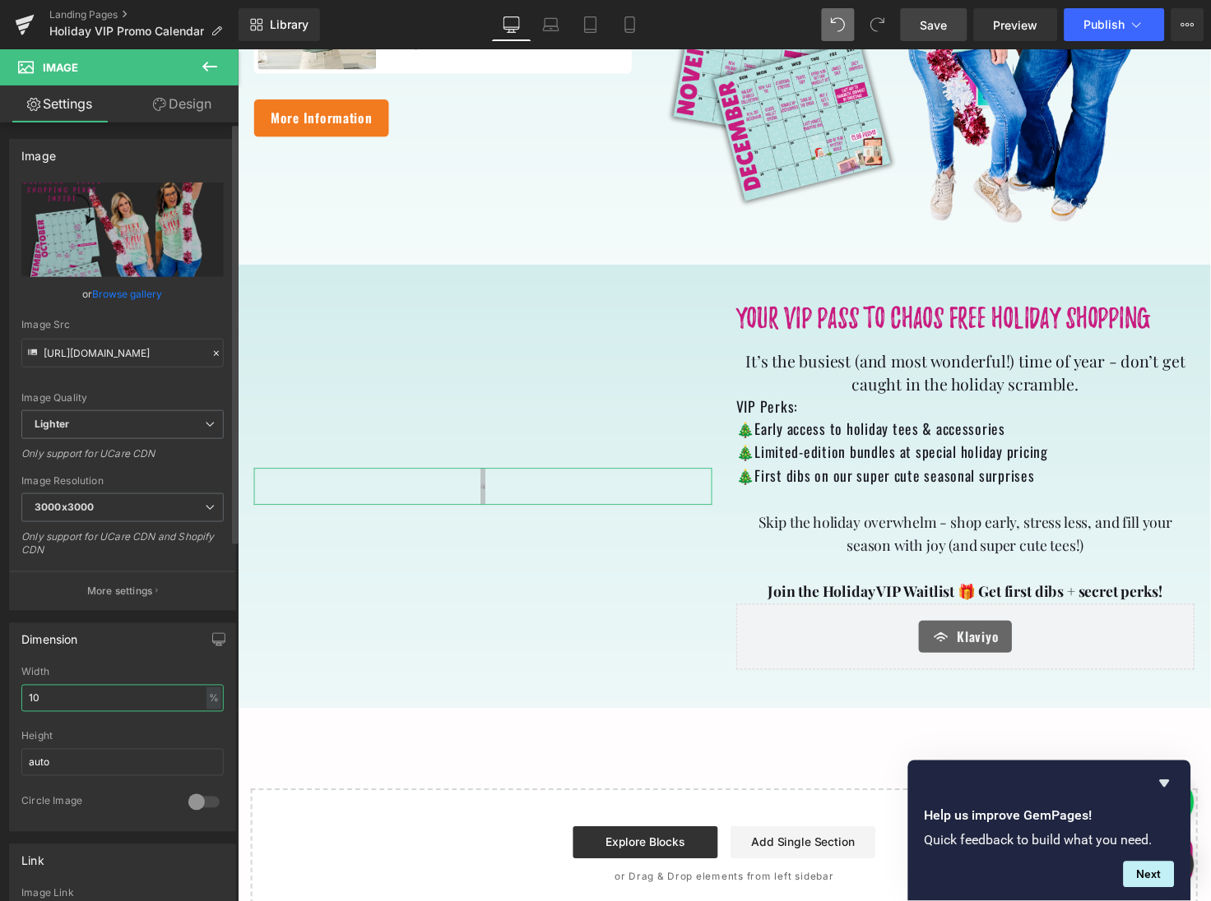
type input "100"
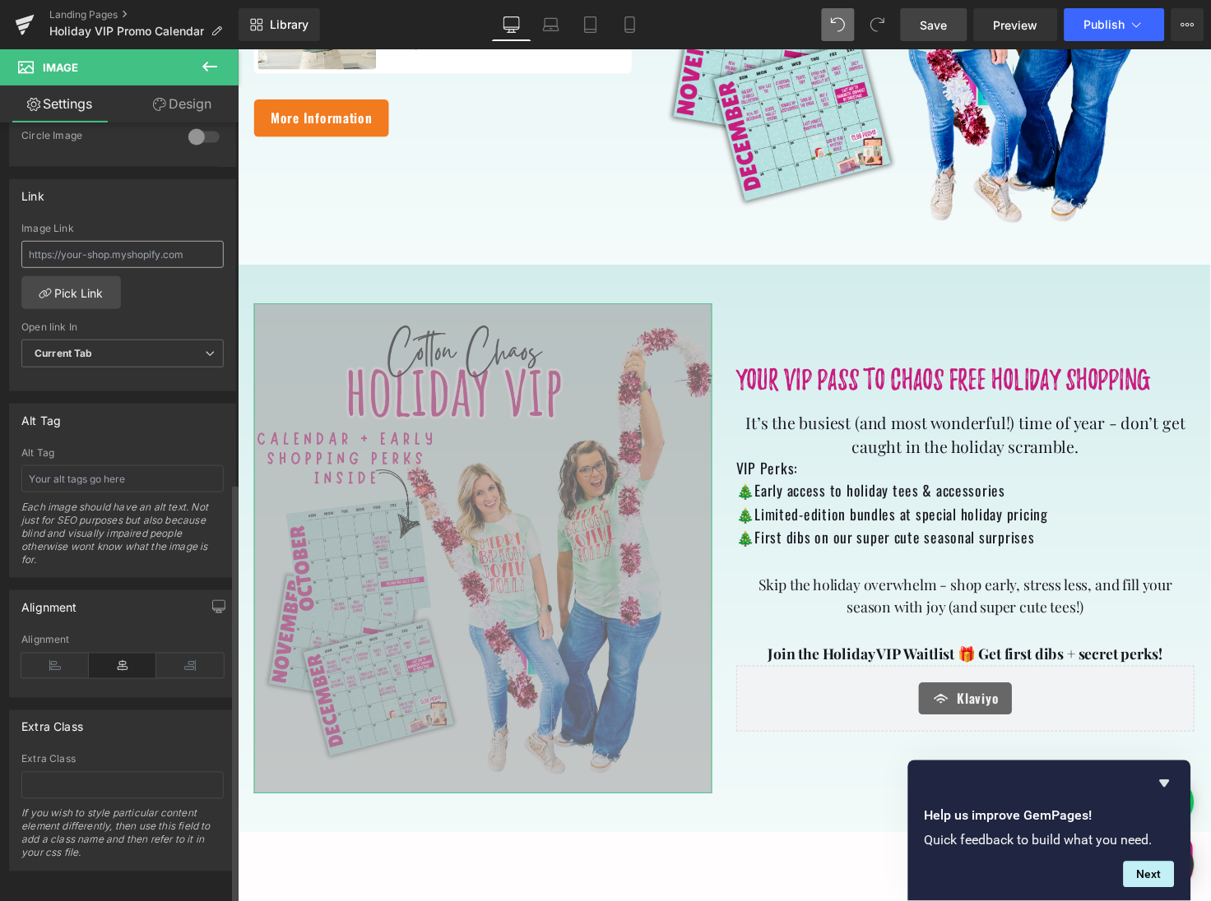
scroll to position [469, 0]
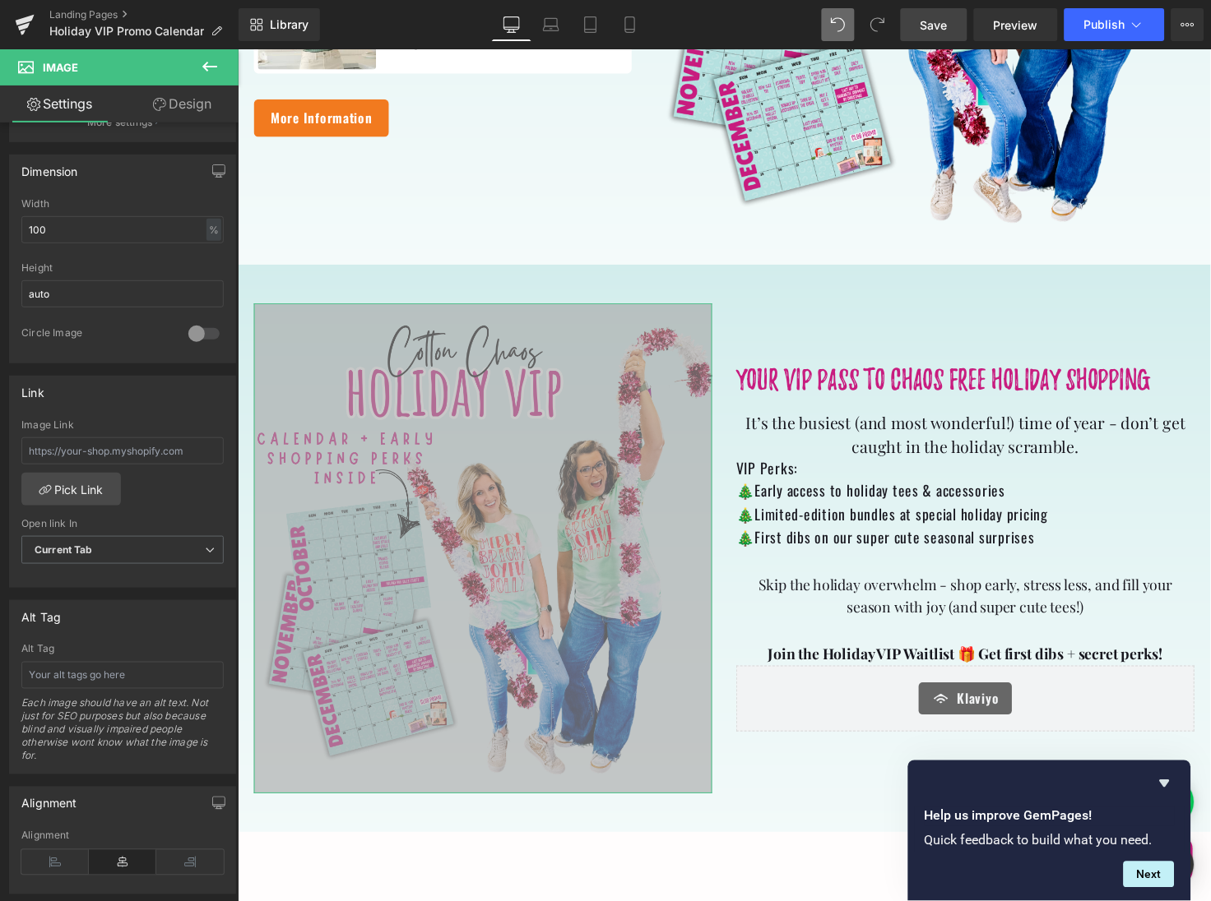
click at [187, 111] on link "Design" at bounding box center [182, 104] width 119 height 37
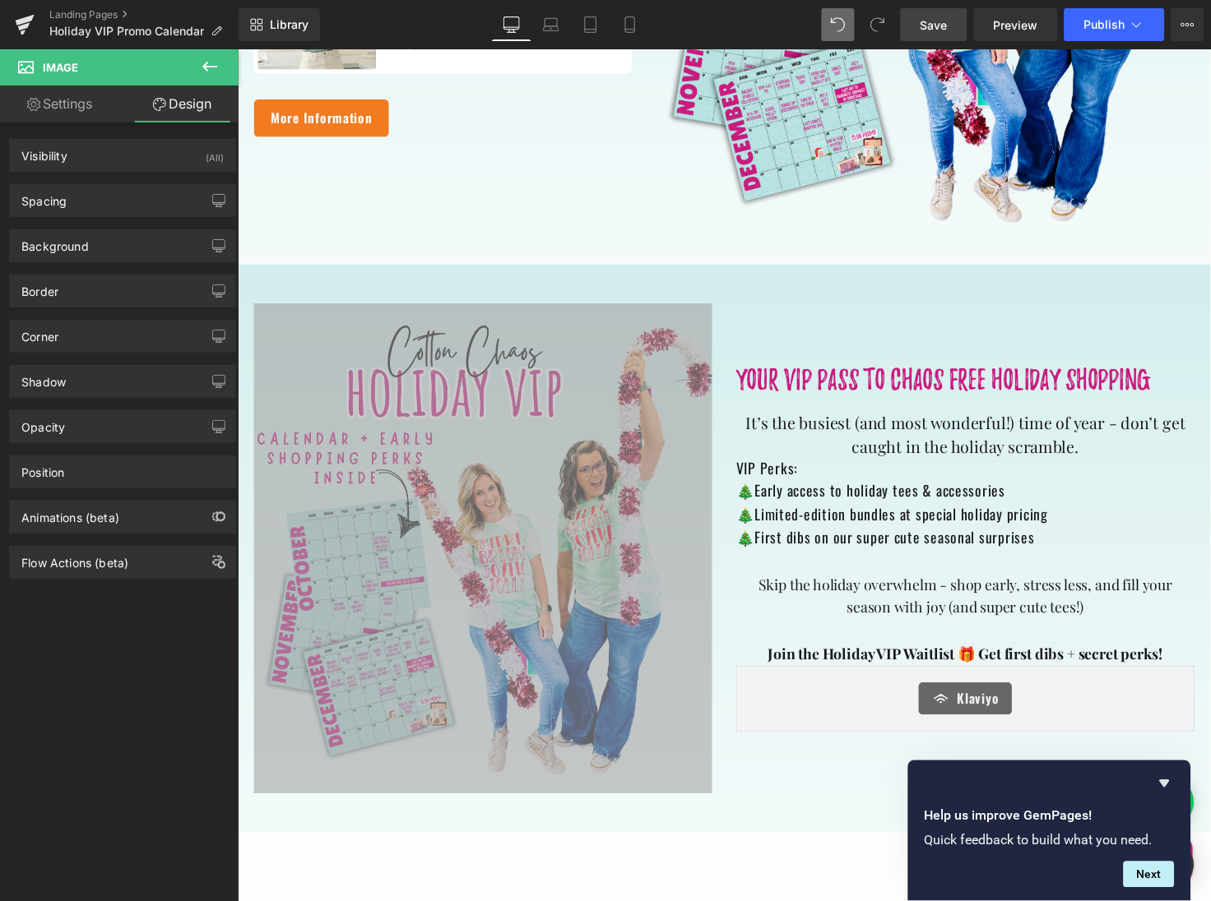
click at [212, 69] on icon at bounding box center [210, 67] width 20 height 20
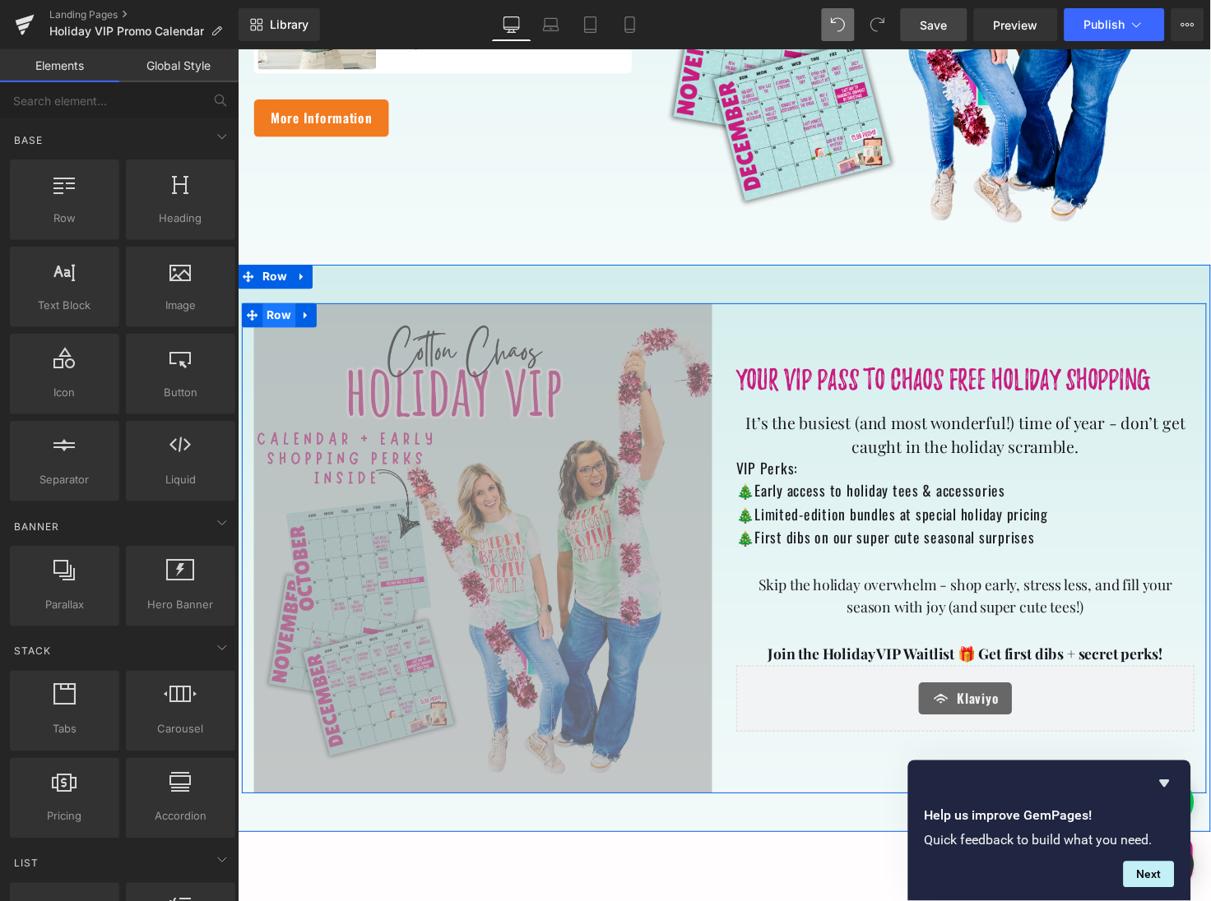
click at [282, 320] on span "Row" at bounding box center [279, 320] width 34 height 25
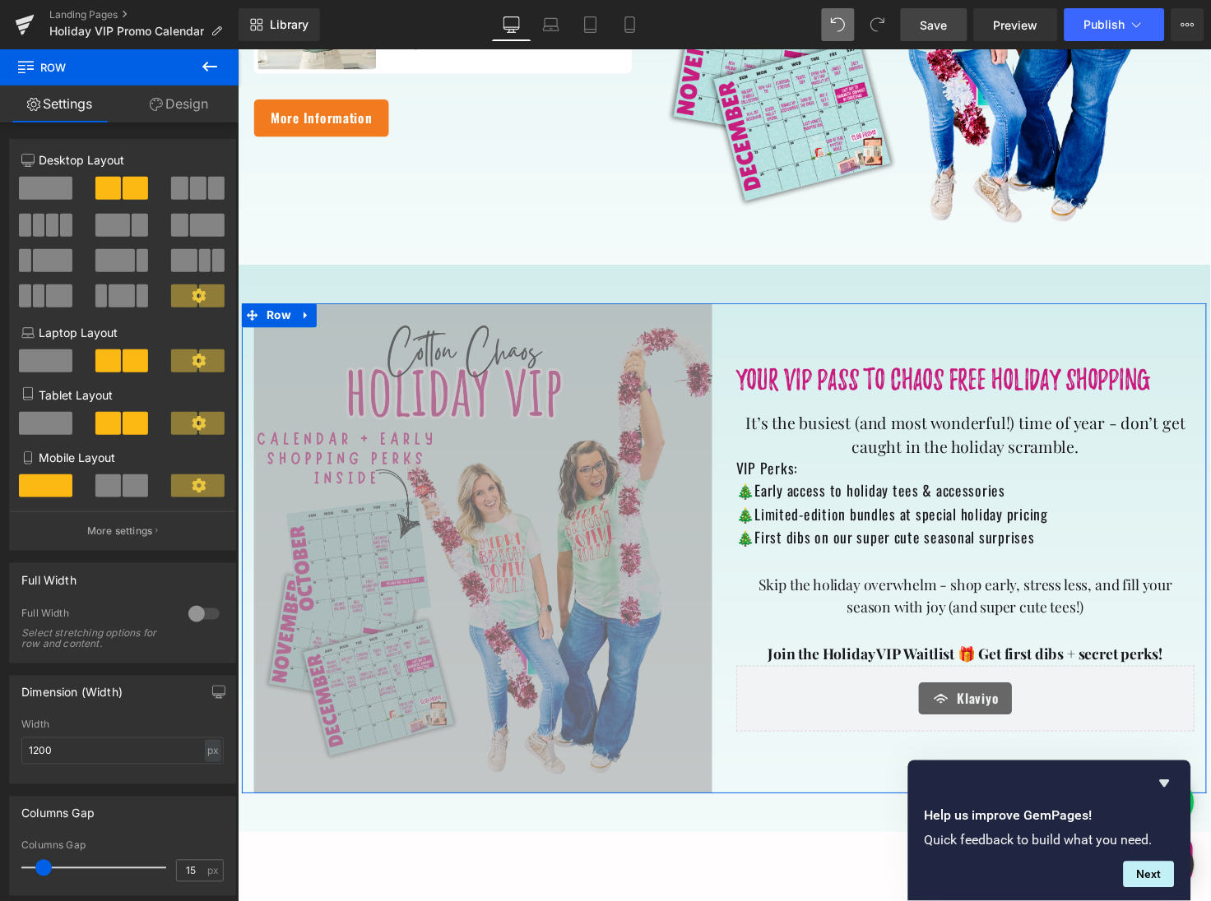
click at [113, 226] on span at bounding box center [112, 225] width 35 height 23
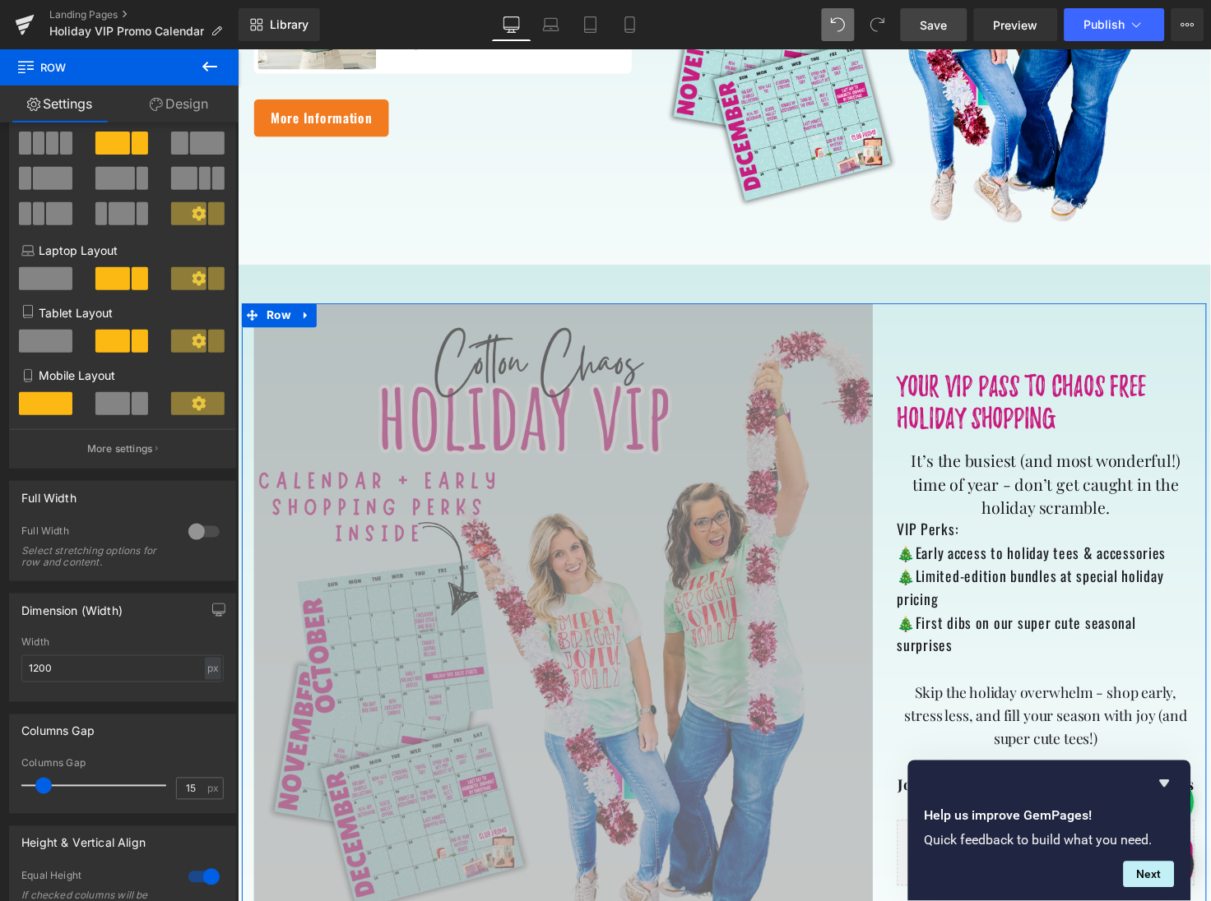
scroll to position [91, 0]
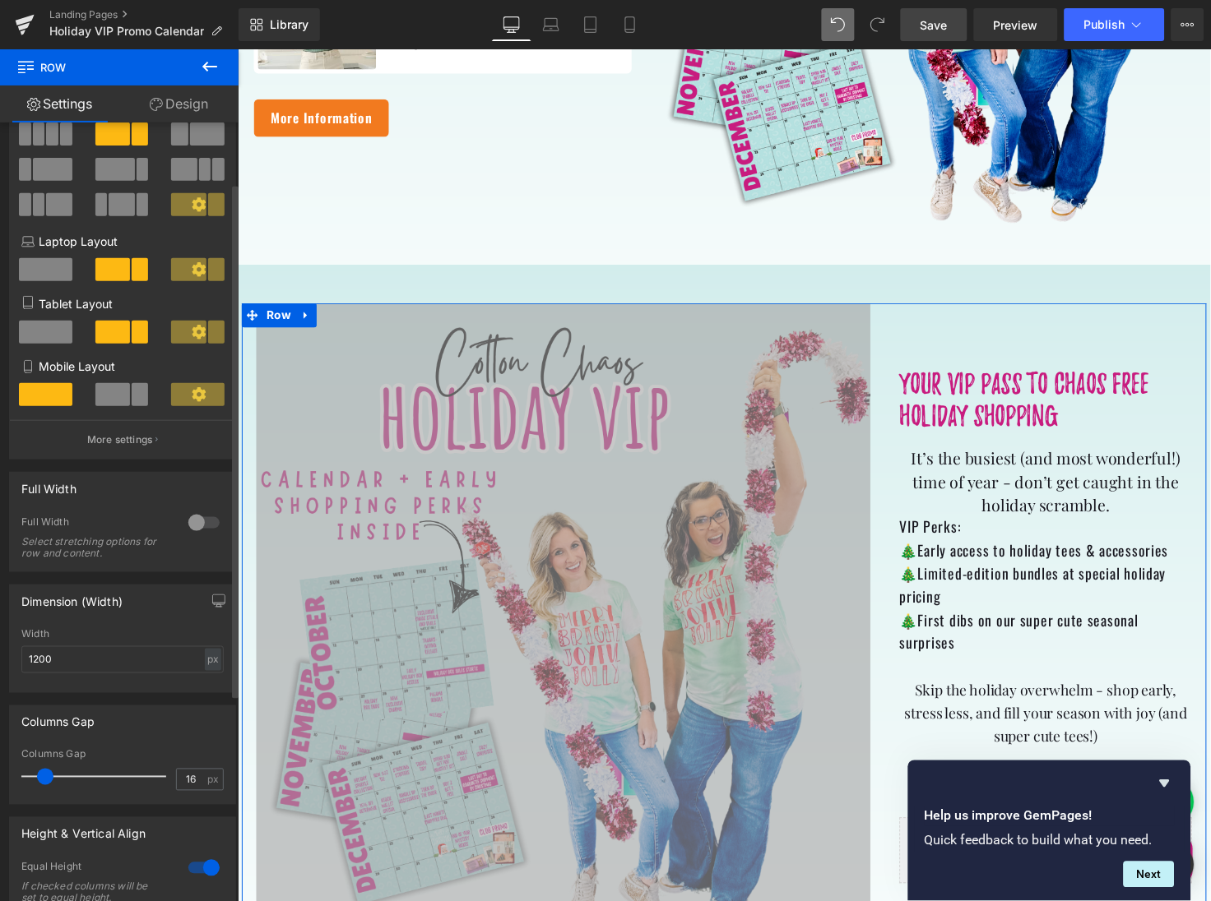
type input "15"
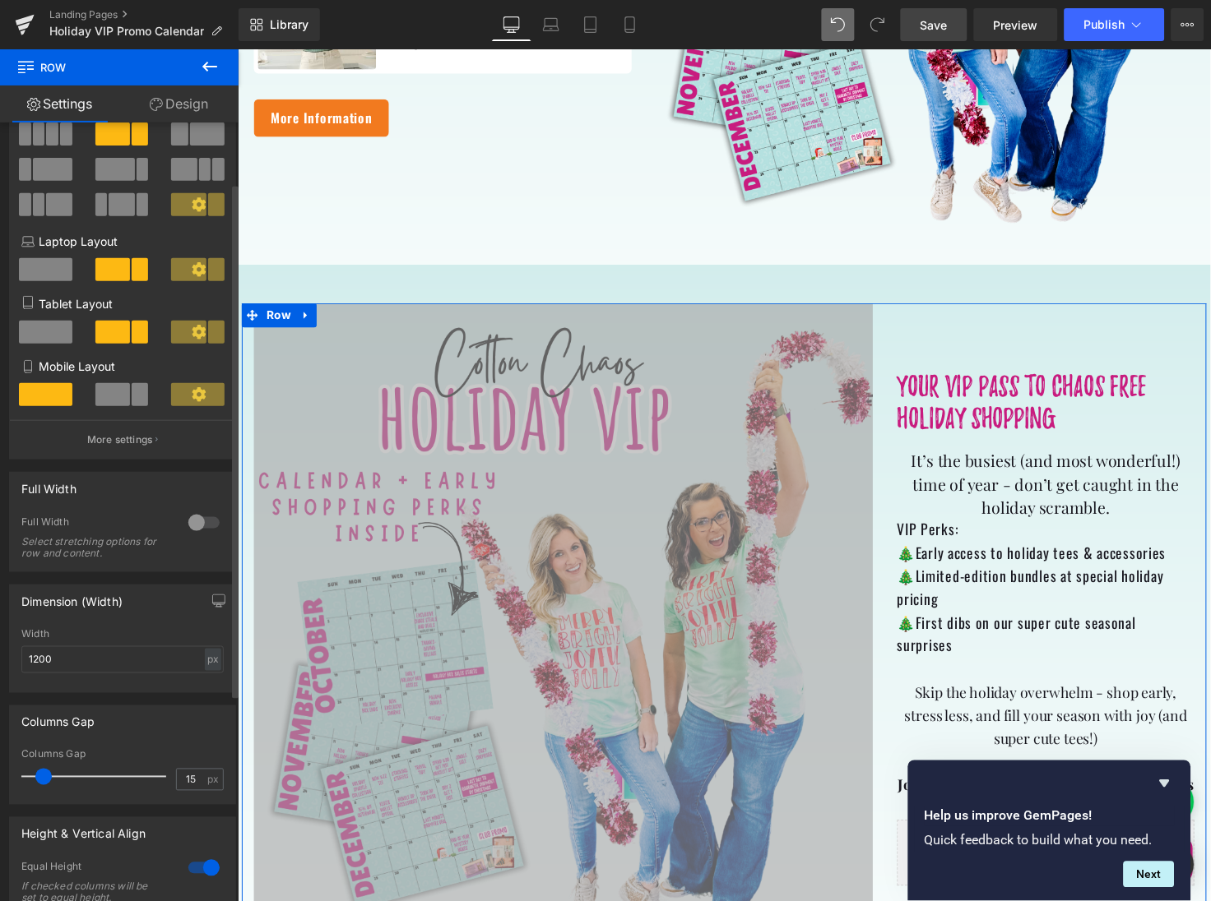
click at [46, 771] on span at bounding box center [43, 777] width 16 height 16
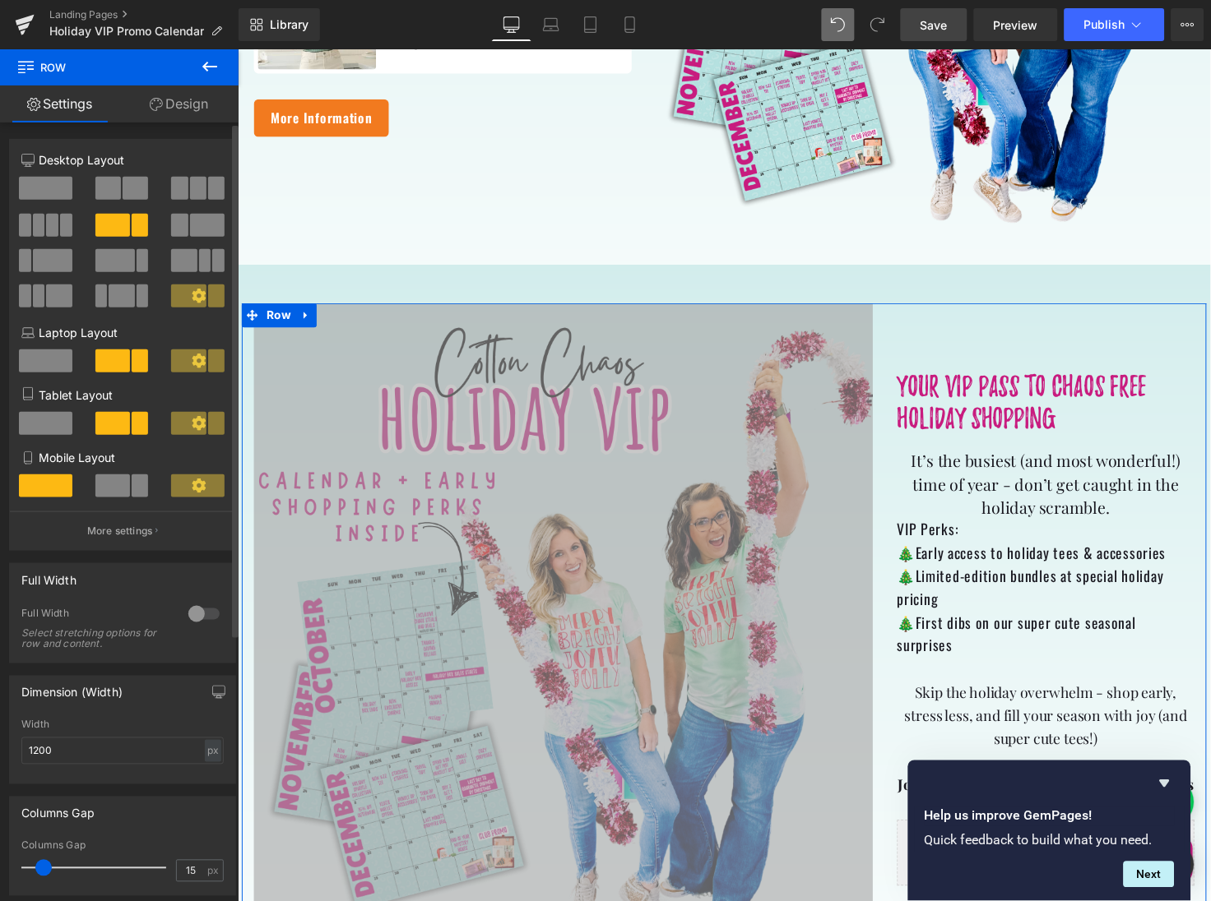
scroll to position [0, 0]
click at [110, 184] on span at bounding box center [107, 188] width 25 height 23
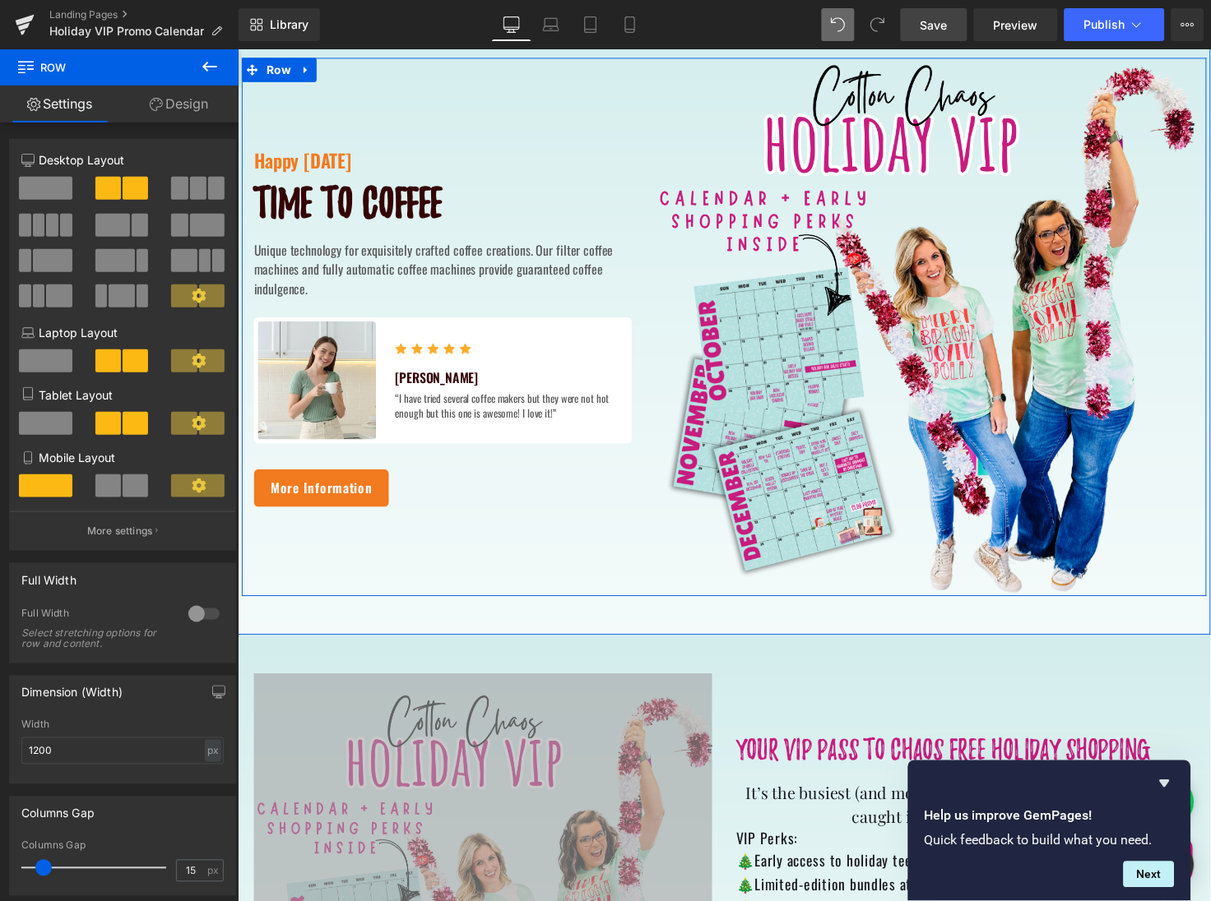
scroll to position [507, 0]
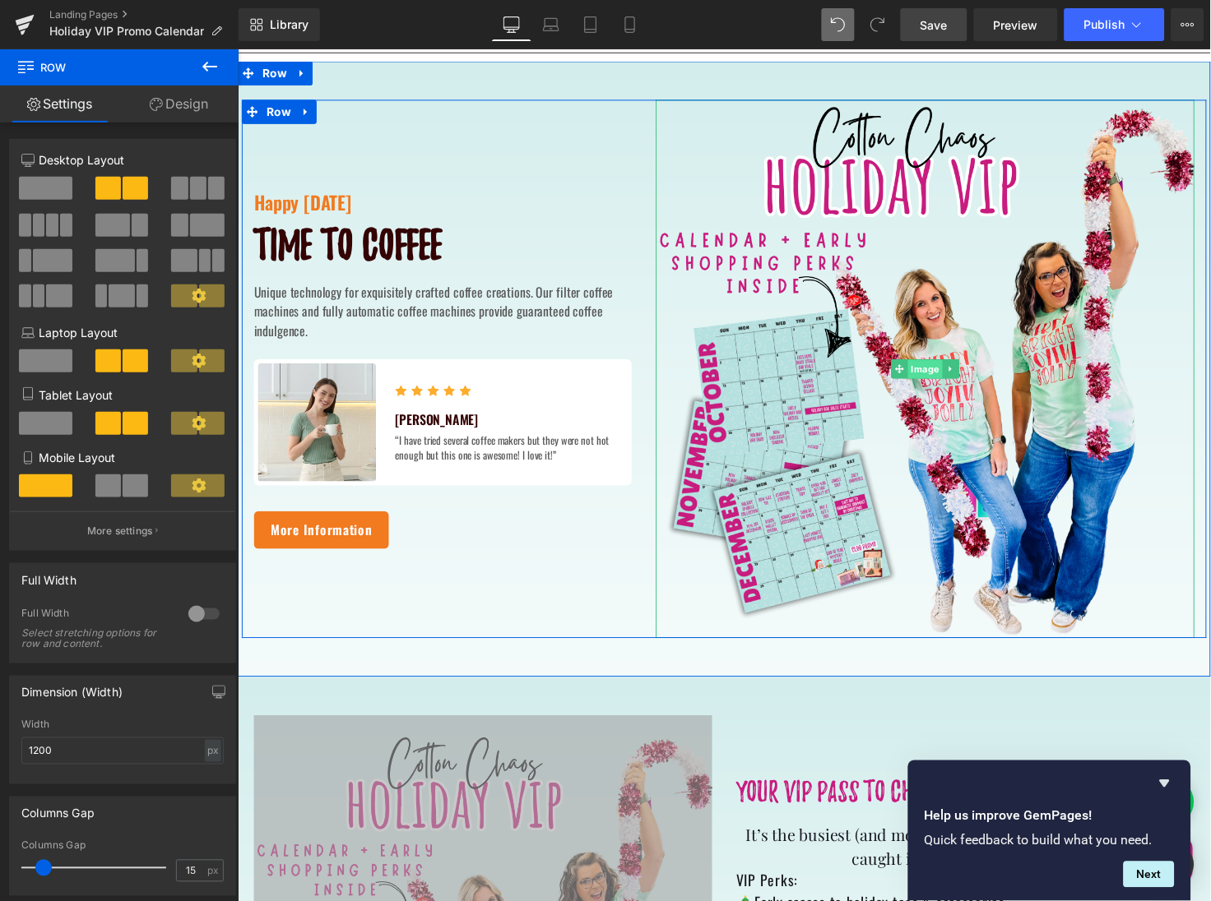
click at [930, 374] on span "Image" at bounding box center [940, 377] width 35 height 20
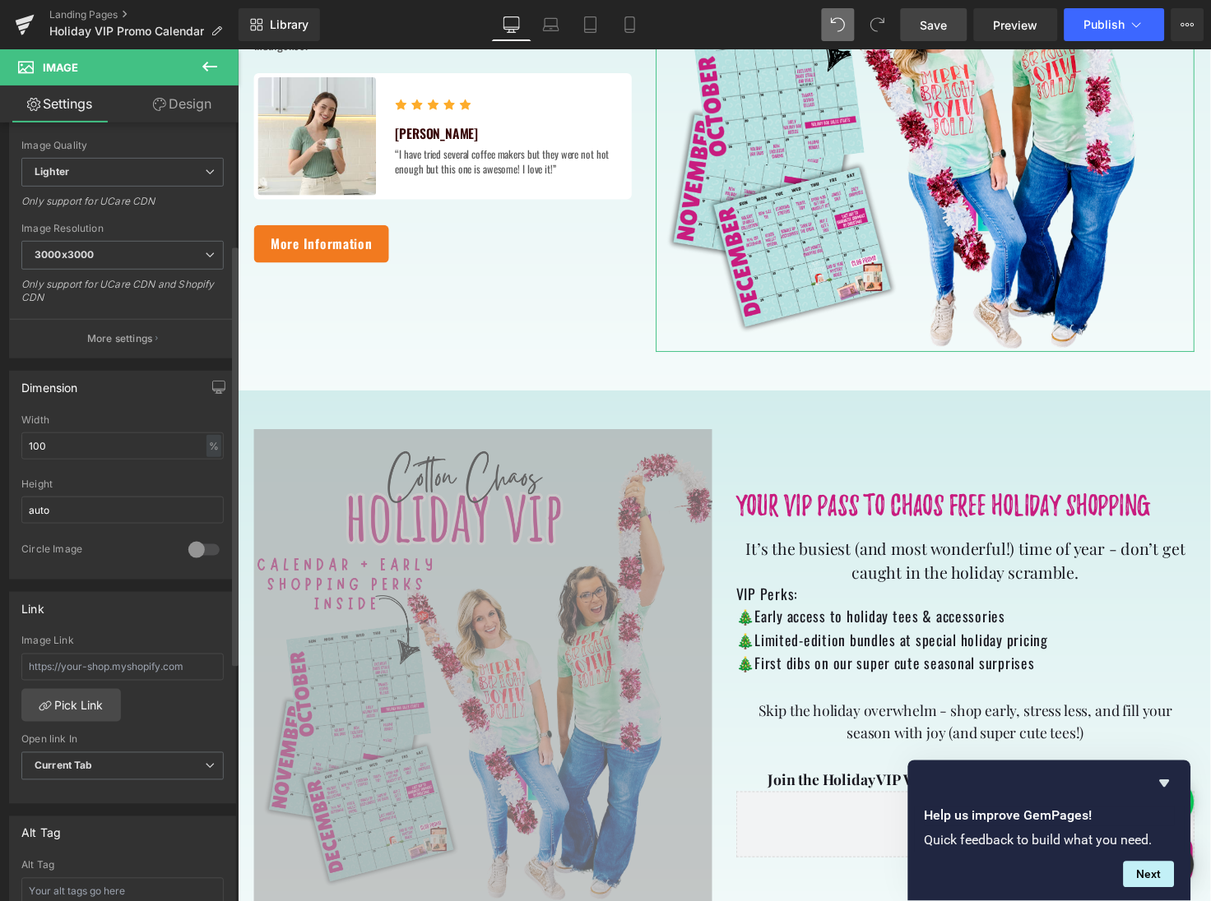
scroll to position [225, 0]
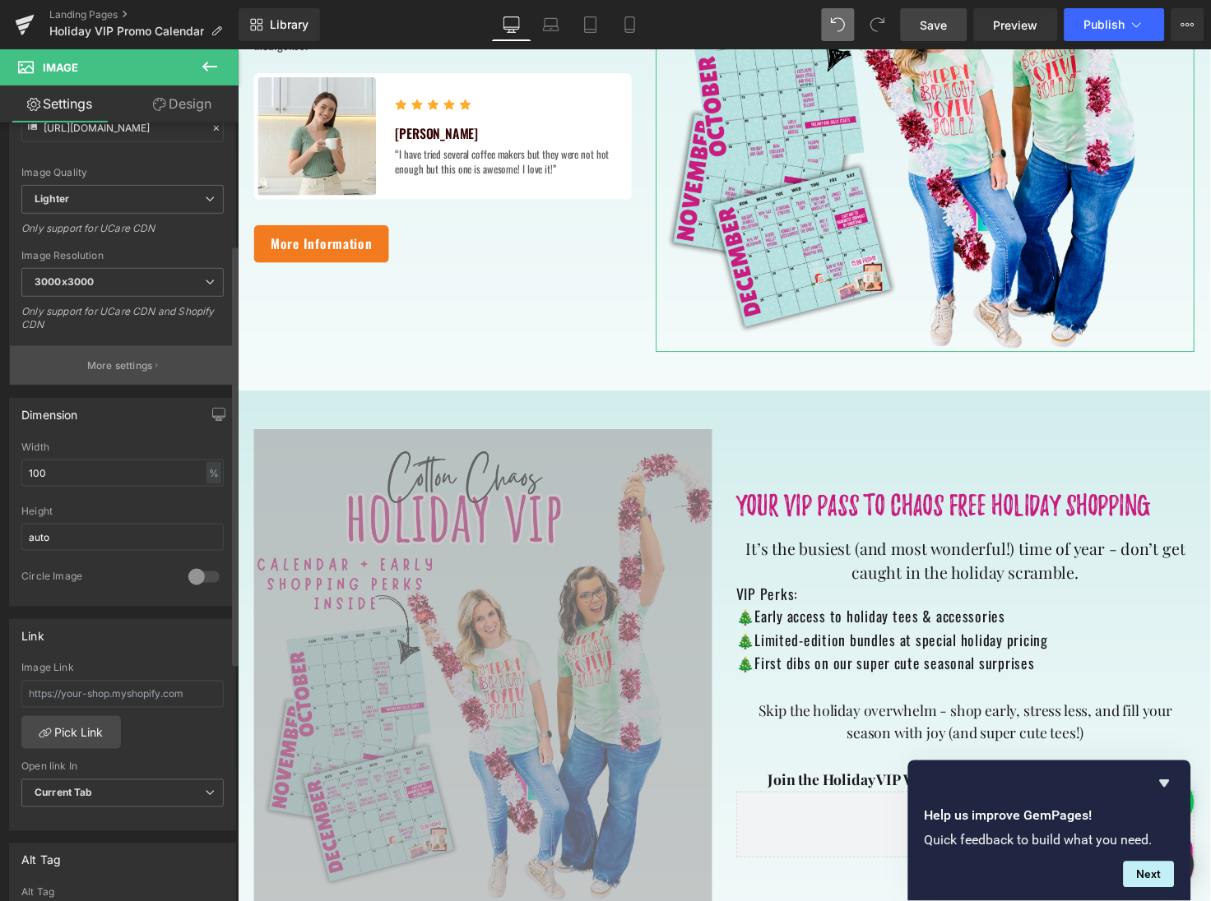
click at [122, 364] on p "More settings" at bounding box center [120, 366] width 66 height 15
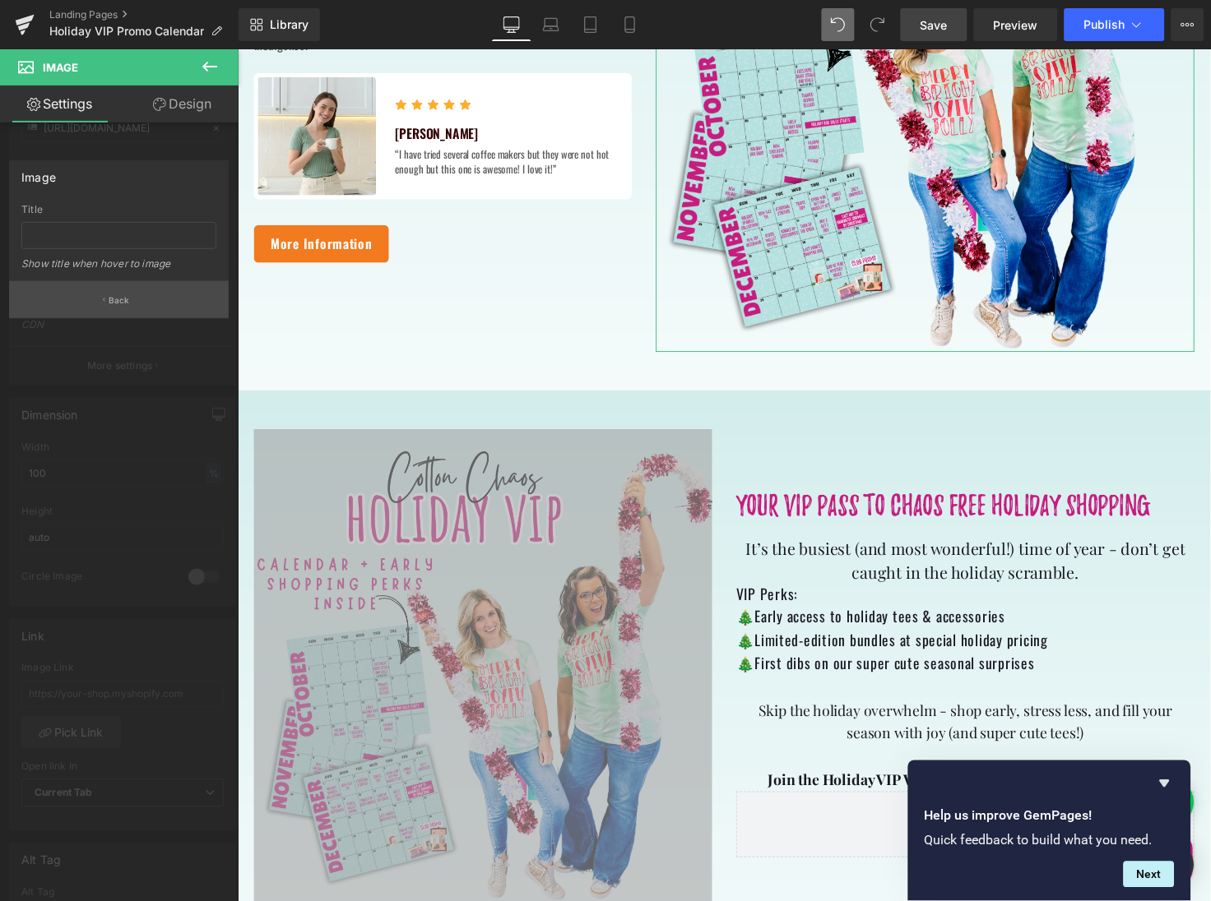
click at [121, 288] on button "Back" at bounding box center [119, 299] width 220 height 37
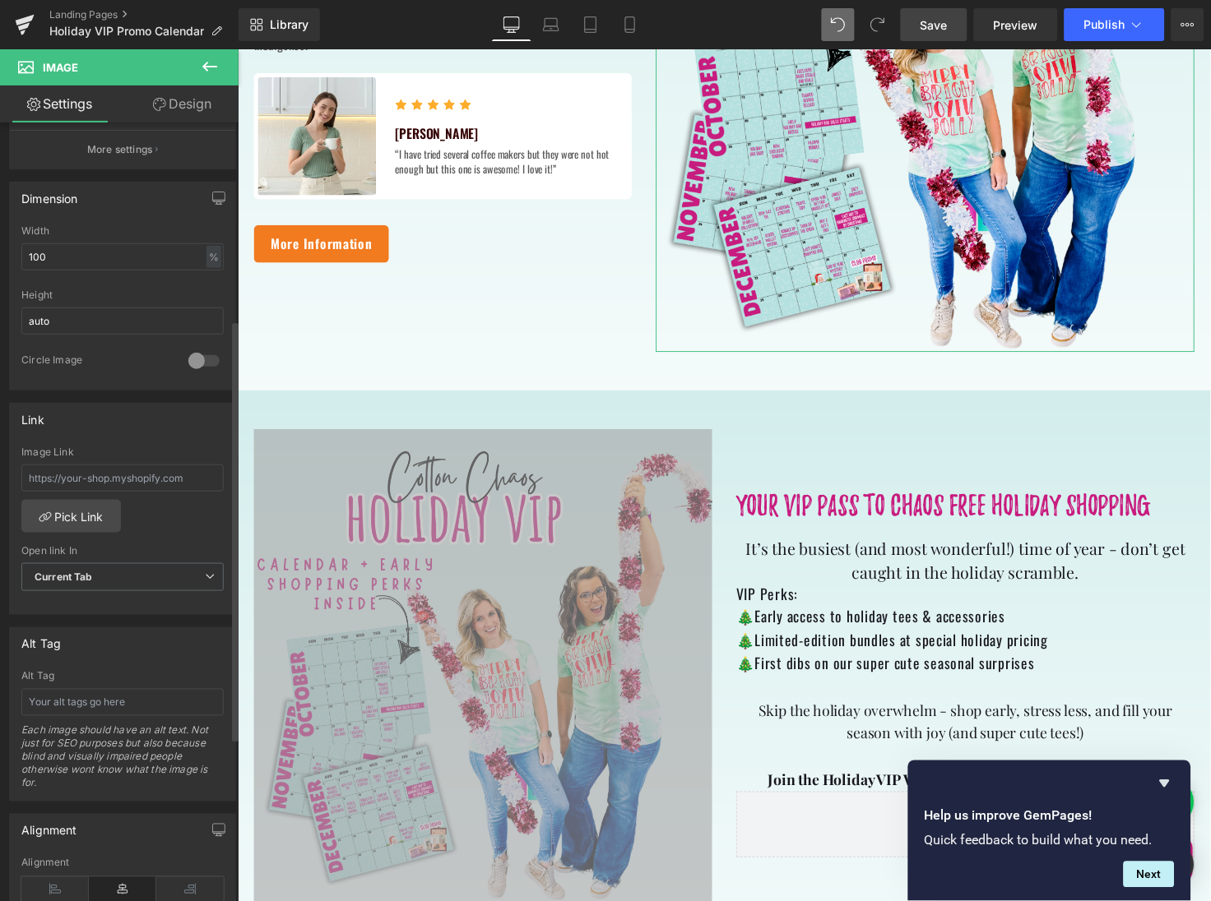
scroll to position [209, 0]
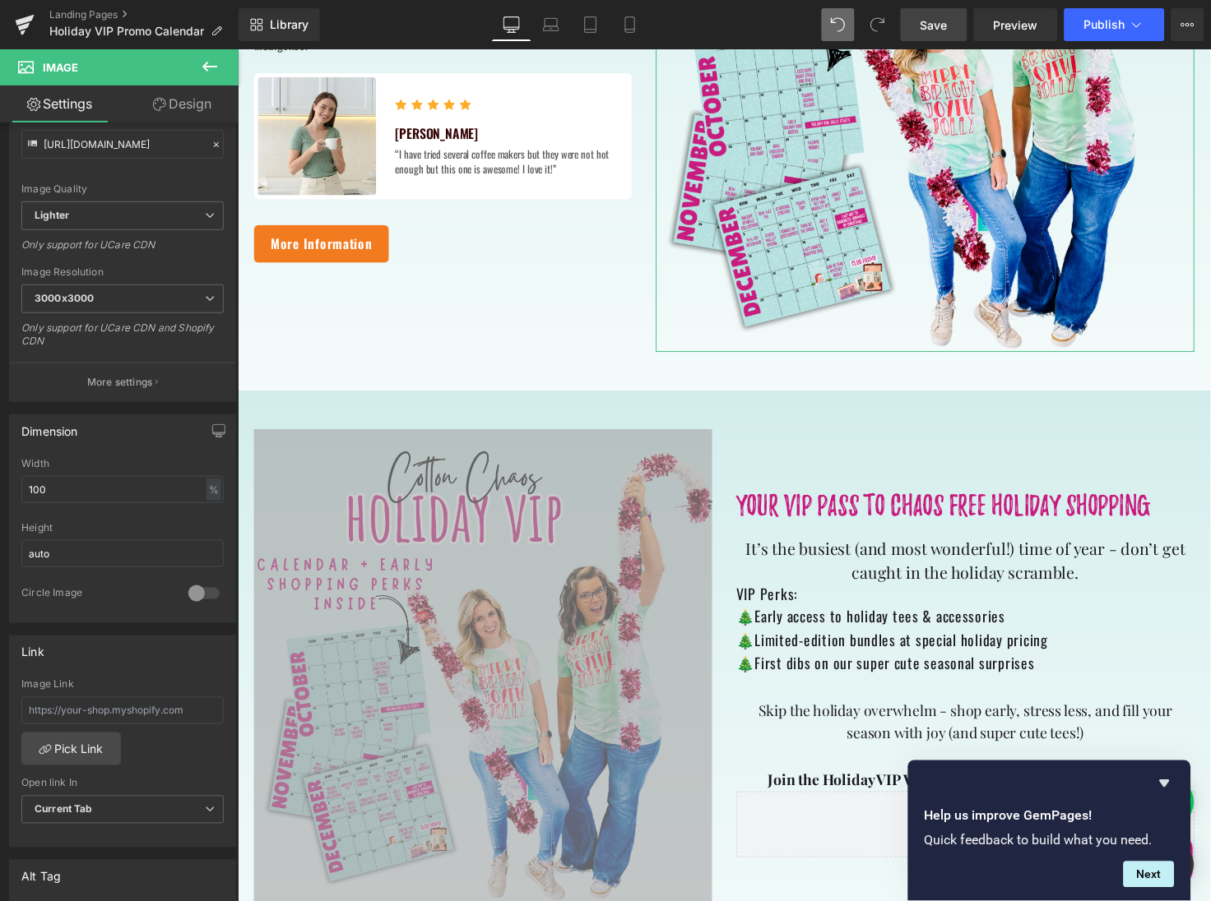
click at [190, 112] on link "Design" at bounding box center [182, 104] width 119 height 37
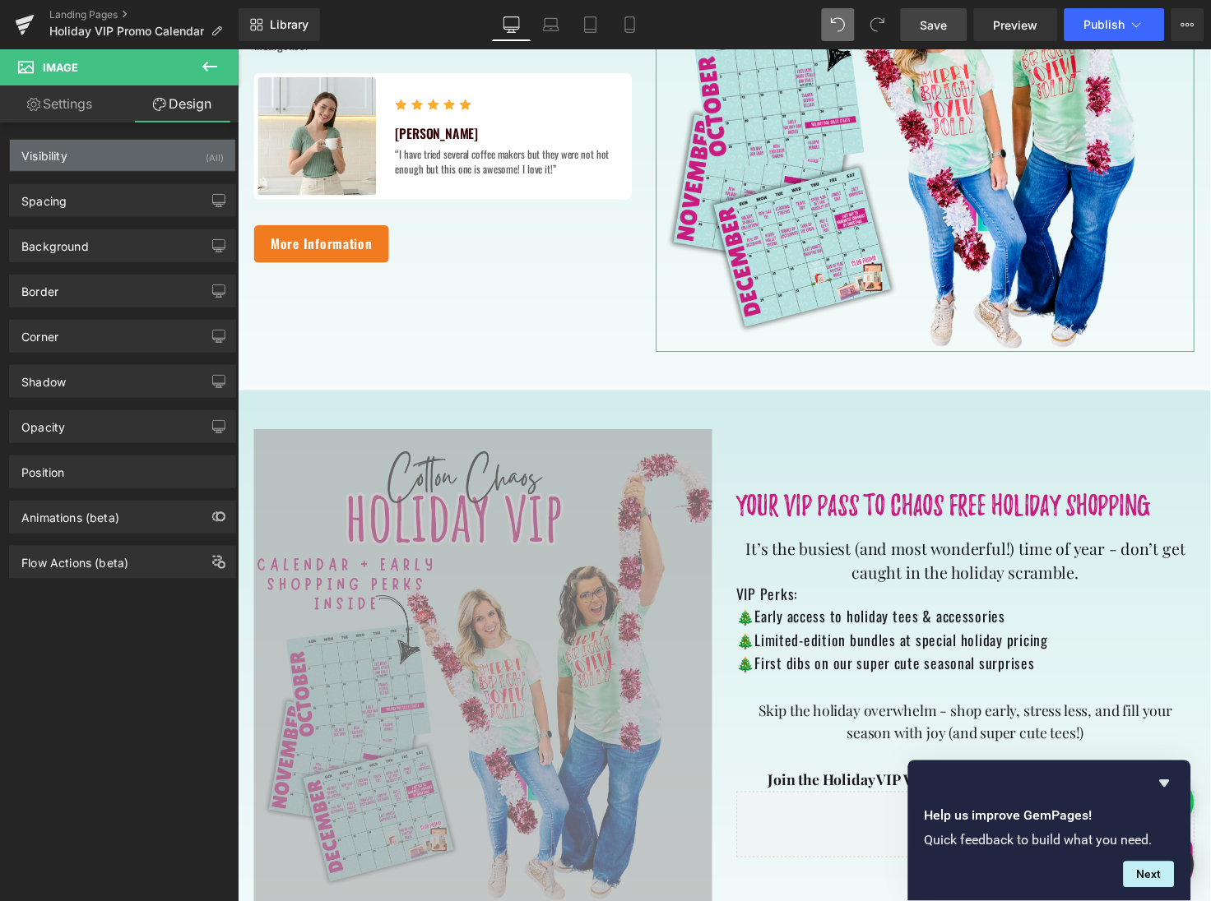
click at [155, 150] on div "Visibility (All)" at bounding box center [122, 155] width 225 height 31
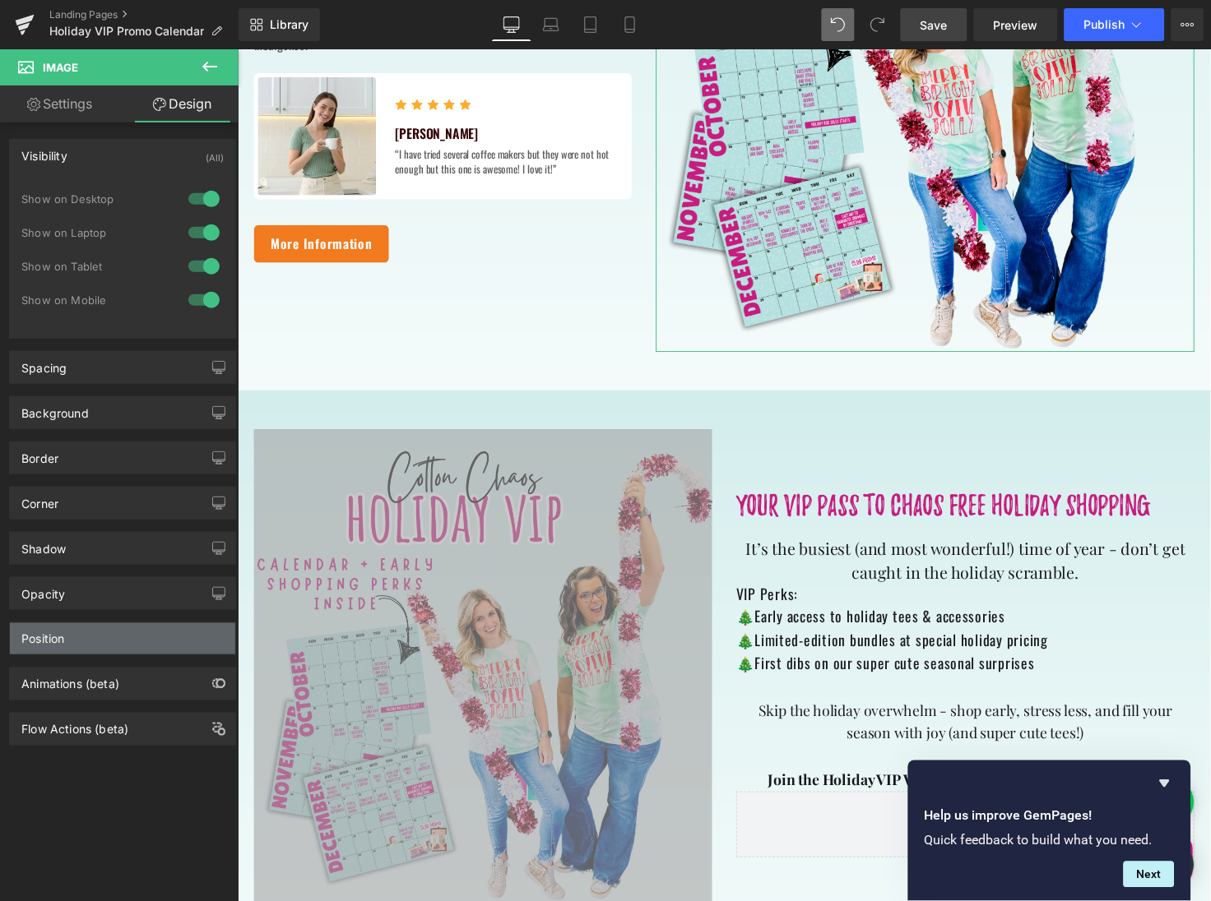
click at [104, 646] on div "Position" at bounding box center [122, 638] width 225 height 31
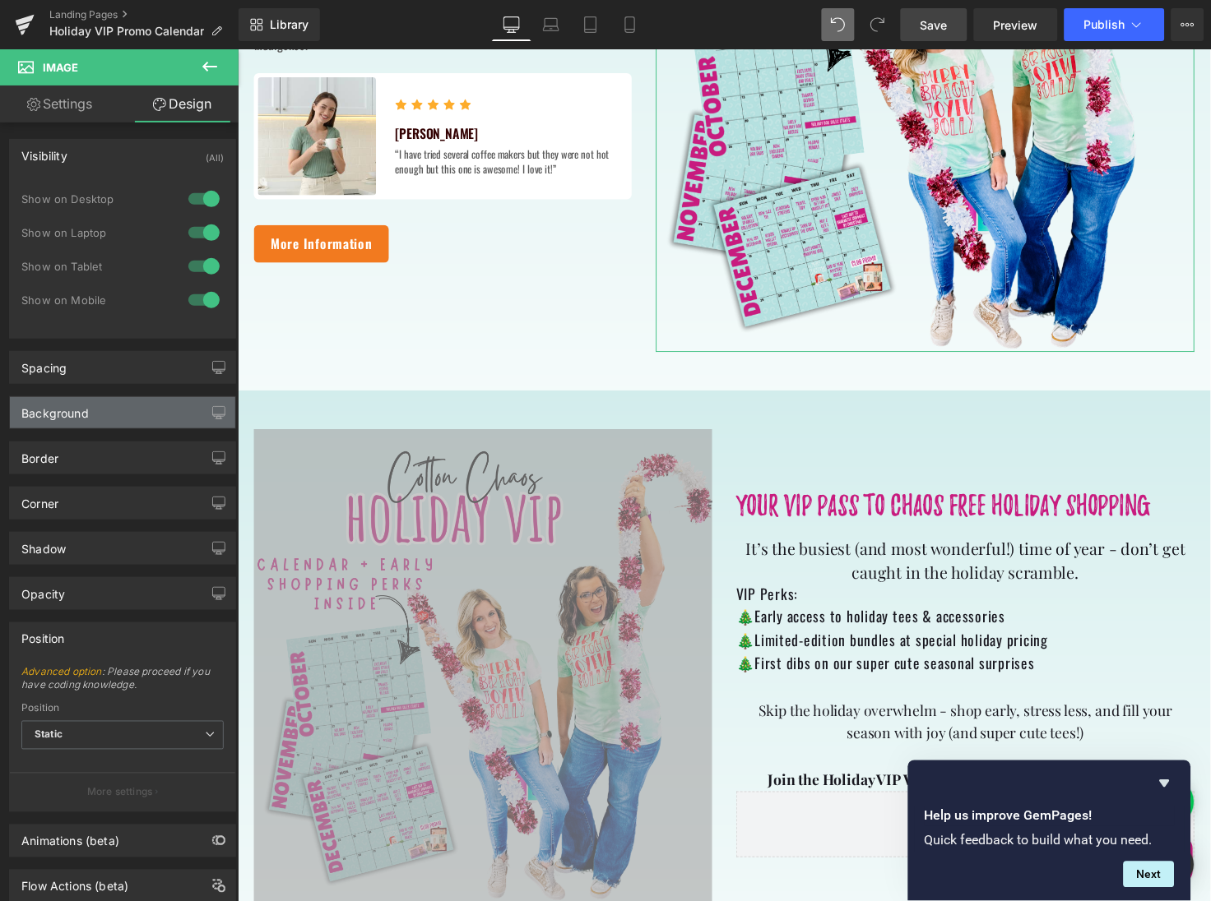
click at [122, 414] on div "Background" at bounding box center [122, 412] width 225 height 31
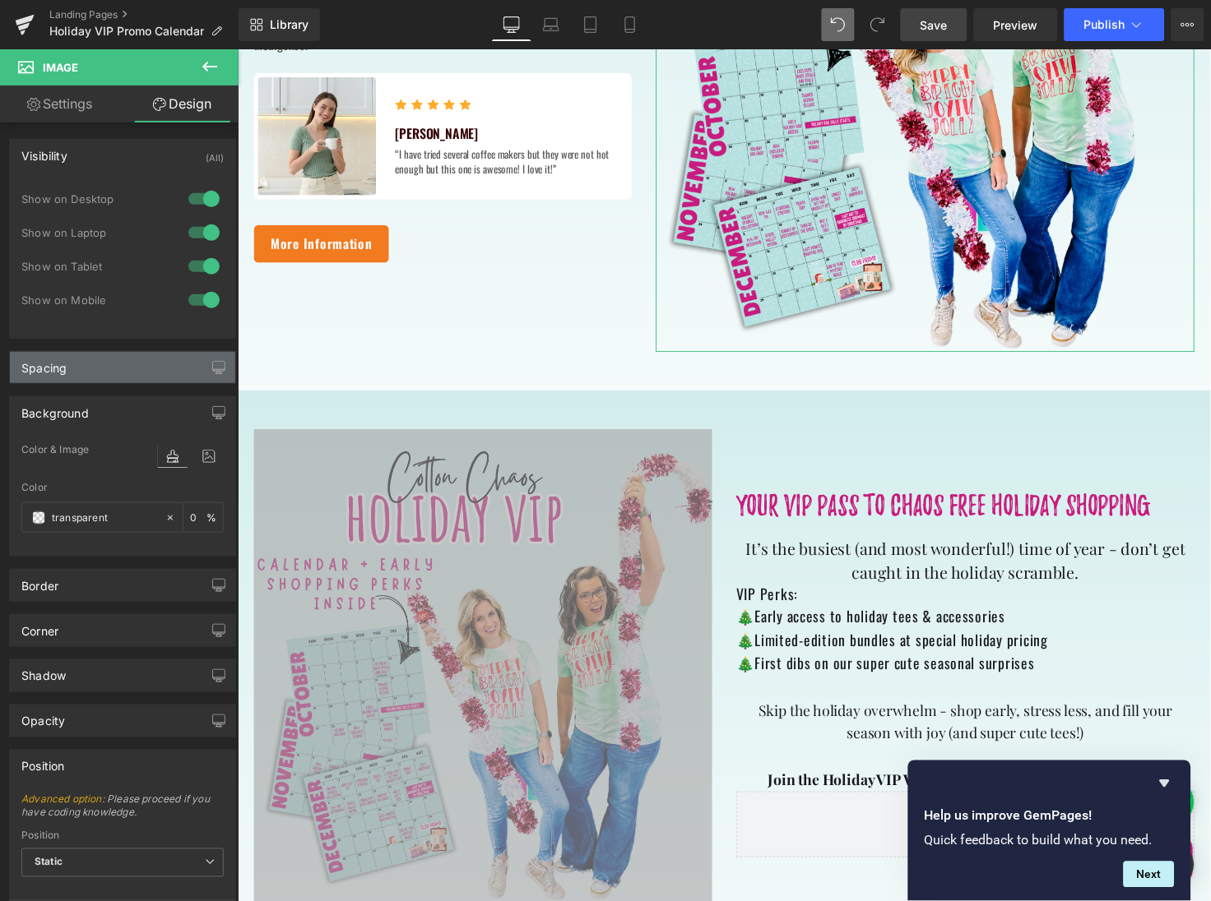
click at [123, 374] on div "Spacing" at bounding box center [122, 367] width 225 height 31
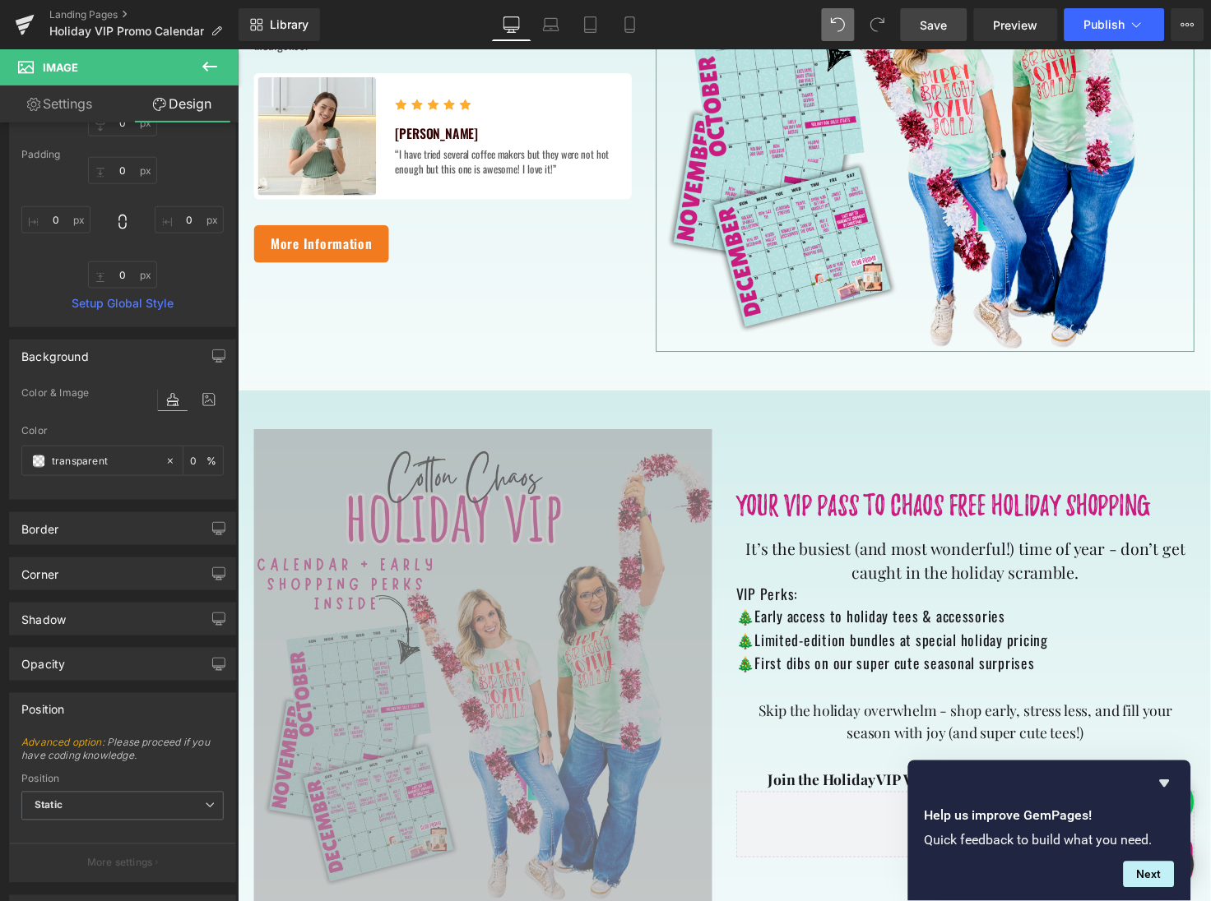
scroll to position [408, 0]
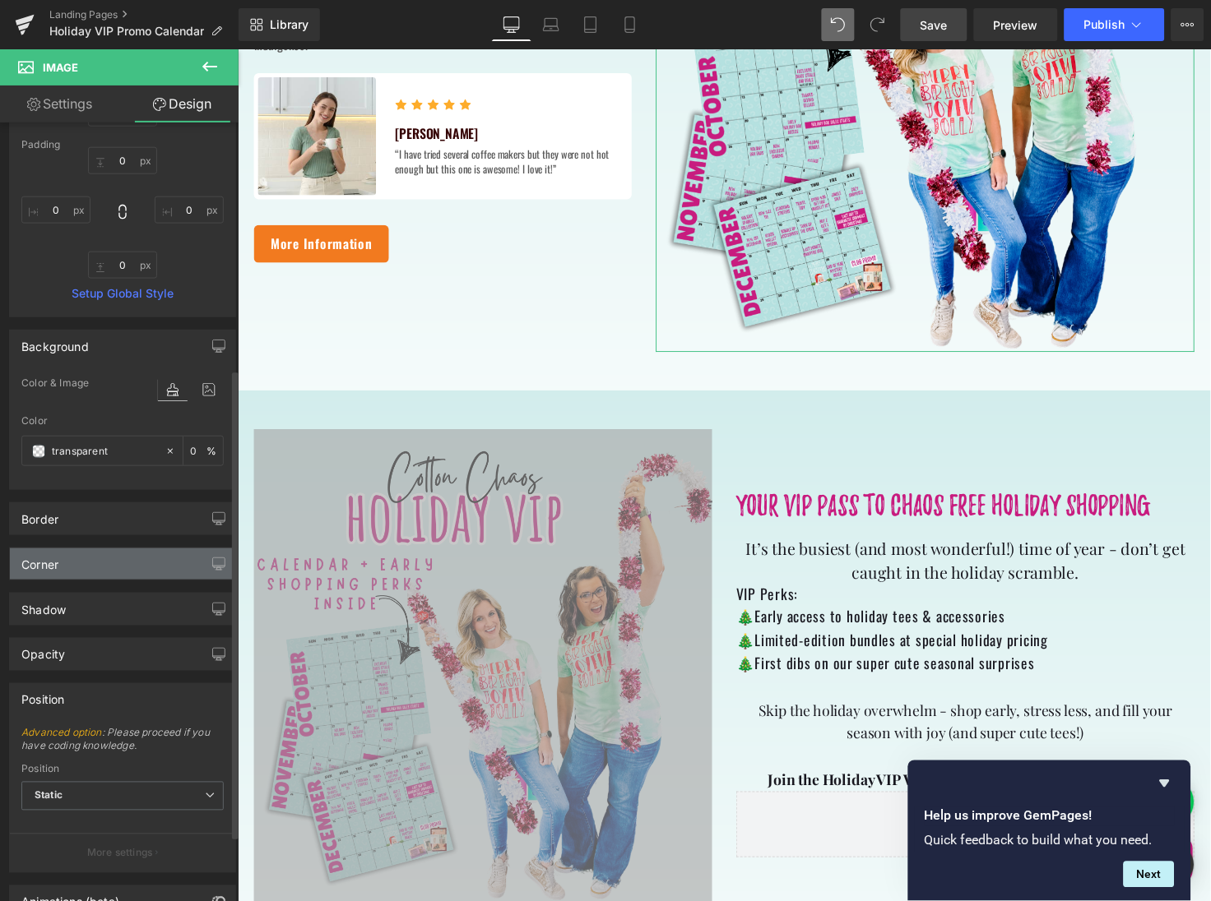
click at [118, 566] on div "Corner" at bounding box center [122, 564] width 225 height 31
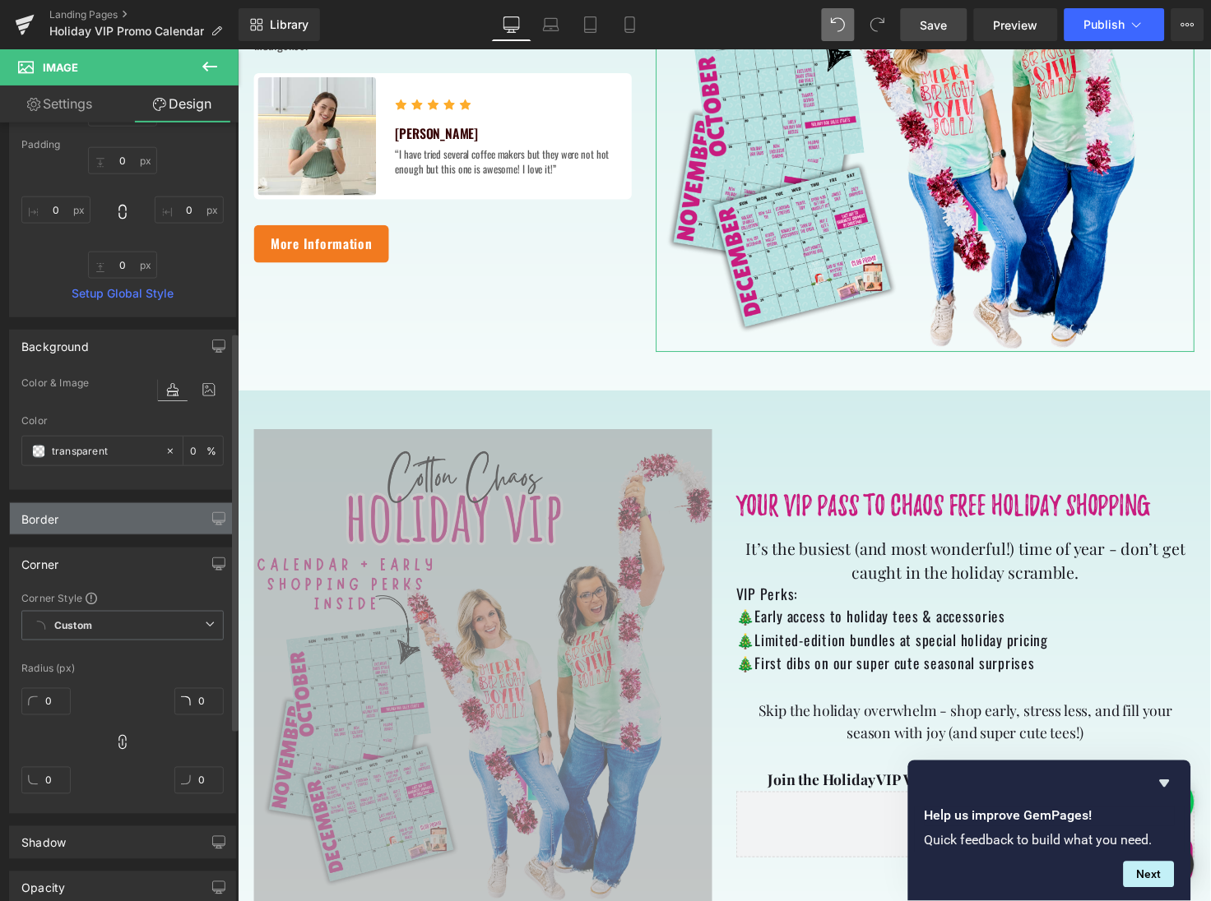
click at [118, 517] on div "Border" at bounding box center [122, 518] width 225 height 31
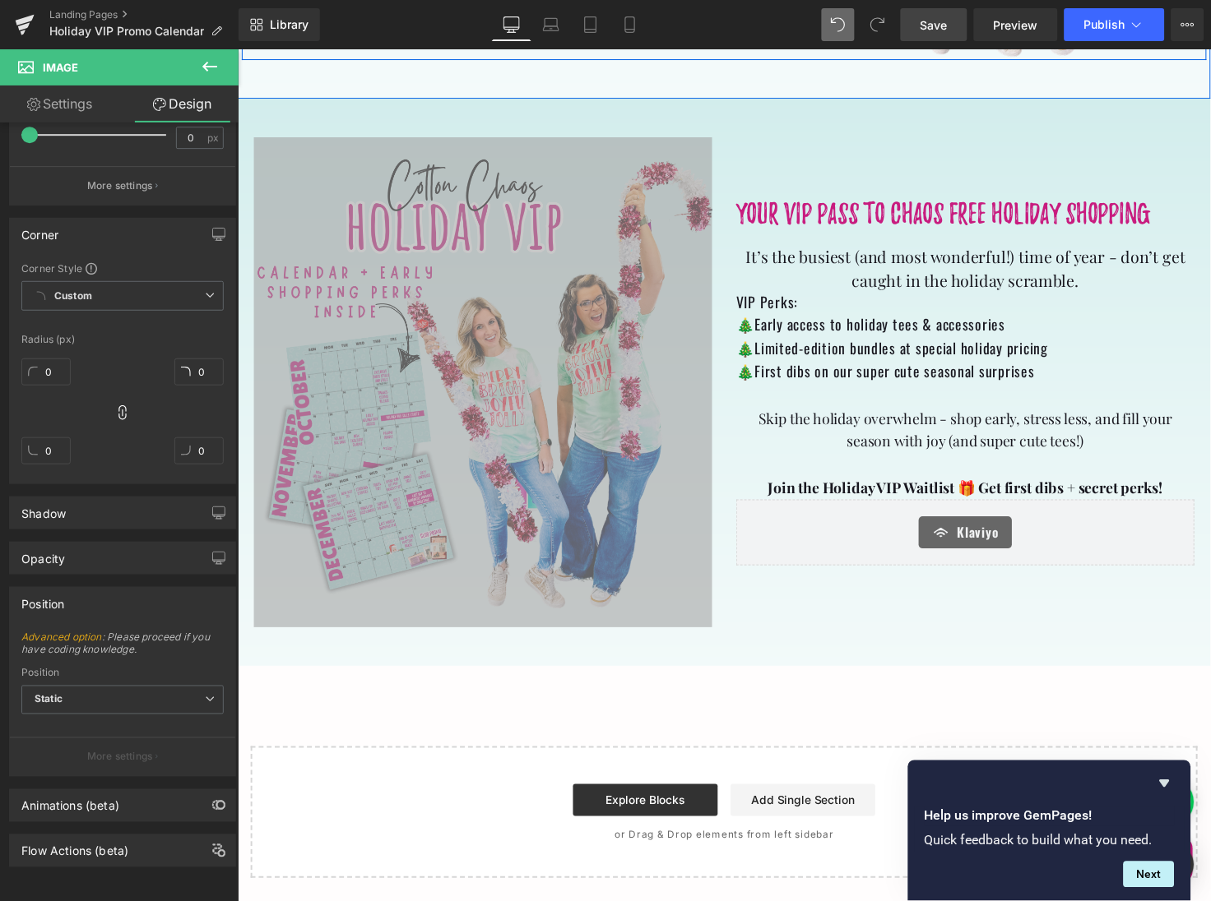
scroll to position [1097, 0]
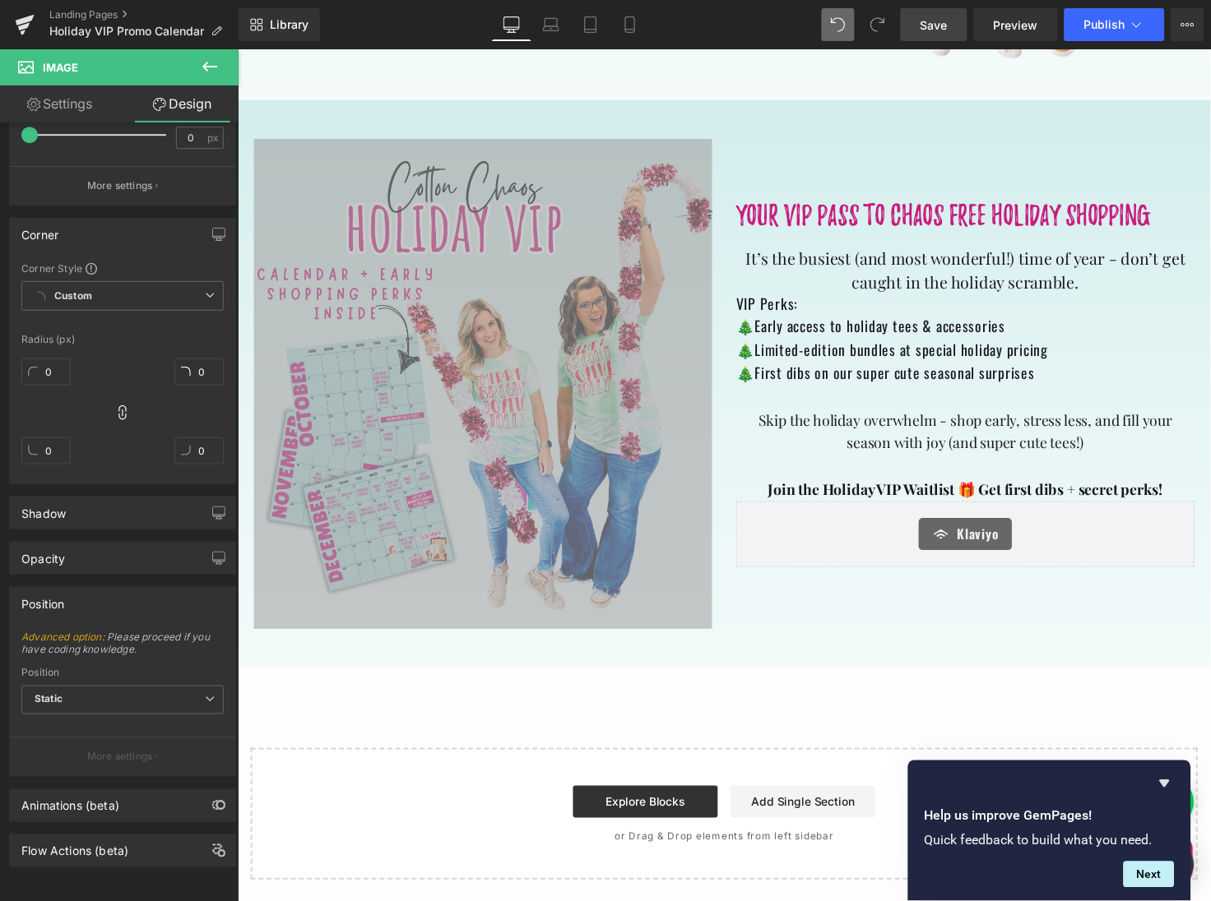
click at [947, 25] on span "Save" at bounding box center [933, 24] width 27 height 17
click at [1012, 25] on span "Preview" at bounding box center [1015, 24] width 44 height 17
click at [624, 30] on icon at bounding box center [630, 24] width 16 height 16
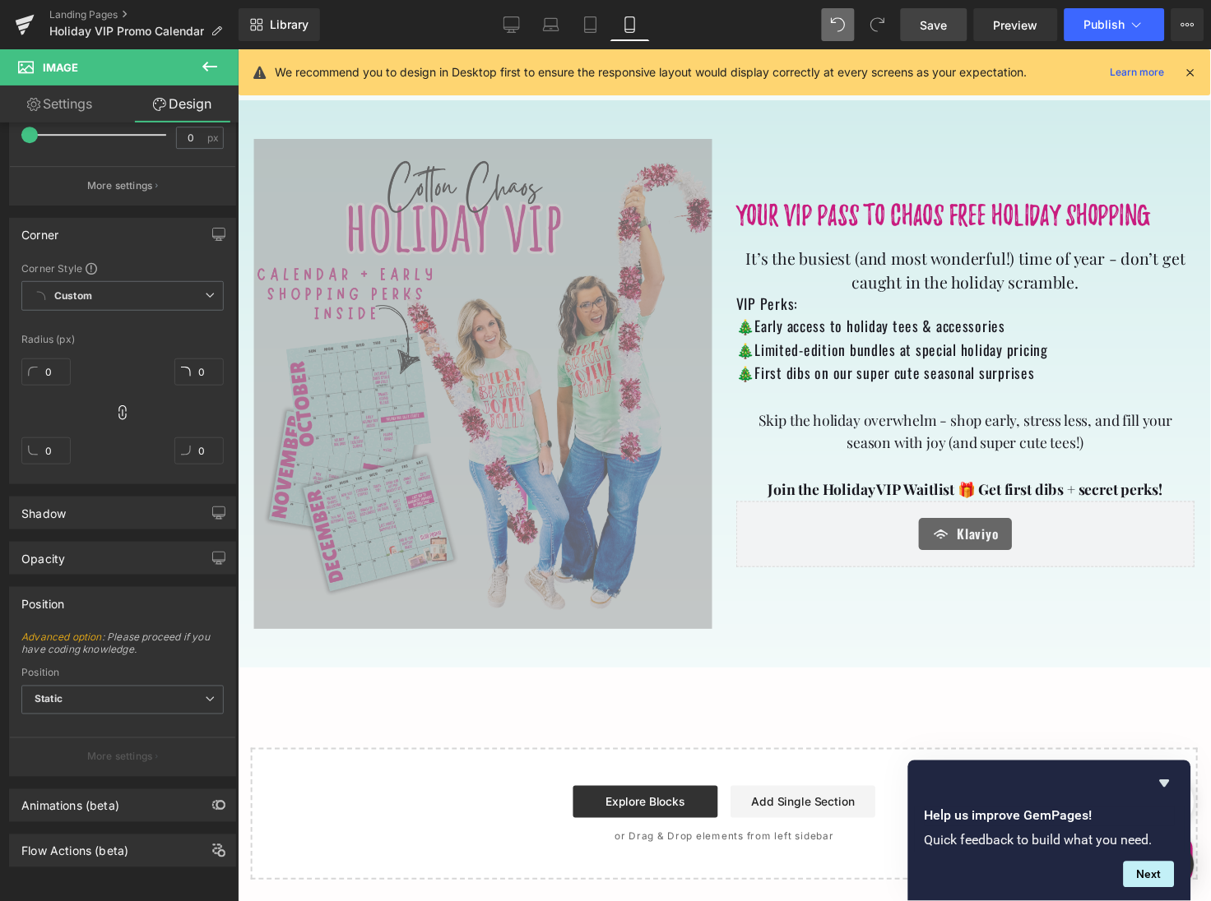
type input "0"
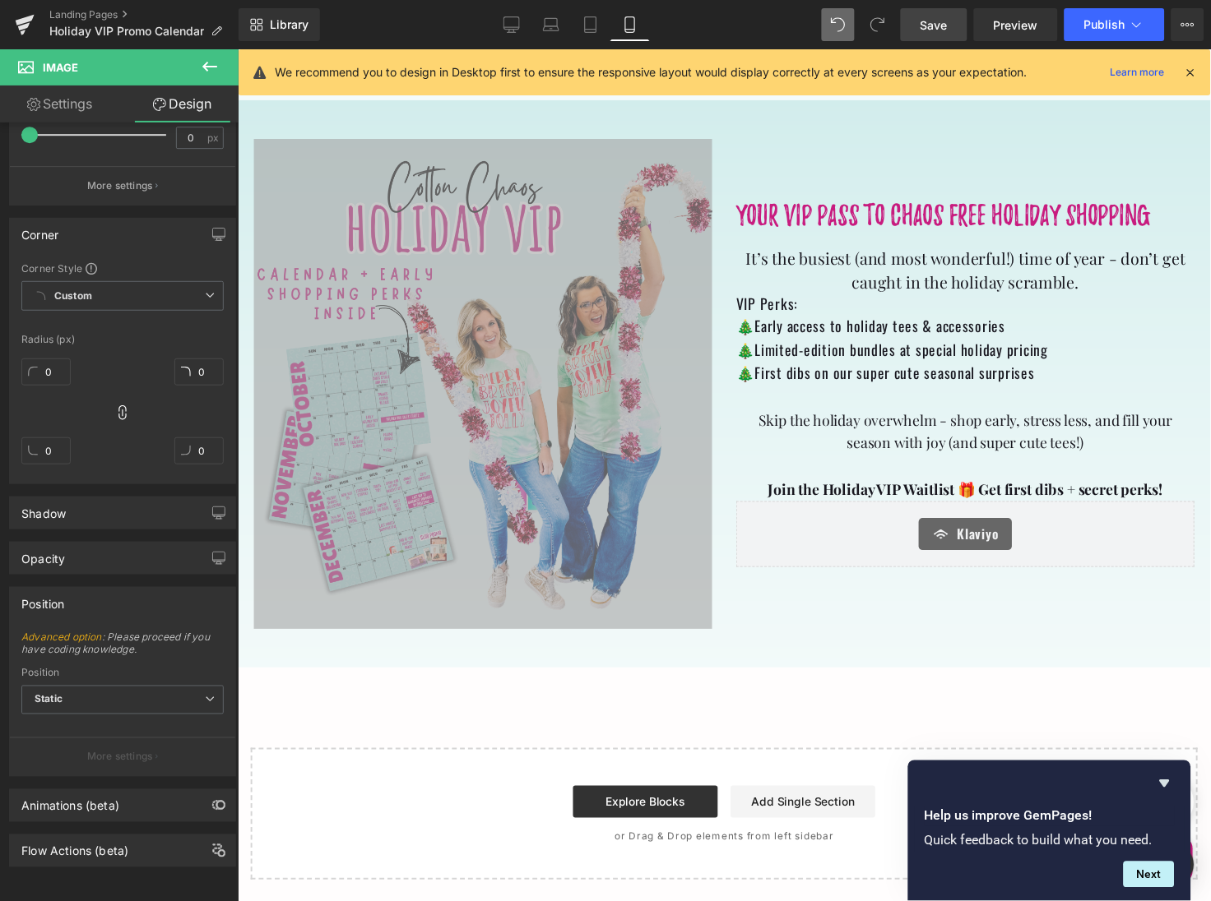
type input "0"
type input "100"
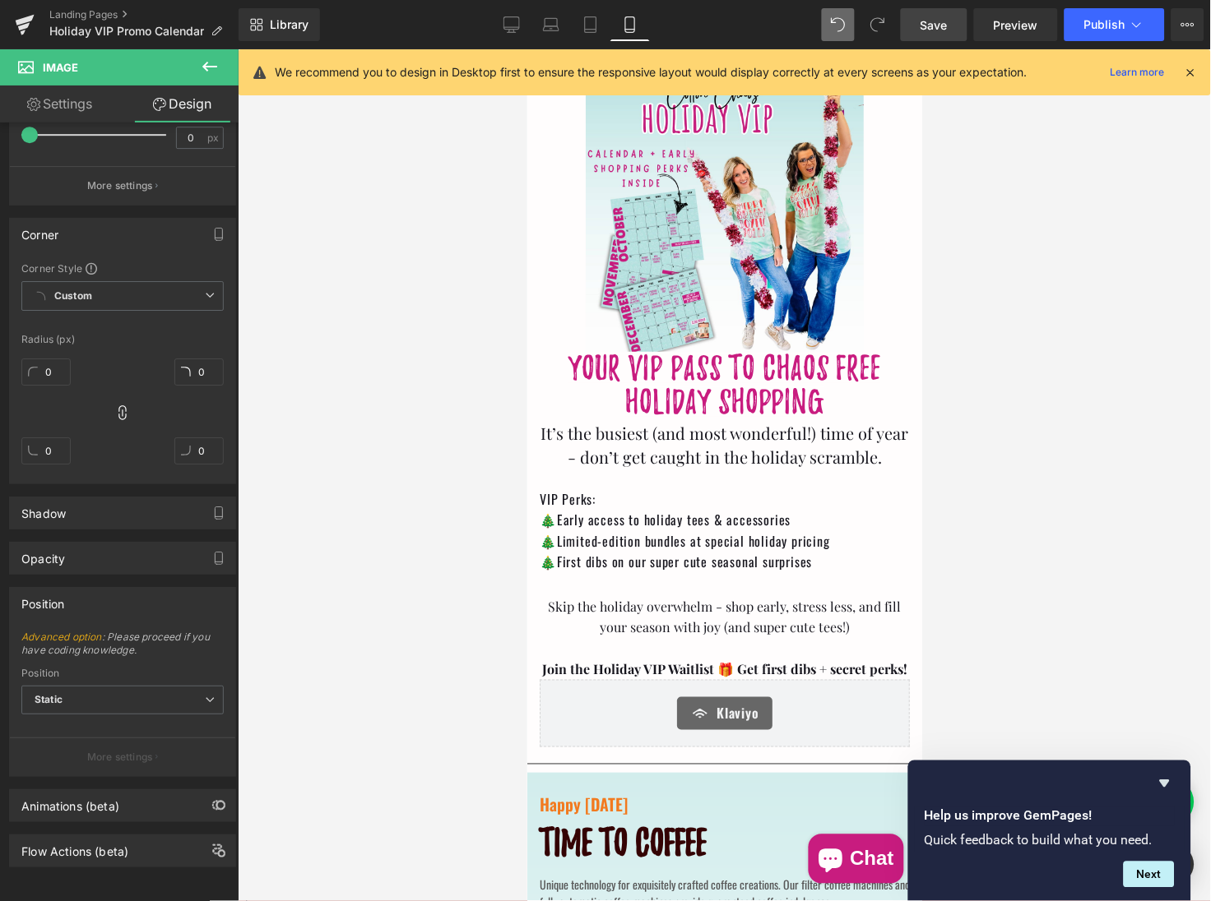
scroll to position [0, 0]
click at [520, 30] on icon at bounding box center [511, 24] width 16 height 16
type input "0"
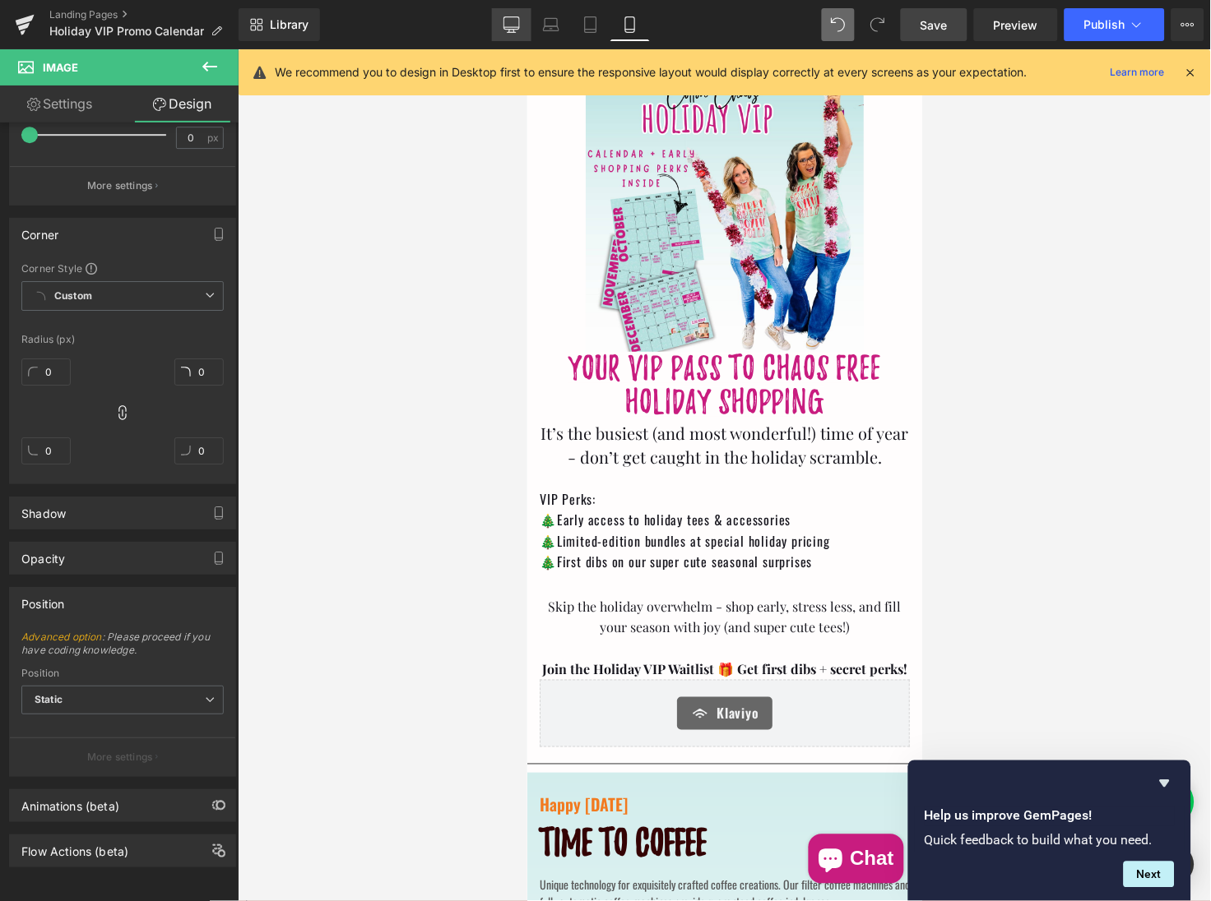
type input "0"
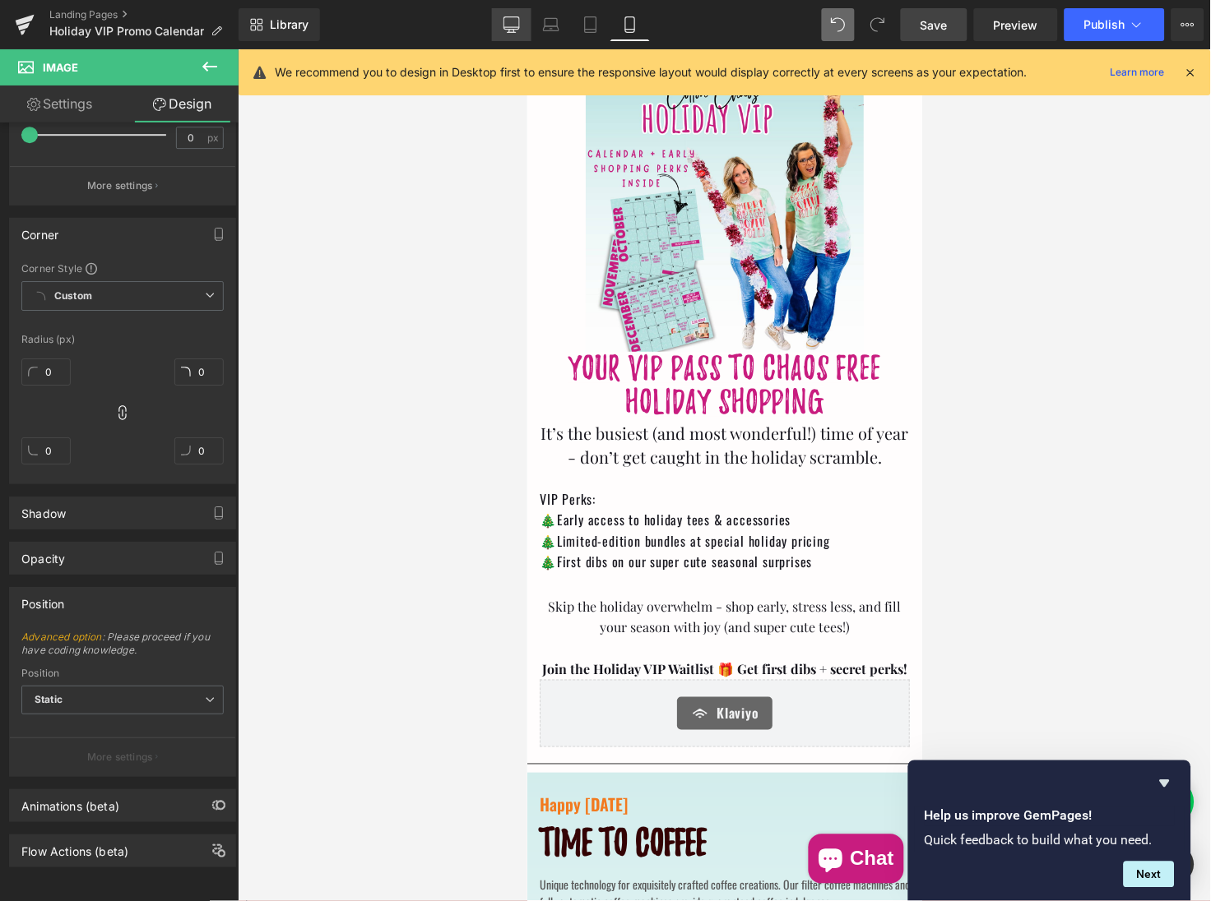
type input "0"
type input "100"
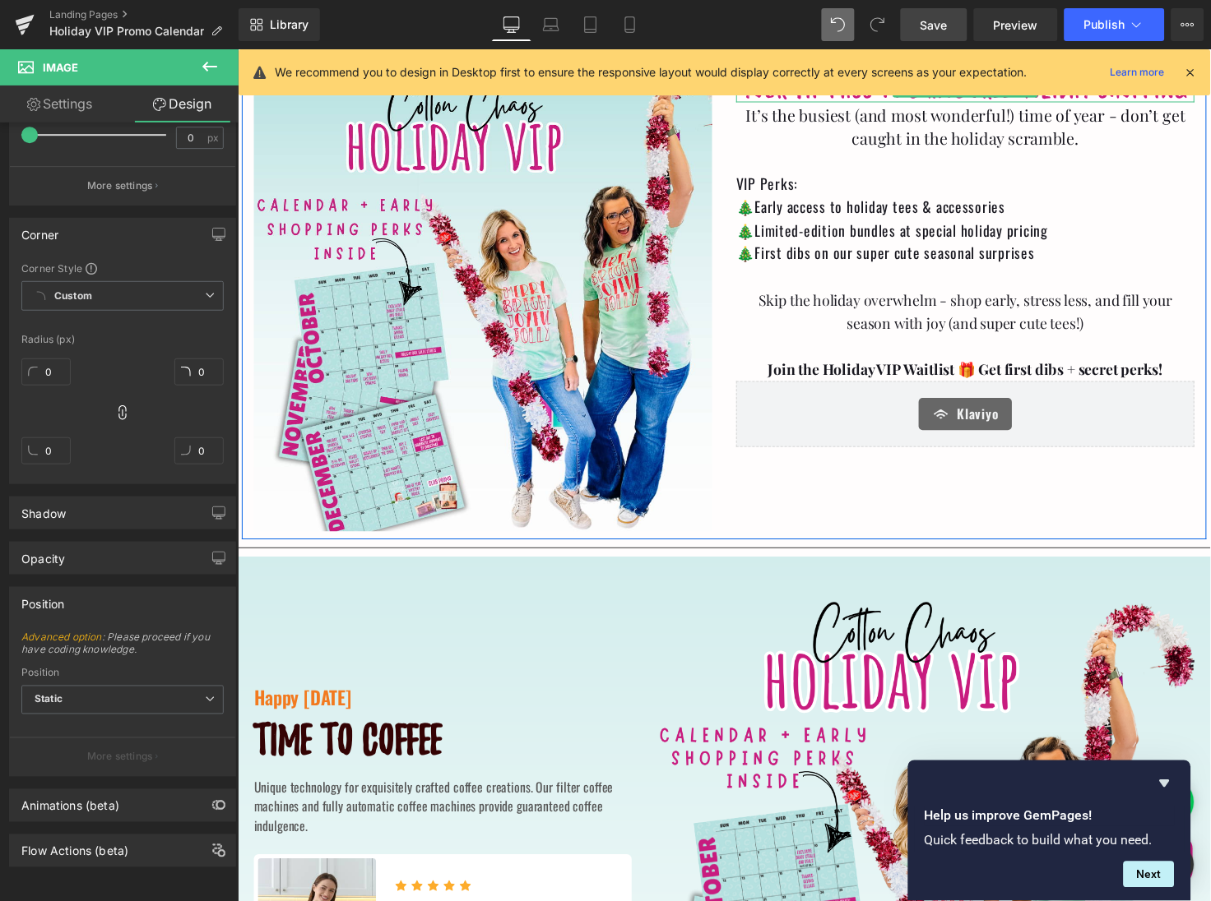
click at [1190, 69] on icon at bounding box center [1190, 72] width 15 height 15
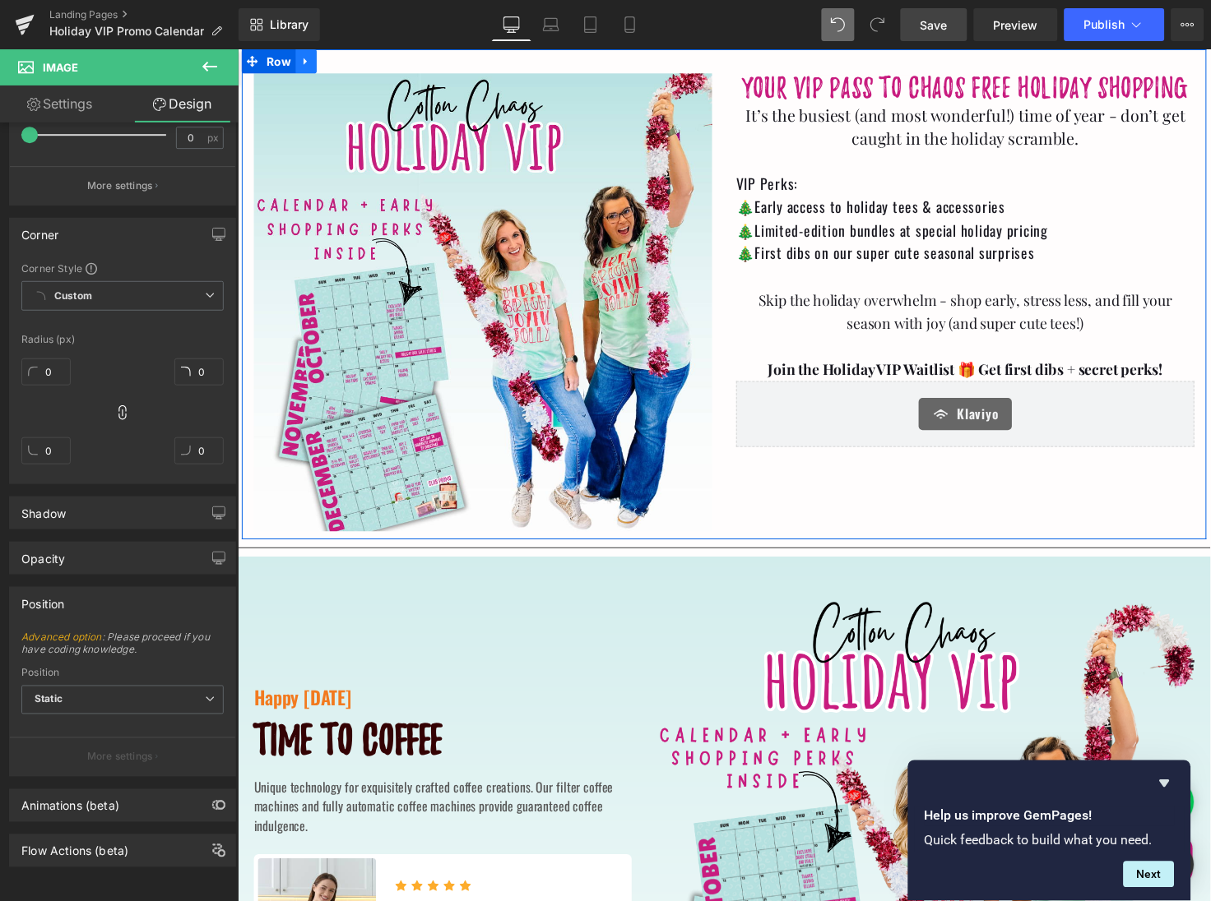
click at [307, 61] on icon at bounding box center [307, 61] width 12 height 12
click at [344, 63] on icon at bounding box center [350, 61] width 12 height 12
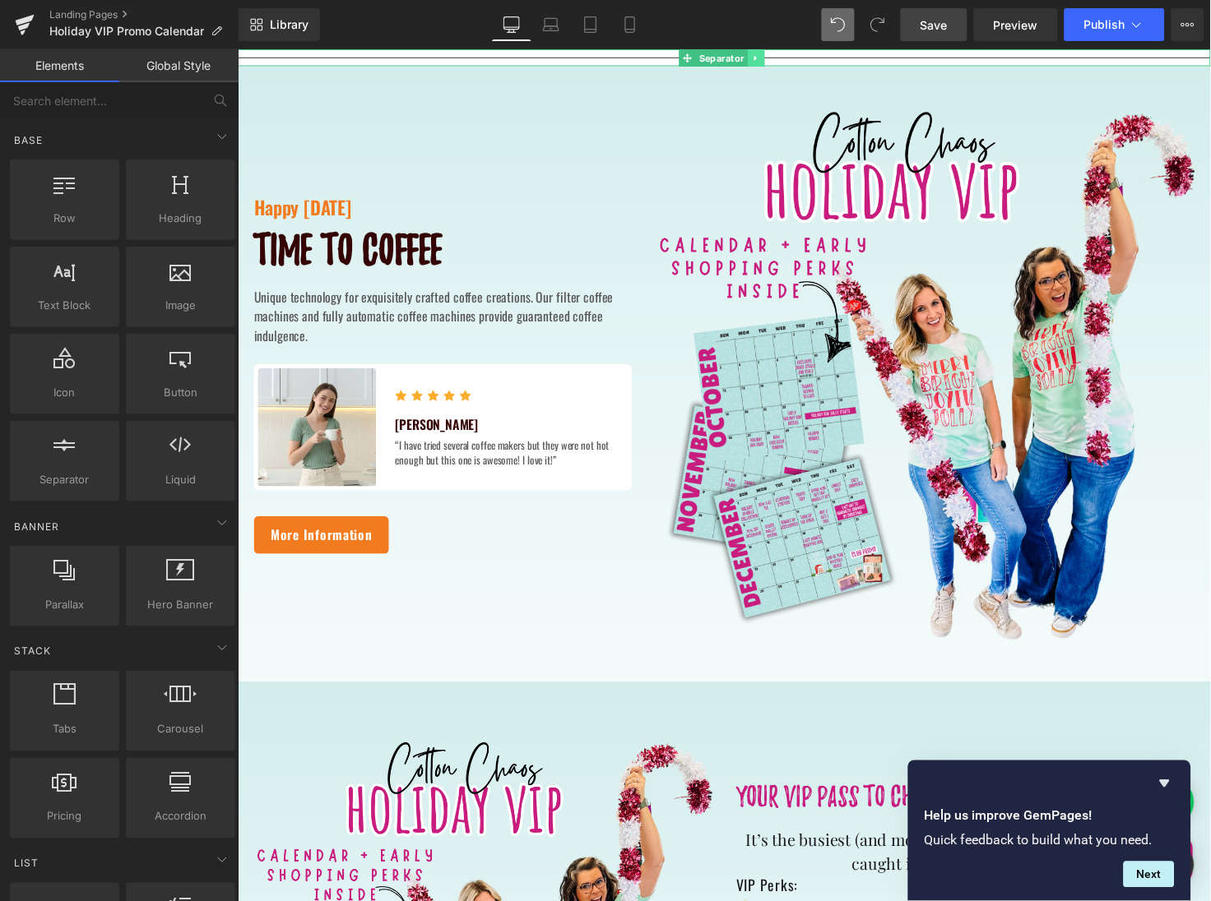
click at [766, 57] on icon at bounding box center [766, 57] width 2 height 6
click at [771, 58] on icon at bounding box center [775, 57] width 9 height 9
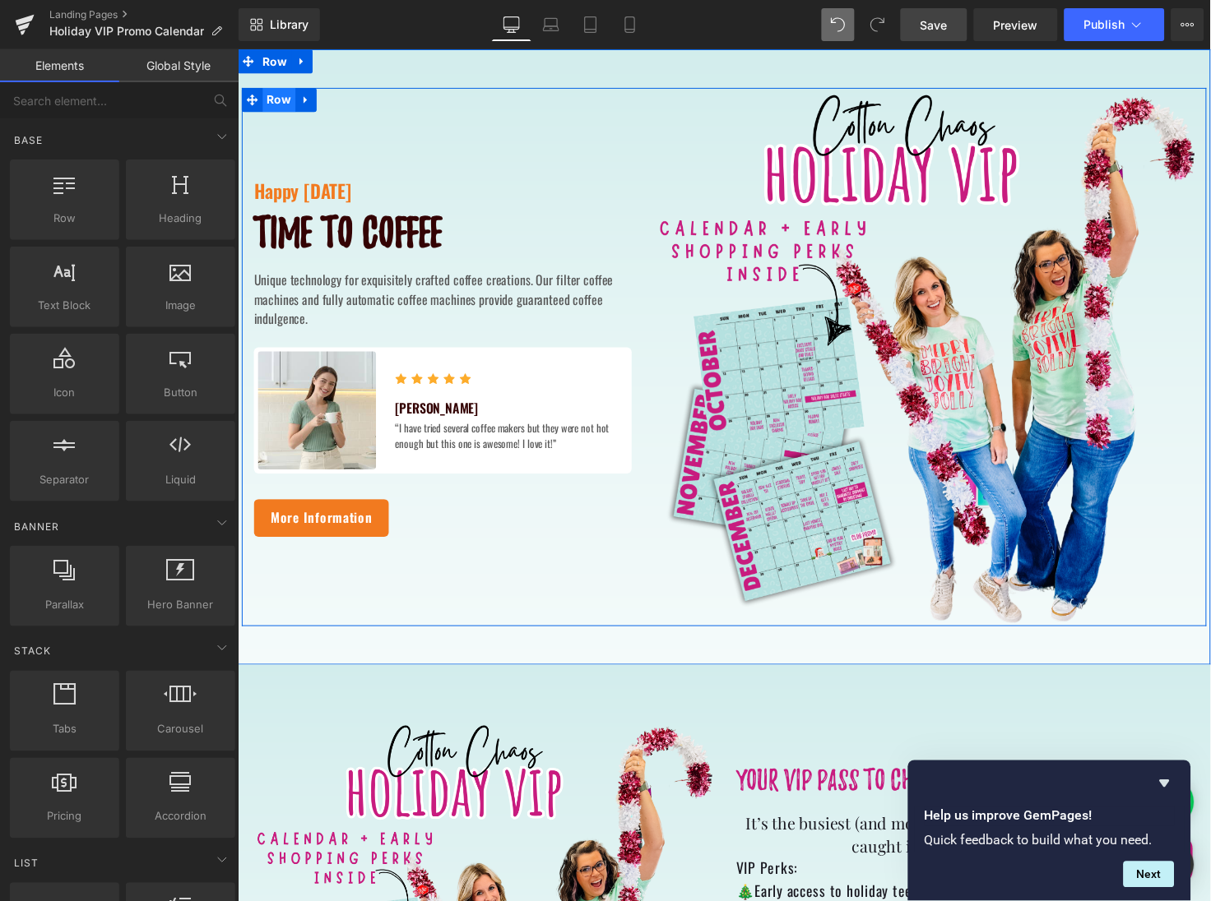
click at [280, 99] on span "Row" at bounding box center [279, 100] width 34 height 25
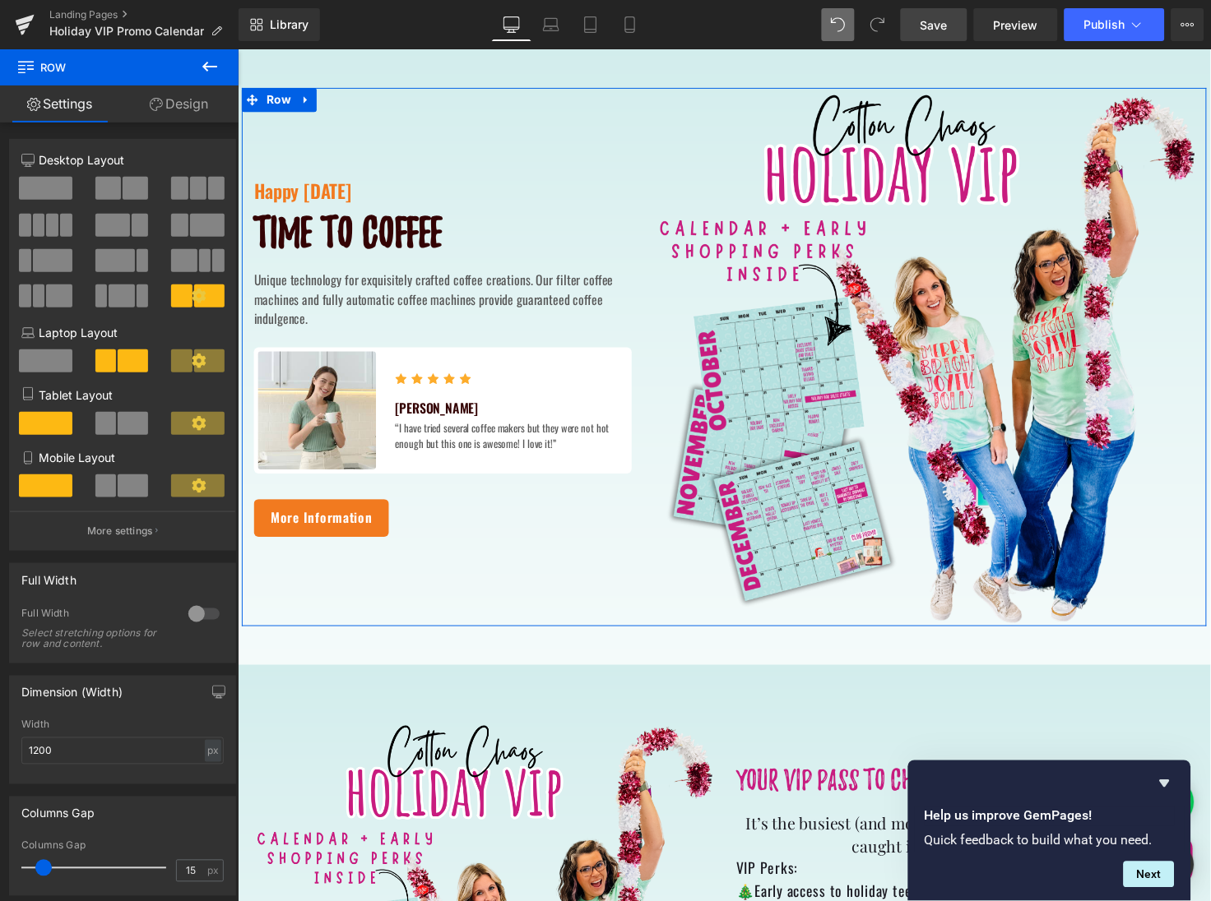
click at [167, 107] on link "Design" at bounding box center [178, 104] width 119 height 37
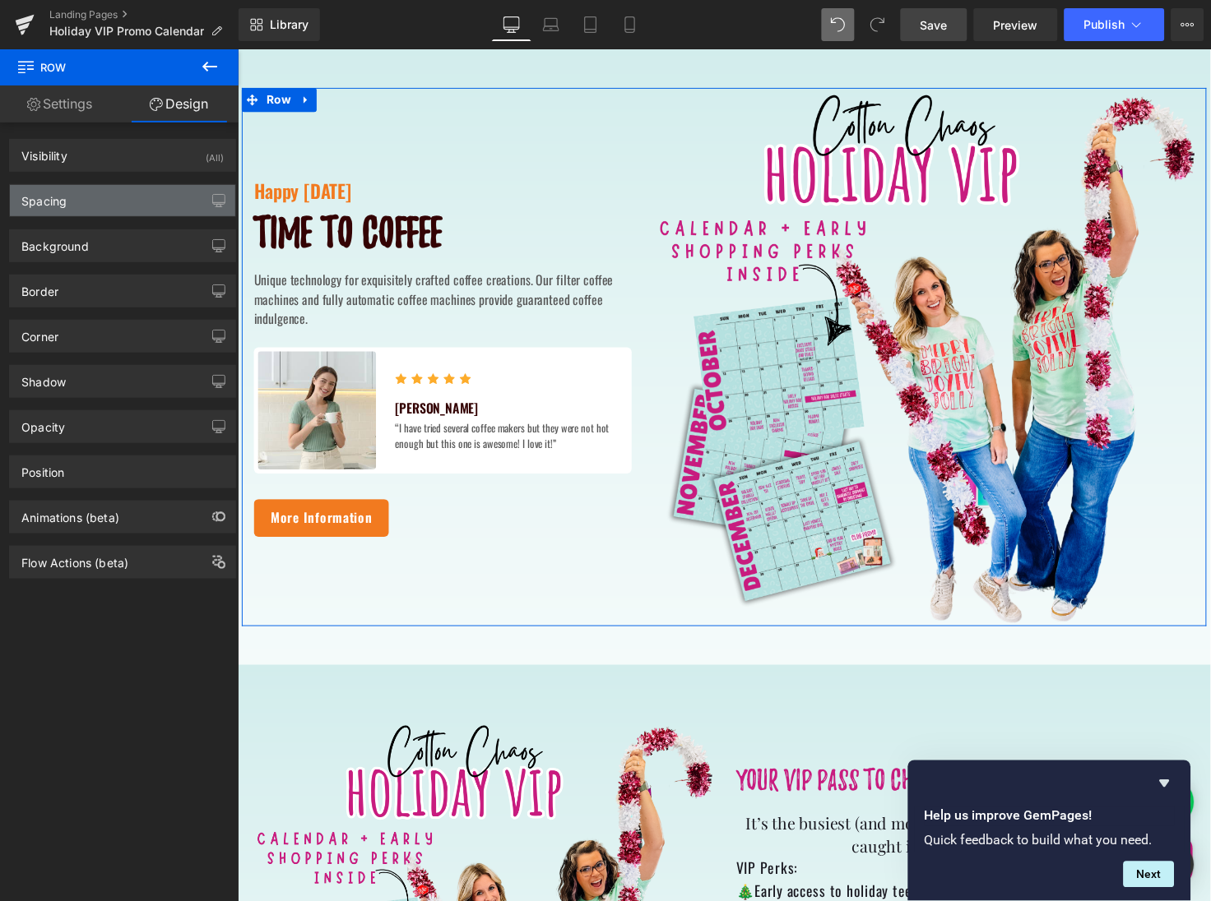
click at [132, 205] on div "Spacing" at bounding box center [122, 200] width 225 height 31
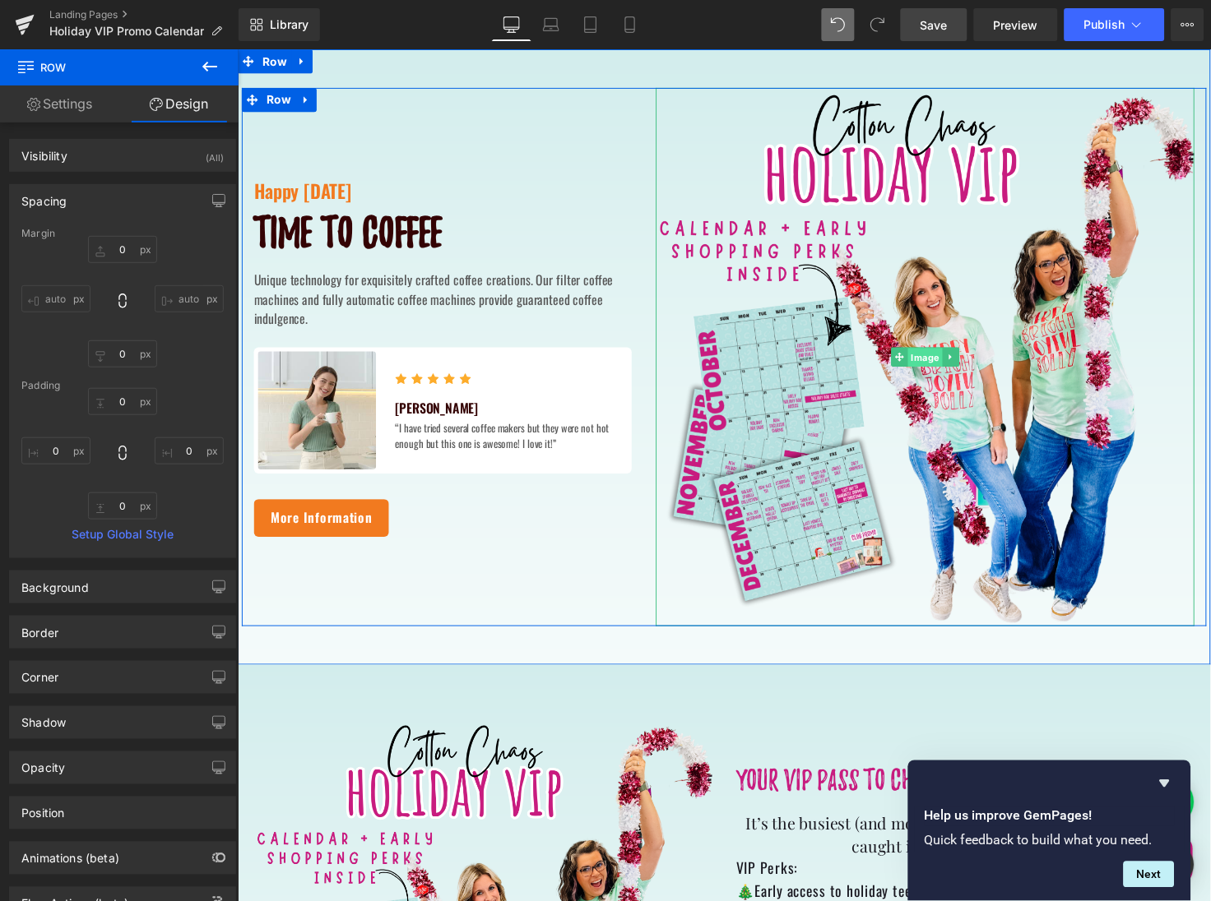
click at [935, 359] on span "Image" at bounding box center [940, 364] width 35 height 20
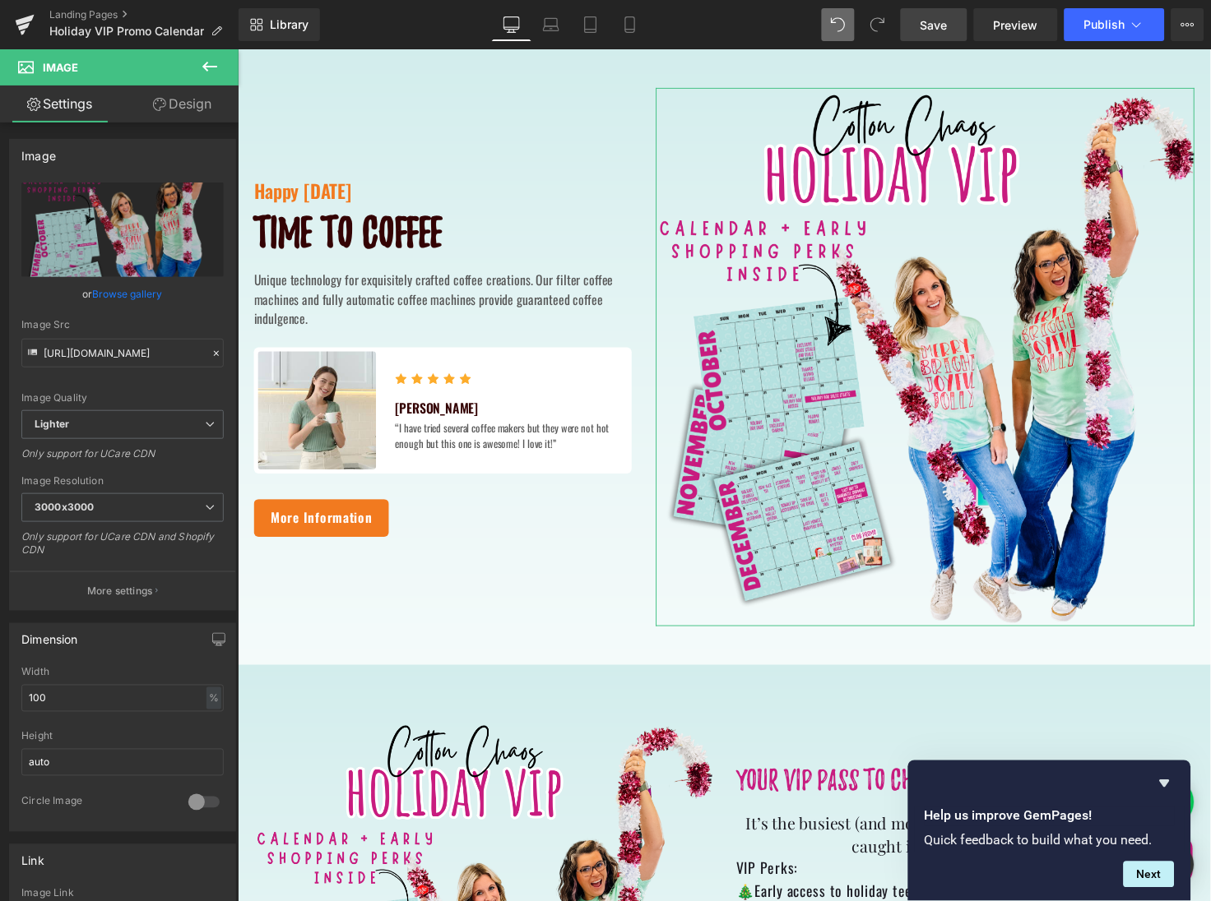
click at [190, 111] on link "Design" at bounding box center [182, 104] width 119 height 37
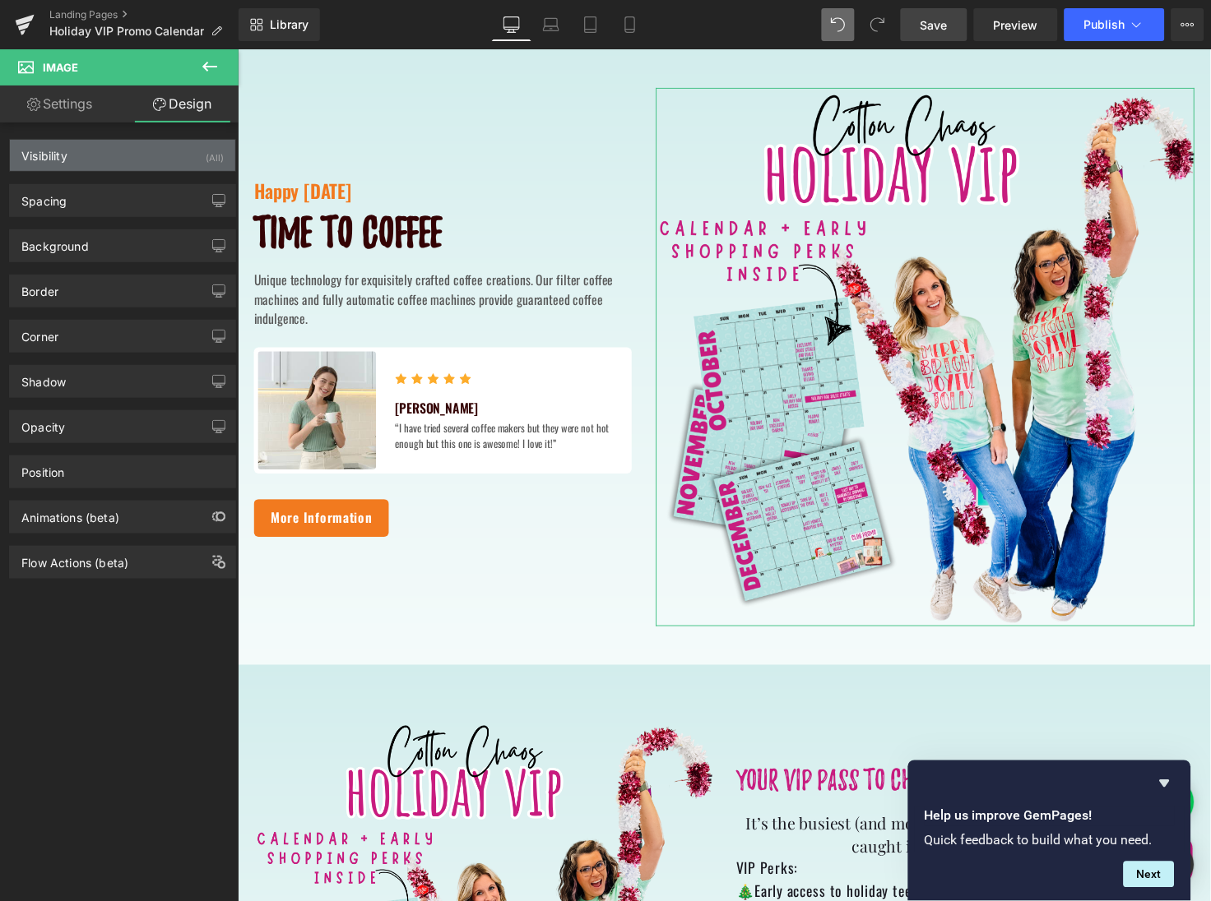
type input "0"
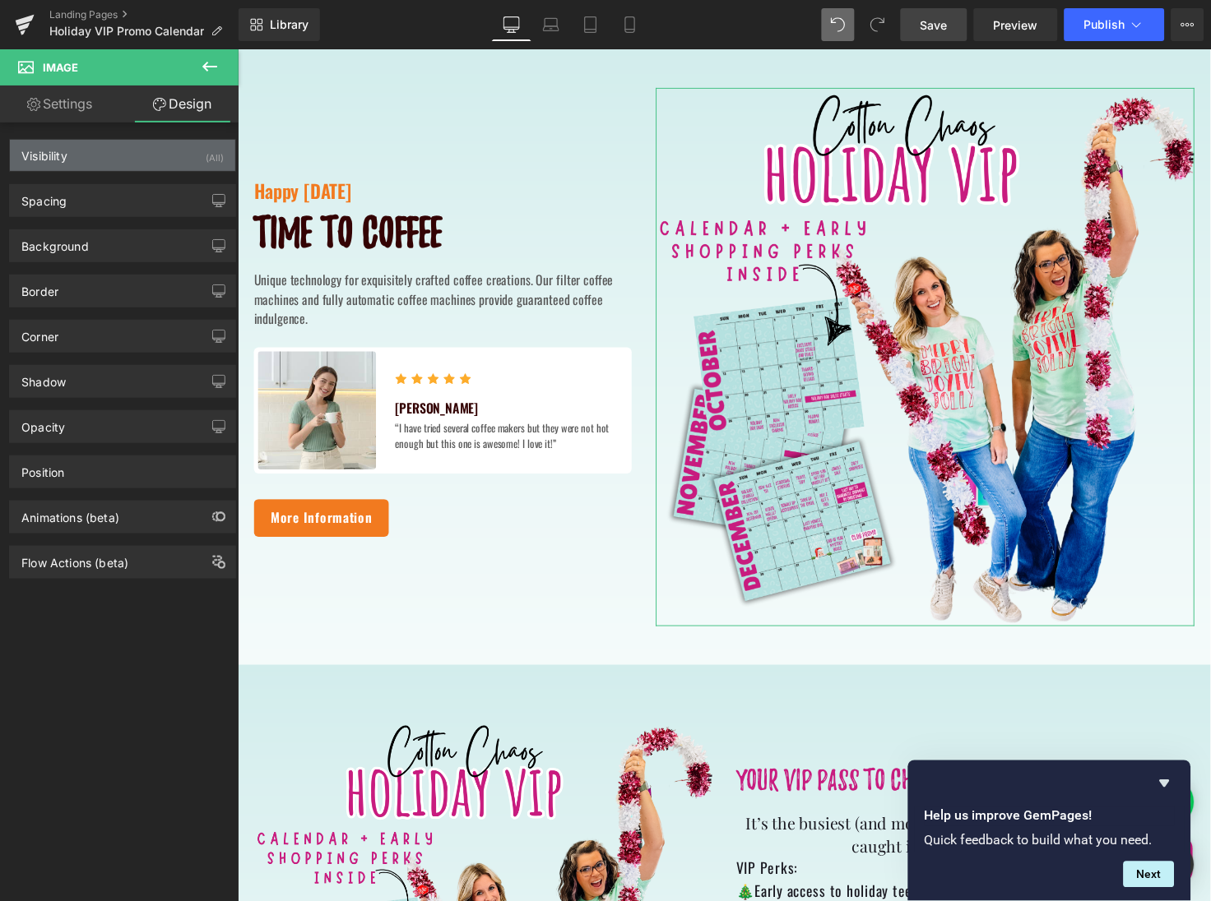
type input "0"
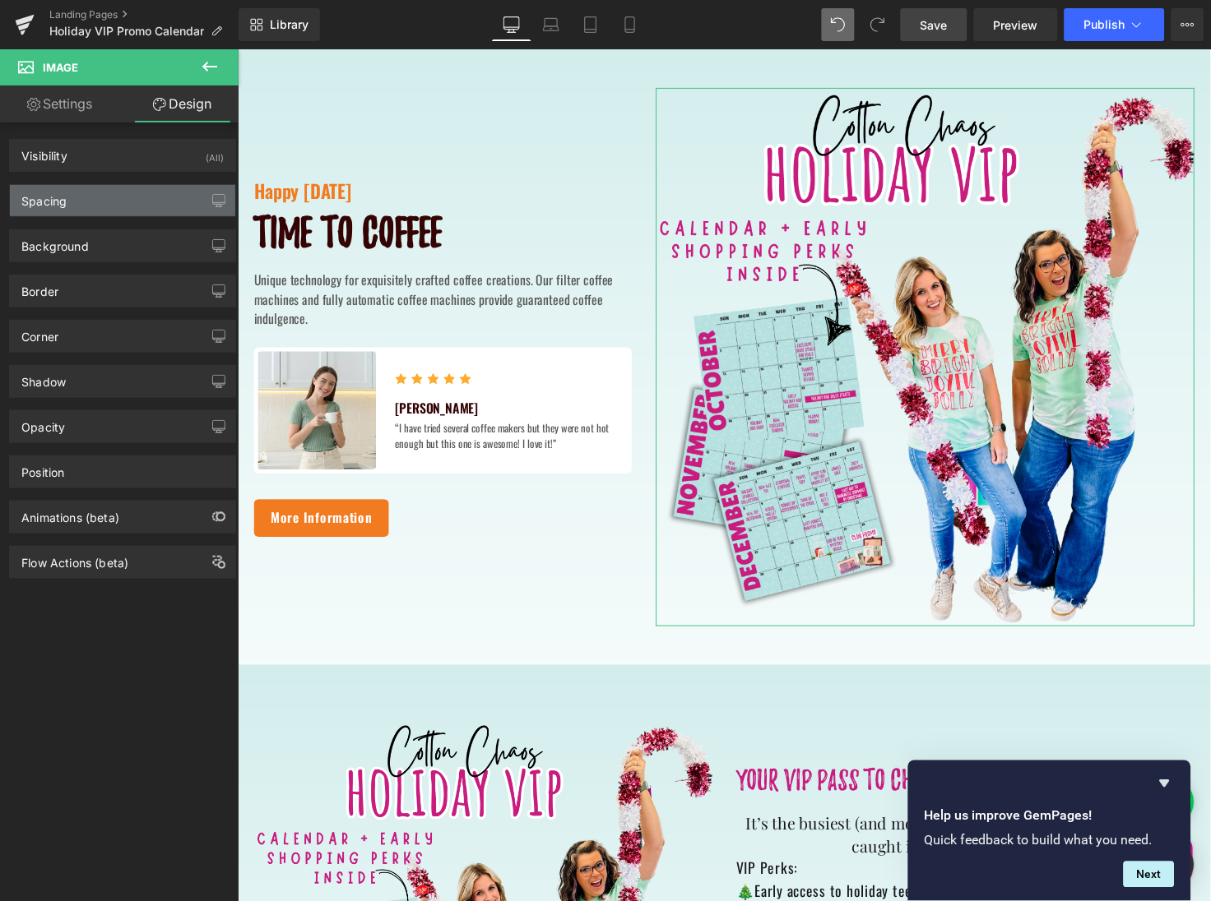
click at [150, 200] on div "Spacing" at bounding box center [122, 200] width 225 height 31
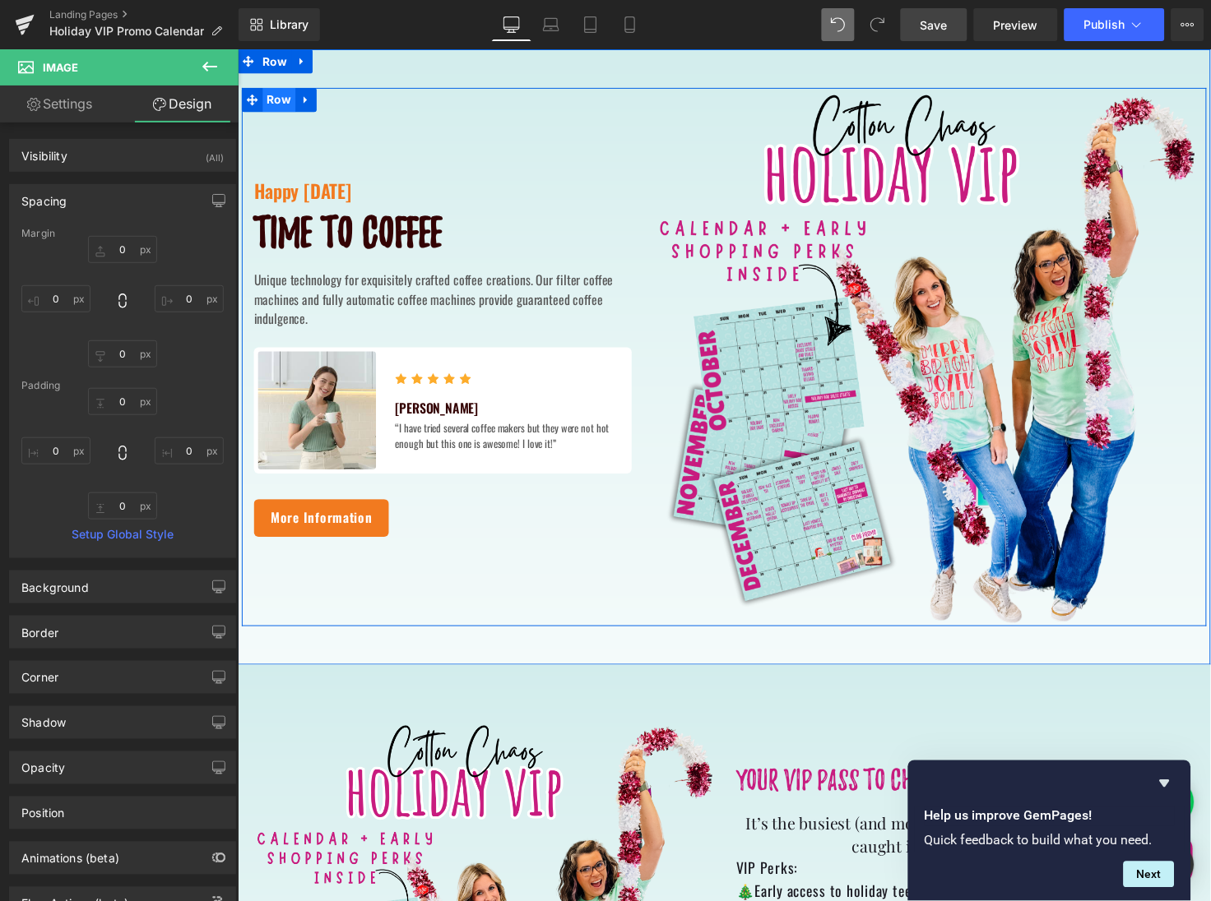
click at [276, 104] on span "Row" at bounding box center [279, 100] width 34 height 25
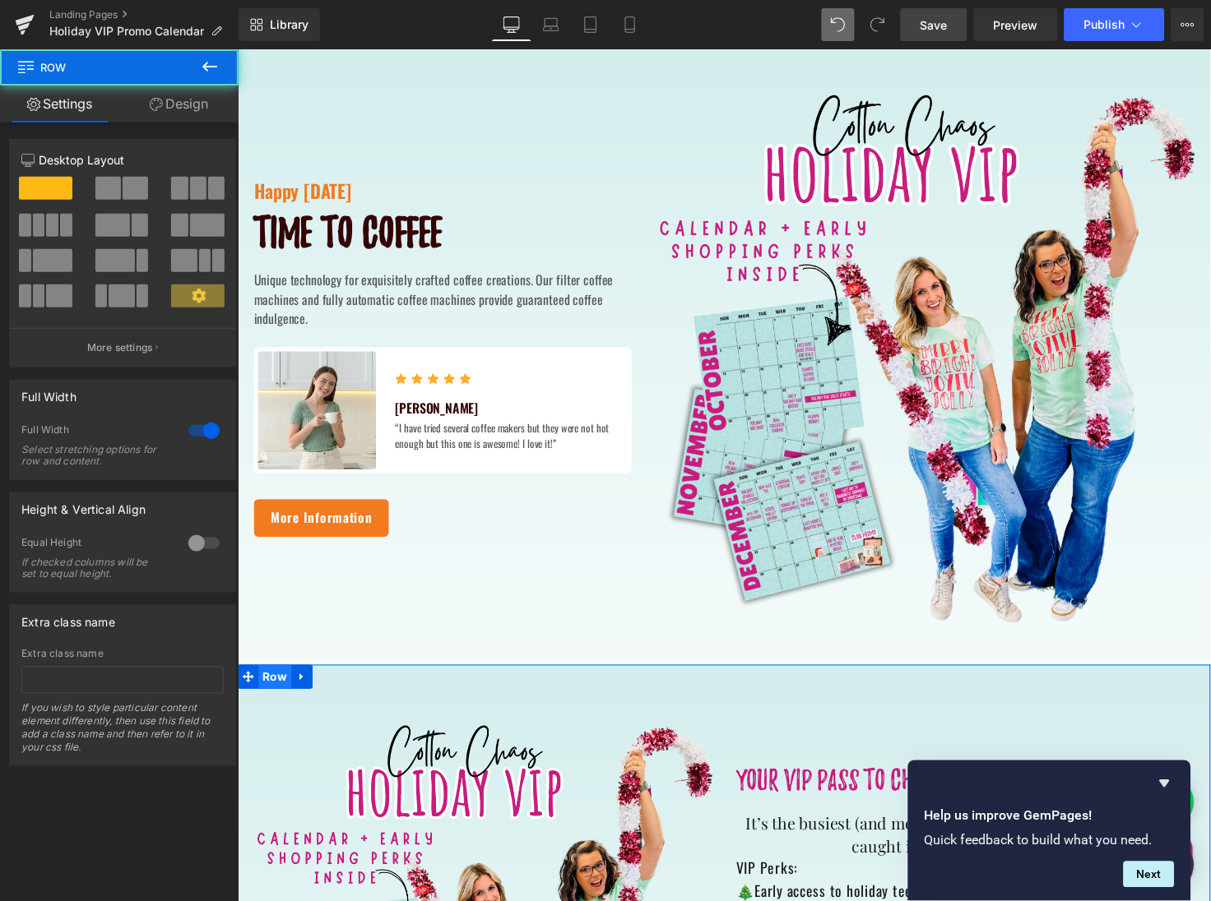
drag, startPoint x: 521, startPoint y: 725, endPoint x: 284, endPoint y: 692, distance: 239.2
click at [274, 688] on span "Row" at bounding box center [275, 690] width 34 height 25
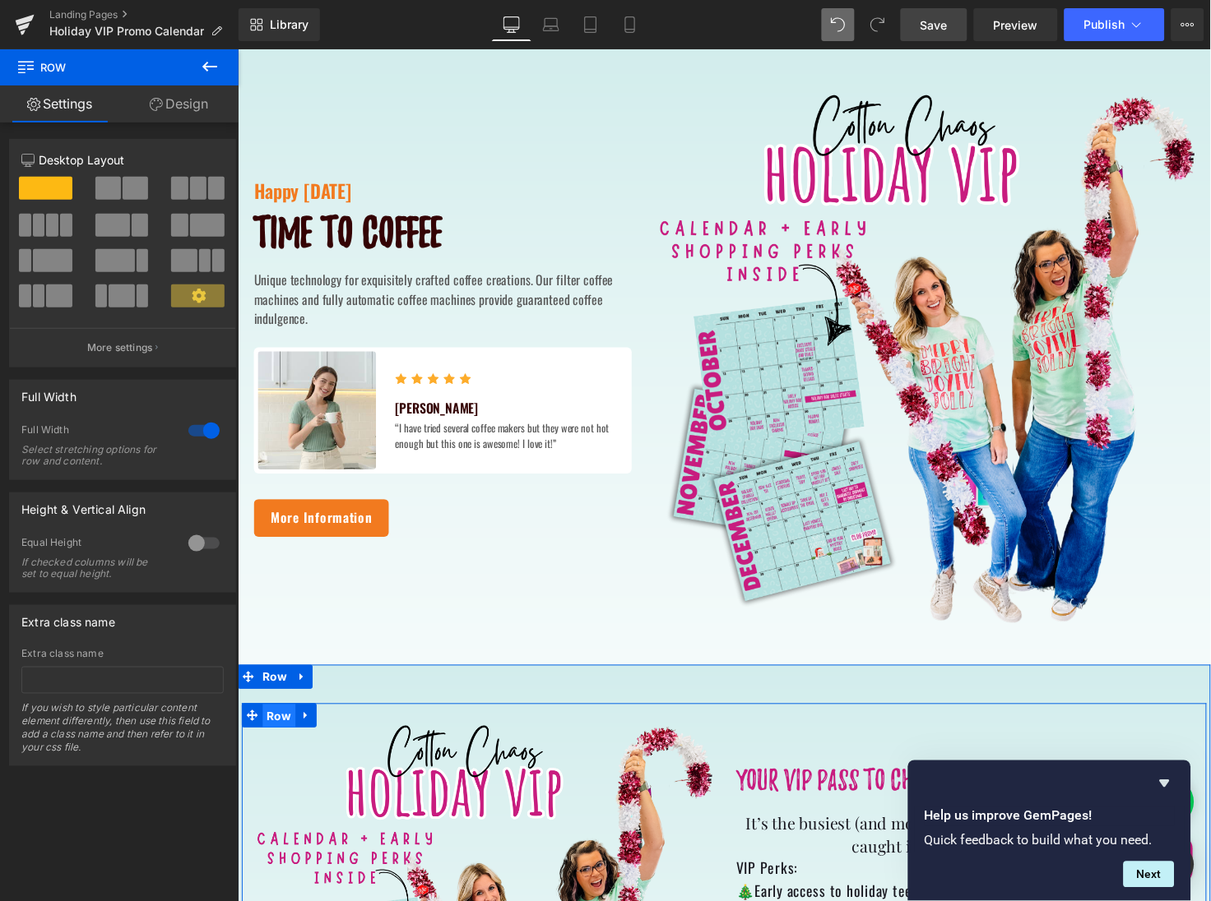
click at [272, 733] on span "Row" at bounding box center [279, 731] width 34 height 25
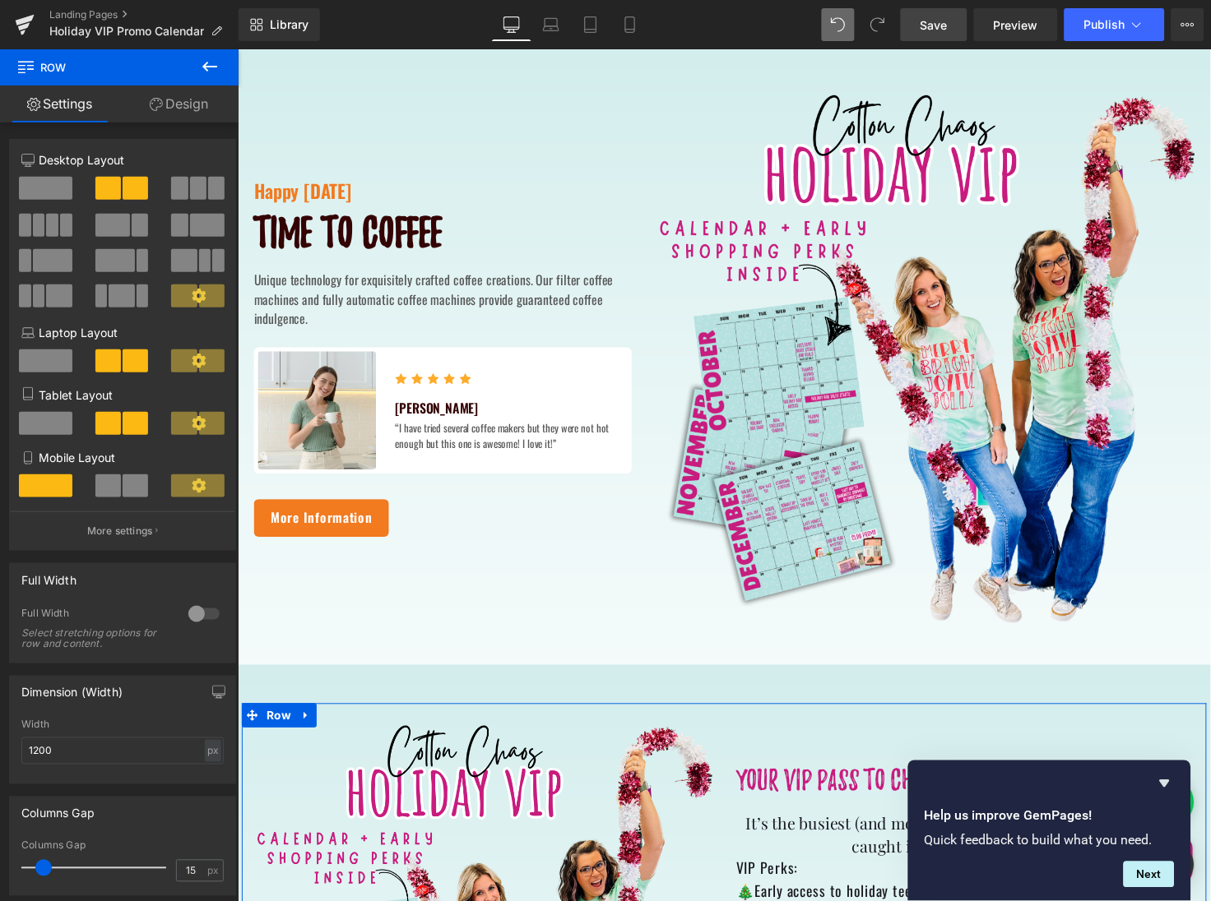
click at [194, 300] on icon at bounding box center [199, 296] width 14 height 14
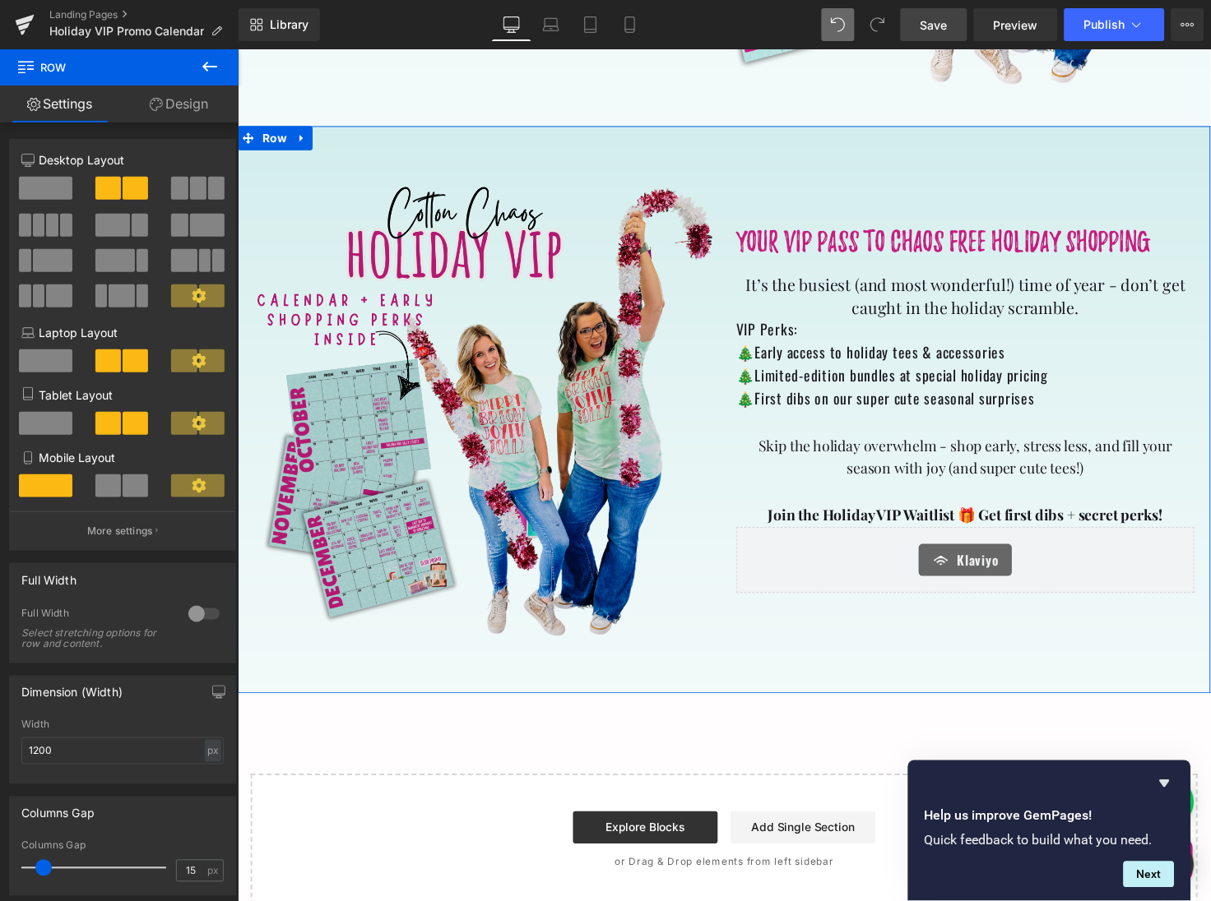
scroll to position [561, 0]
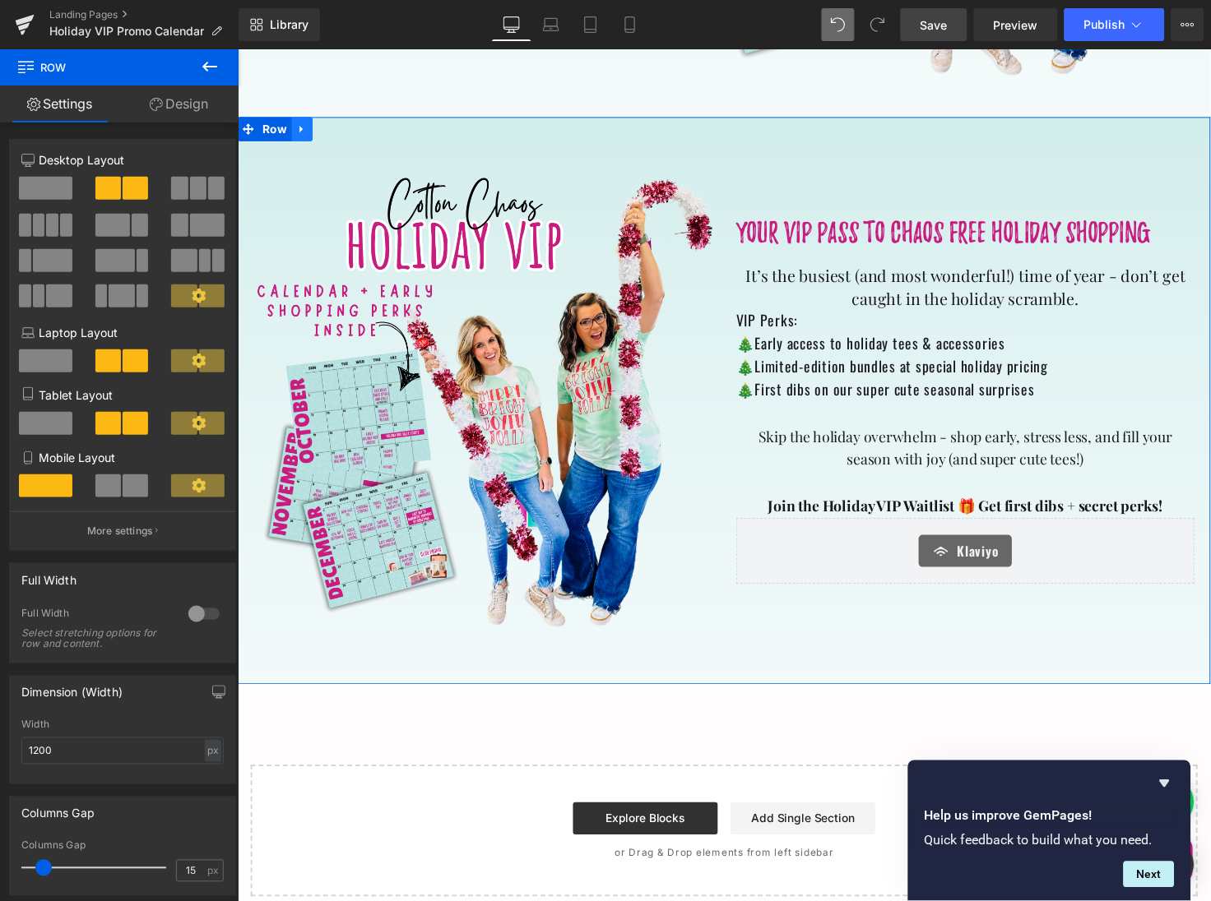
click at [299, 130] on icon at bounding box center [303, 129] width 12 height 12
click at [318, 129] on icon at bounding box center [324, 130] width 12 height 12
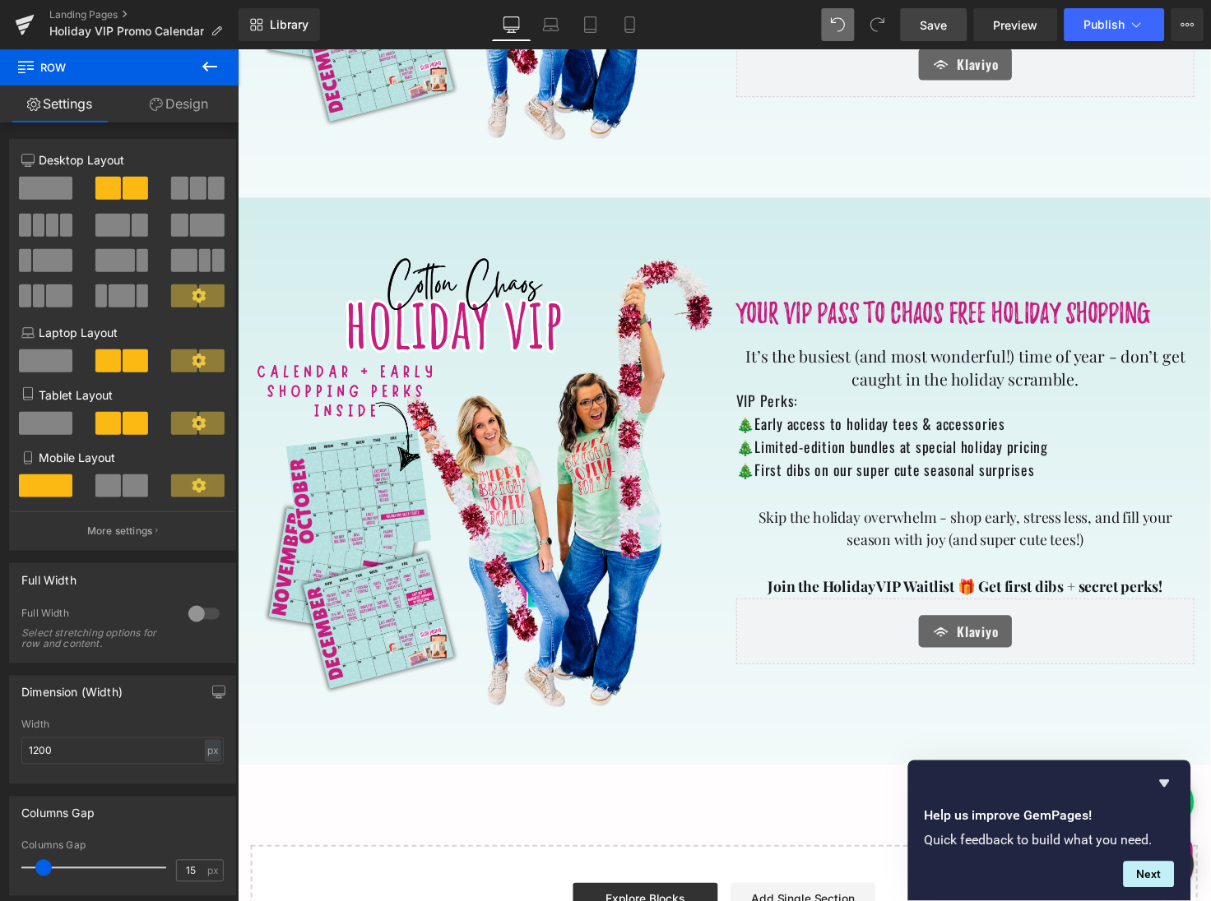
scroll to position [1046, 0]
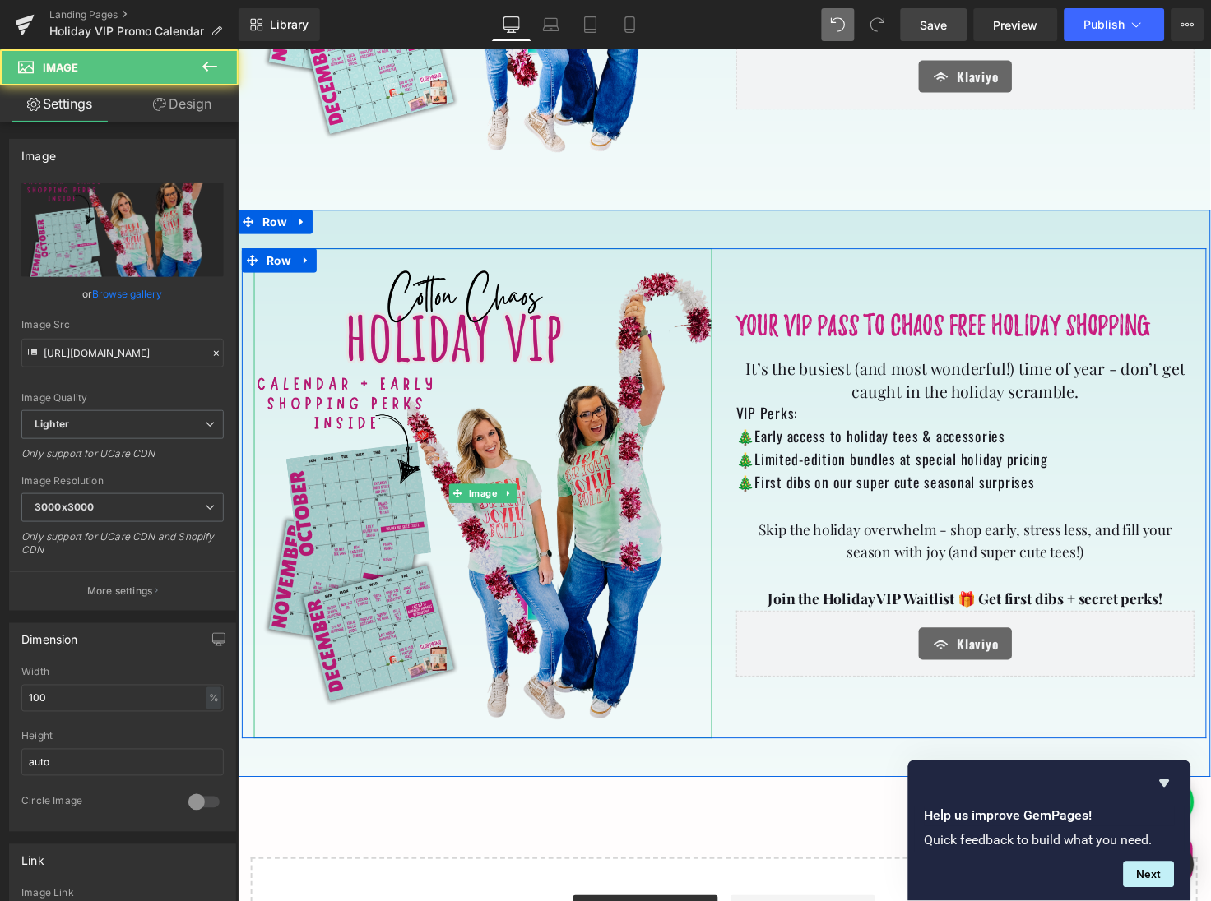
click at [339, 276] on img at bounding box center [487, 503] width 469 height 502
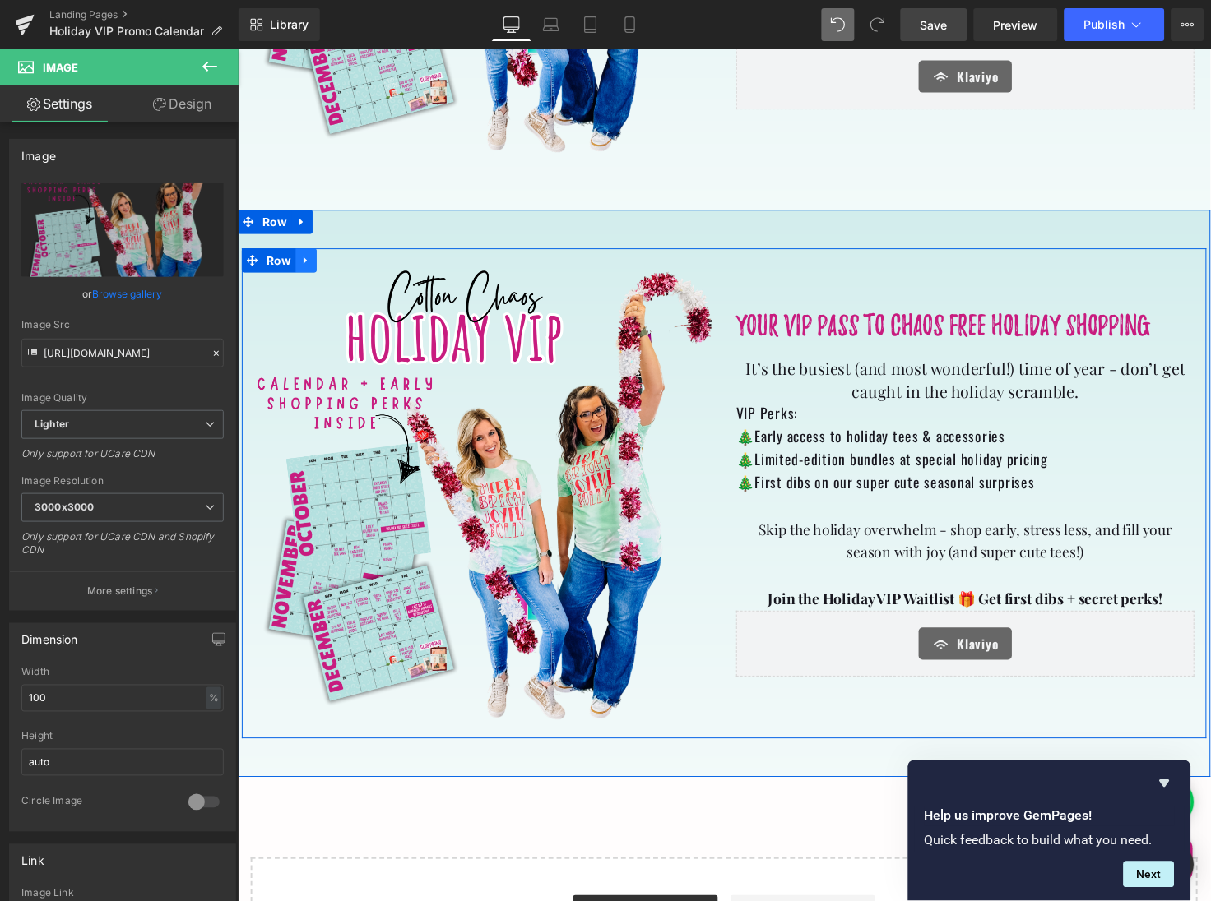
click at [306, 264] on icon at bounding box center [307, 264] width 12 height 12
click at [348, 261] on icon at bounding box center [350, 265] width 12 height 12
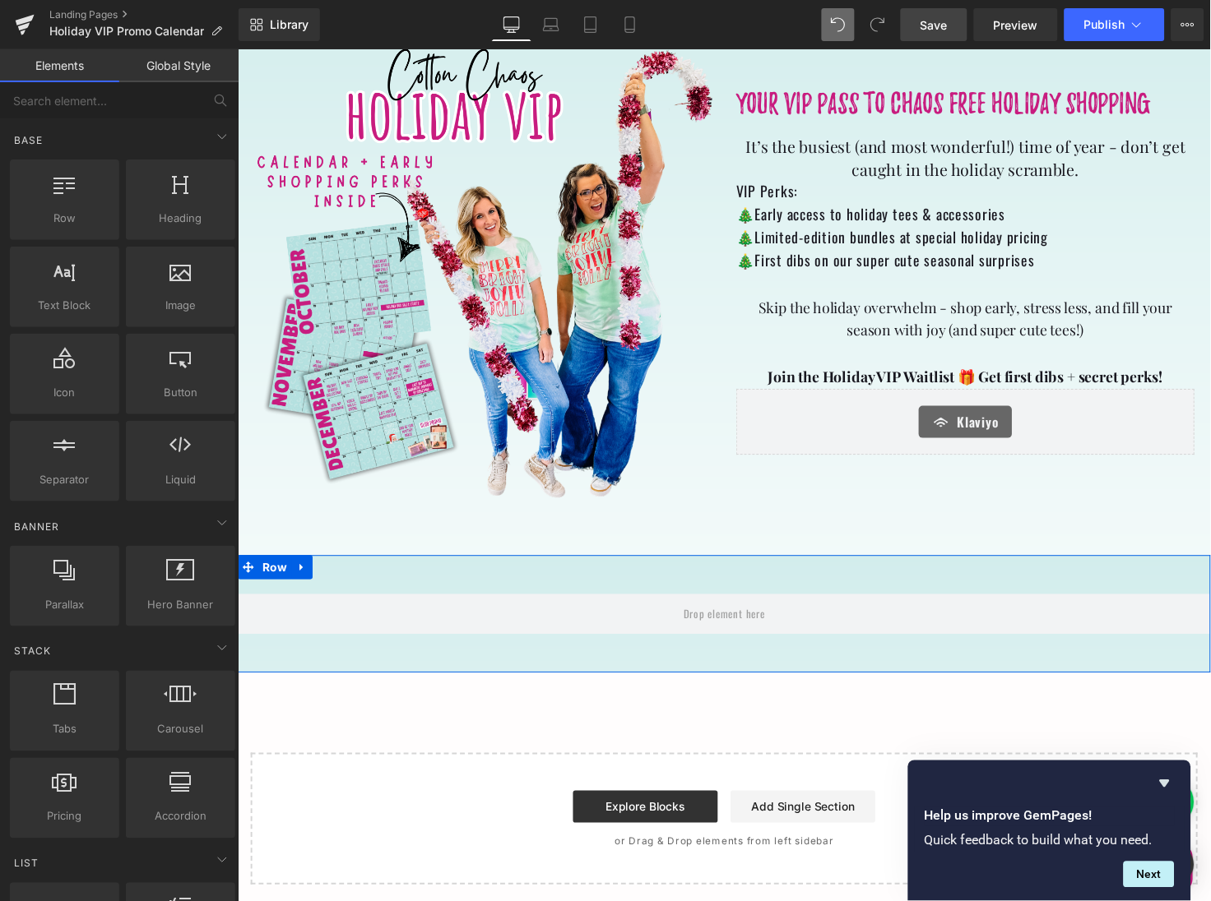
scroll to position [688, 0]
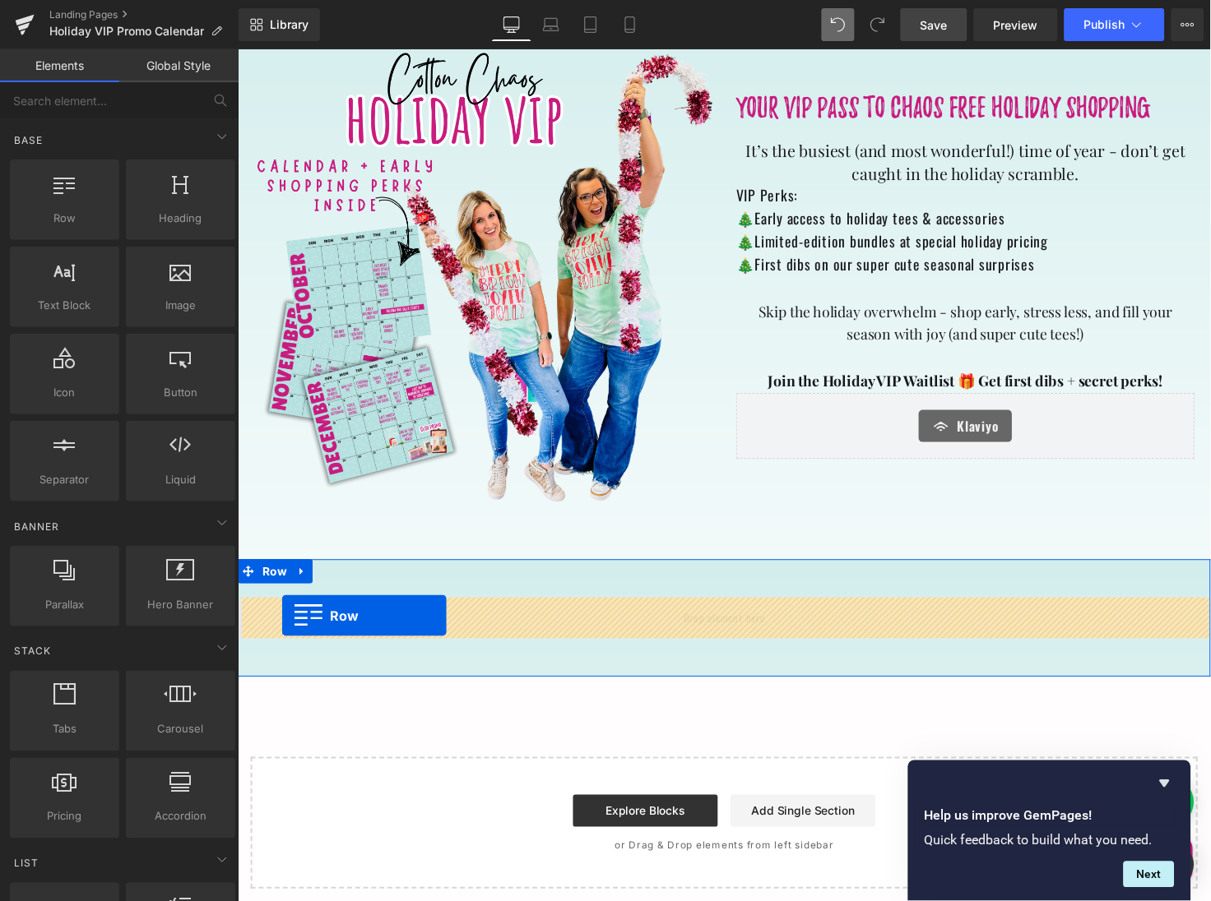
drag, startPoint x: 315, startPoint y: 256, endPoint x: 281, endPoint y: 627, distance: 373.2
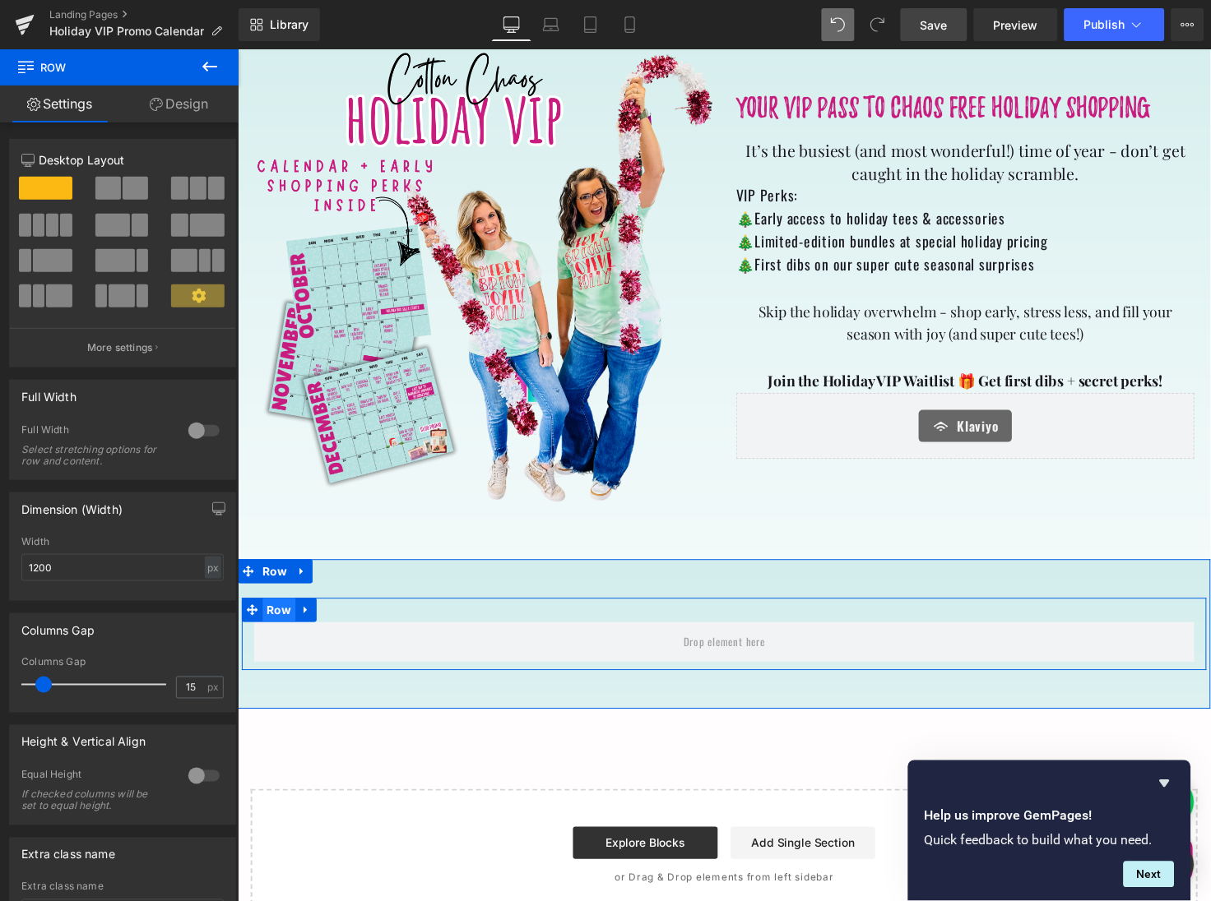
click at [275, 623] on span "Row" at bounding box center [279, 622] width 34 height 25
click at [192, 295] on icon at bounding box center [199, 296] width 14 height 14
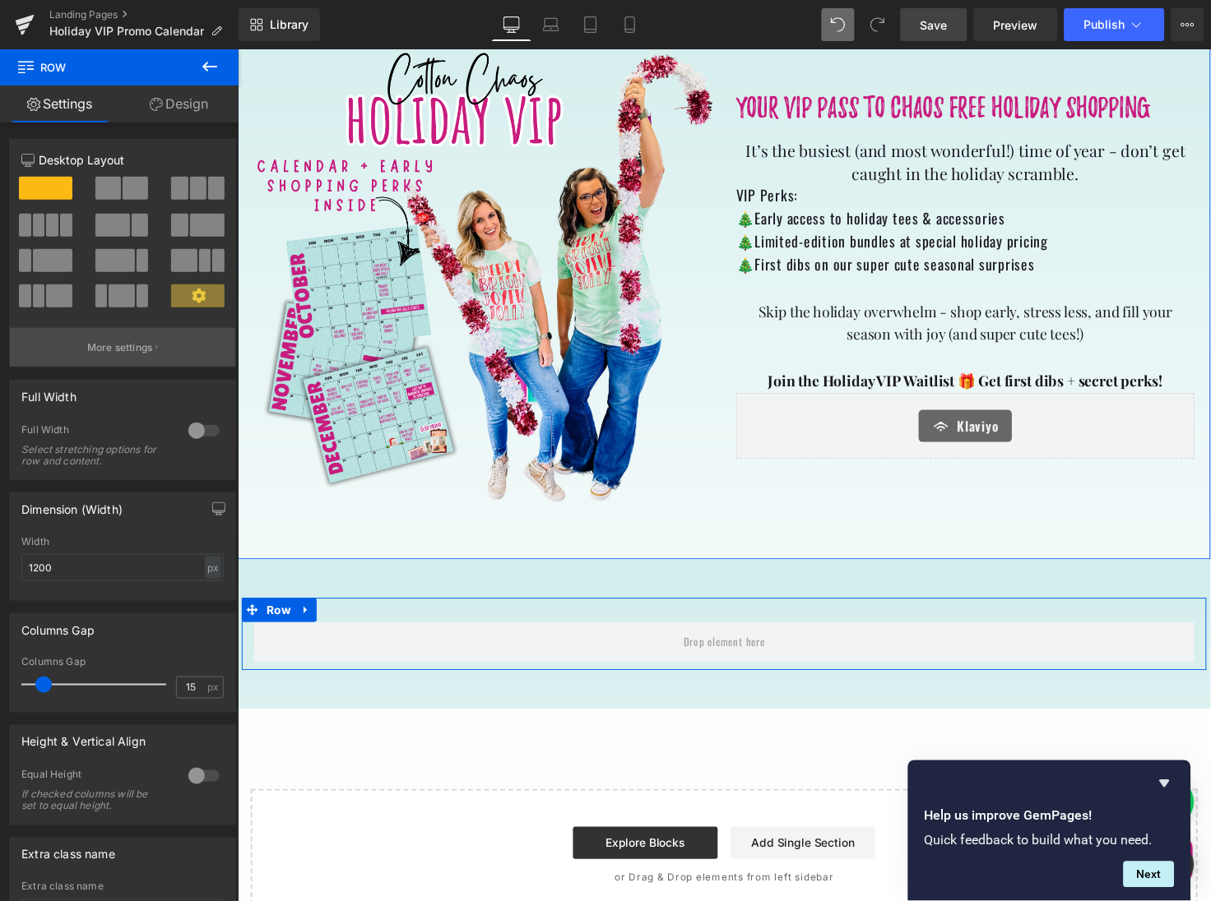
click at [141, 349] on p "More settings" at bounding box center [120, 347] width 66 height 15
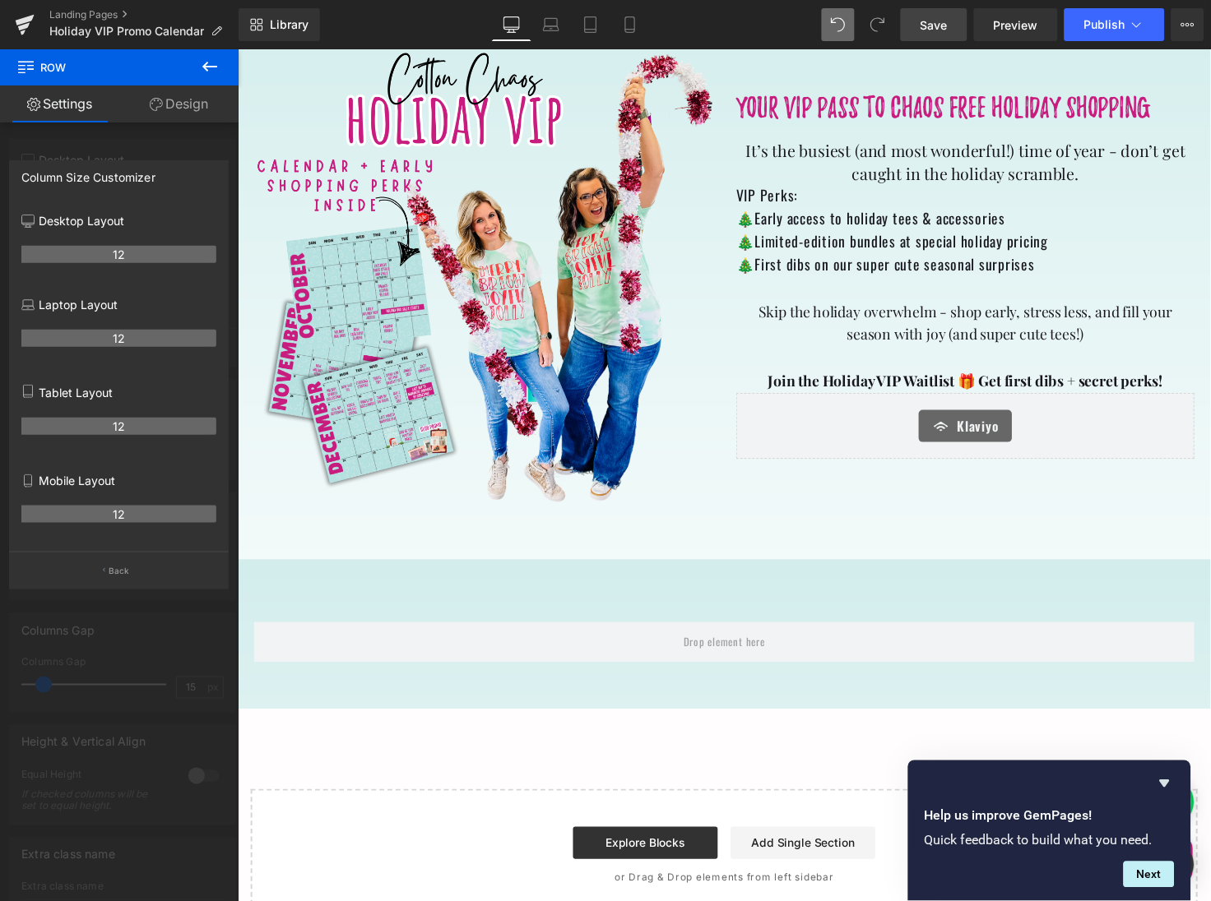
click at [298, 654] on body "Happy Thanksgiving Text Block Time to coffee Heading Unique technology for exqu…" at bounding box center [734, 162] width 995 height 1605
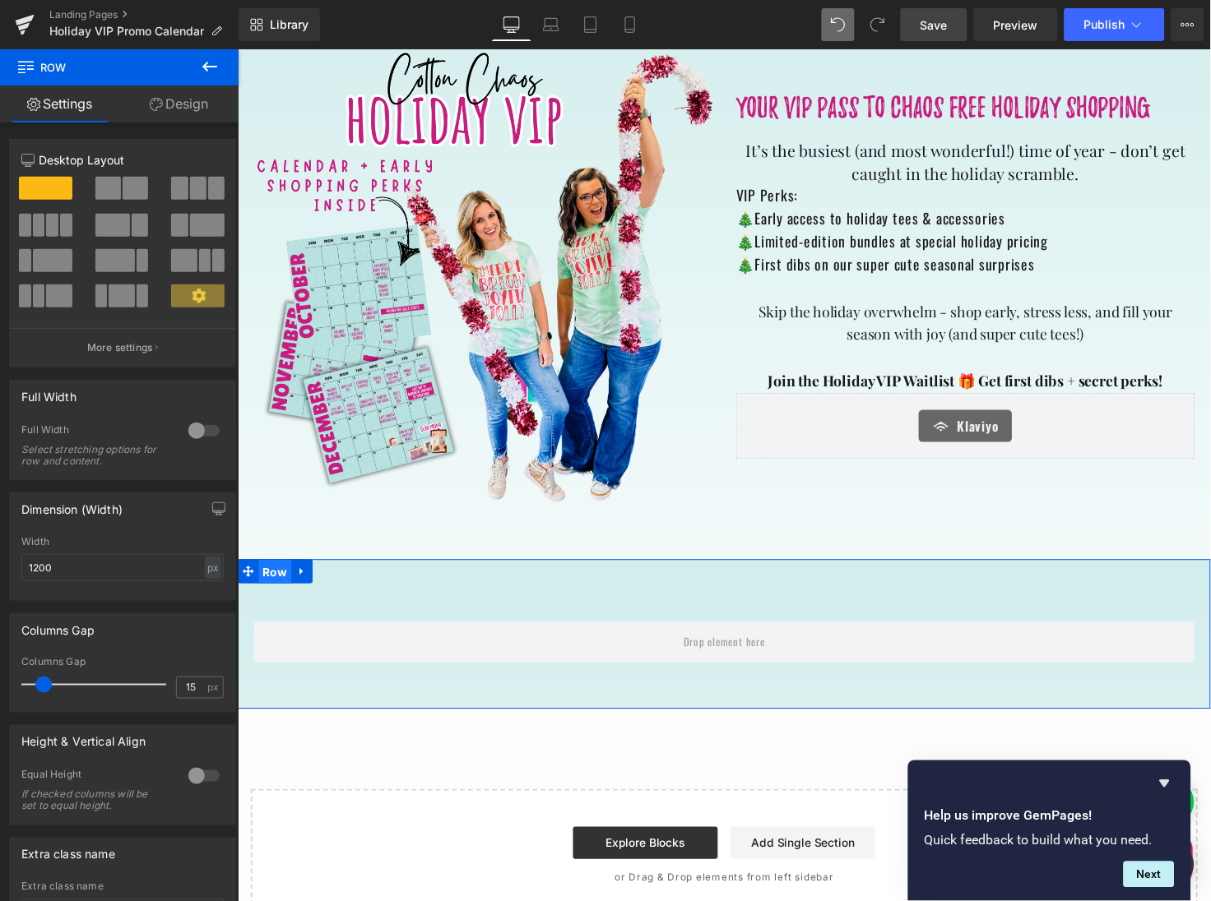
click at [272, 583] on span "Row" at bounding box center [275, 584] width 34 height 25
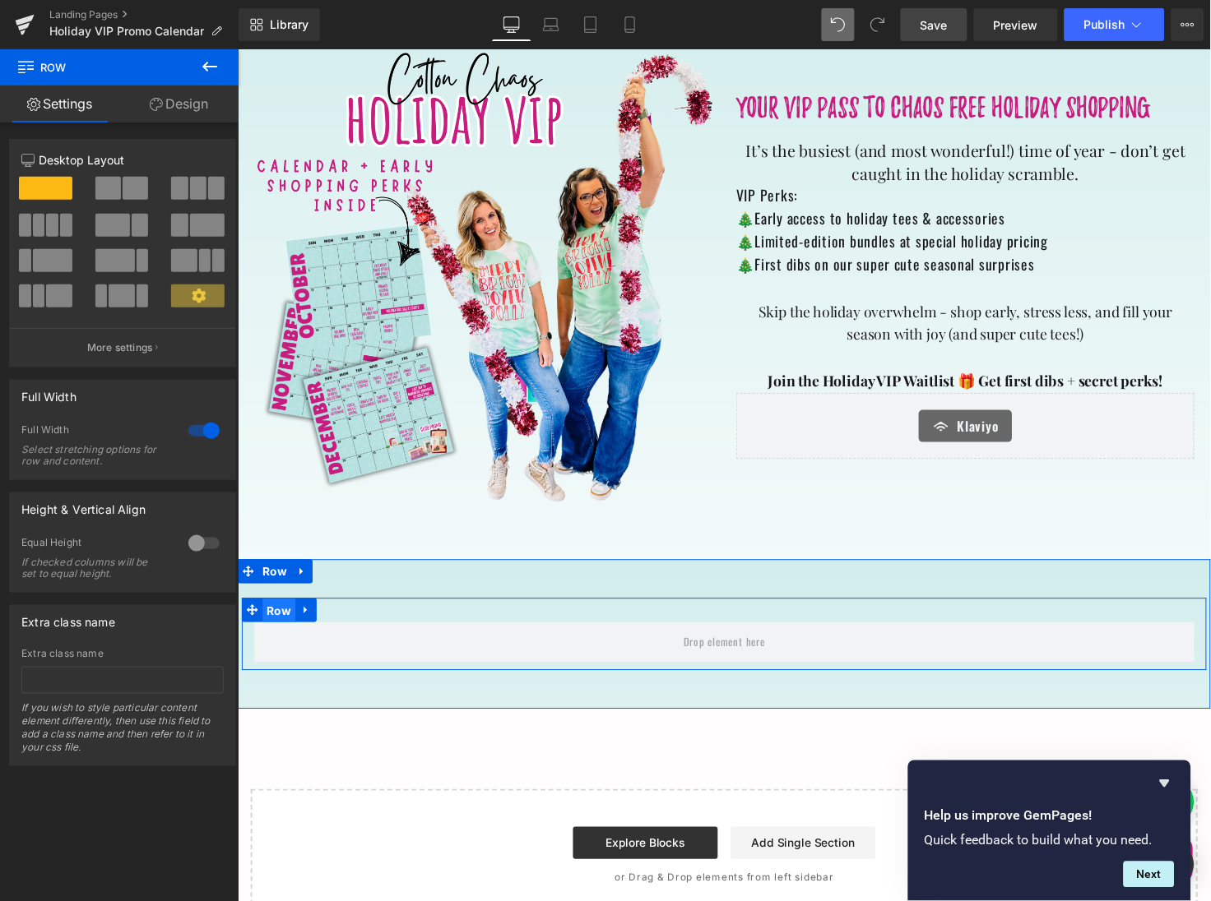
click at [281, 622] on span "Row" at bounding box center [279, 623] width 34 height 25
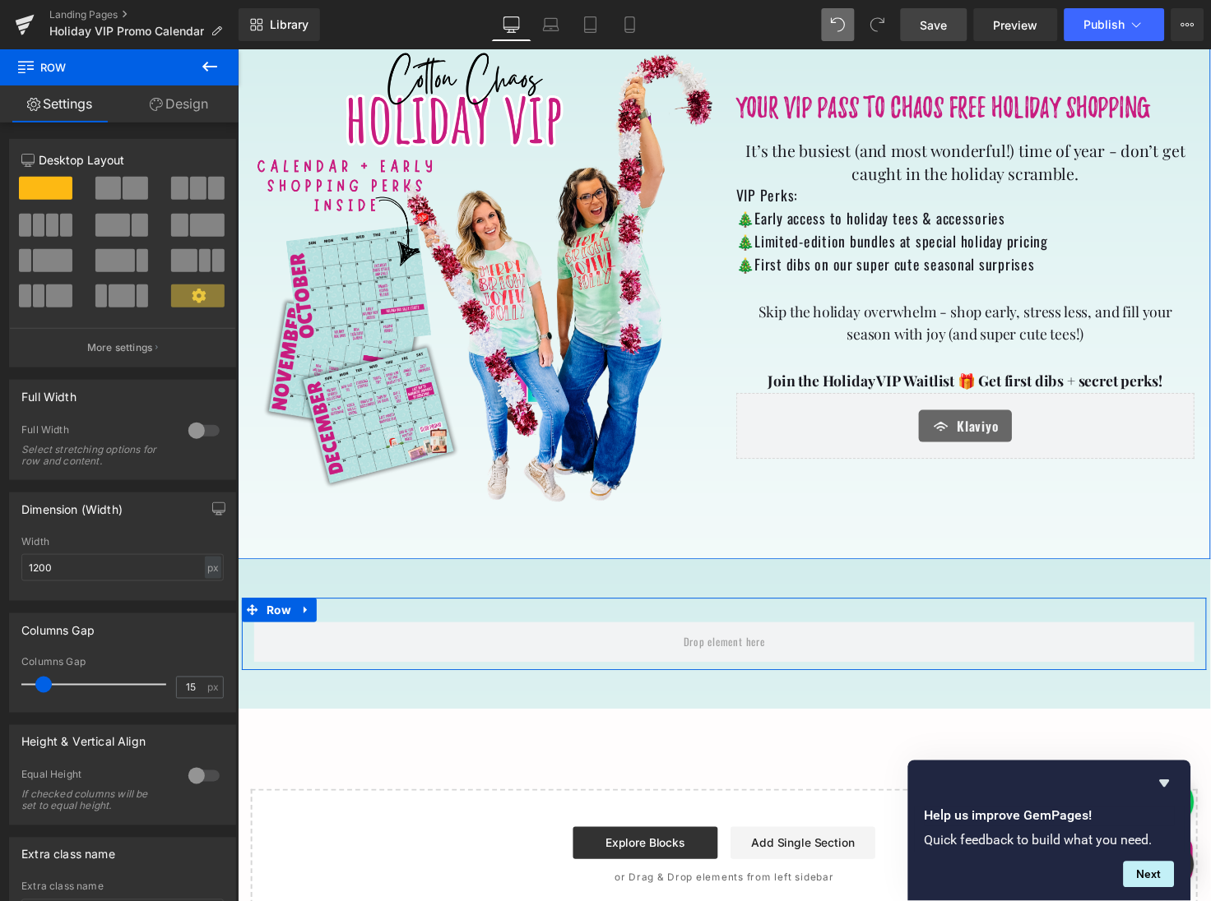
click at [192, 299] on icon at bounding box center [199, 296] width 14 height 14
click at [151, 349] on button "More settings" at bounding box center [122, 347] width 225 height 39
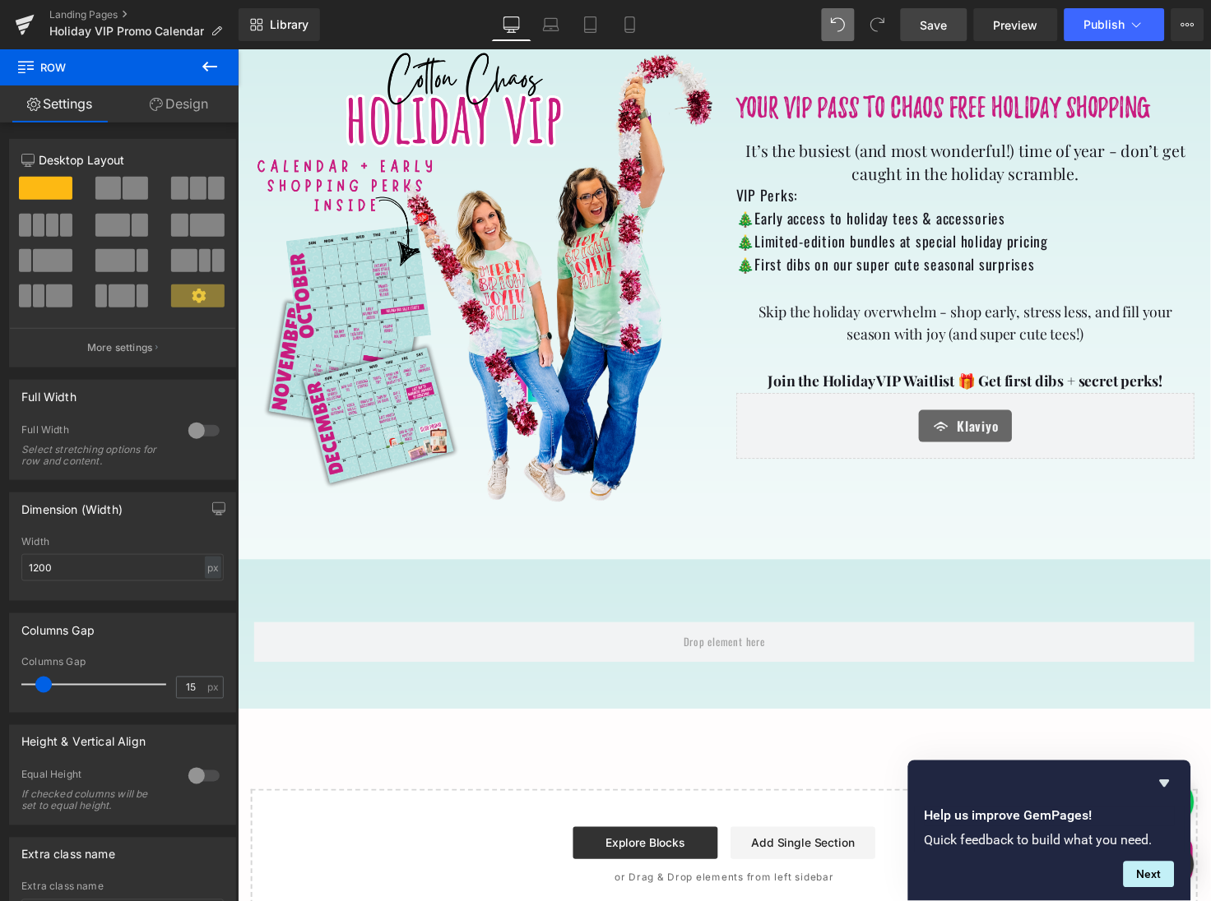
click at [280, 634] on body "Happy Thanksgiving Text Block Time to coffee Heading Unique technology for exqu…" at bounding box center [734, 162] width 995 height 1605
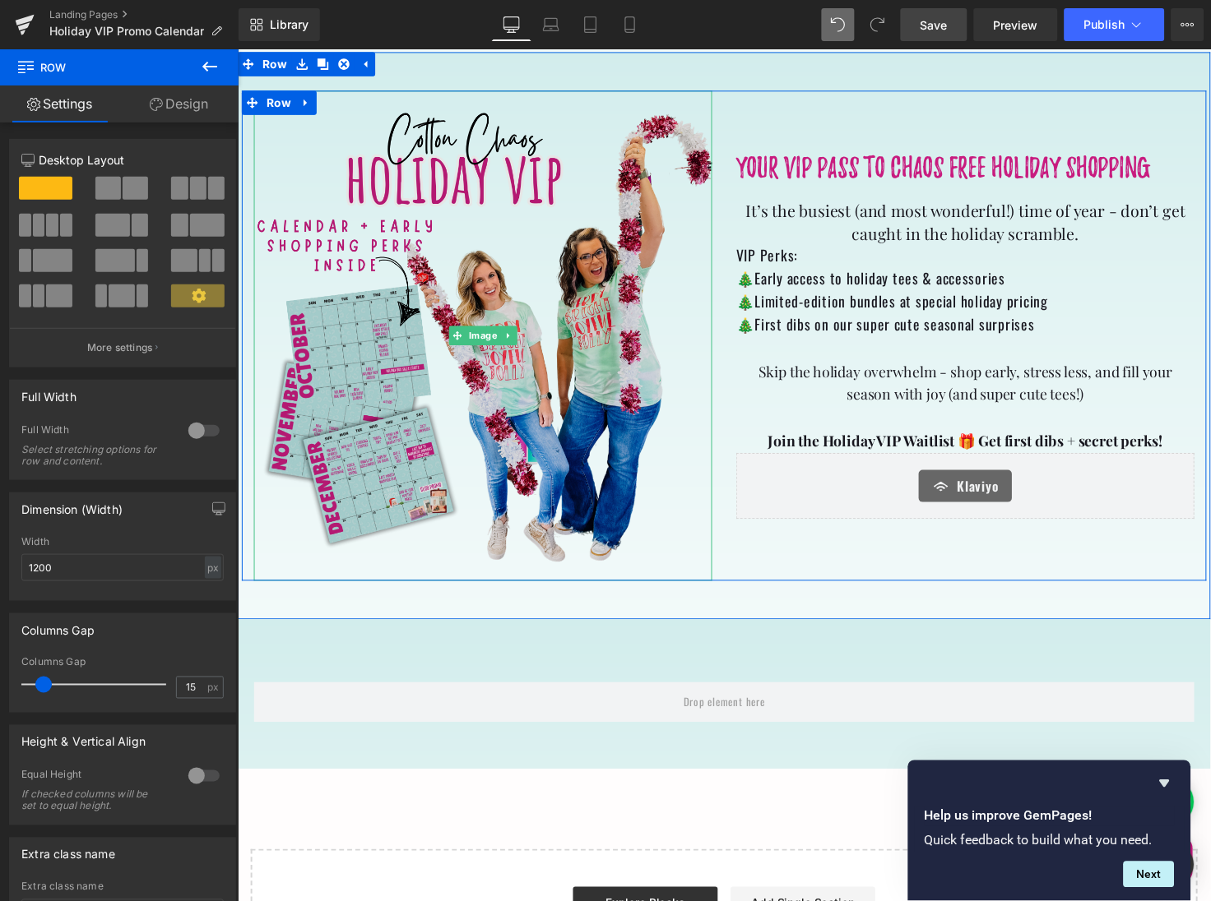
scroll to position [550, 0]
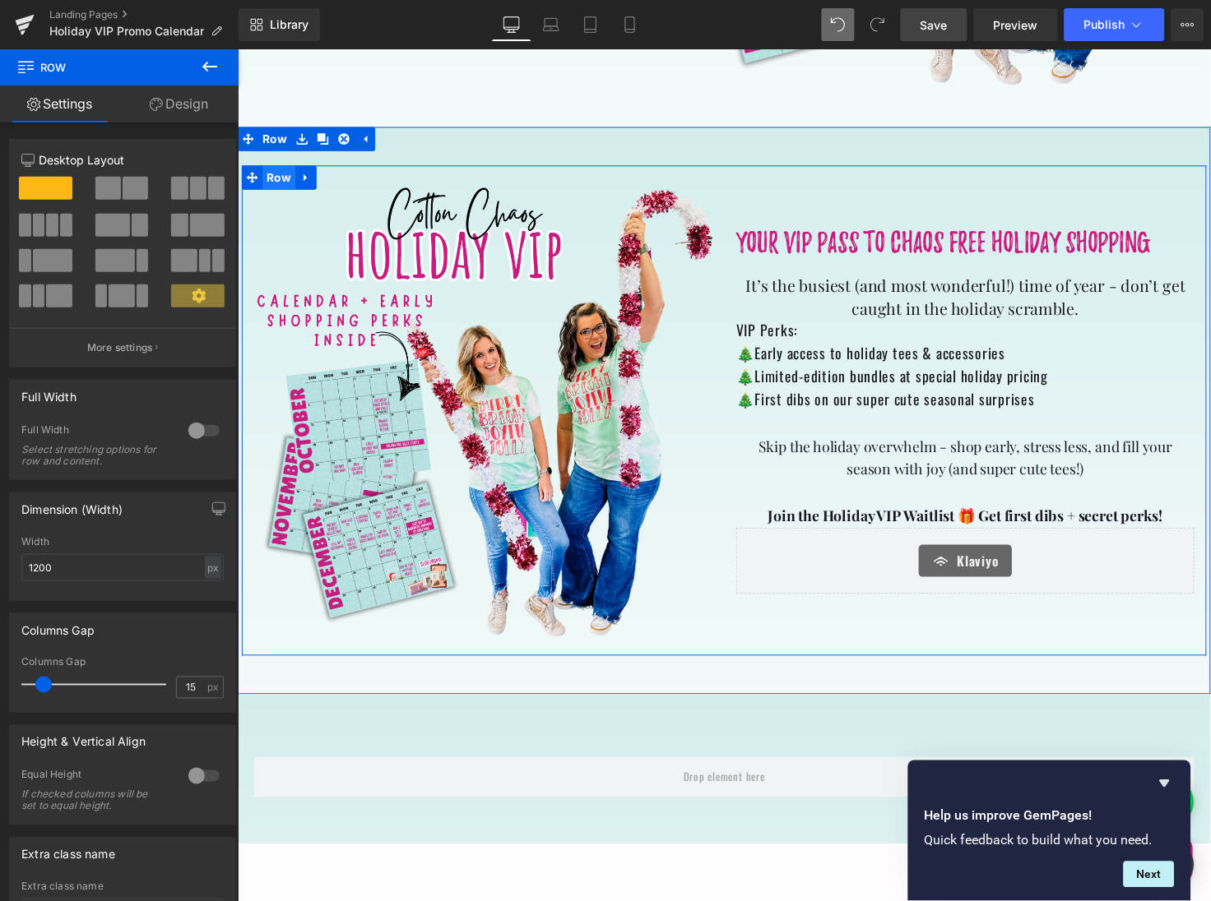
click at [282, 181] on span "Row" at bounding box center [279, 180] width 34 height 25
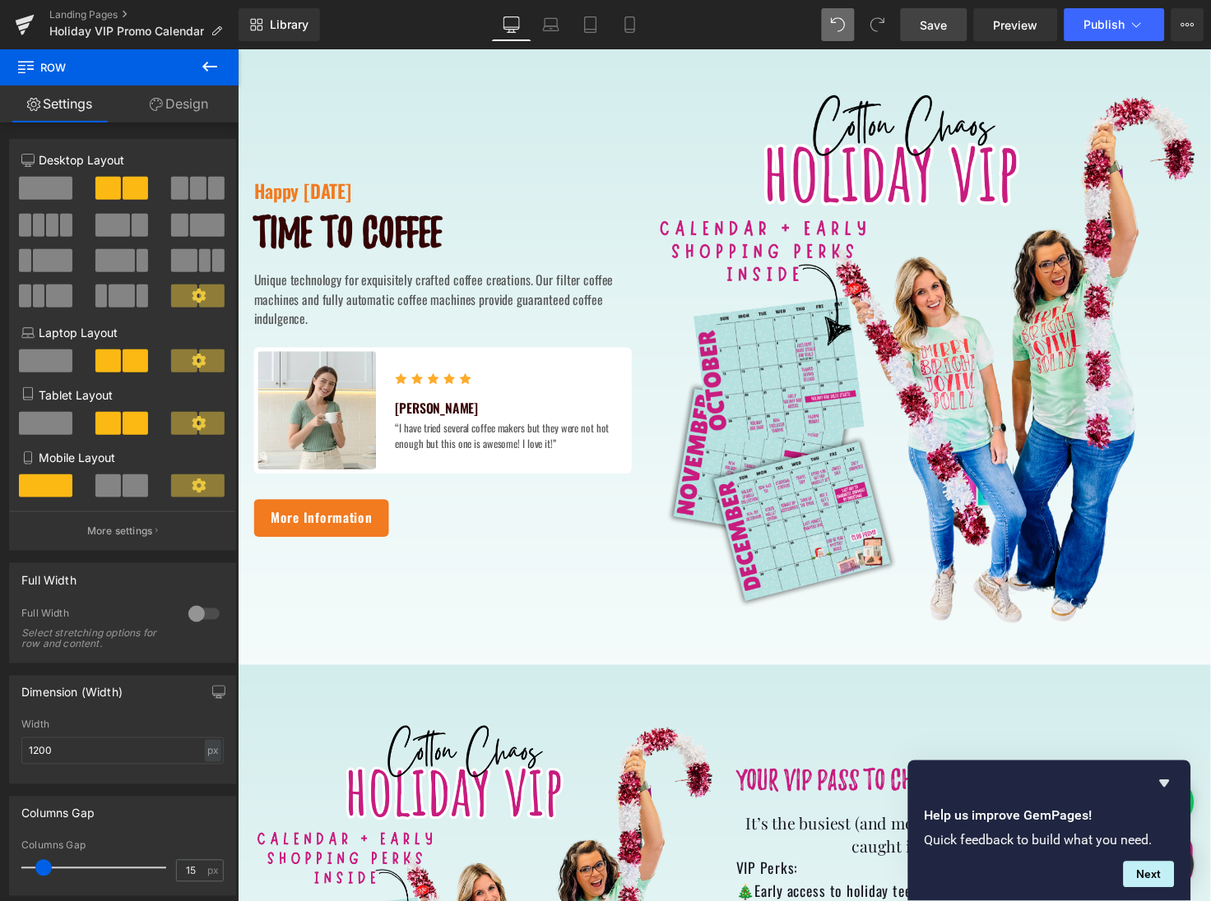
scroll to position [0, 0]
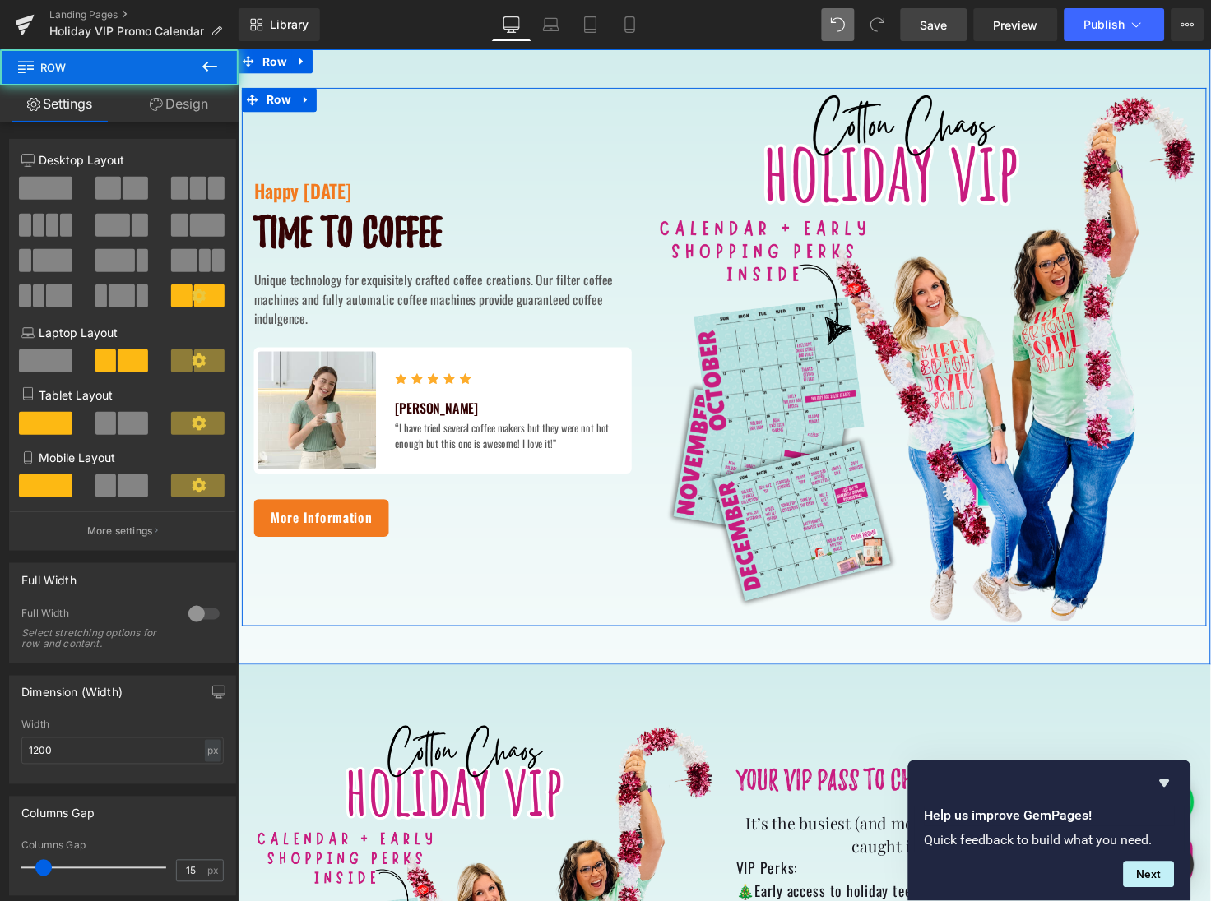
click at [311, 138] on div "Happy Thanksgiving Text Block Time to coffee Heading Unique technology for exqu…" at bounding box center [446, 363] width 411 height 551
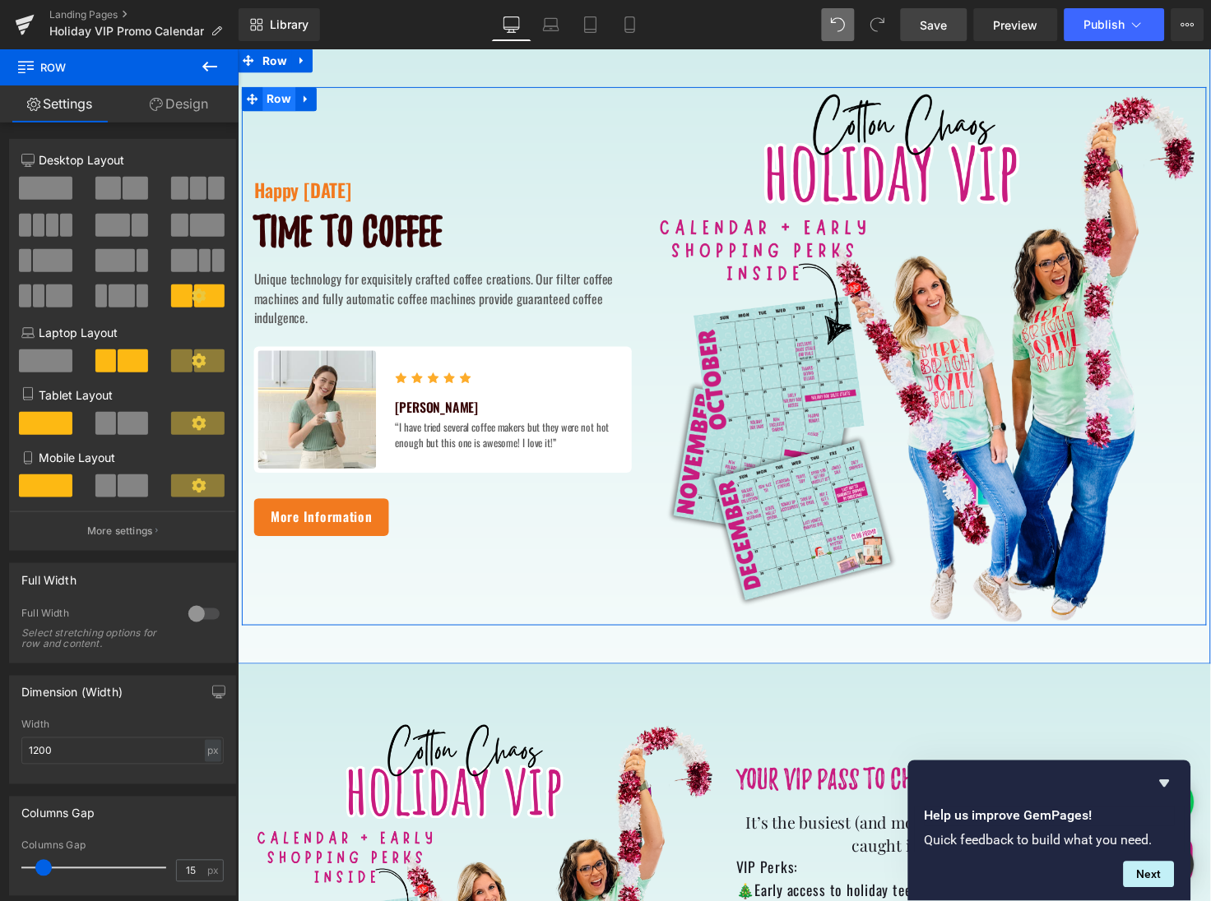
click at [284, 97] on span "Row" at bounding box center [279, 99] width 34 height 25
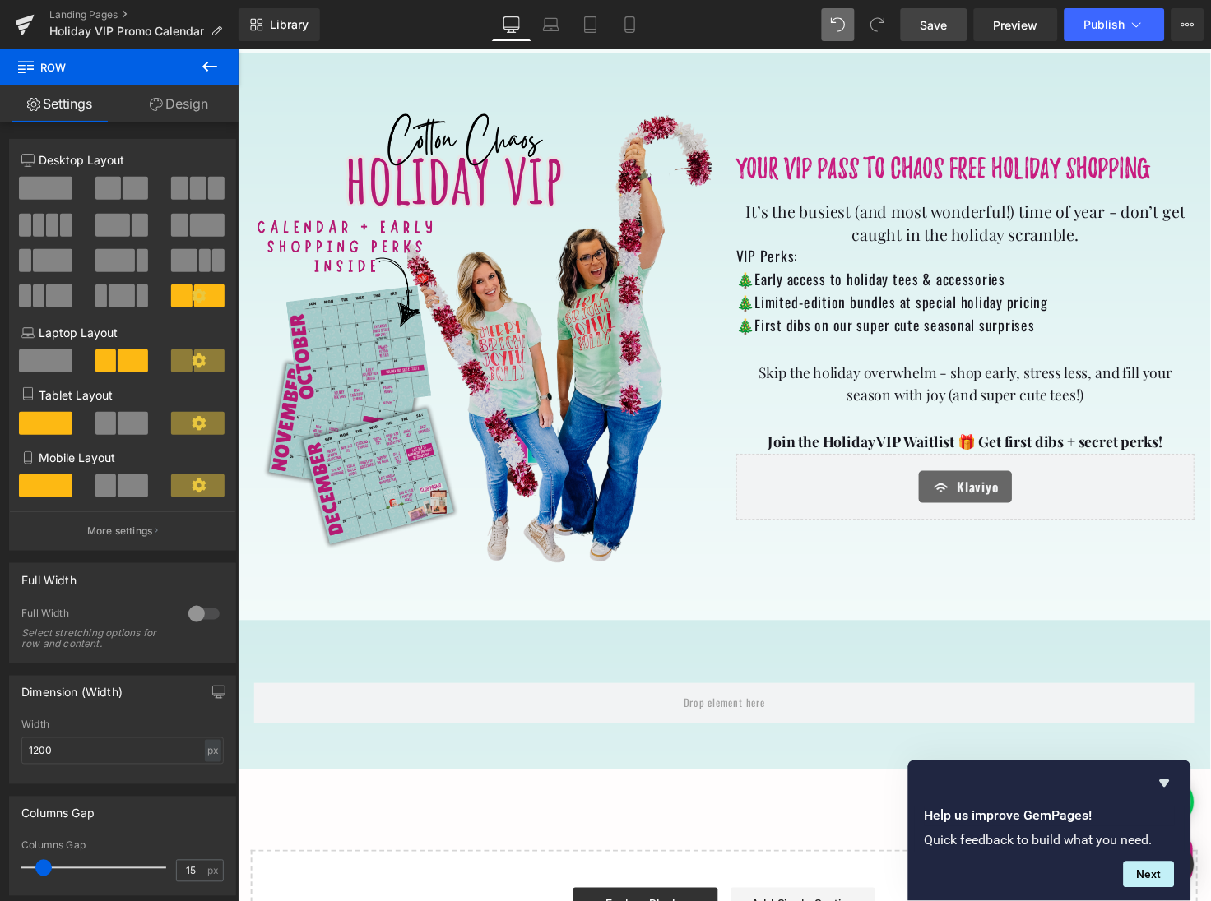
scroll to position [628, 0]
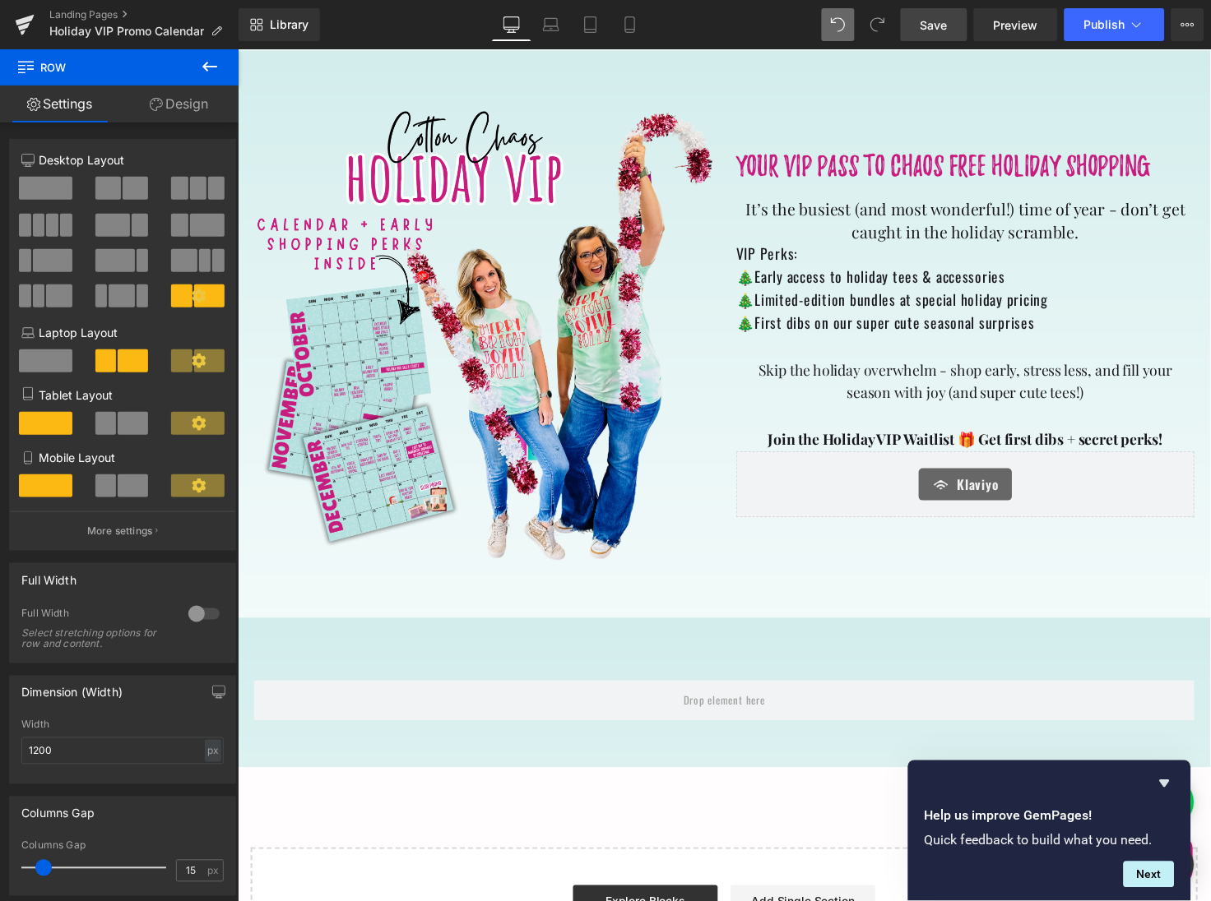
click at [211, 63] on icon at bounding box center [210, 67] width 20 height 20
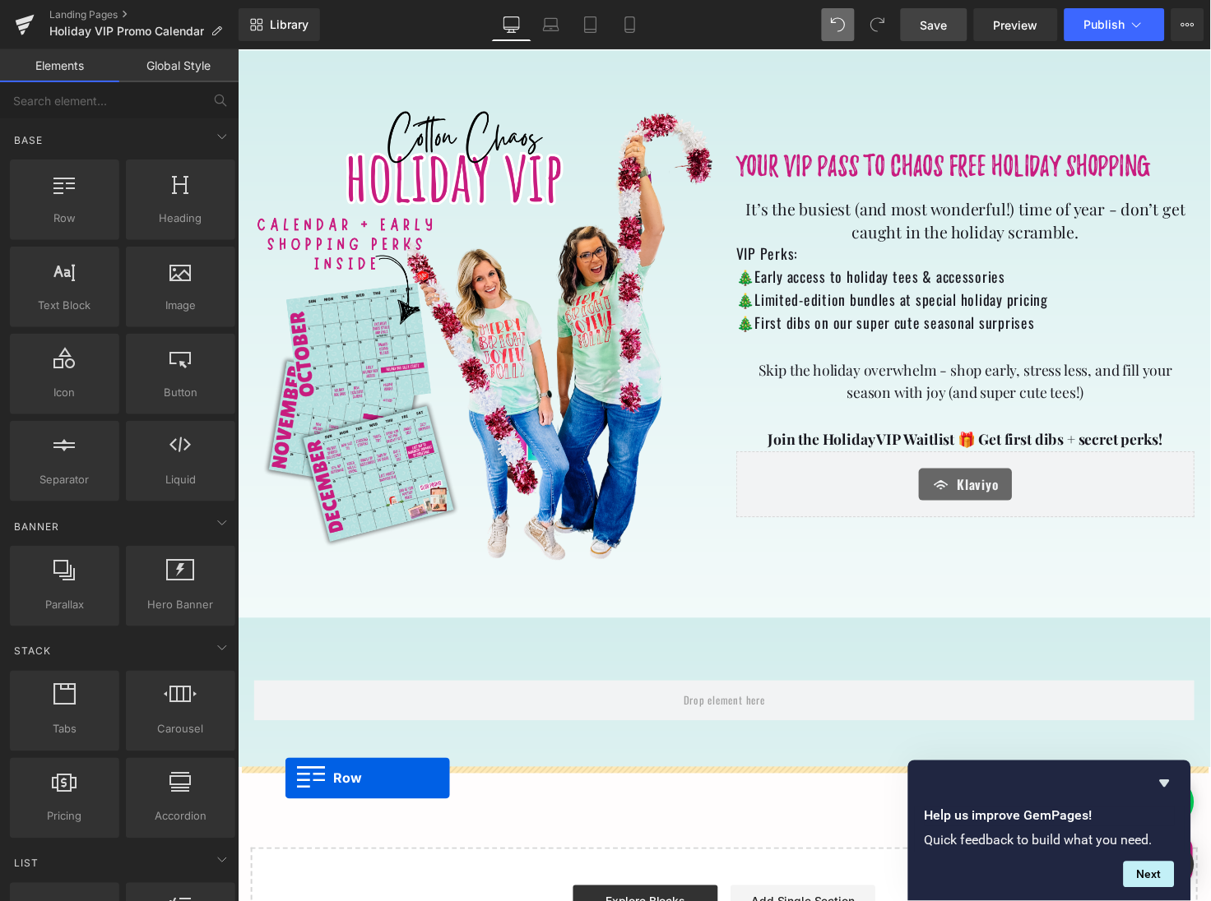
drag, startPoint x: 310, startPoint y: 256, endPoint x: 284, endPoint y: 792, distance: 536.8
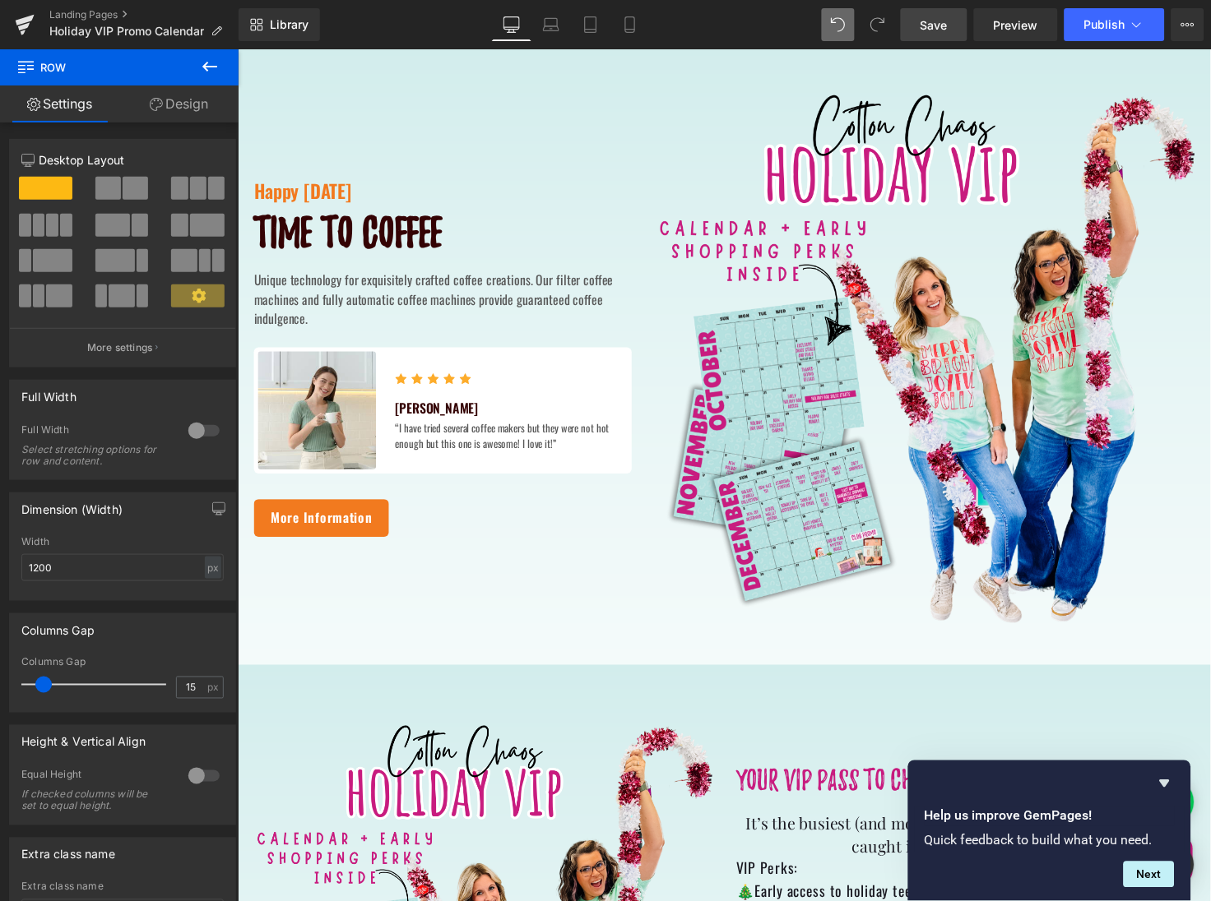
scroll to position [0, 0]
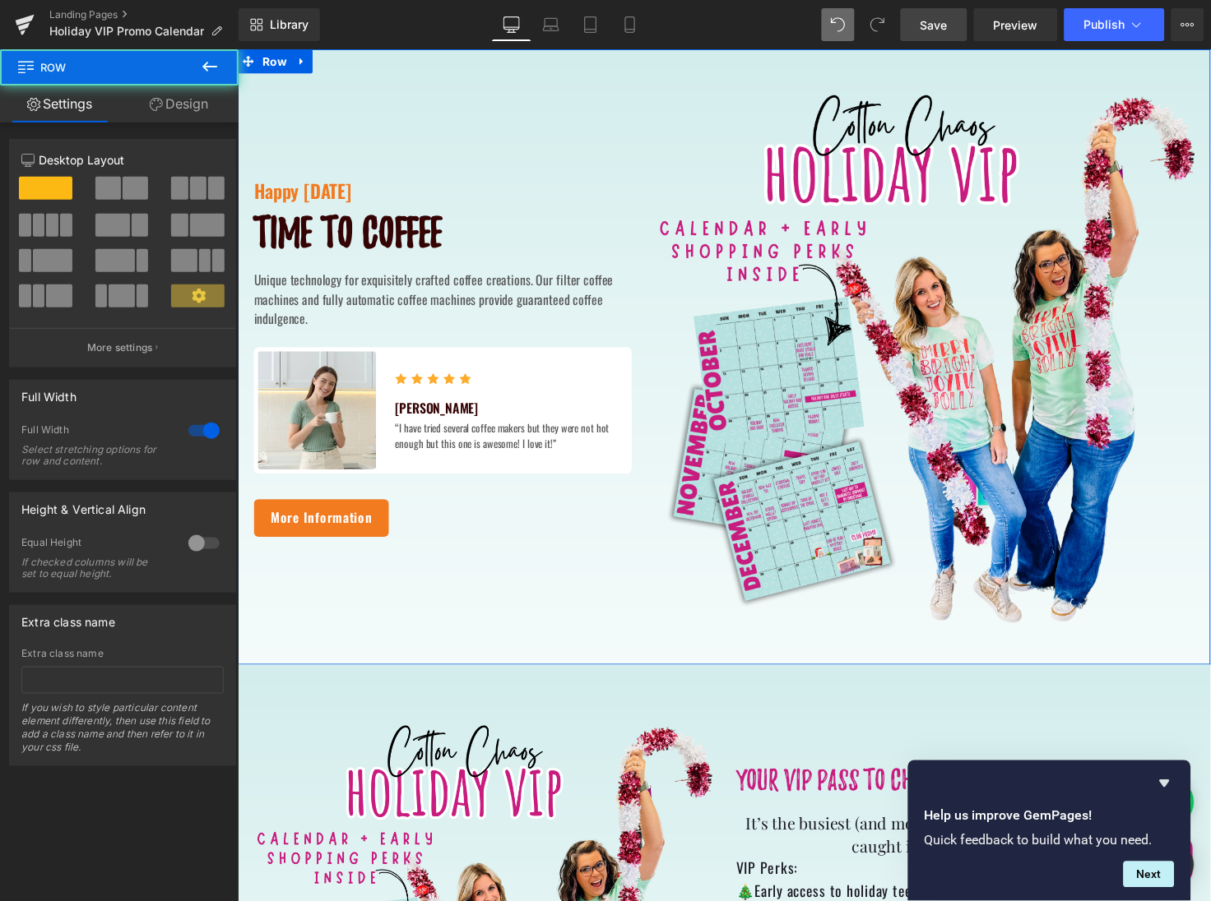
click at [287, 72] on div "Happy Thanksgiving Text Block Time to coffee Heading Unique technology for exqu…" at bounding box center [734, 364] width 995 height 630
click at [275, 63] on span "Row" at bounding box center [275, 61] width 34 height 25
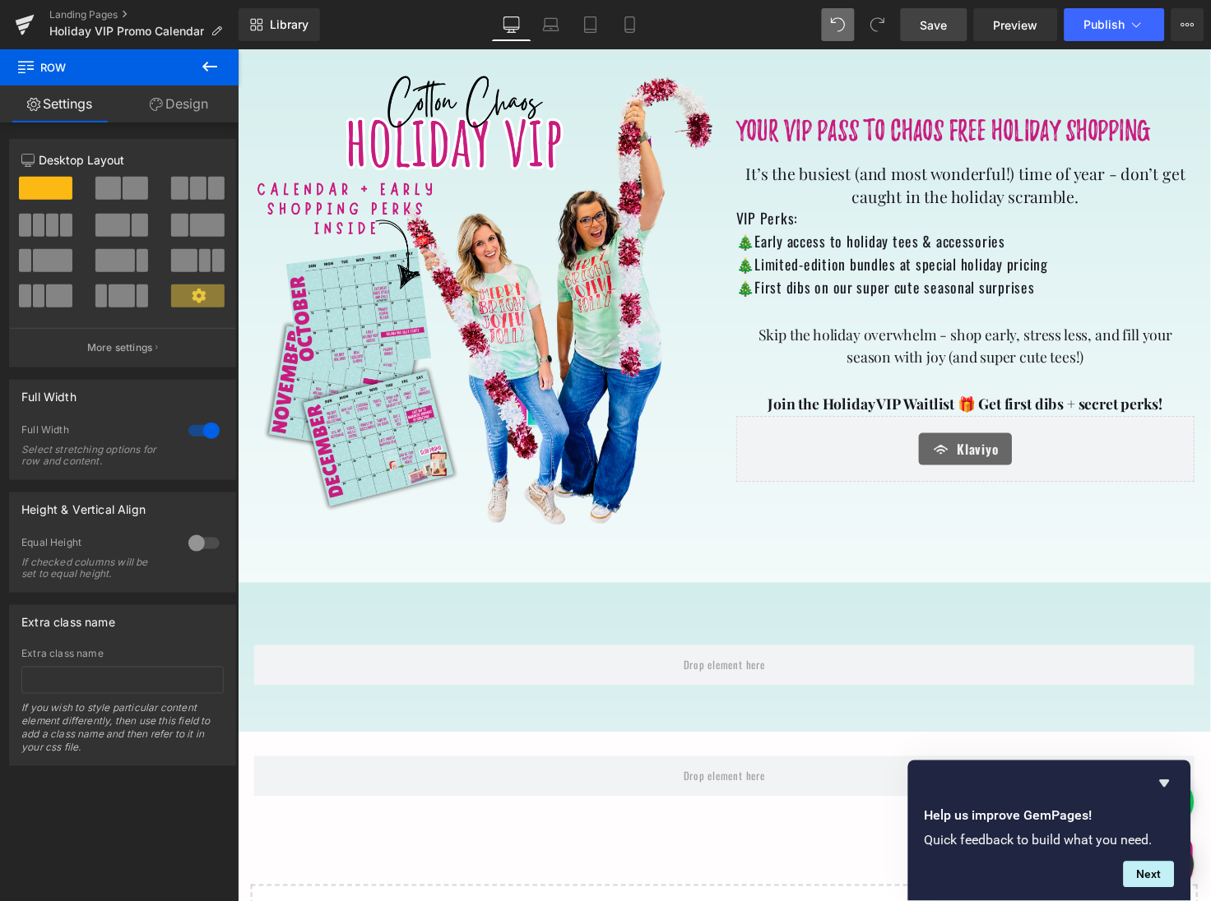
scroll to position [667, 0]
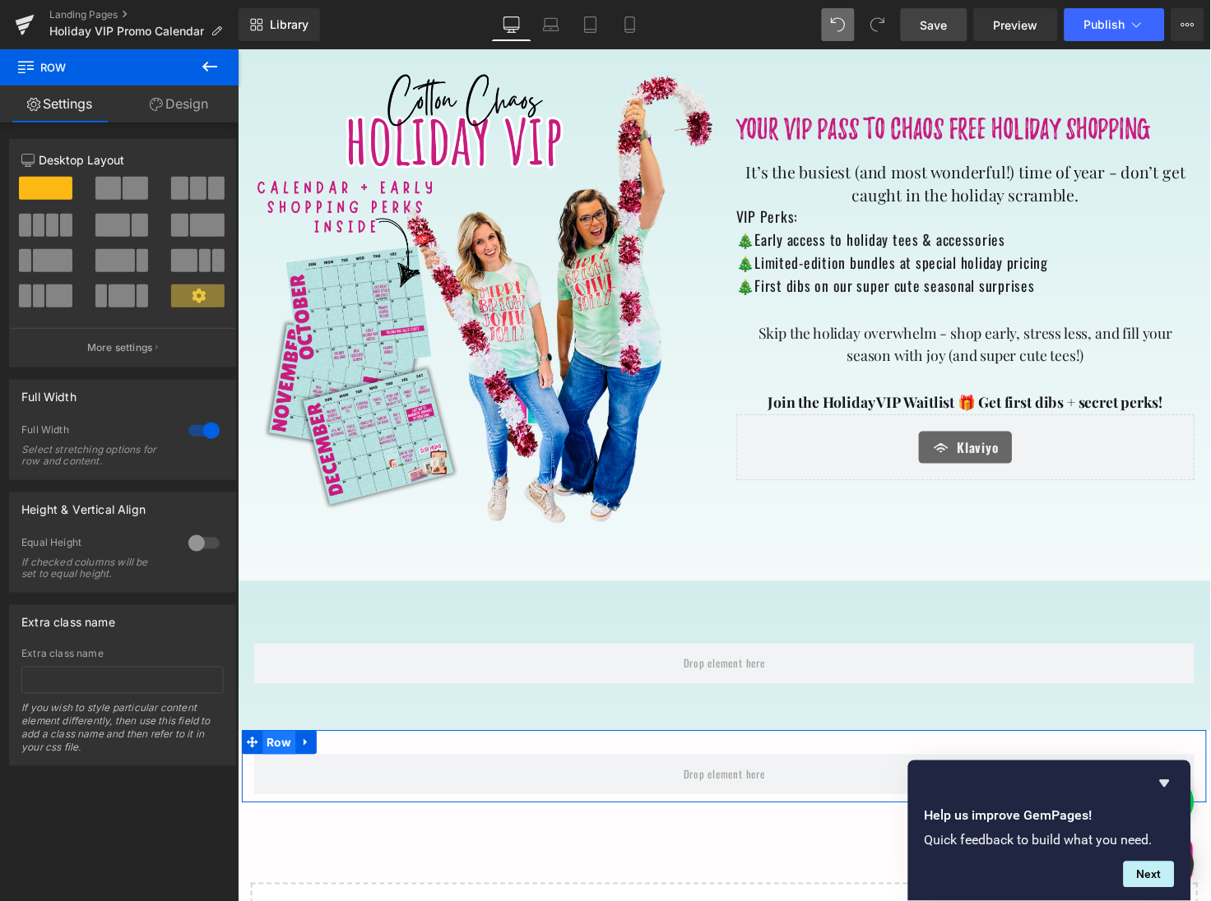
click at [275, 755] on span "Row" at bounding box center [279, 758] width 34 height 25
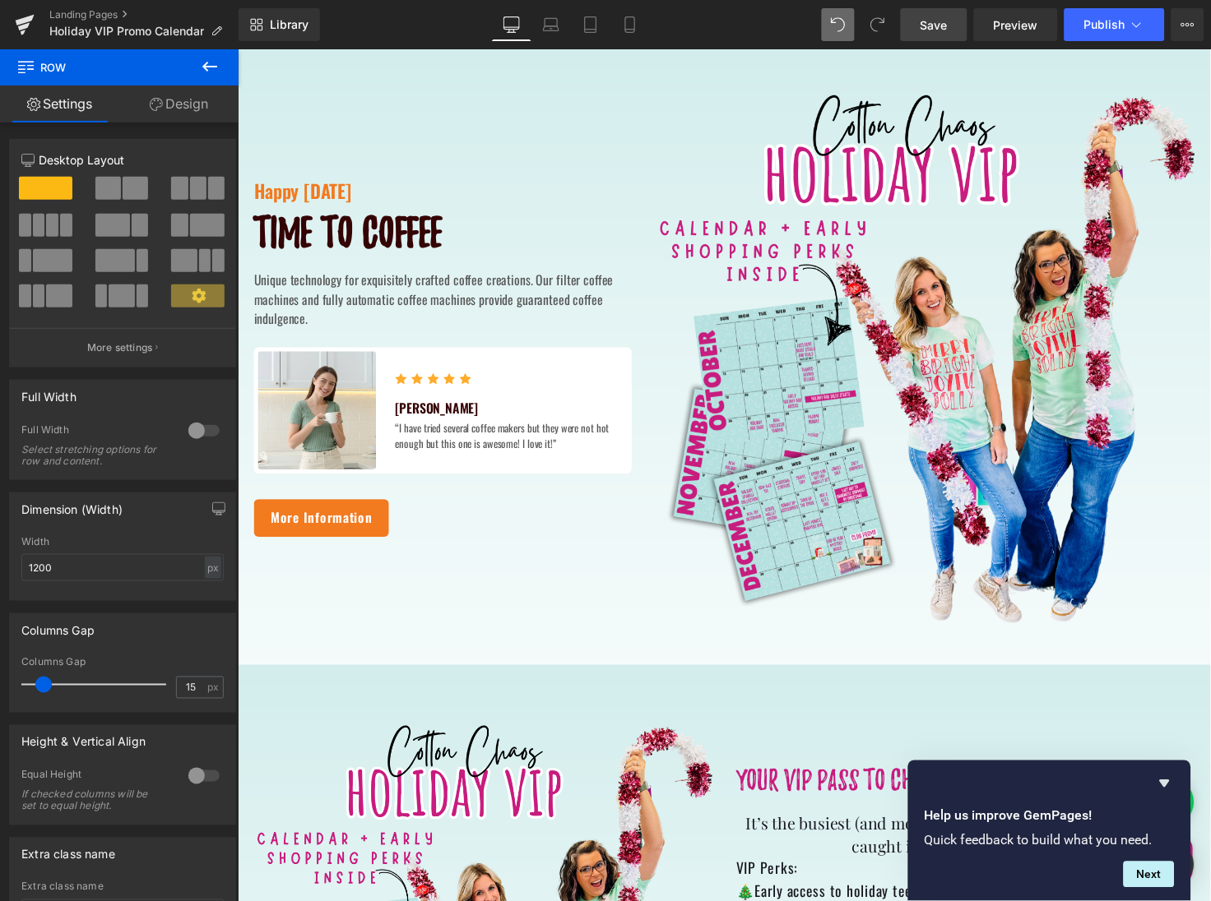
scroll to position [0, 0]
click at [284, 67] on div "Happy Thanksgiving Text Block Time to coffee Heading Unique technology for exqu…" at bounding box center [734, 364] width 995 height 630
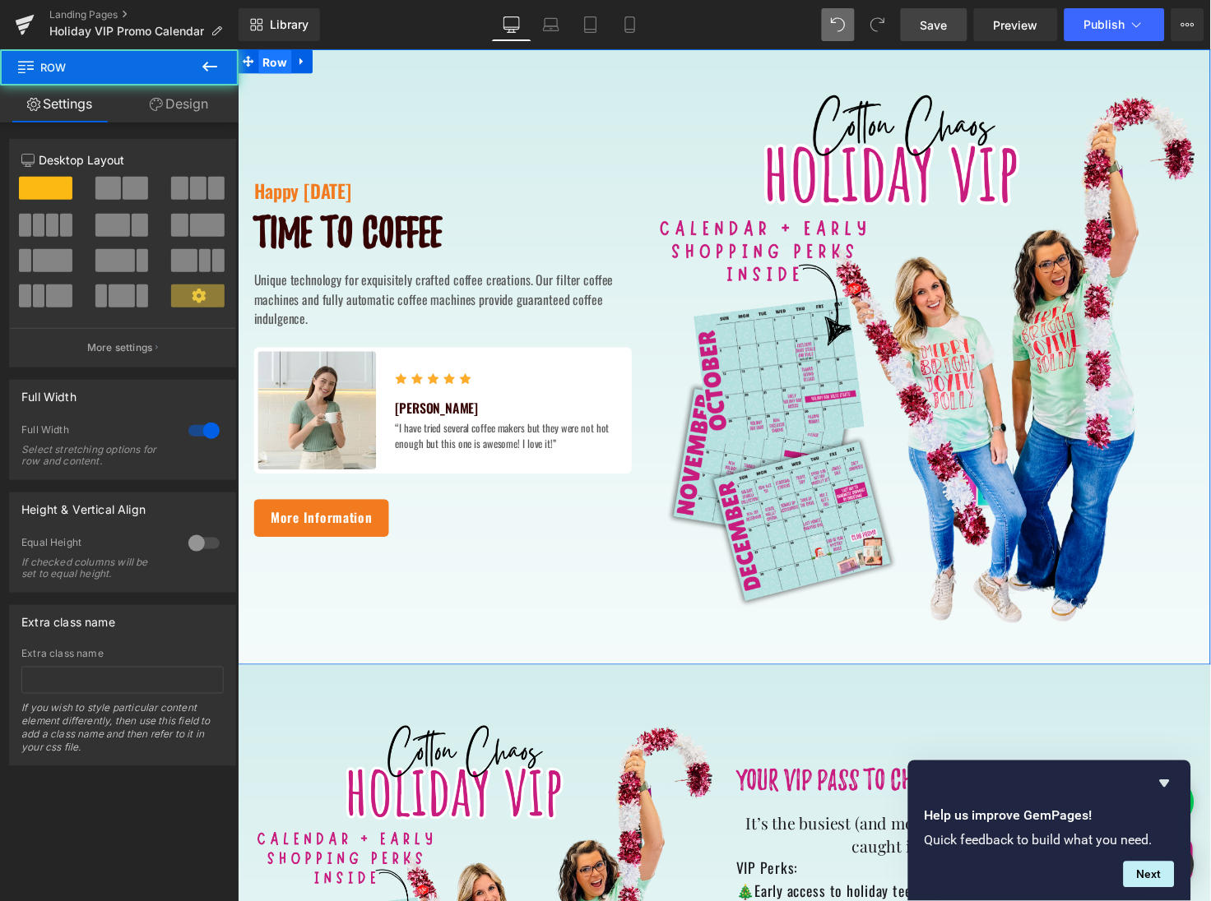
click at [274, 63] on span "Row" at bounding box center [275, 61] width 34 height 25
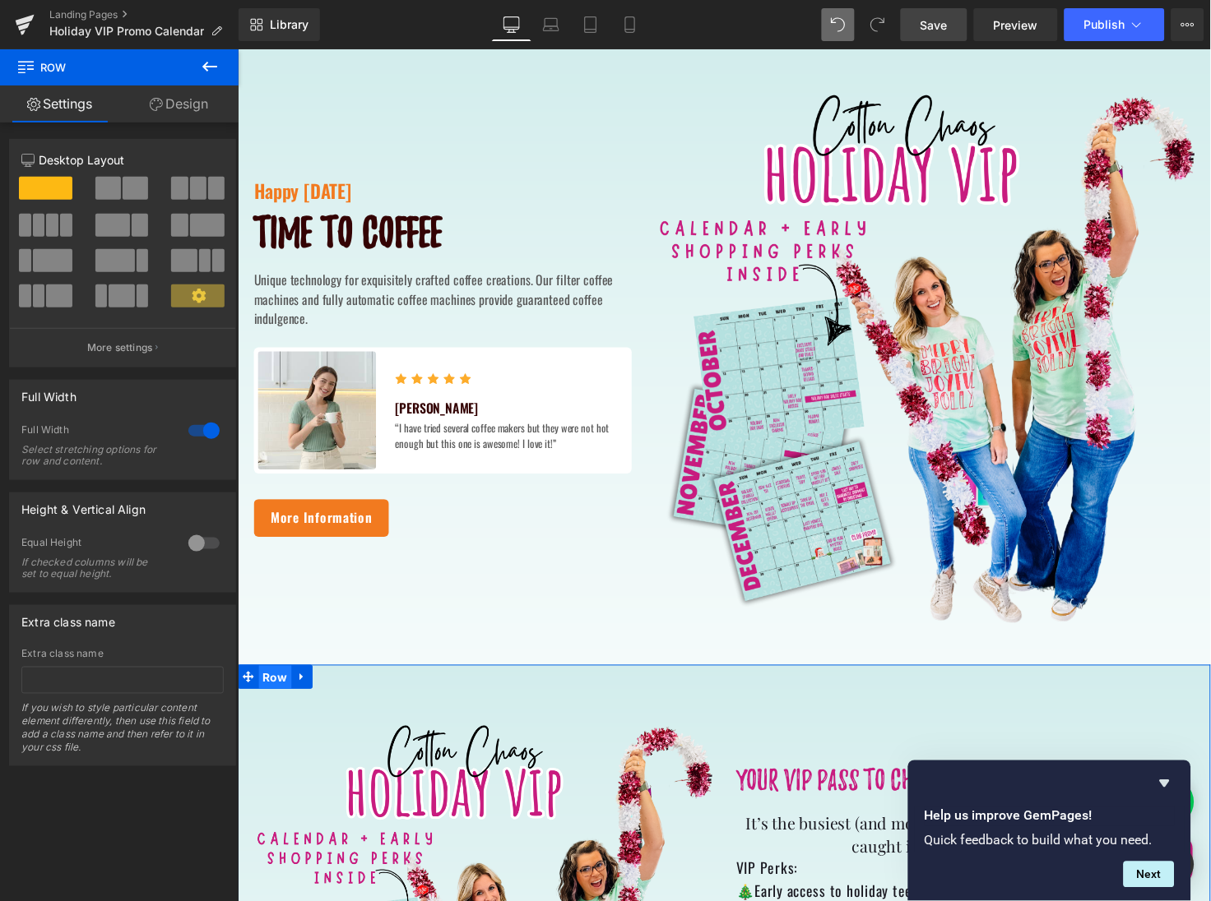
click at [274, 693] on span "Row" at bounding box center [275, 691] width 34 height 25
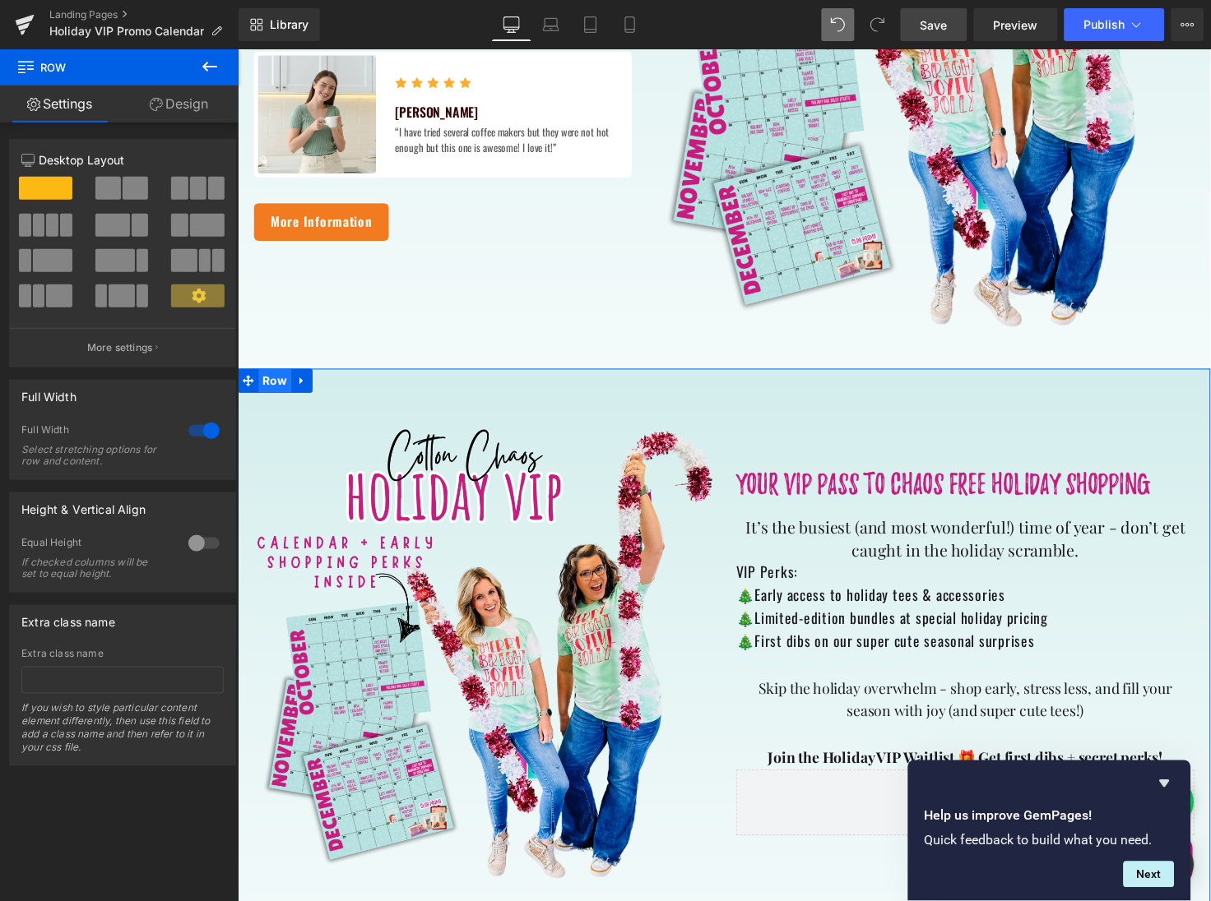
scroll to position [594, 0]
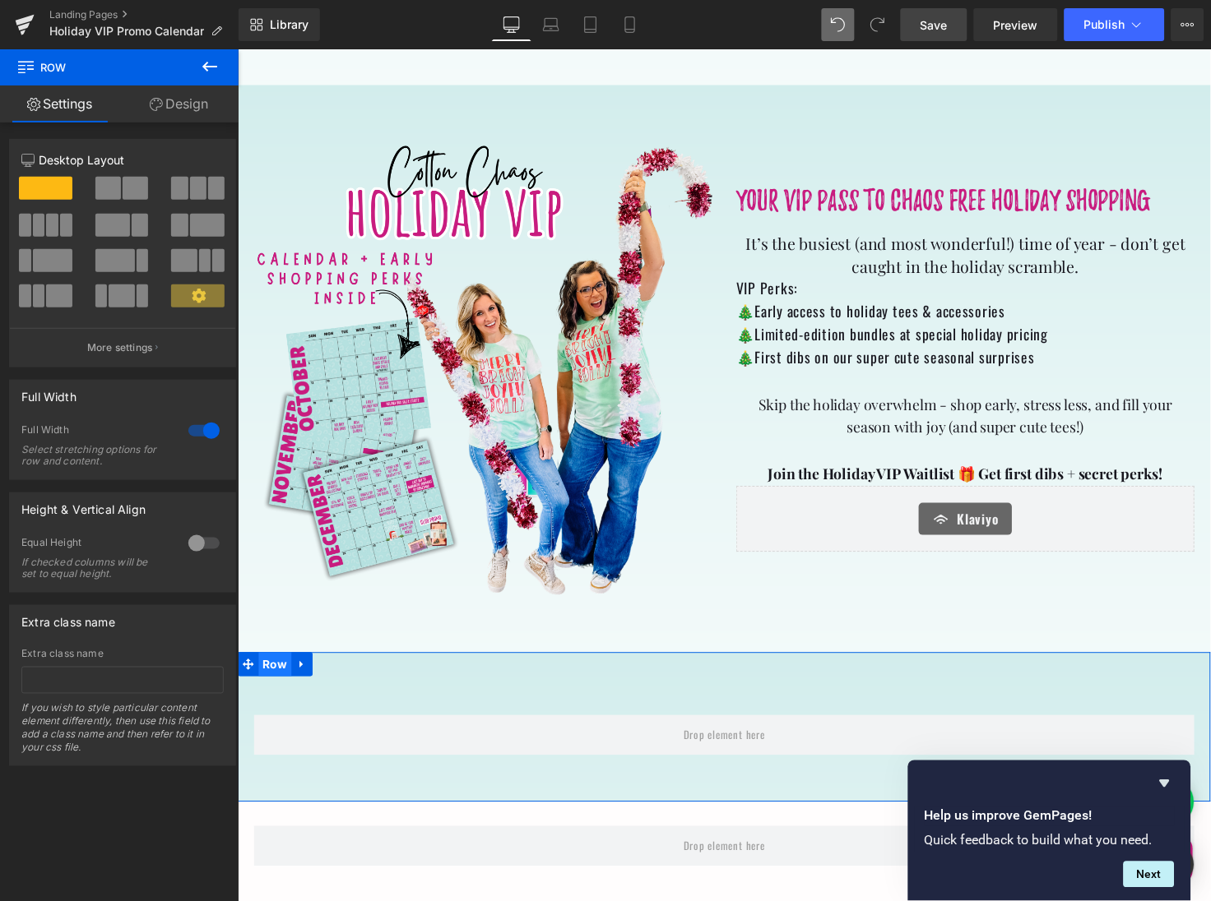
click at [269, 680] on span "Row" at bounding box center [275, 677] width 34 height 25
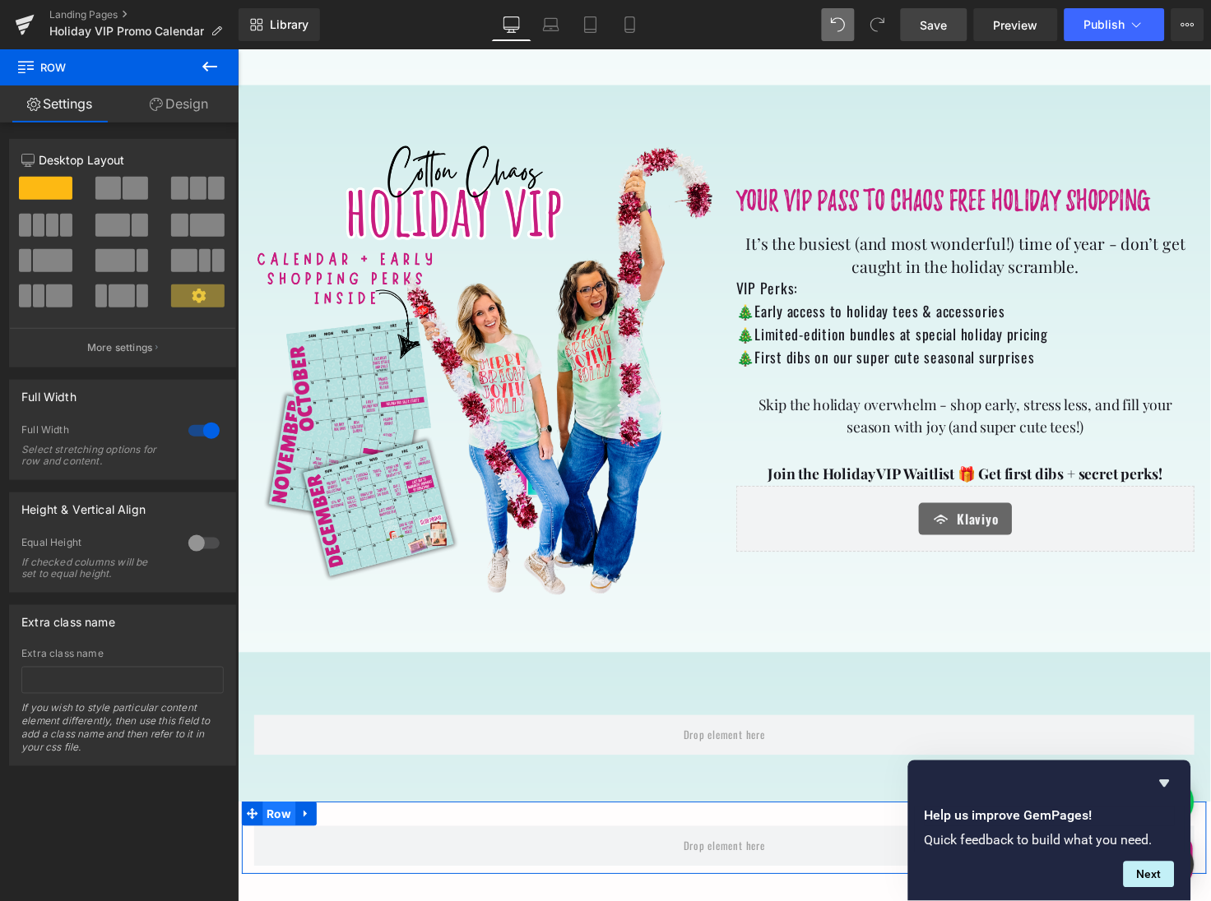
click at [269, 833] on span "Row" at bounding box center [279, 830] width 34 height 25
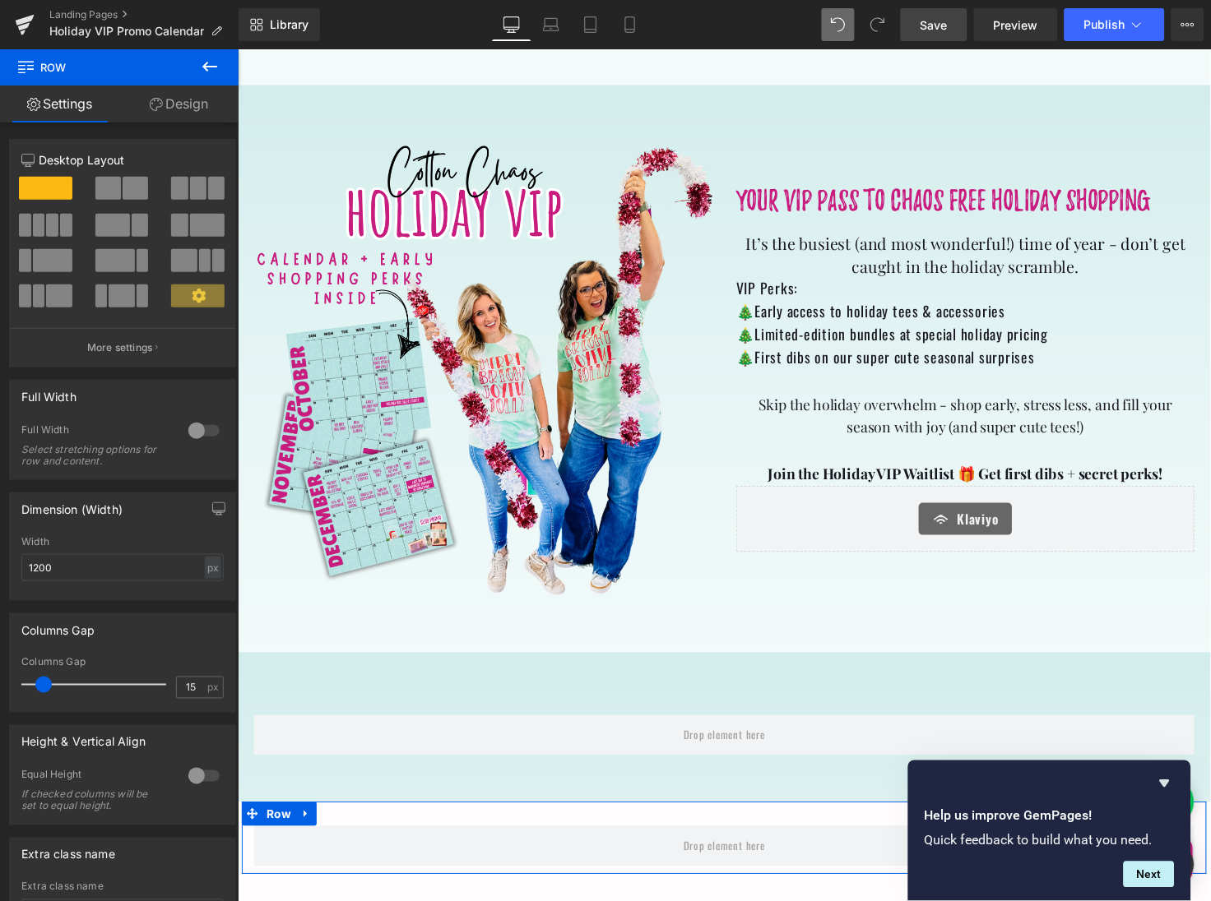
click at [211, 434] on div at bounding box center [203, 431] width 39 height 26
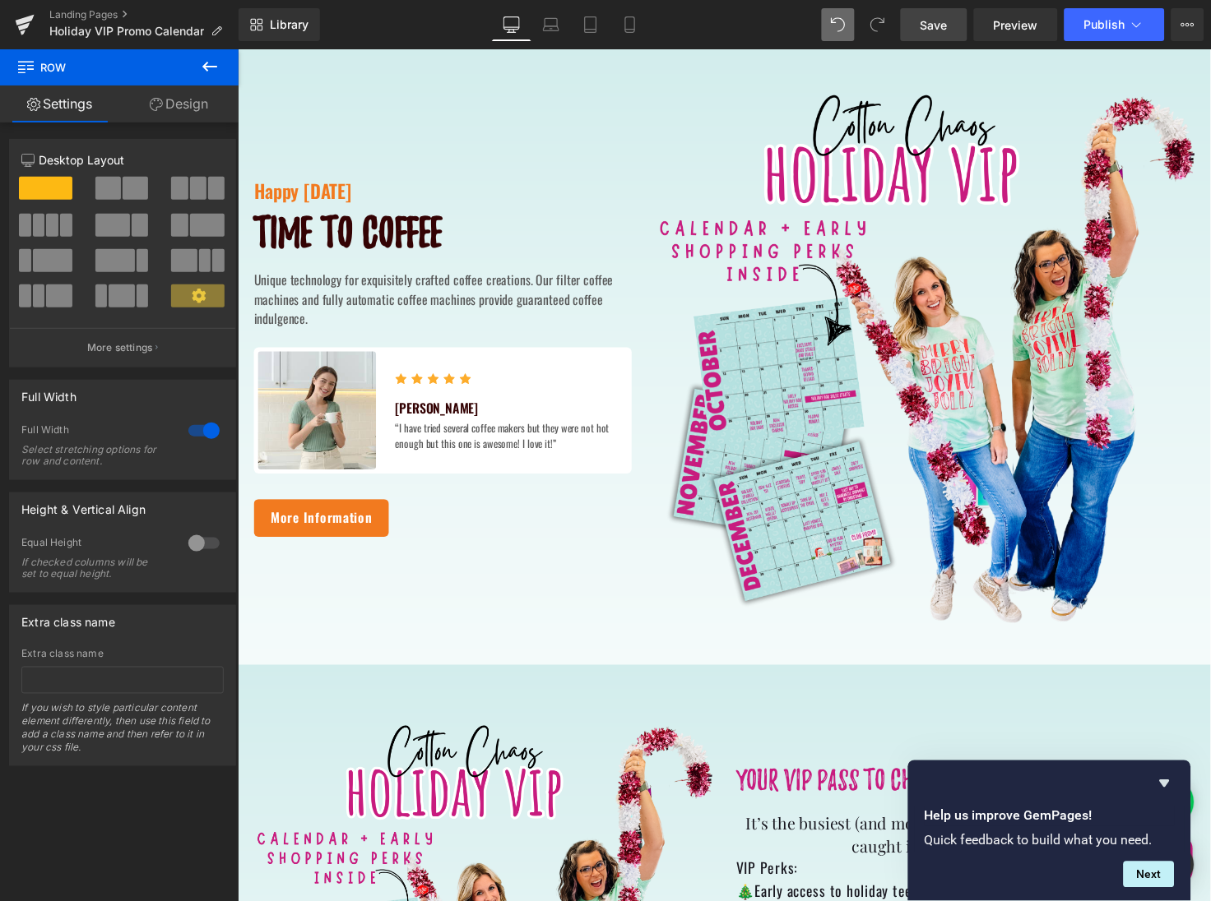
scroll to position [0, 0]
click at [284, 88] on div "Happy Thanksgiving Text Block Time to coffee Heading Unique technology for exqu…" at bounding box center [734, 363] width 987 height 551
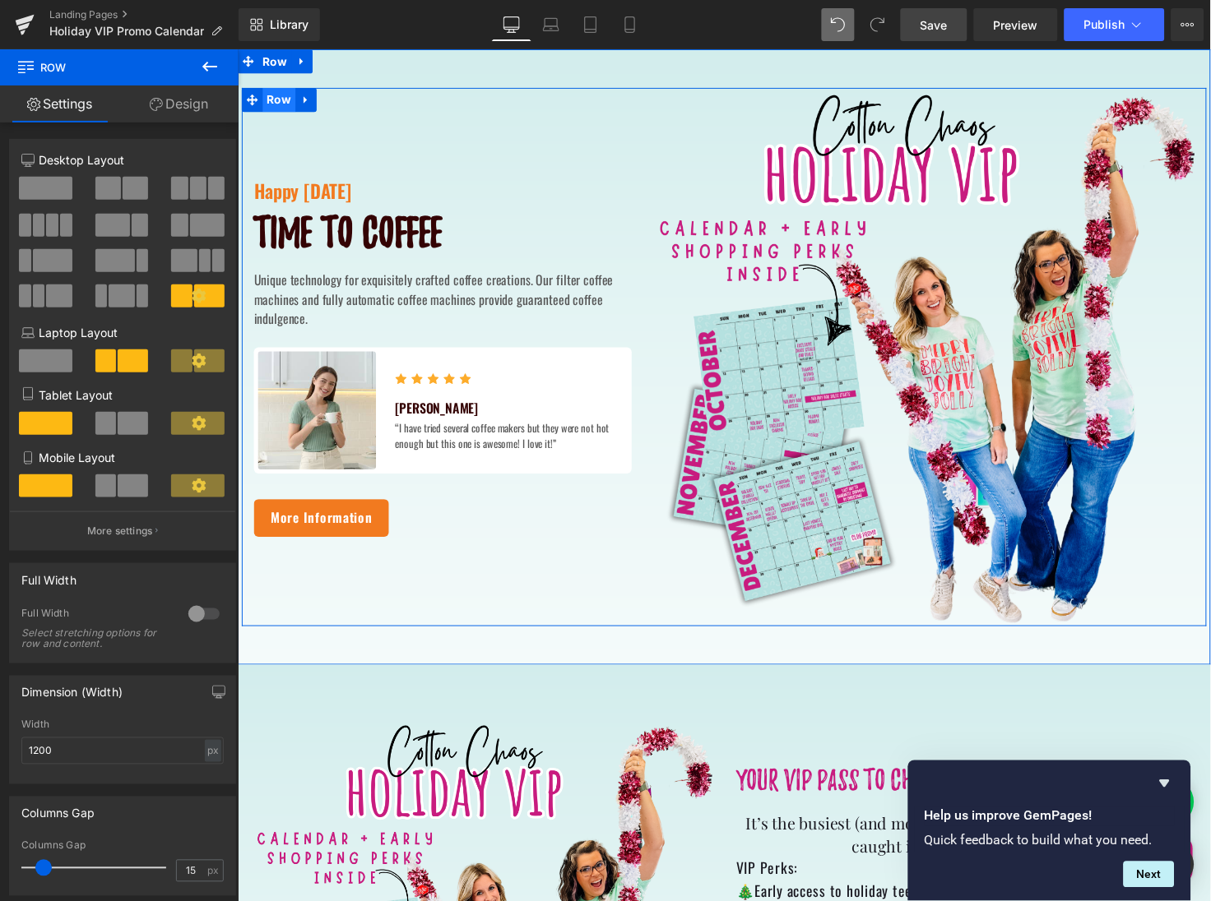
click at [280, 99] on span "Row" at bounding box center [279, 100] width 34 height 25
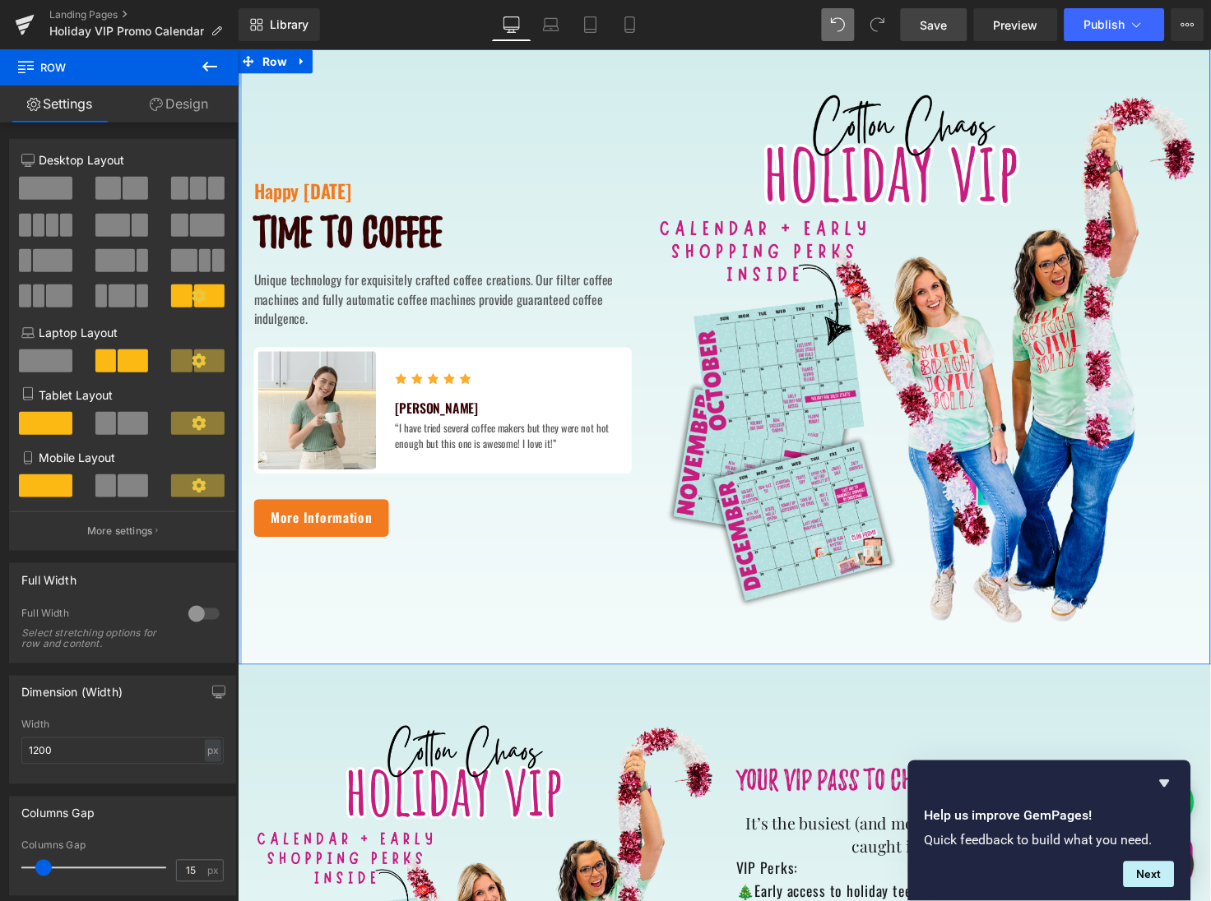
click at [210, 67] on icon at bounding box center [209, 67] width 15 height 10
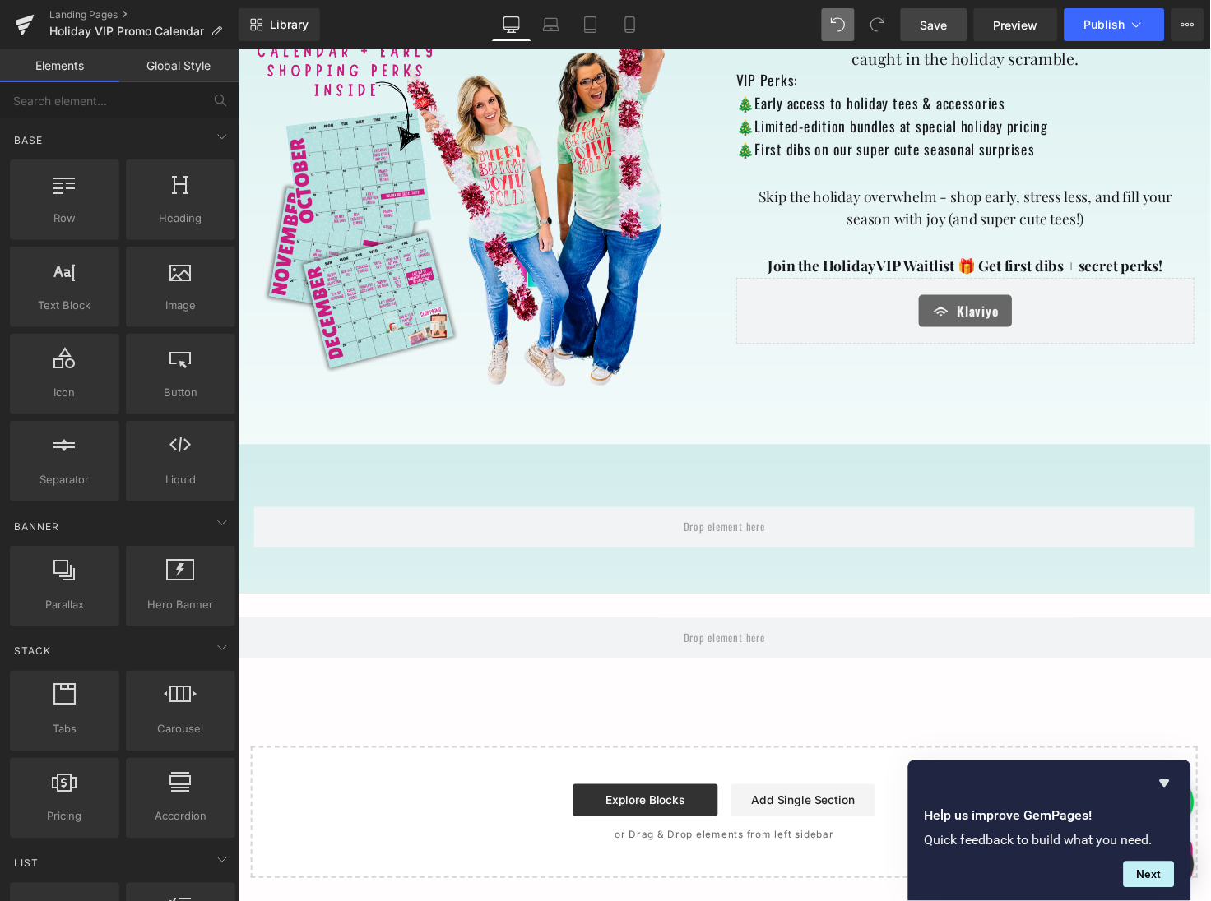
scroll to position [804, 0]
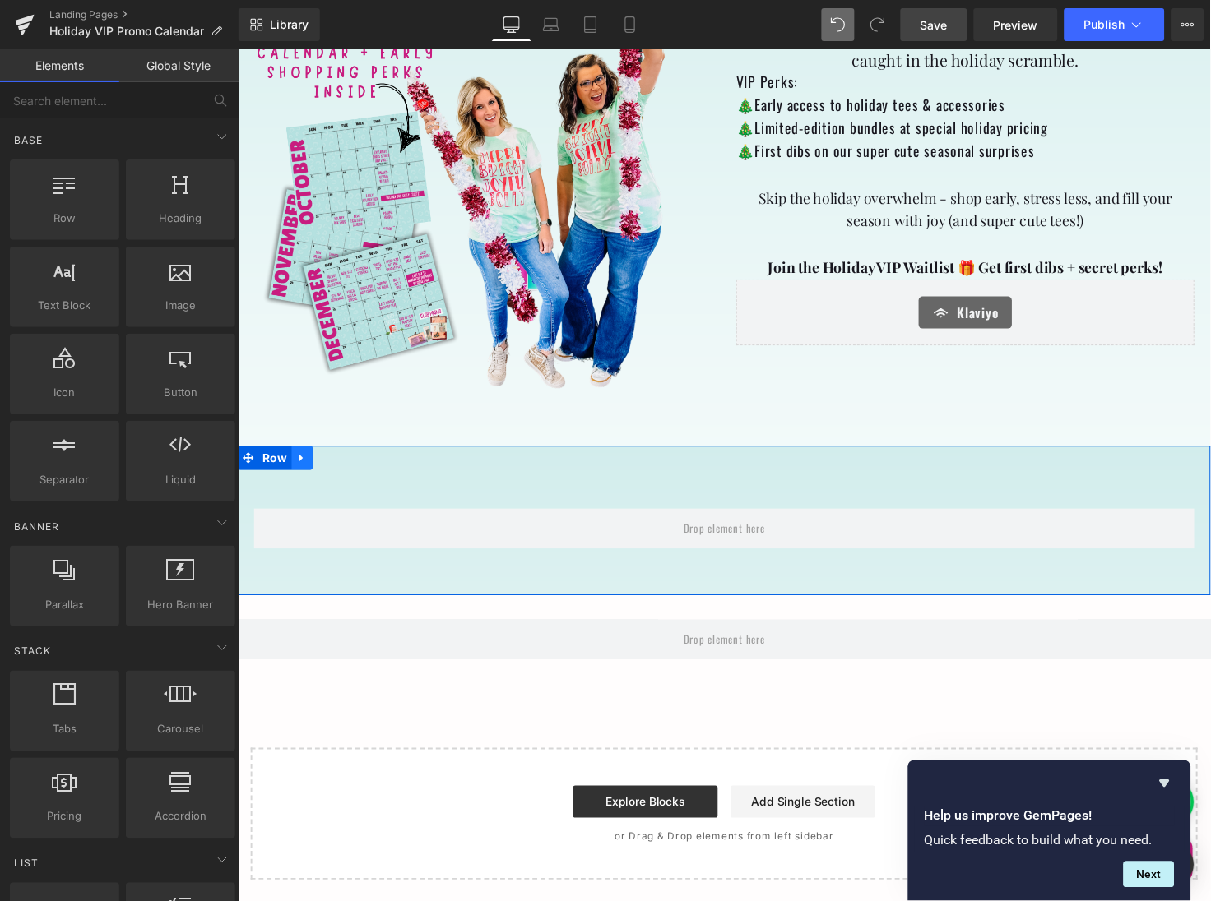
click at [301, 472] on icon at bounding box center [303, 467] width 12 height 12
click at [340, 470] on icon at bounding box center [346, 467] width 12 height 12
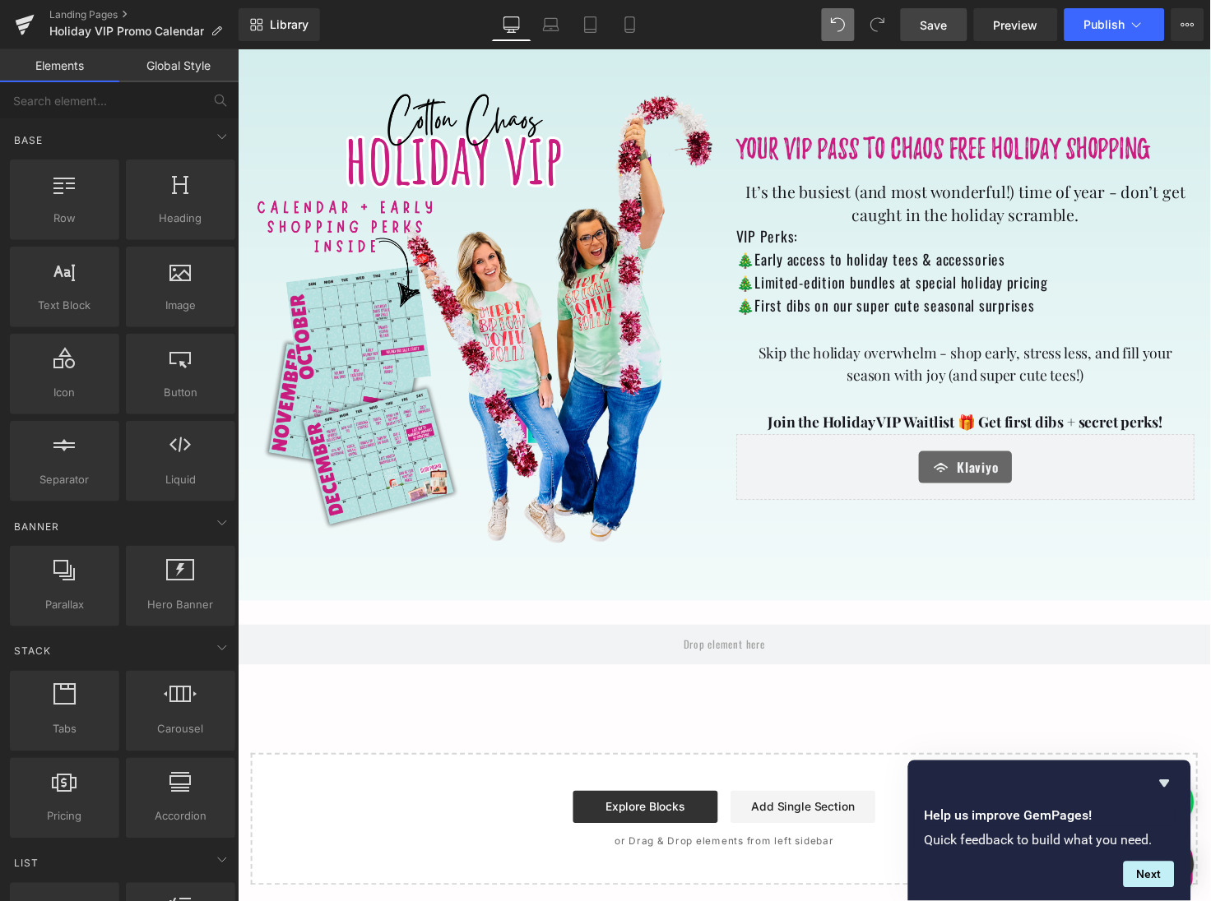
scroll to position [643, 0]
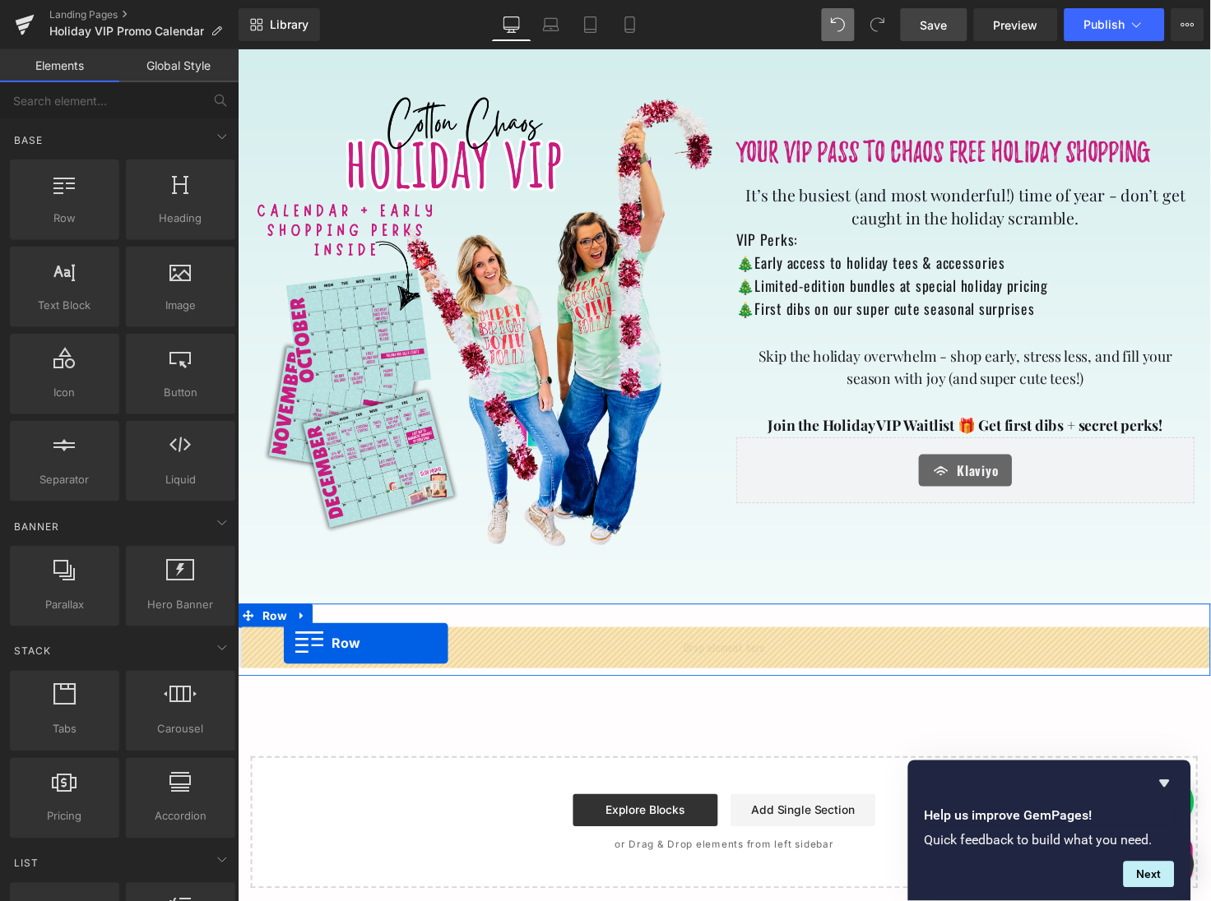
drag, startPoint x: 309, startPoint y: 260, endPoint x: 283, endPoint y: 656, distance: 397.3
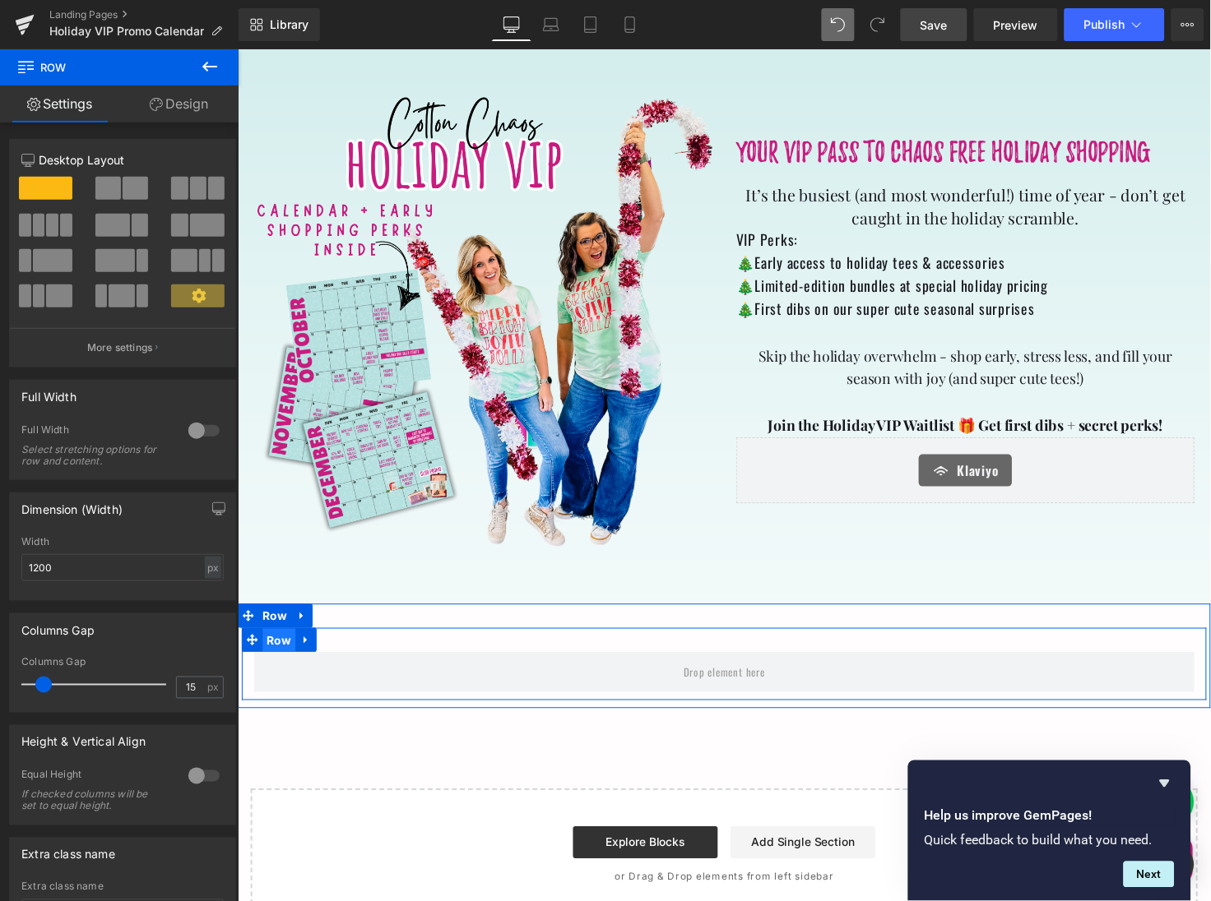
click at [281, 653] on span "Row" at bounding box center [279, 653] width 34 height 25
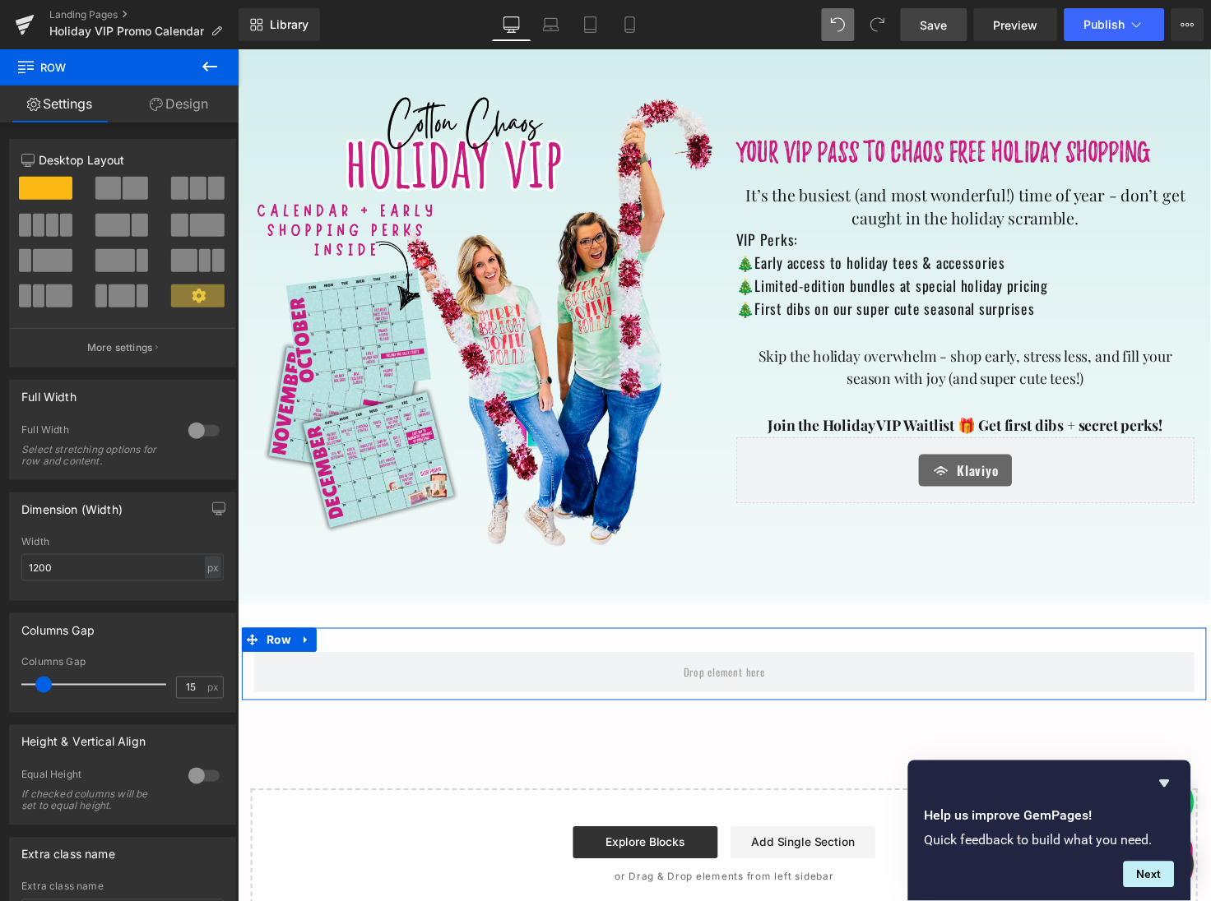
click at [196, 285] on span at bounding box center [197, 296] width 53 height 23
click at [196, 289] on icon at bounding box center [199, 296] width 15 height 15
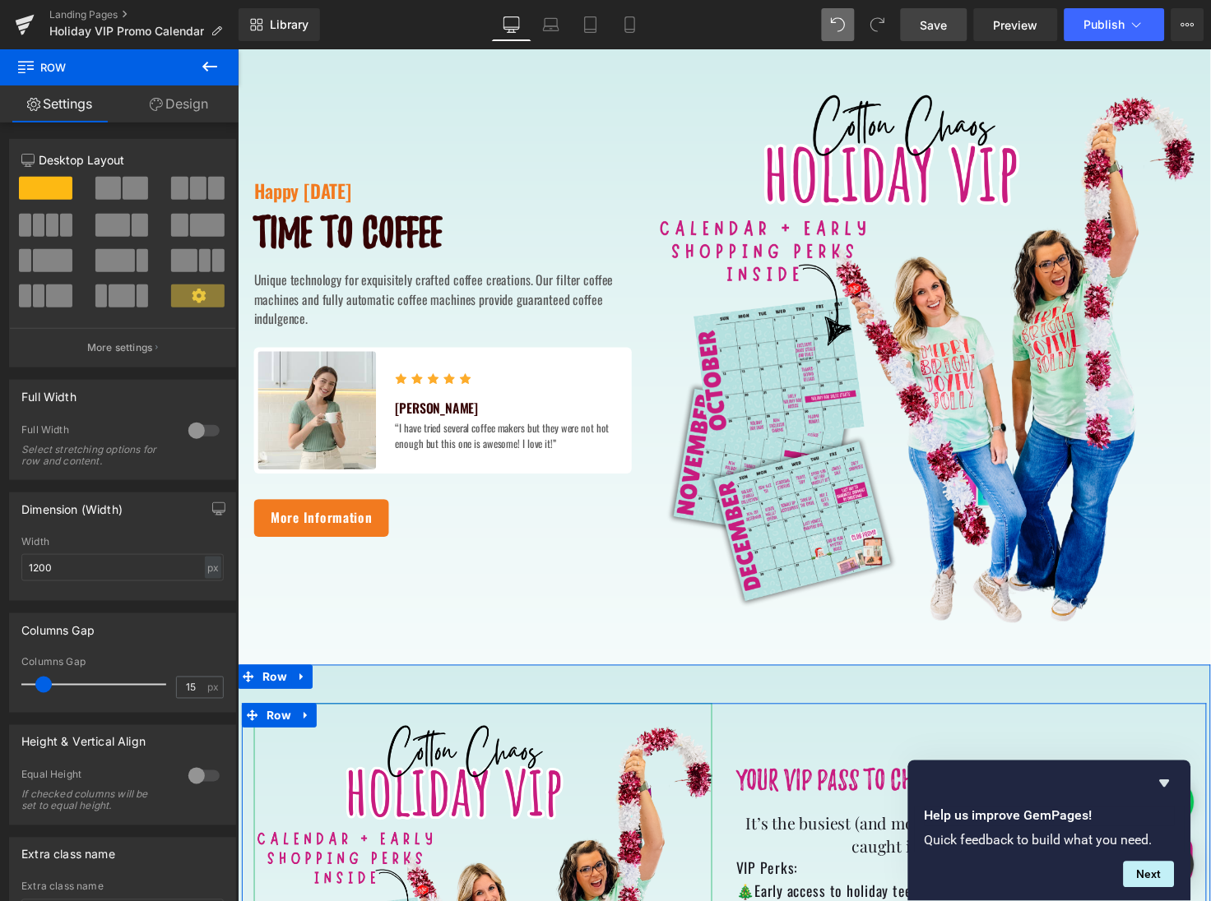
scroll to position [0, 0]
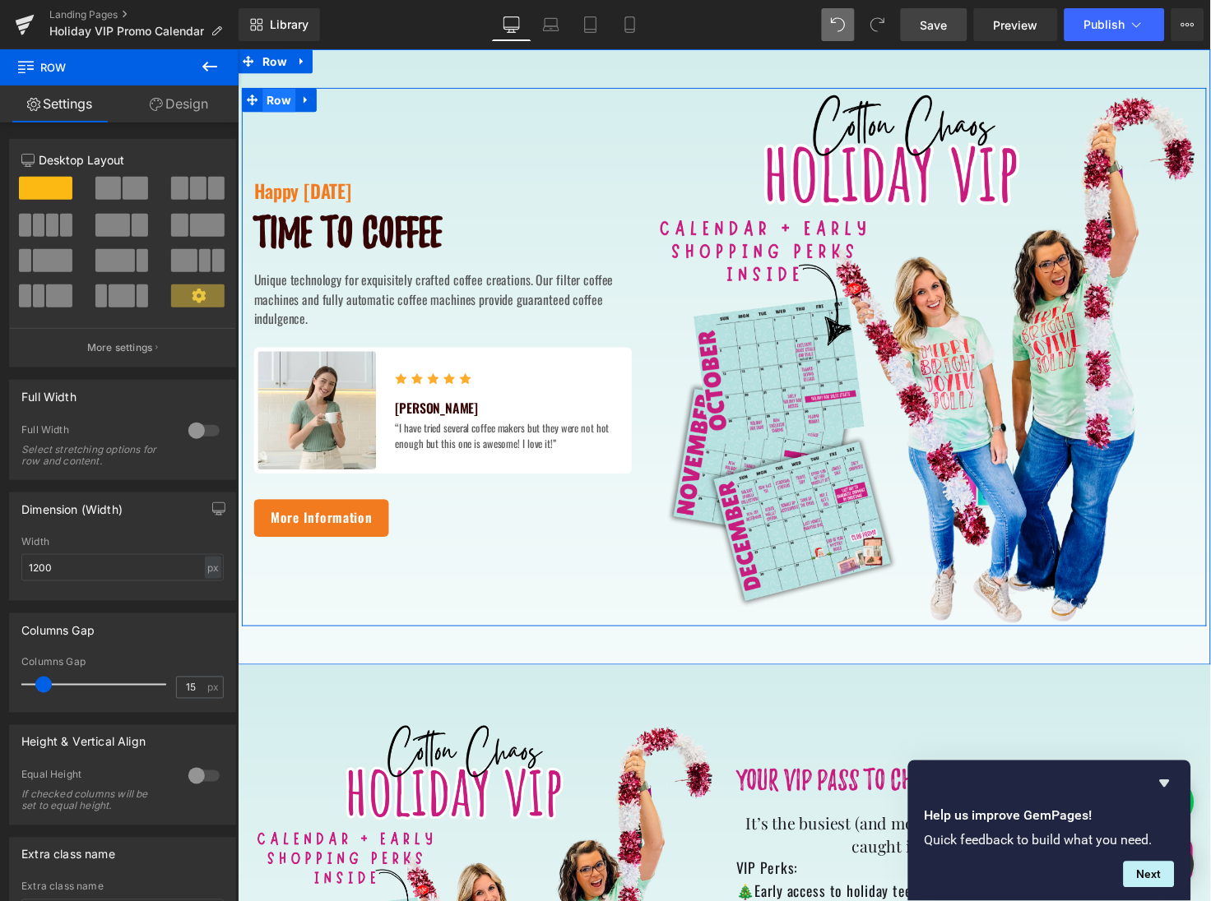
click at [281, 101] on span "Row" at bounding box center [279, 101] width 34 height 25
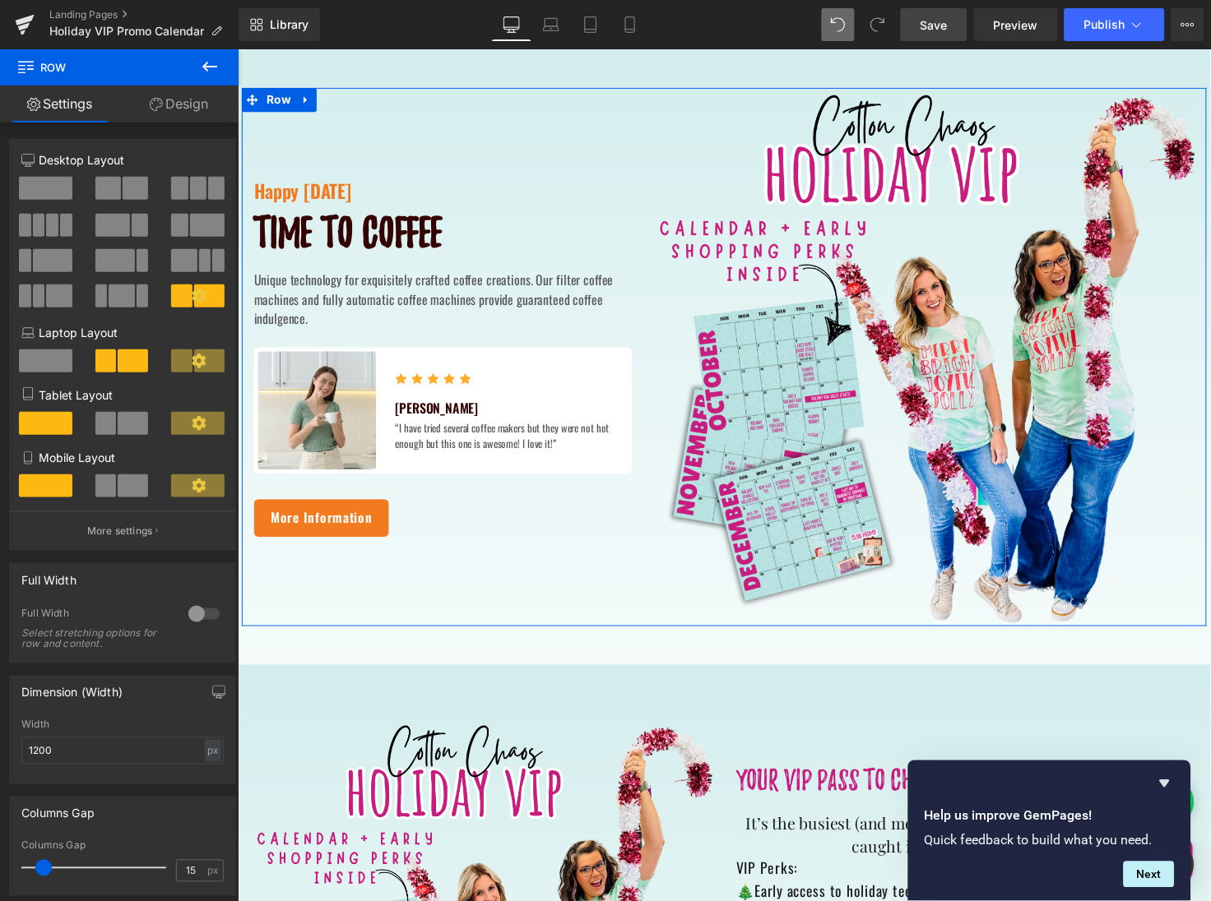
click at [139, 318] on div at bounding box center [123, 302] width 76 height 35
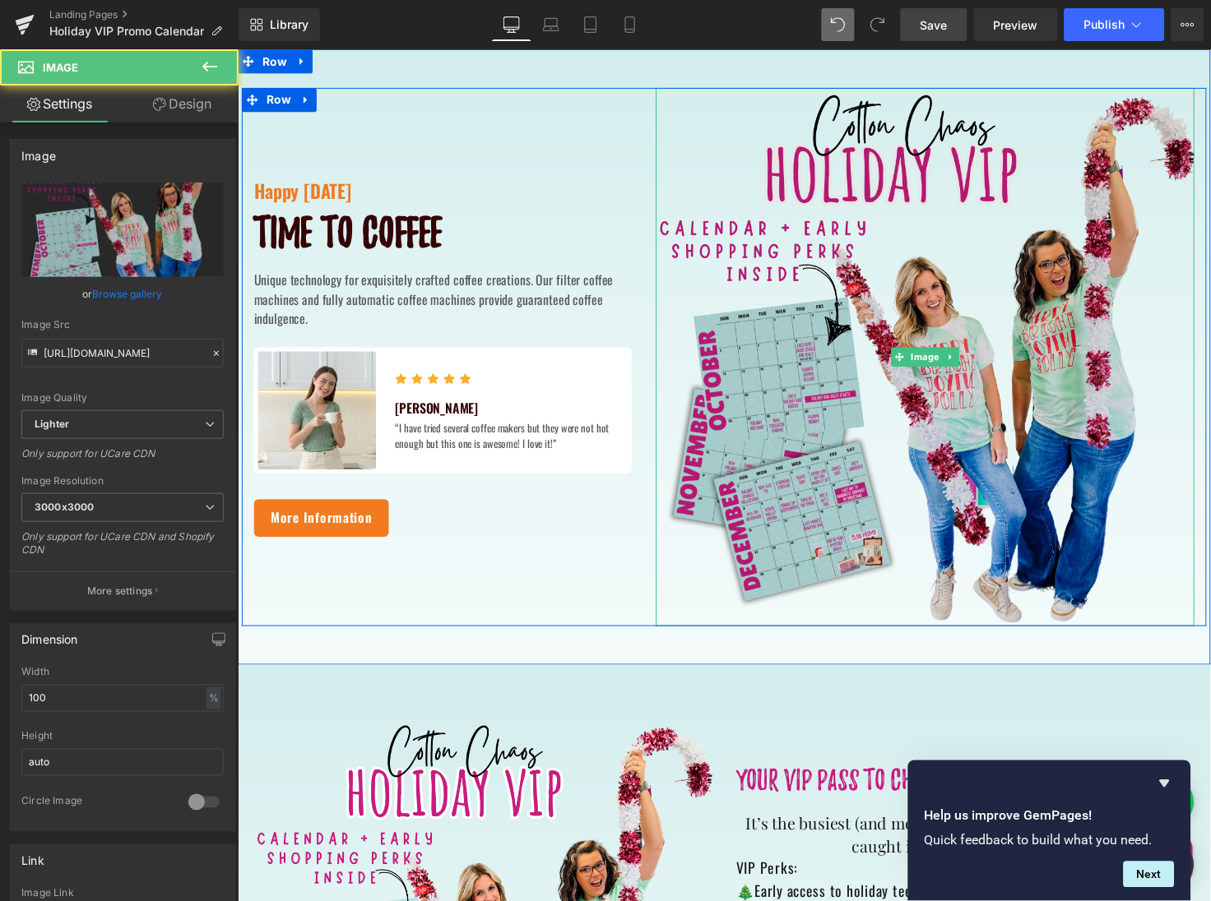
click at [687, 151] on img at bounding box center [939, 363] width 551 height 551
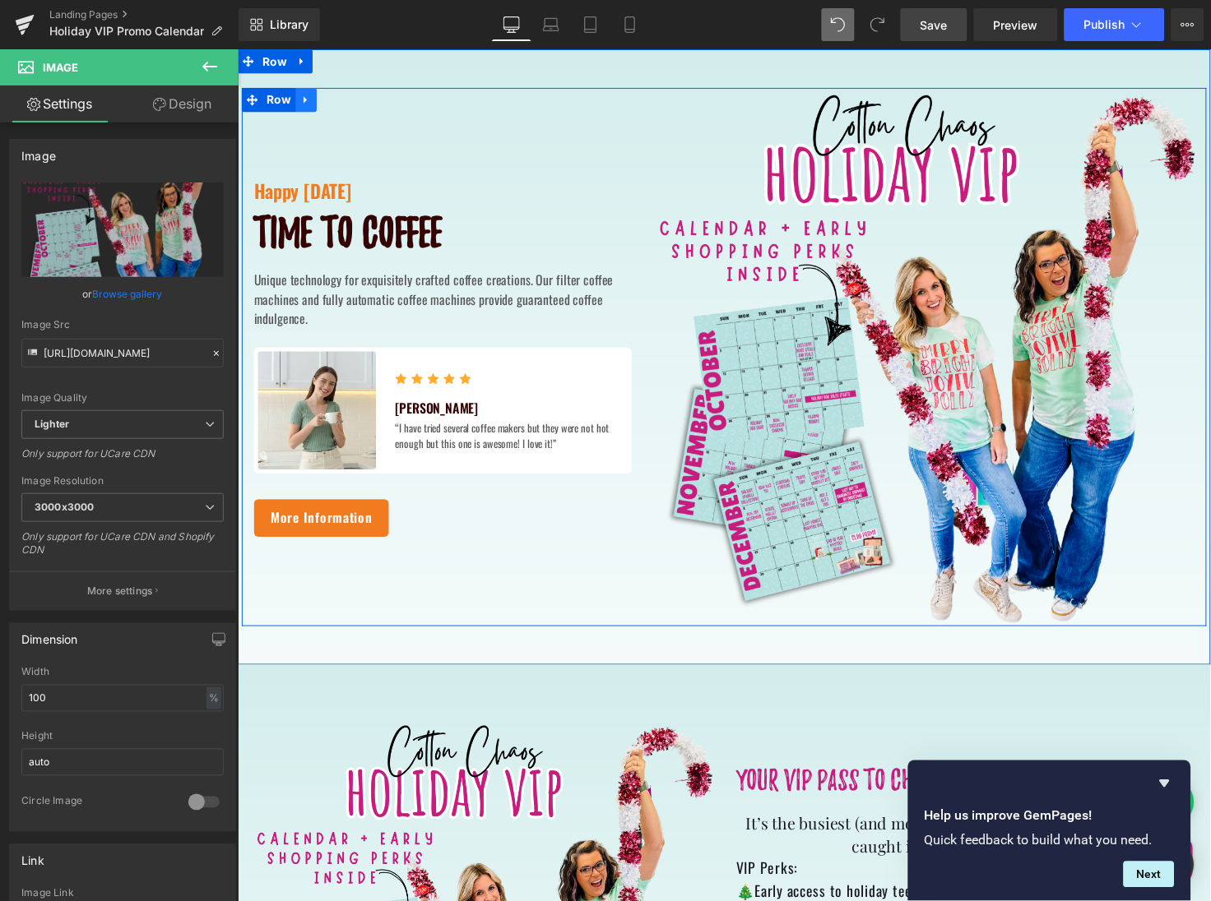
click at [309, 101] on link at bounding box center [306, 100] width 21 height 25
click at [323, 100] on icon at bounding box center [328, 101] width 12 height 12
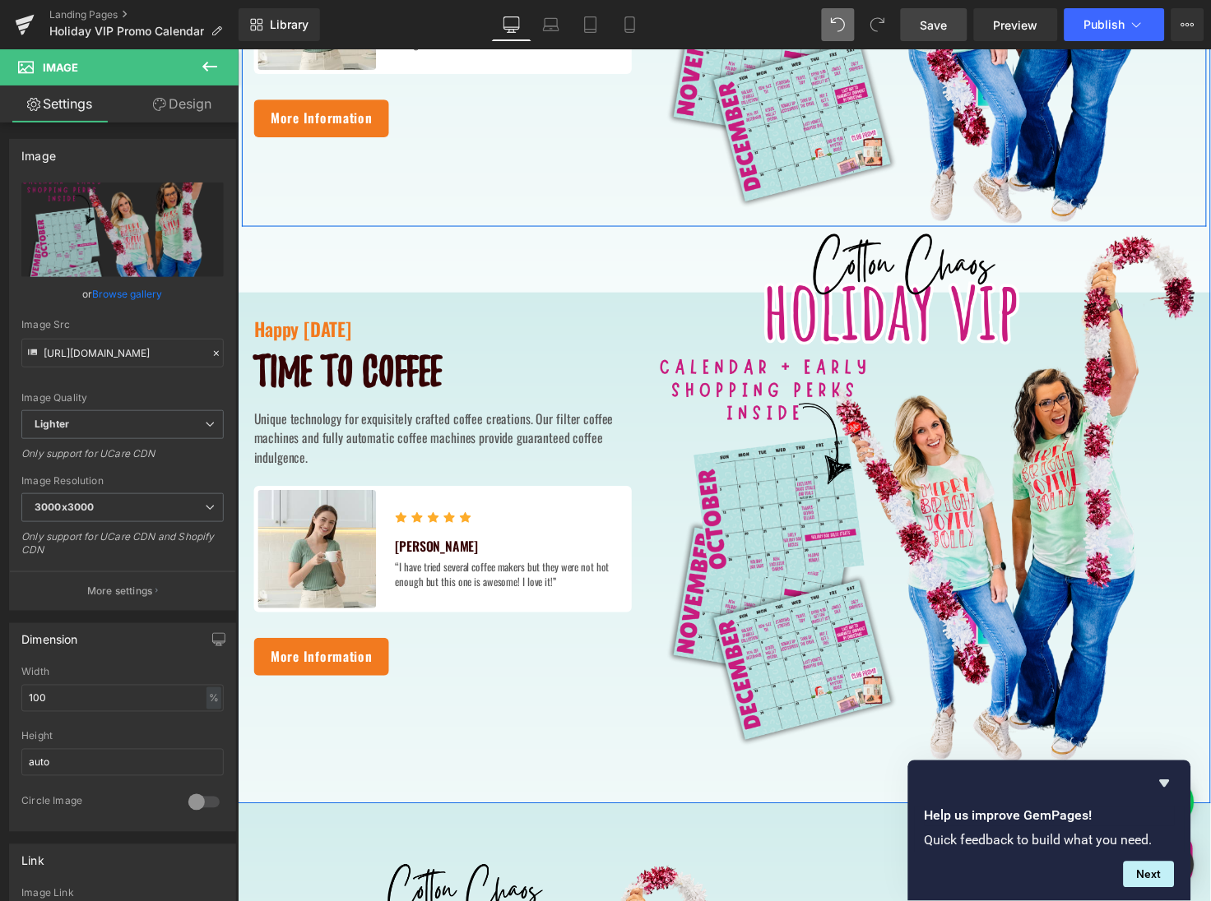
scroll to position [426, 0]
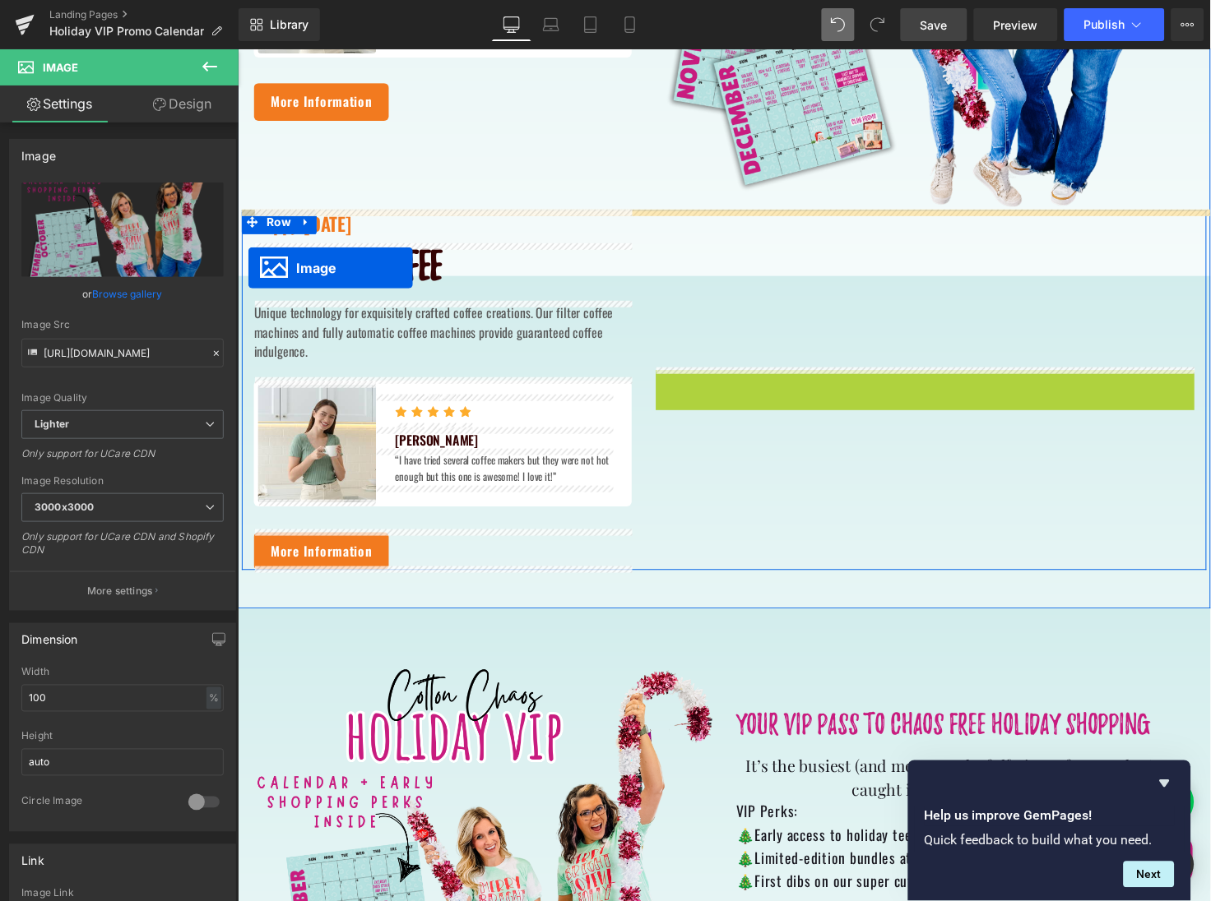
drag, startPoint x: 936, startPoint y: 479, endPoint x: 247, endPoint y: 271, distance: 719.9
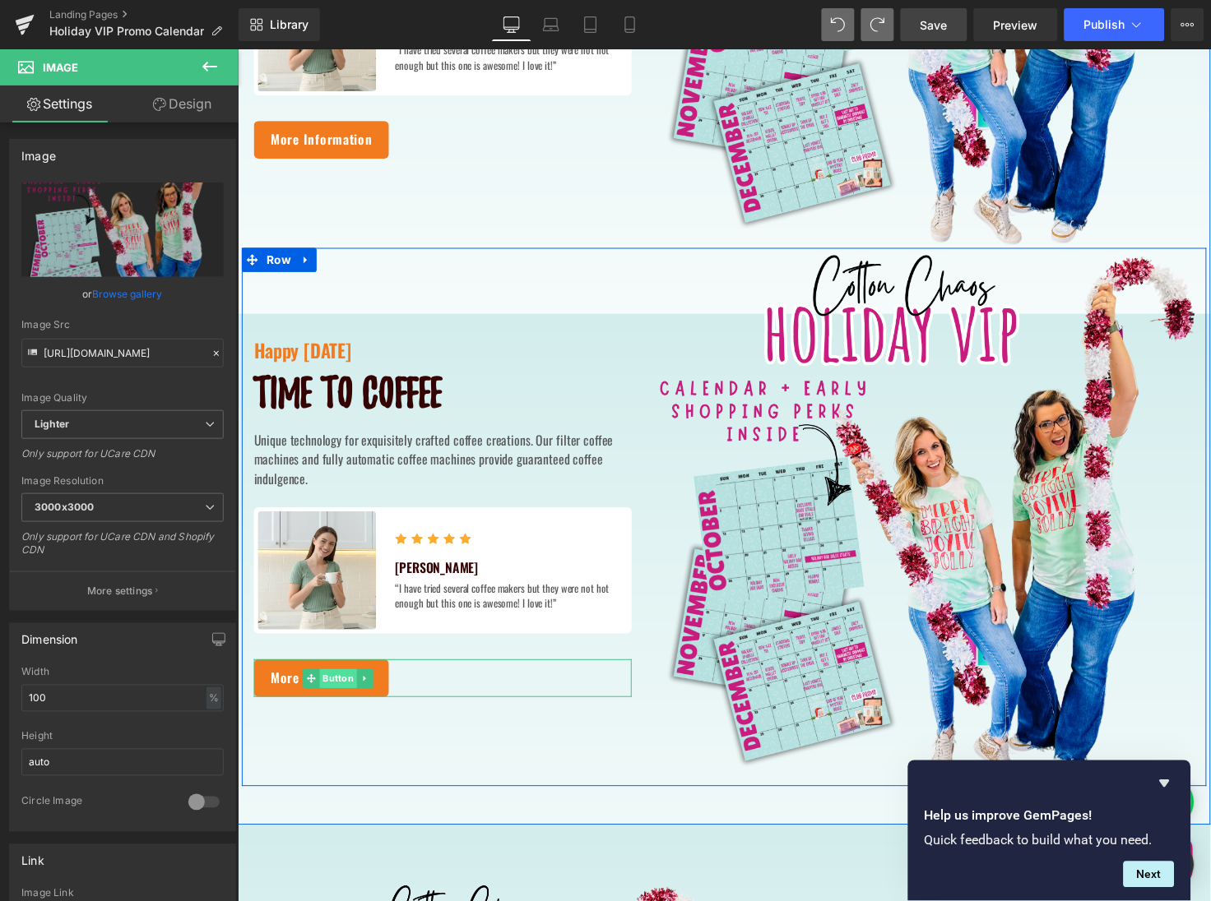
scroll to position [408, 0]
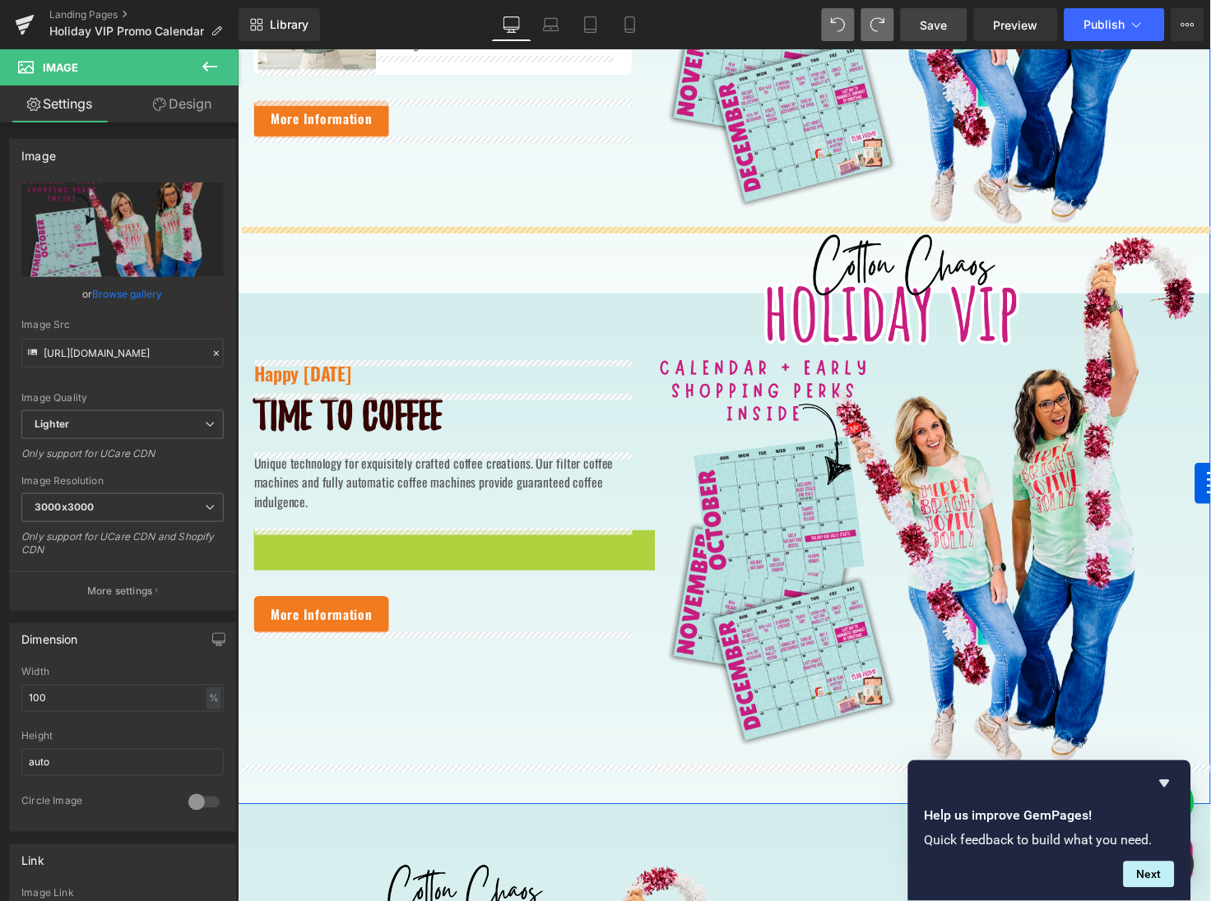
drag, startPoint x: 289, startPoint y: 506, endPoint x: 1215, endPoint y: 492, distance: 926.1
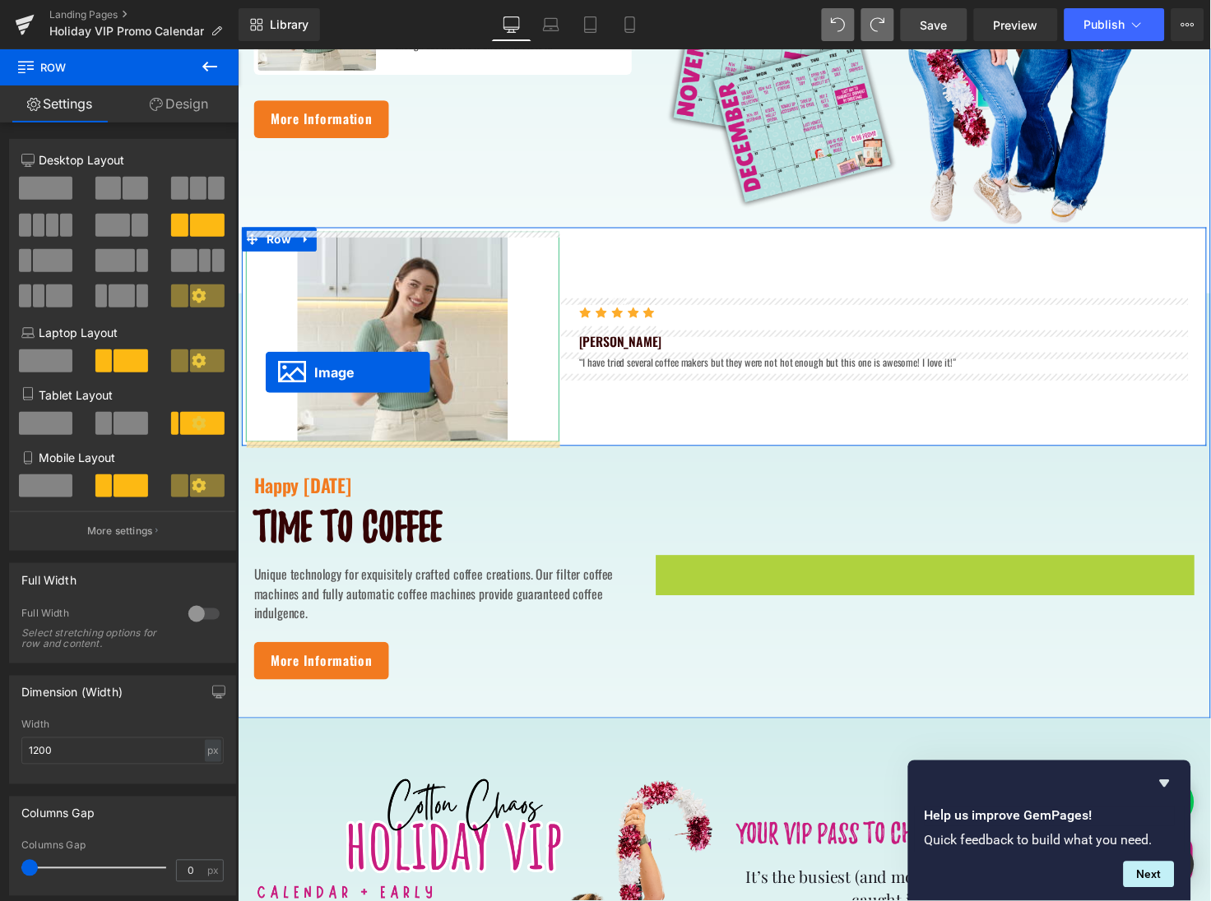
drag, startPoint x: 940, startPoint y: 753, endPoint x: 265, endPoint y: 379, distance: 771.9
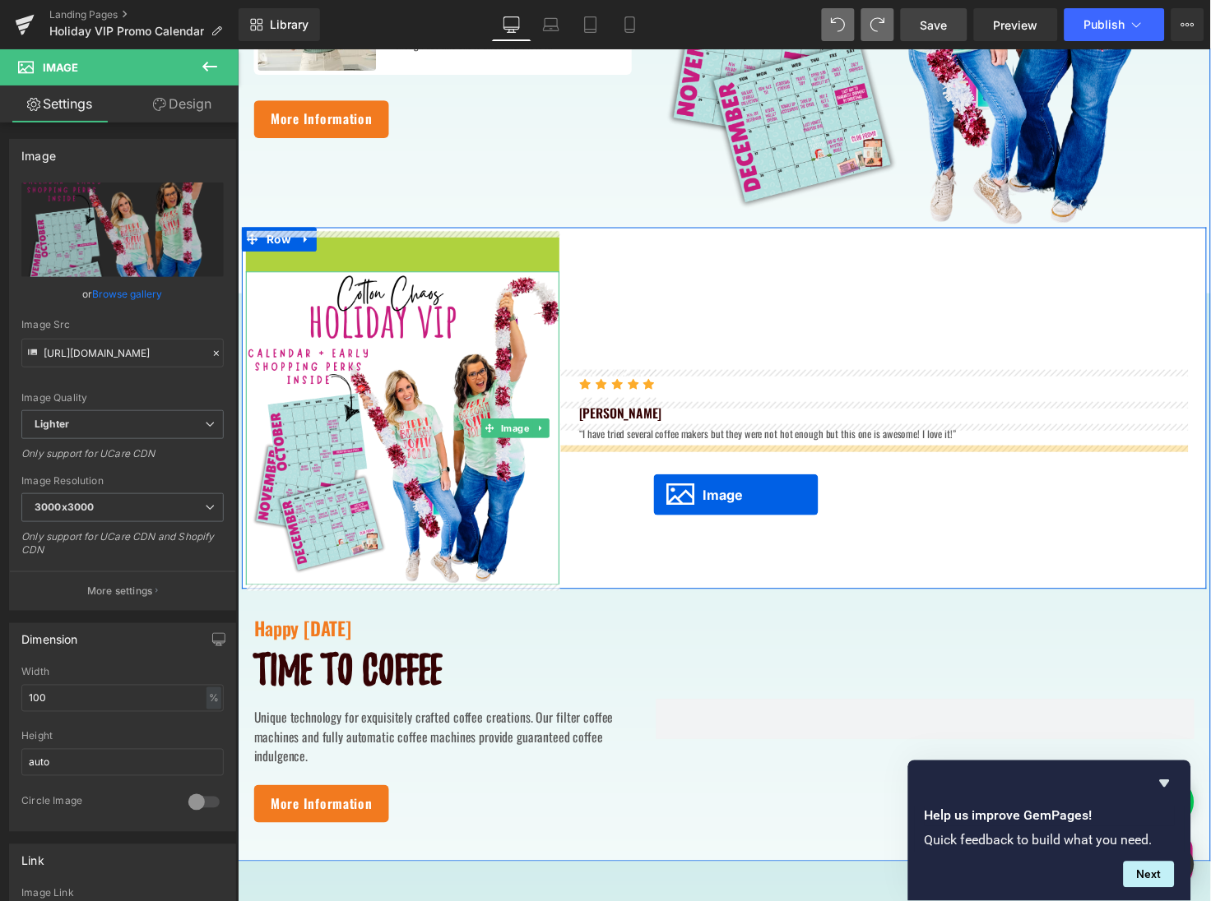
drag, startPoint x: 404, startPoint y: 341, endPoint x: 662, endPoint y: 502, distance: 304.0
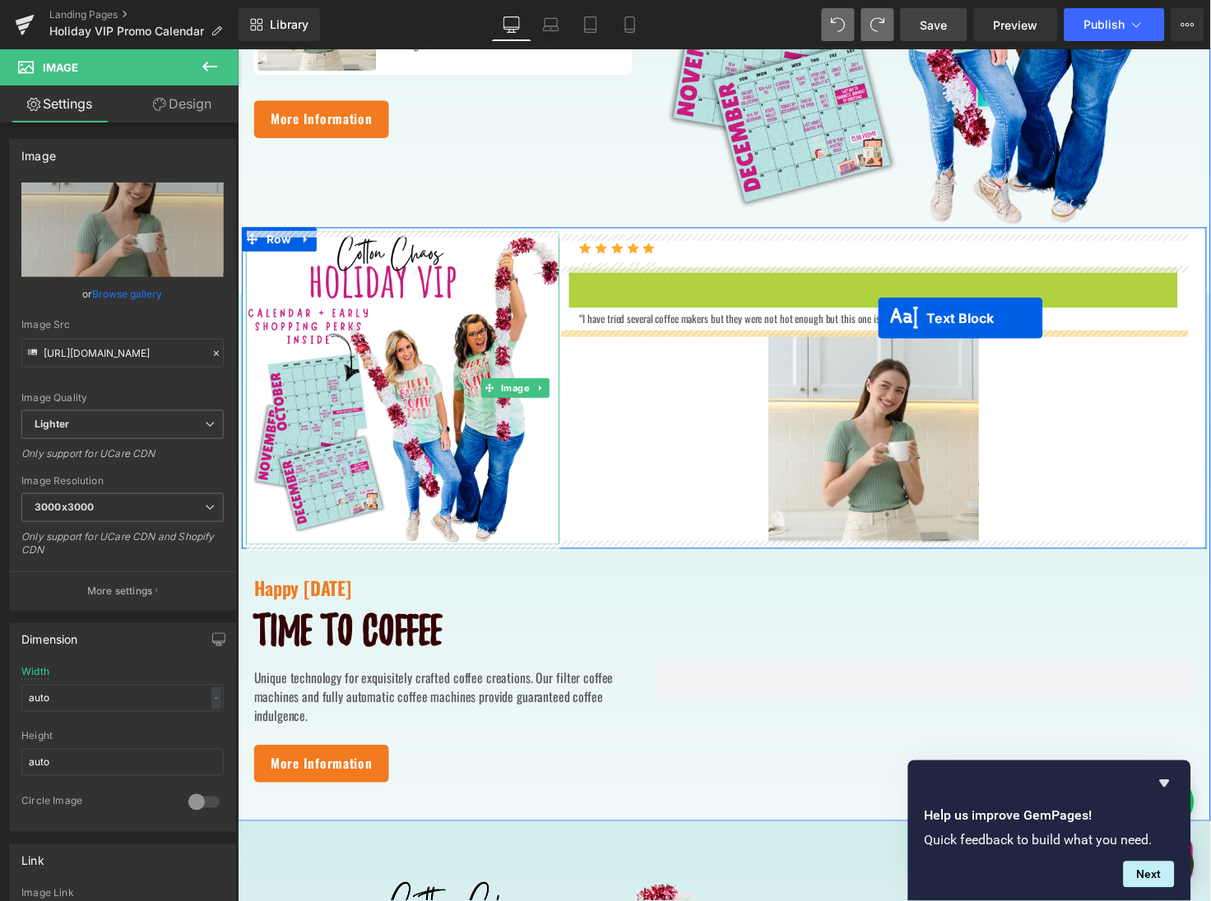
drag, startPoint x: 880, startPoint y: 290, endPoint x: 891, endPoint y: 323, distance: 34.9
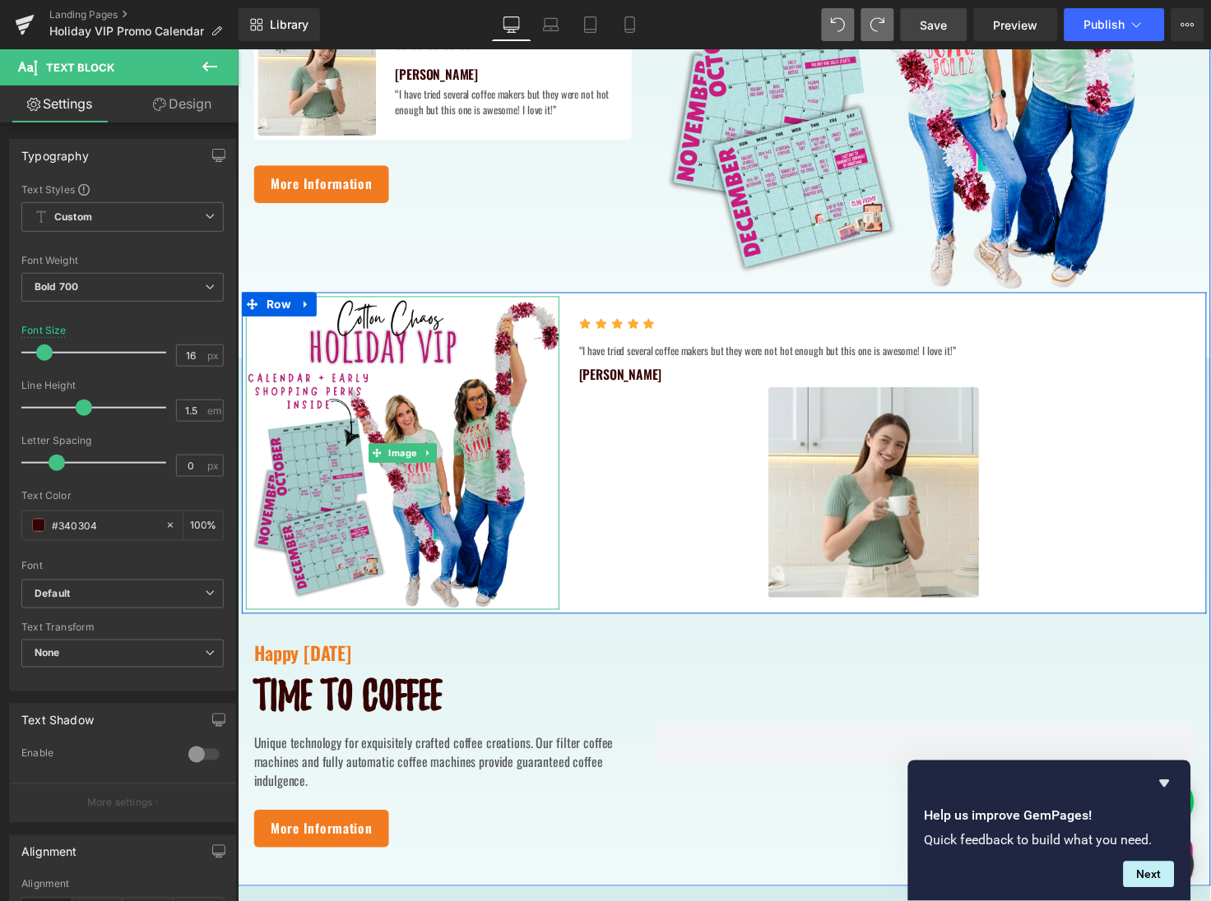
scroll to position [382, 0]
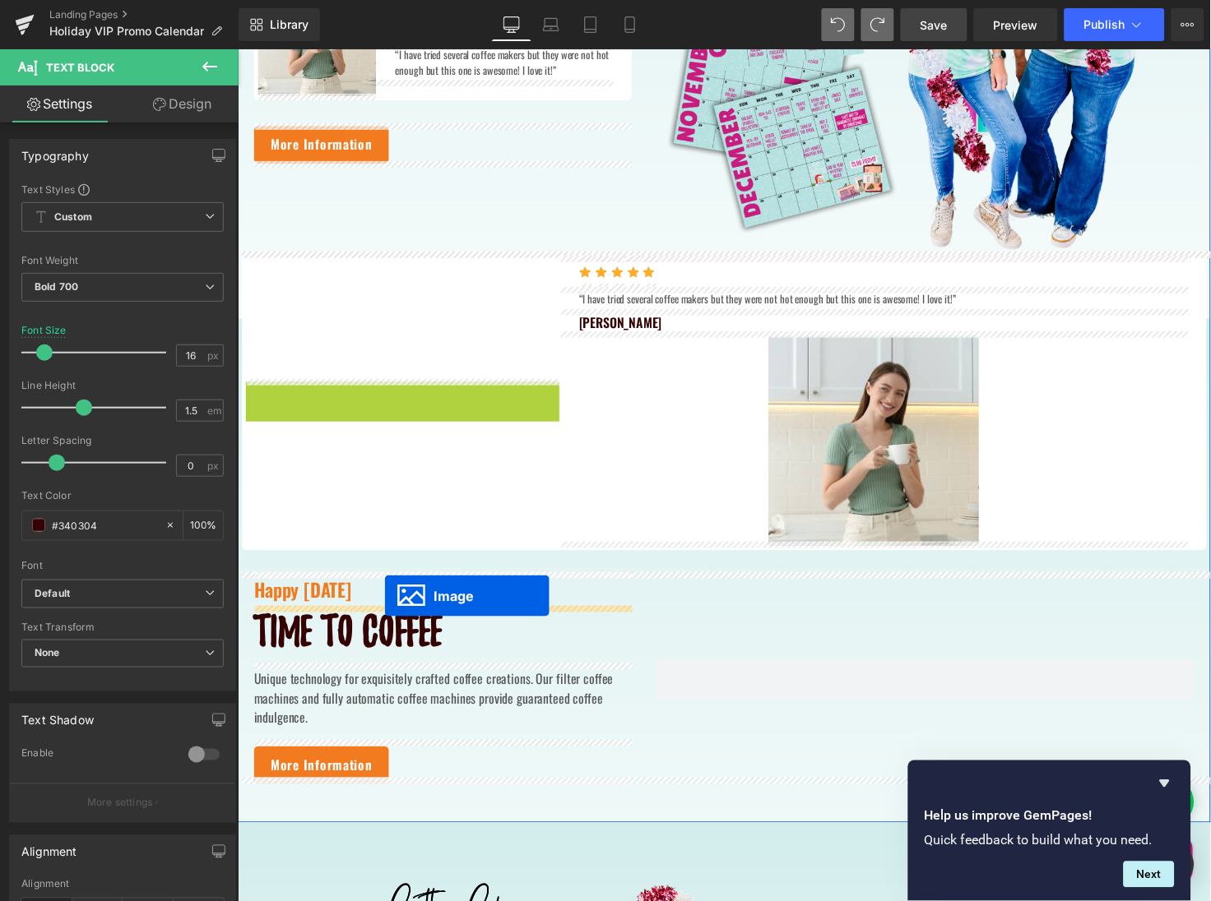
drag, startPoint x: 400, startPoint y: 418, endPoint x: 386, endPoint y: 606, distance: 188.8
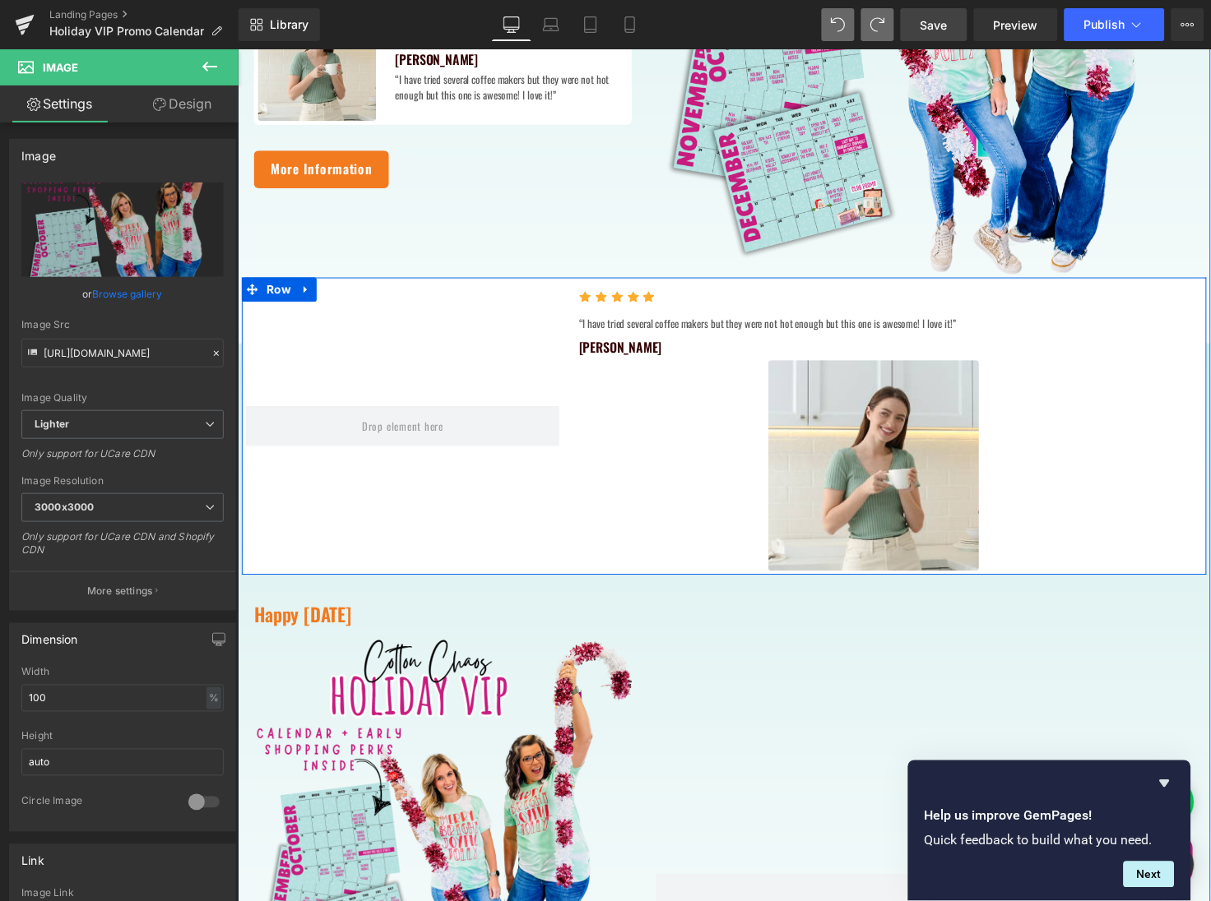
scroll to position [386, 0]
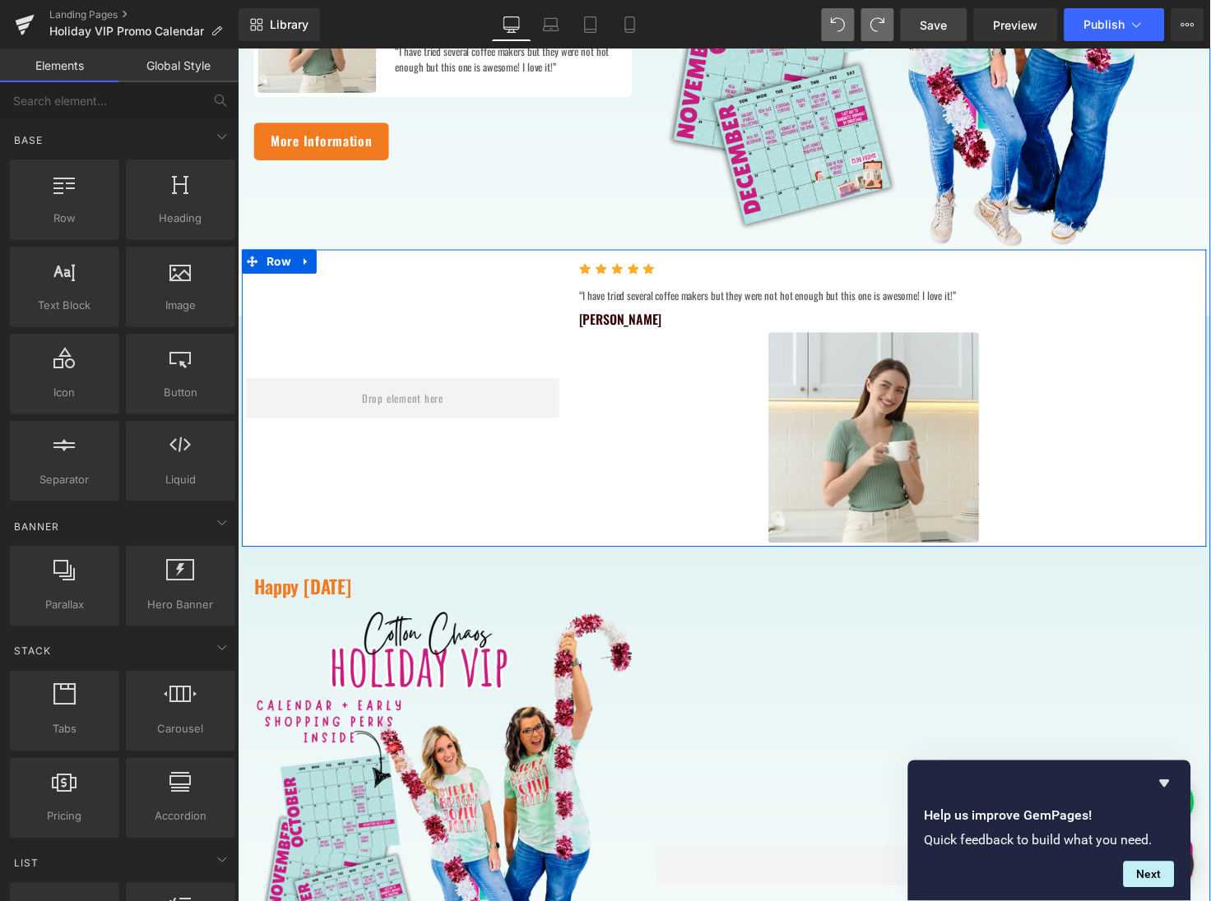
drag, startPoint x: 405, startPoint y: 402, endPoint x: 407, endPoint y: 447, distance: 45.3
click at [407, 447] on div at bounding box center [405, 405] width 321 height 296
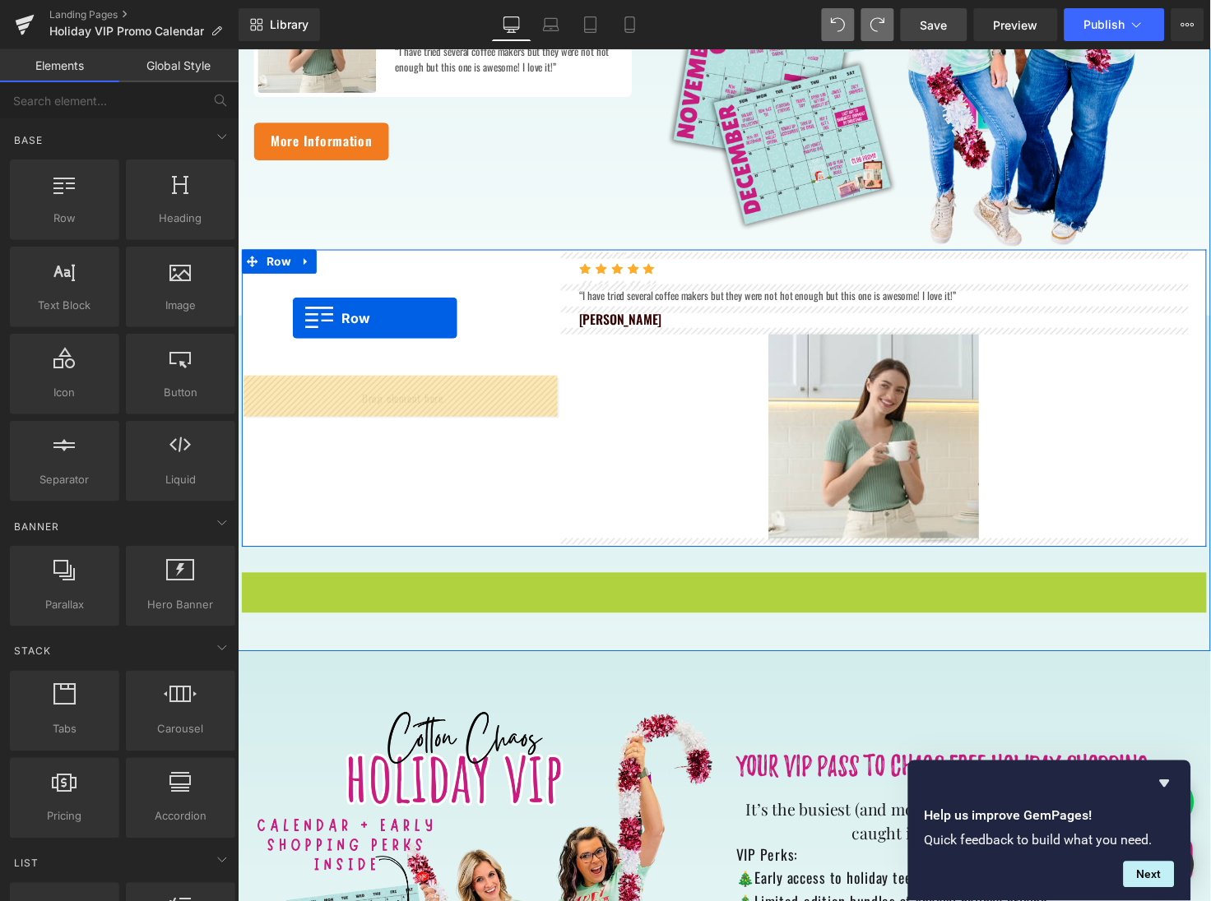
drag, startPoint x: 282, startPoint y: 593, endPoint x: 292, endPoint y: 321, distance: 272.4
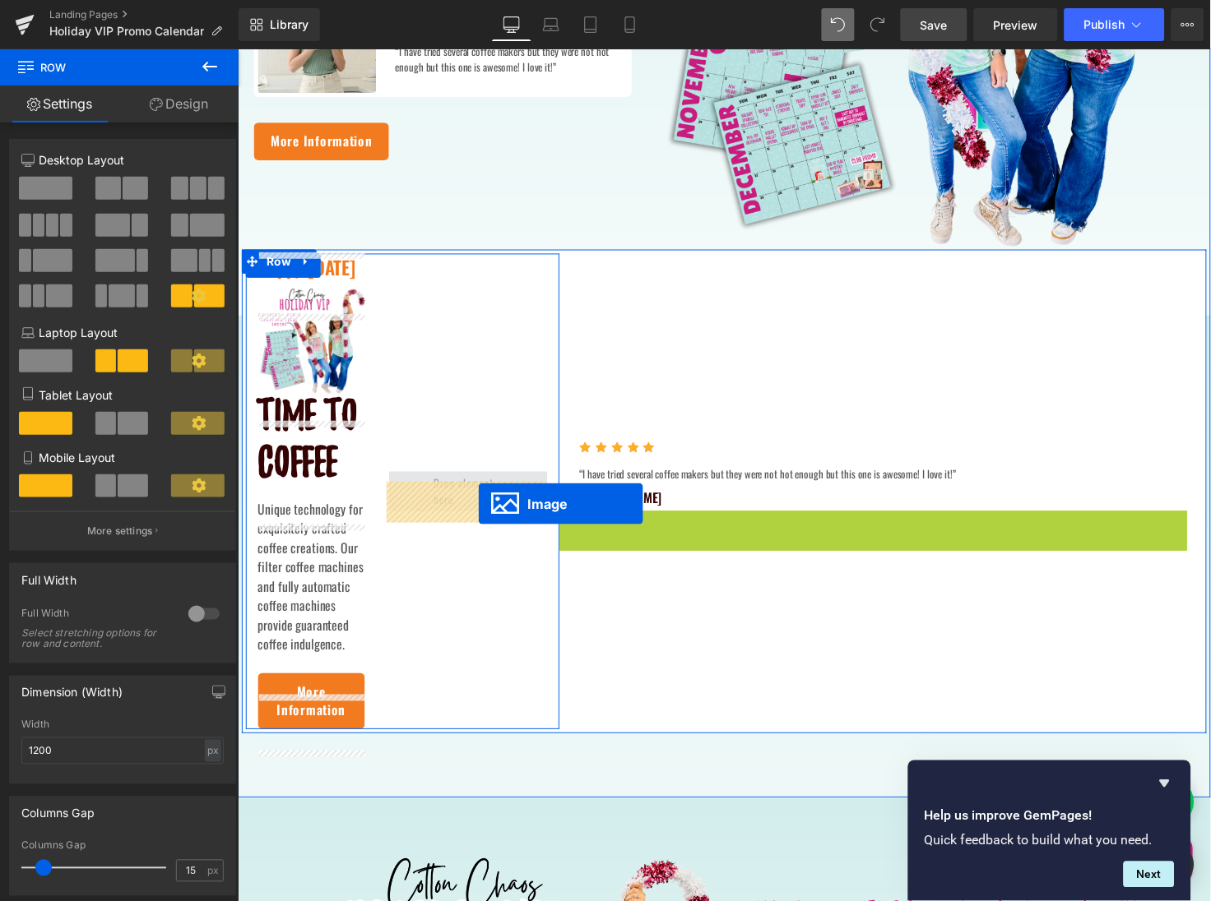
drag, startPoint x: 884, startPoint y: 550, endPoint x: 483, endPoint y: 513, distance: 403.0
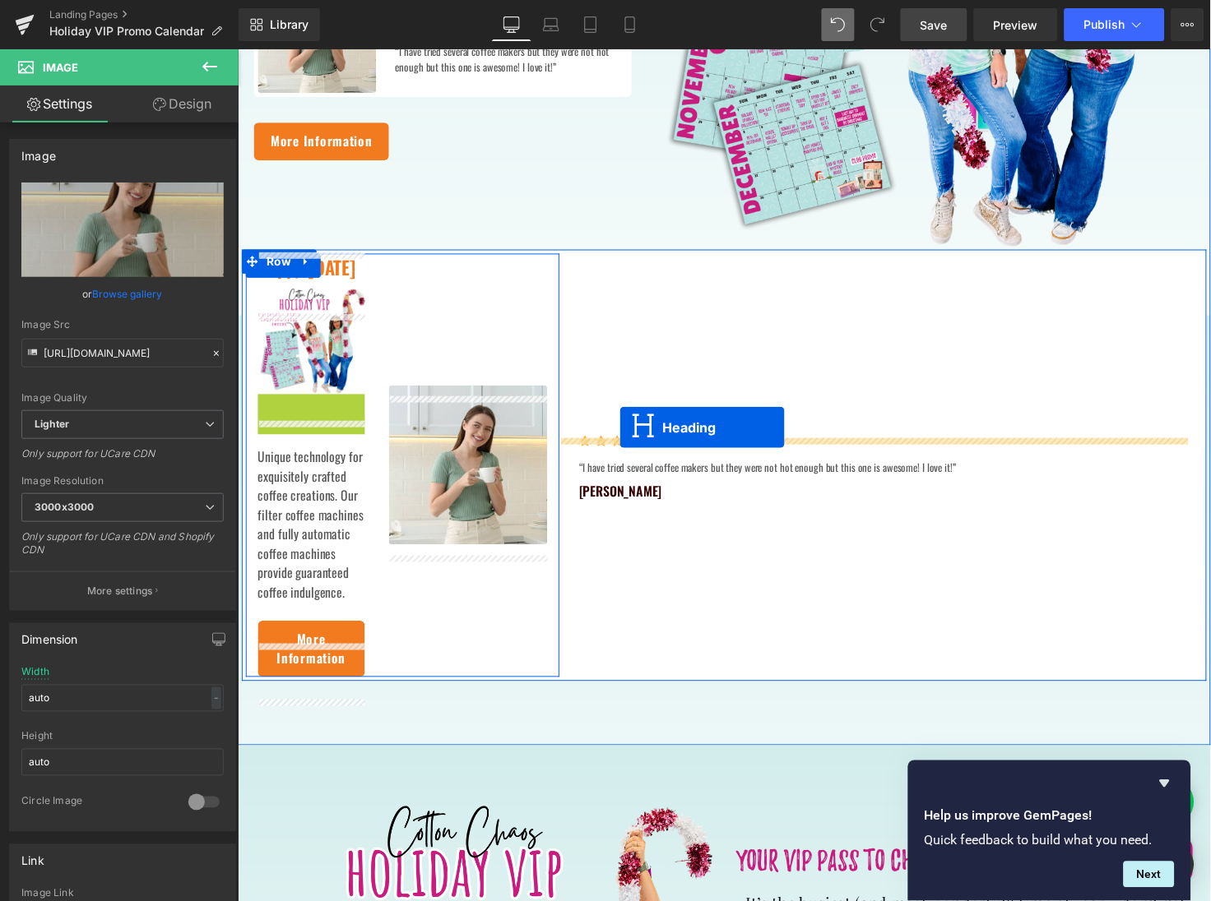
drag, startPoint x: 303, startPoint y: 472, endPoint x: 627, endPoint y: 434, distance: 326.2
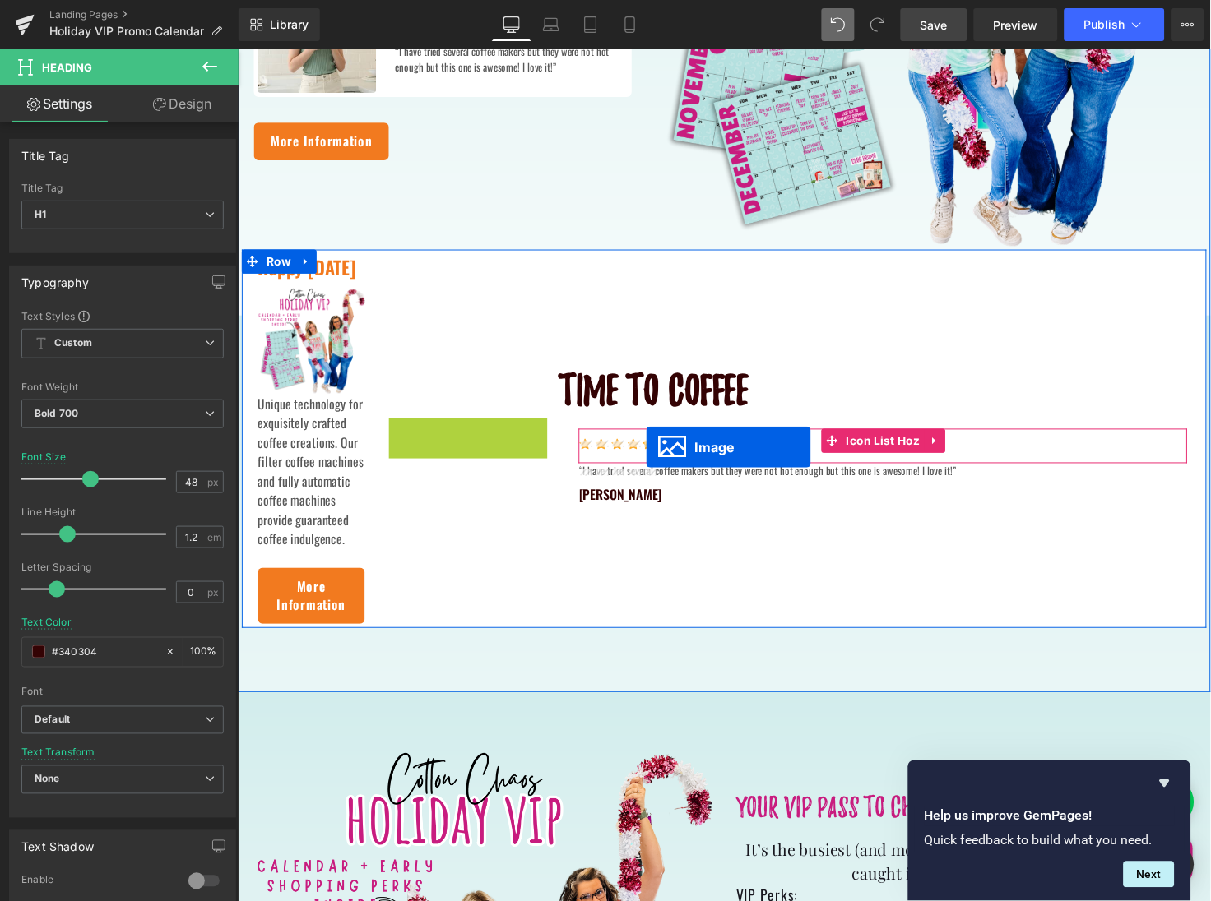
drag, startPoint x: 469, startPoint y: 456, endPoint x: 654, endPoint y: 453, distance: 185.1
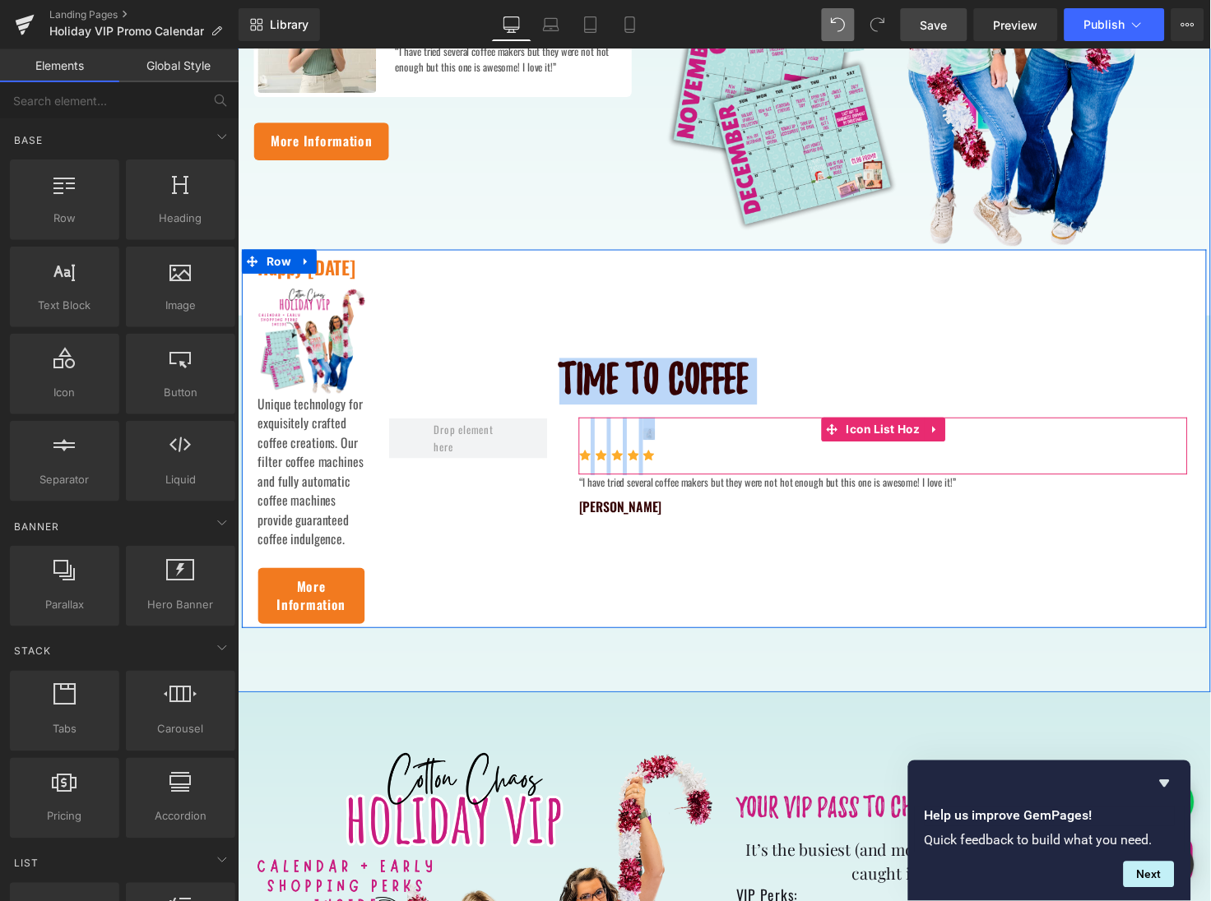
drag, startPoint x: 463, startPoint y: 456, endPoint x: 586, endPoint y: 449, distance: 122.8
click at [586, 449] on div "Happy Thanksgiving Text Block Image Unique technology for exquisitely crafted c…" at bounding box center [734, 446] width 987 height 387
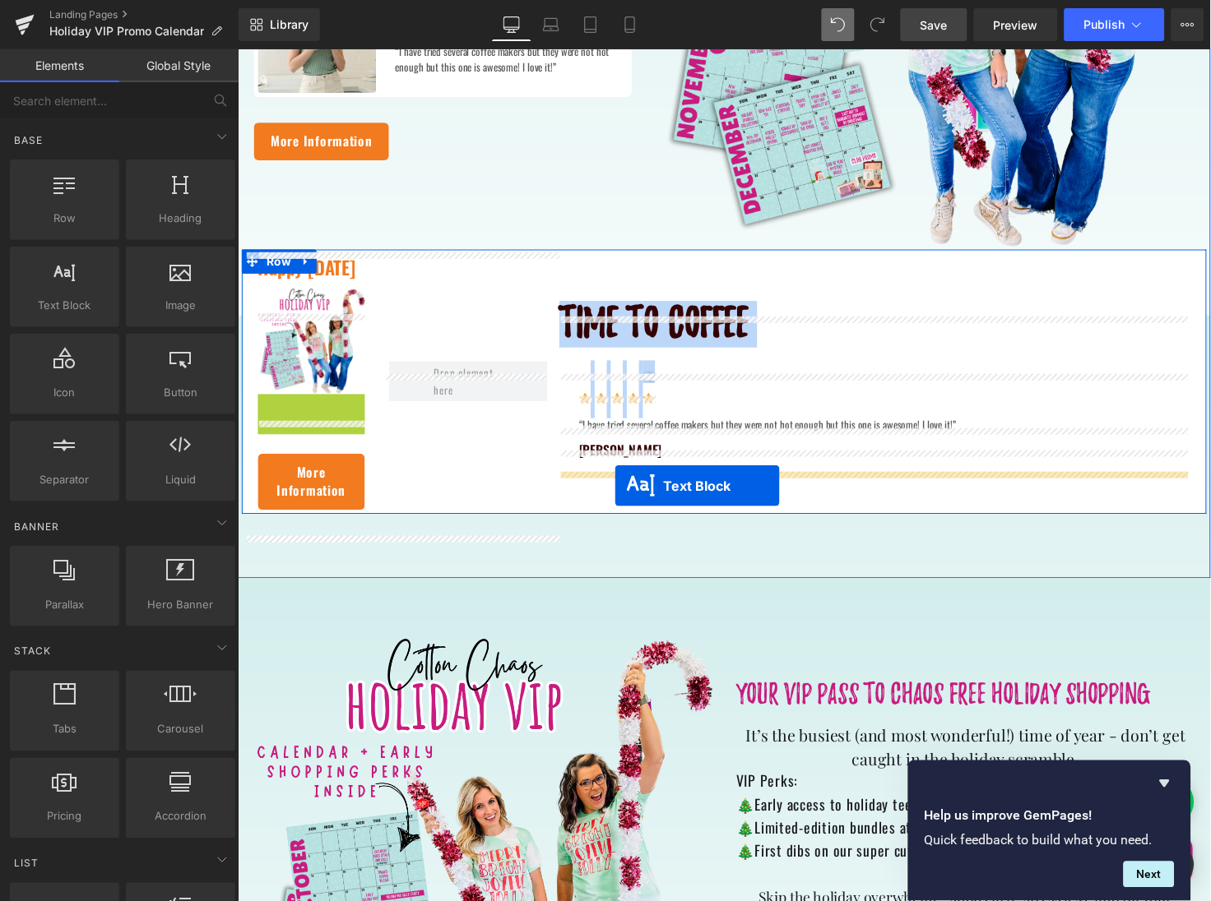
drag, startPoint x: 304, startPoint y: 505, endPoint x: 622, endPoint y: 495, distance: 317.6
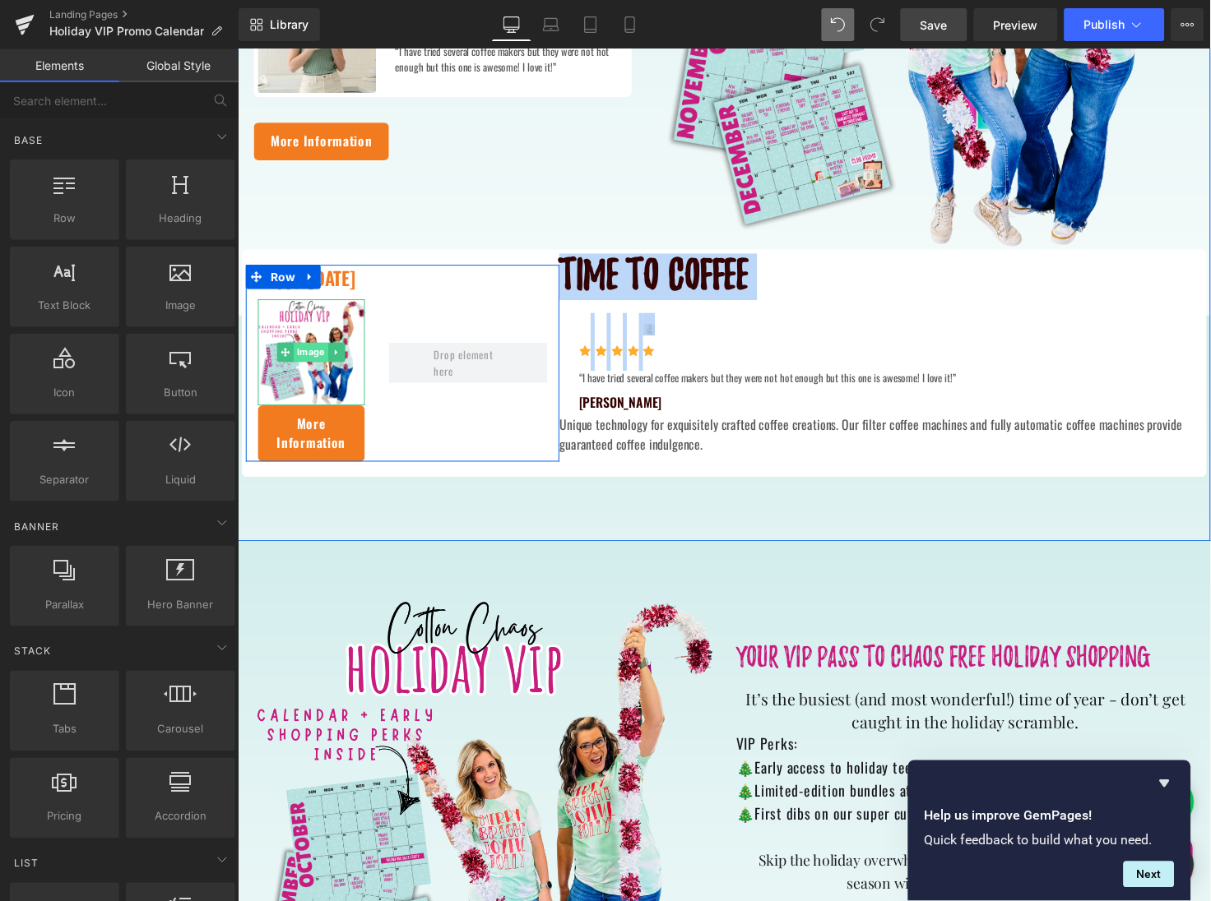
click at [305, 368] on span "Image" at bounding box center [311, 359] width 35 height 20
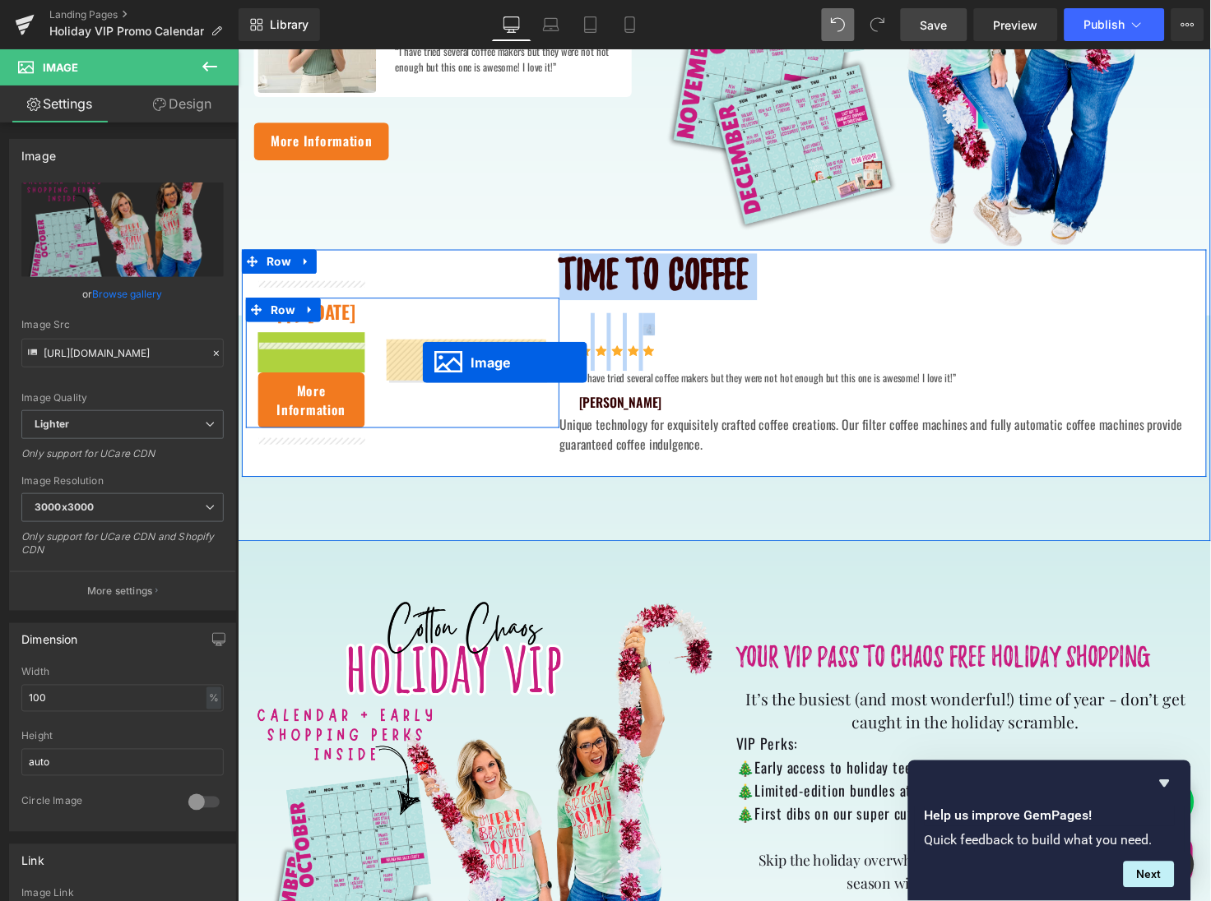
drag, startPoint x: 305, startPoint y: 371, endPoint x: 421, endPoint y: 365, distance: 116.1
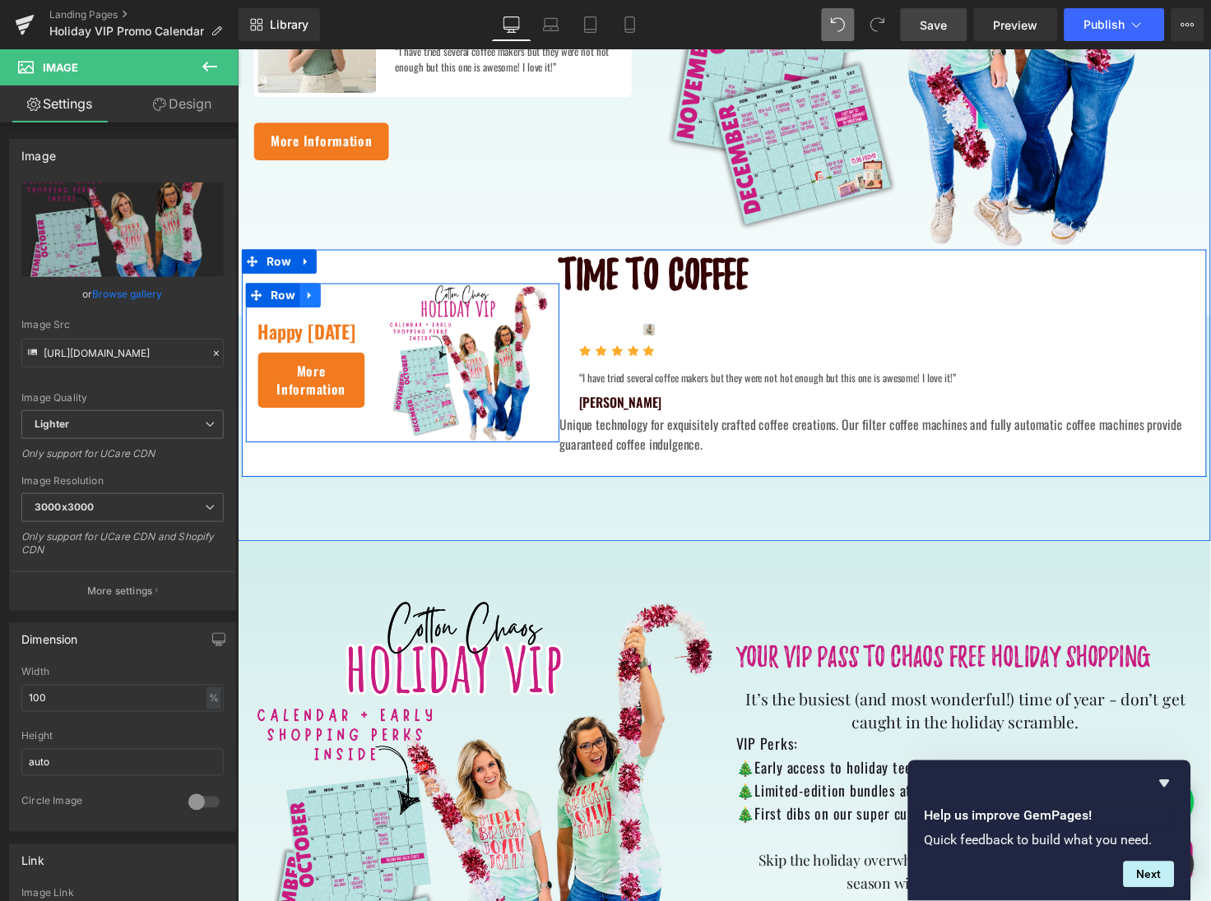
click at [305, 301] on icon at bounding box center [311, 300] width 12 height 12
click at [349, 299] on icon at bounding box center [354, 300] width 12 height 12
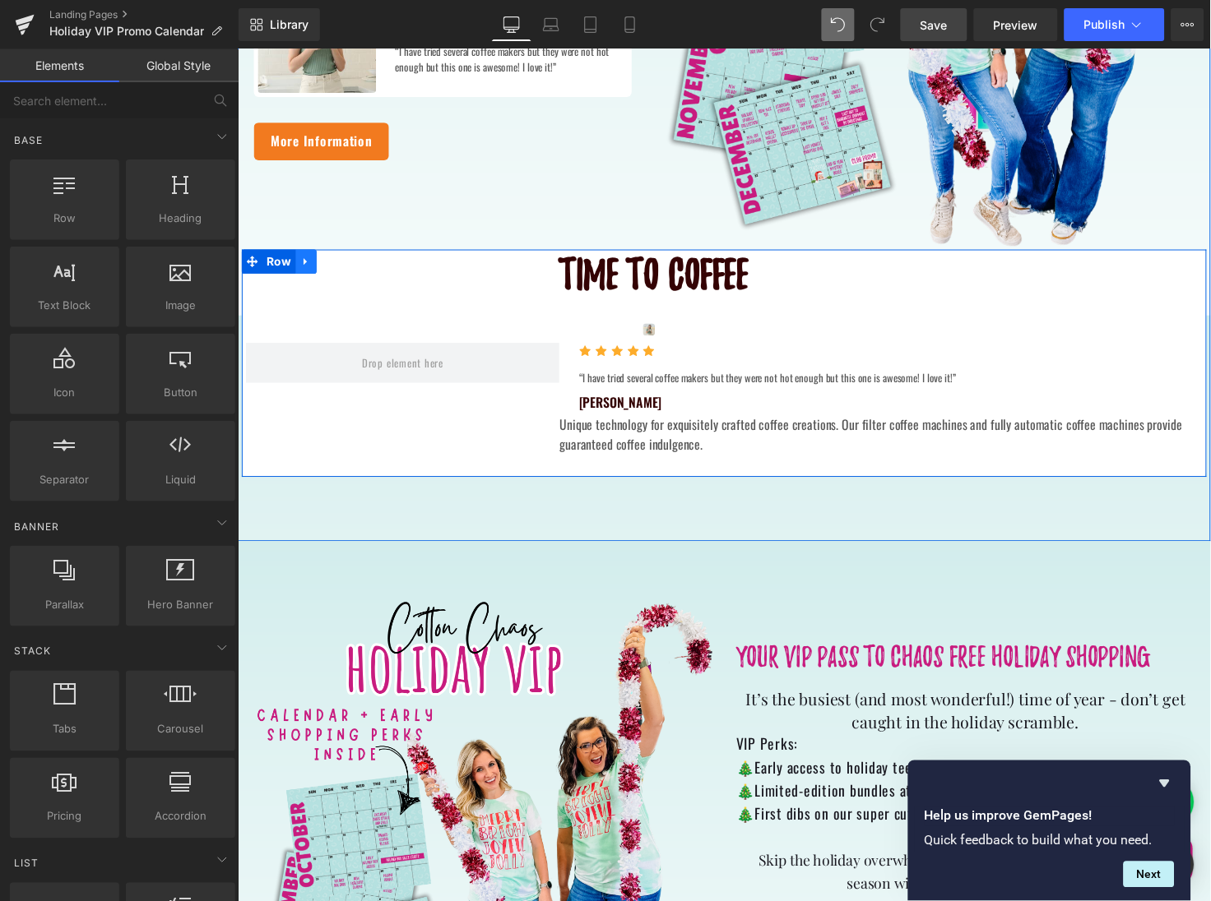
click at [301, 271] on link at bounding box center [306, 265] width 21 height 25
click at [344, 270] on icon at bounding box center [350, 265] width 12 height 12
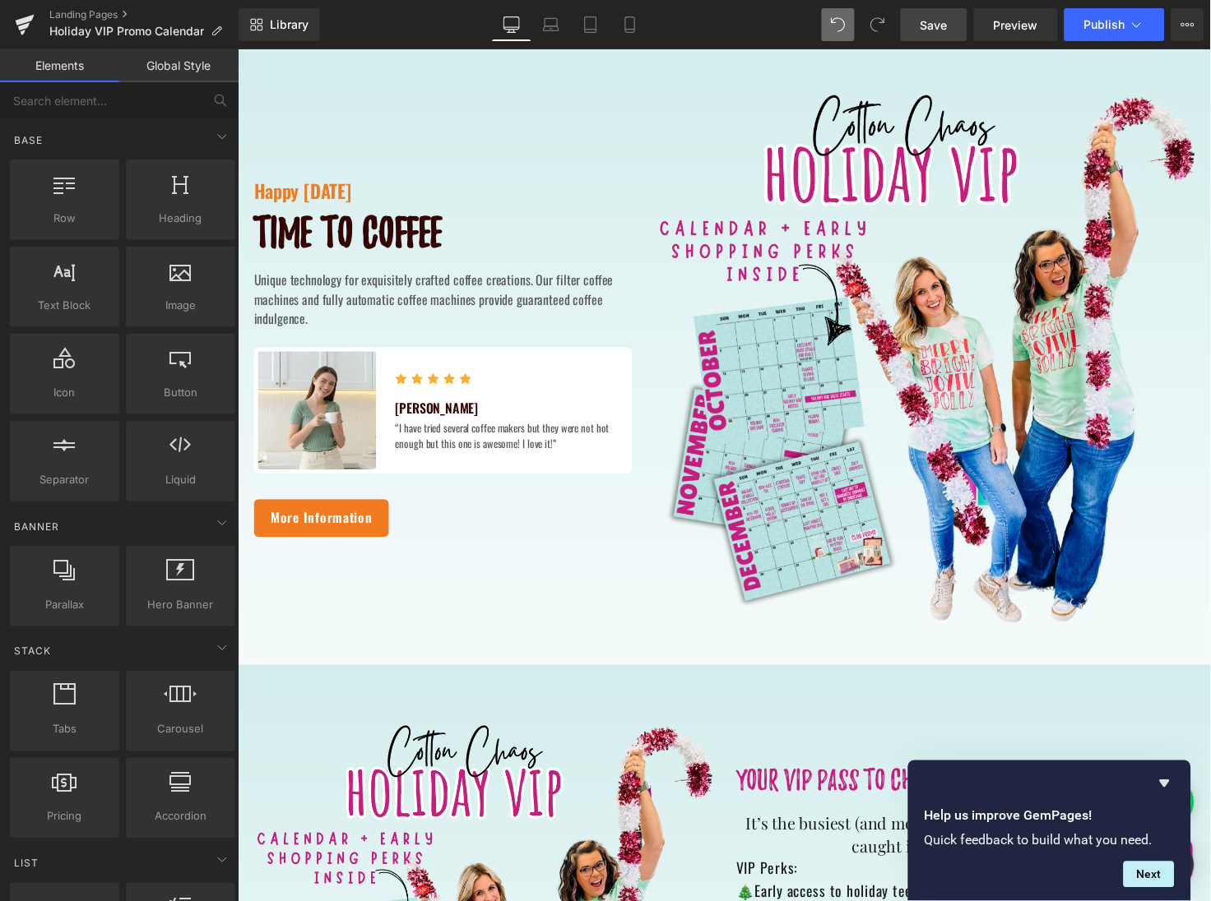
scroll to position [0, 0]
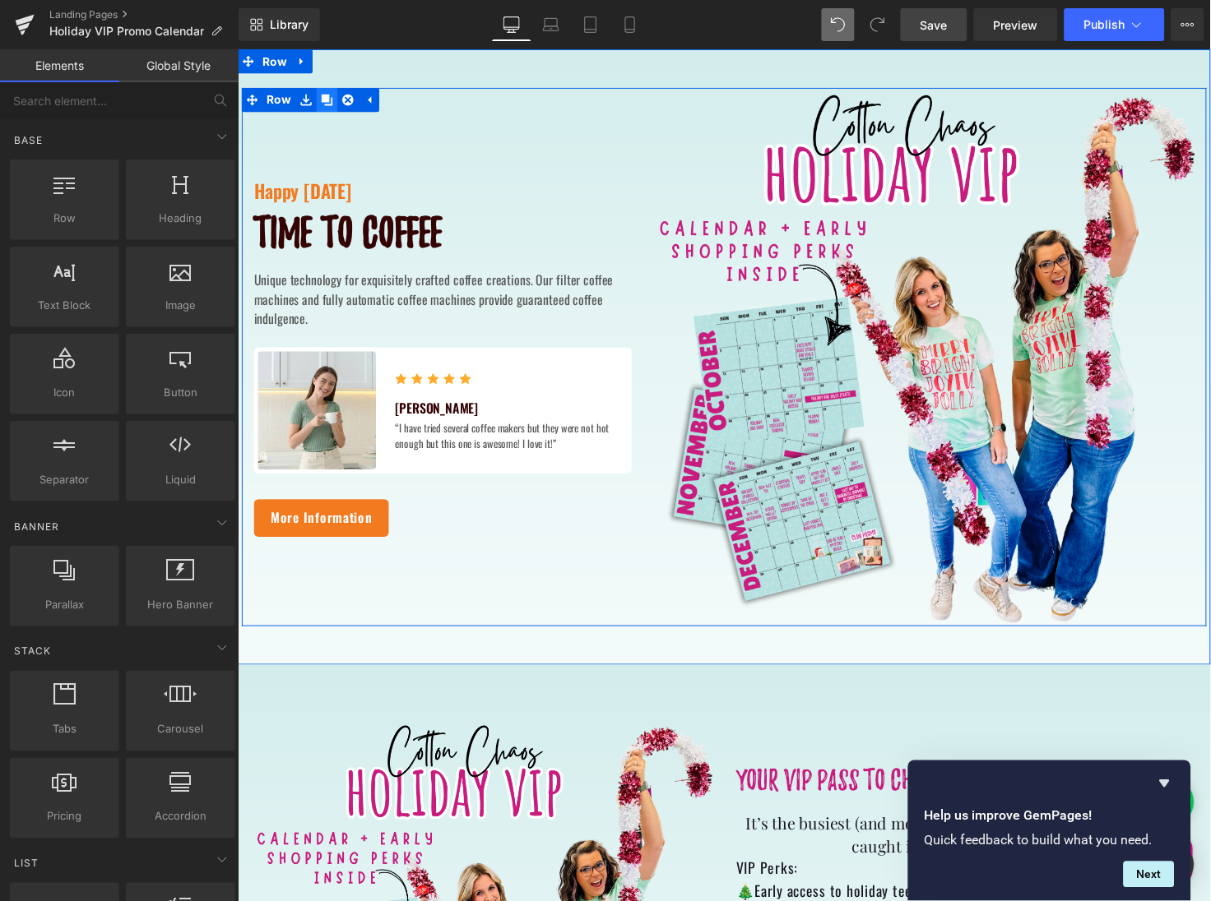
click at [322, 100] on icon at bounding box center [328, 101] width 12 height 12
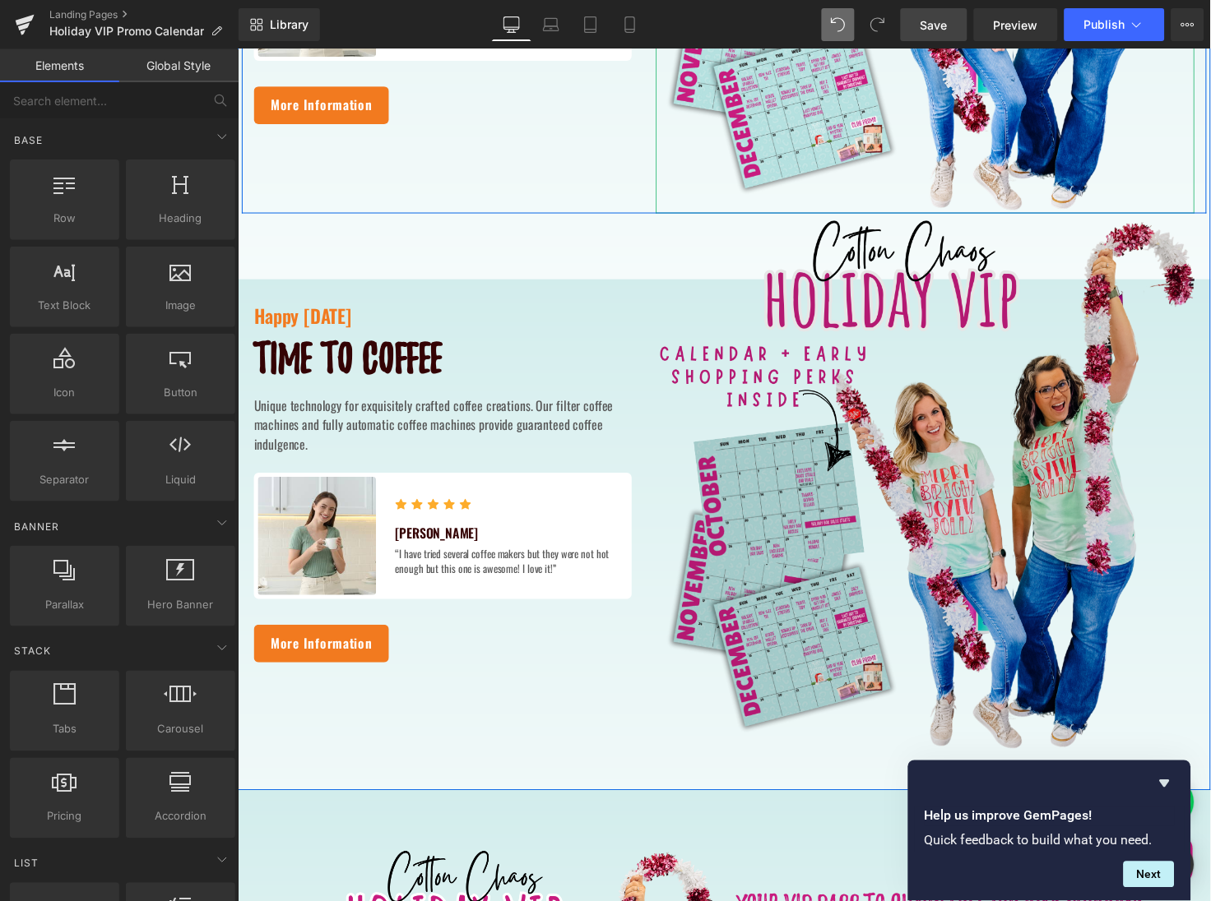
scroll to position [451, 0]
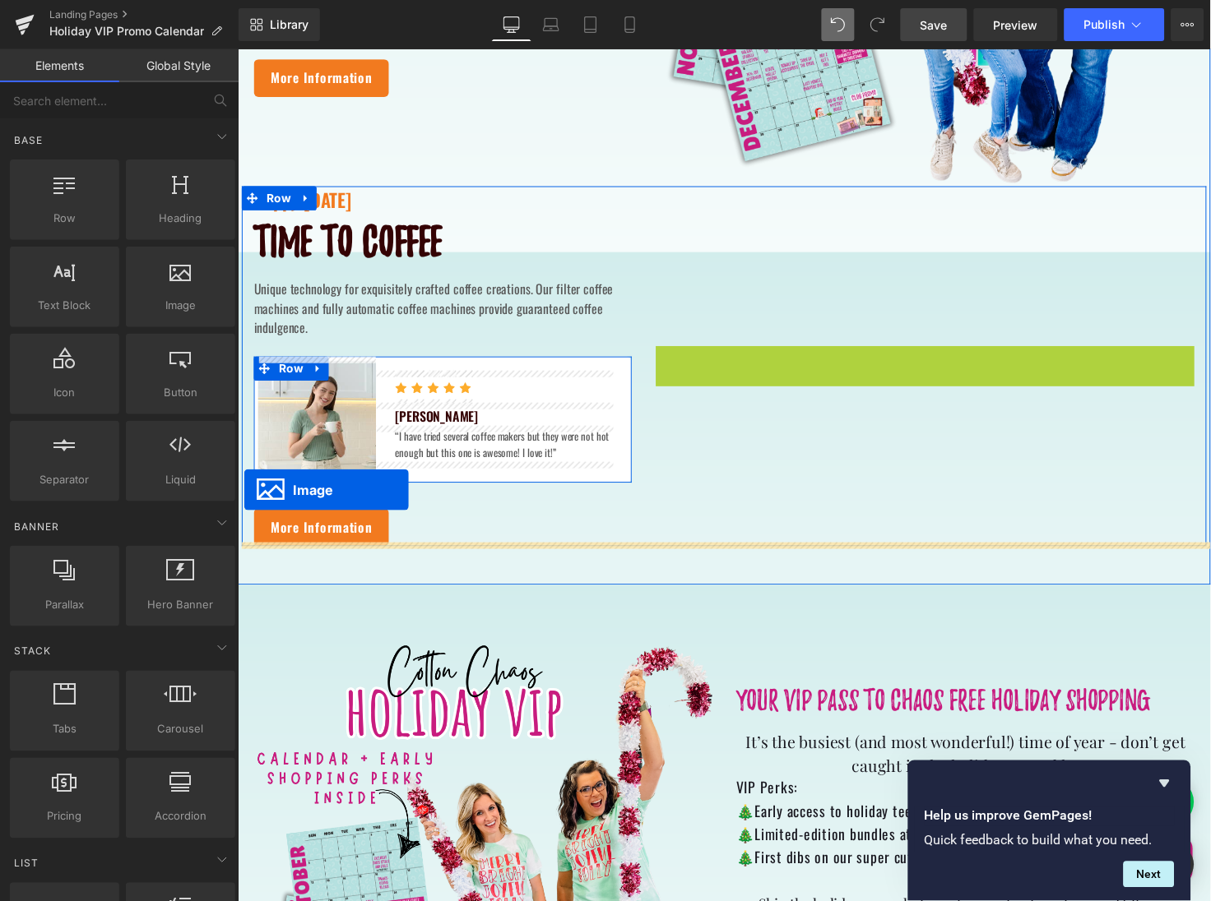
drag, startPoint x: 930, startPoint y: 457, endPoint x: 243, endPoint y: 499, distance: 688.8
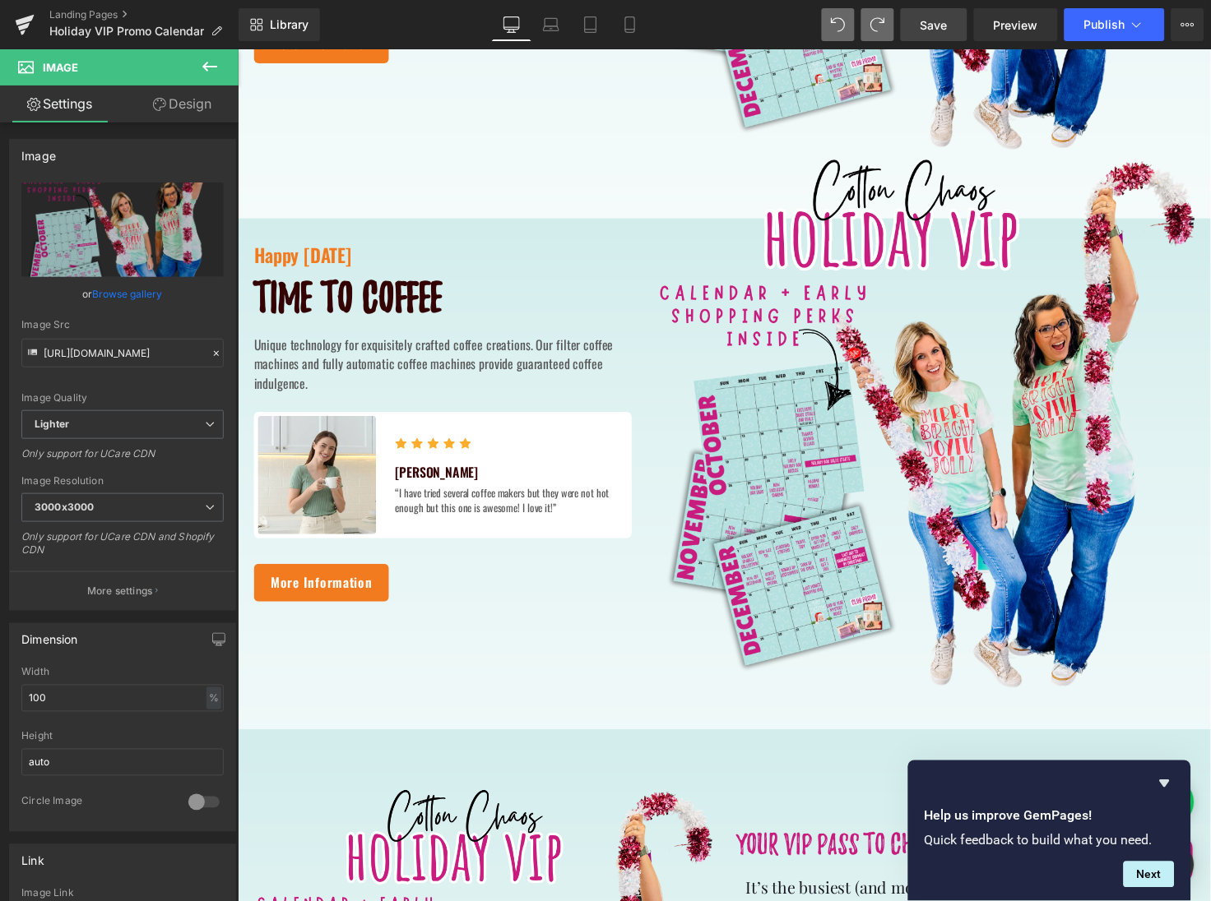
scroll to position [439, 0]
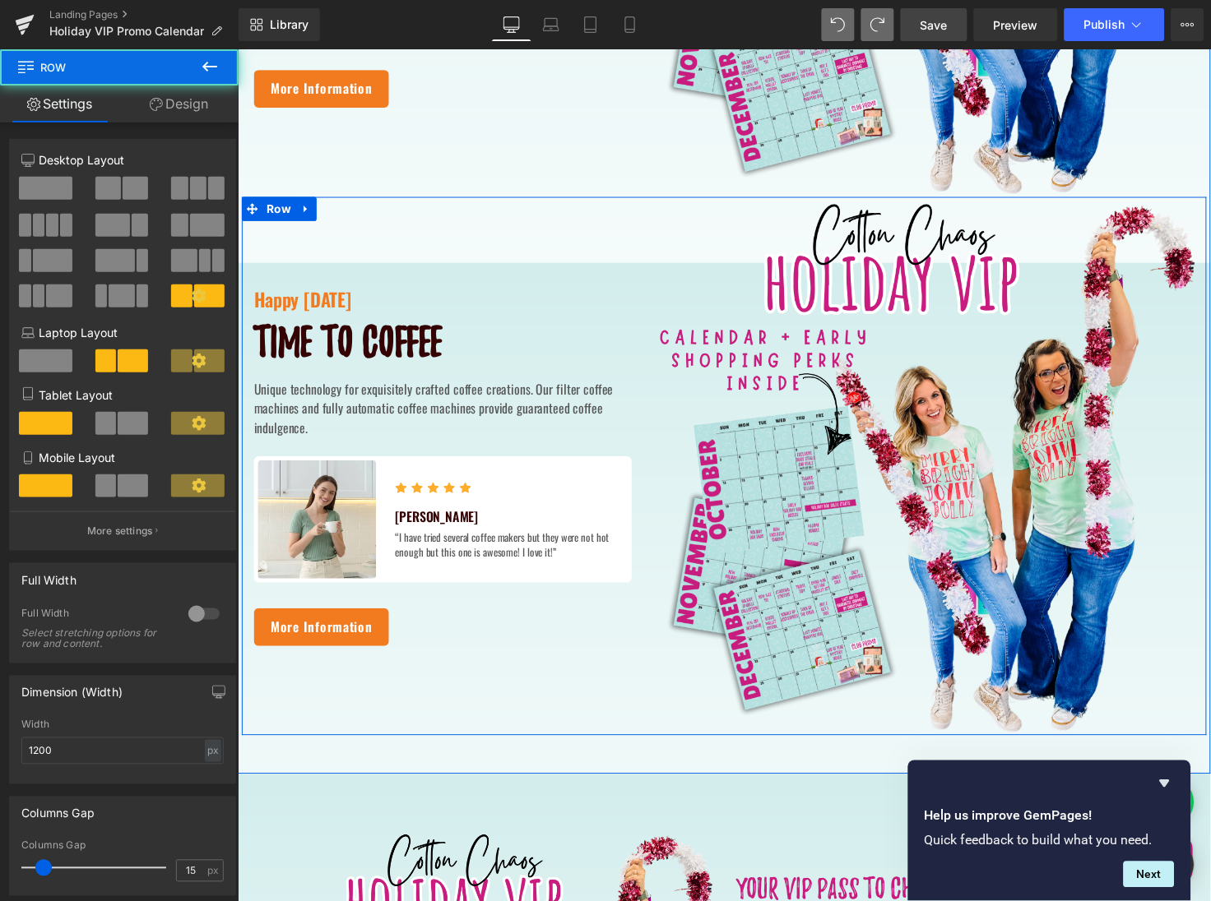
click at [455, 290] on div "Happy Thanksgiving Text Block Time to coffee Heading Unique technology for exqu…" at bounding box center [446, 475] width 411 height 551
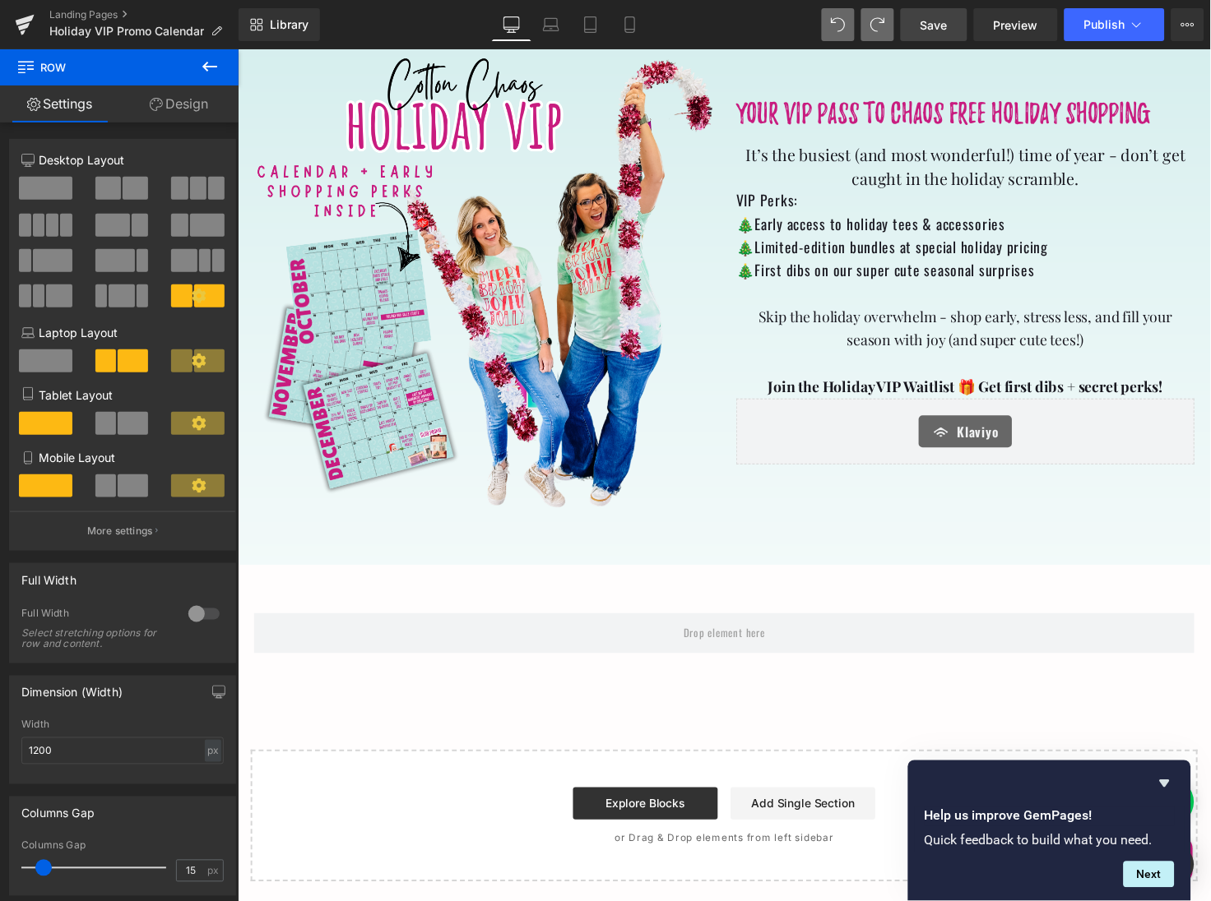
scroll to position [1050, 0]
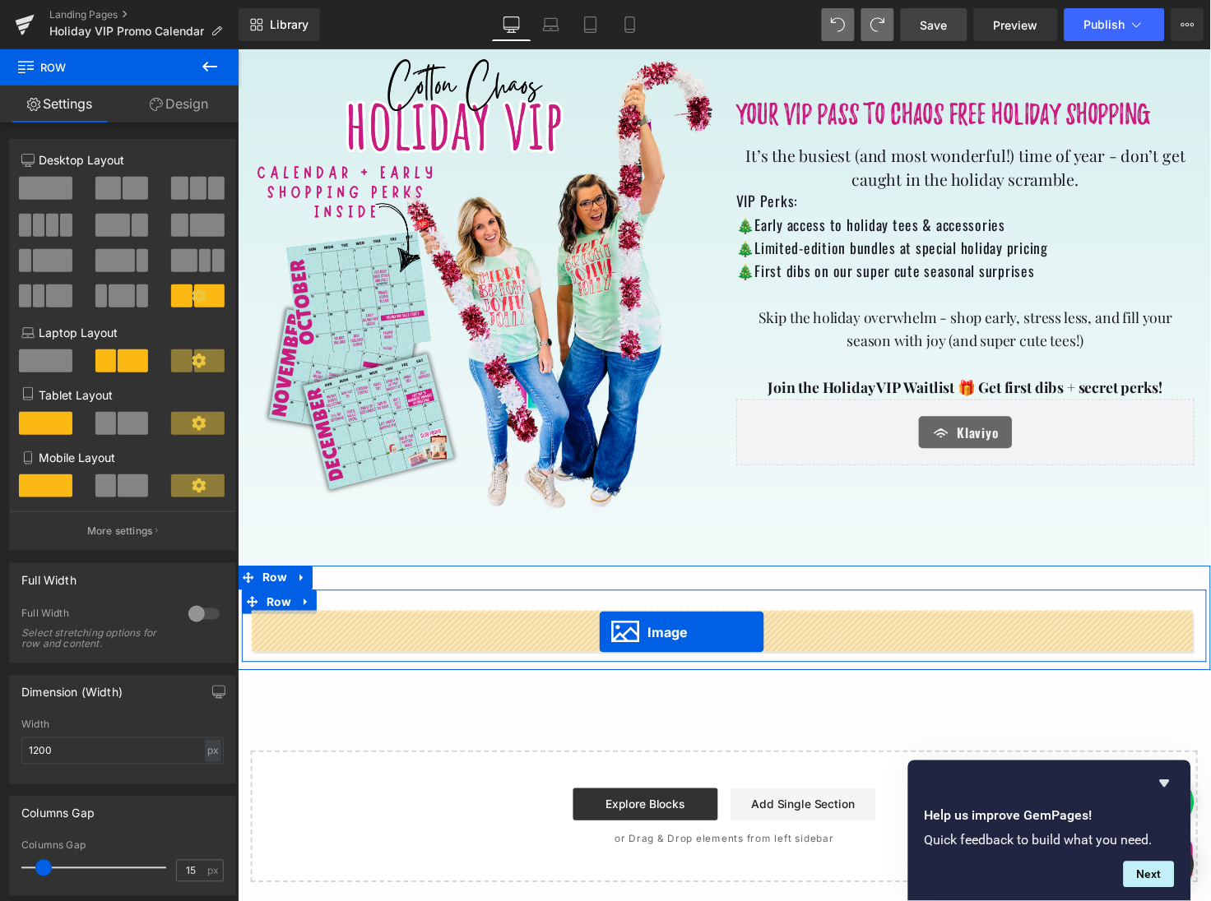
drag, startPoint x: 936, startPoint y: 474, endPoint x: 606, endPoint y: 644, distance: 371.1
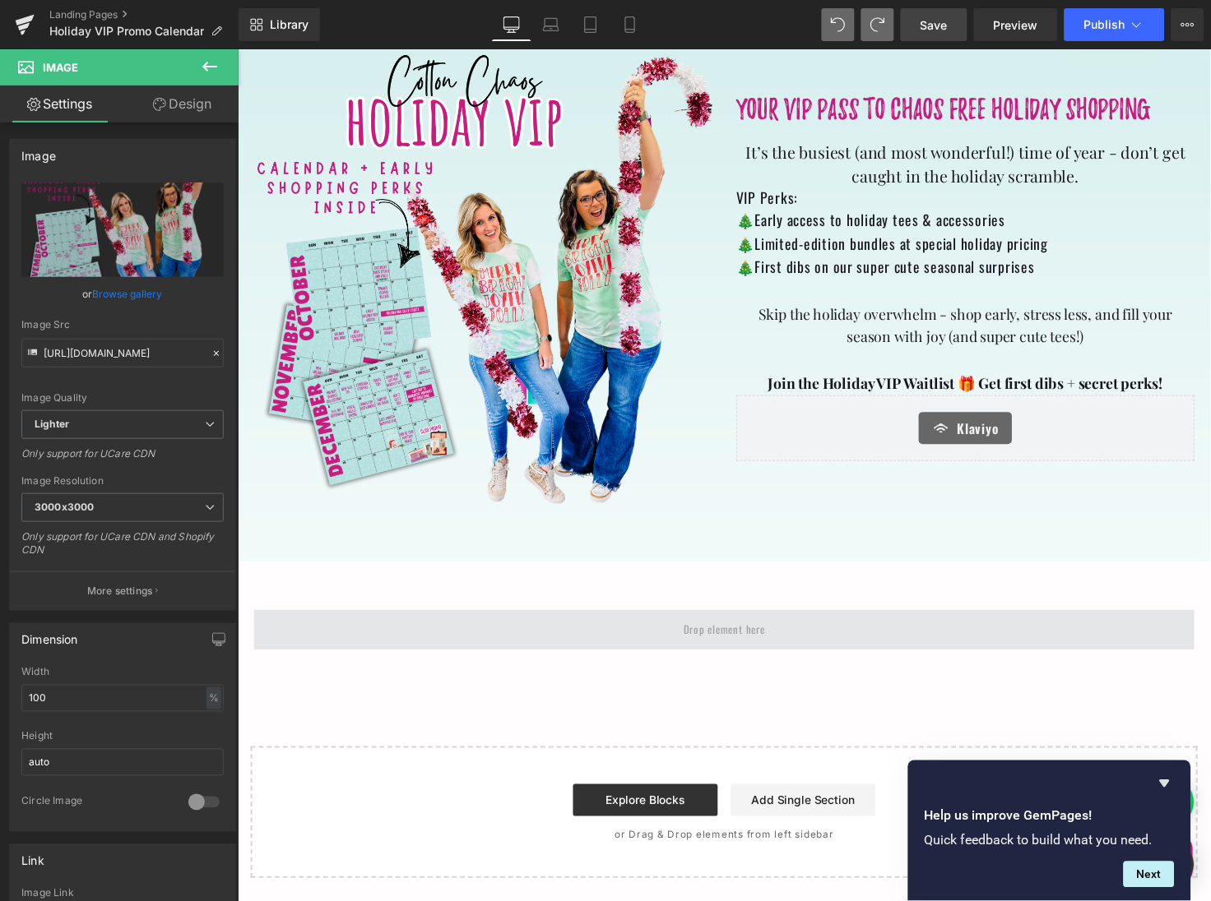
scroll to position [1235, 0]
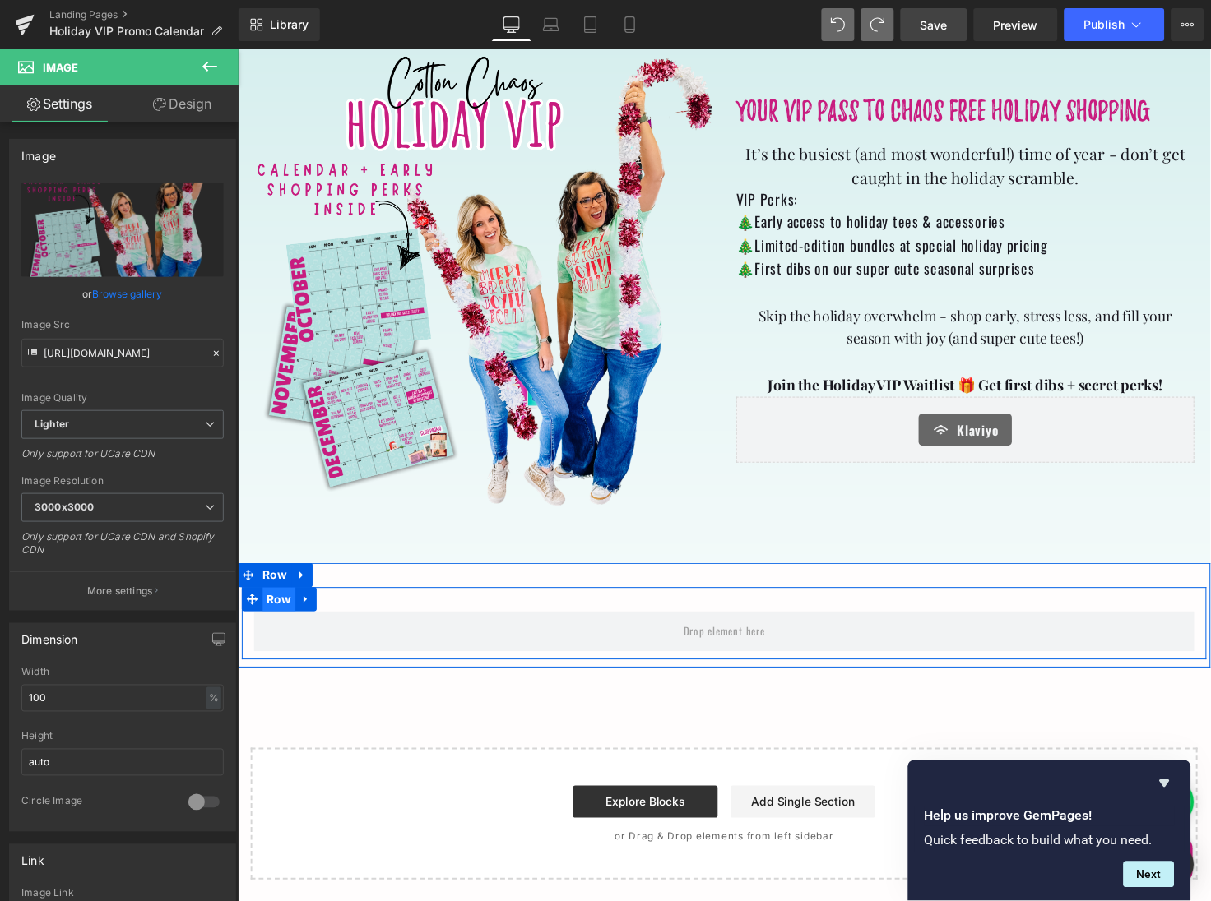
click at [280, 614] on span "Row" at bounding box center [279, 612] width 34 height 25
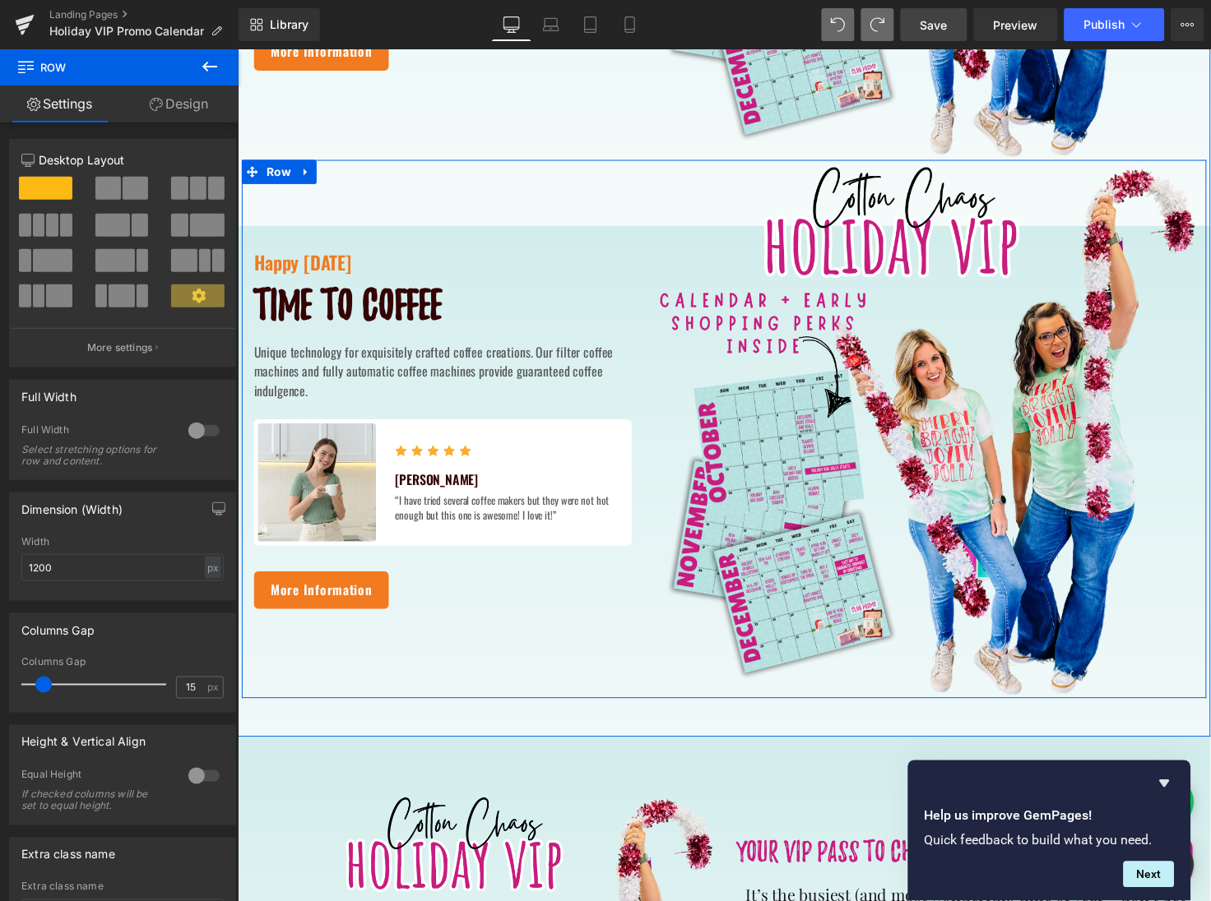
scroll to position [463, 0]
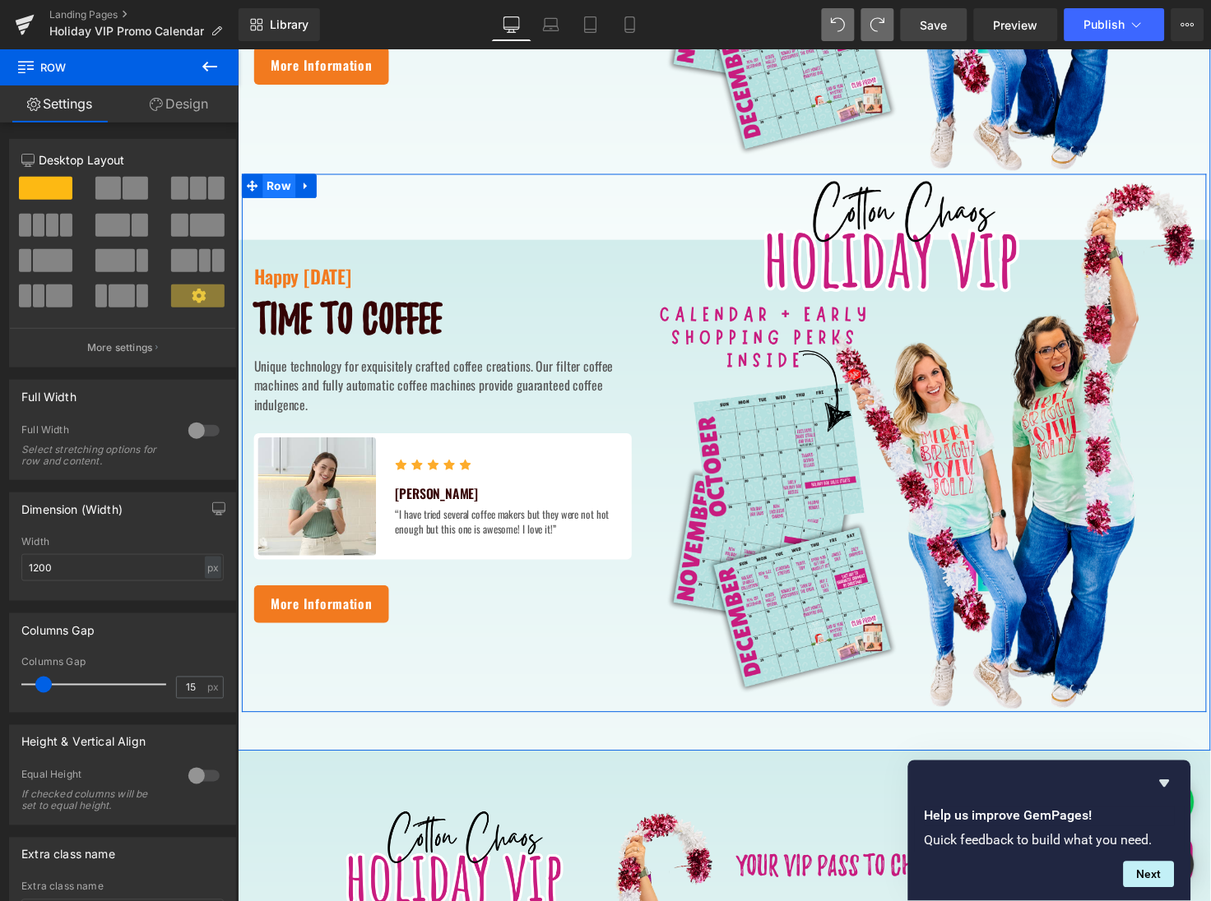
click at [277, 188] on span "Row" at bounding box center [279, 188] width 34 height 25
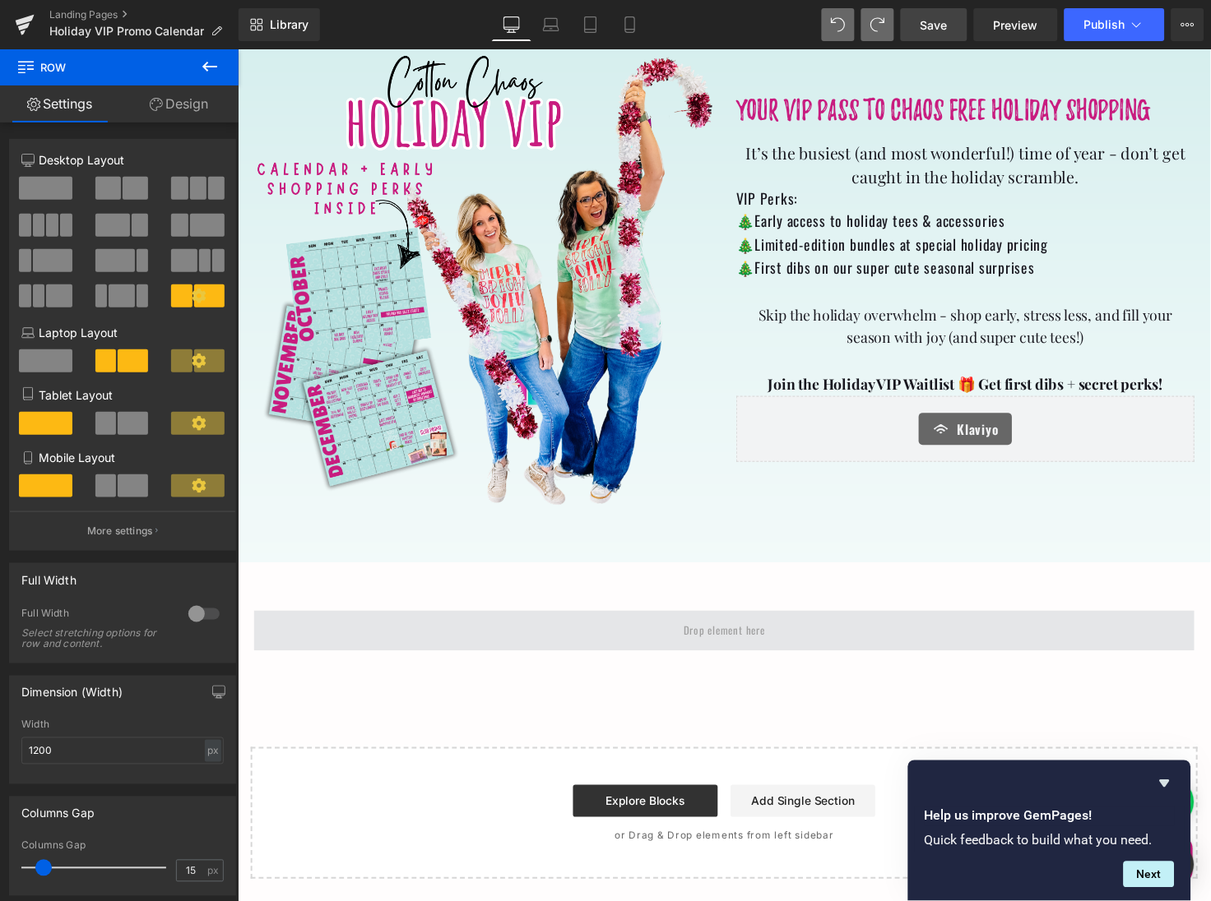
scroll to position [1235, 0]
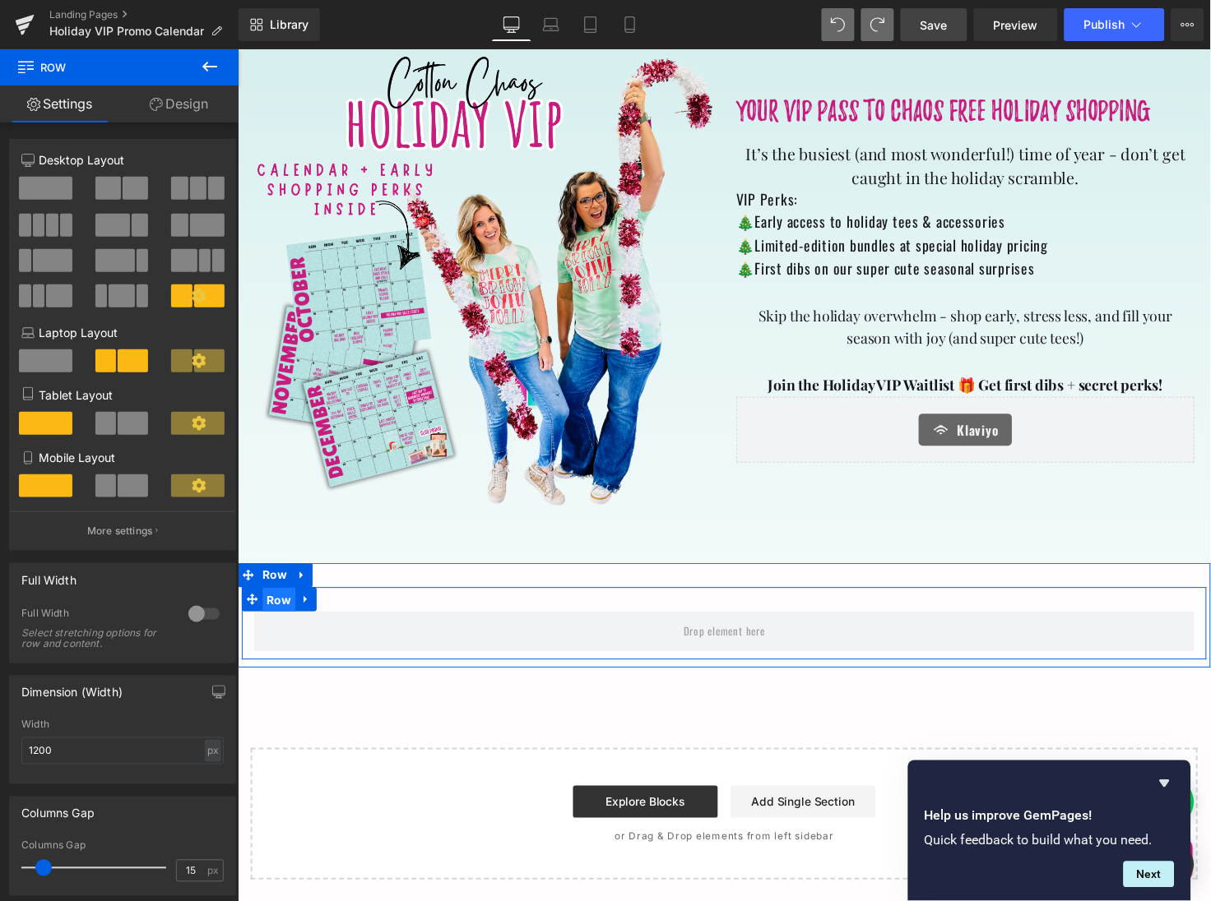
click at [275, 614] on span "Row" at bounding box center [279, 612] width 34 height 25
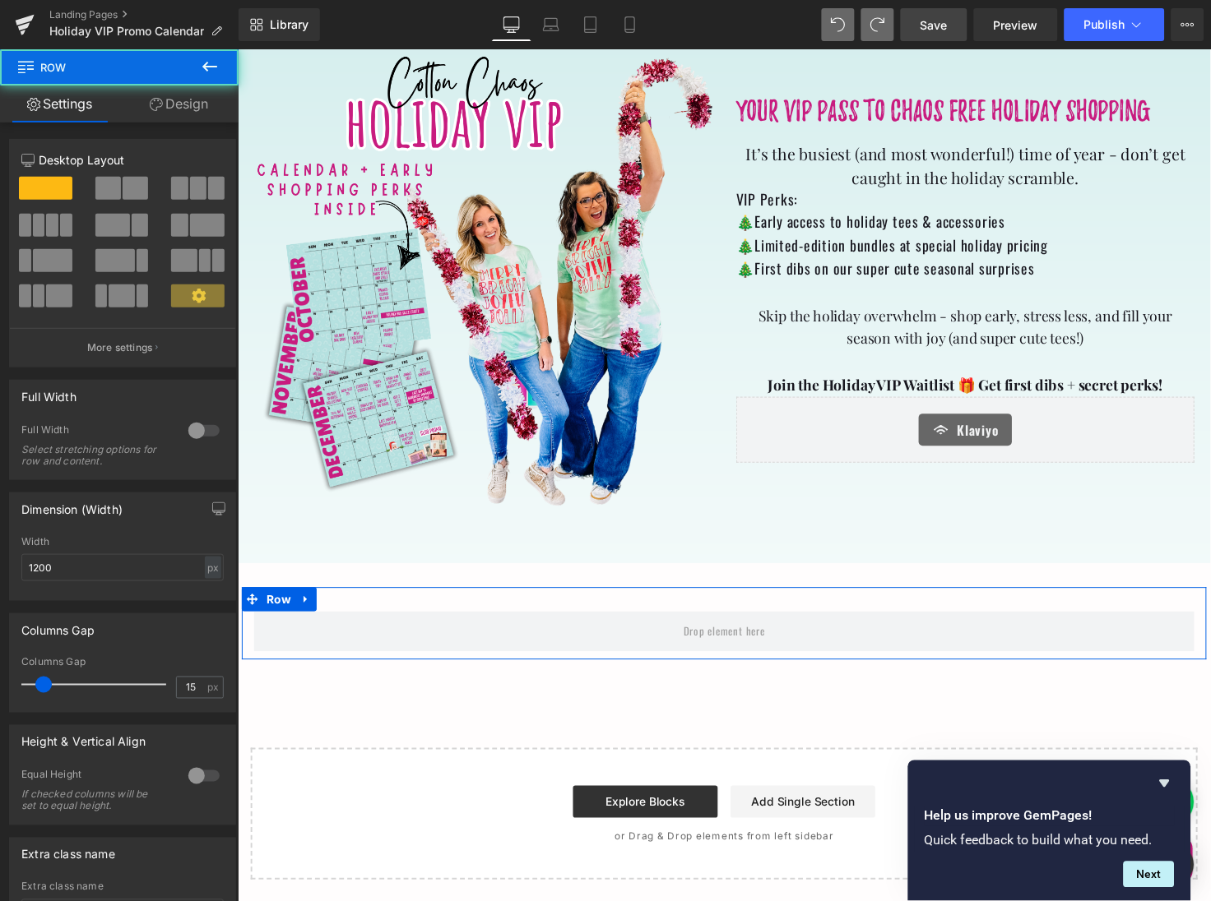
click at [192, 292] on icon at bounding box center [199, 296] width 14 height 14
click at [182, 189] on span at bounding box center [179, 188] width 16 height 23
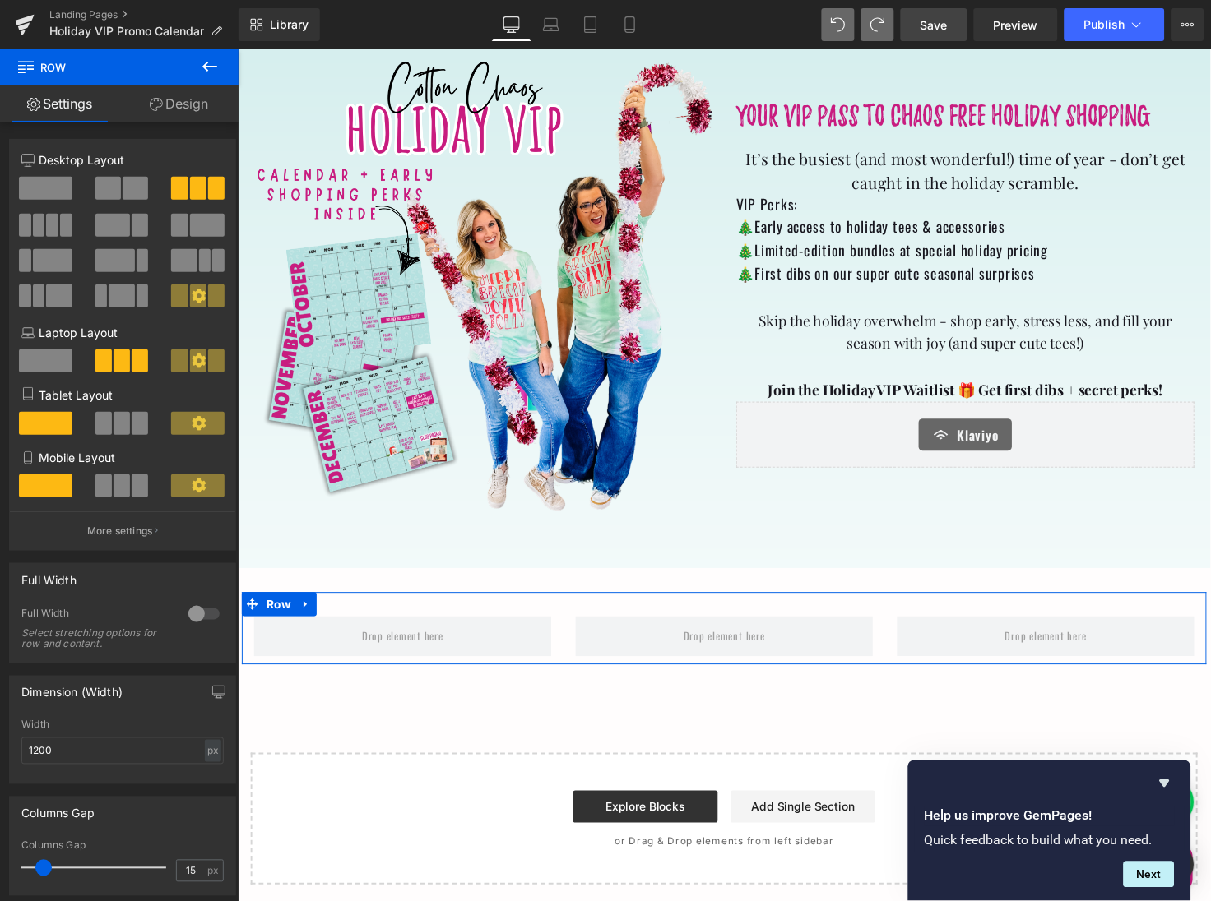
scroll to position [1226, 0]
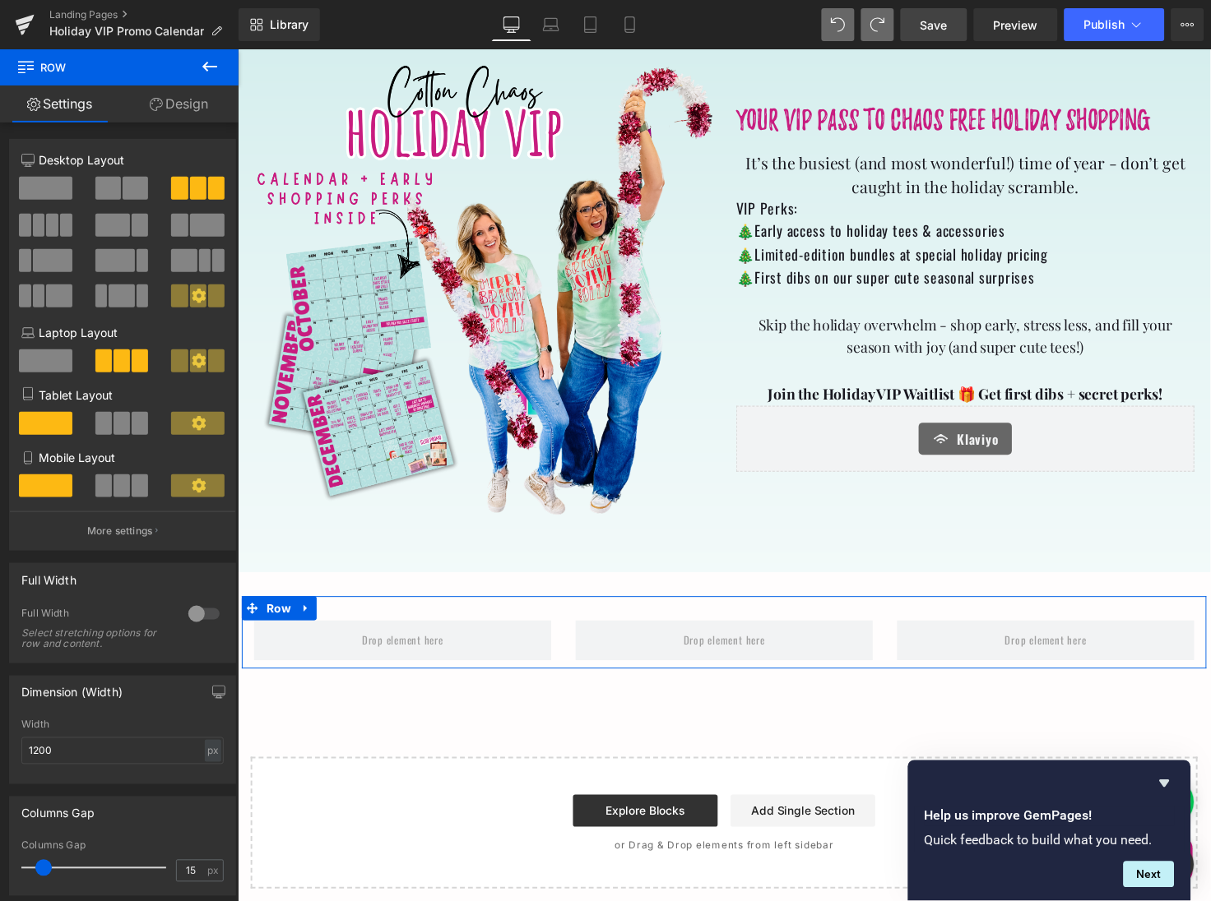
click at [192, 294] on icon at bounding box center [199, 296] width 15 height 15
click at [206, 613] on div at bounding box center [203, 614] width 39 height 26
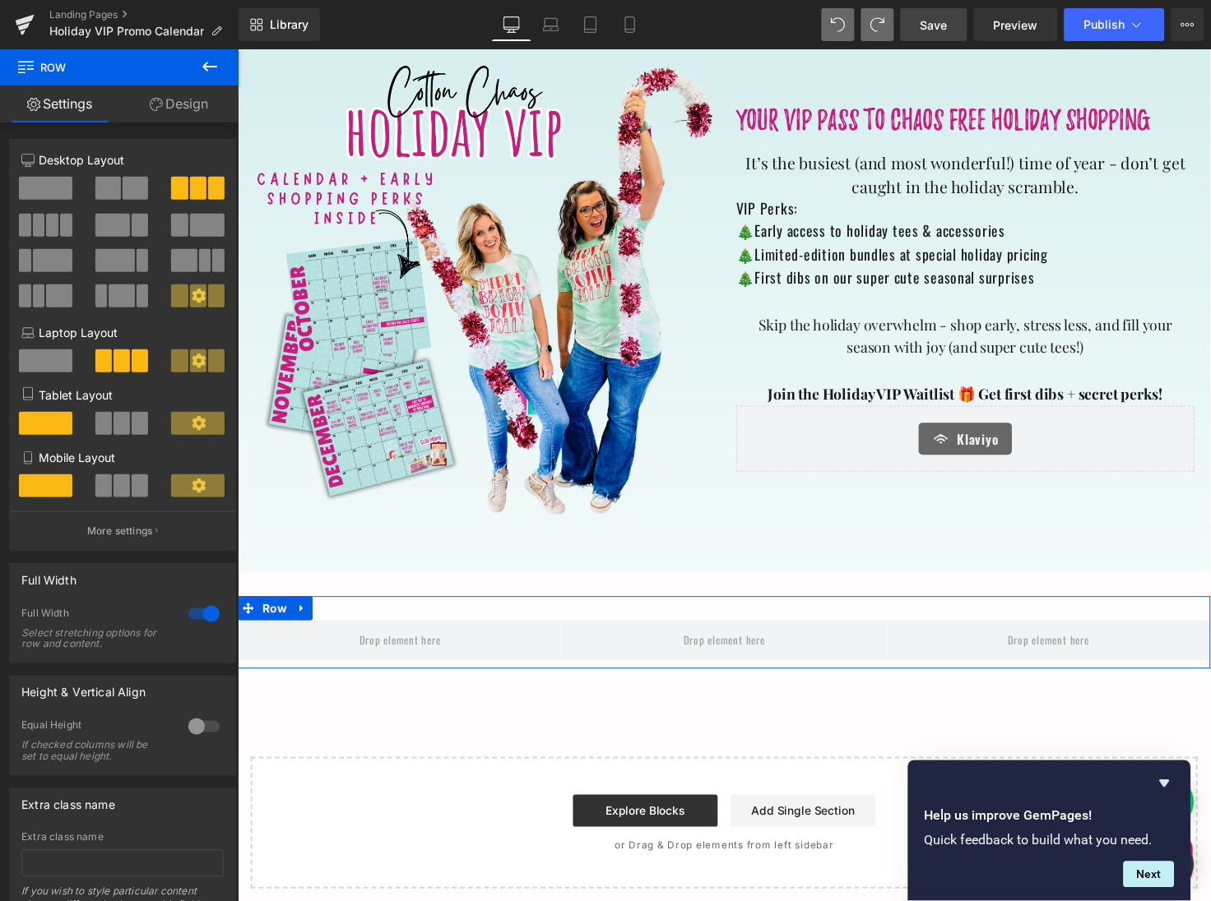
click at [188, 615] on div at bounding box center [203, 614] width 39 height 26
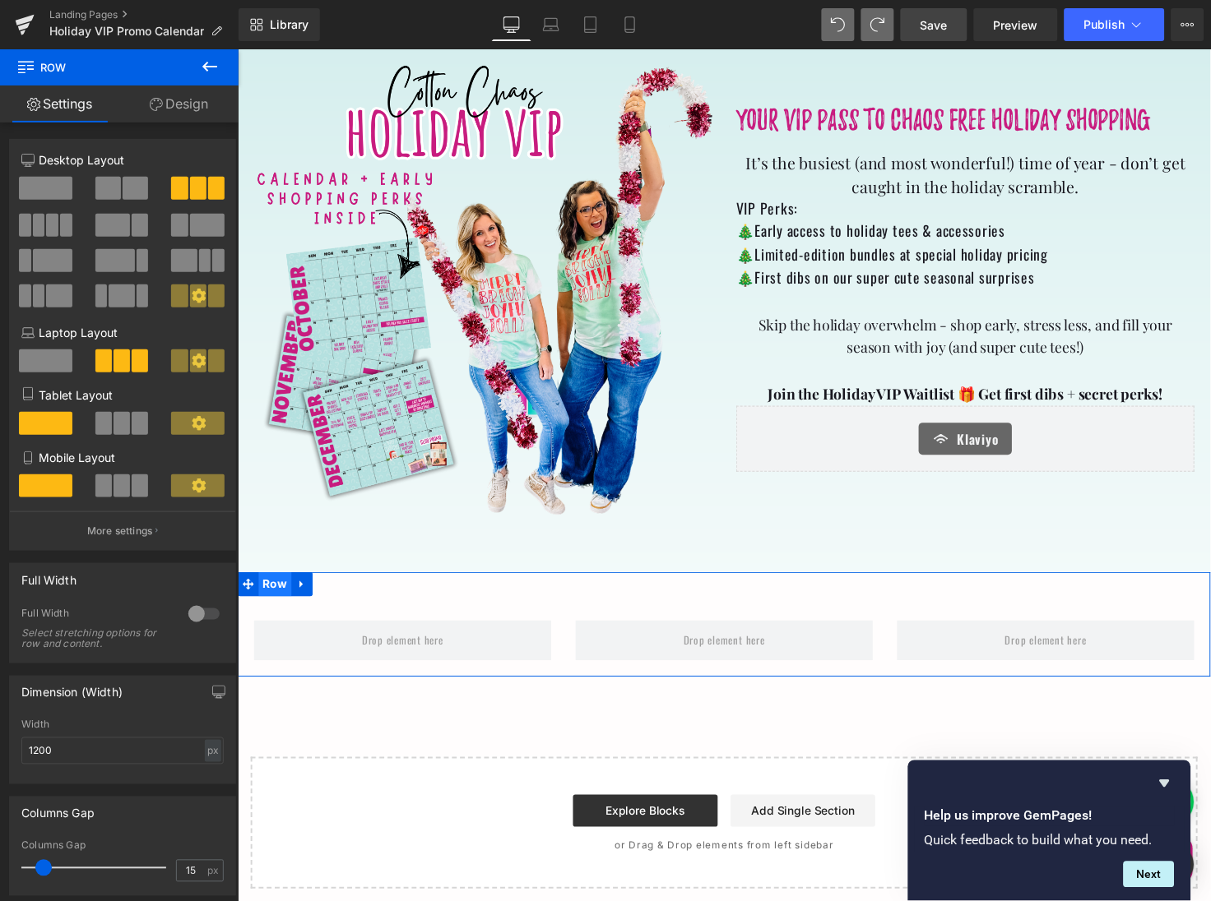
click at [263, 595] on span "Row" at bounding box center [275, 596] width 34 height 25
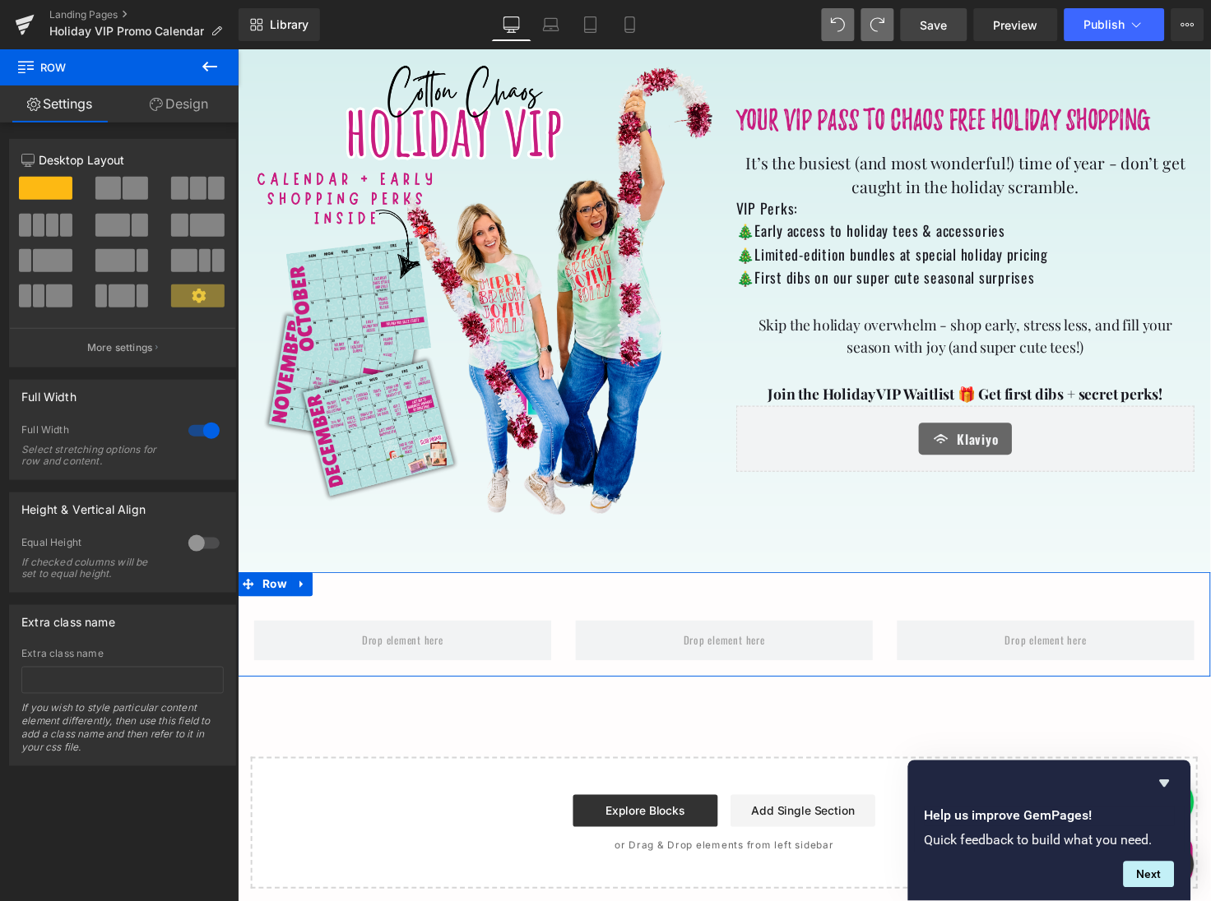
click at [201, 293] on icon at bounding box center [199, 296] width 15 height 15
click at [300, 598] on icon at bounding box center [301, 596] width 3 height 7
click at [345, 595] on icon at bounding box center [346, 596] width 12 height 12
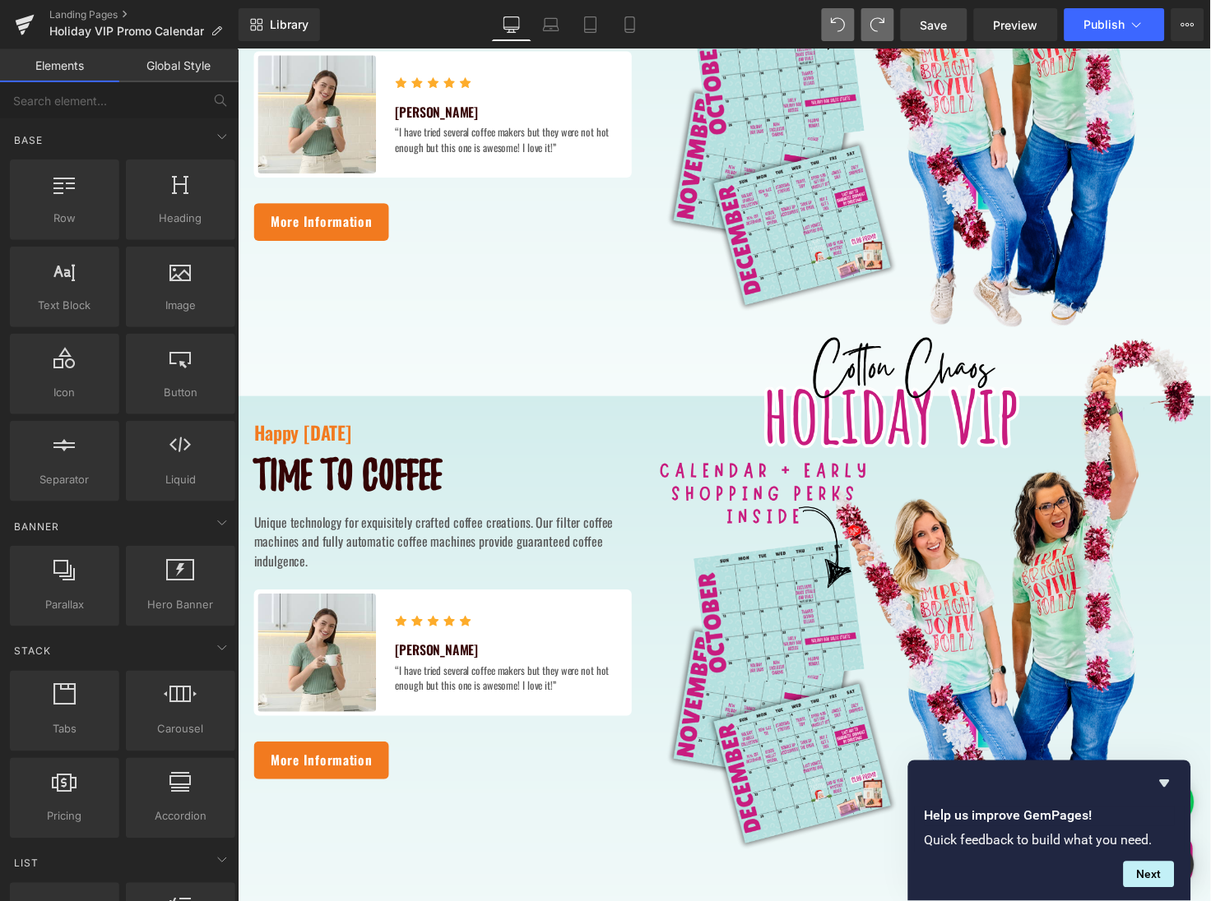
scroll to position [300, 0]
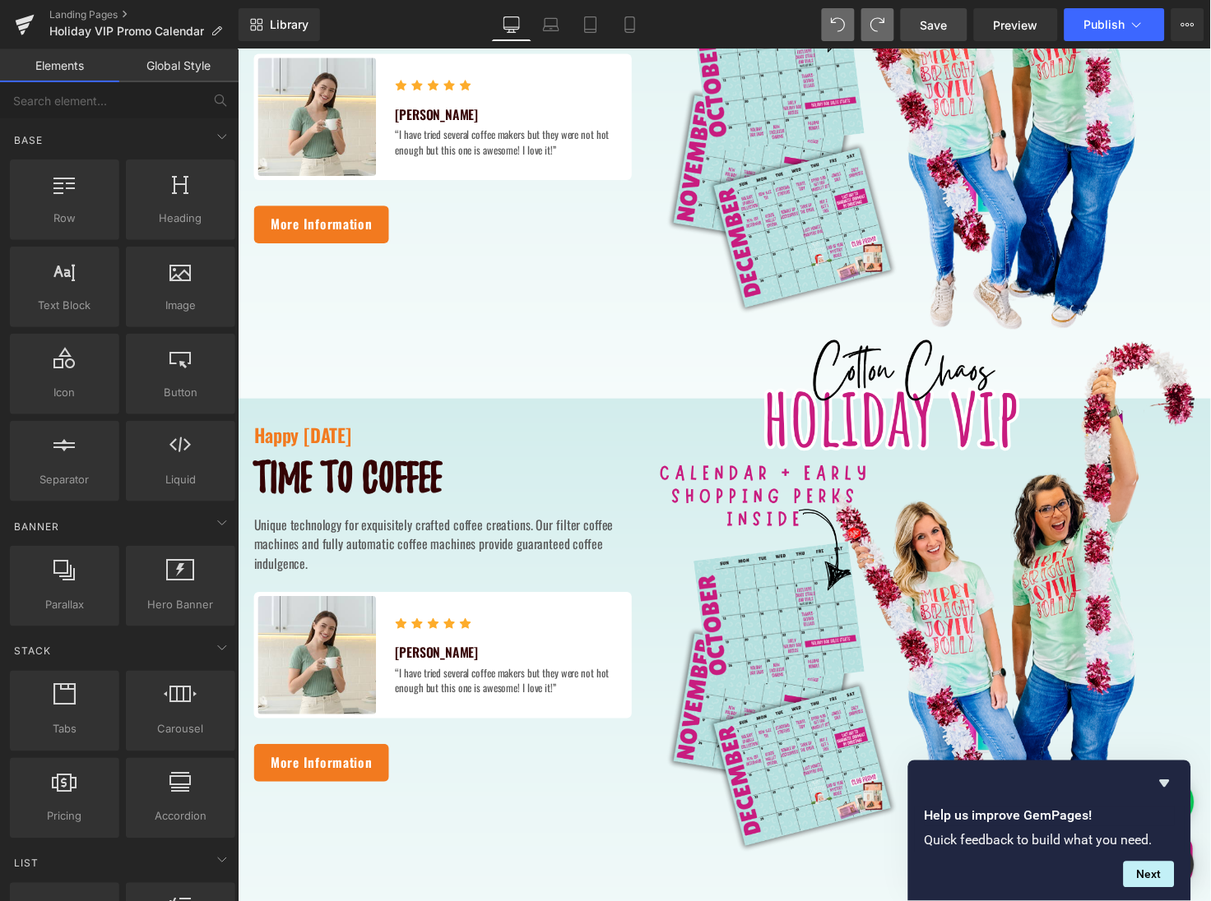
click at [329, 368] on div "Happy Thanksgiving Text Block Time to coffee Heading Unique technology for exqu…" at bounding box center [446, 614] width 411 height 551
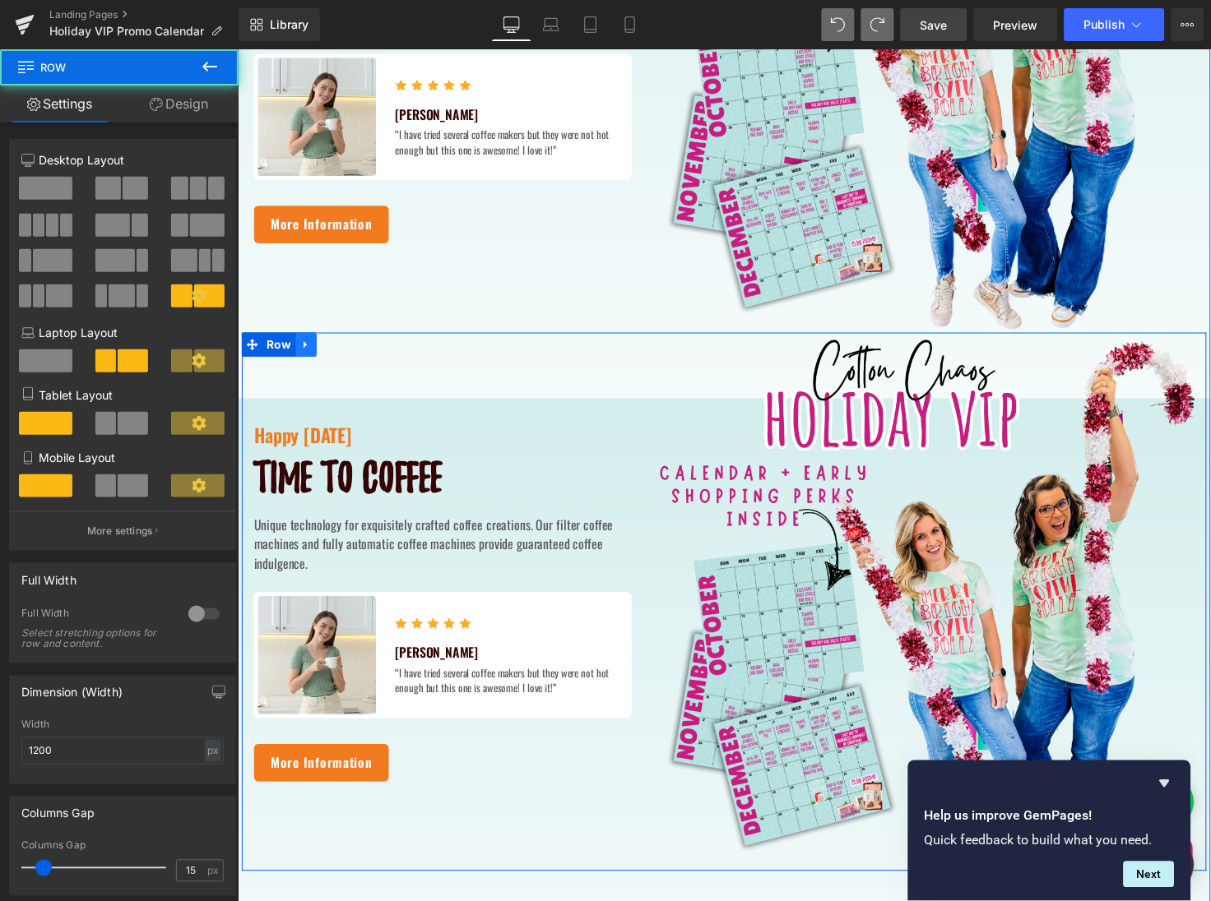
click at [307, 354] on icon at bounding box center [307, 351] width 12 height 12
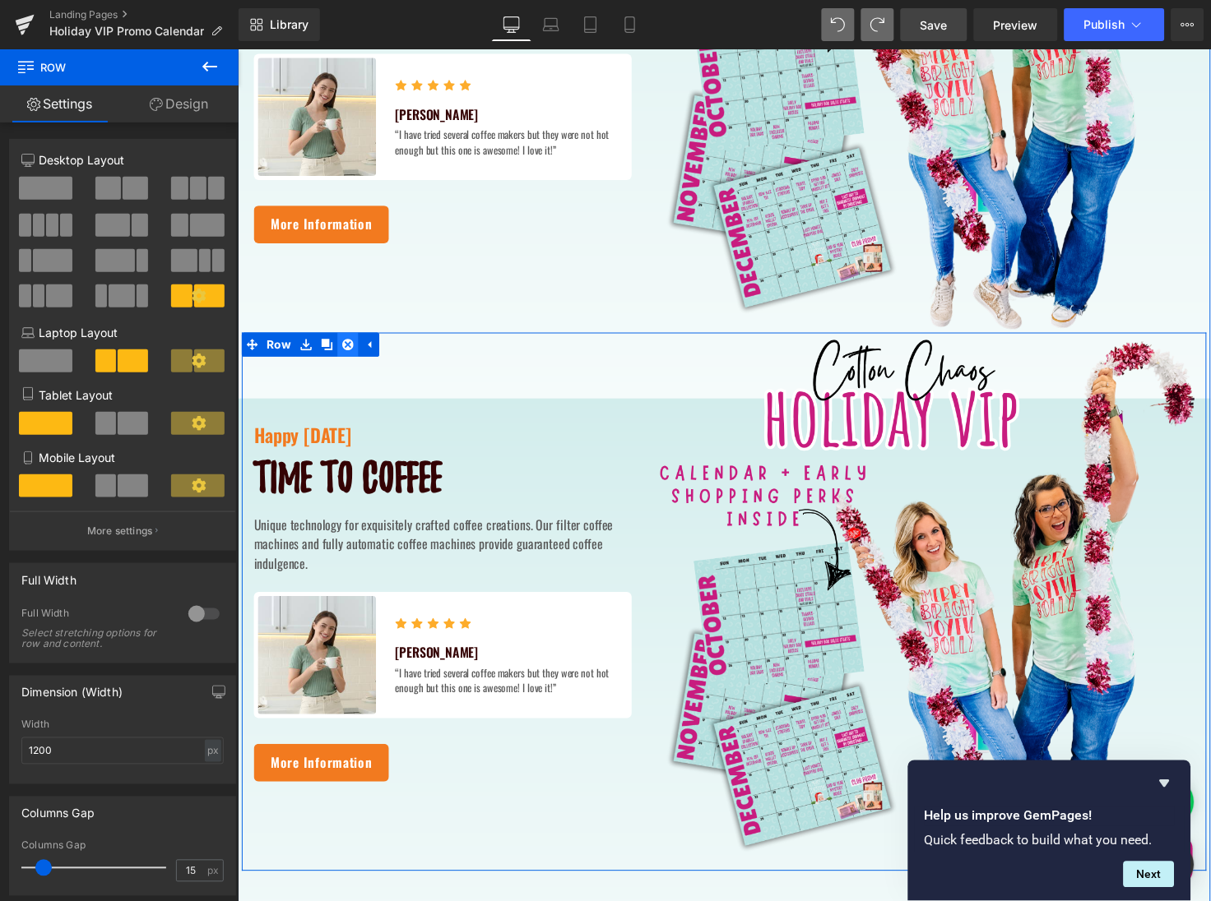
click at [344, 352] on icon at bounding box center [350, 351] width 12 height 12
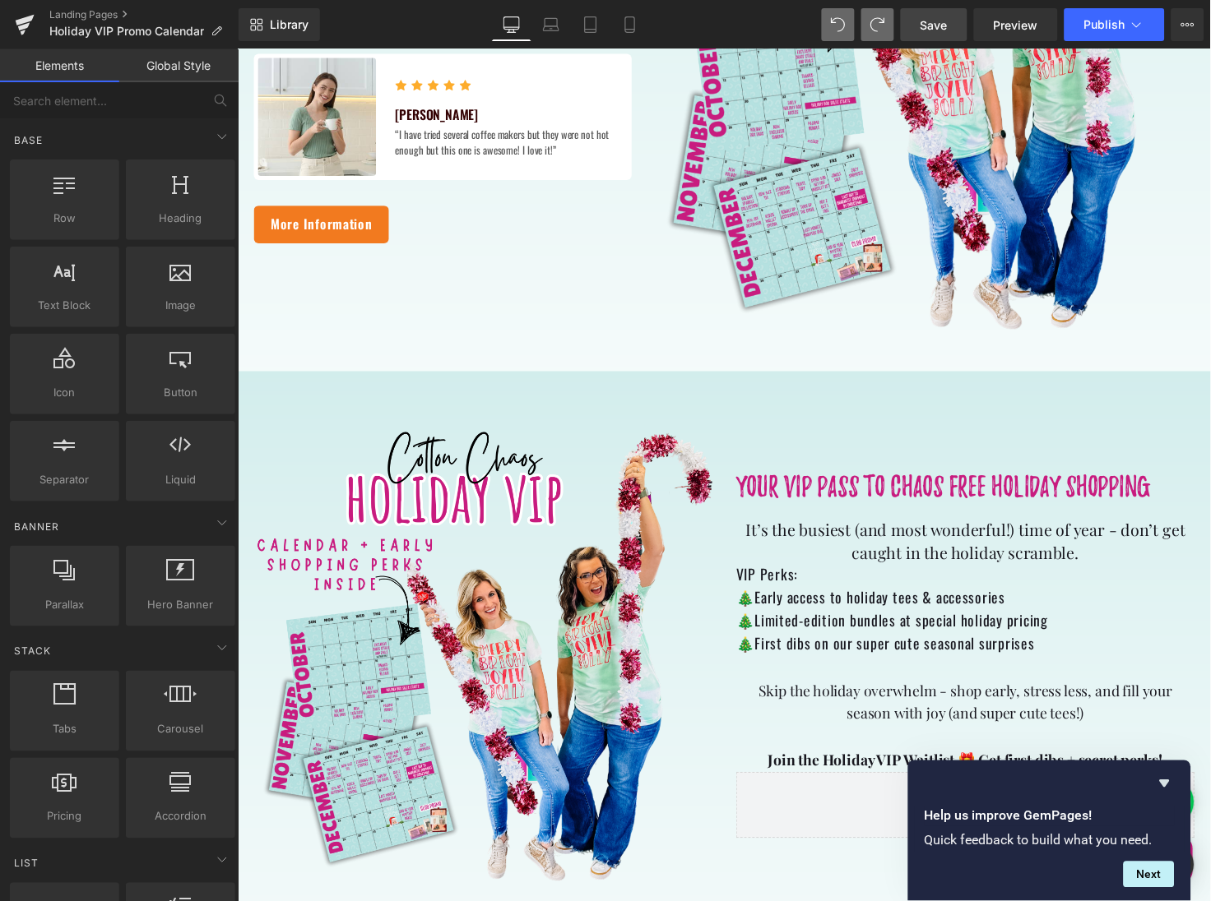
click at [937, 25] on span "Save" at bounding box center [933, 24] width 27 height 17
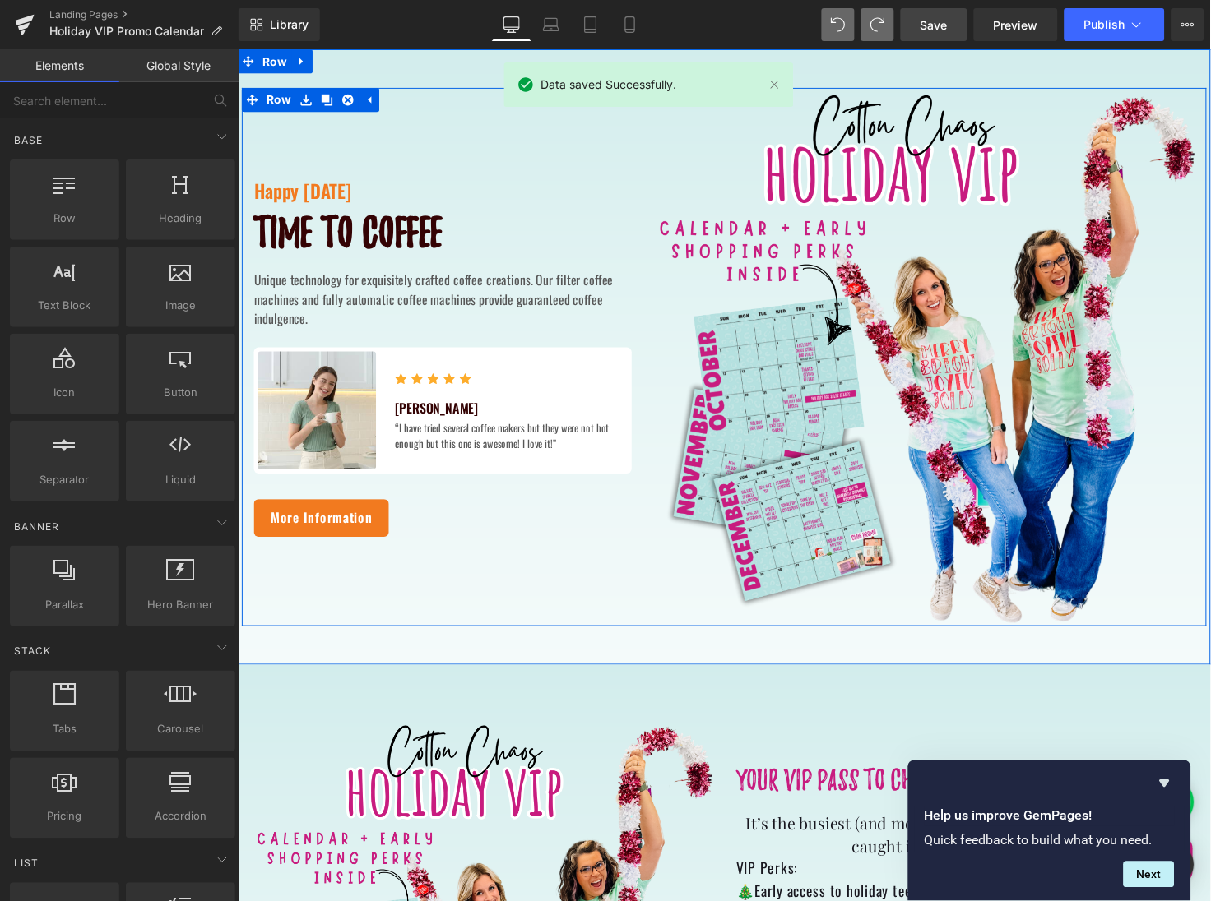
scroll to position [0, 0]
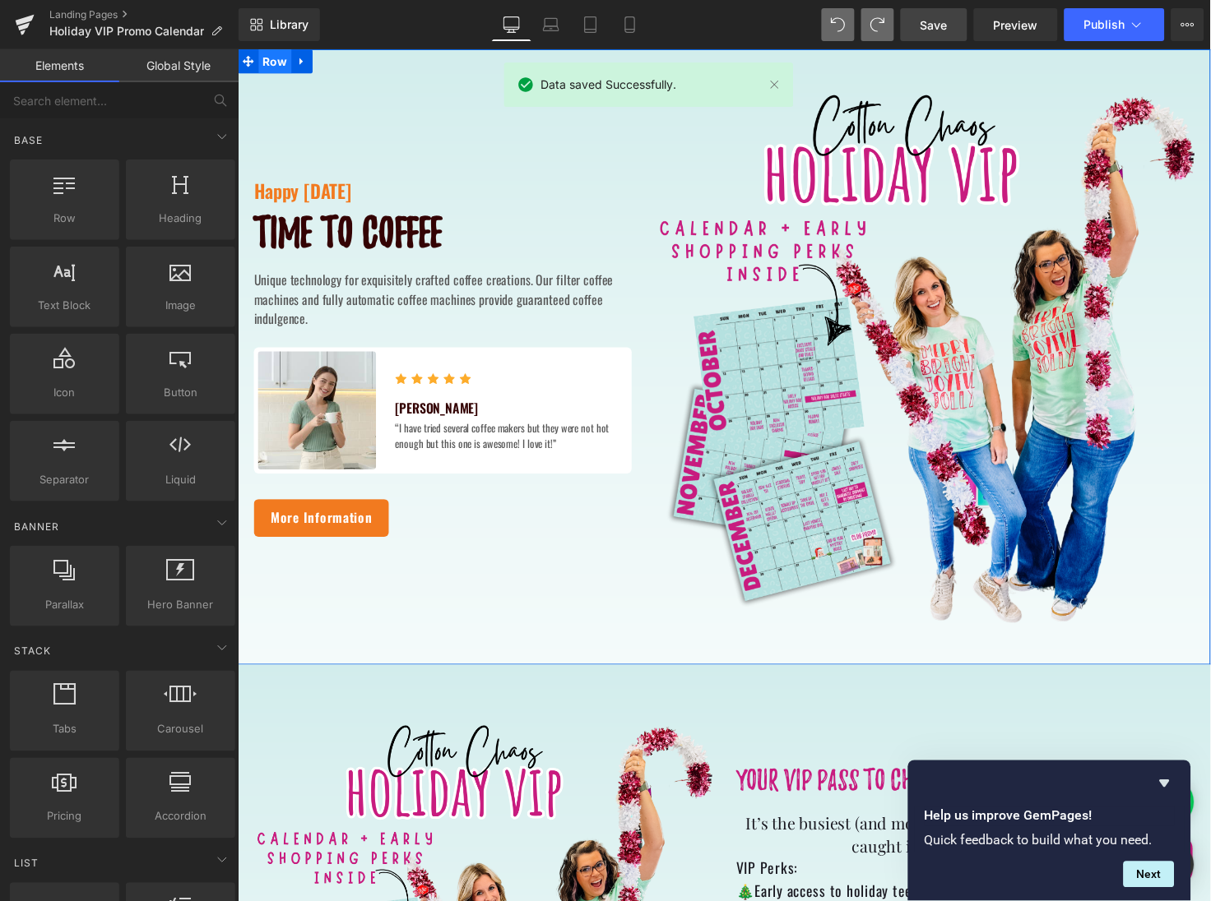
click at [280, 64] on span "Row" at bounding box center [275, 61] width 34 height 25
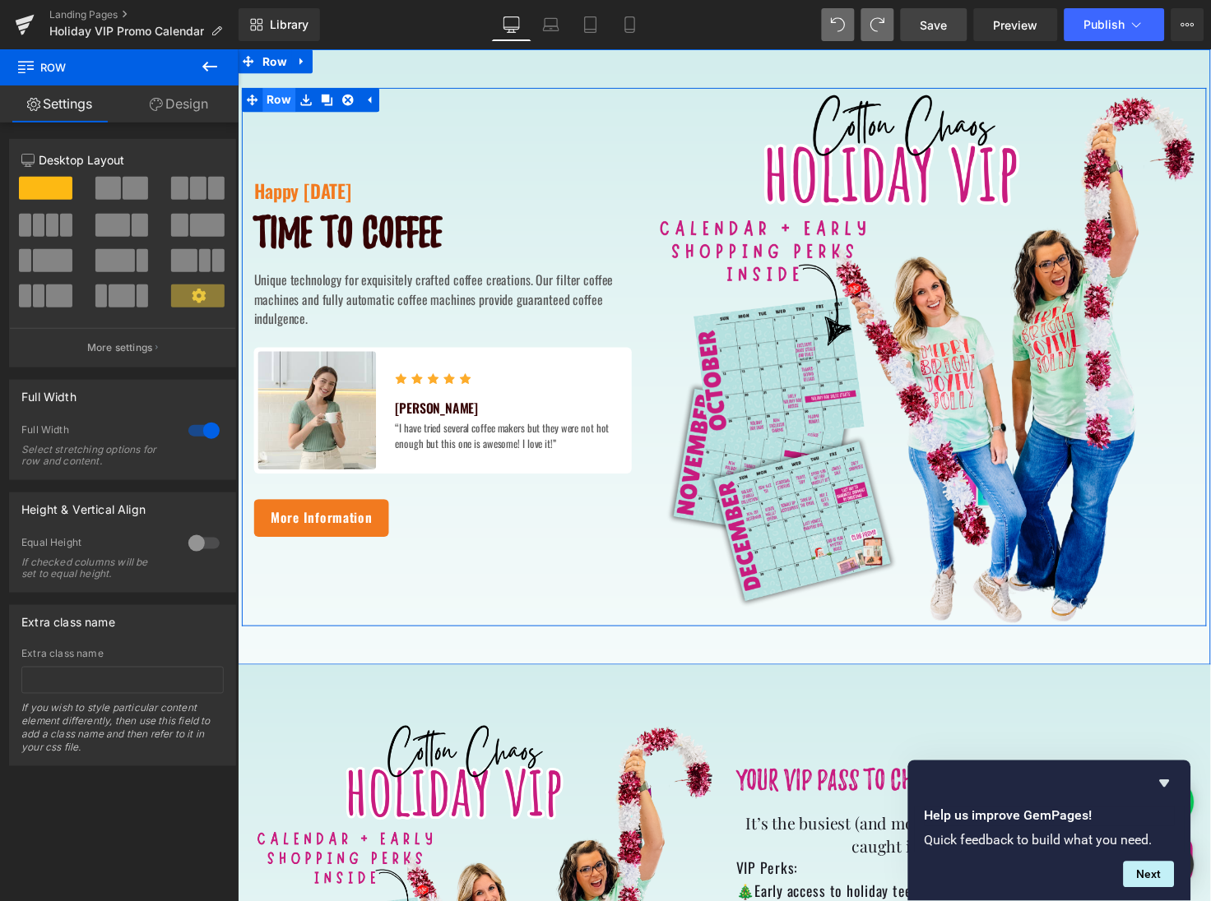
click at [276, 99] on span "Row" at bounding box center [279, 100] width 34 height 25
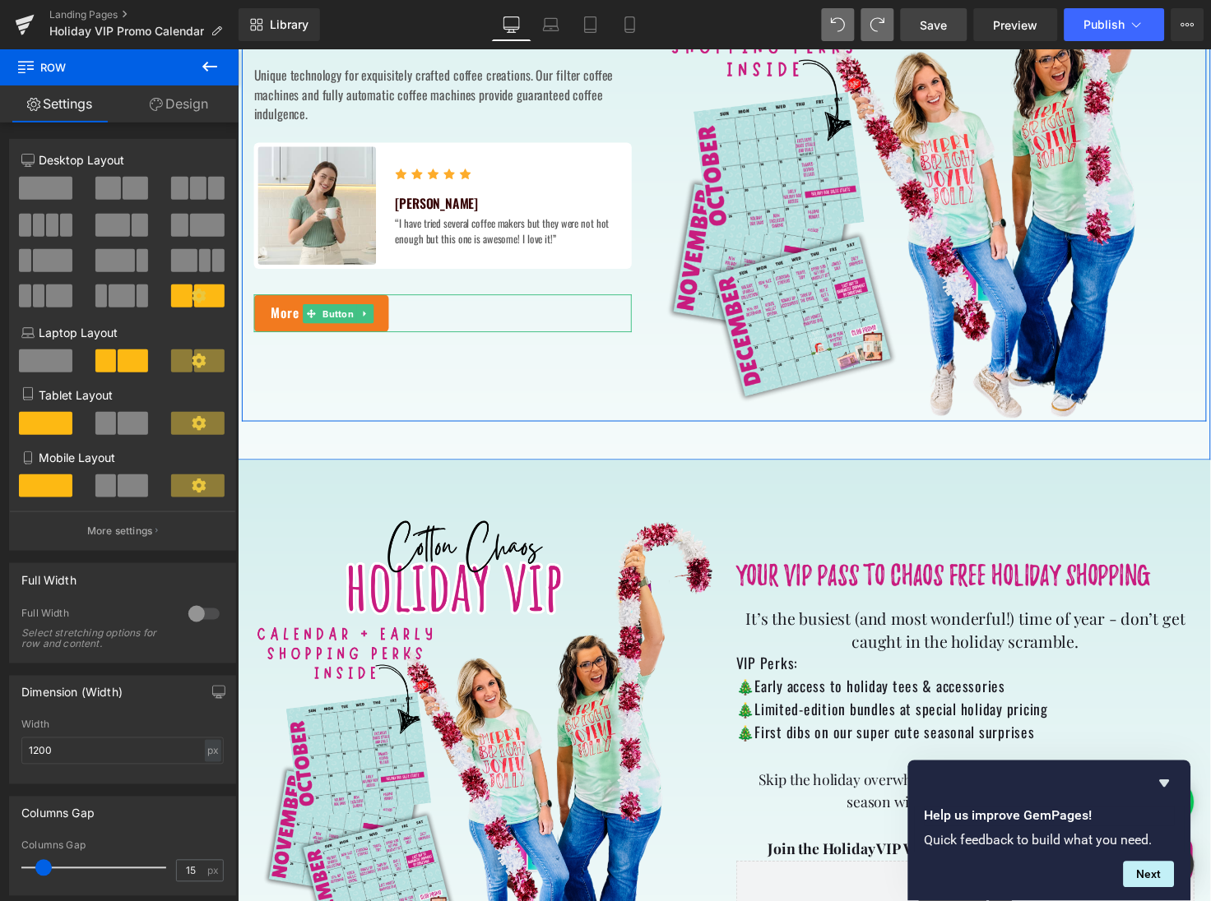
scroll to position [226, 0]
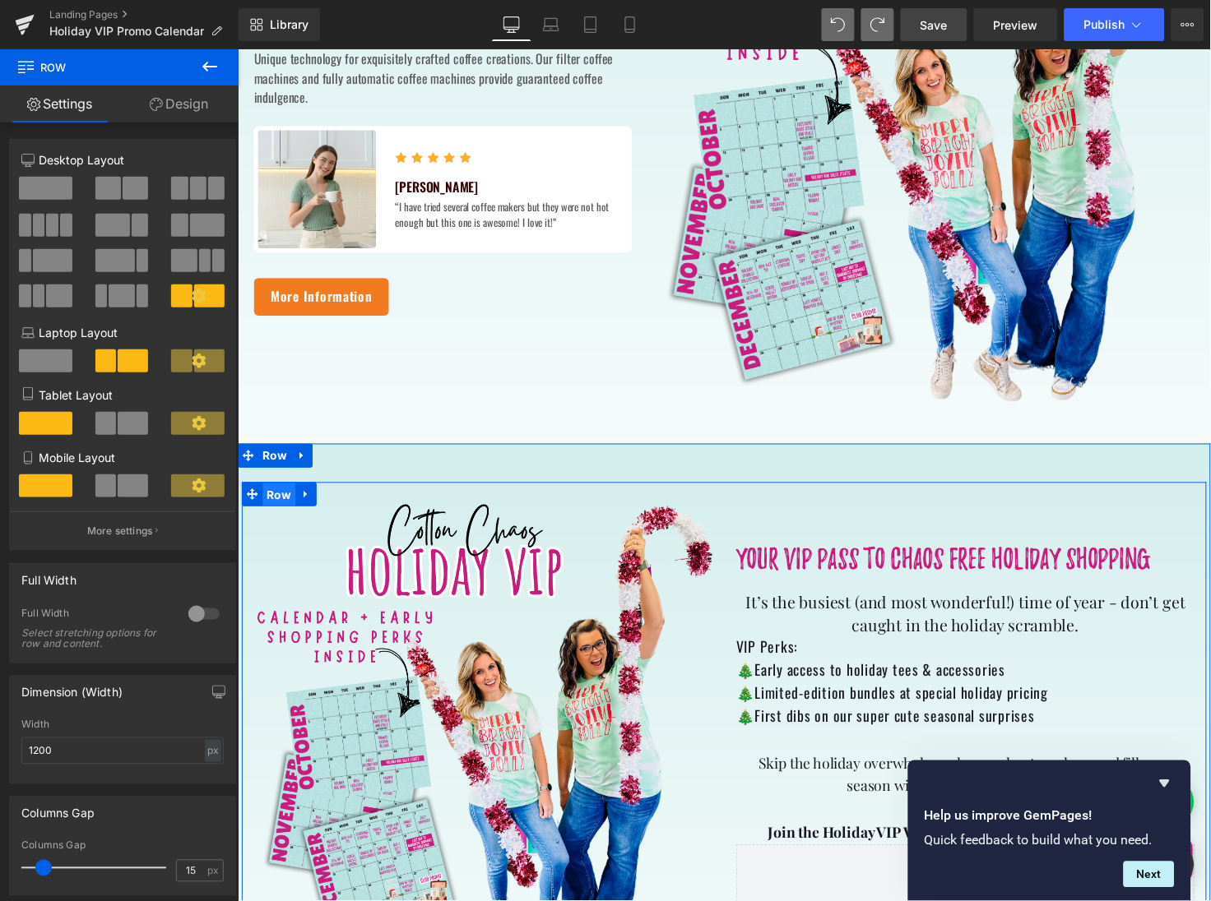
click at [277, 502] on span "Row" at bounding box center [279, 505] width 34 height 25
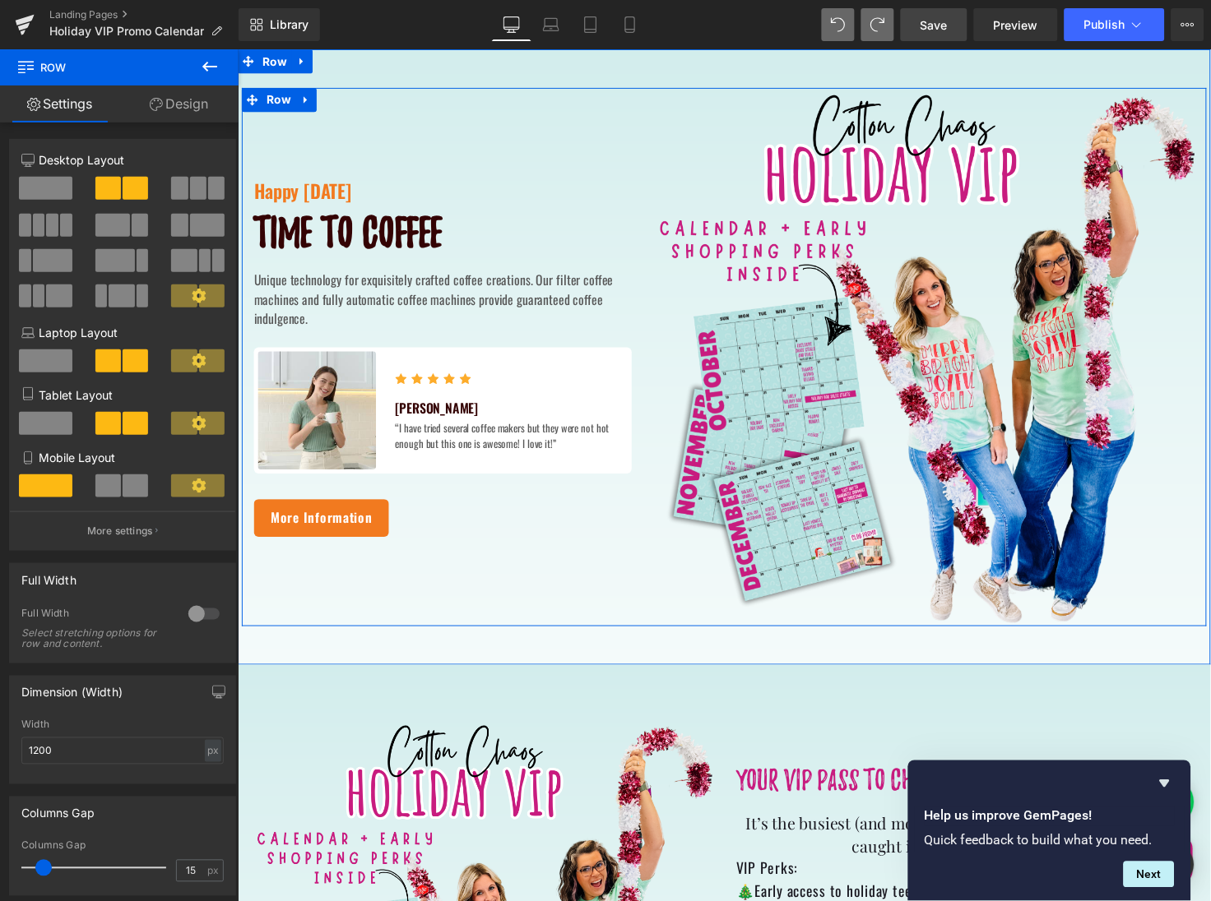
scroll to position [0, 0]
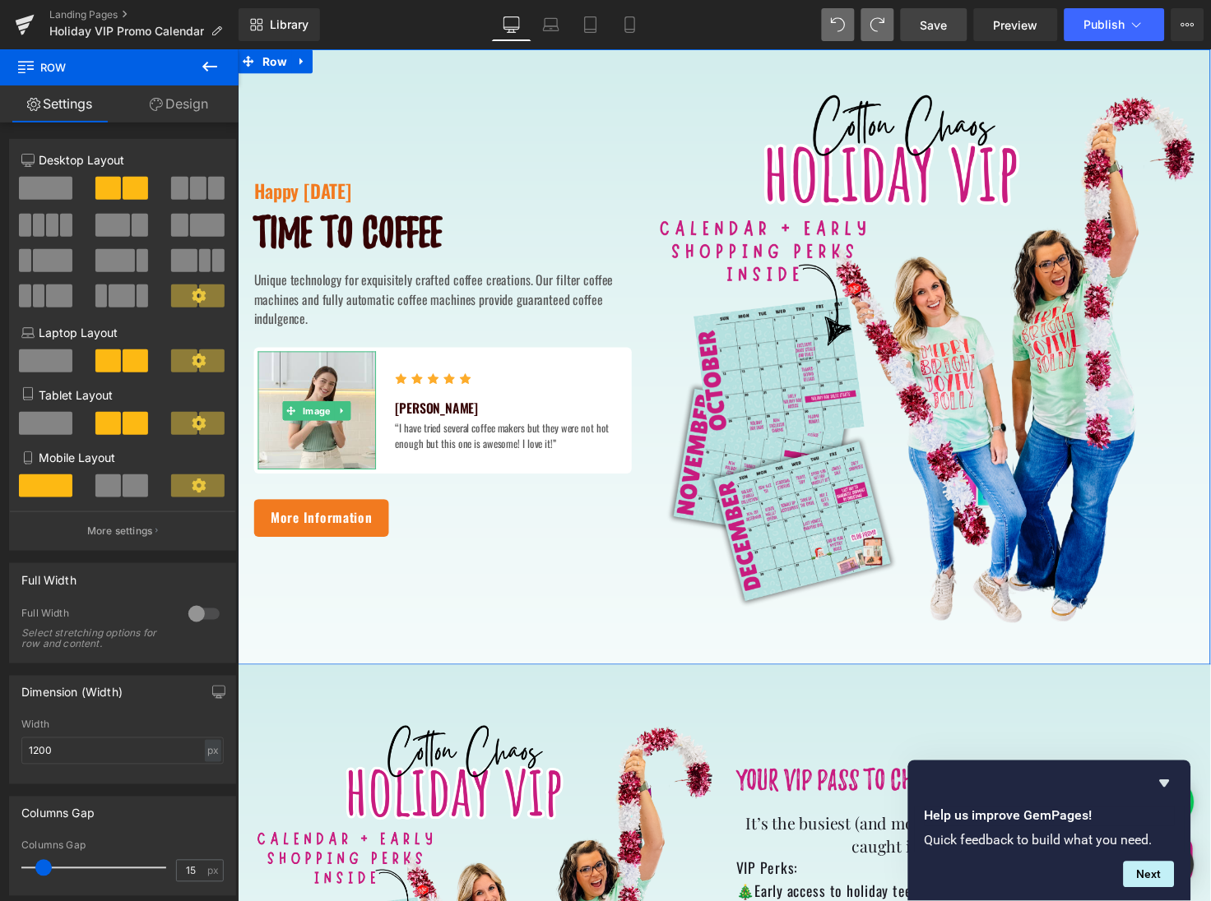
click at [327, 104] on div "Happy Thanksgiving Text Block Time to coffee Heading Unique technology for exqu…" at bounding box center [446, 363] width 411 height 551
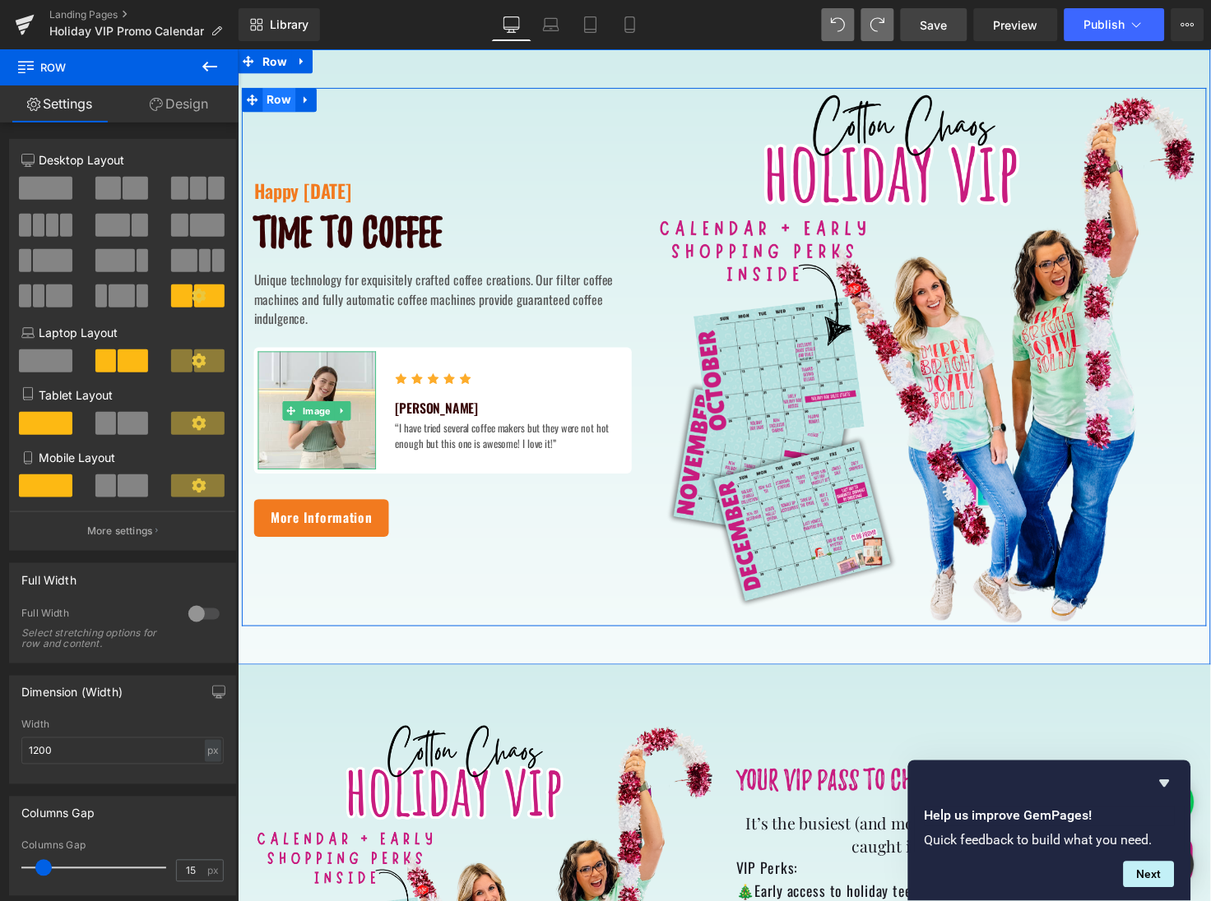
click at [273, 104] on span "Row" at bounding box center [279, 100] width 34 height 25
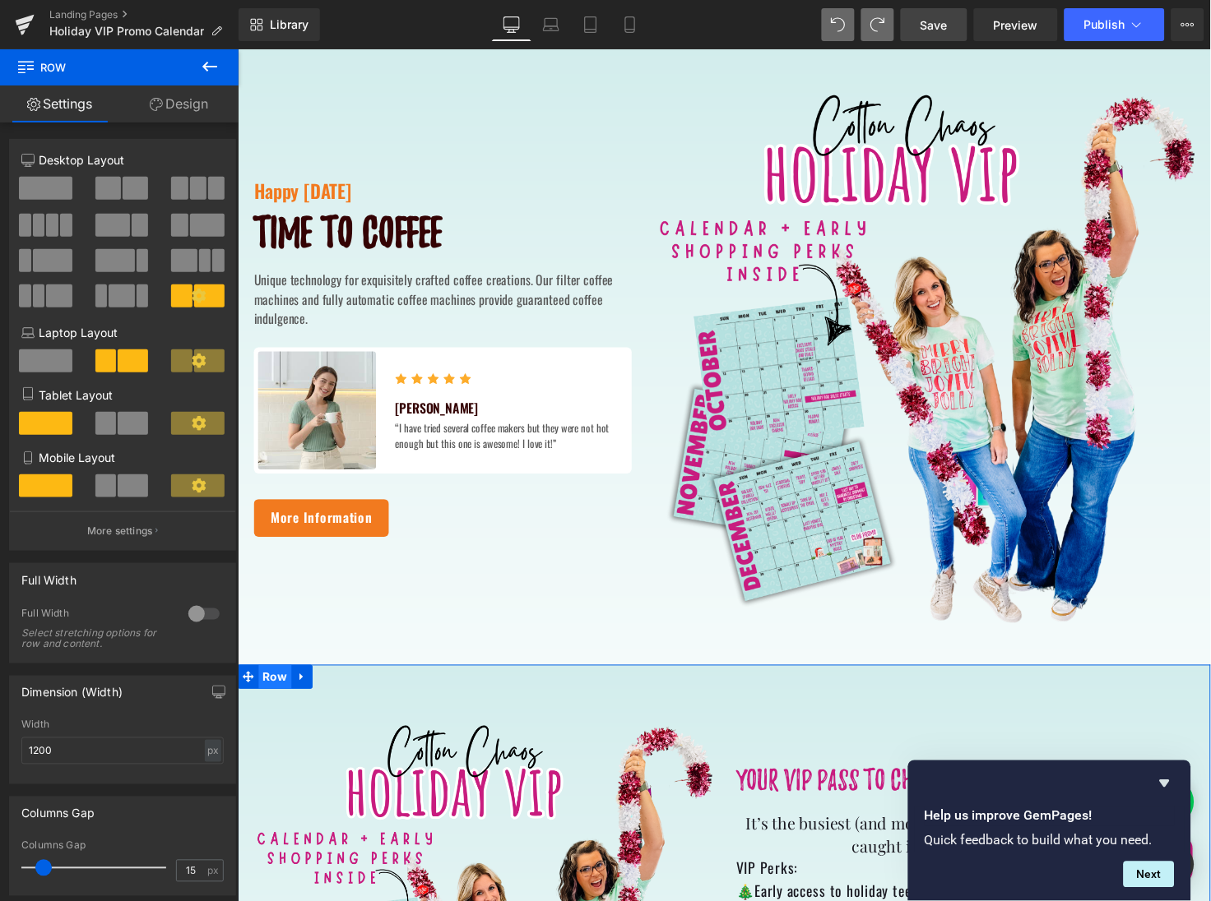
click at [275, 696] on span "Row" at bounding box center [275, 690] width 34 height 25
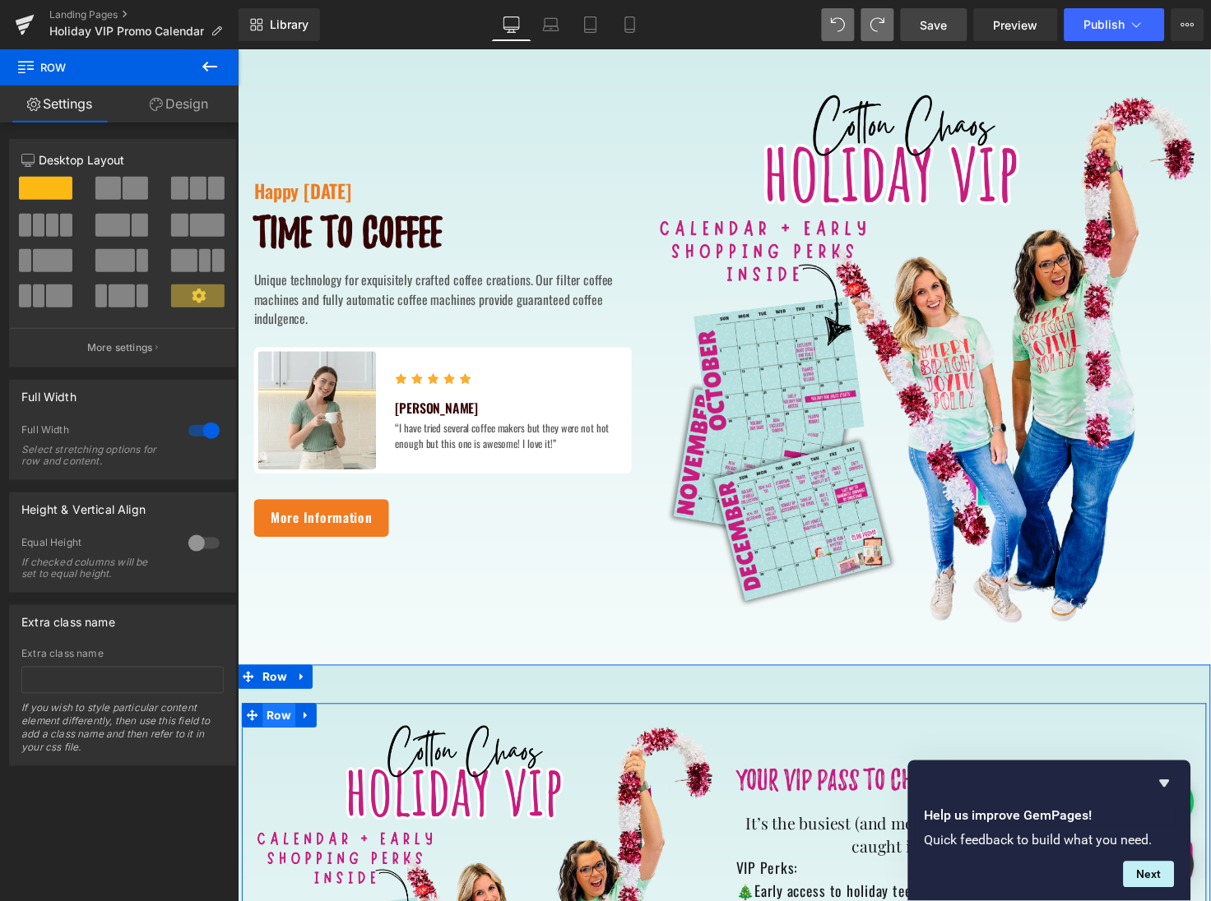
click at [274, 729] on span "Row" at bounding box center [279, 730] width 34 height 25
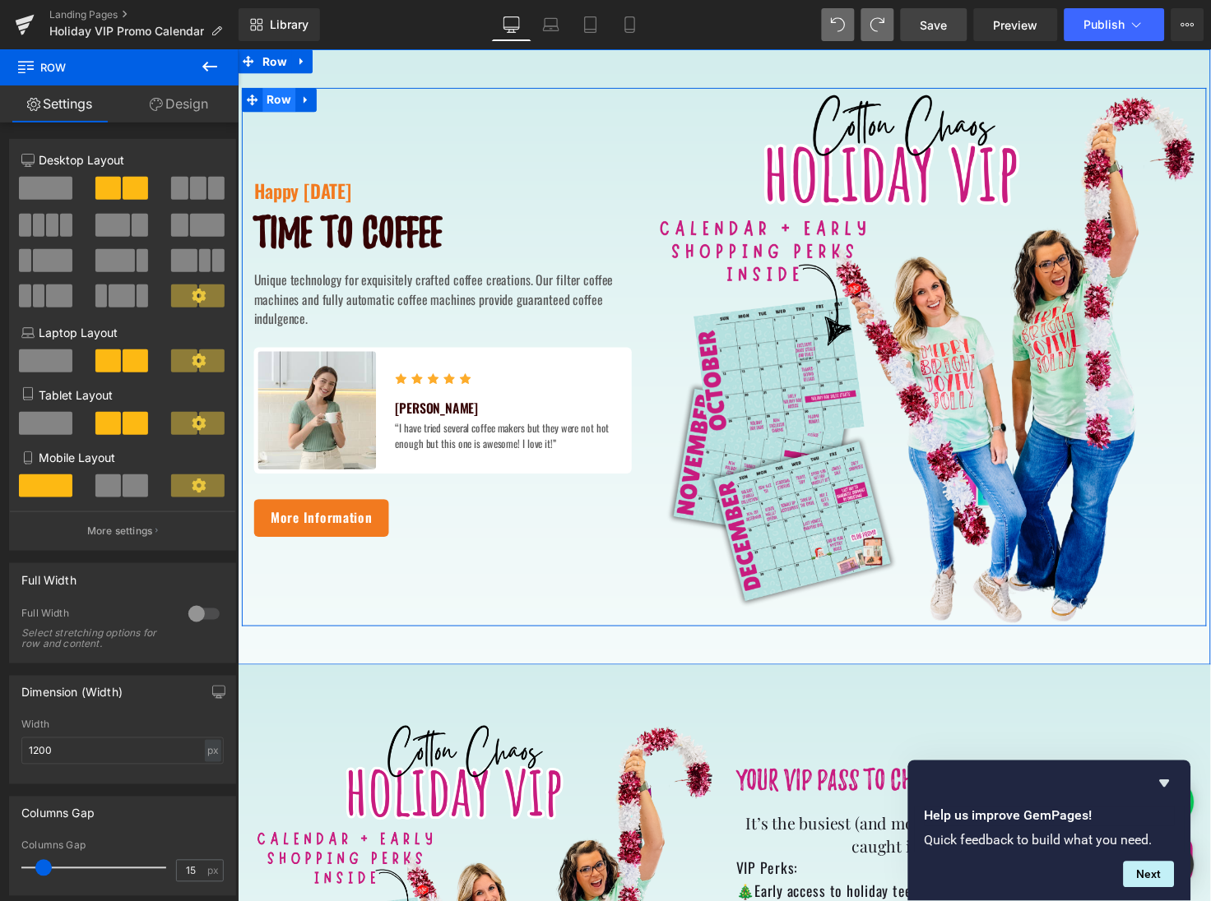
click at [273, 104] on span "Row" at bounding box center [279, 100] width 34 height 25
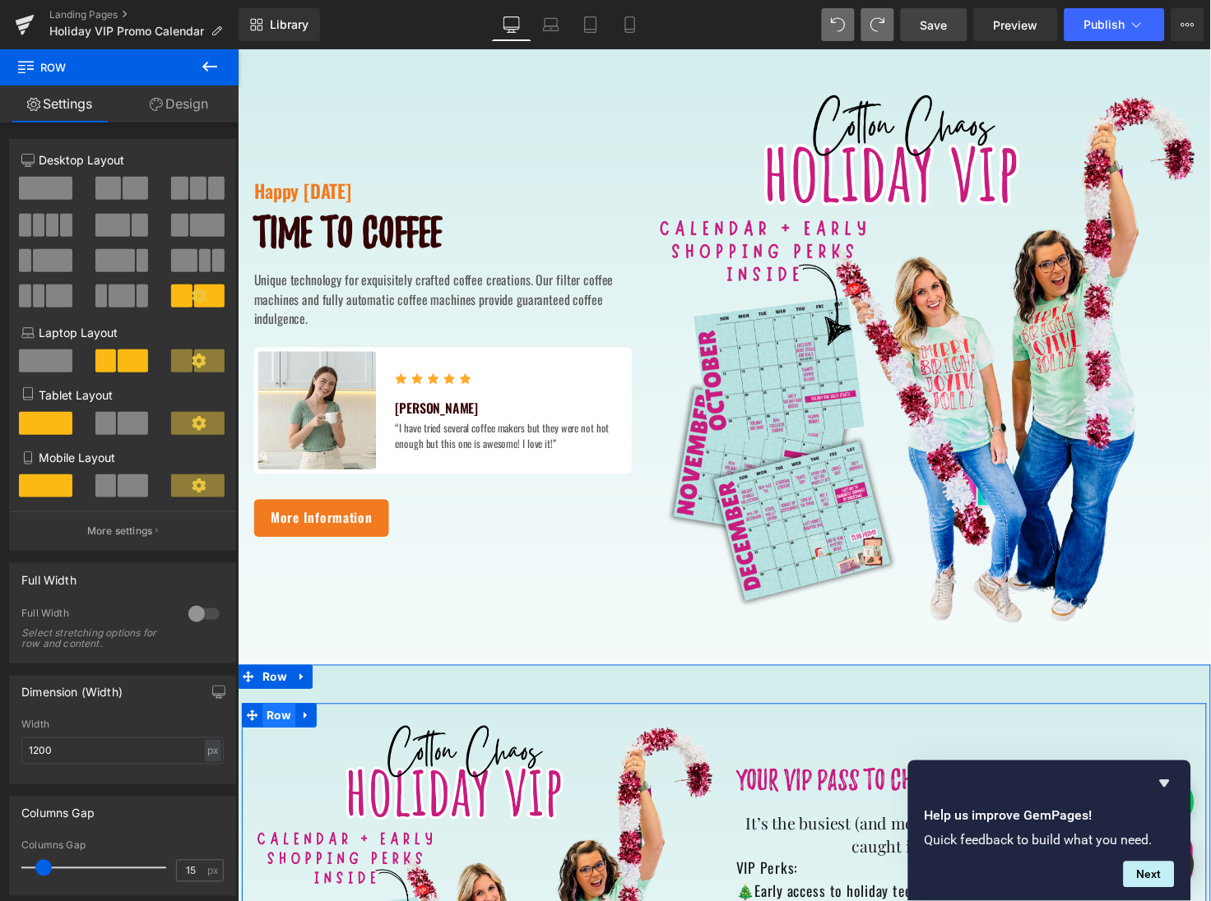
click at [280, 735] on span "Row" at bounding box center [279, 730] width 34 height 25
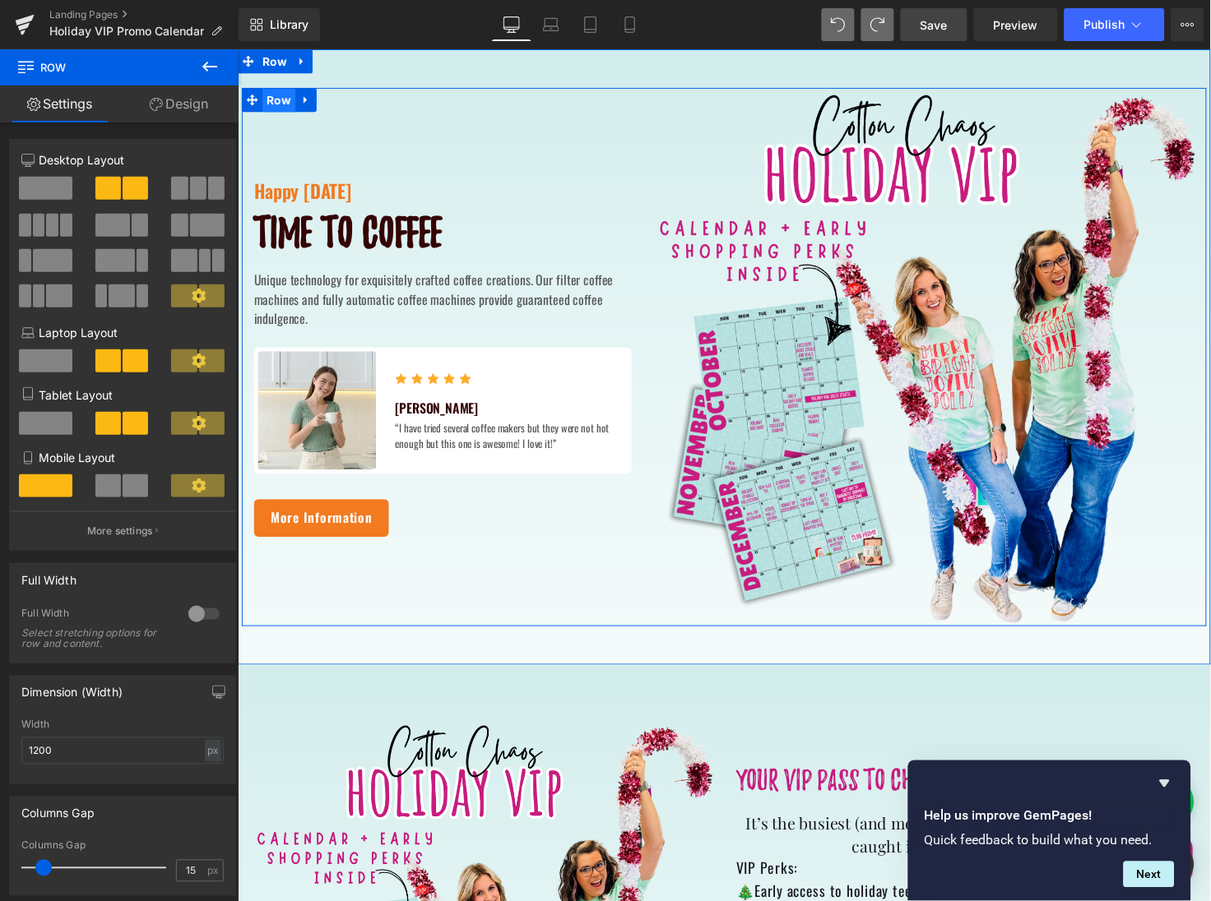
click at [276, 97] on span "Row" at bounding box center [279, 101] width 34 height 25
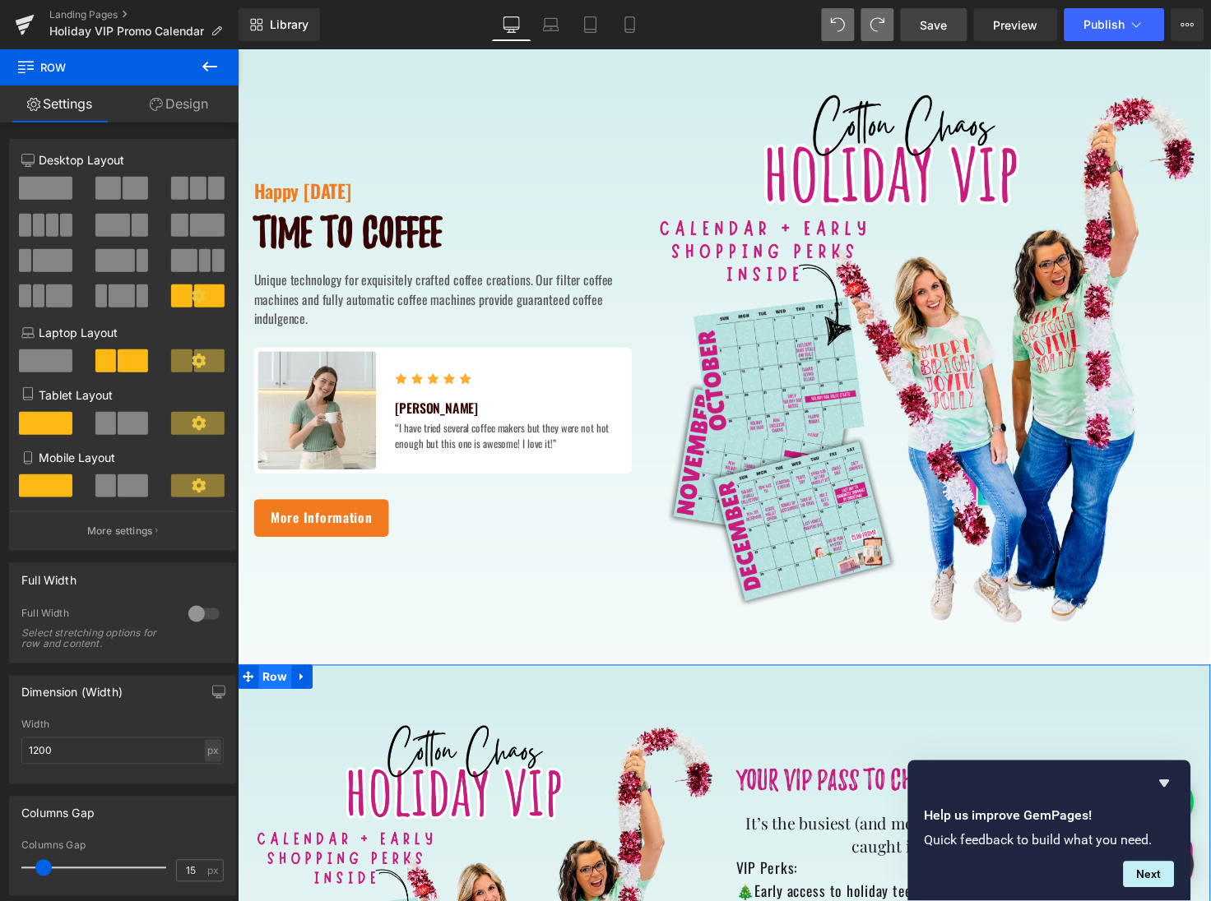
click at [272, 692] on span "Row" at bounding box center [275, 690] width 34 height 25
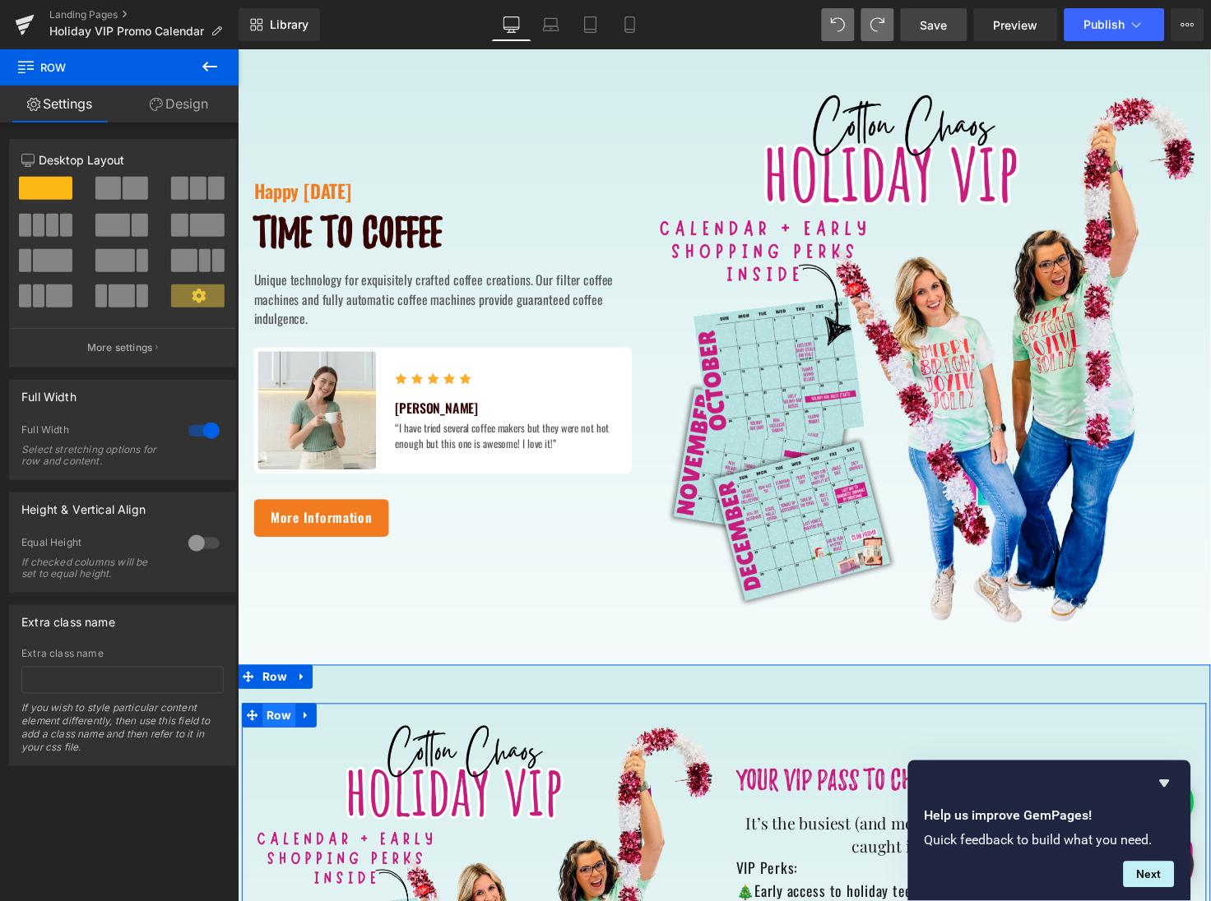
click at [275, 736] on span "Row" at bounding box center [279, 730] width 34 height 25
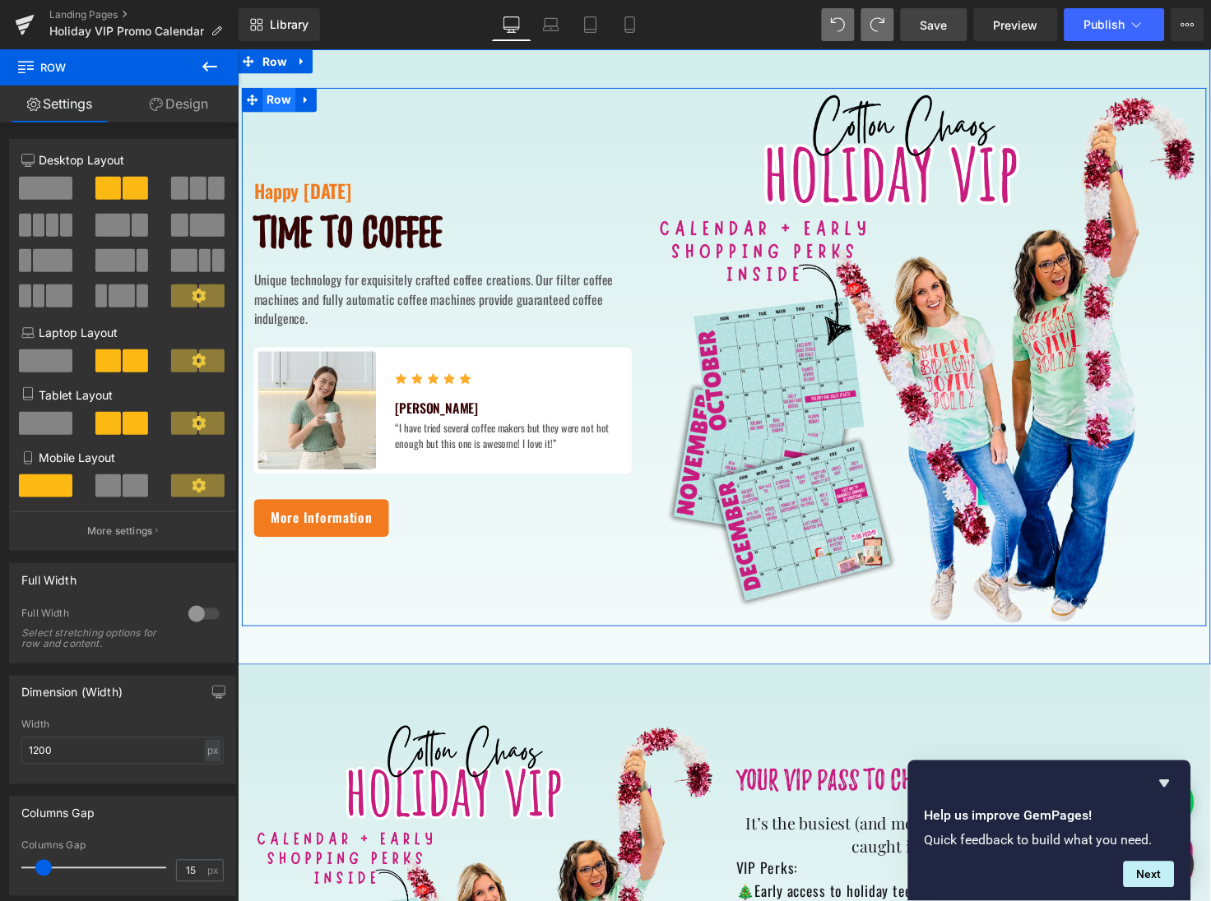
click at [272, 104] on span "Row" at bounding box center [279, 100] width 34 height 25
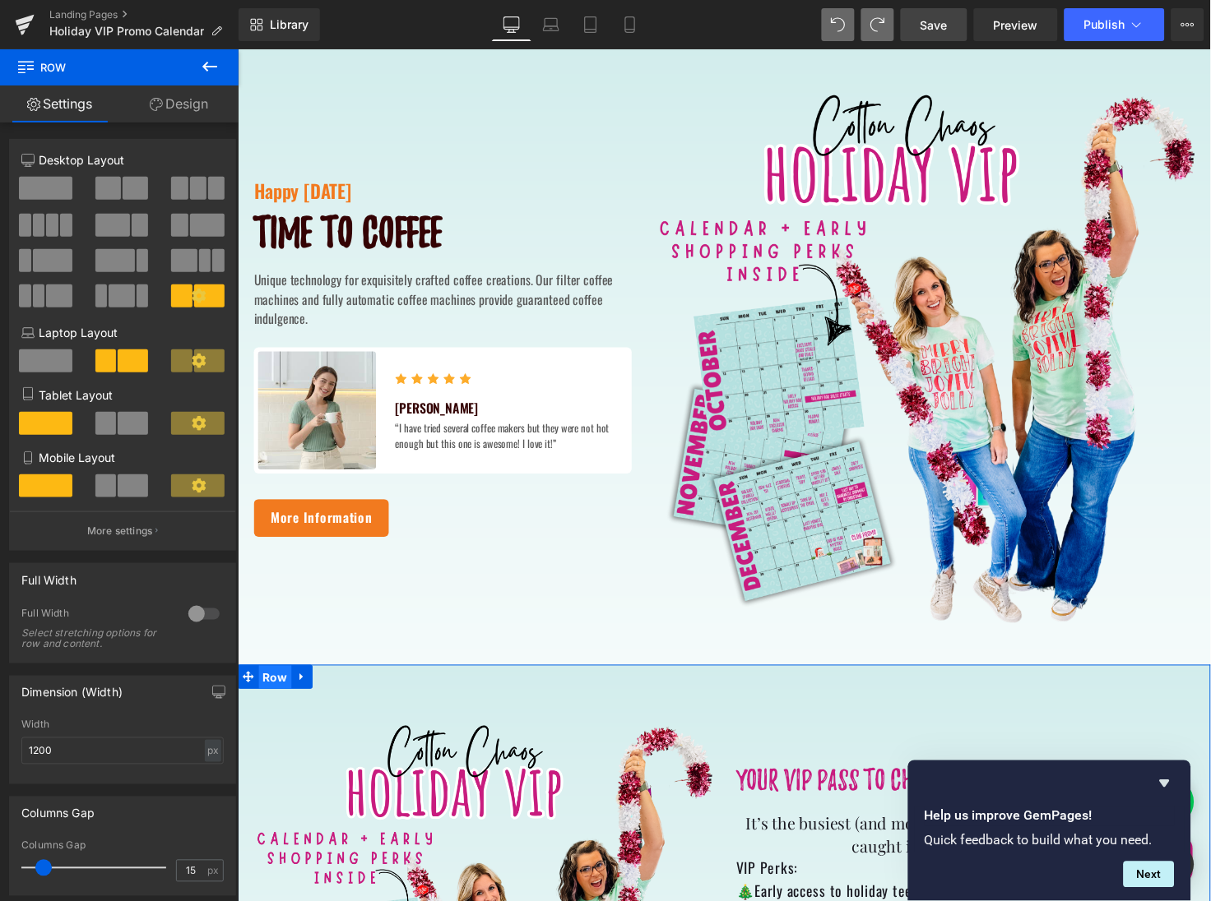
click at [273, 696] on span "Row" at bounding box center [275, 691] width 34 height 25
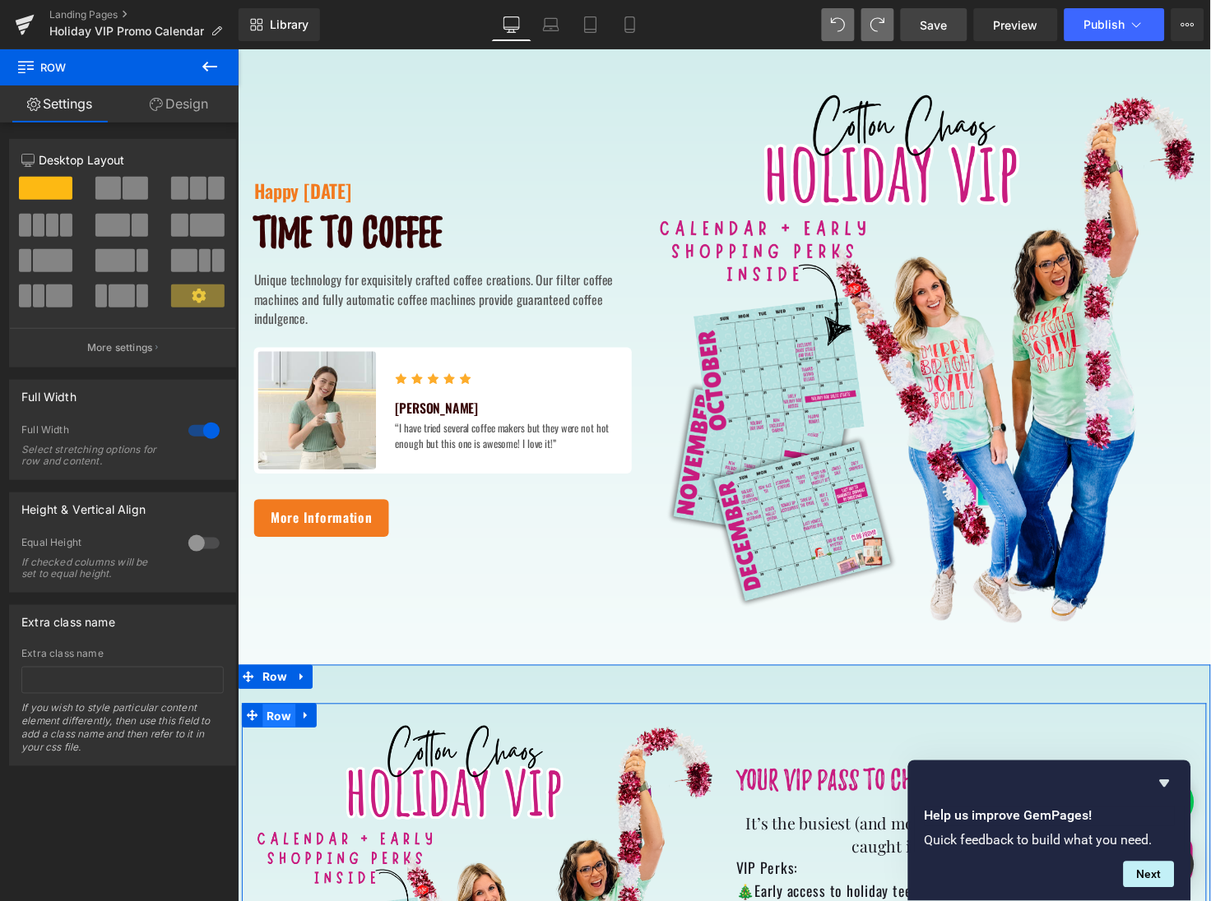
click at [272, 725] on span "Row" at bounding box center [279, 731] width 34 height 25
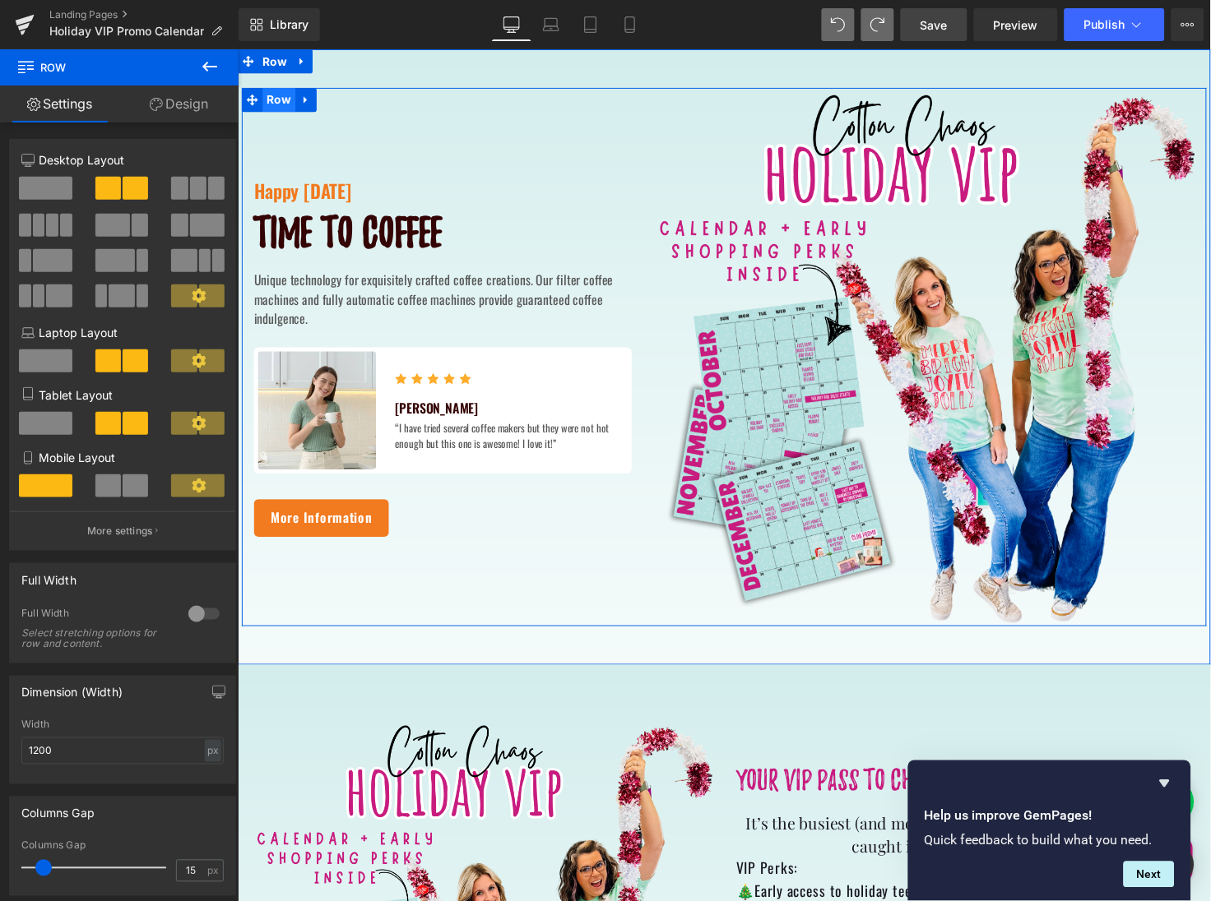
click at [280, 101] on span "Row" at bounding box center [279, 100] width 34 height 25
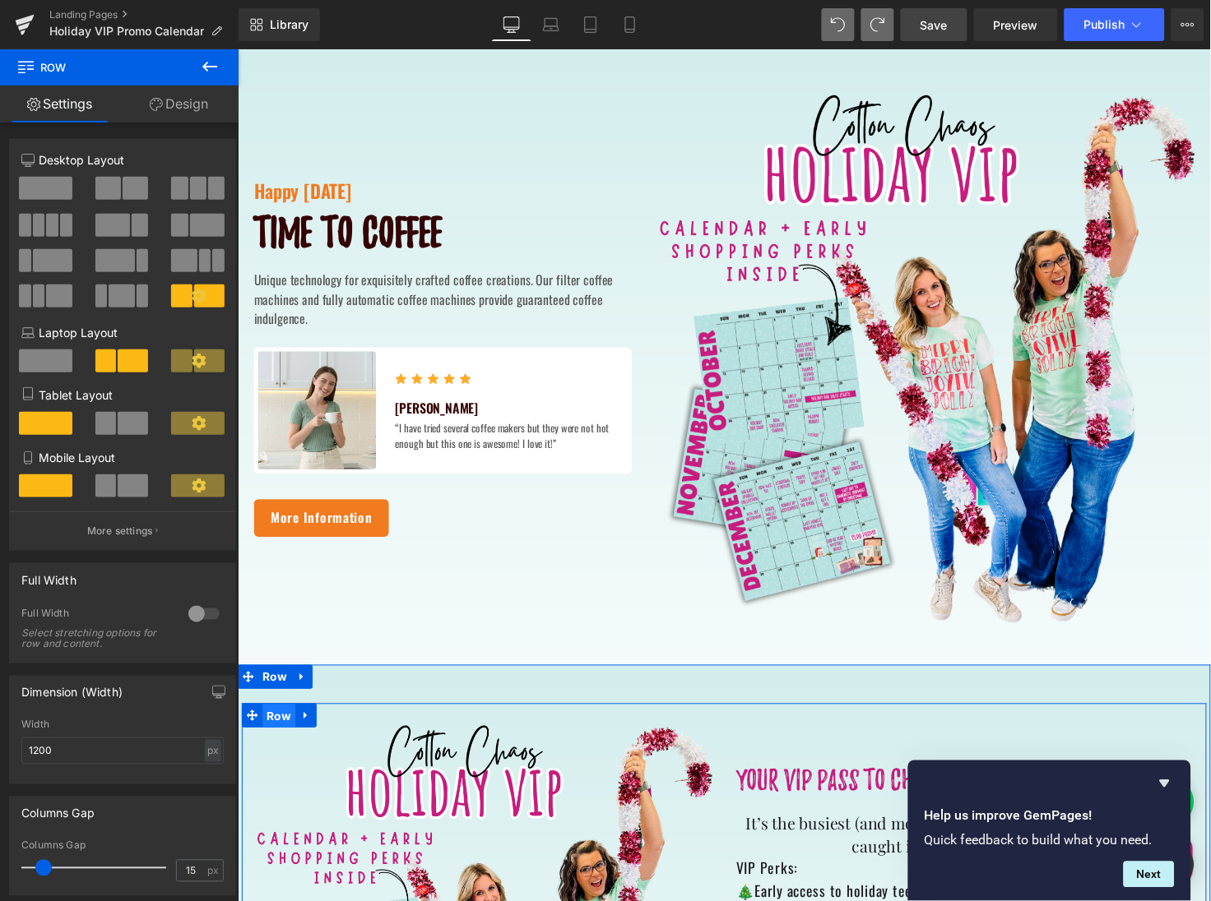
click at [275, 734] on span "Row" at bounding box center [279, 731] width 34 height 25
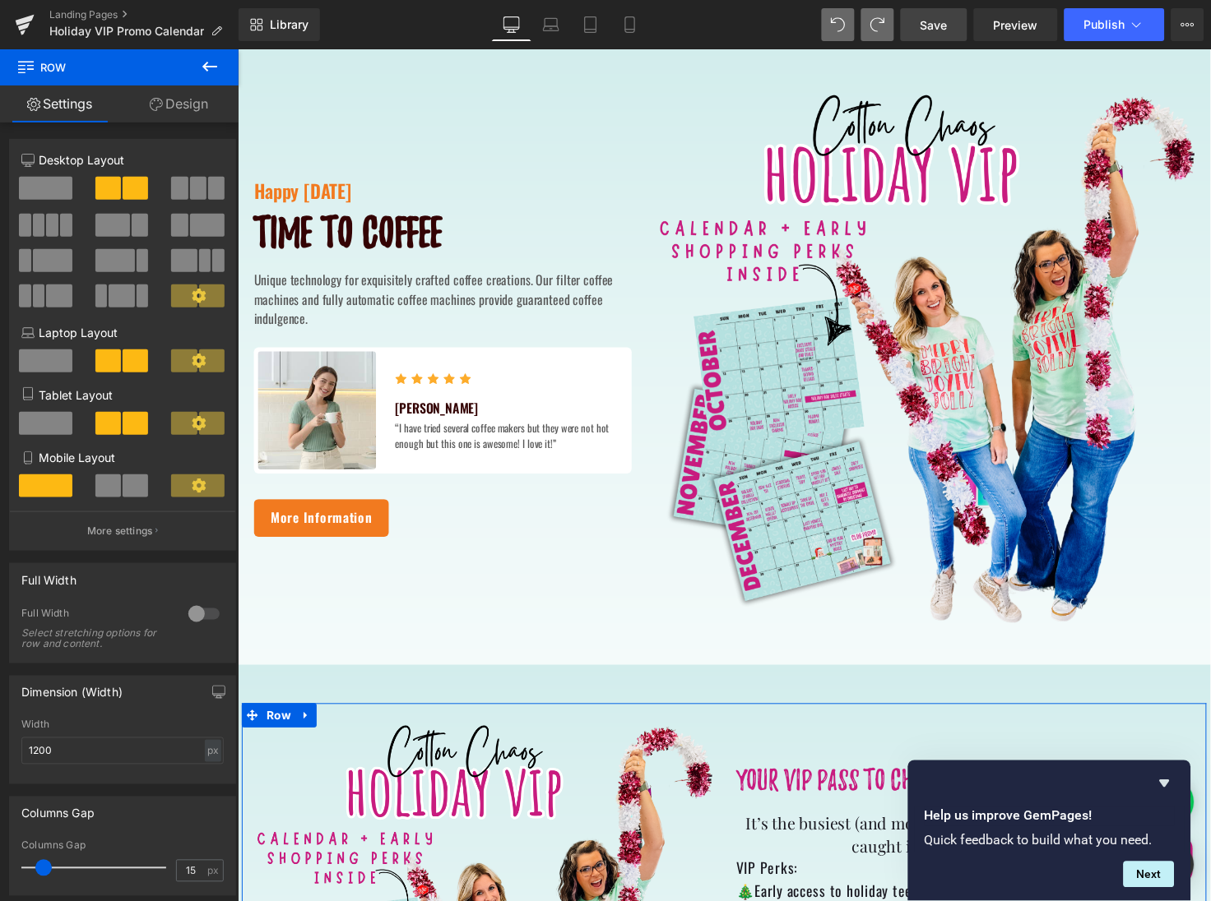
click at [63, 423] on span at bounding box center [45, 423] width 53 height 23
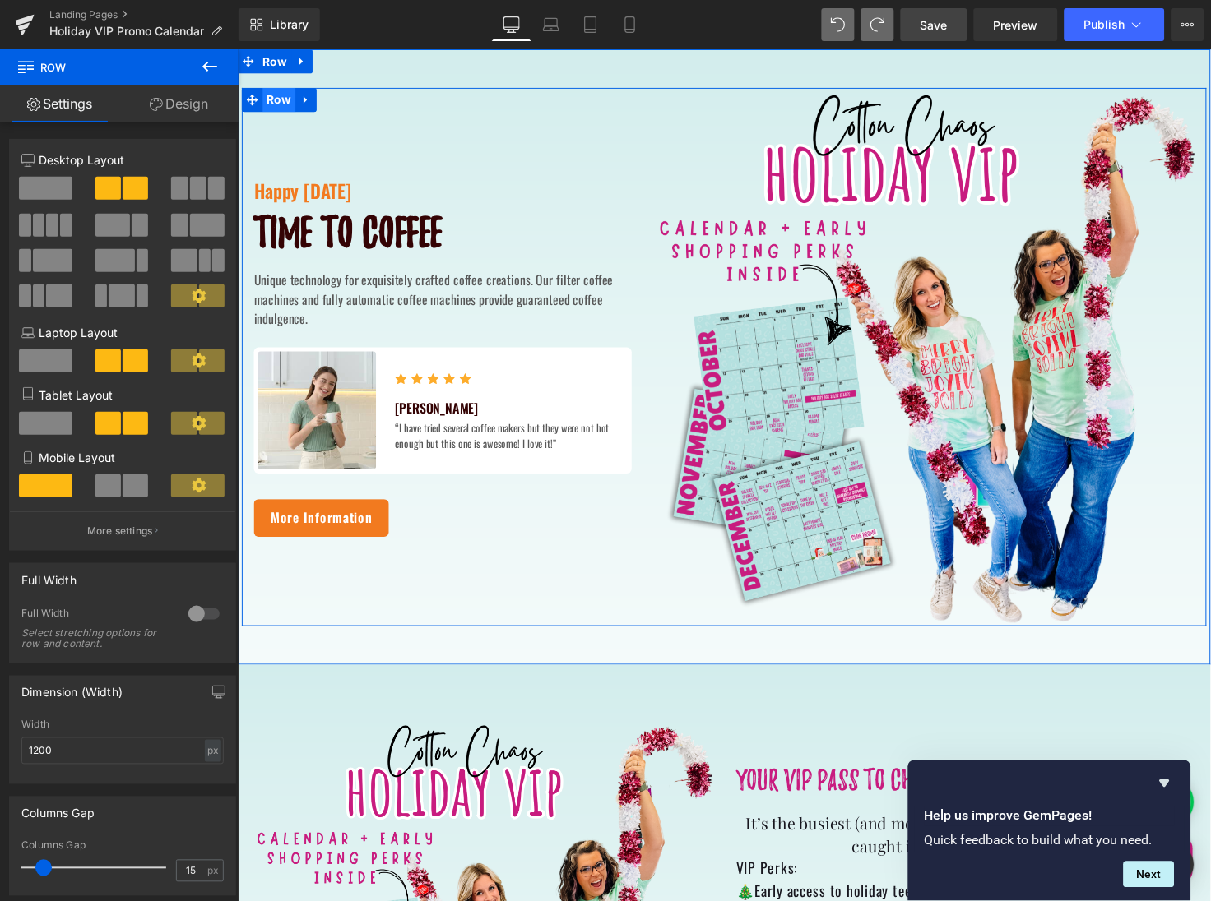
click at [280, 101] on span "Row" at bounding box center [279, 100] width 34 height 25
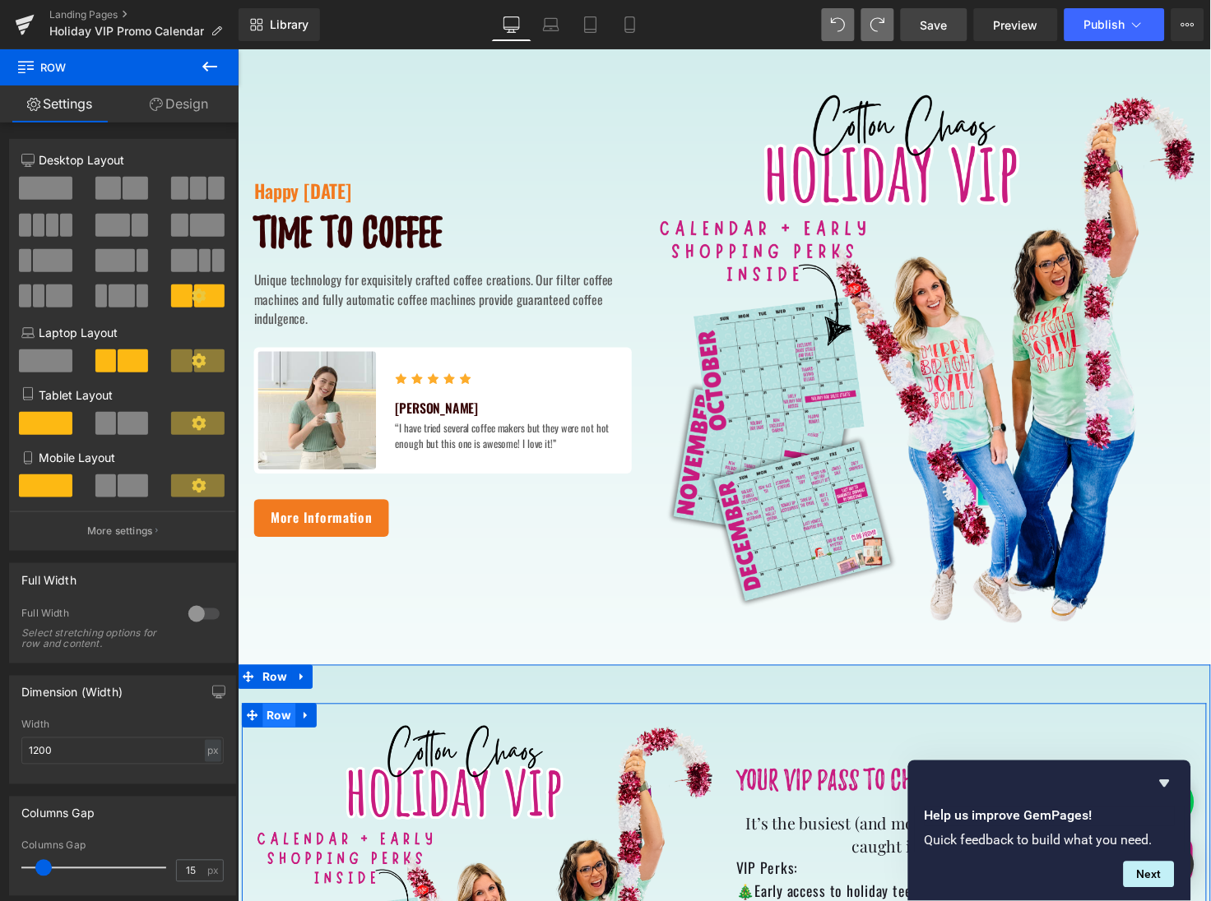
click at [273, 730] on span "Row" at bounding box center [279, 730] width 34 height 25
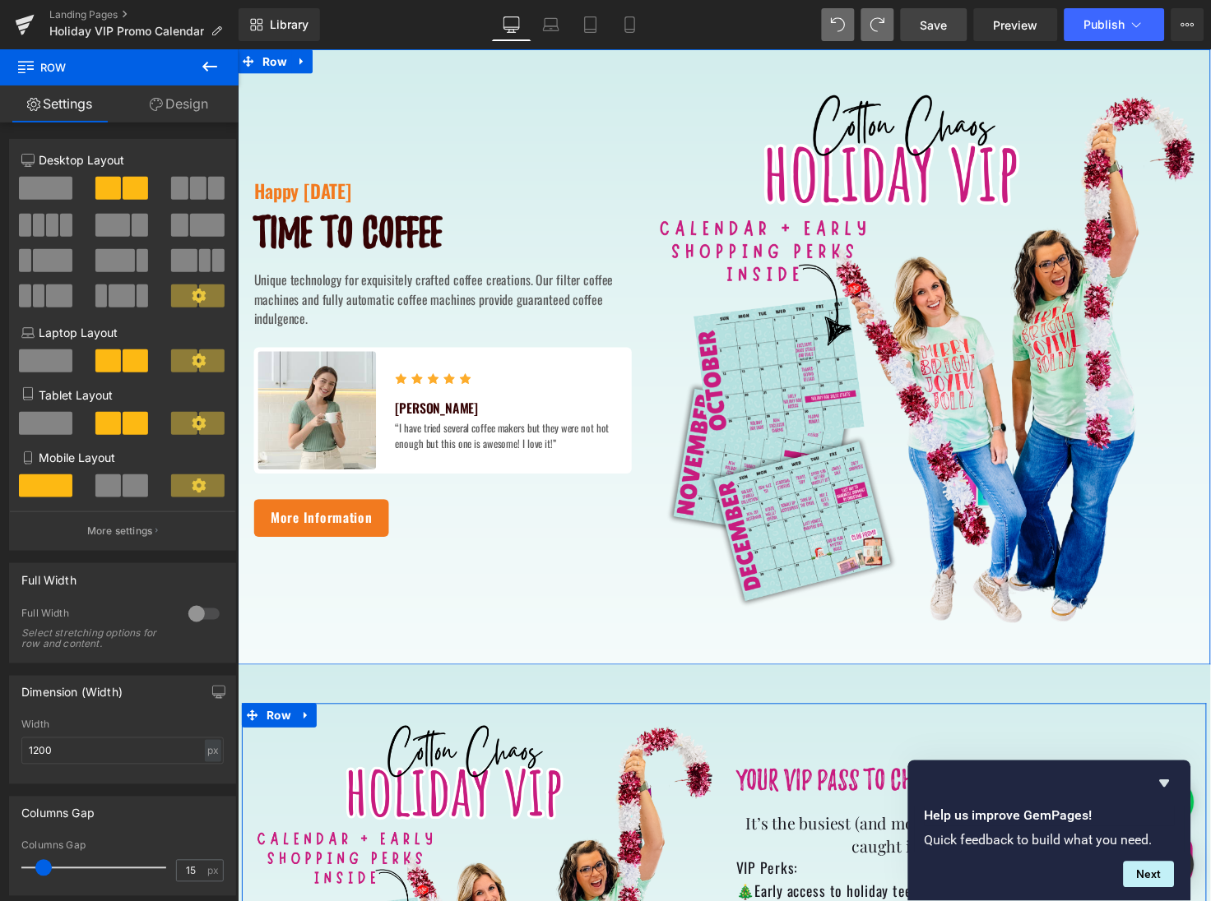
click at [201, 294] on span at bounding box center [211, 296] width 25 height 23
click at [121, 173] on div at bounding box center [122, 249] width 202 height 160
click at [123, 185] on span at bounding box center [135, 188] width 25 height 23
click at [67, 189] on span at bounding box center [45, 188] width 53 height 23
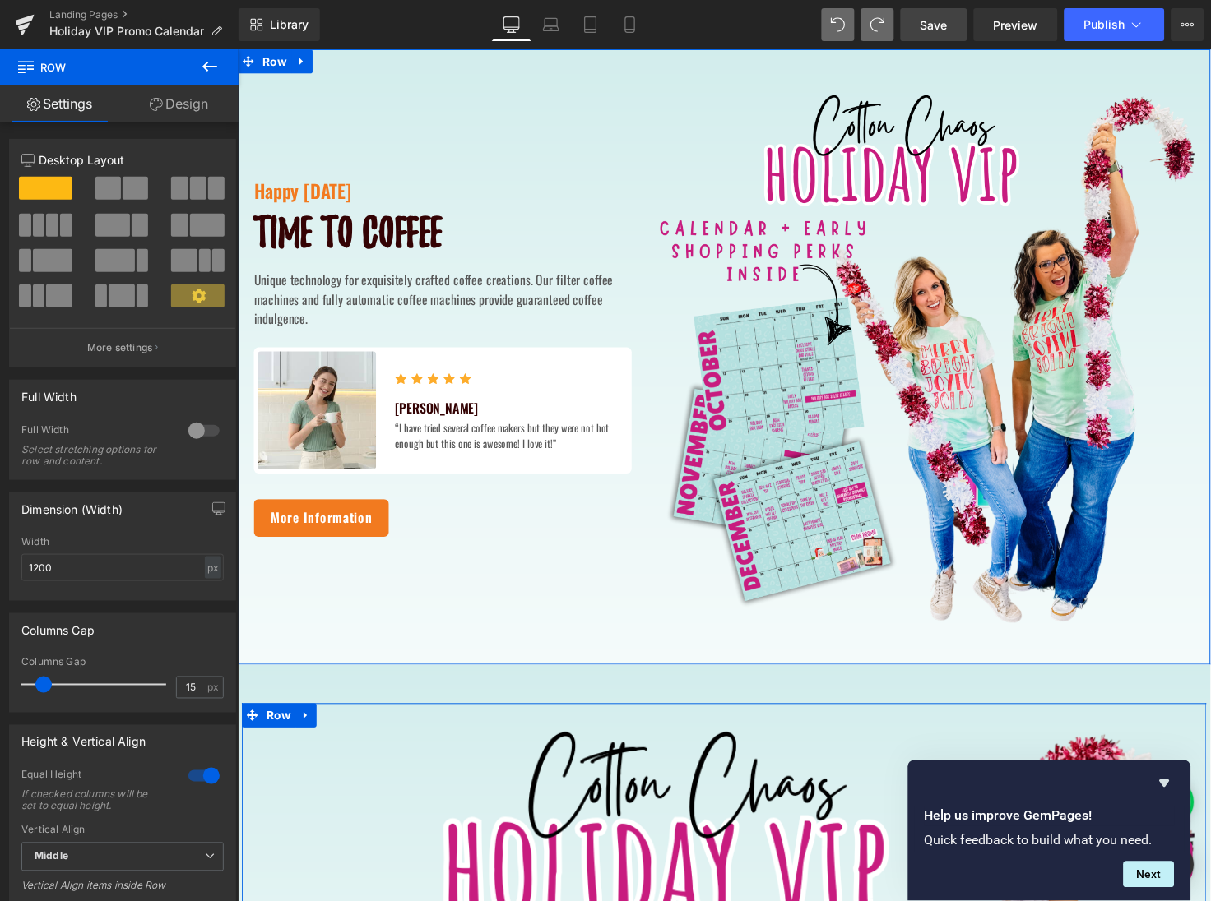
click at [107, 196] on span at bounding box center [107, 188] width 25 height 23
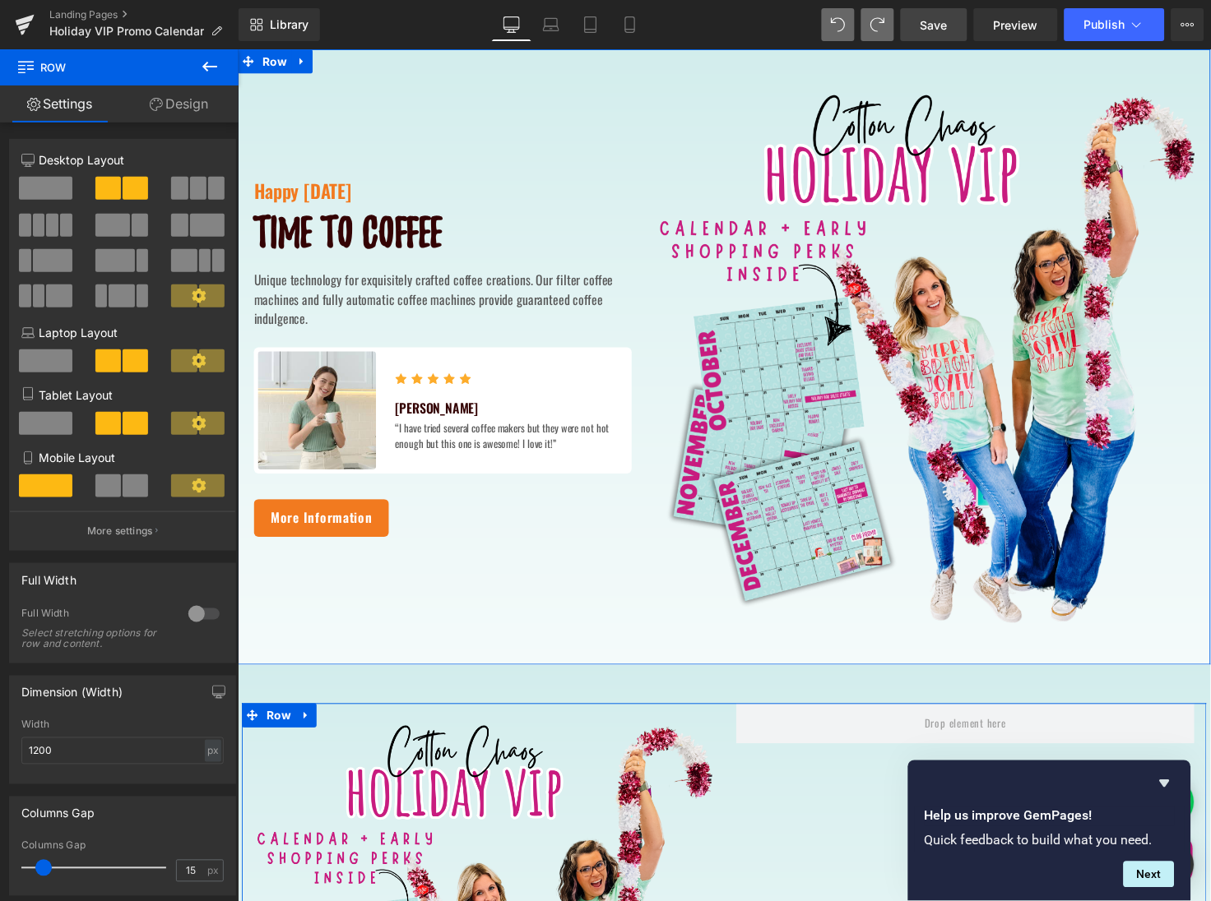
click at [185, 304] on span at bounding box center [183, 296] width 25 height 23
click at [55, 420] on span at bounding box center [45, 423] width 53 height 23
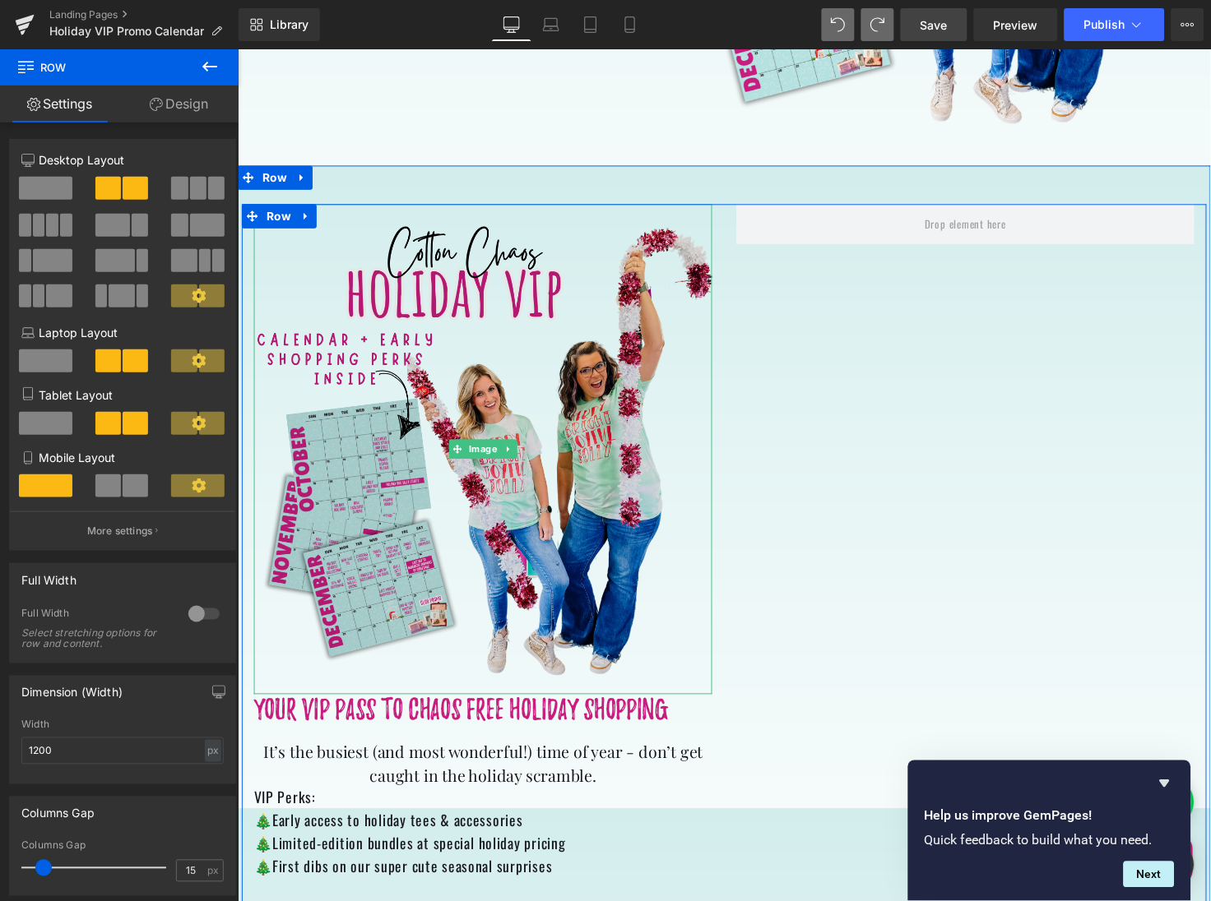
scroll to position [715, 0]
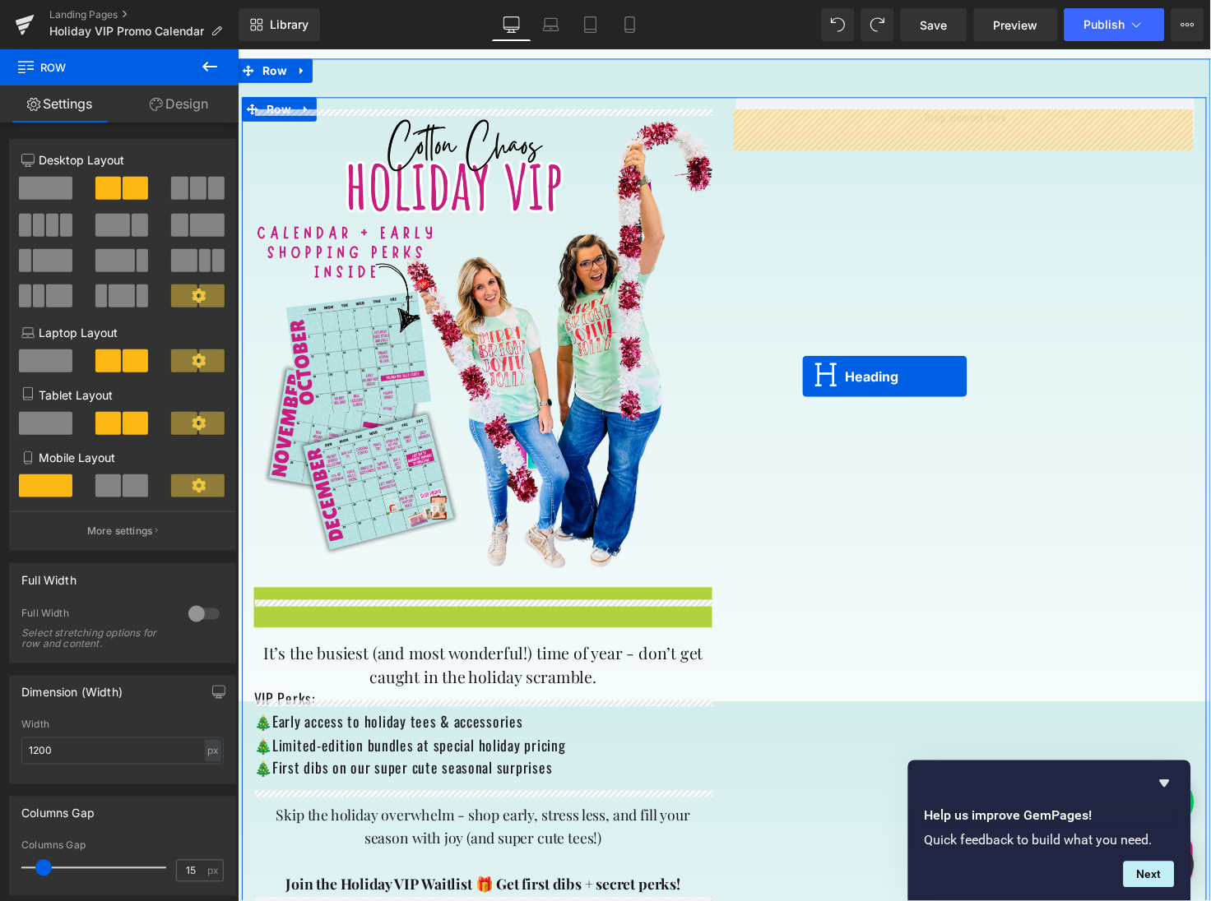
scroll to position [590, 0]
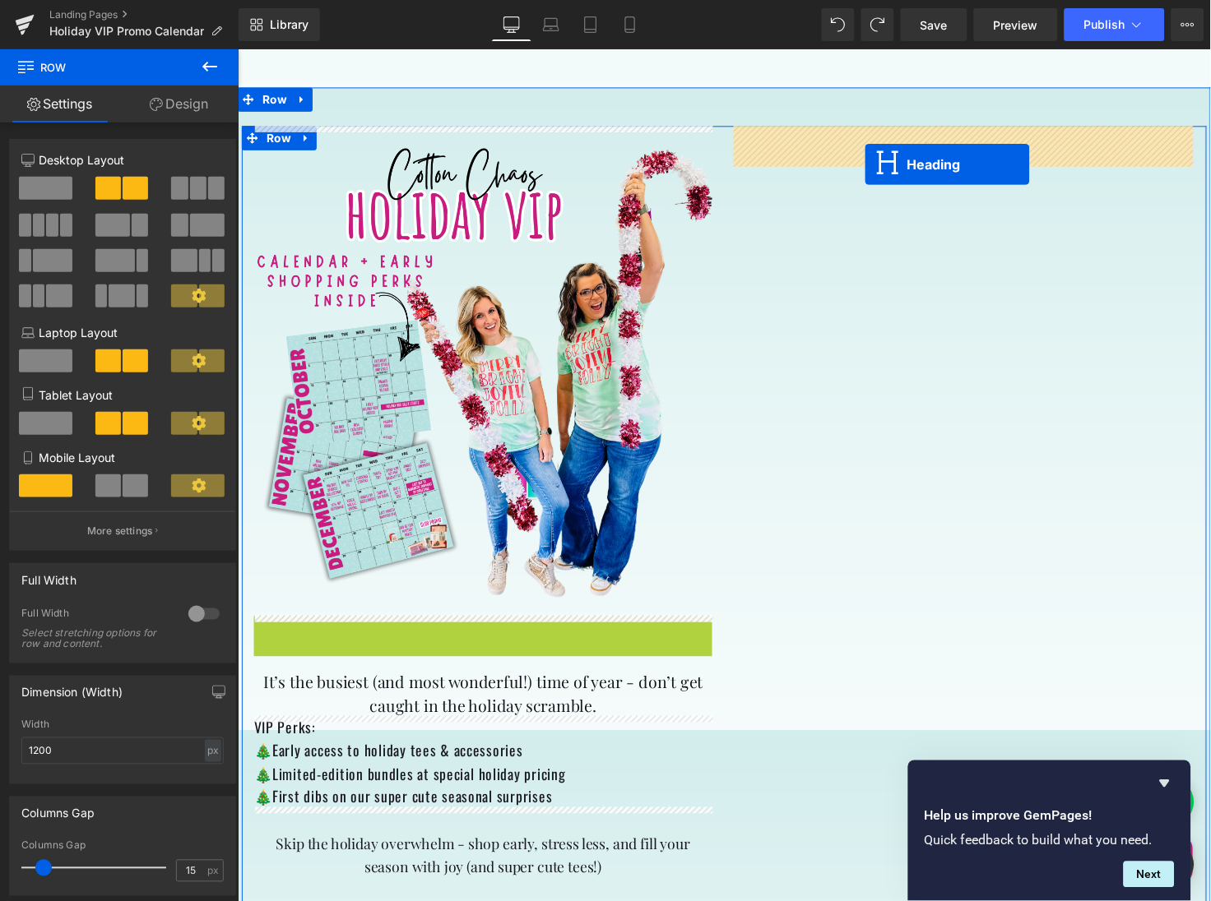
drag, startPoint x: 454, startPoint y: 521, endPoint x: 877, endPoint y: 164, distance: 553.3
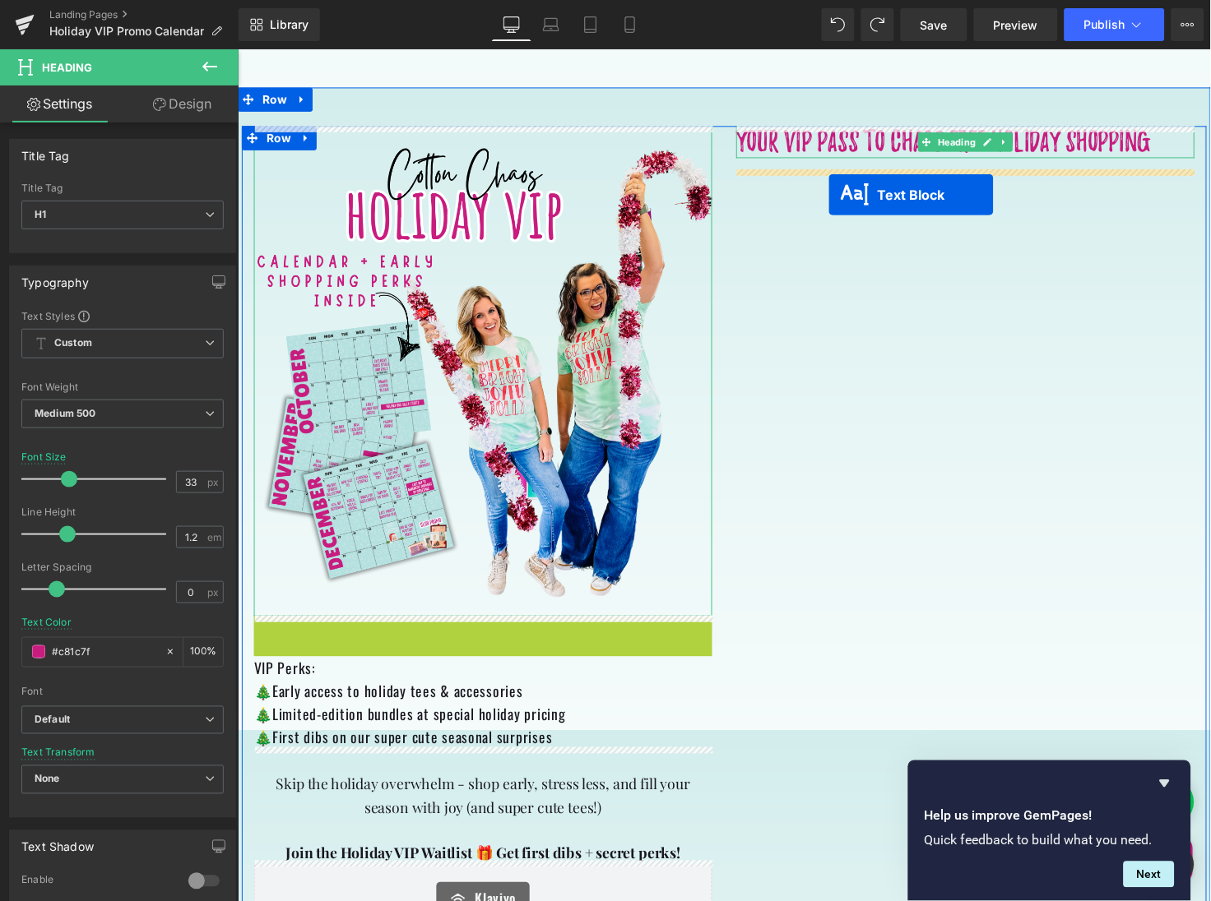
drag, startPoint x: 477, startPoint y: 648, endPoint x: 840, endPoint y: 197, distance: 579.0
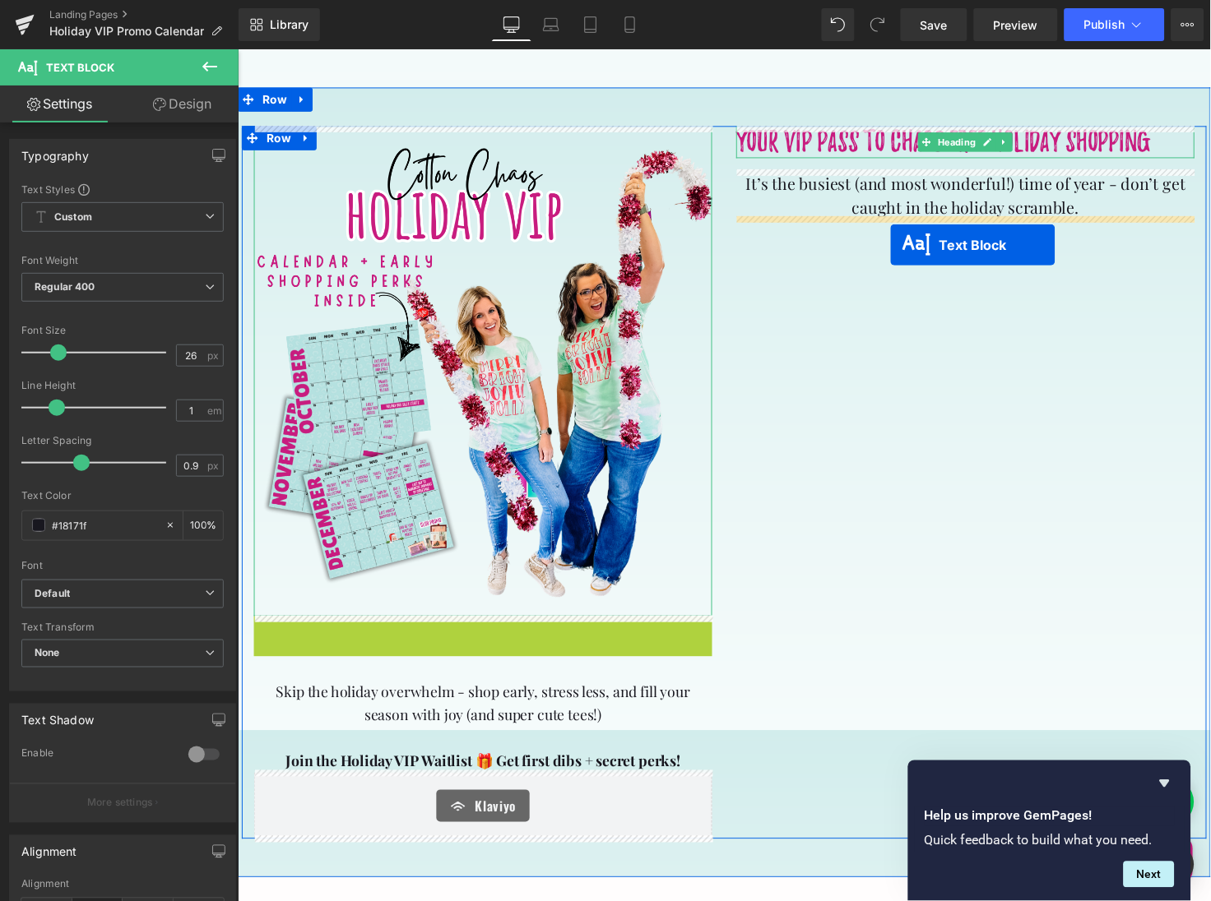
drag, startPoint x: 474, startPoint y: 670, endPoint x: 904, endPoint y: 248, distance: 603.0
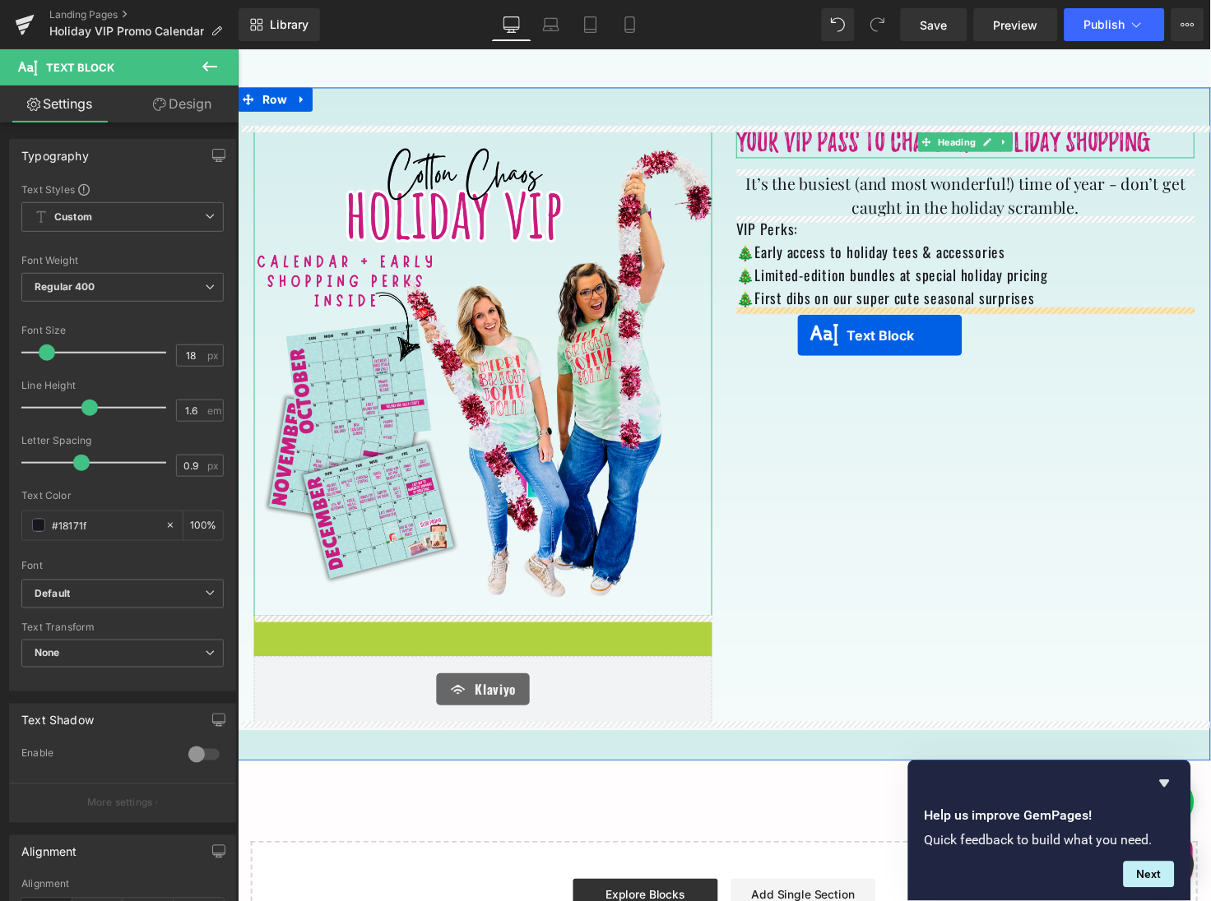
drag, startPoint x: 479, startPoint y: 685, endPoint x: 809, endPoint y: 340, distance: 477.5
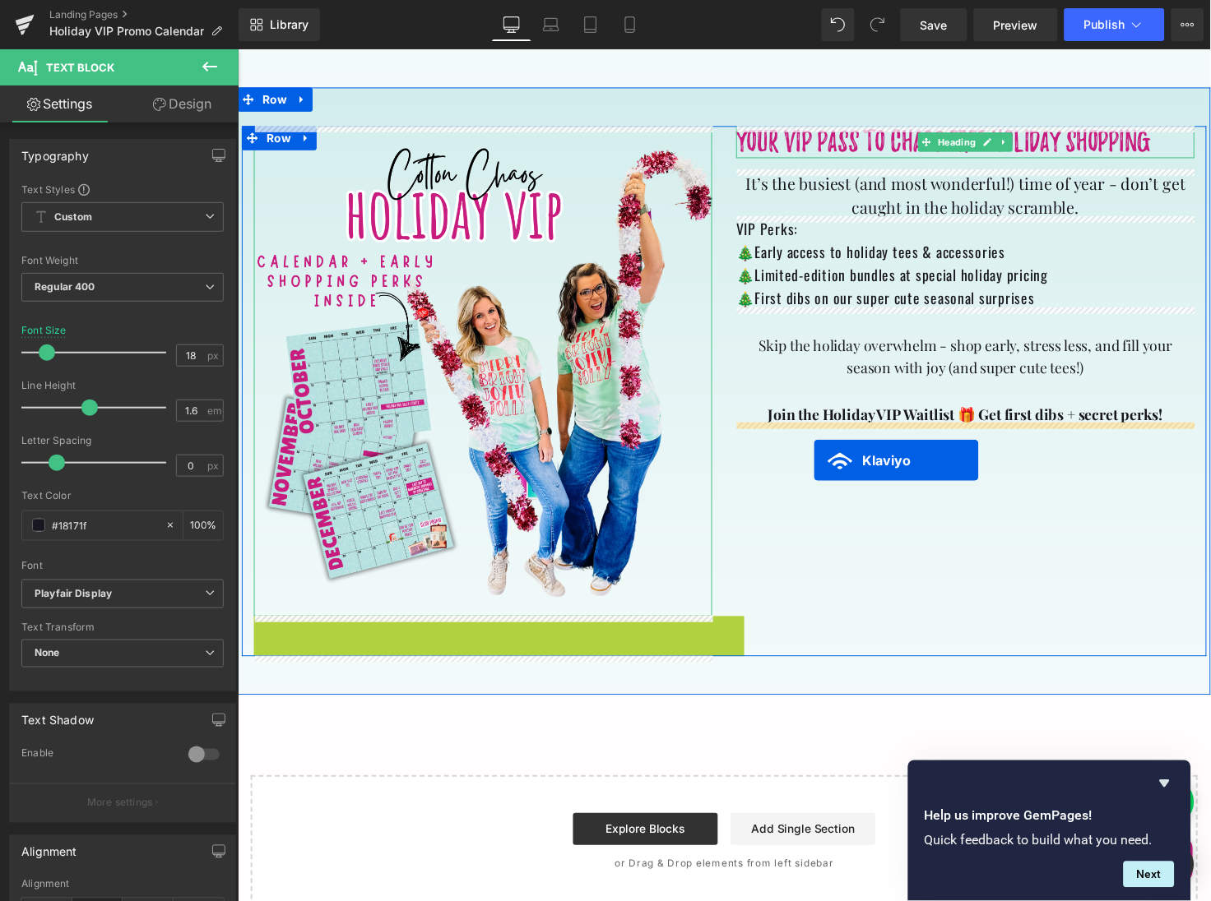
drag, startPoint x: 499, startPoint y: 642, endPoint x: 826, endPoint y: 468, distance: 370.1
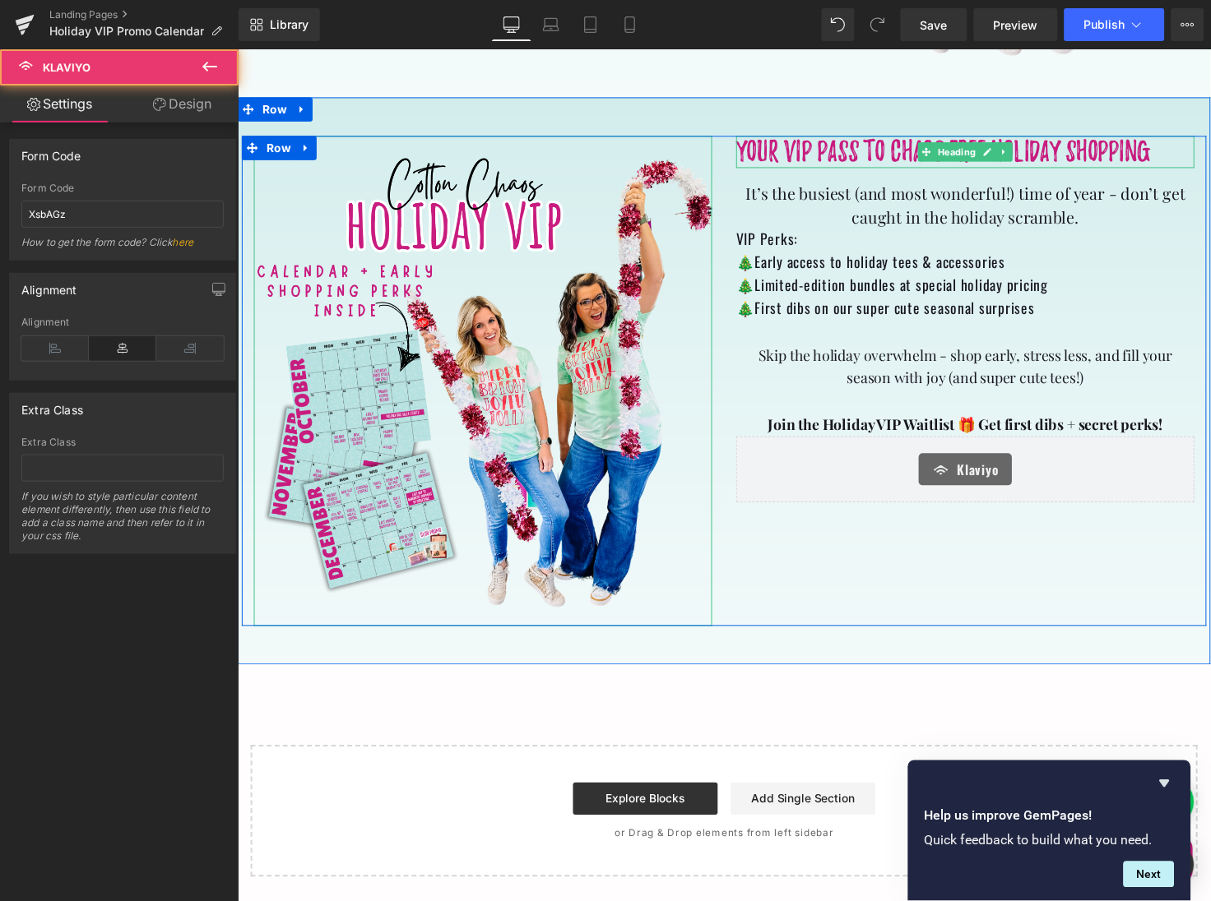
scroll to position [577, 0]
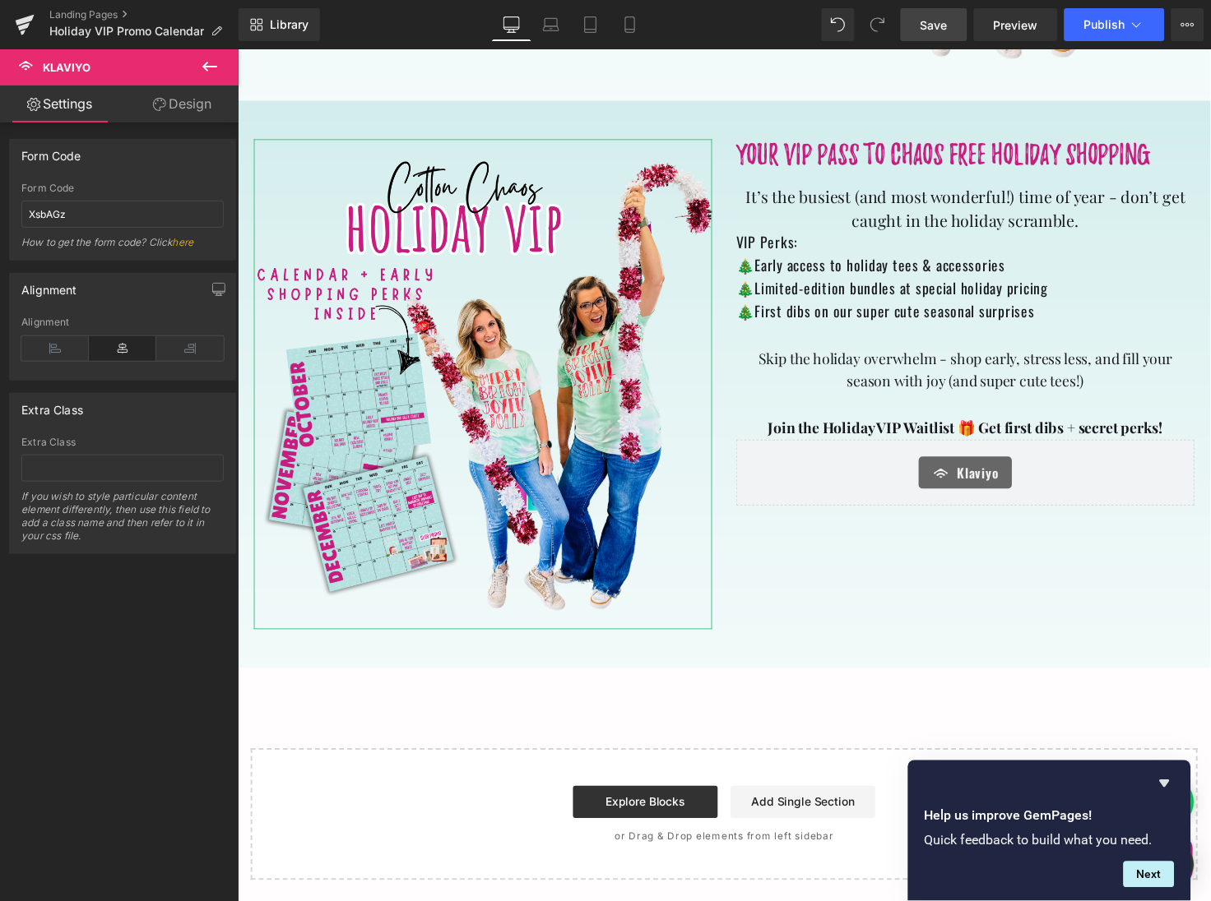
click at [933, 22] on span "Save" at bounding box center [933, 24] width 27 height 17
click at [1012, 25] on span "Preview" at bounding box center [1015, 24] width 44 height 17
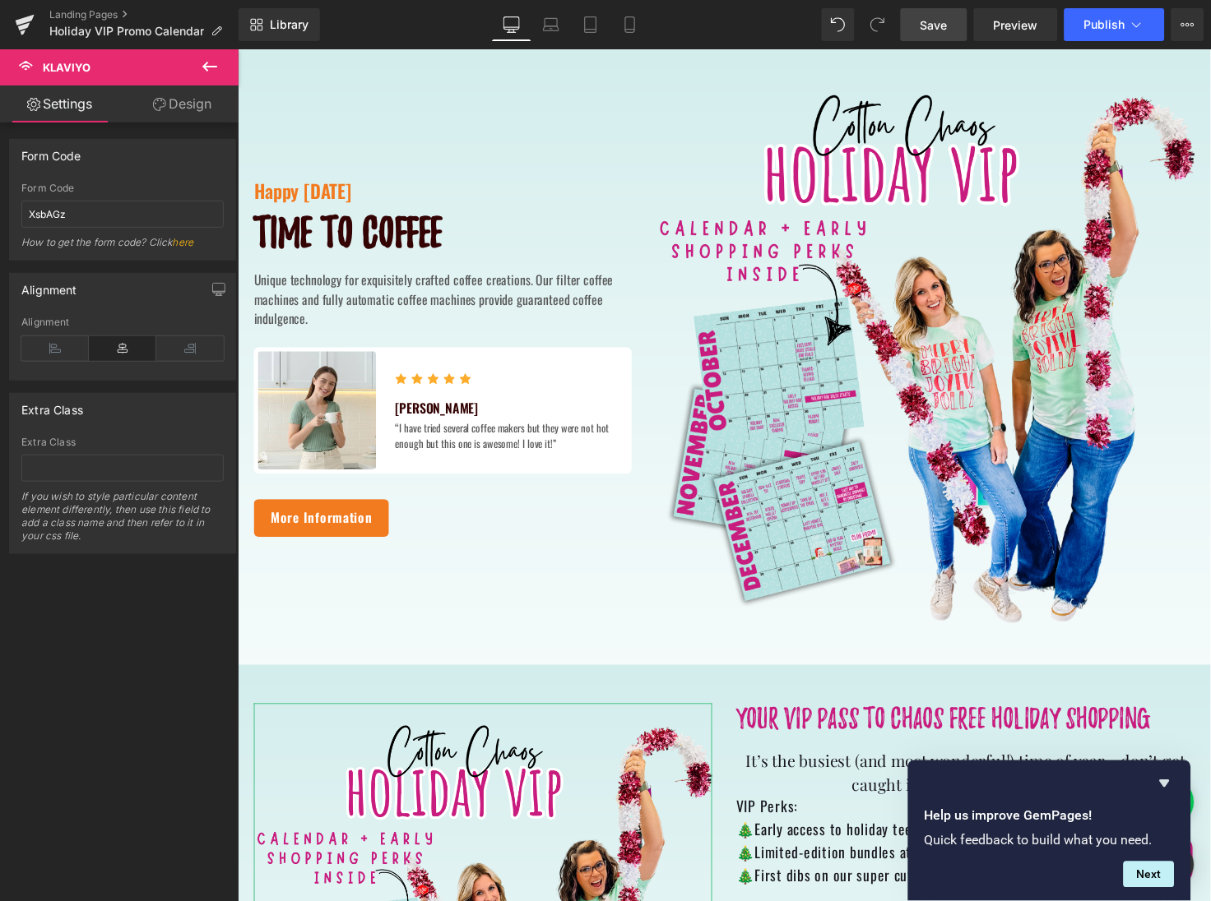
scroll to position [0, 0]
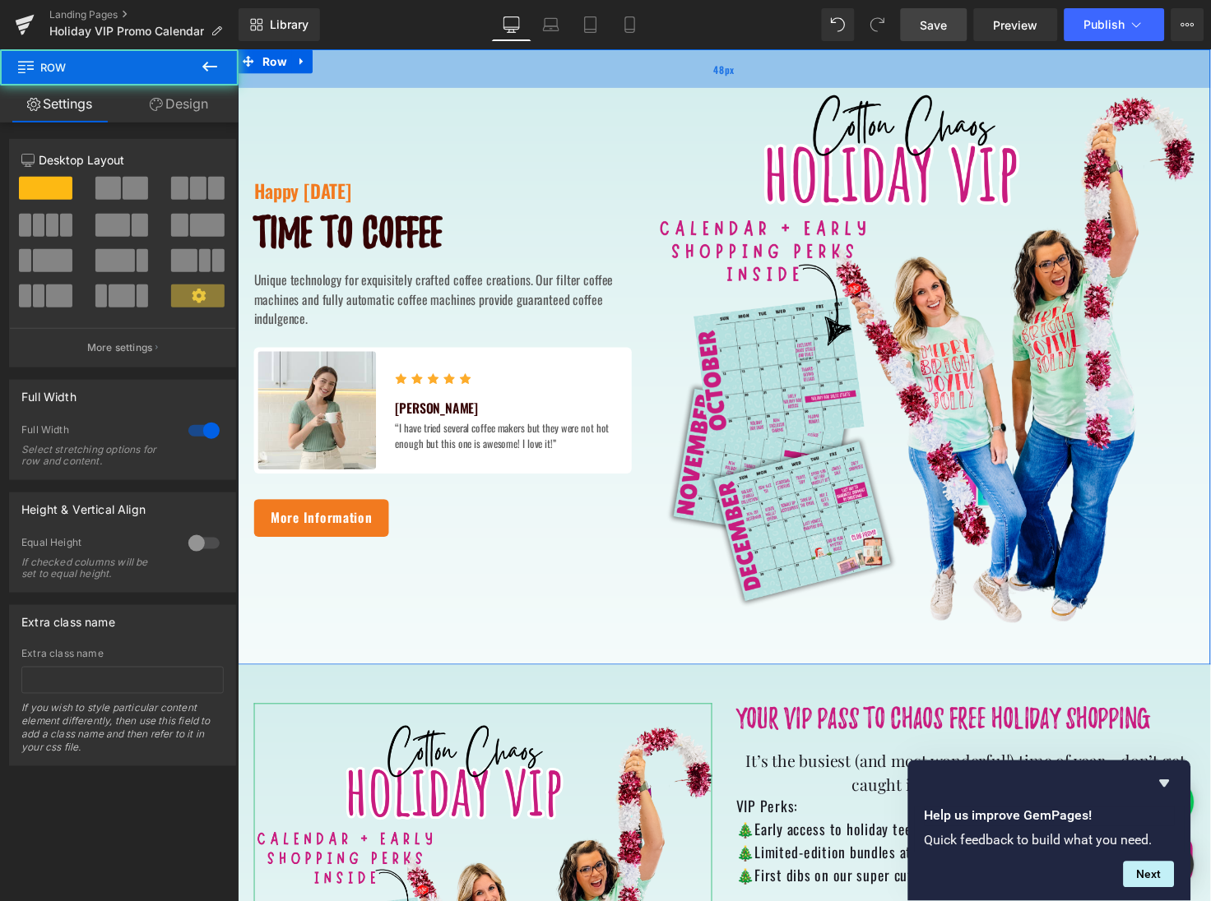
click at [363, 71] on div "48px" at bounding box center [734, 68] width 995 height 39
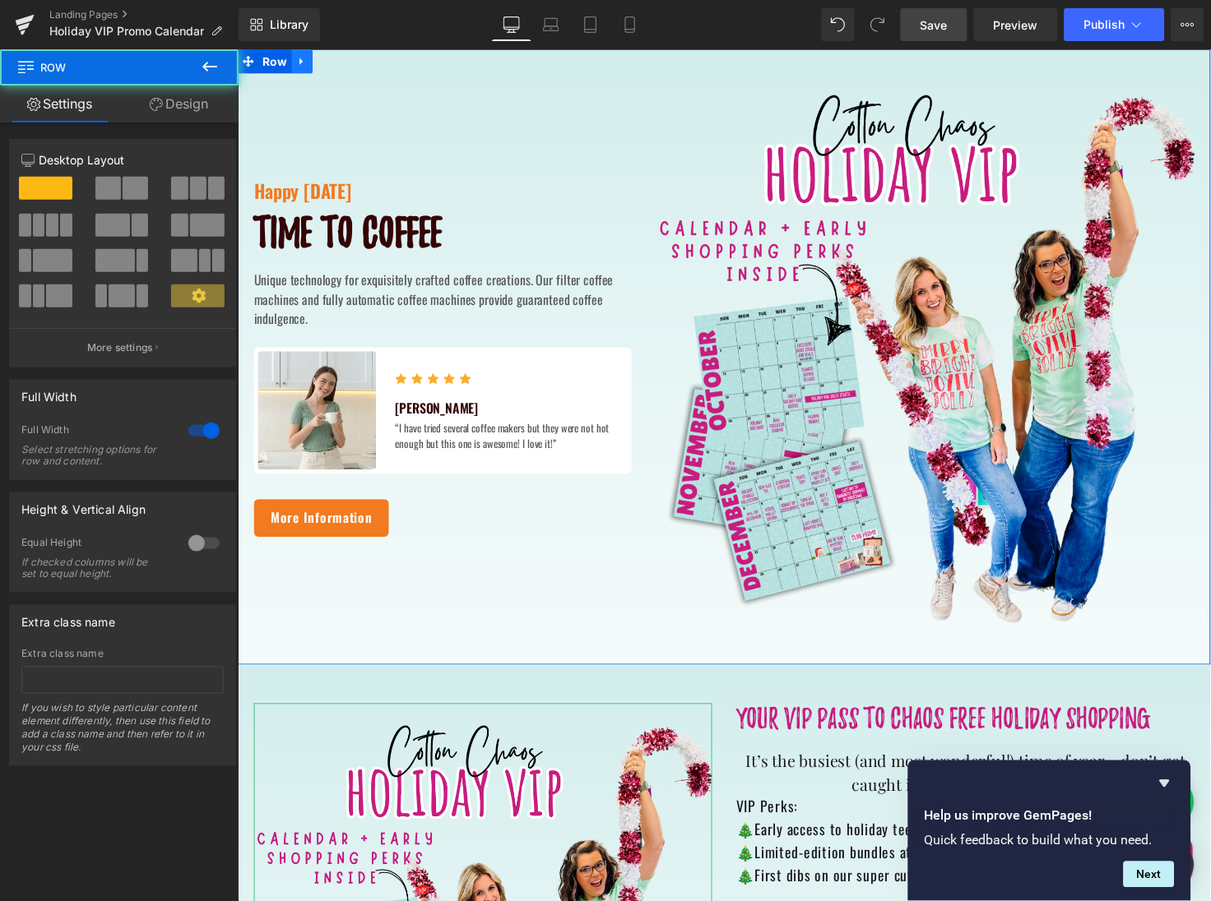
click at [300, 61] on icon at bounding box center [301, 61] width 3 height 7
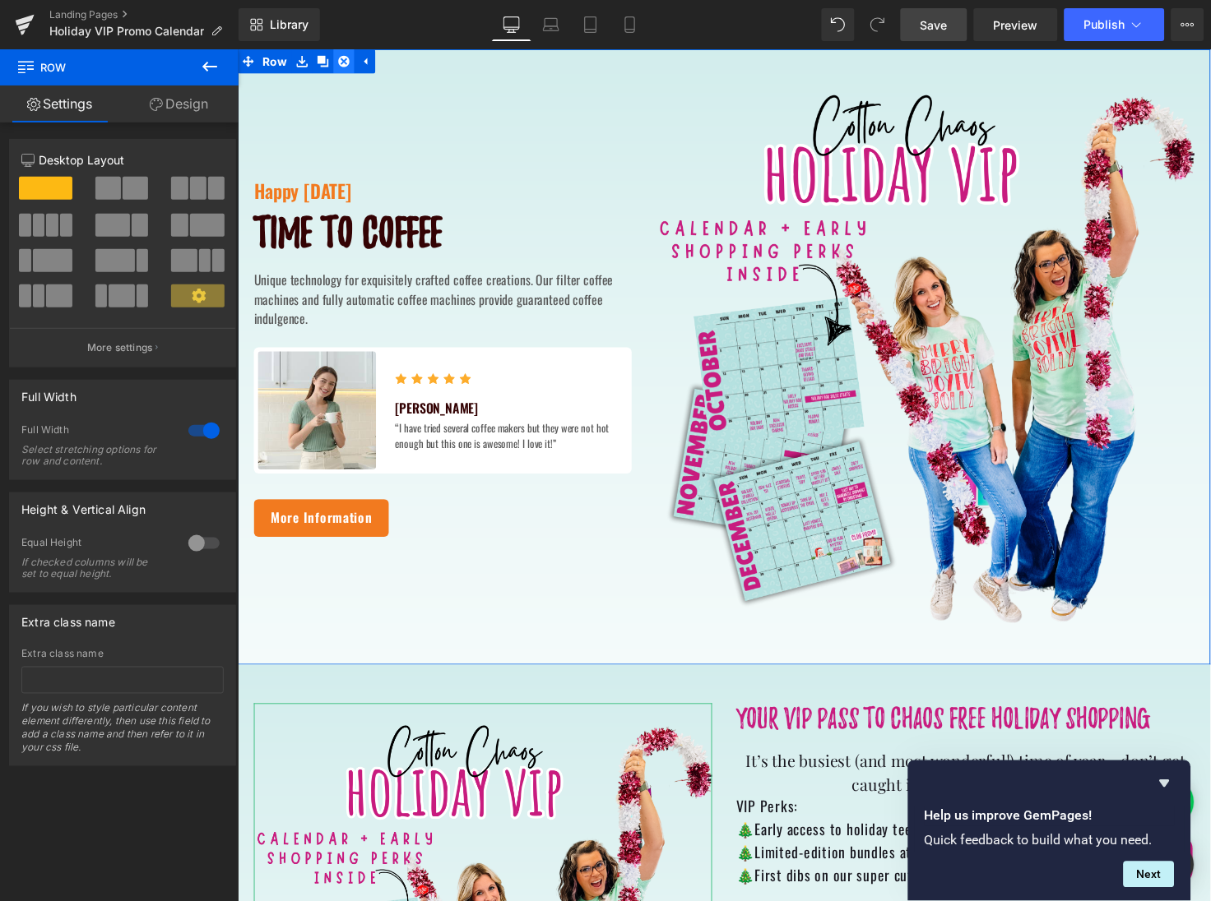
click at [340, 63] on icon at bounding box center [346, 61] width 12 height 12
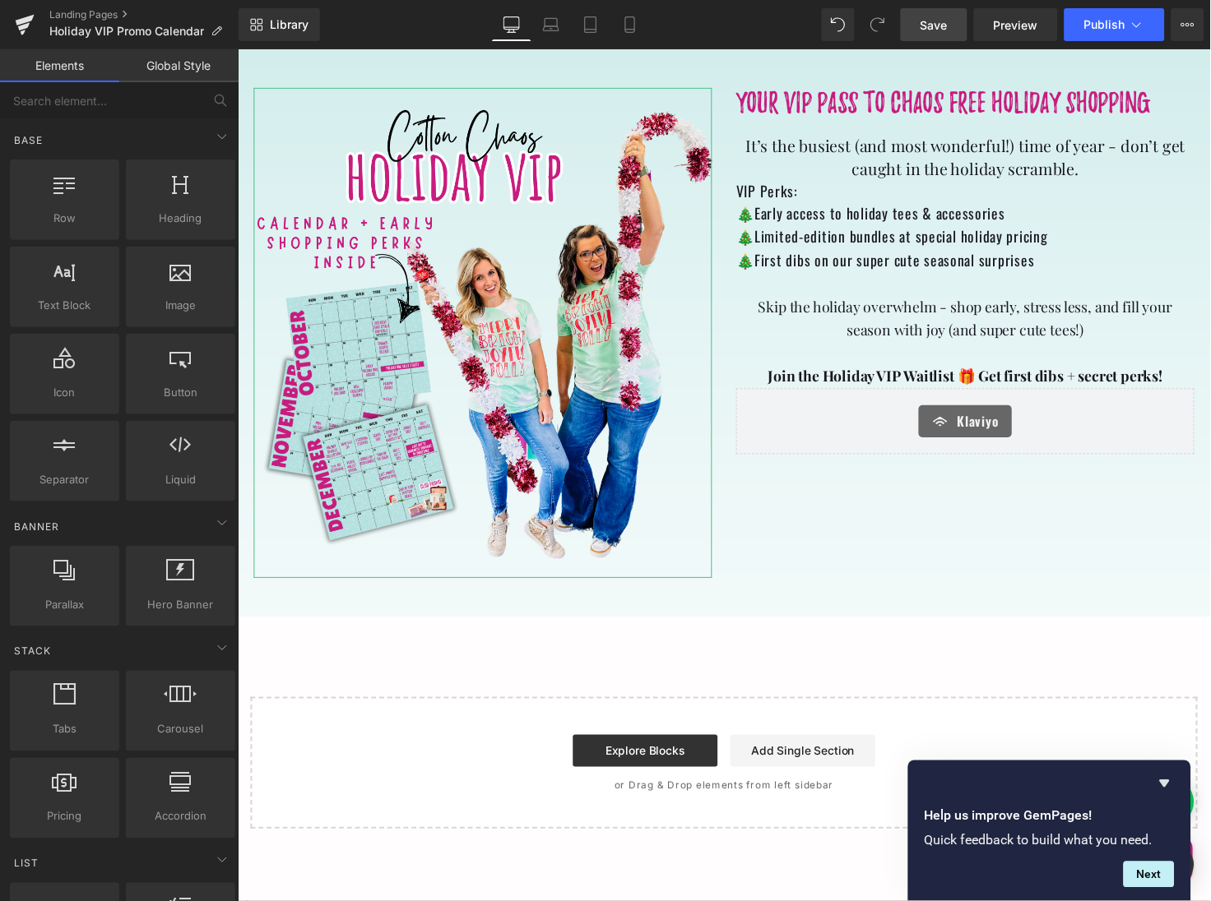
click at [947, 24] on span "Save" at bounding box center [933, 24] width 27 height 17
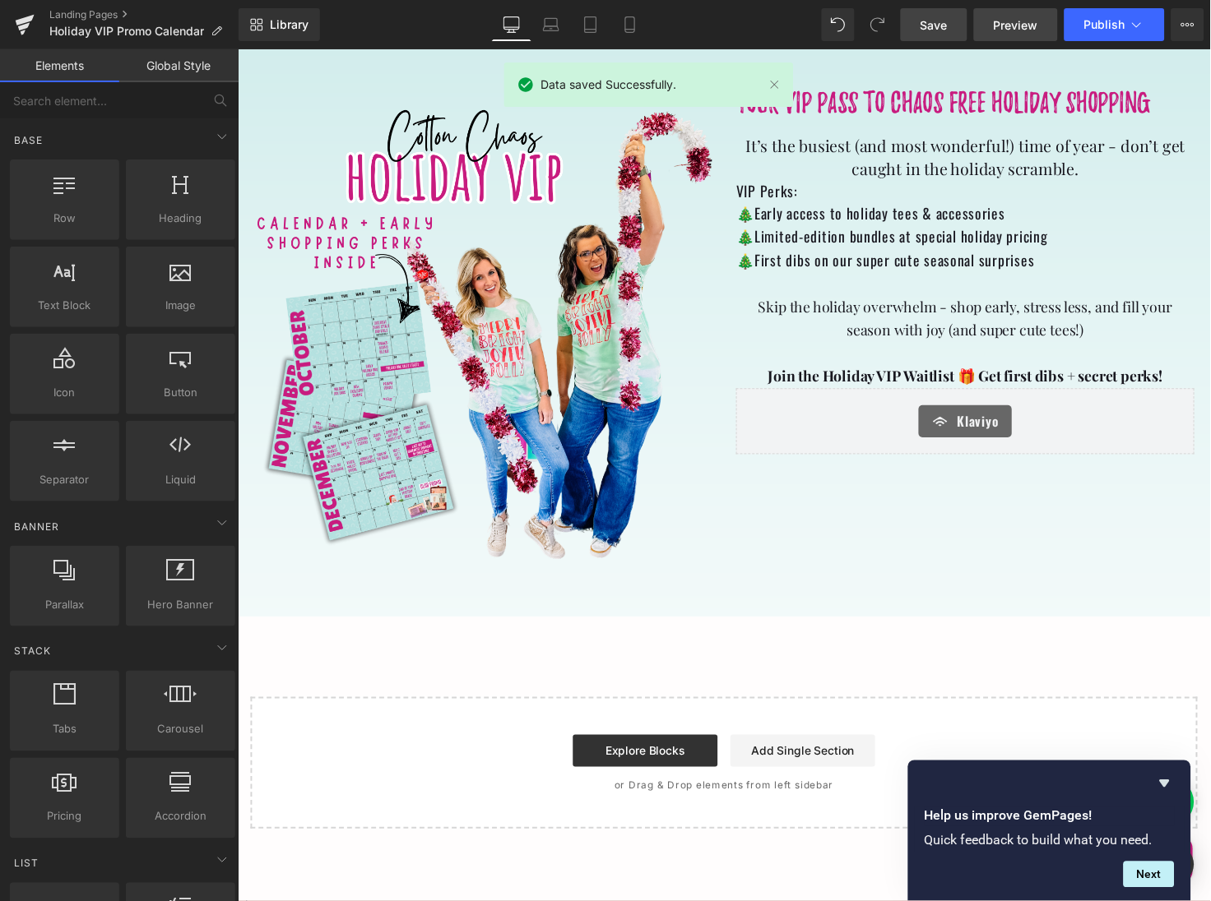
click at [1021, 29] on span "Preview" at bounding box center [1015, 24] width 44 height 17
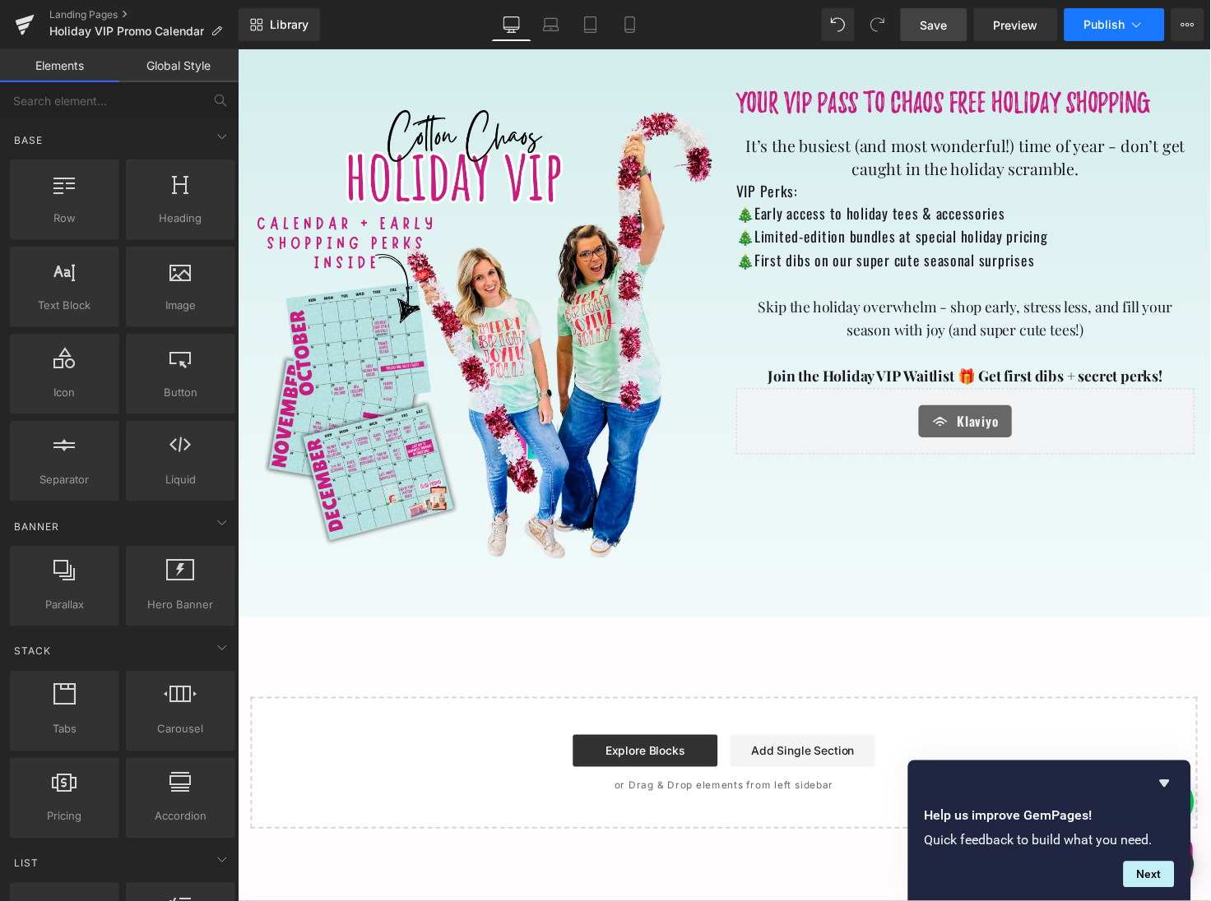
click at [1101, 26] on span "Publish" at bounding box center [1104, 24] width 41 height 13
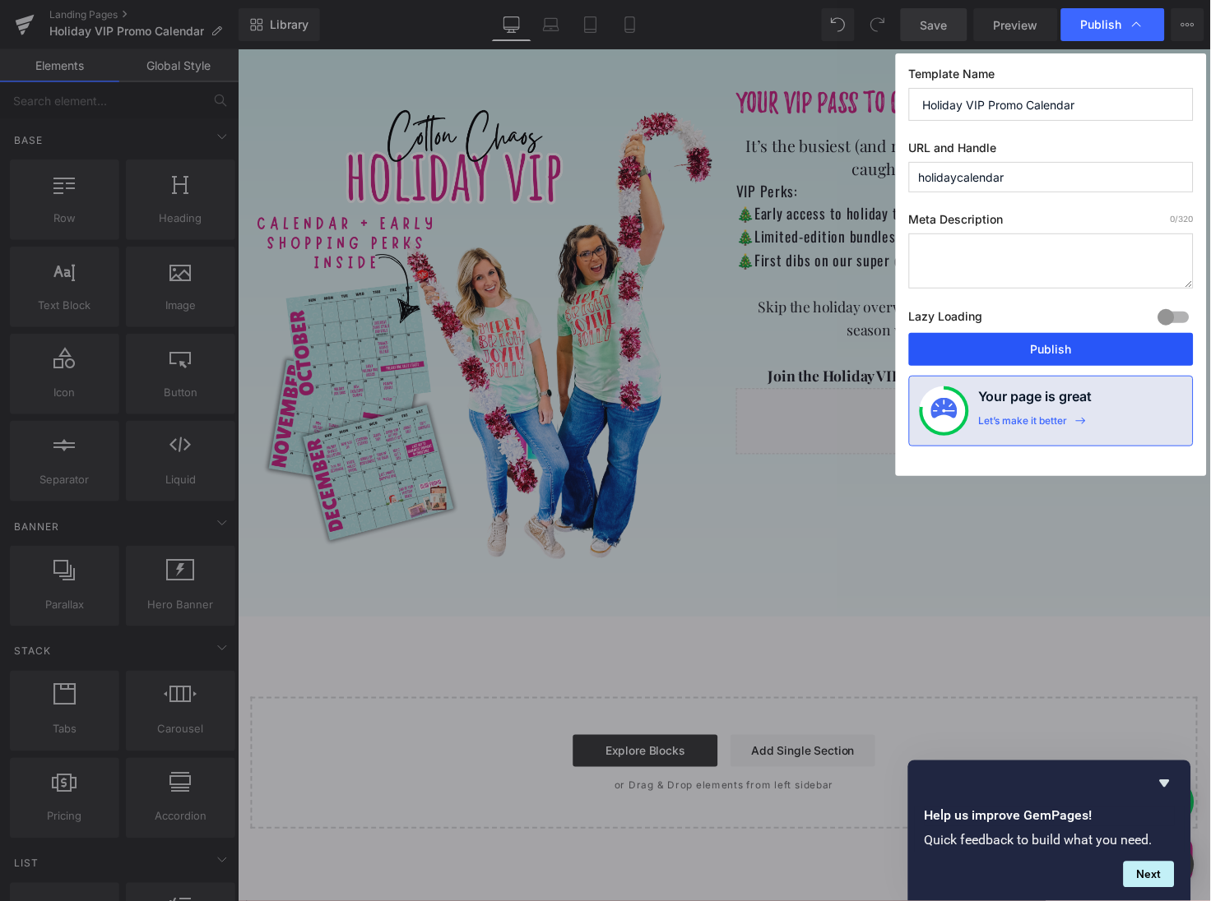
click at [1040, 347] on button "Publish" at bounding box center [1051, 349] width 285 height 33
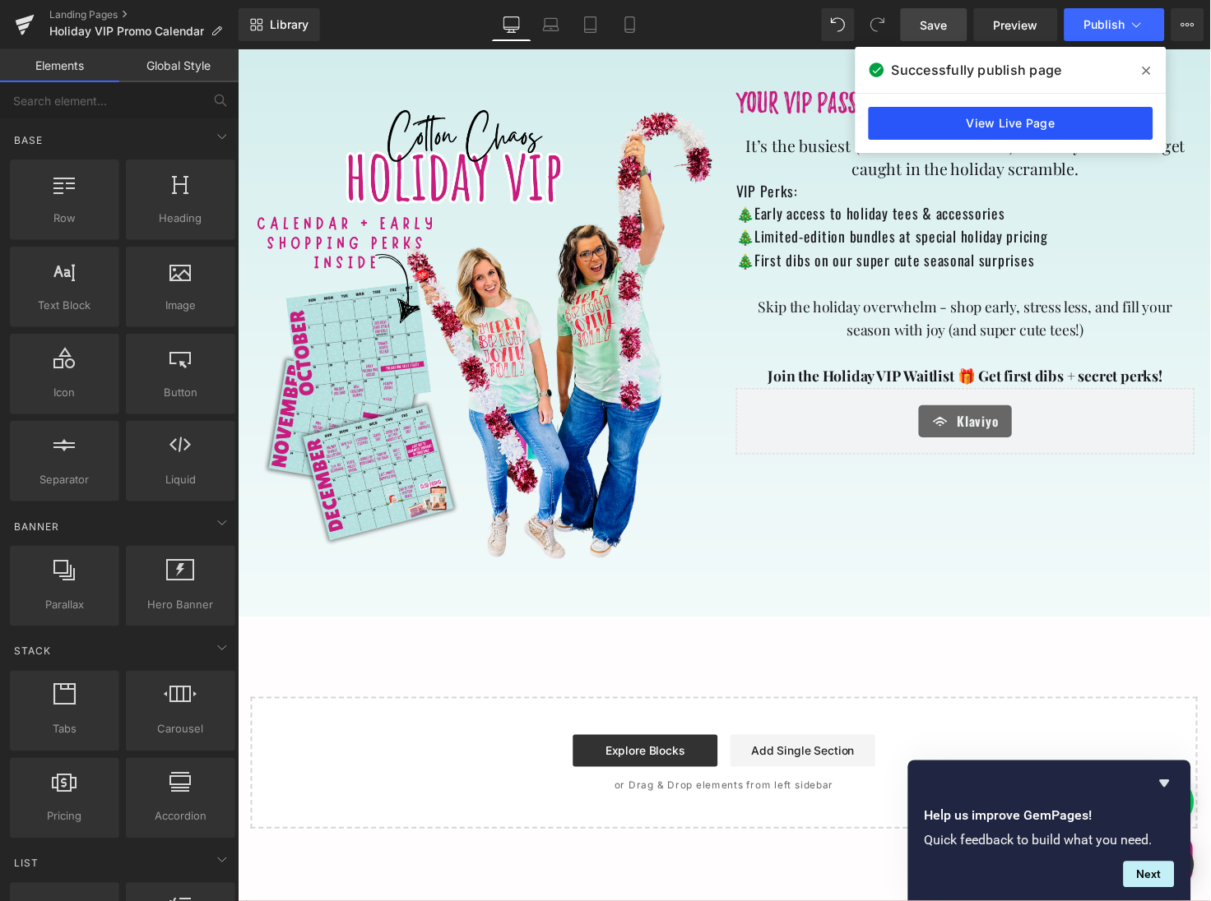
click at [1028, 128] on link "View Live Page" at bounding box center [1010, 123] width 285 height 33
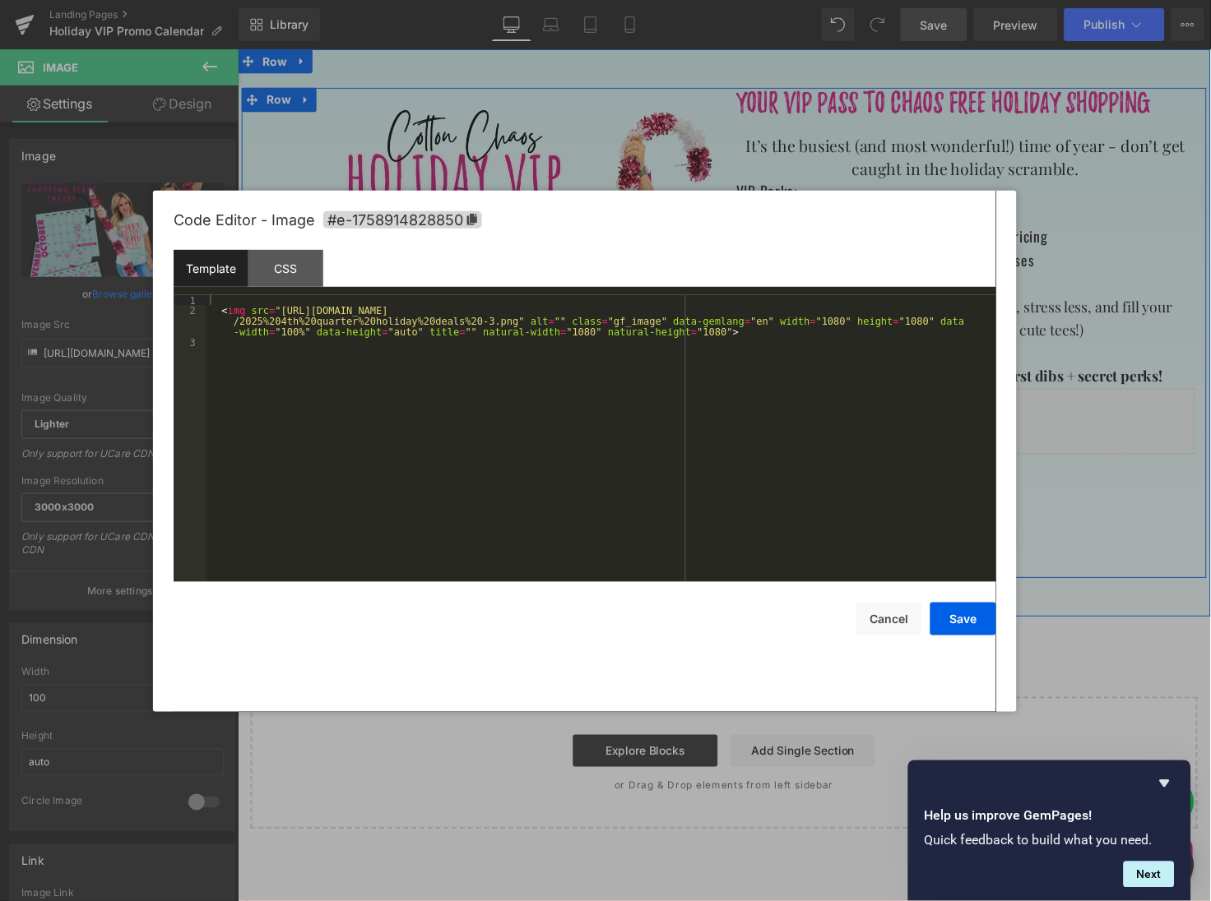
click at [469, 0] on div "Klaviyo You are previewing how the will restyle your page. You can not edit Ele…" at bounding box center [605, 0] width 1211 height 0
click at [834, 320] on div "< img src = "[URL][DOMAIN_NAME] /2025%204th%20quarter%20holiday%20deals%20-3.pn…" at bounding box center [600, 449] width 789 height 308
click at [914, 321] on div "< img src = "[URL][DOMAIN_NAME] /2025%204th%20quarter%20holiday%20deals%20-3.pn…" at bounding box center [600, 449] width 789 height 308
click at [967, 611] on button "Save" at bounding box center [963, 619] width 66 height 33
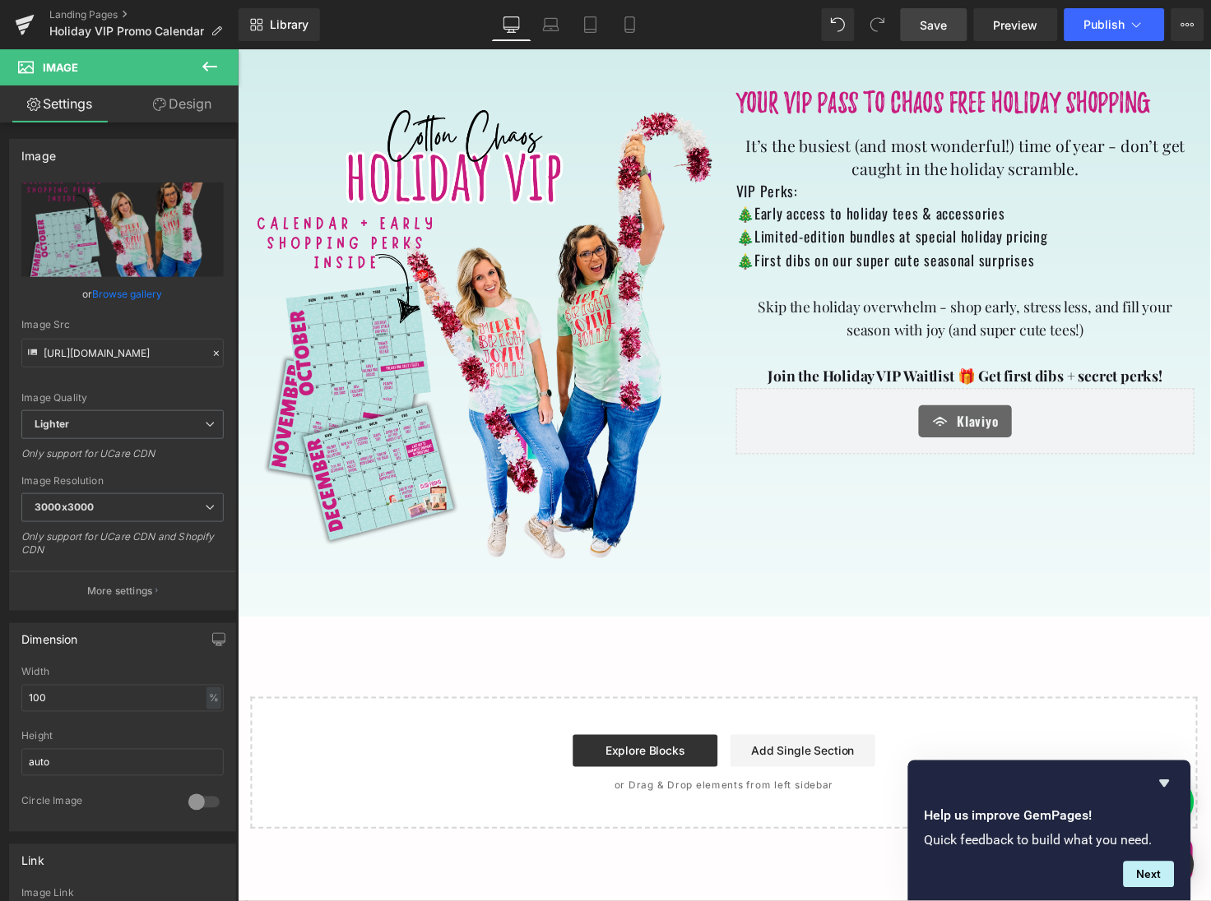
click at [930, 28] on span "Save" at bounding box center [933, 24] width 27 height 17
click at [1015, 32] on link "Preview" at bounding box center [1016, 24] width 84 height 33
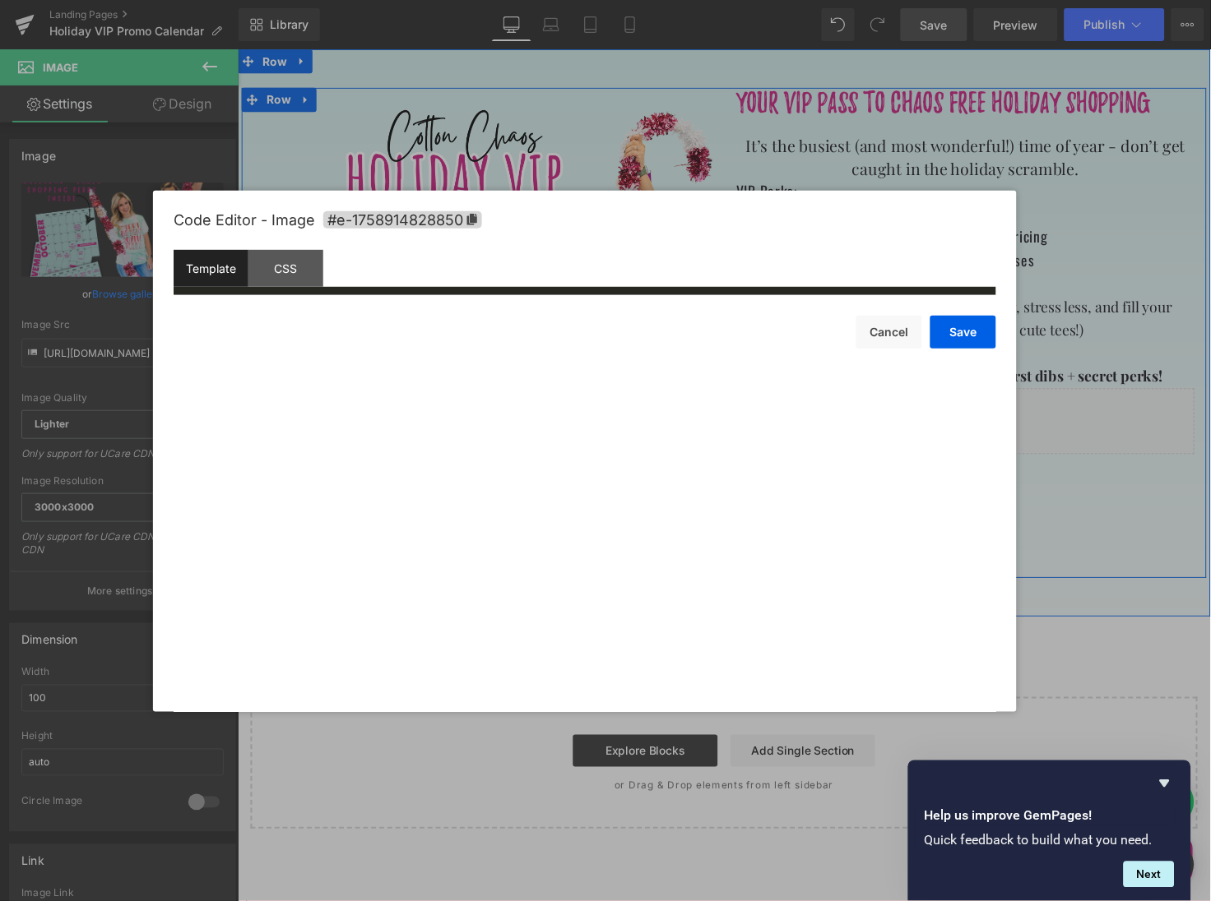
click at [480, 0] on div "Klaviyo You are previewing how the will restyle your page. You can not edit Ele…" at bounding box center [605, 0] width 1211 height 0
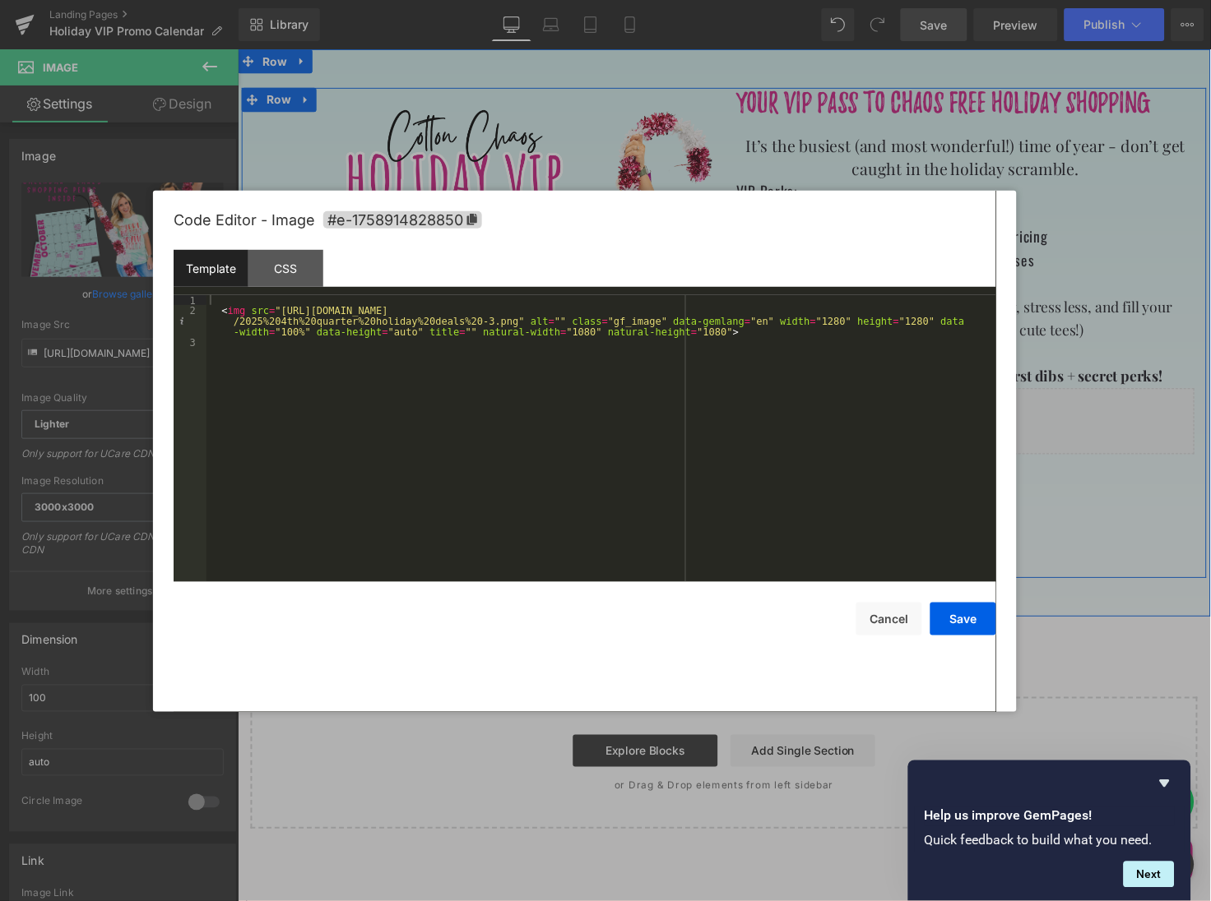
click at [583, 335] on div "< img src = "[URL][DOMAIN_NAME] /2025%204th%20quarter%20holiday%20deals%20-3.pn…" at bounding box center [600, 449] width 789 height 308
click at [713, 333] on div "< img src = "[URL][DOMAIN_NAME] /2025%204th%20quarter%20holiday%20deals%20-3.pn…" at bounding box center [600, 449] width 789 height 308
click at [947, 611] on button "Save" at bounding box center [963, 619] width 66 height 33
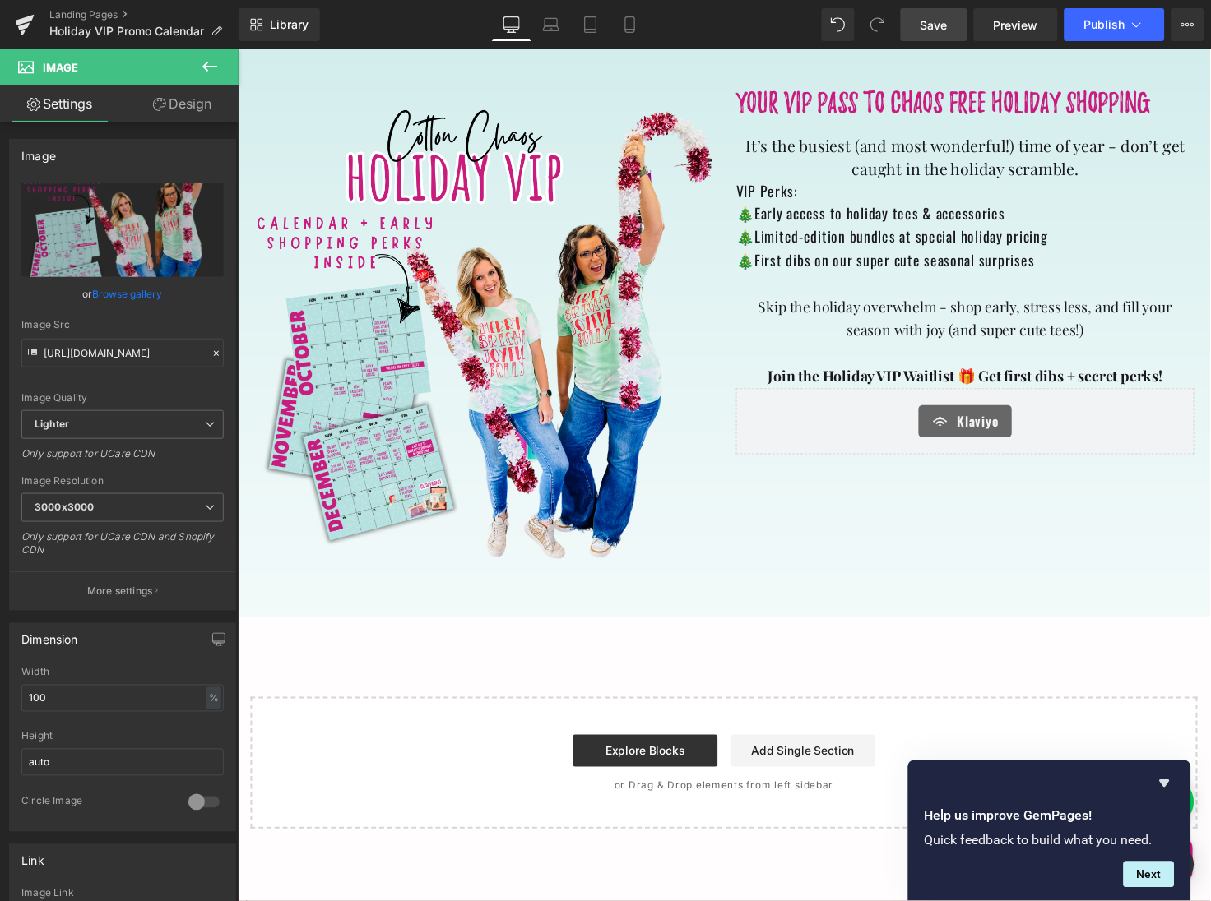
click at [929, 29] on span "Save" at bounding box center [933, 24] width 27 height 17
click at [1024, 23] on span "Preview" at bounding box center [1015, 24] width 44 height 17
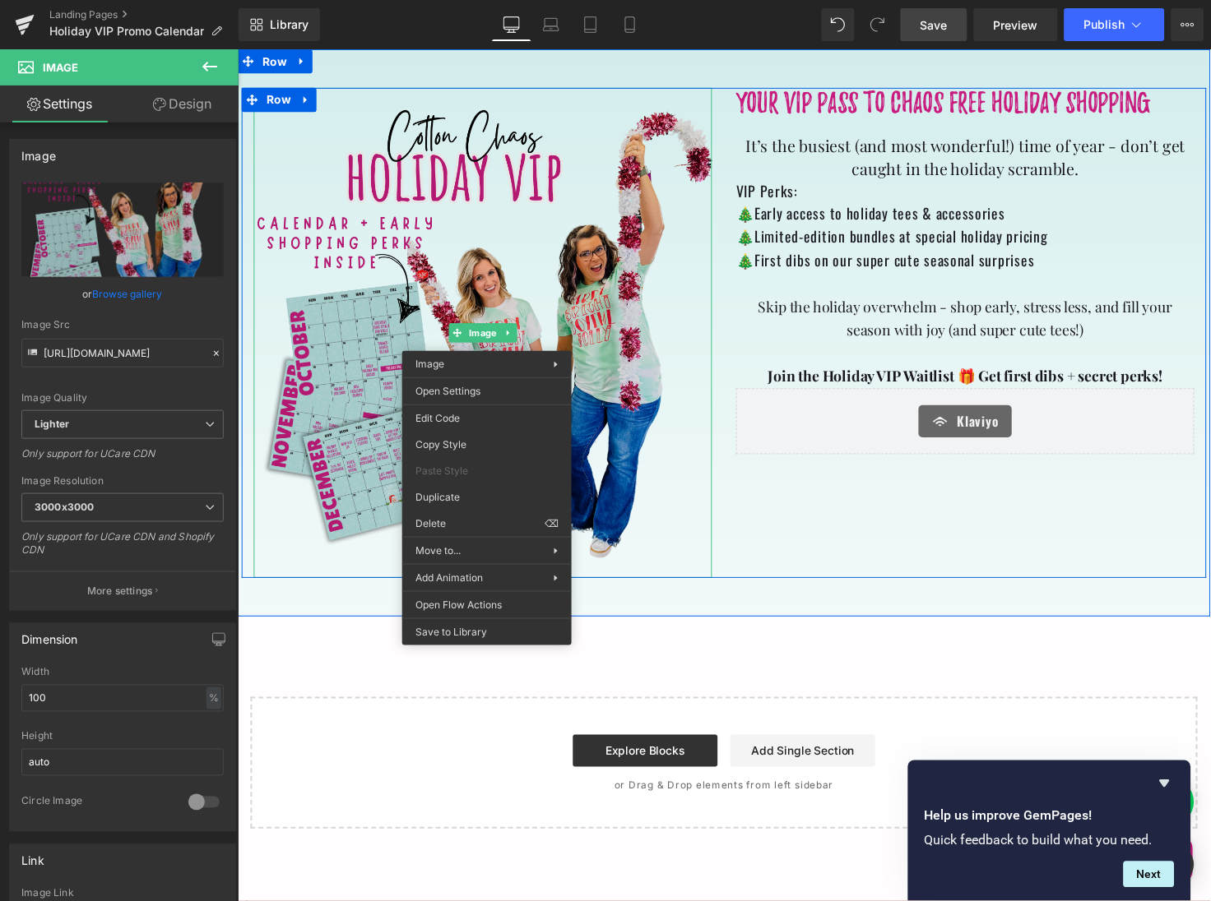
click at [484, 0] on div "Klaviyo You are previewing how the will restyle your page. You can not edit Ele…" at bounding box center [605, 0] width 1211 height 0
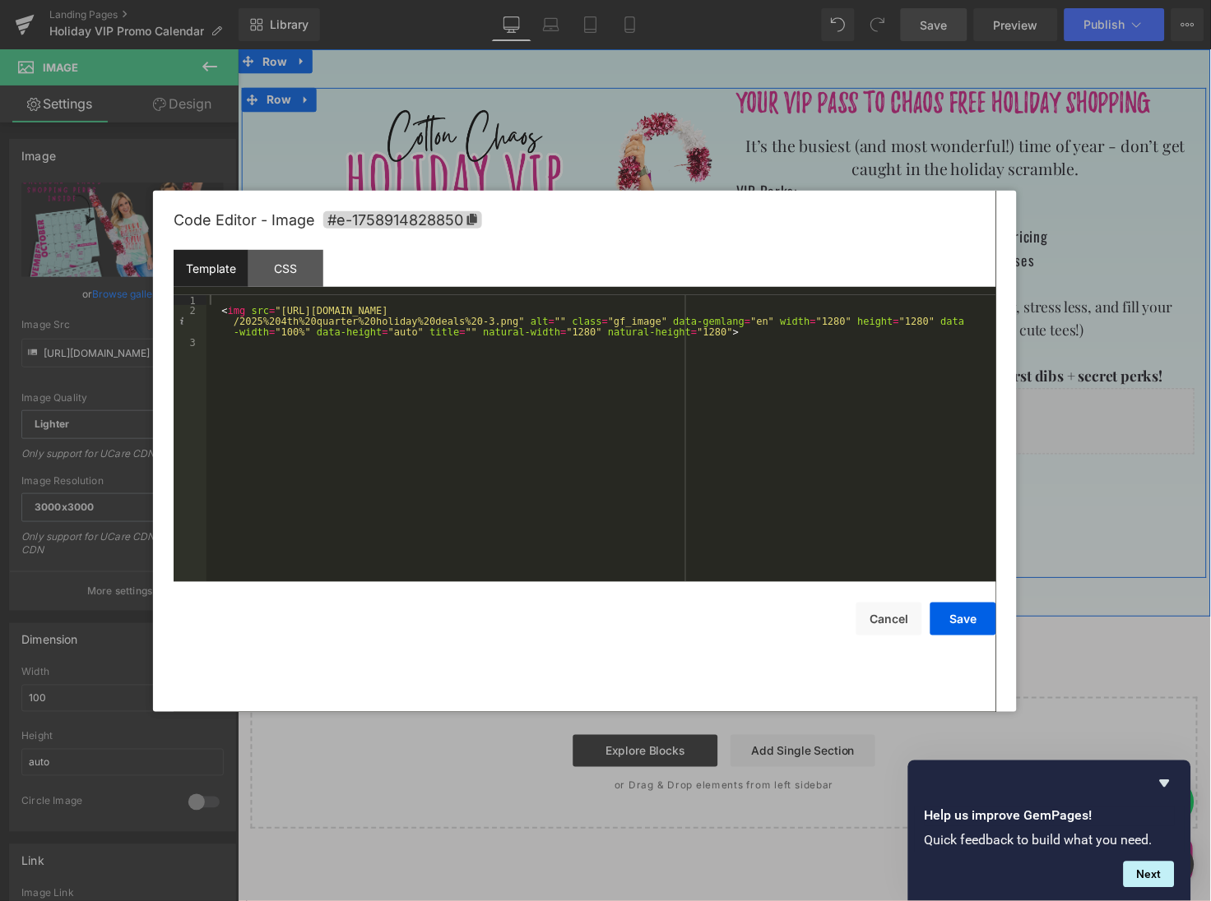
click at [831, 324] on div "< img src = "[URL][DOMAIN_NAME] /2025%204th%20quarter%20holiday%20deals%20-3.pn…" at bounding box center [600, 449] width 789 height 308
click at [913, 322] on div "< img src = "[URL][DOMAIN_NAME] /2025%204th%20quarter%20holiday%20deals%20-3.pn…" at bounding box center [600, 449] width 789 height 308
click at [582, 331] on div "< img src = "[URL][DOMAIN_NAME] /2025%204th%20quarter%20holiday%20deals%20-3.pn…" at bounding box center [600, 449] width 789 height 308
click at [714, 335] on div "< img src = "[URL][DOMAIN_NAME] /2025%204th%20quarter%20holiday%20deals%20-3.pn…" at bounding box center [600, 449] width 789 height 308
click at [967, 617] on button "Save" at bounding box center [963, 619] width 66 height 33
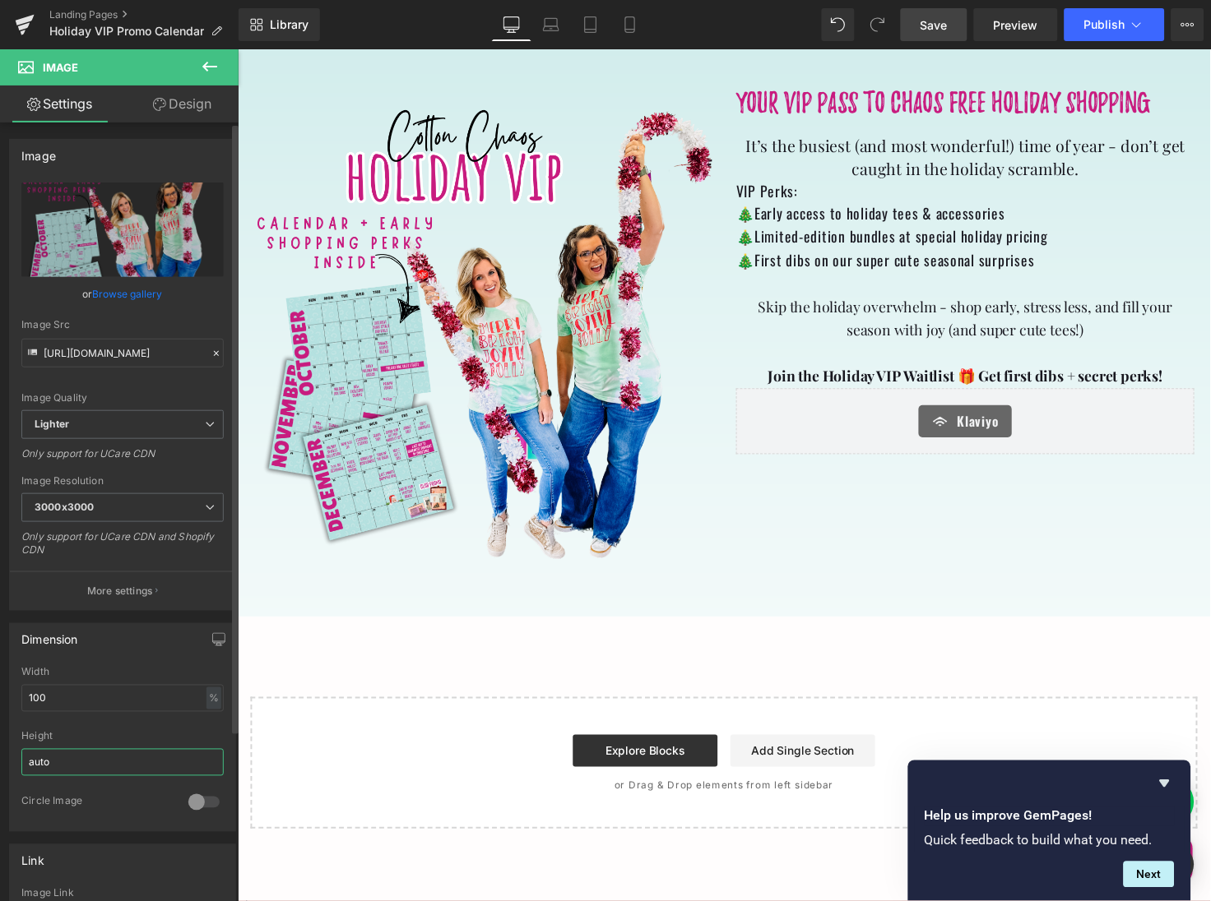
click at [59, 756] on input "auto" at bounding box center [122, 762] width 202 height 27
click at [55, 688] on input "100" at bounding box center [122, 698] width 202 height 27
type input "120"
click at [935, 35] on link "Save" at bounding box center [934, 24] width 67 height 33
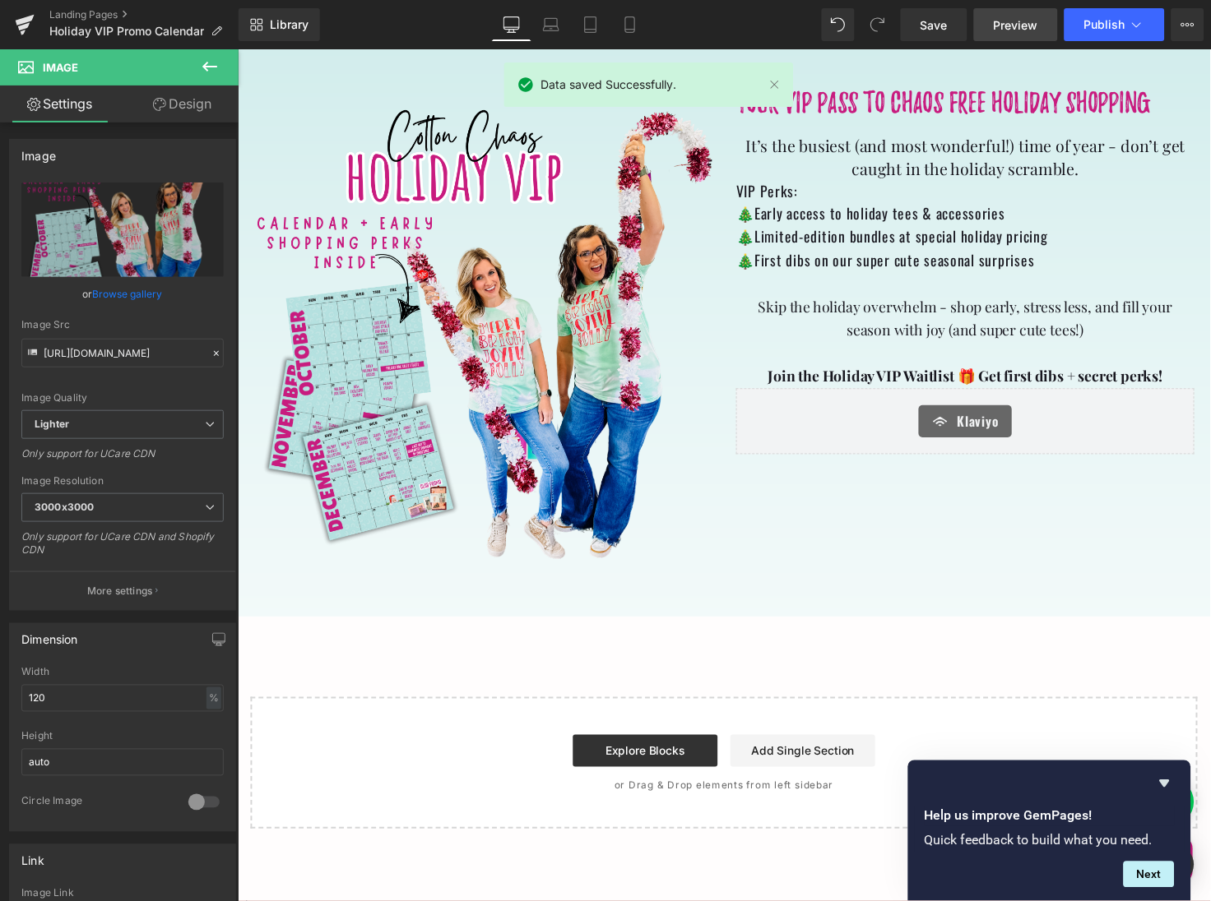
click at [1009, 26] on span "Preview" at bounding box center [1015, 24] width 44 height 17
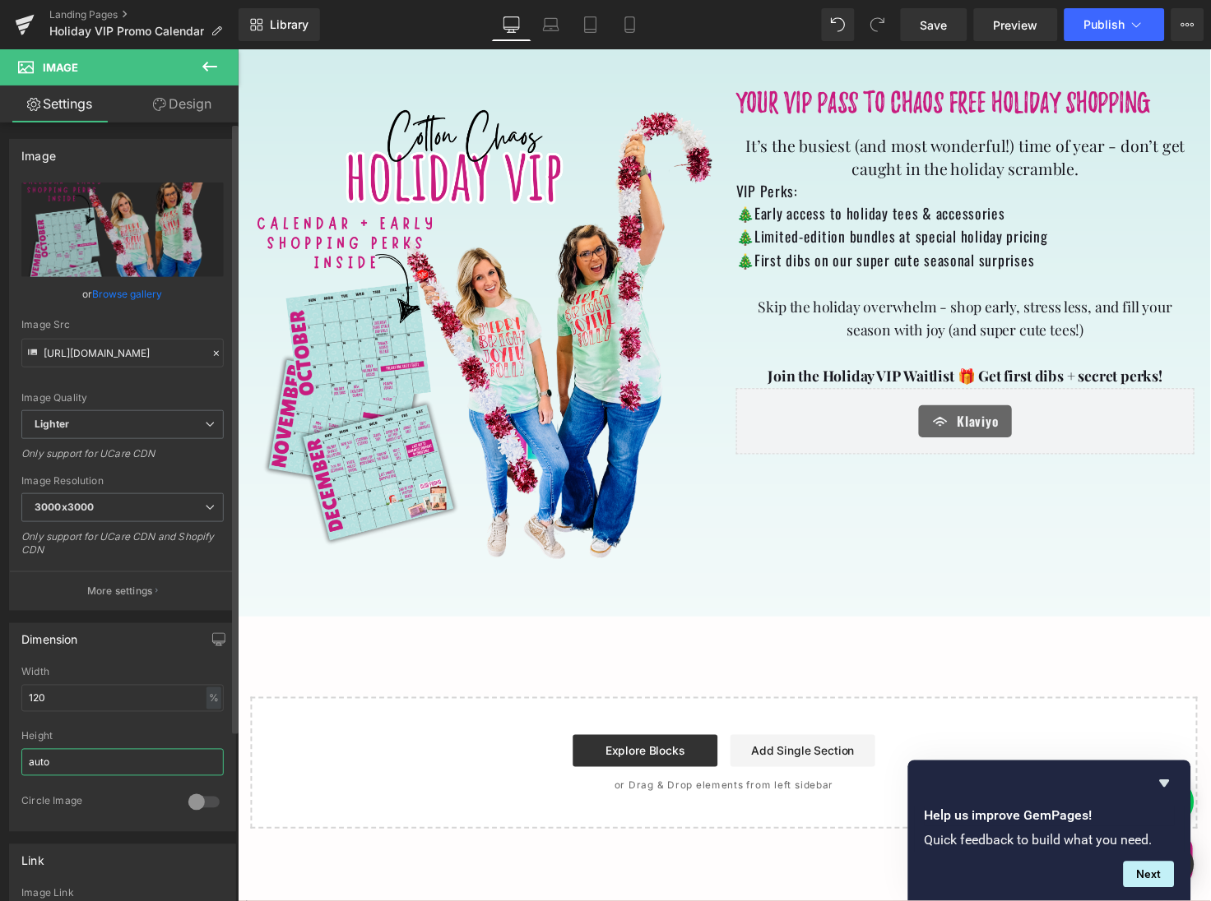
click at [53, 753] on input "auto" at bounding box center [122, 762] width 202 height 27
drag, startPoint x: 53, startPoint y: 753, endPoint x: 18, endPoint y: 752, distance: 35.4
click at [18, 752] on div "120% Width 120 % % px auto Height auto 0 Circle Image" at bounding box center [122, 749] width 225 height 164
type input "2"
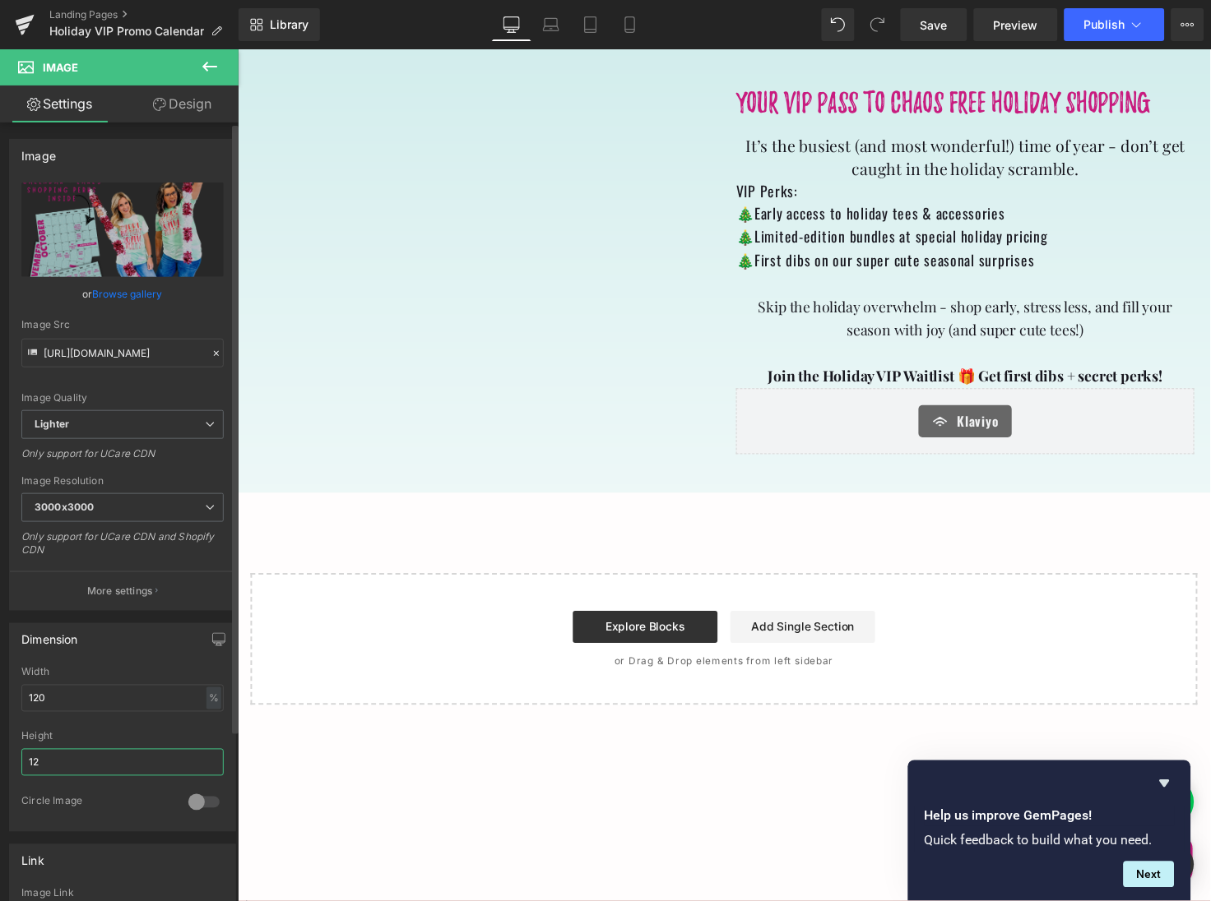
type input "1"
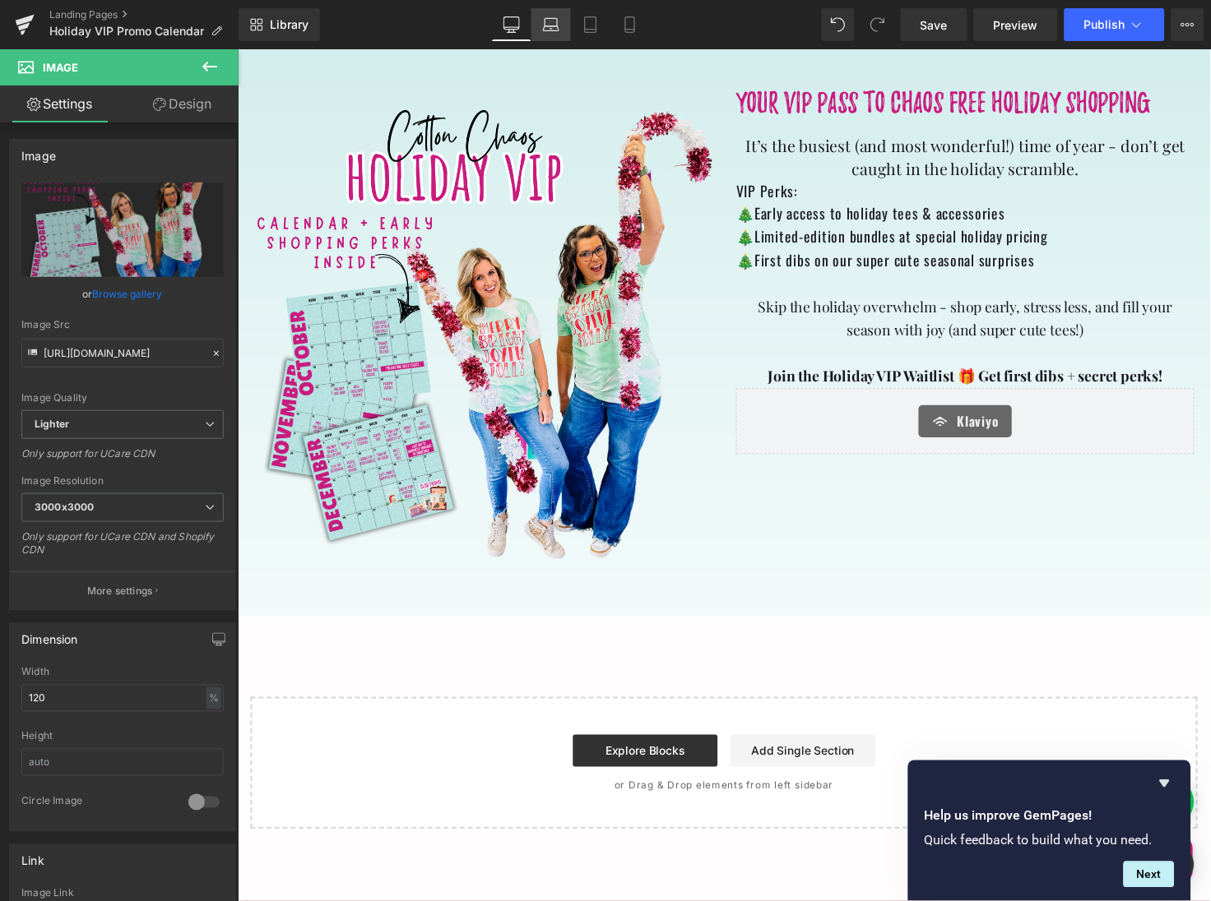
click at [553, 26] on icon at bounding box center [551, 24] width 16 height 16
type input "auto"
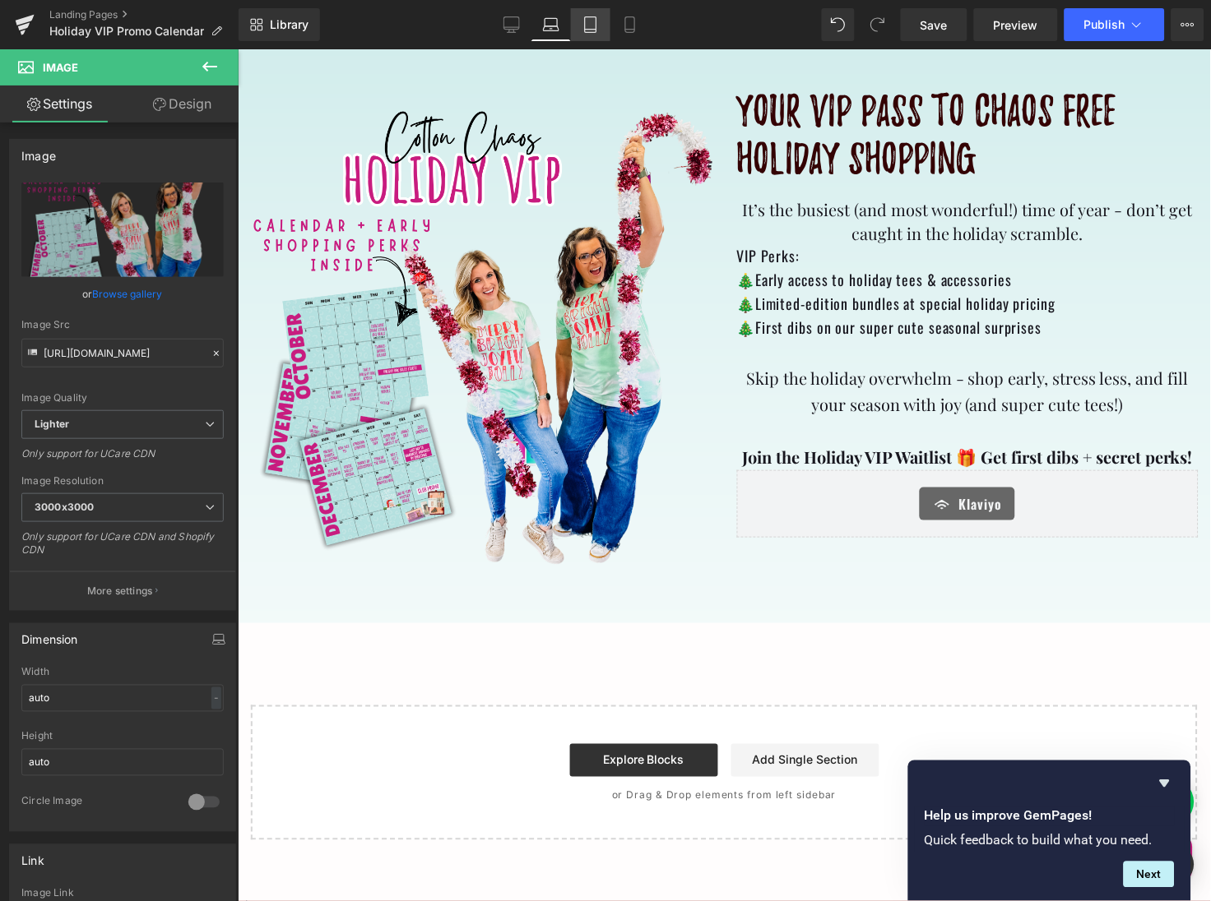
click at [590, 32] on link "Tablet" at bounding box center [590, 24] width 39 height 33
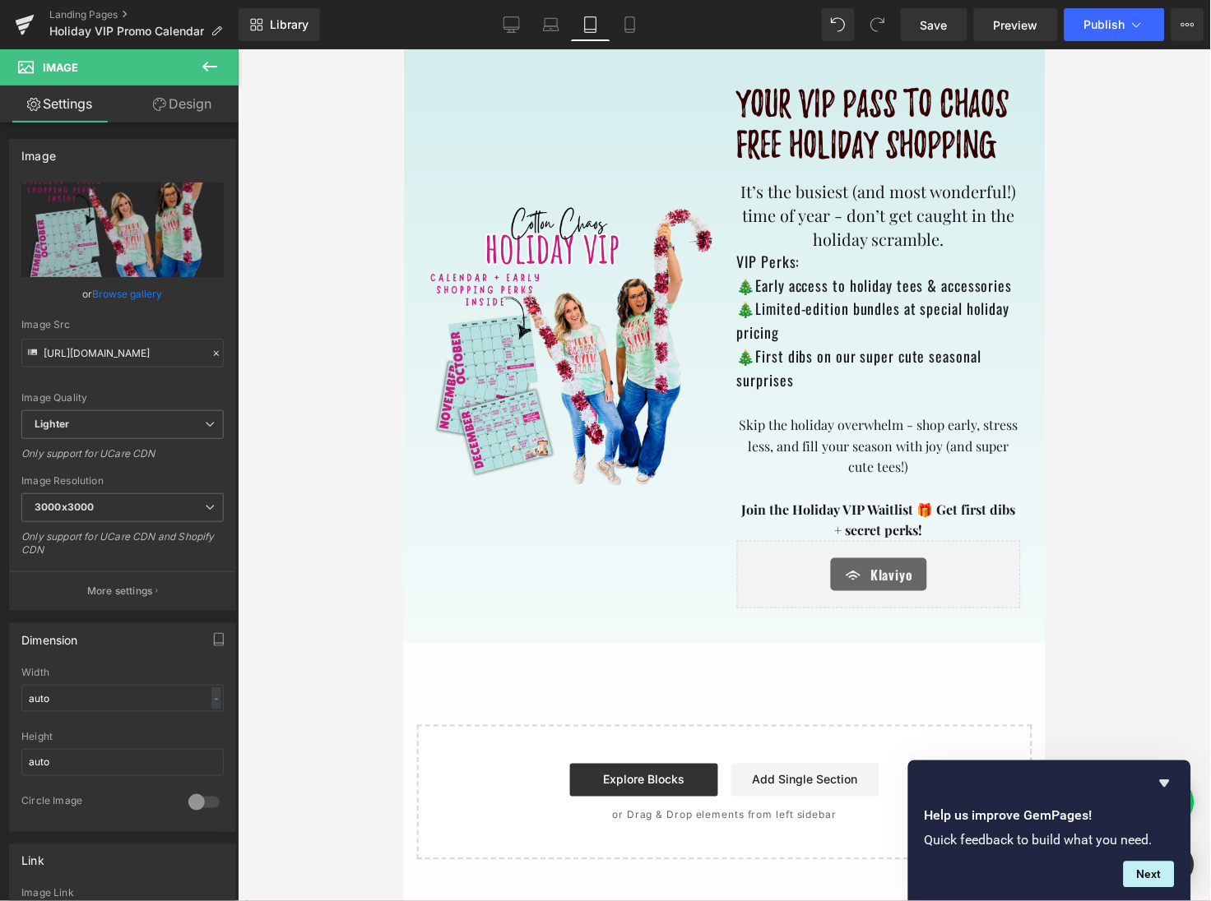
click at [197, 109] on link "Design" at bounding box center [182, 104] width 119 height 37
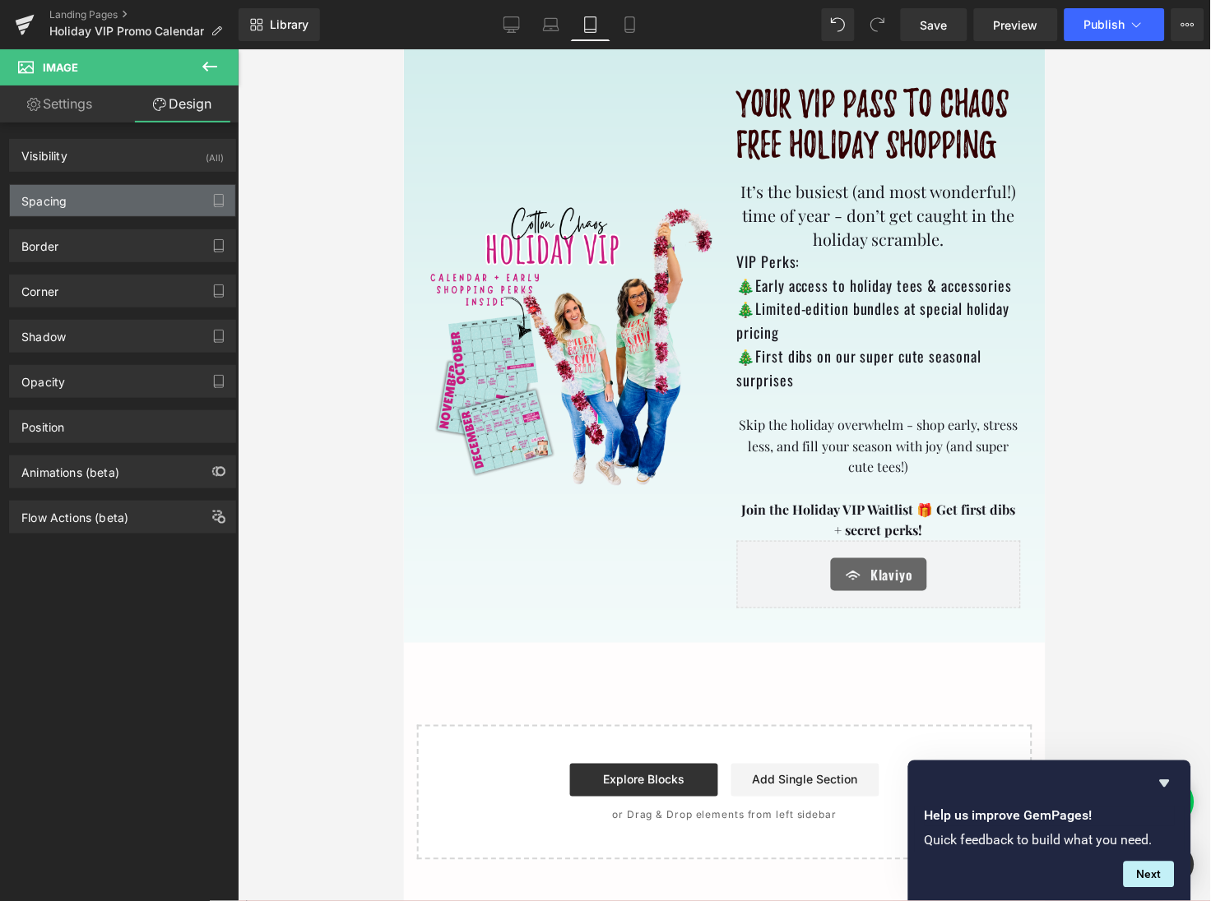
click at [134, 200] on div "Spacing" at bounding box center [122, 200] width 225 height 31
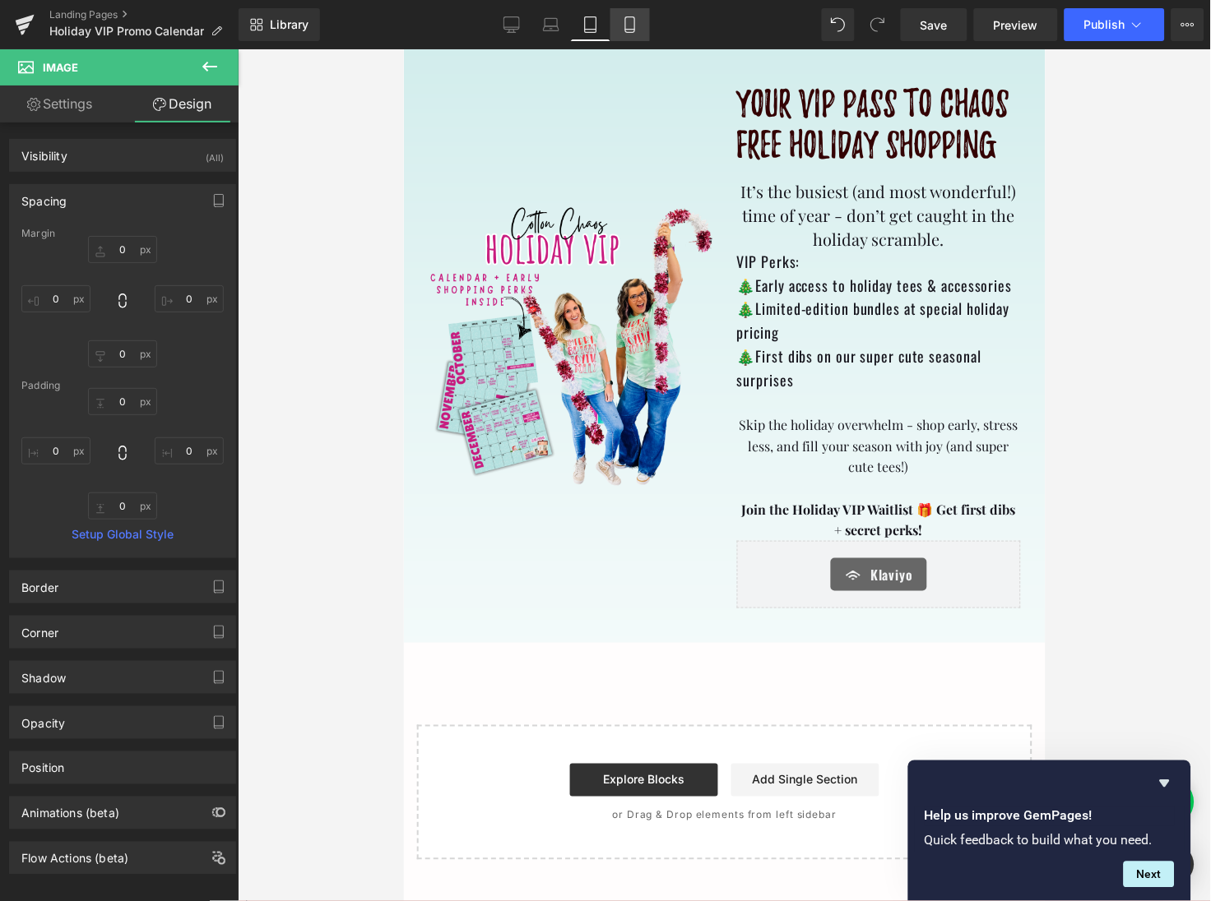
click at [638, 22] on link "Mobile" at bounding box center [629, 24] width 39 height 33
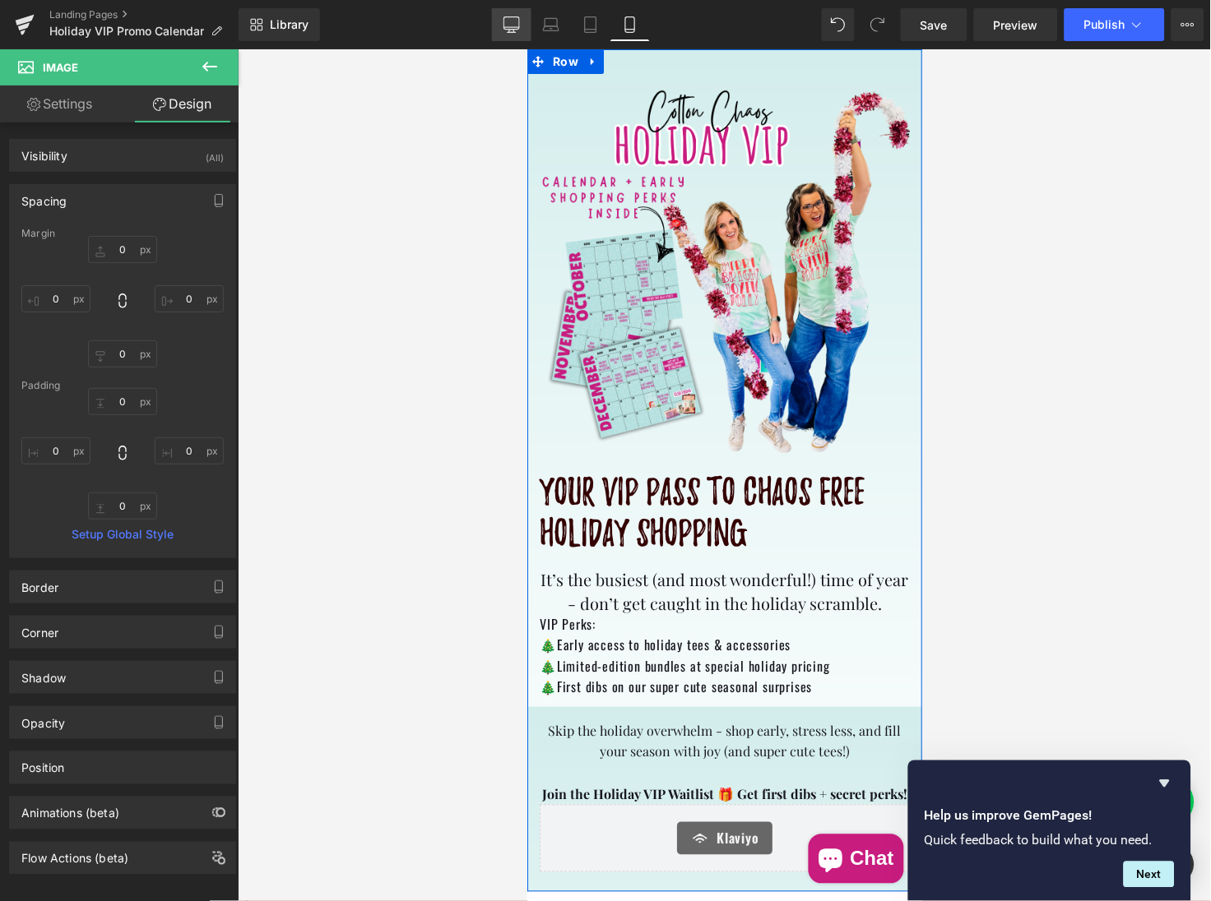
click at [512, 28] on icon at bounding box center [511, 24] width 16 height 16
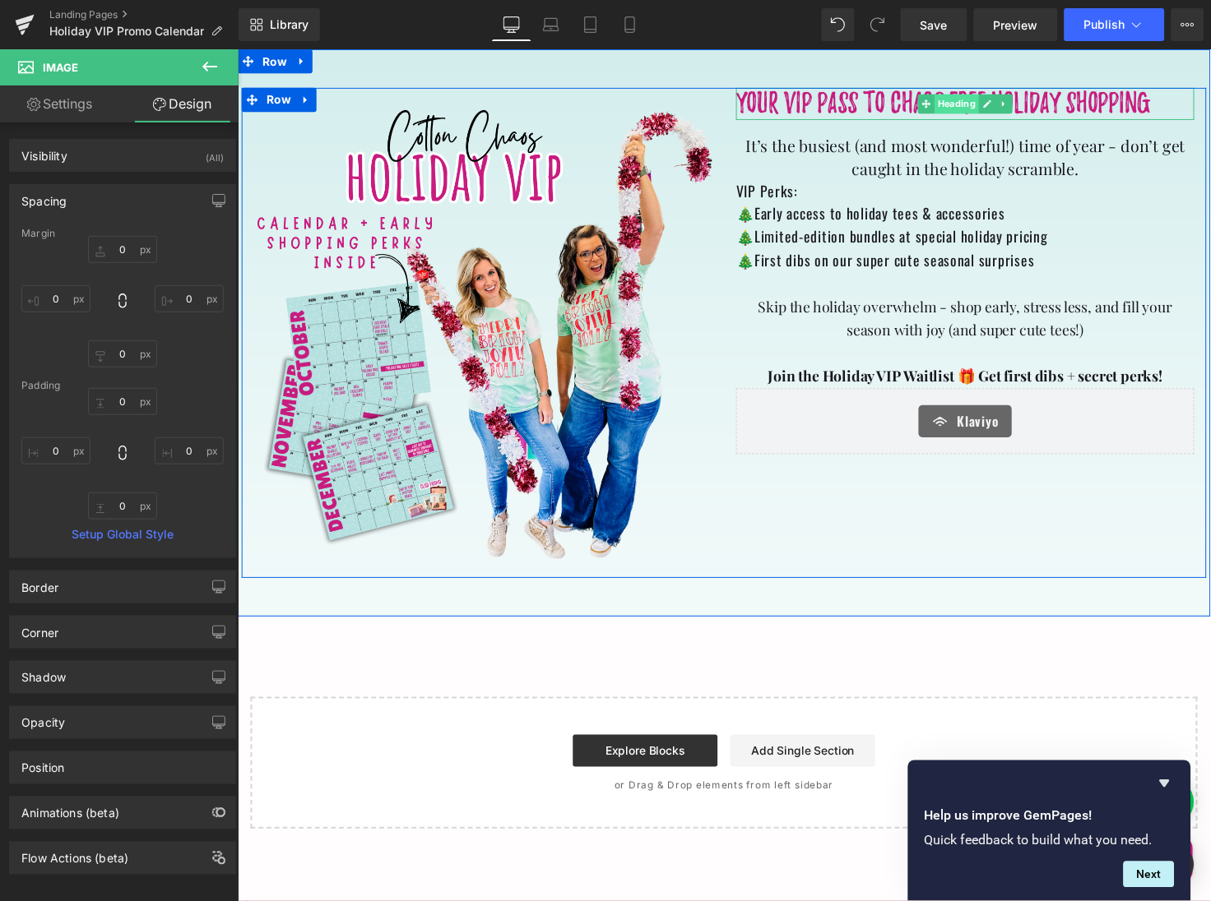
click at [970, 105] on span "Heading" at bounding box center [972, 105] width 45 height 20
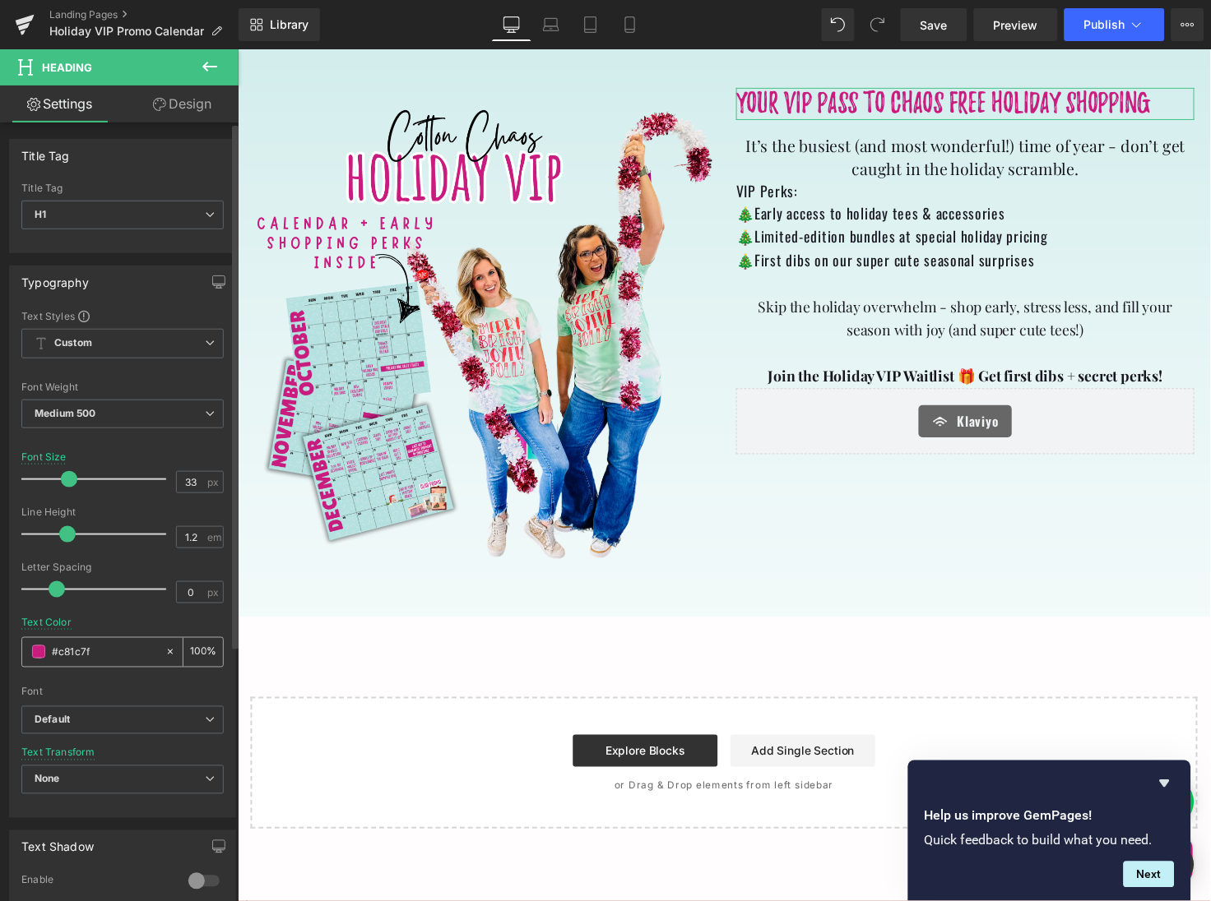
click at [103, 645] on input "#c81c7f" at bounding box center [104, 652] width 105 height 18
drag, startPoint x: 103, startPoint y: 645, endPoint x: 35, endPoint y: 642, distance: 67.5
click at [35, 642] on div "#c81c7f" at bounding box center [93, 652] width 142 height 29
click at [551, 31] on icon at bounding box center [551, 24] width 16 height 16
type input "48"
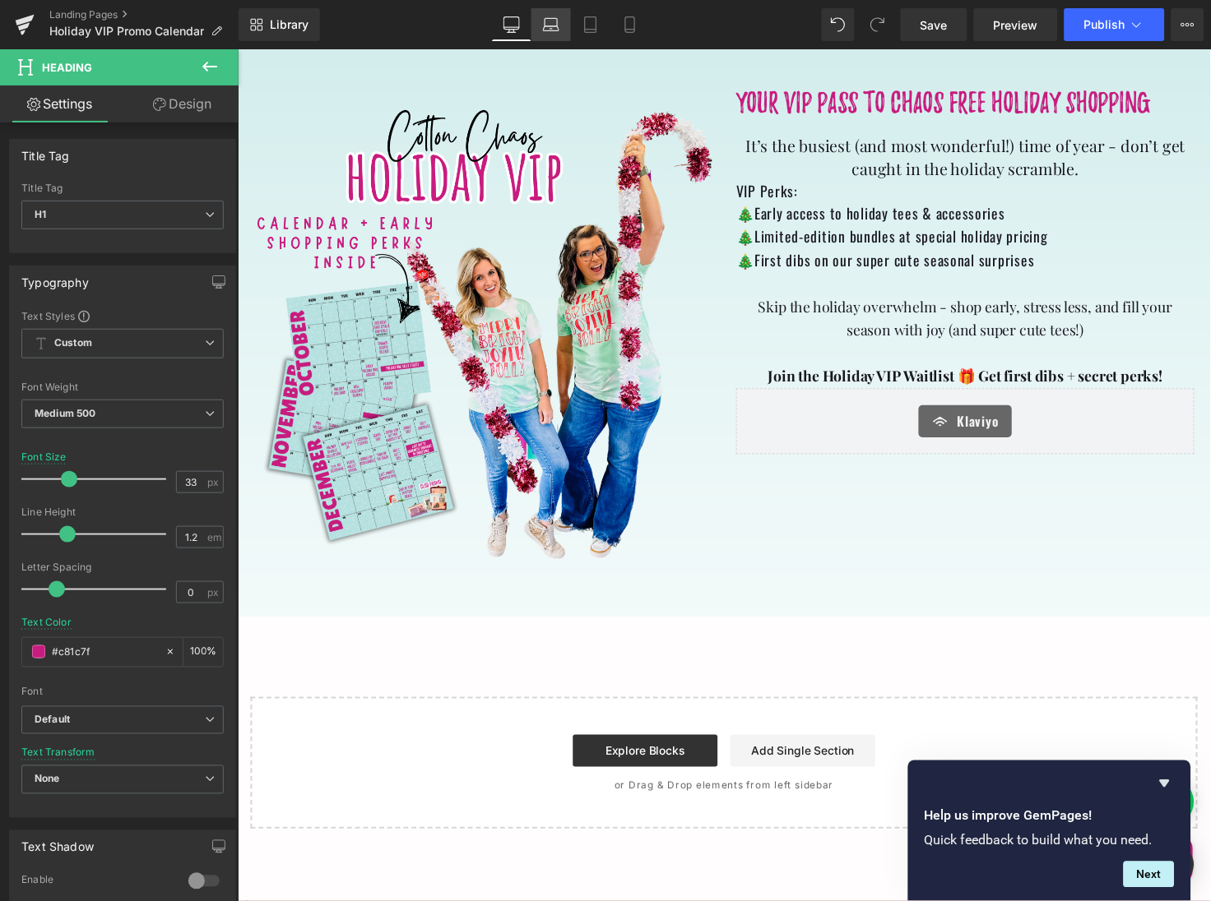
type input "#340304"
type input "100"
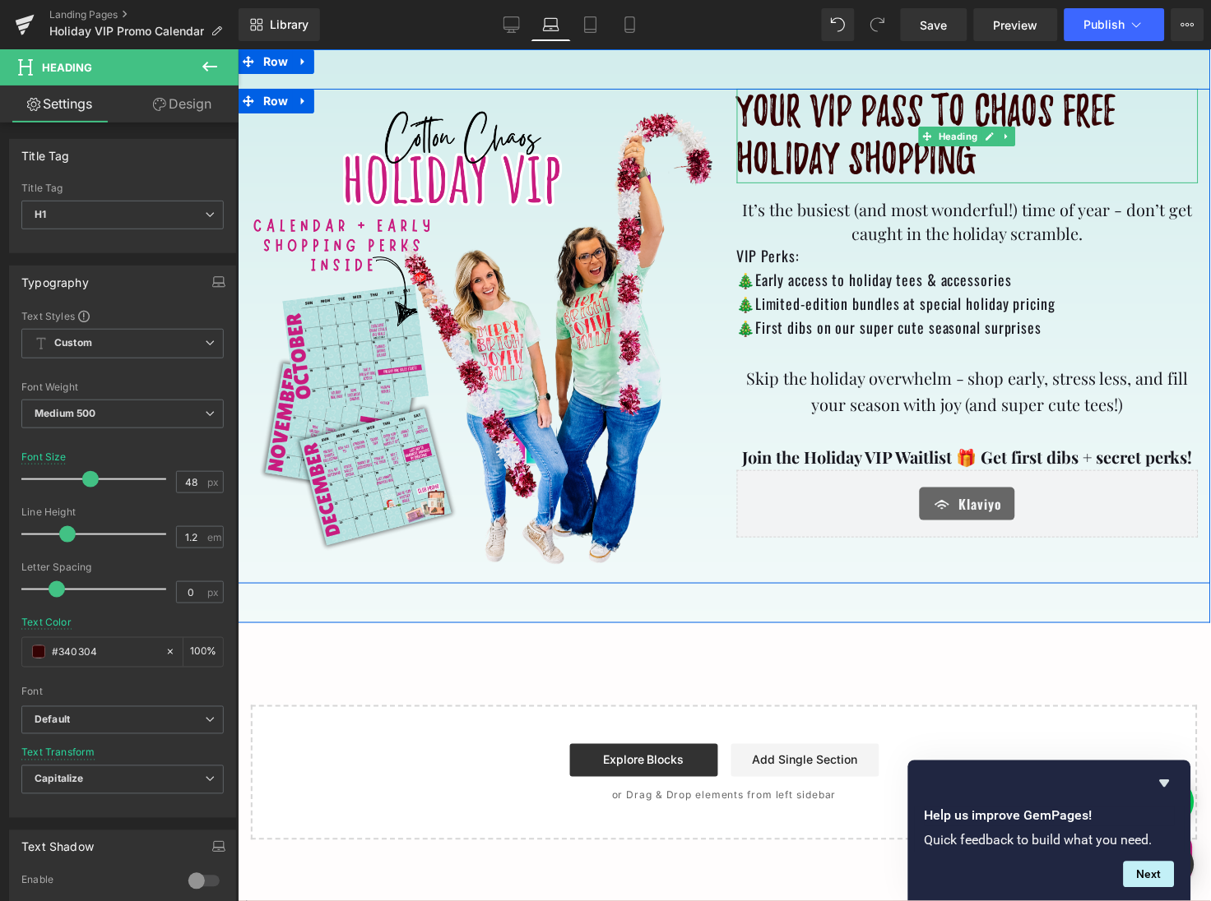
click at [850, 124] on h1 "Your VIP pass to chaos free holiday shopping" at bounding box center [967, 135] width 462 height 95
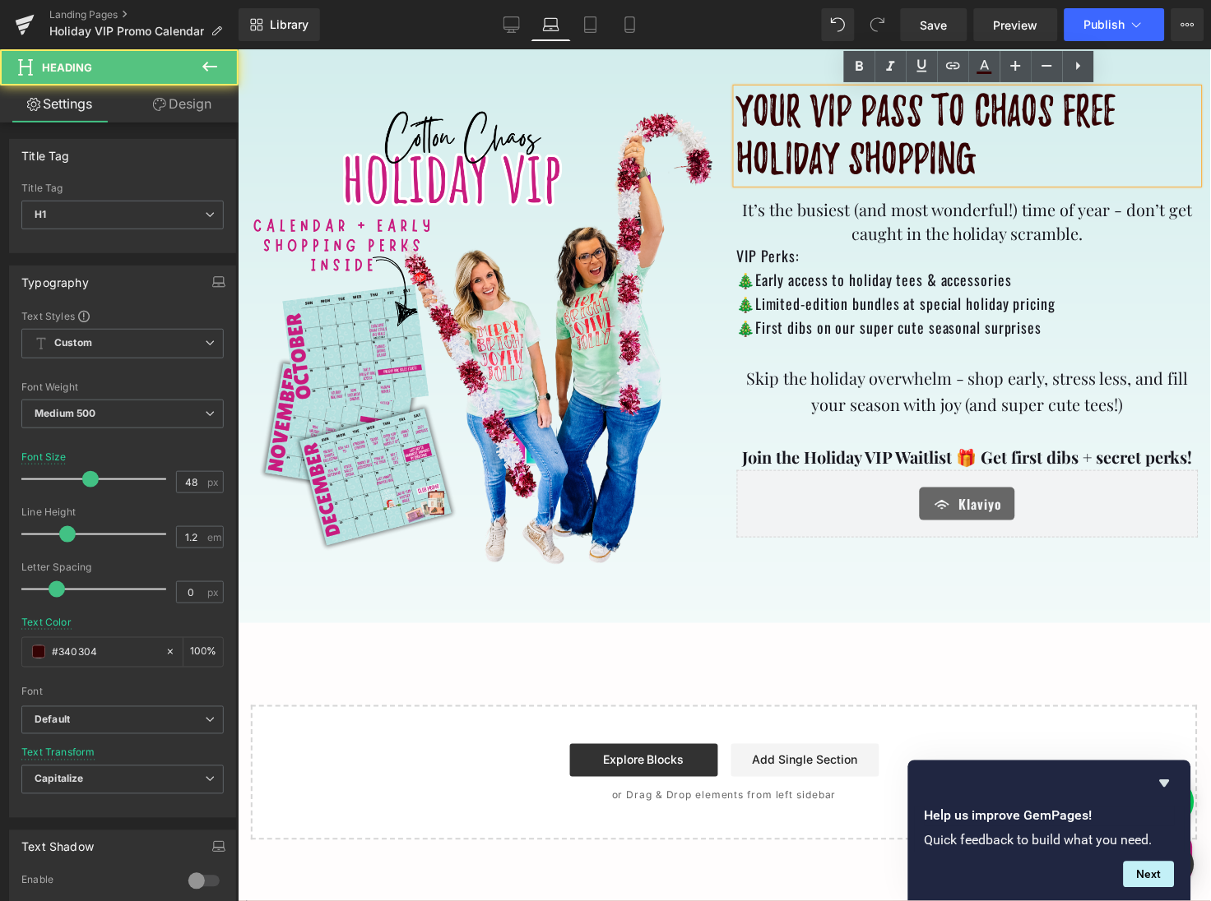
click at [989, 159] on h1 "Your VIP pass to chaos free holiday shopping" at bounding box center [967, 135] width 462 height 95
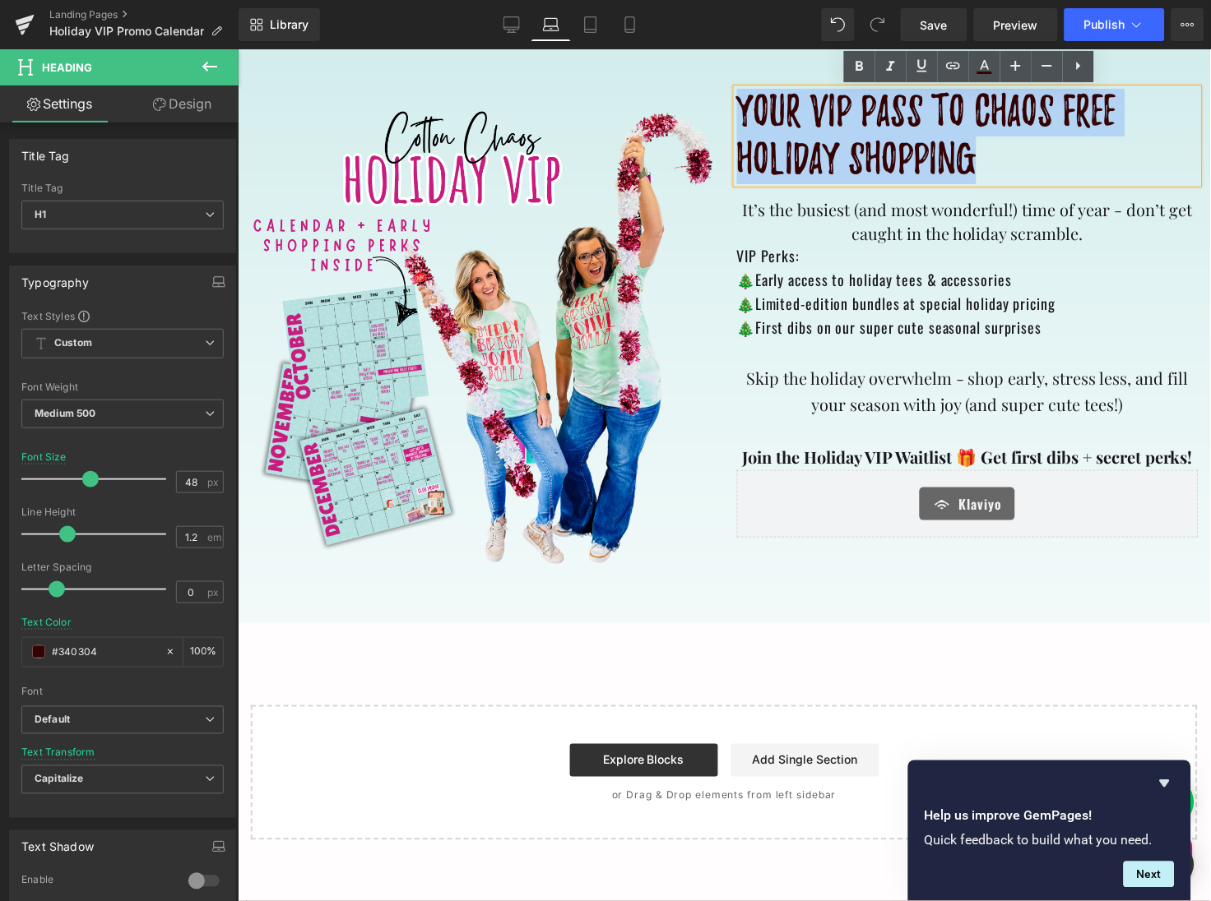
drag, startPoint x: 989, startPoint y: 159, endPoint x: 723, endPoint y: 95, distance: 273.1
click at [724, 95] on div "Your VIP pass to chaos free holiday shopping Heading It’s the busiest (and most…" at bounding box center [967, 335] width 487 height 495
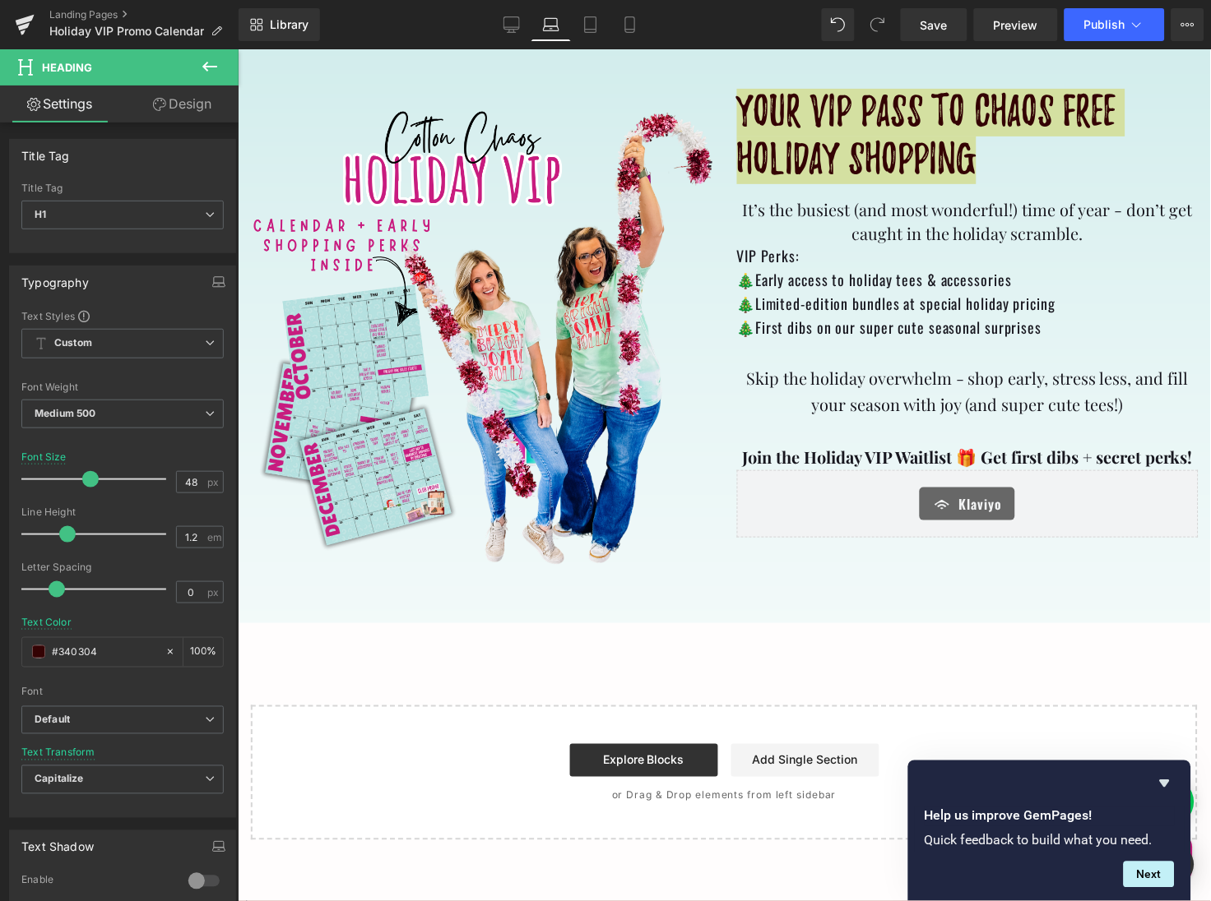
drag, startPoint x: 104, startPoint y: 649, endPoint x: -8, endPoint y: 650, distance: 112.7
click at [0, 650] on html "Heading You are previewing how the will restyle your page. You can not edit Ele…" at bounding box center [605, 450] width 1211 height 901
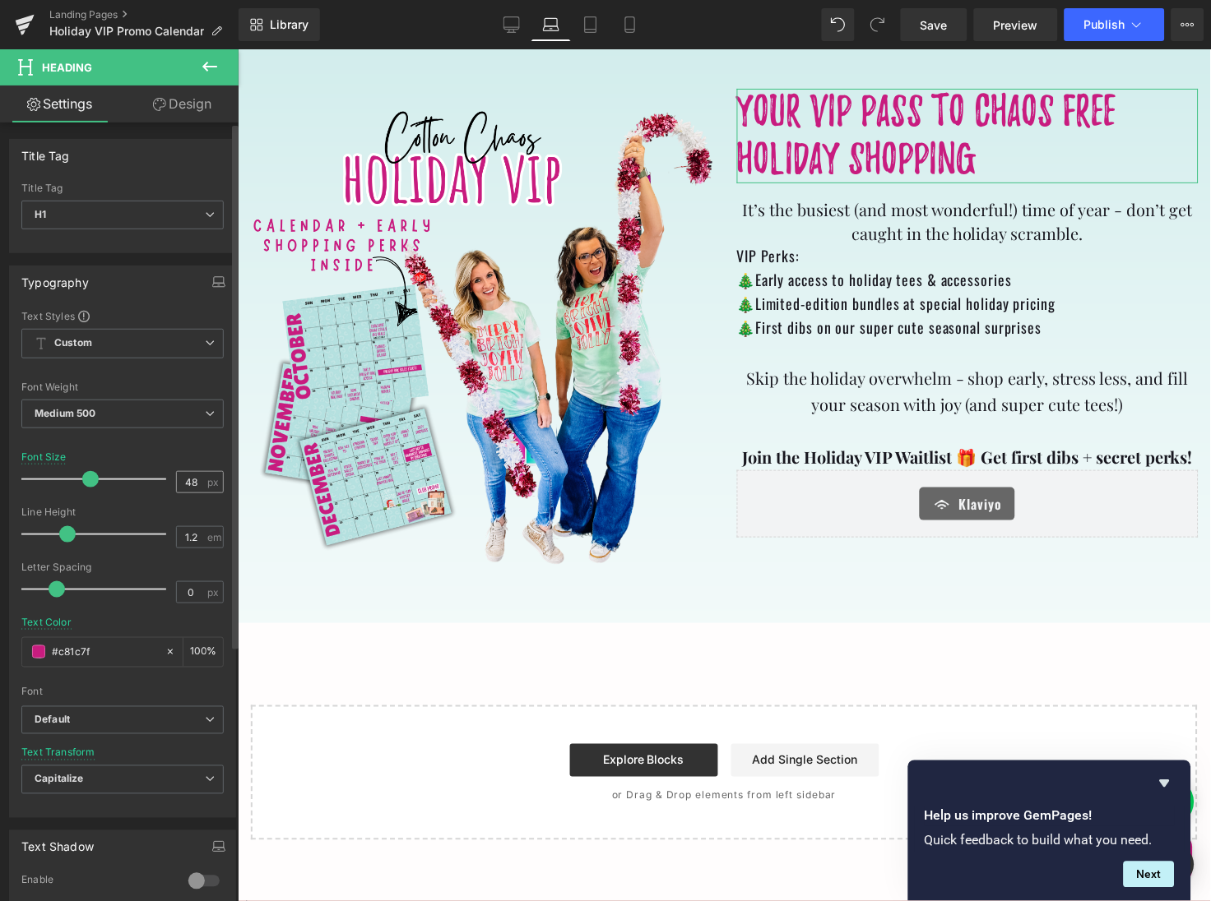
type input "#c81c7f"
drag, startPoint x: 199, startPoint y: 478, endPoint x: 176, endPoint y: 478, distance: 23.0
click at [177, 478] on input "48" at bounding box center [191, 482] width 29 height 21
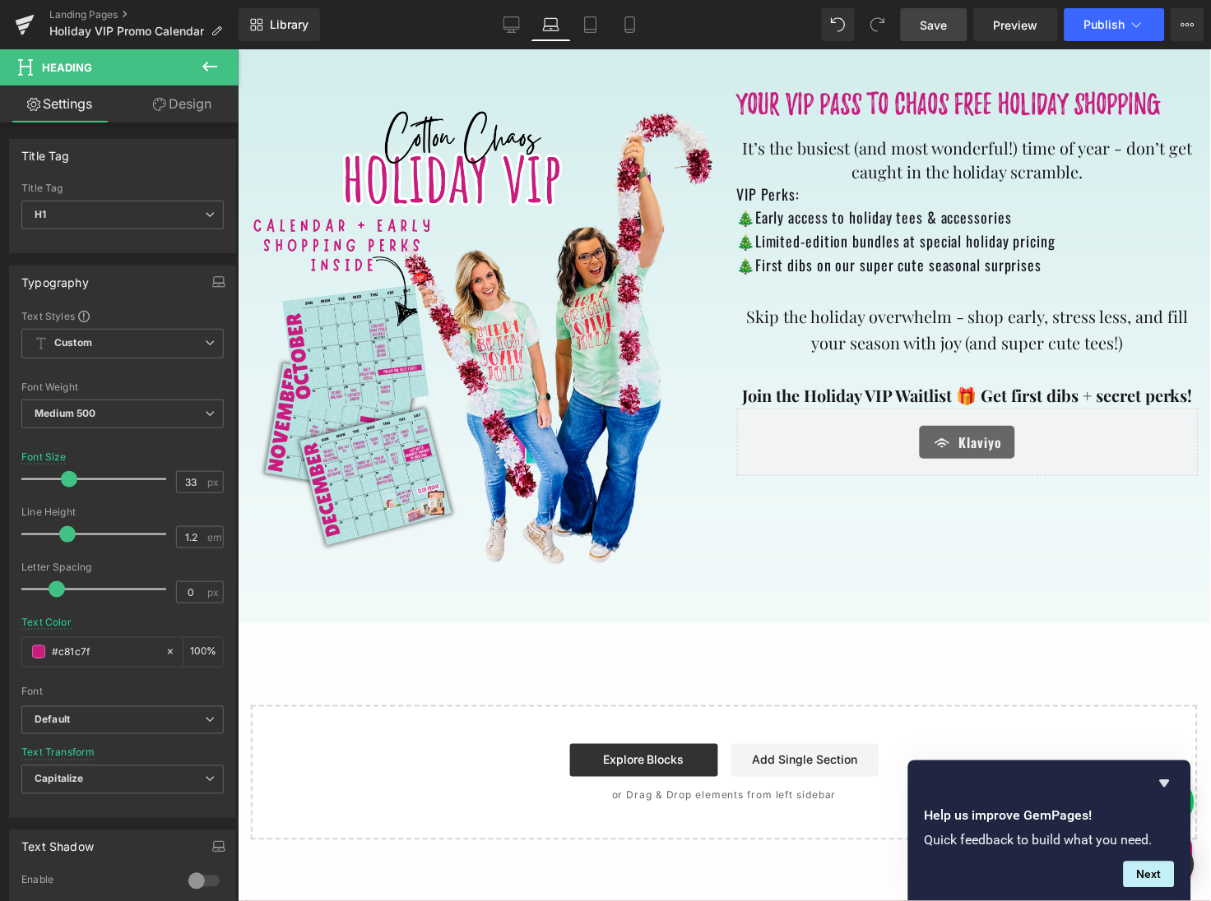
click at [917, 24] on link "Save" at bounding box center [934, 24] width 67 height 33
click at [581, 26] on link "Tablet" at bounding box center [590, 24] width 39 height 33
type input "42"
type input "#340304"
type input "100"
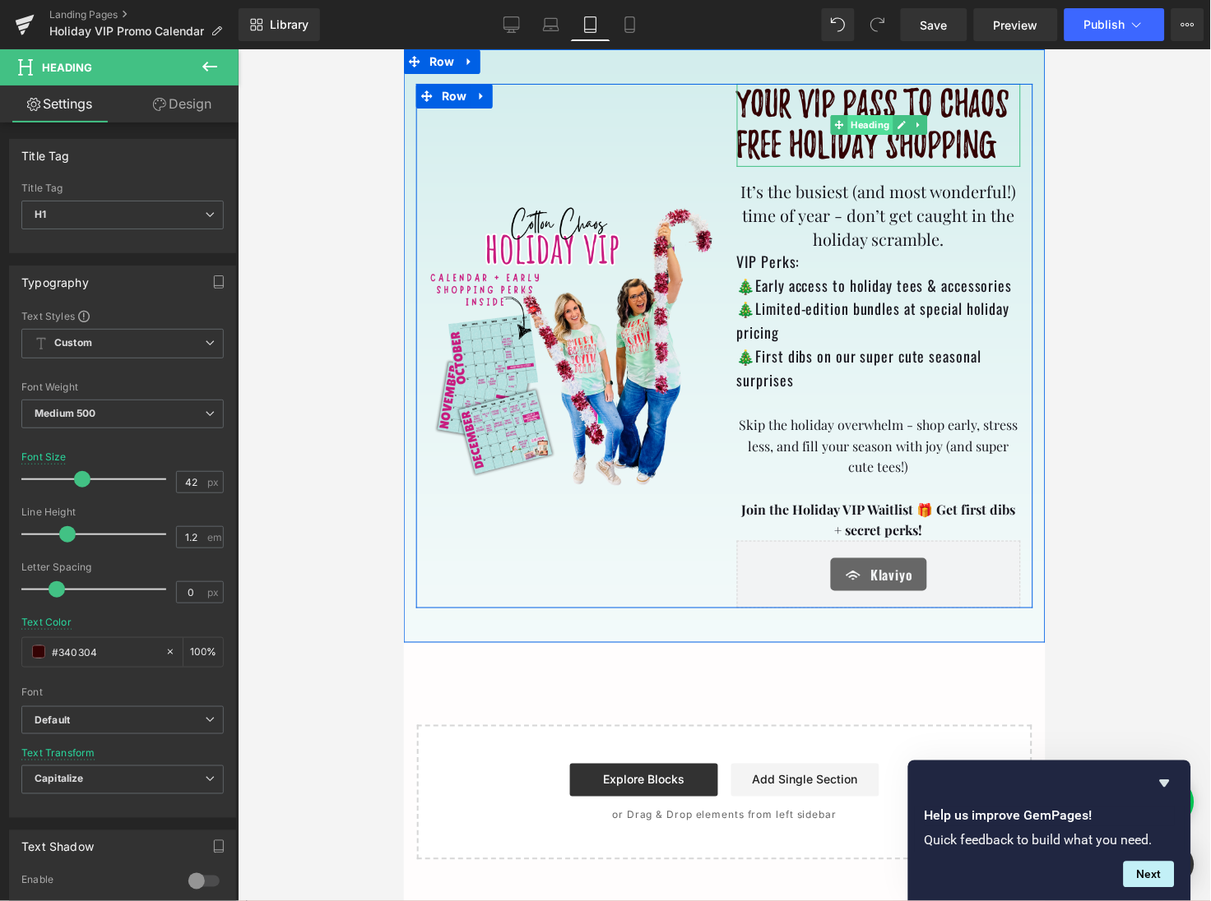
click at [870, 123] on span "Heading" at bounding box center [868, 124] width 45 height 20
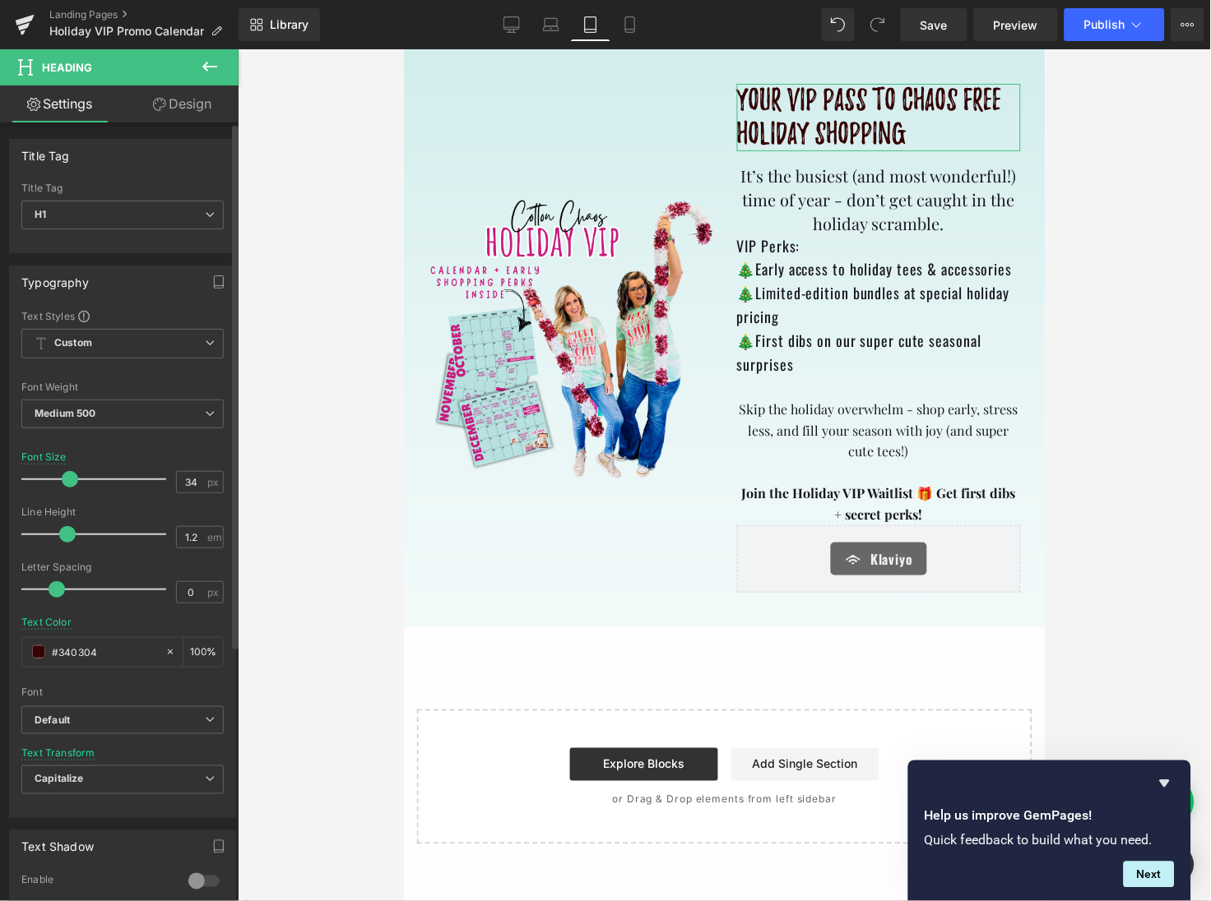
type input "33"
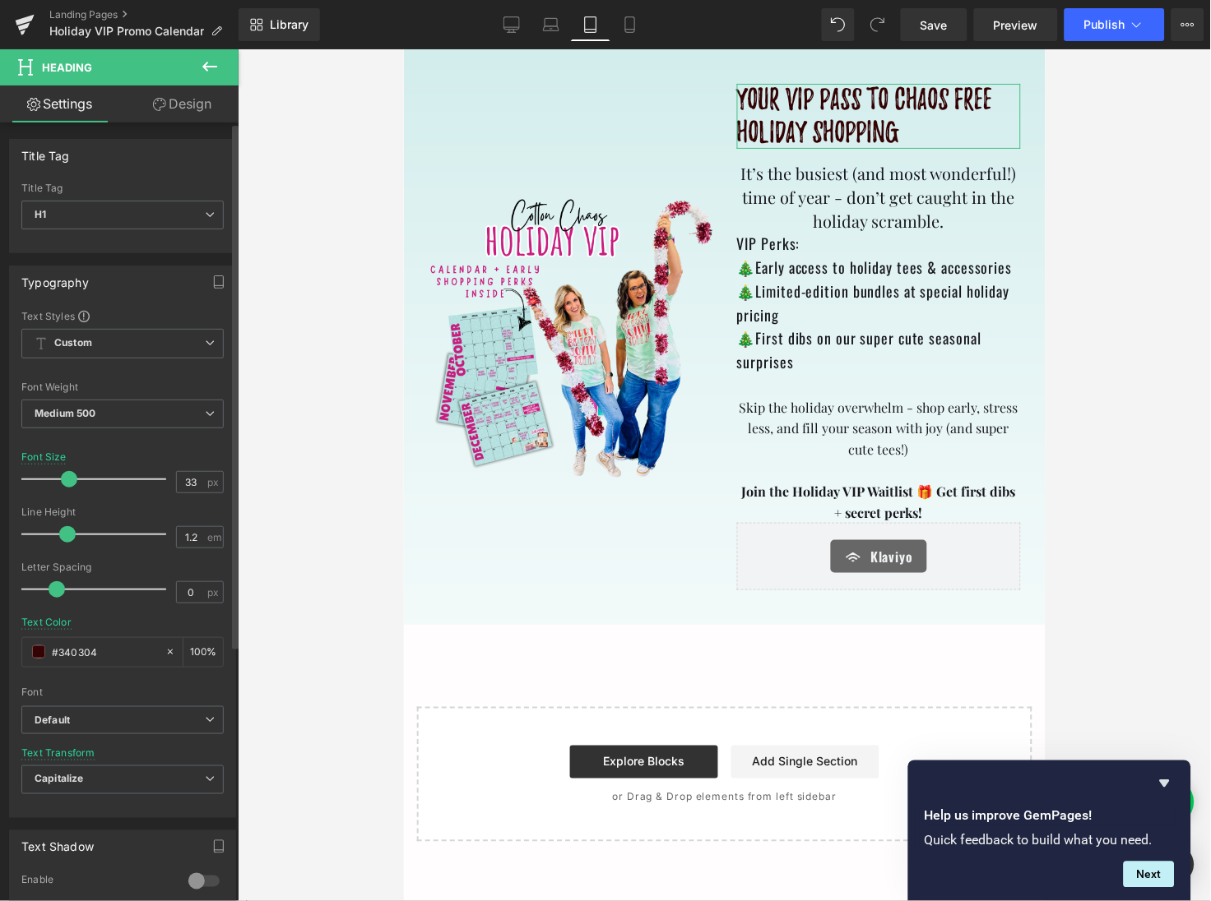
drag, startPoint x: 81, startPoint y: 475, endPoint x: 69, endPoint y: 475, distance: 12.4
click at [69, 475] on span at bounding box center [69, 479] width 16 height 16
drag, startPoint x: 104, startPoint y: 641, endPoint x: 35, endPoint y: 645, distance: 69.2
click at [35, 646] on div "#340304" at bounding box center [93, 652] width 142 height 29
paste input "c81c7f"
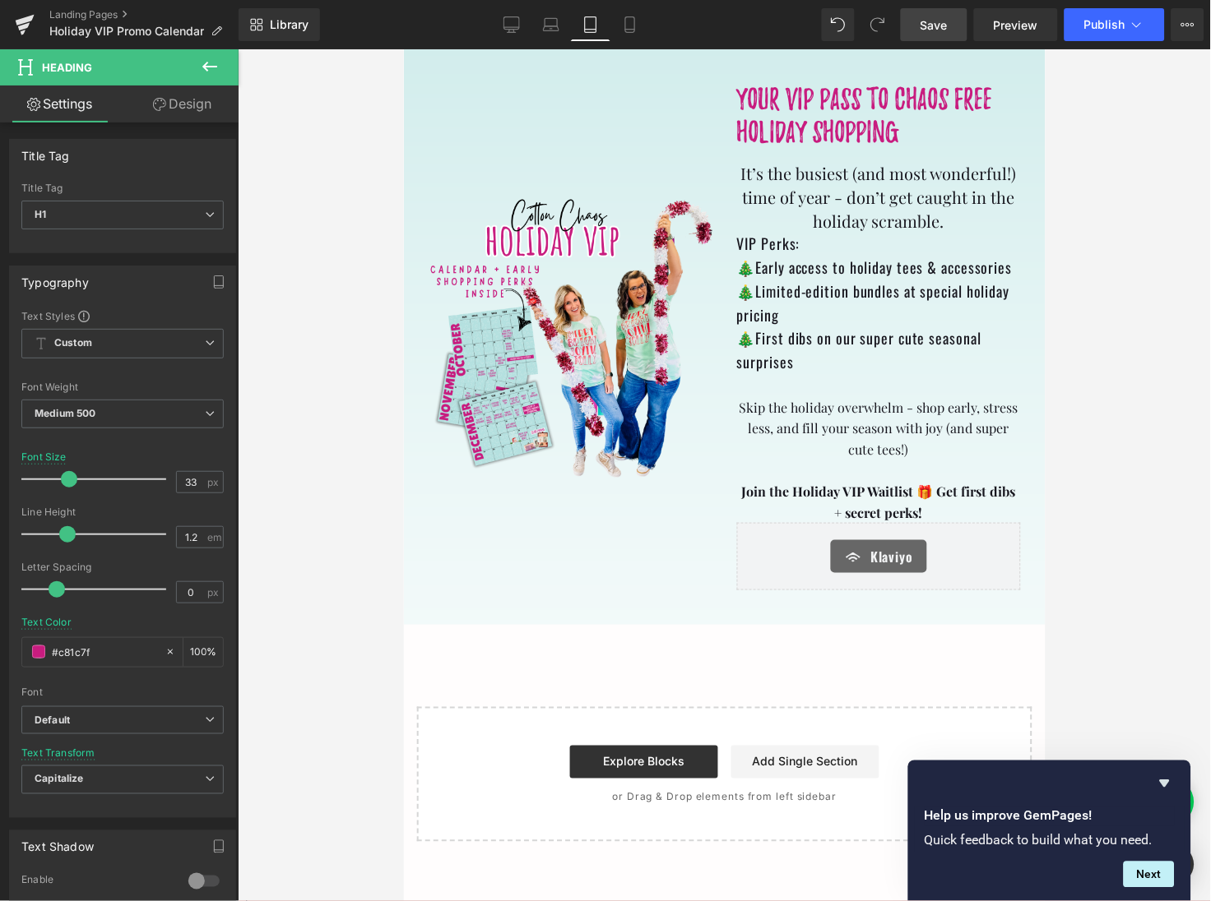
type input "#c81c7f"
click at [934, 31] on span "Save" at bounding box center [933, 24] width 27 height 17
click at [625, 30] on icon at bounding box center [629, 30] width 9 height 0
type input "42"
type input "#340304"
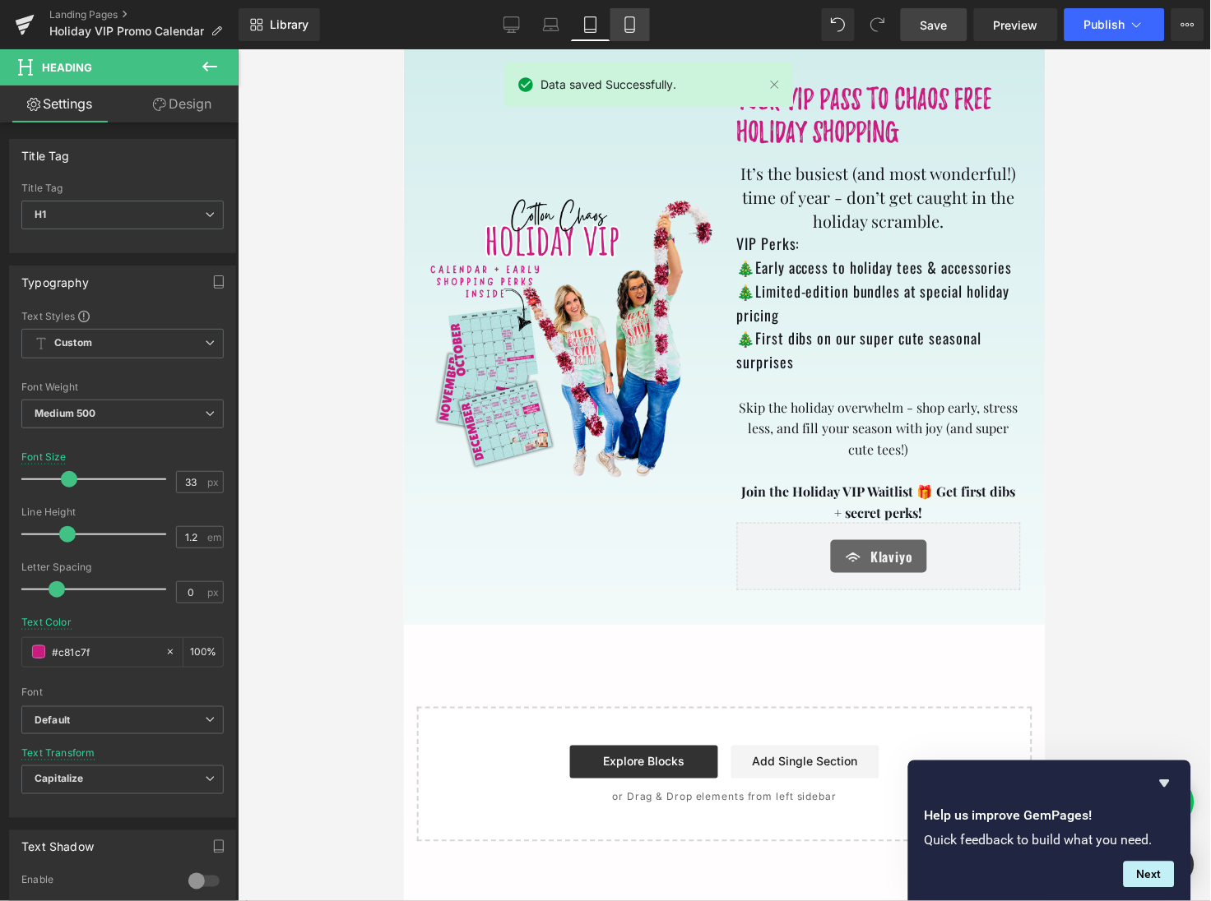
type input "100"
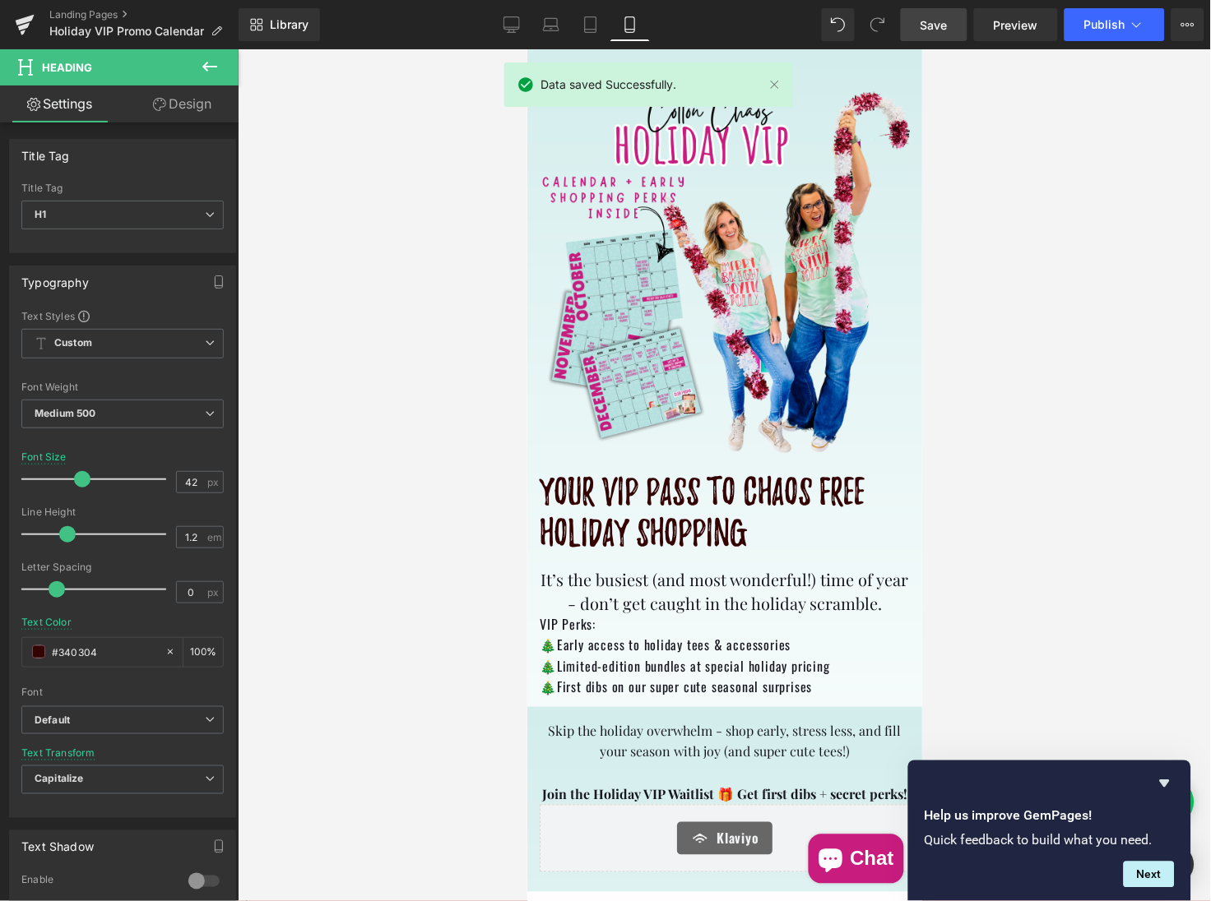
scroll to position [259, 0]
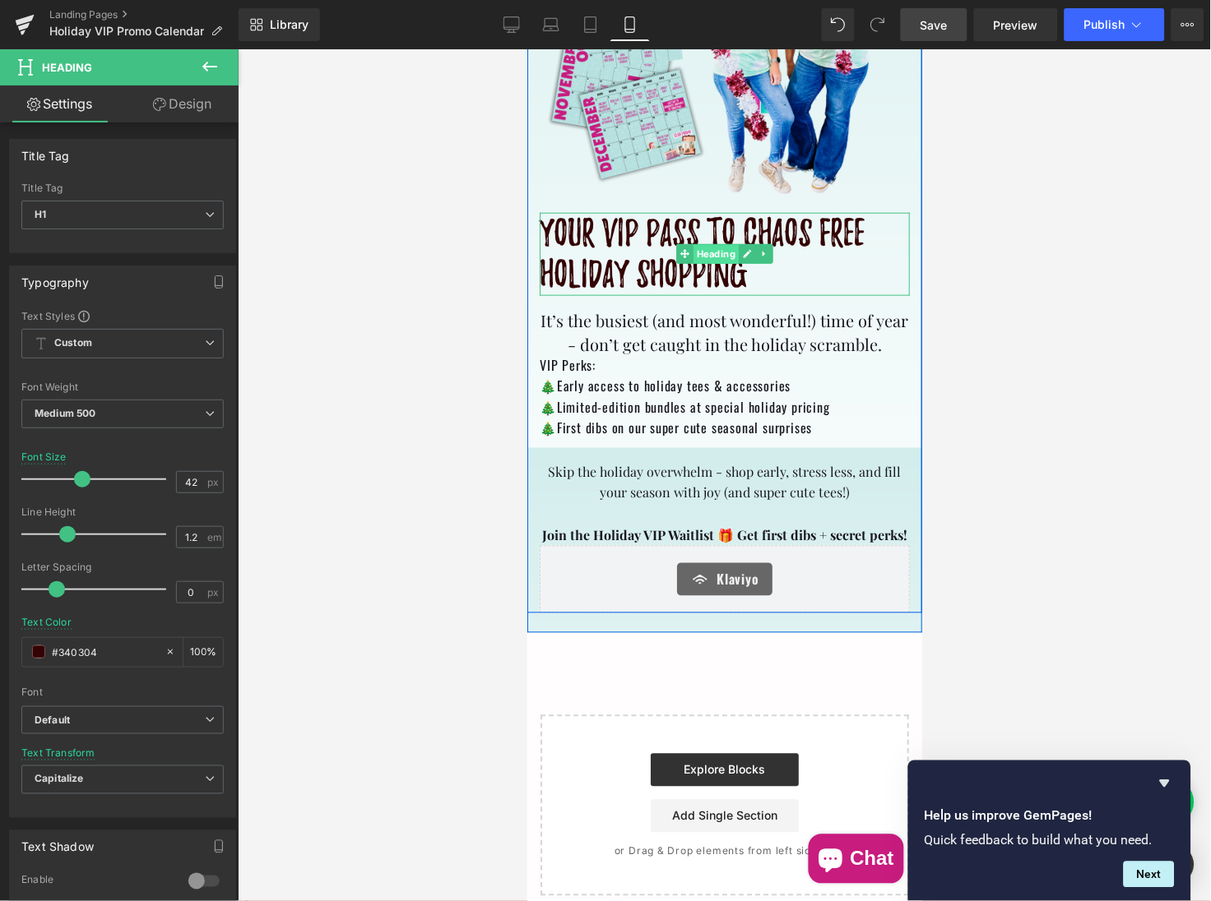
click at [720, 250] on span "Heading" at bounding box center [714, 254] width 45 height 20
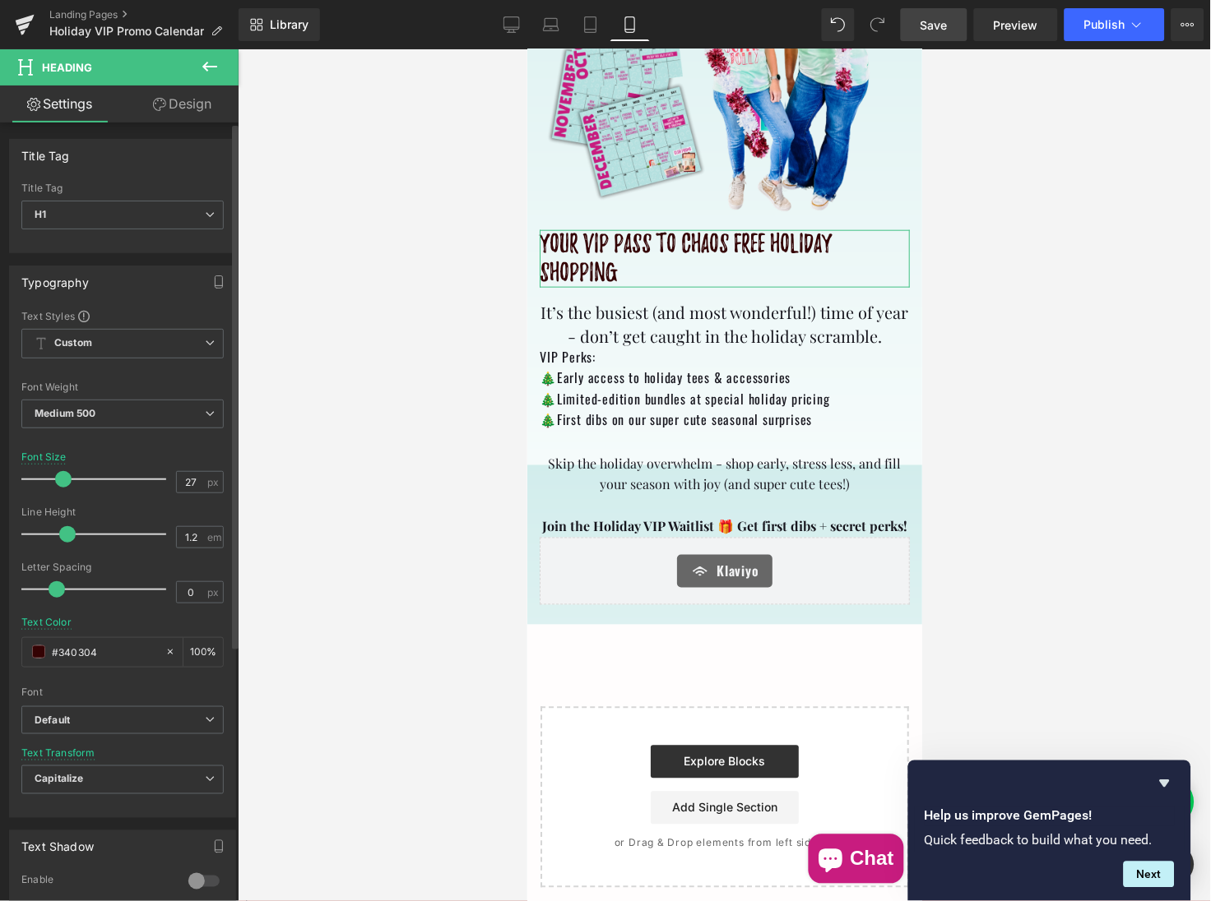
scroll to position [211, 0]
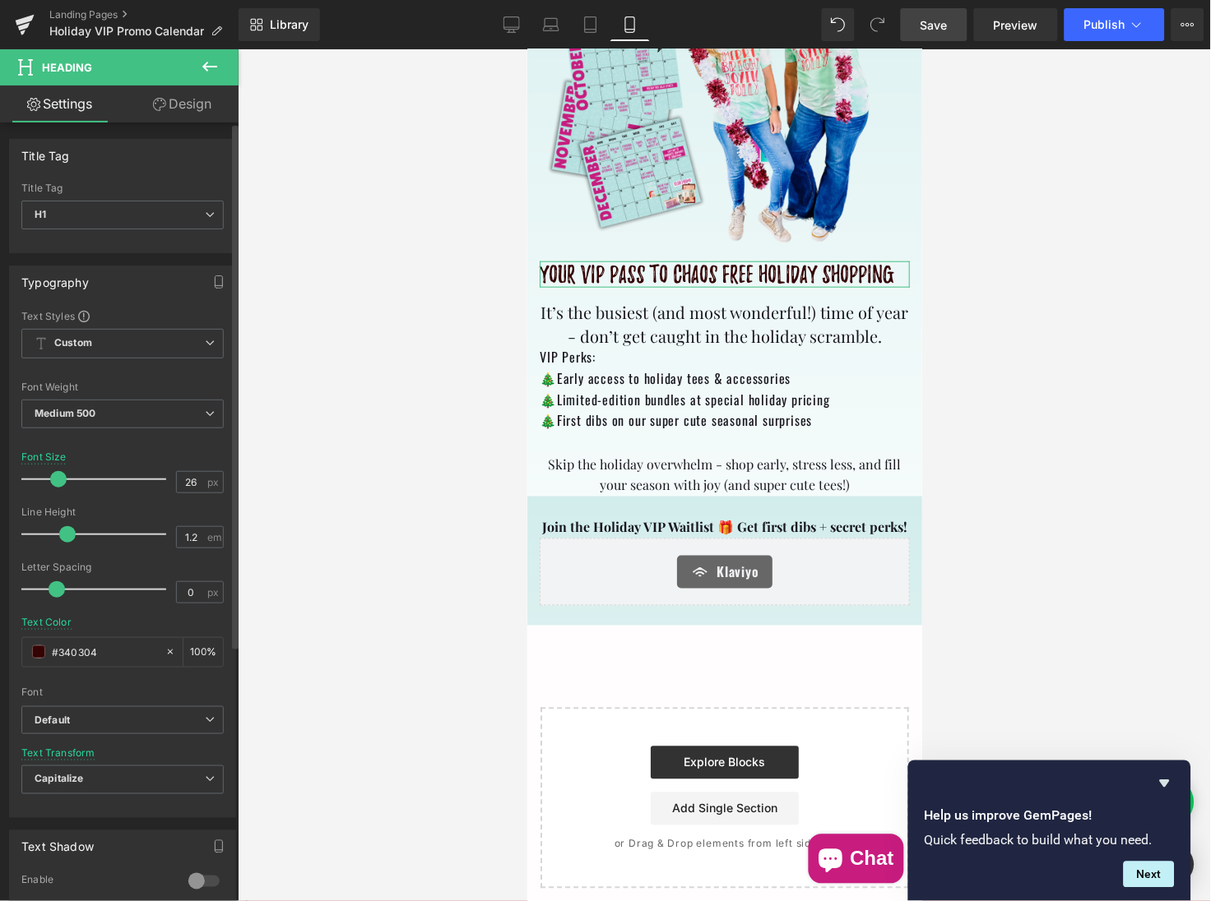
type input "25"
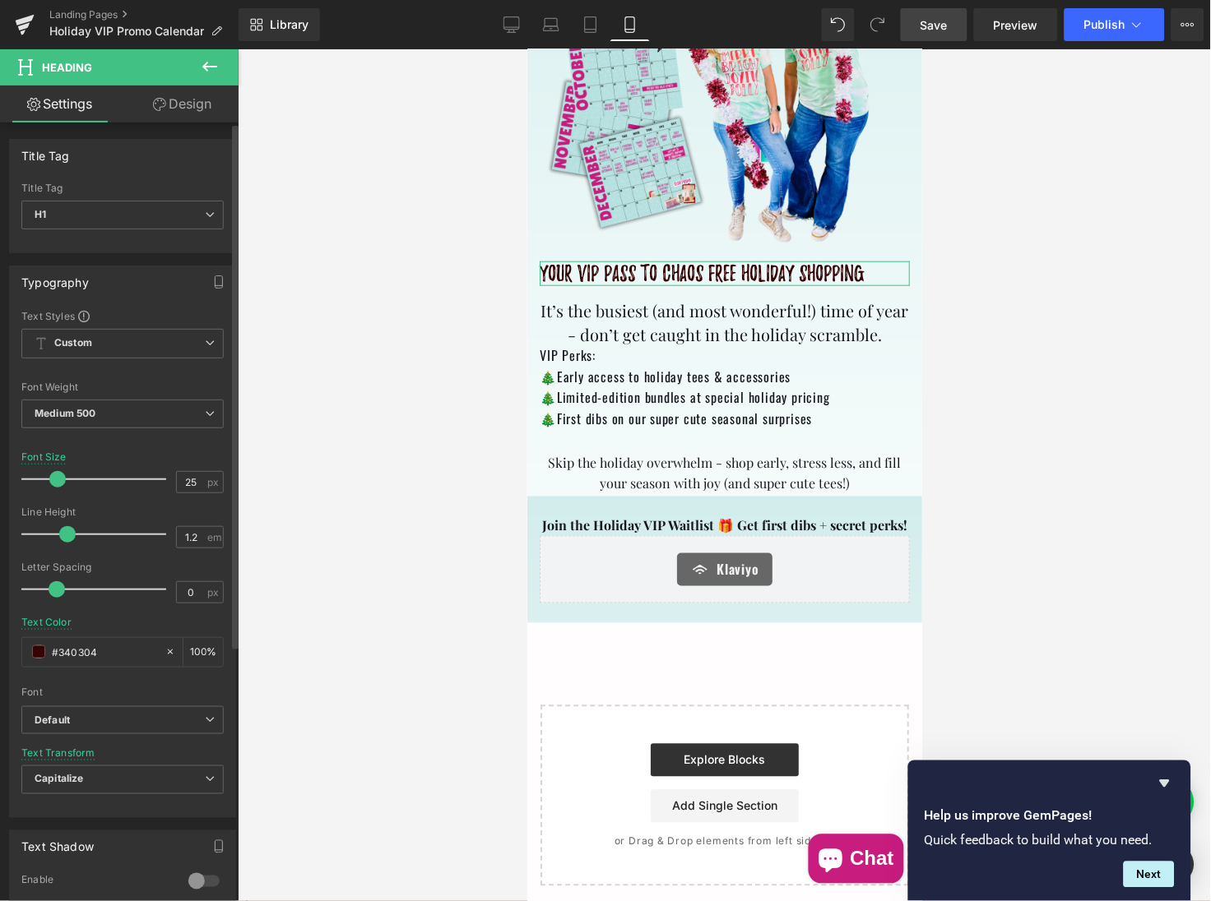
scroll to position [210, 0]
drag, startPoint x: 81, startPoint y: 475, endPoint x: 58, endPoint y: 475, distance: 23.0
click at [58, 475] on span at bounding box center [57, 479] width 16 height 16
click at [106, 643] on input "#340304" at bounding box center [104, 652] width 105 height 18
drag, startPoint x: 106, startPoint y: 643, endPoint x: 50, endPoint y: 640, distance: 56.0
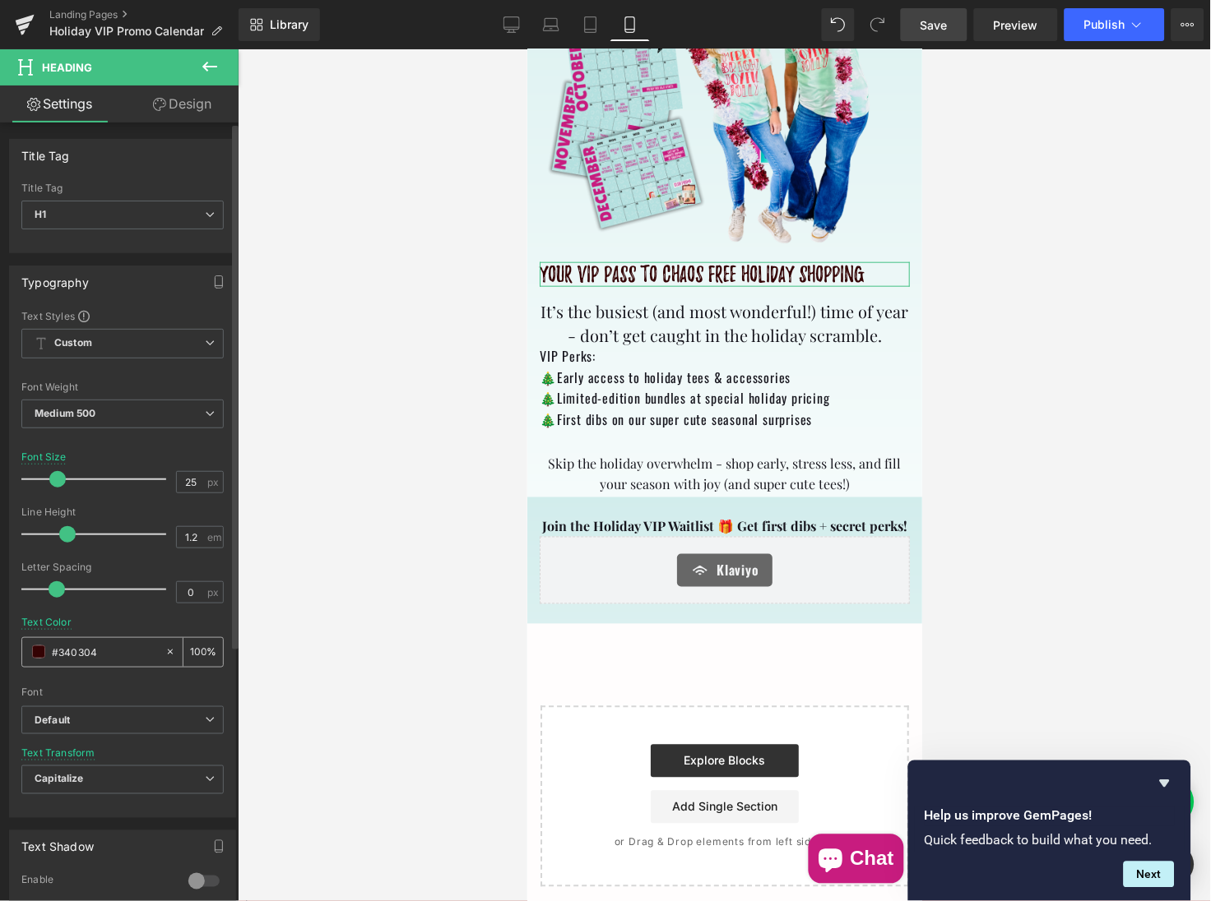
click at [50, 640] on div "#340304" at bounding box center [93, 652] width 142 height 29
paste input "c81c7f"
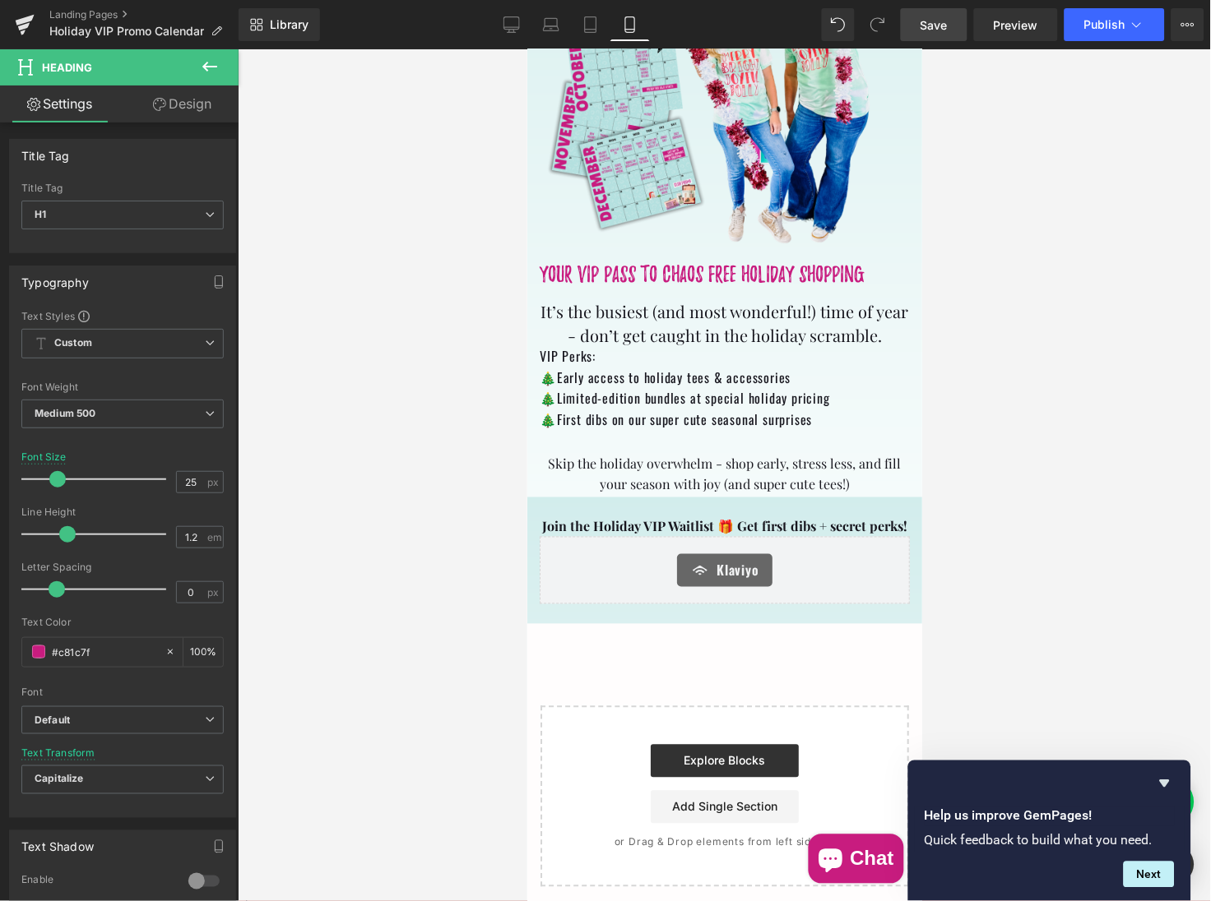
type input "#c81c7f"
click at [941, 31] on span "Save" at bounding box center [933, 24] width 27 height 17
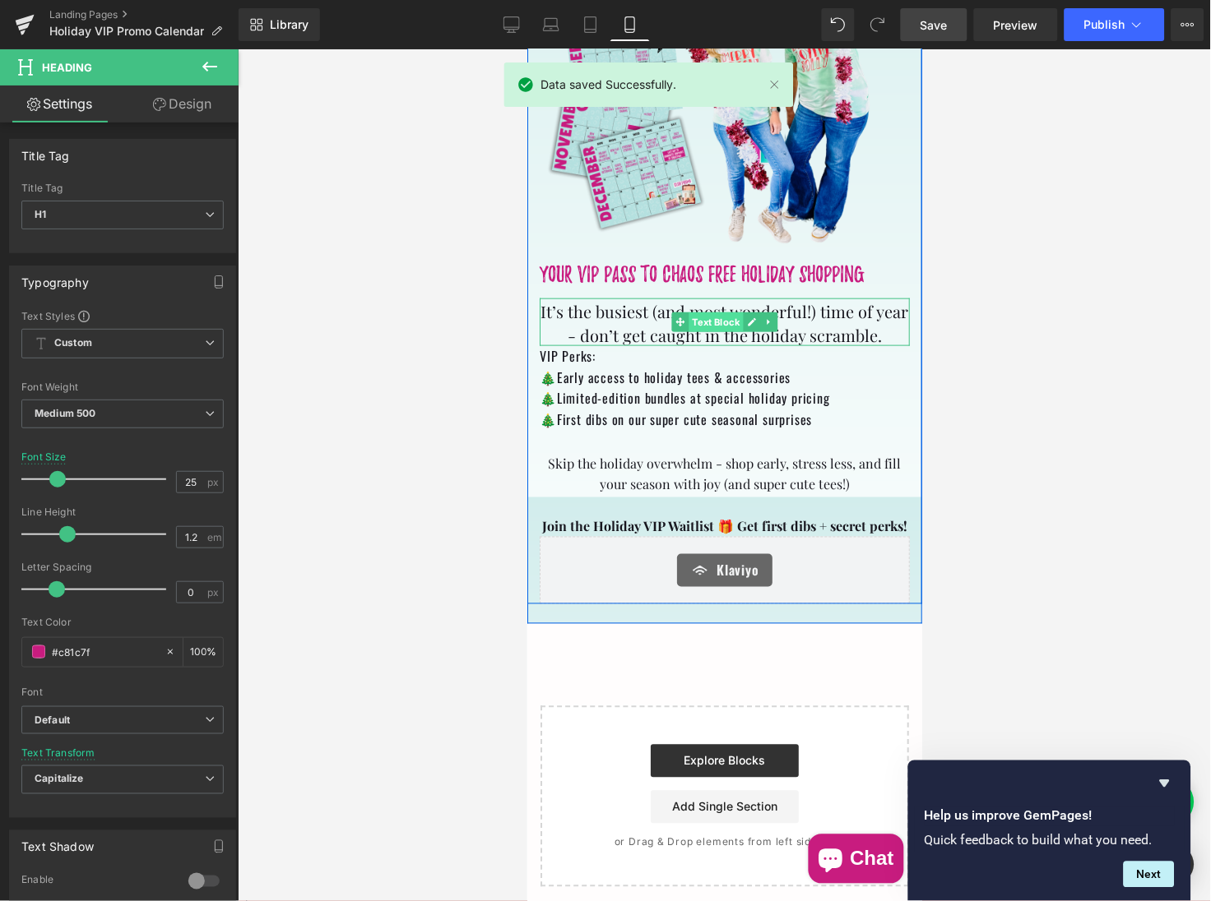
click at [720, 322] on span "Text Block" at bounding box center [715, 322] width 54 height 20
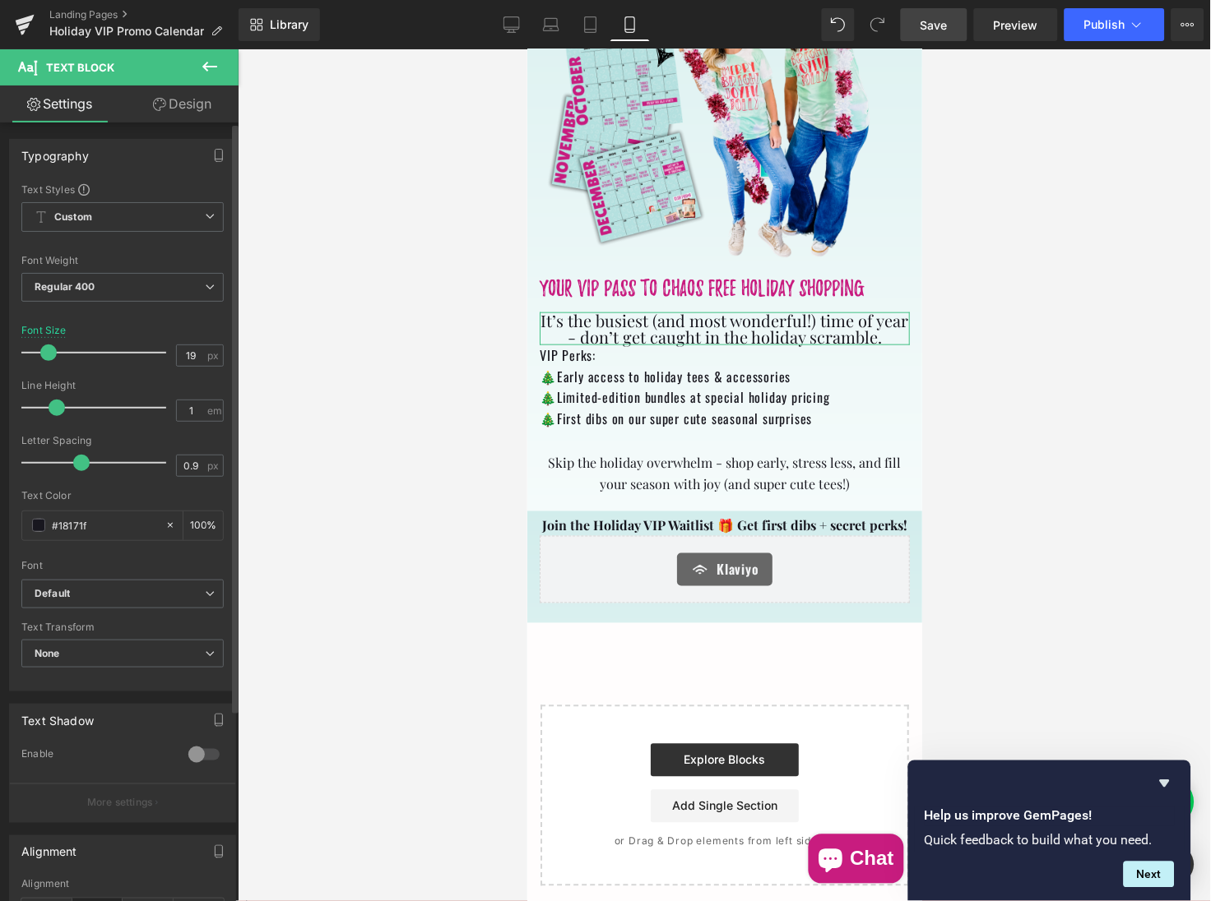
scroll to position [194, 0]
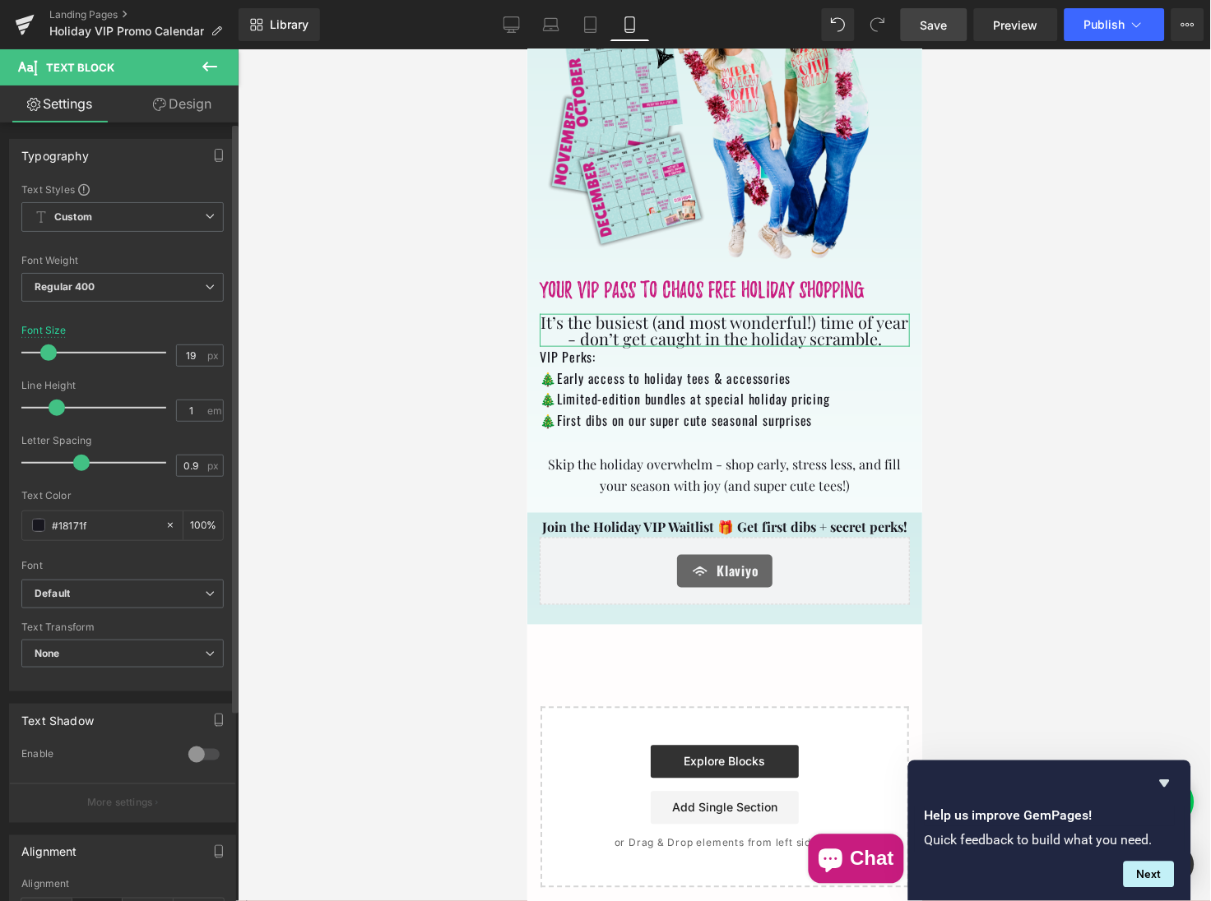
type input "18"
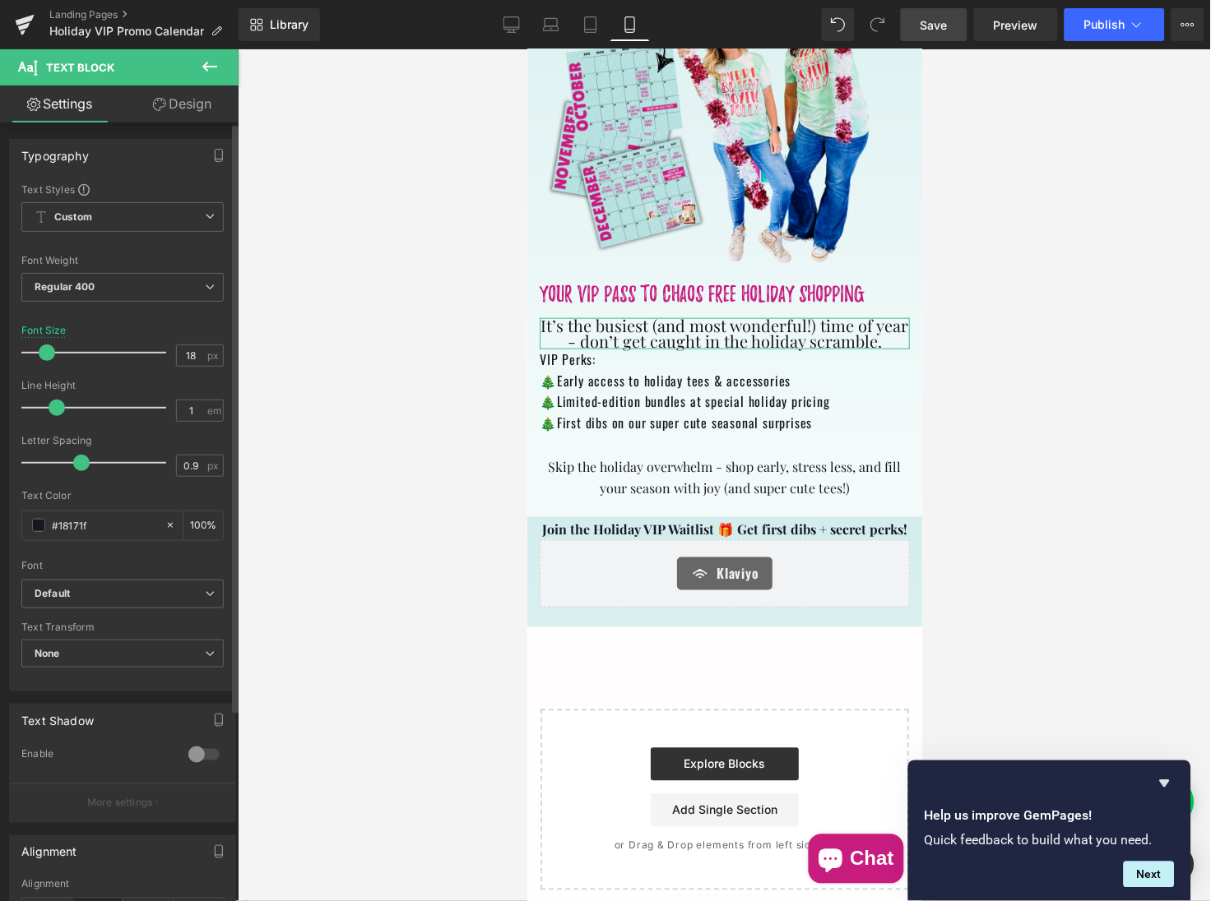
drag, startPoint x: 61, startPoint y: 349, endPoint x: 50, endPoint y: 349, distance: 10.7
click at [50, 349] on span at bounding box center [47, 353] width 16 height 16
type input "1.1"
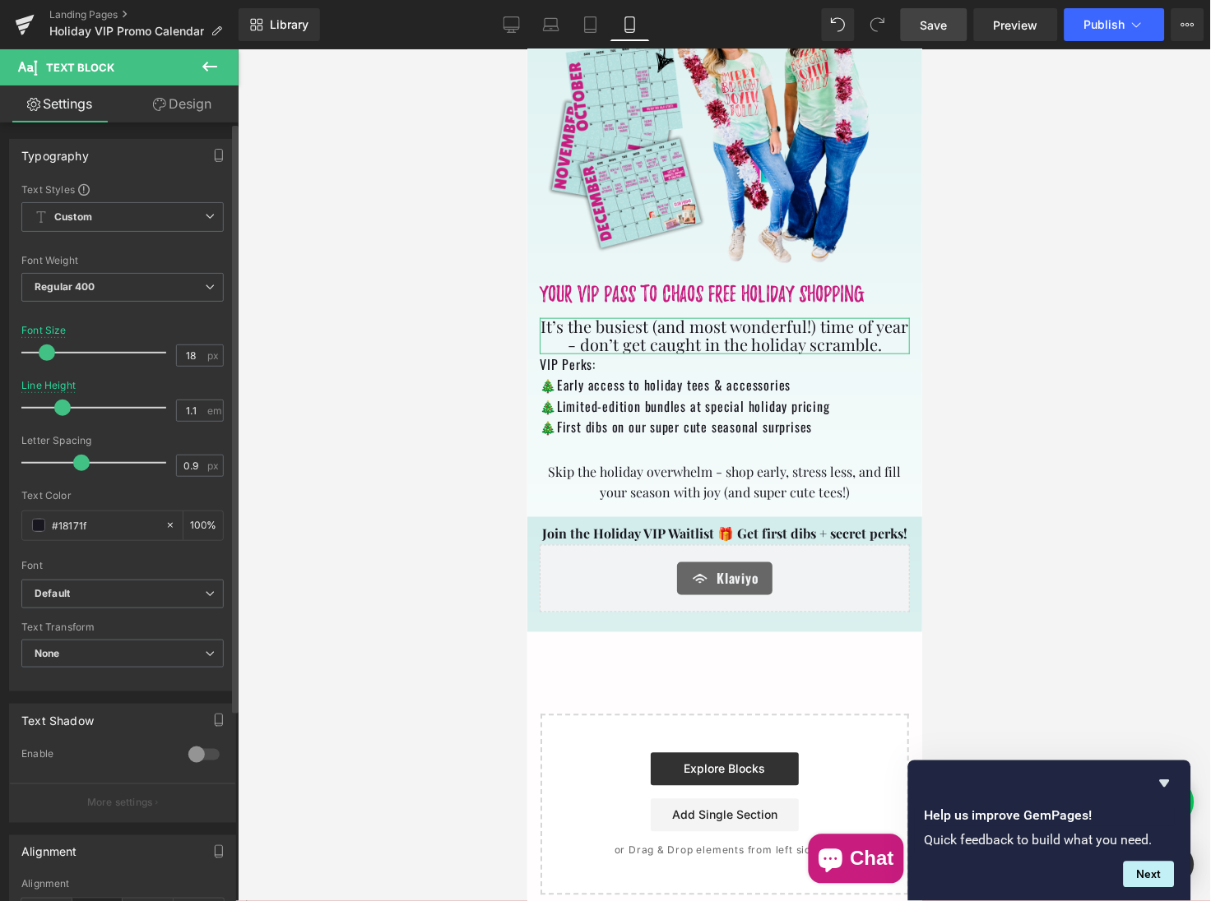
click at [67, 400] on span at bounding box center [62, 408] width 16 height 16
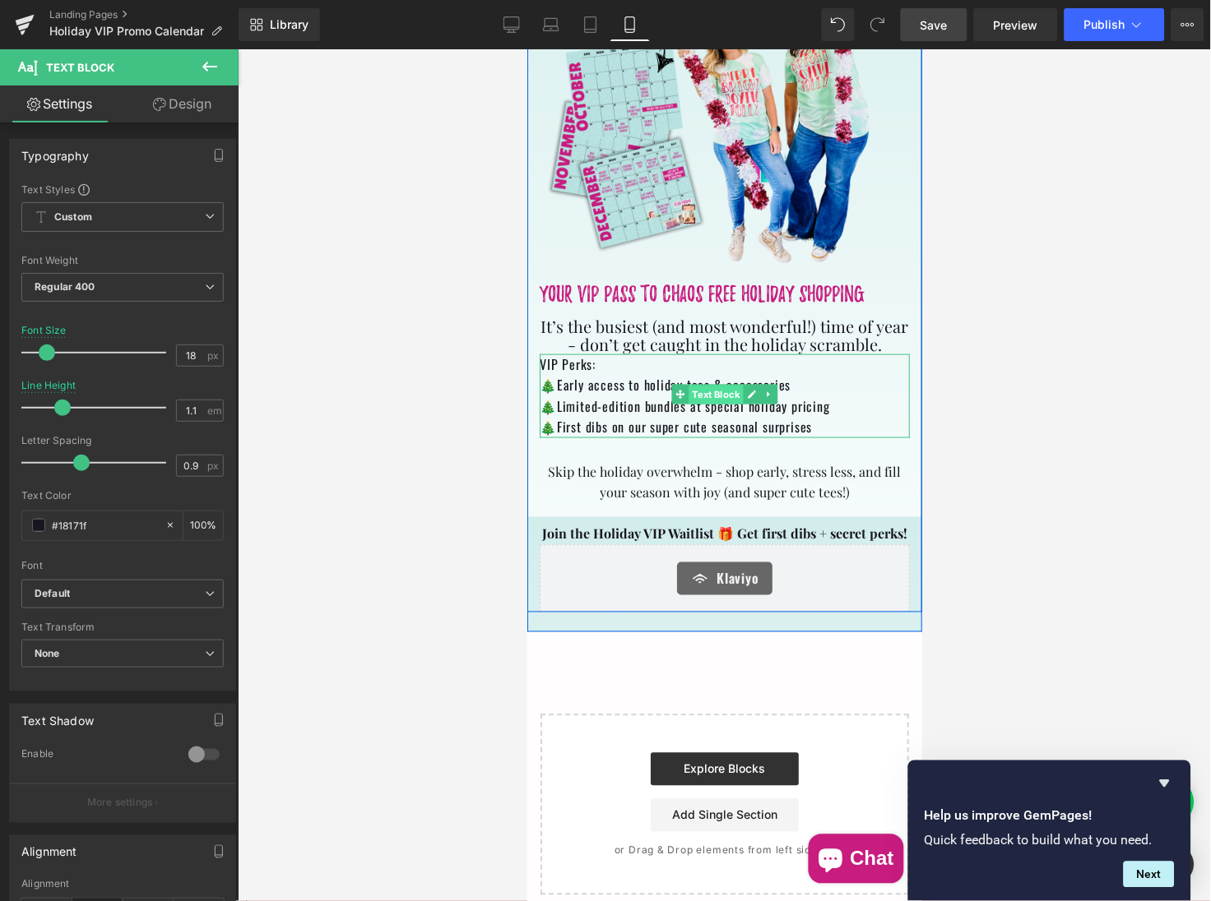
click at [715, 391] on span "Text Block" at bounding box center [715, 395] width 54 height 20
click at [717, 485] on span "Text Block" at bounding box center [715, 489] width 54 height 20
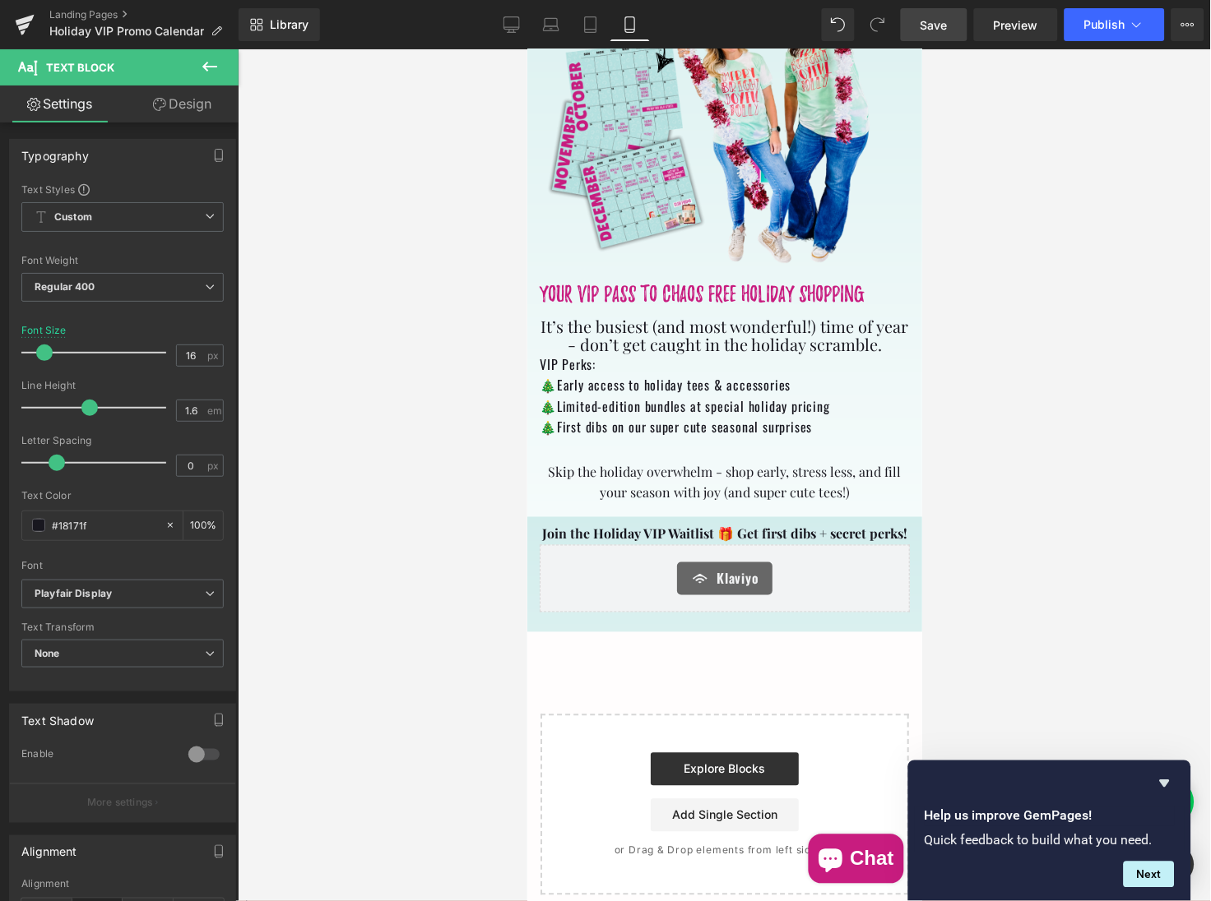
click at [929, 25] on span "Save" at bounding box center [933, 24] width 27 height 17
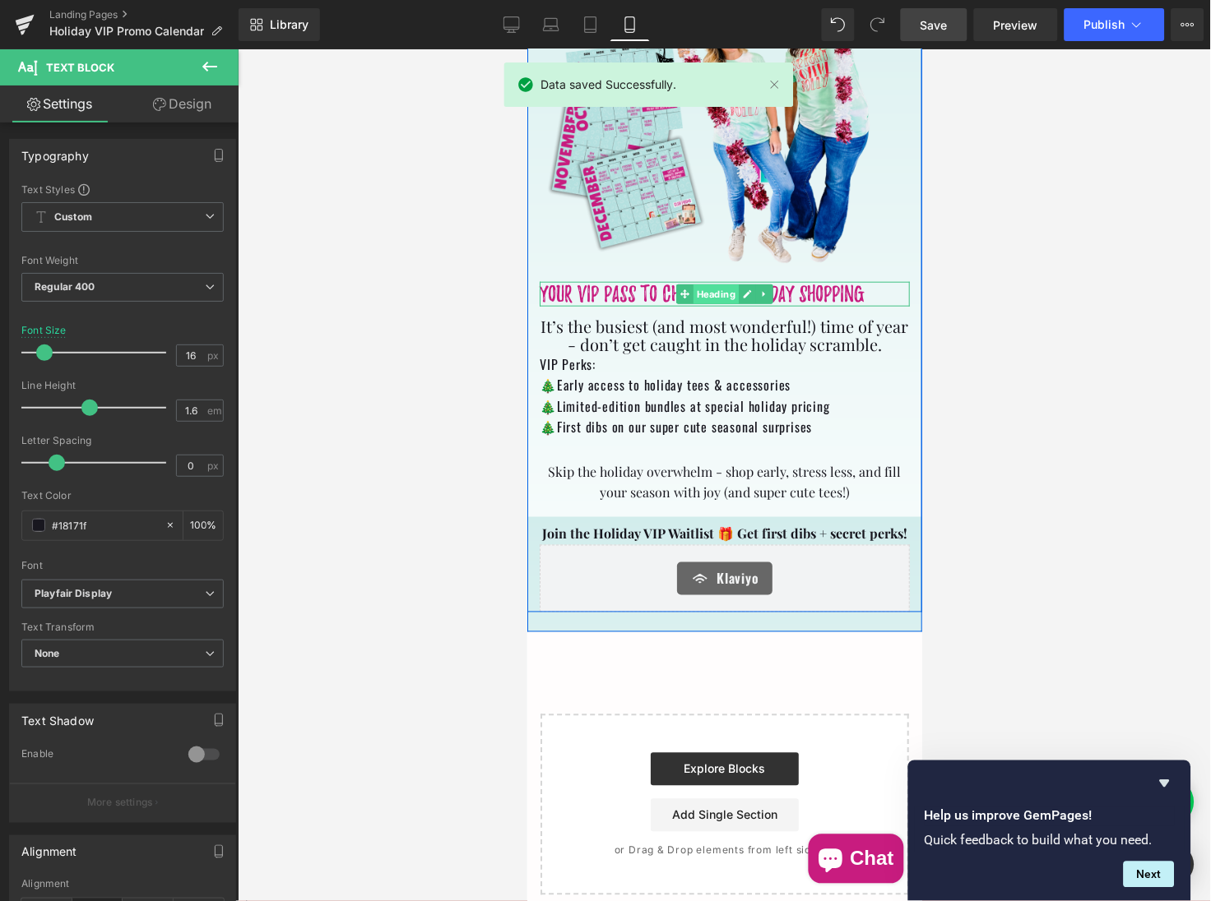
click at [715, 291] on span "Heading" at bounding box center [714, 294] width 45 height 20
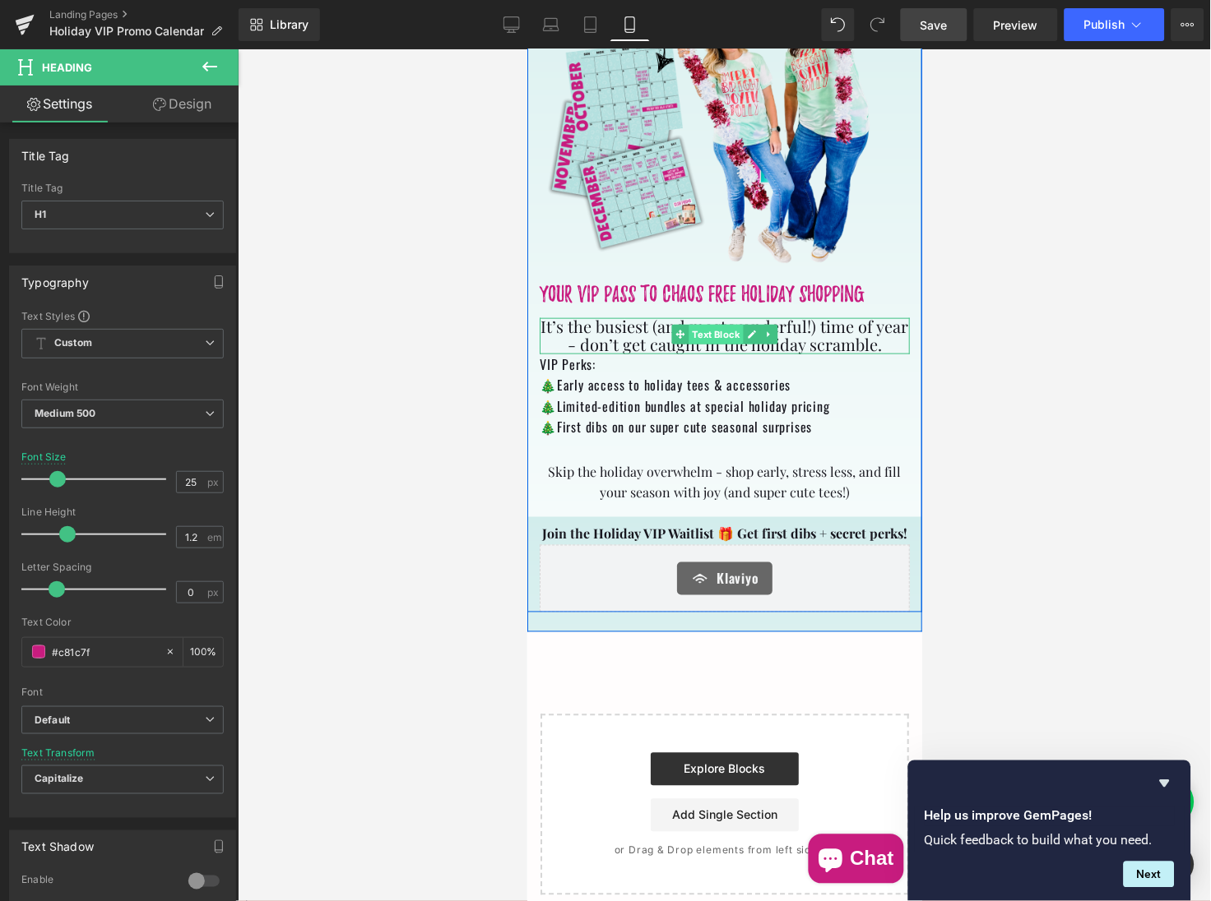
click at [708, 332] on span "Text Block" at bounding box center [715, 334] width 54 height 20
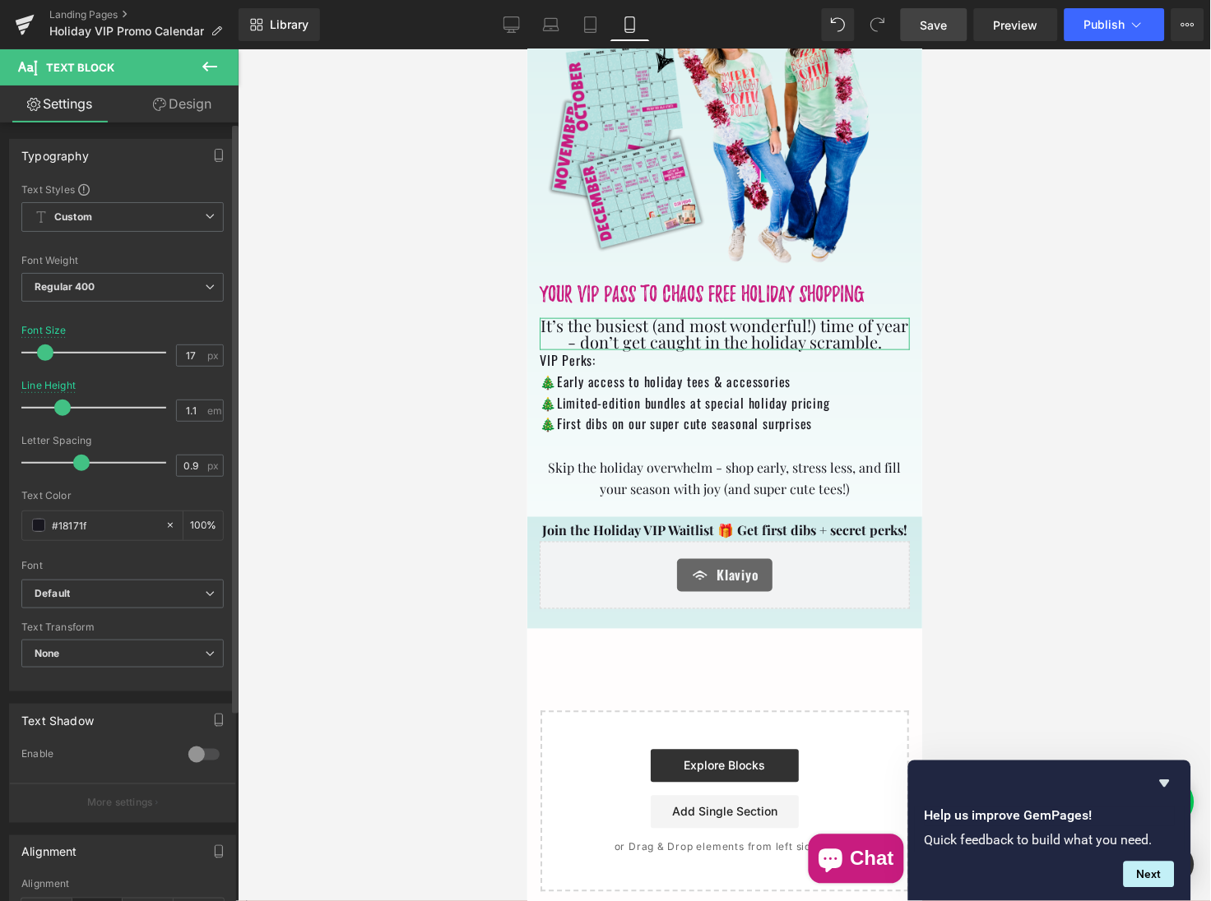
type input "16"
click at [45, 350] on span at bounding box center [44, 353] width 16 height 16
type input "1.2"
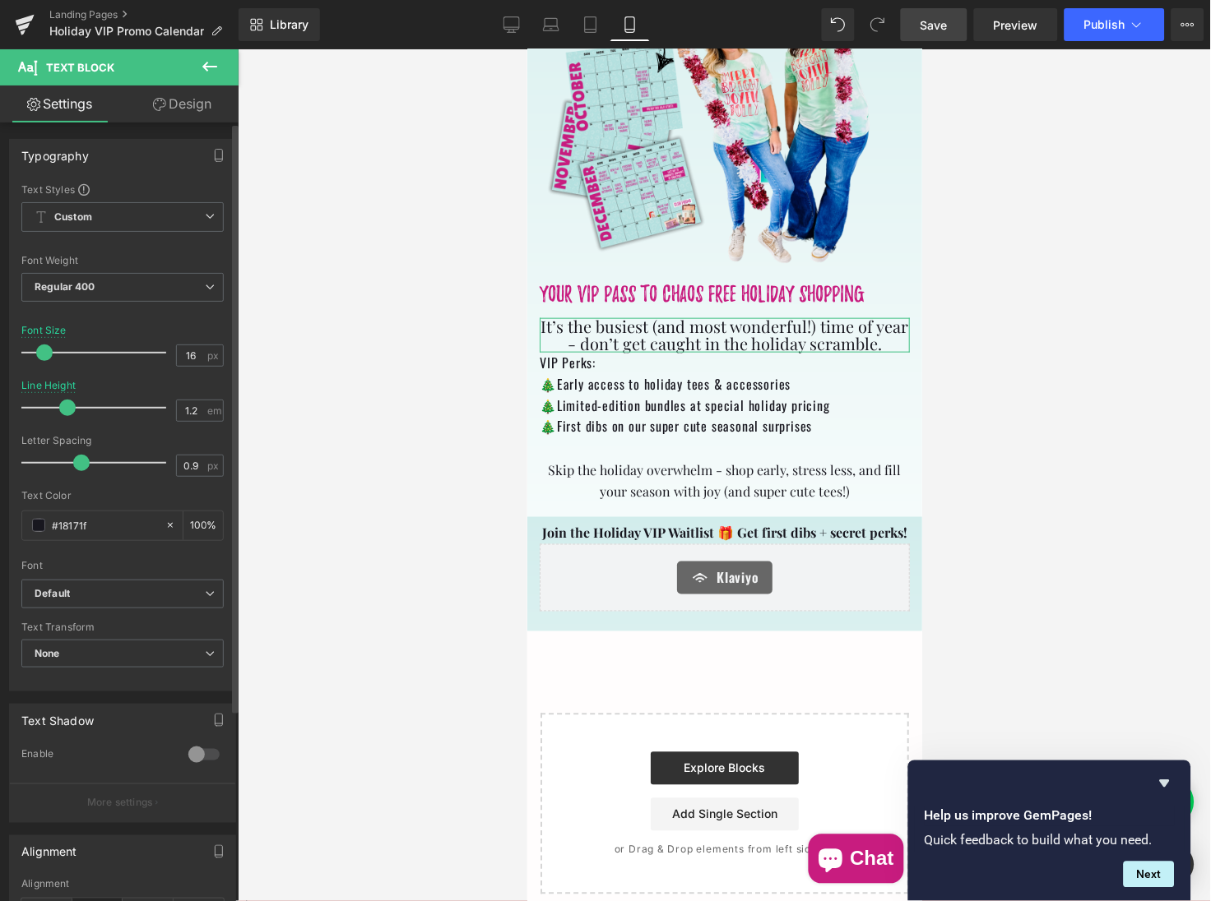
click at [65, 400] on span at bounding box center [67, 408] width 16 height 16
click at [918, 26] on link "Save" at bounding box center [934, 24] width 67 height 33
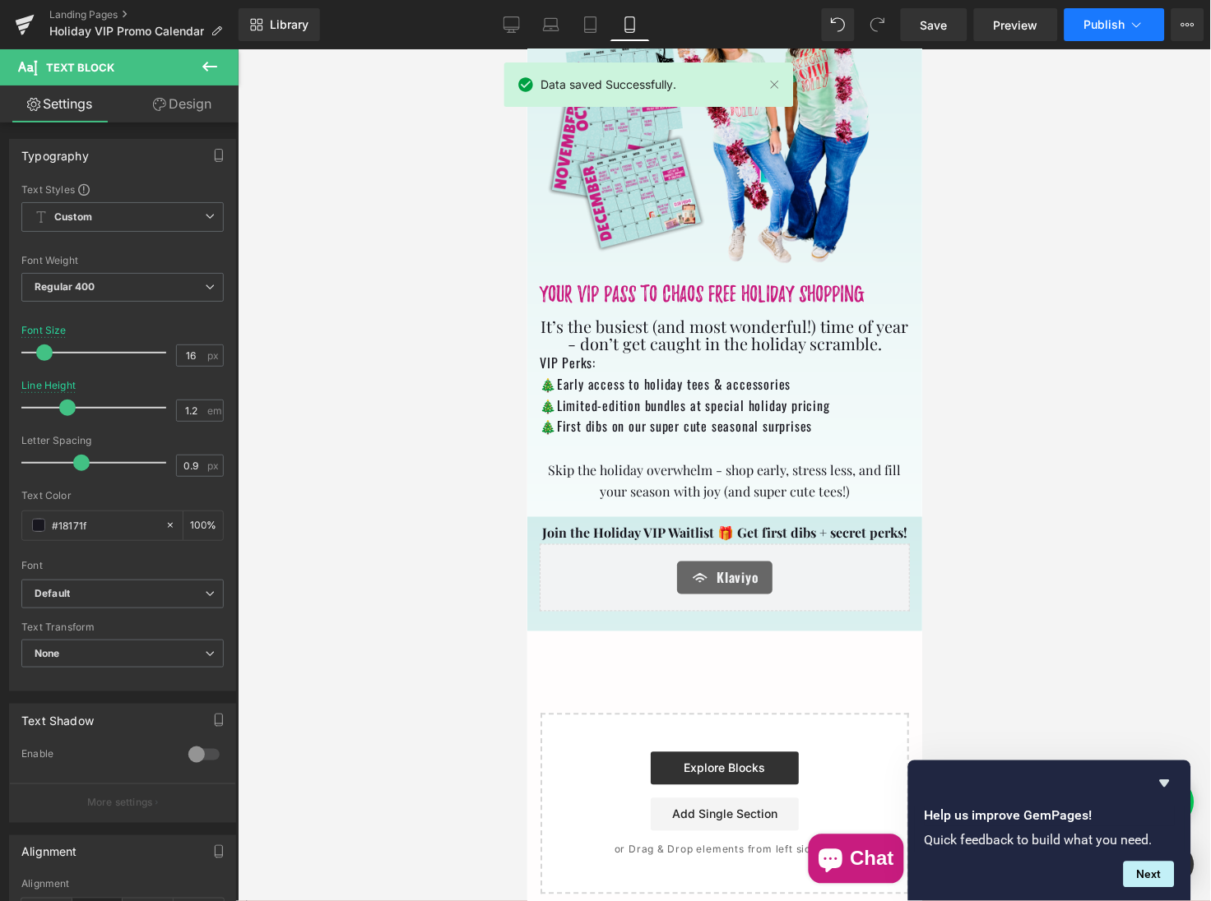
click at [1105, 23] on span "Publish" at bounding box center [1104, 24] width 41 height 13
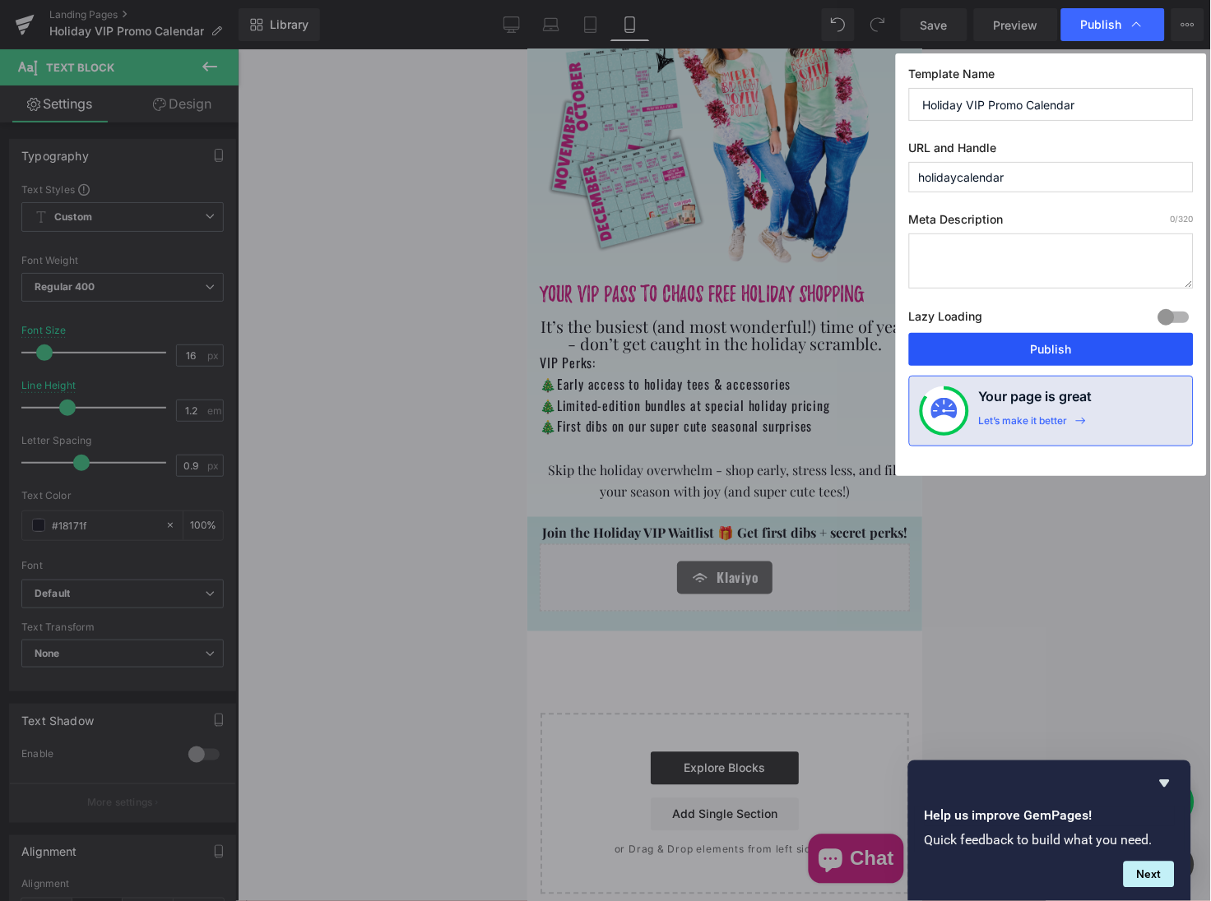
click at [1065, 346] on button "Publish" at bounding box center [1051, 349] width 285 height 33
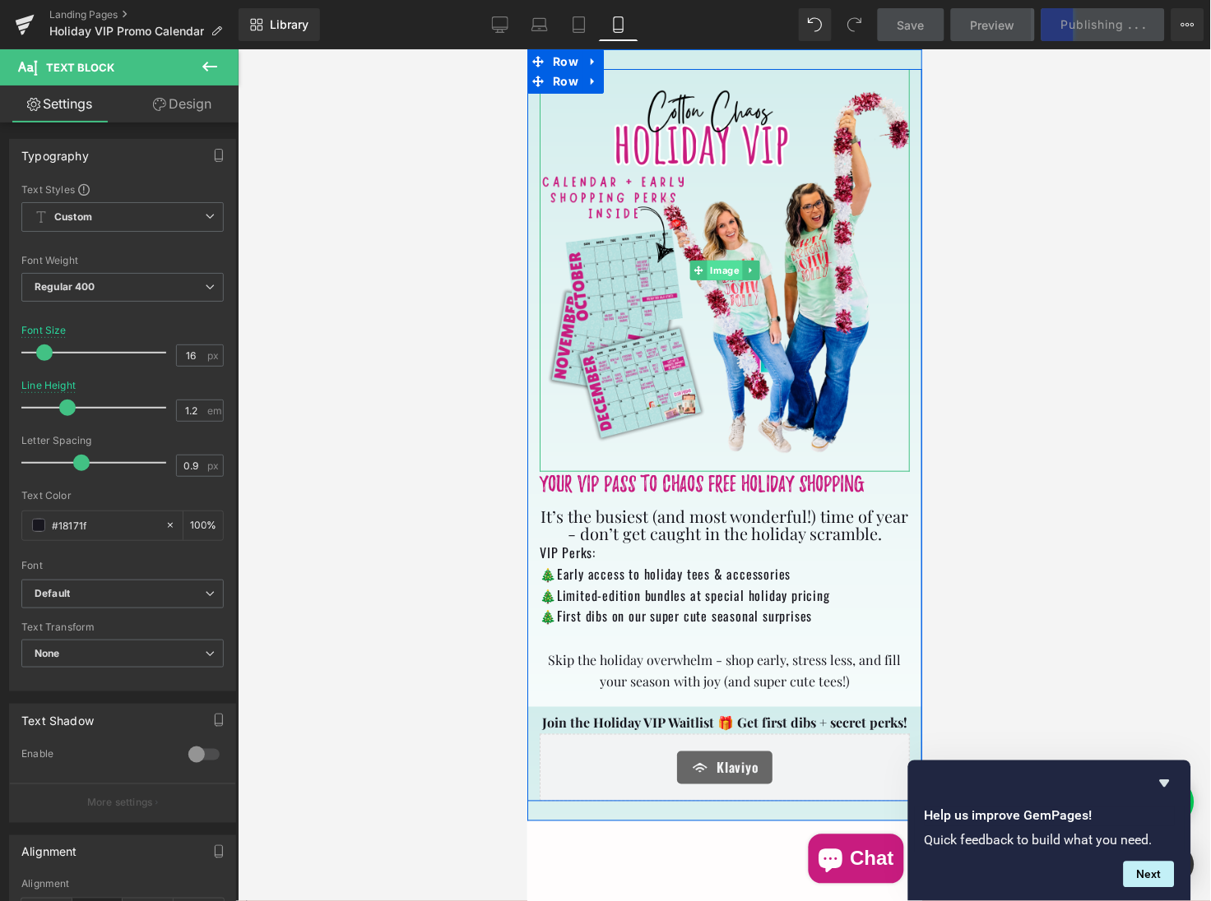
scroll to position [0, 0]
click at [720, 270] on span "Image" at bounding box center [723, 271] width 35 height 20
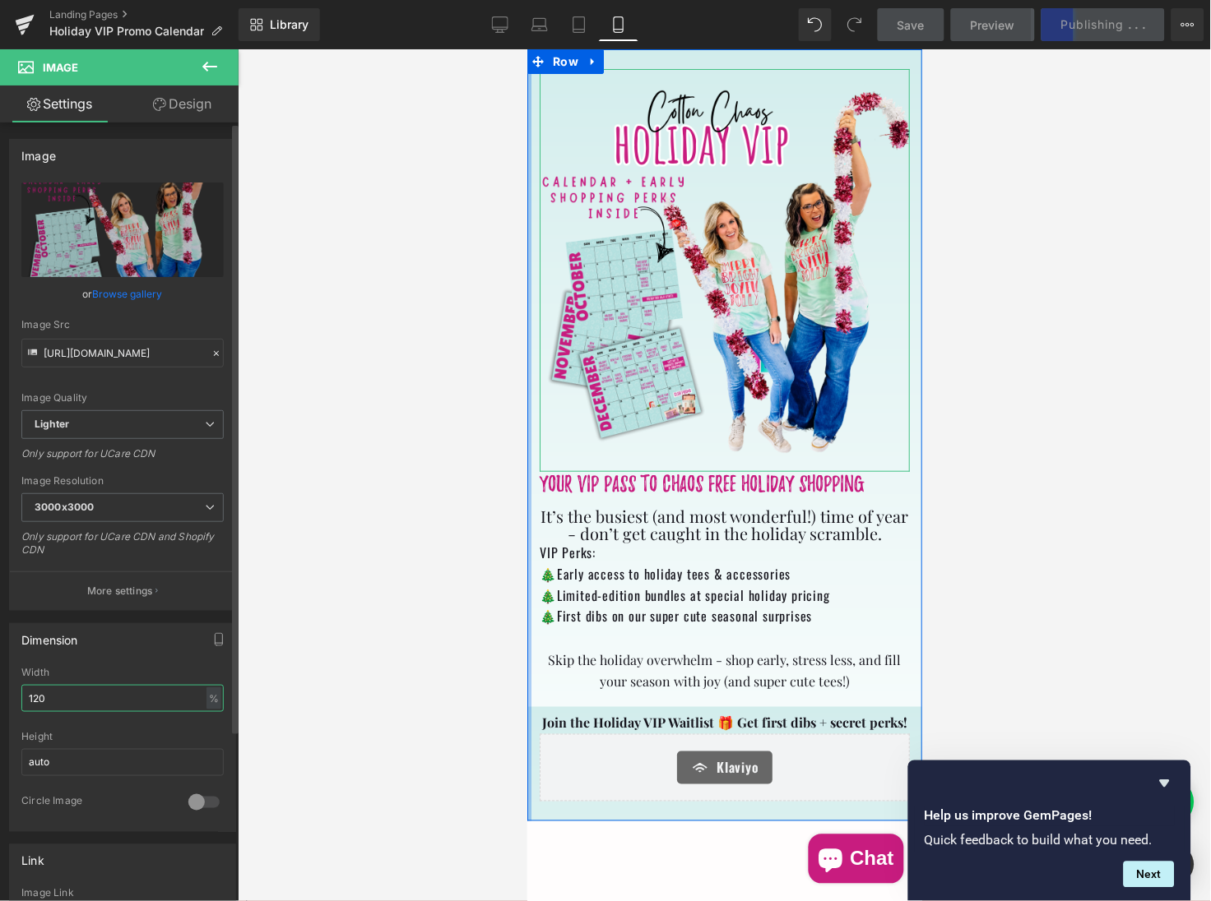
drag, startPoint x: 56, startPoint y: 695, endPoint x: 20, endPoint y: 693, distance: 36.2
click at [20, 694] on div "120% Width 120 % % px auto Height auto 0 Circle Image" at bounding box center [122, 749] width 225 height 164
type input "1"
type input "80"
